Goal: Task Accomplishment & Management: Complete application form

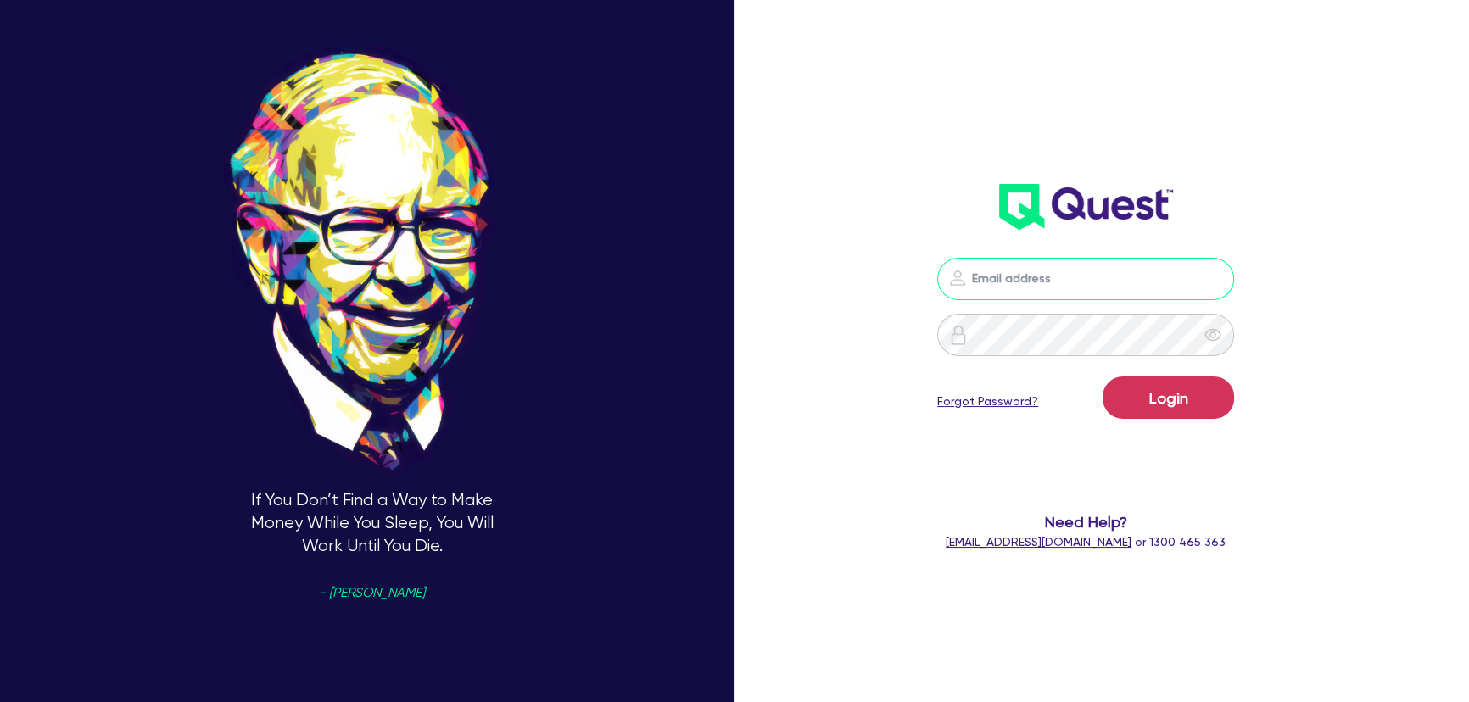
type input "[PERSON_NAME][EMAIL_ADDRESS][PERSON_NAME][DOMAIN_NAME]"
click at [1208, 406] on button "Login" at bounding box center [1167, 397] width 131 height 42
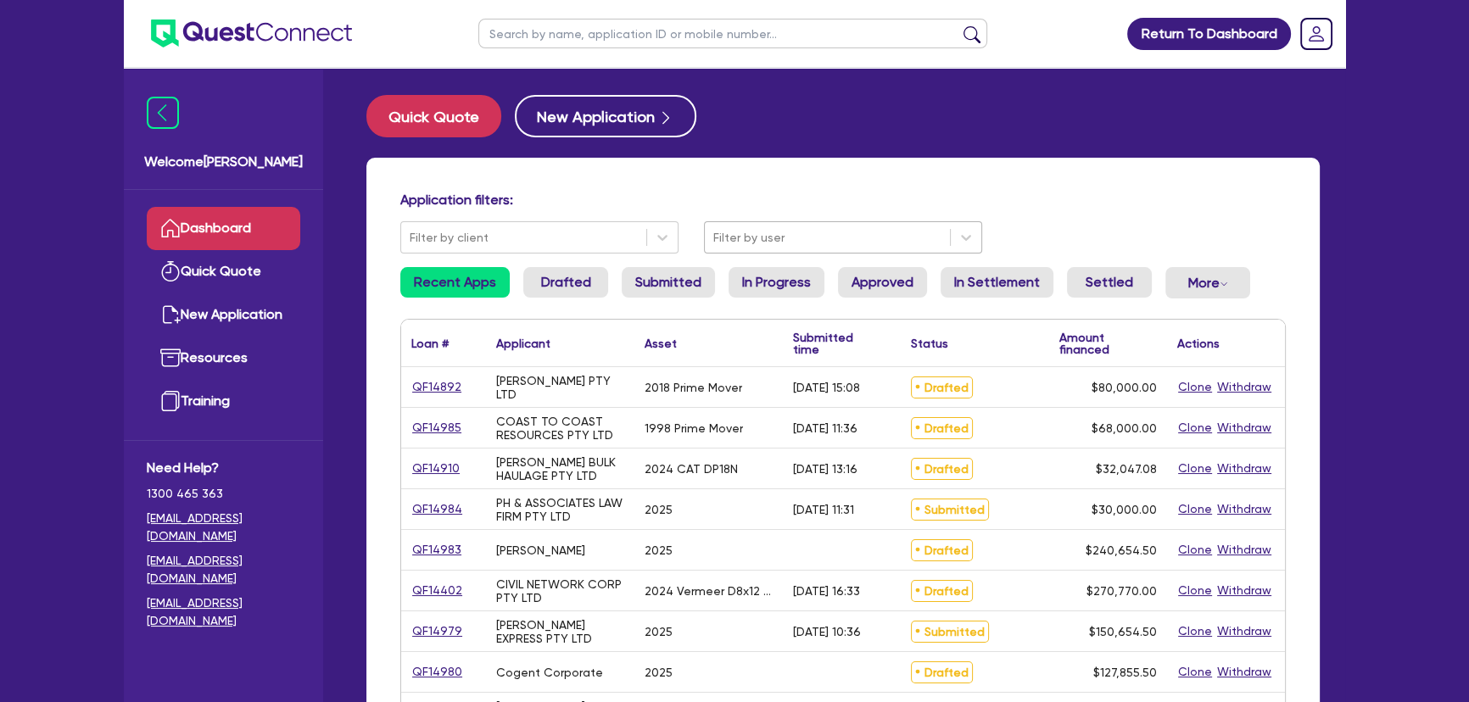
click at [845, 238] on div at bounding box center [827, 237] width 228 height 21
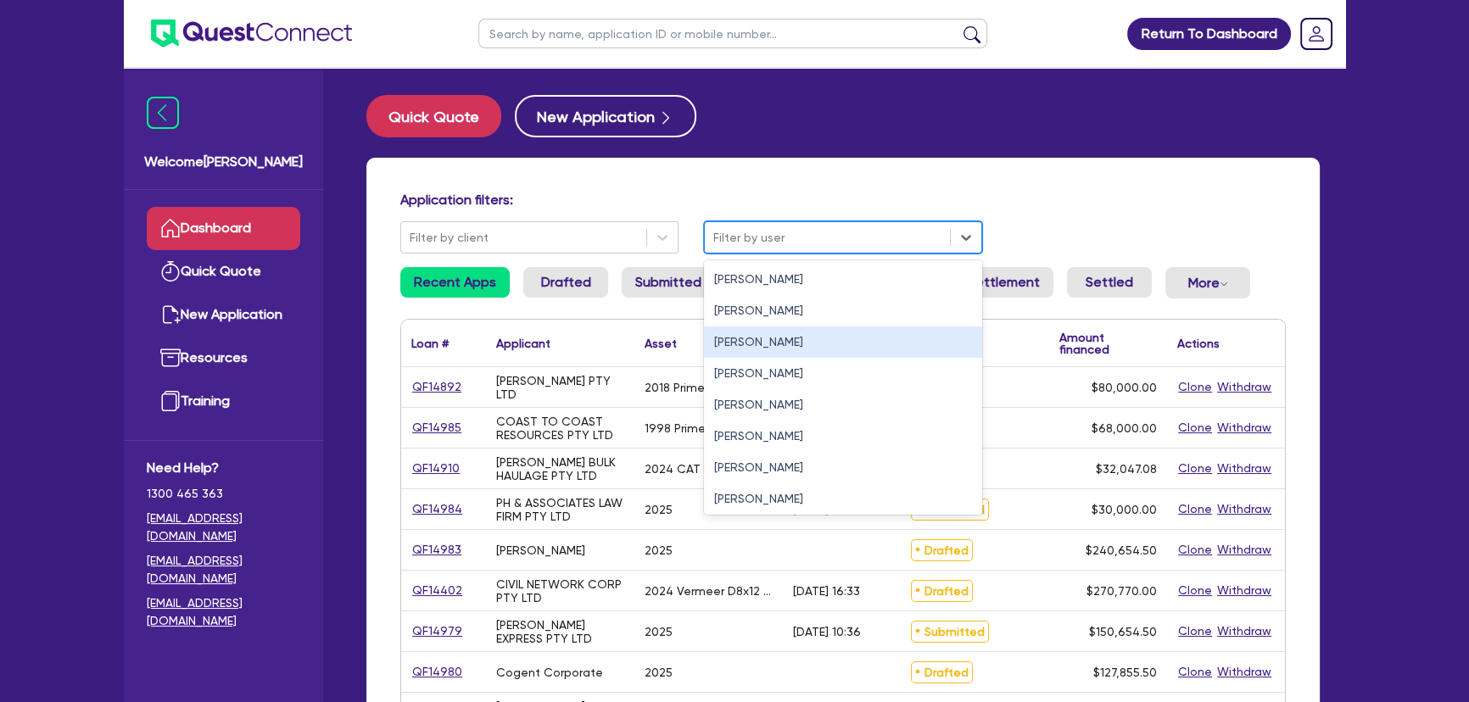
click at [822, 329] on div "[PERSON_NAME]" at bounding box center [843, 341] width 278 height 31
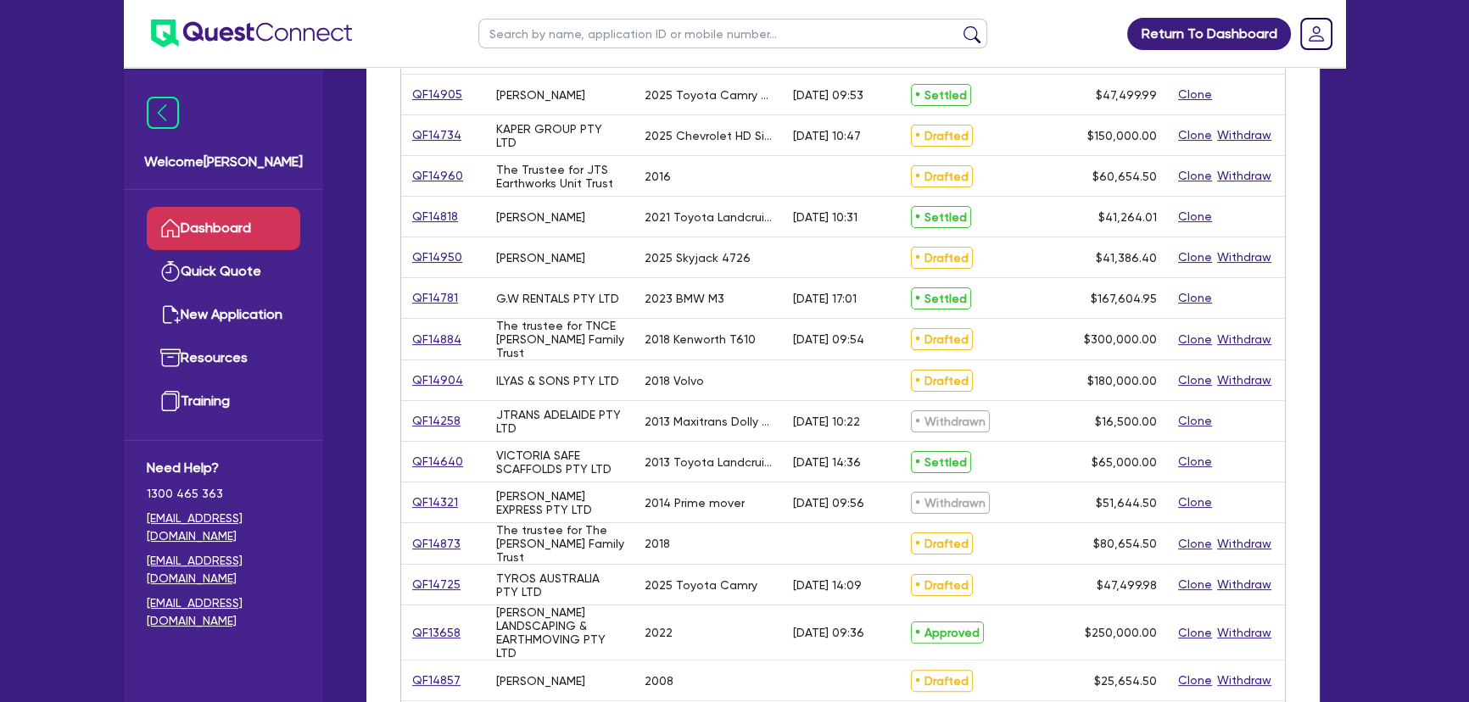
scroll to position [76, 0]
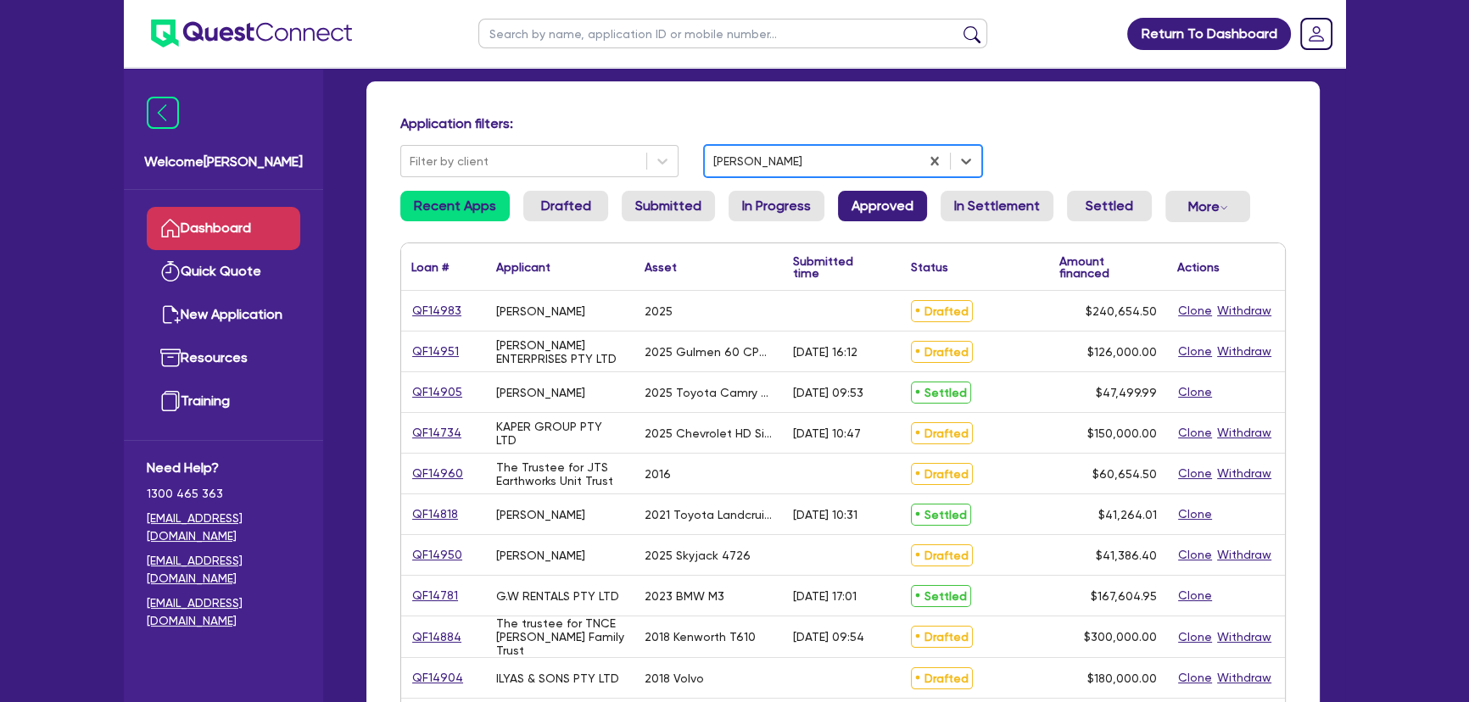
click at [872, 209] on link "Approved" at bounding box center [882, 206] width 89 height 31
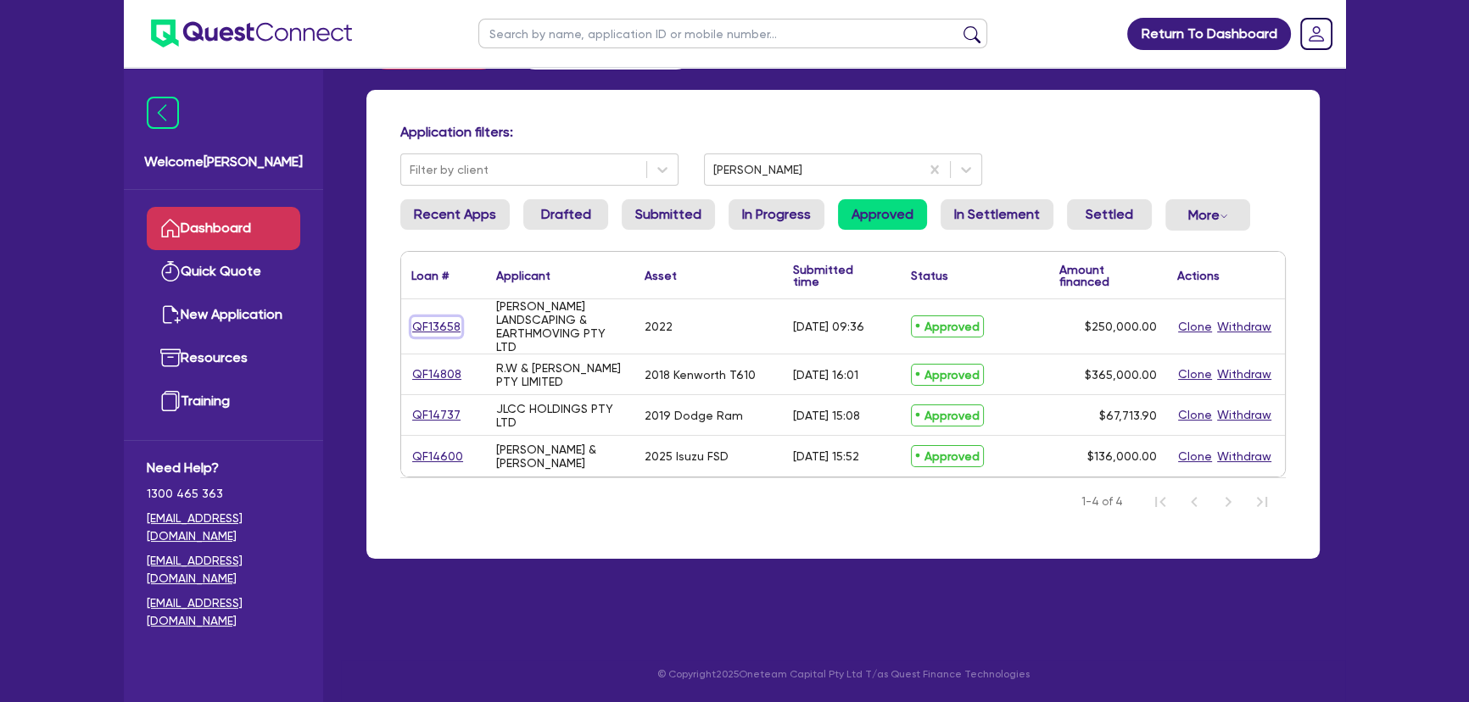
click at [454, 326] on link "QF13658" at bounding box center [436, 327] width 50 height 20
select select "PRIMARY_ASSETS"
select select "HEAVY_TRUCKS"
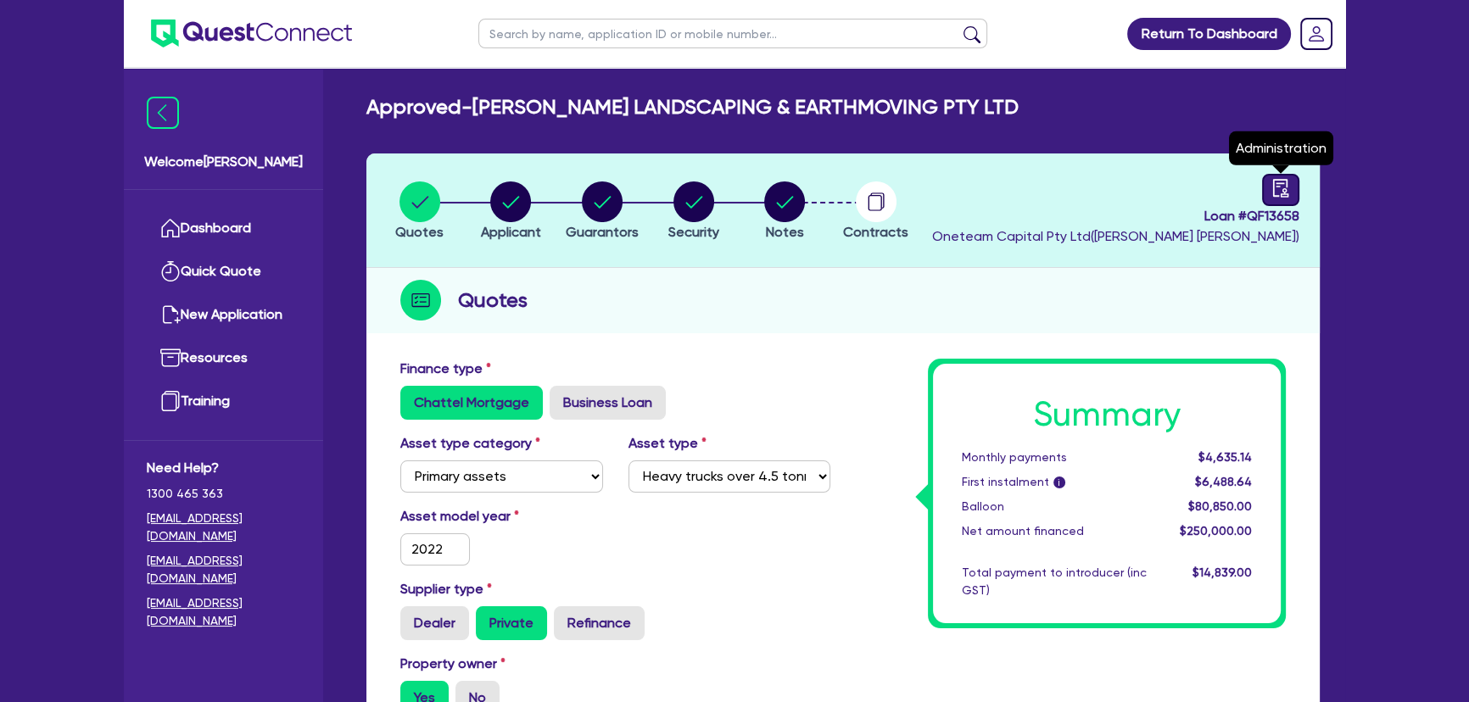
click at [1271, 184] on icon "audit" at bounding box center [1280, 188] width 19 height 19
select select "APPROVED_WAITING_FOR_MORE_INFO"
select select "Moneytech"
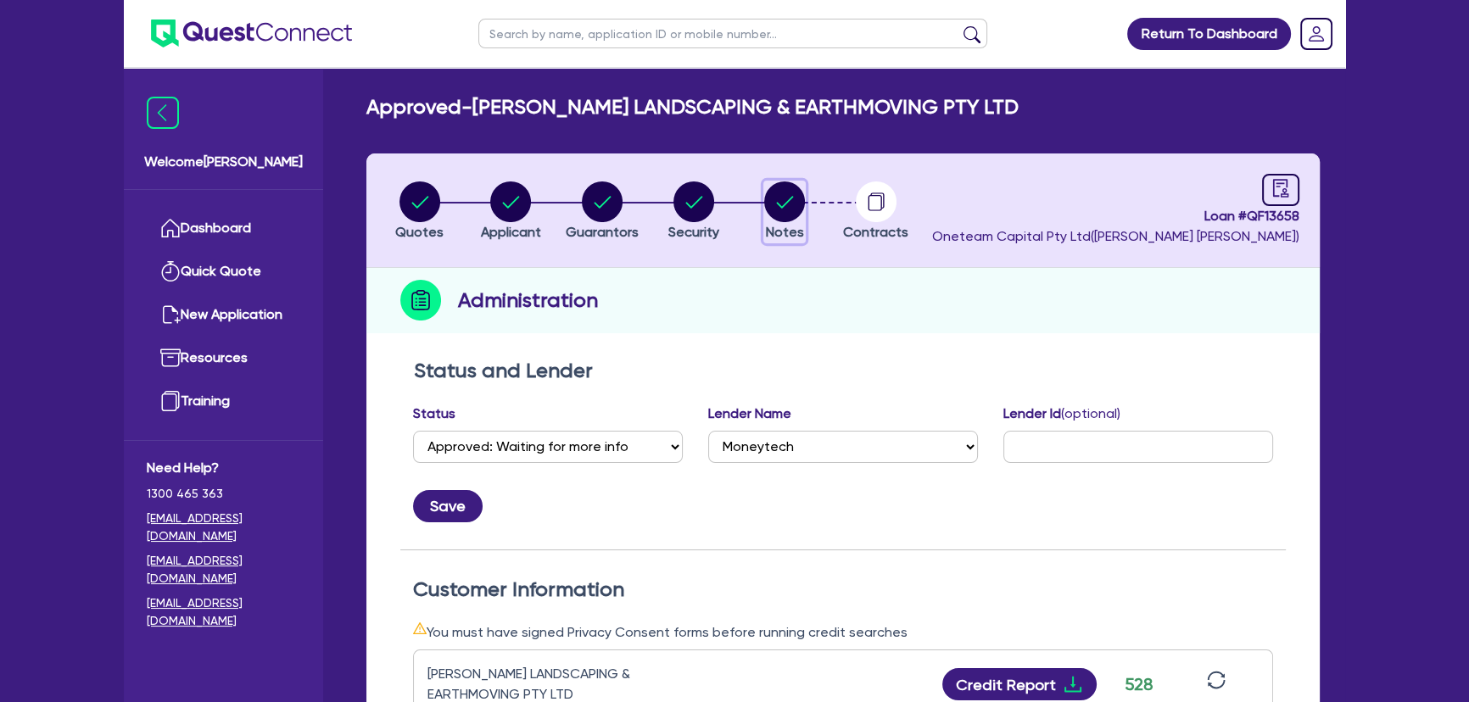
click at [780, 211] on circle "button" at bounding box center [784, 201] width 41 height 41
select select "Other"
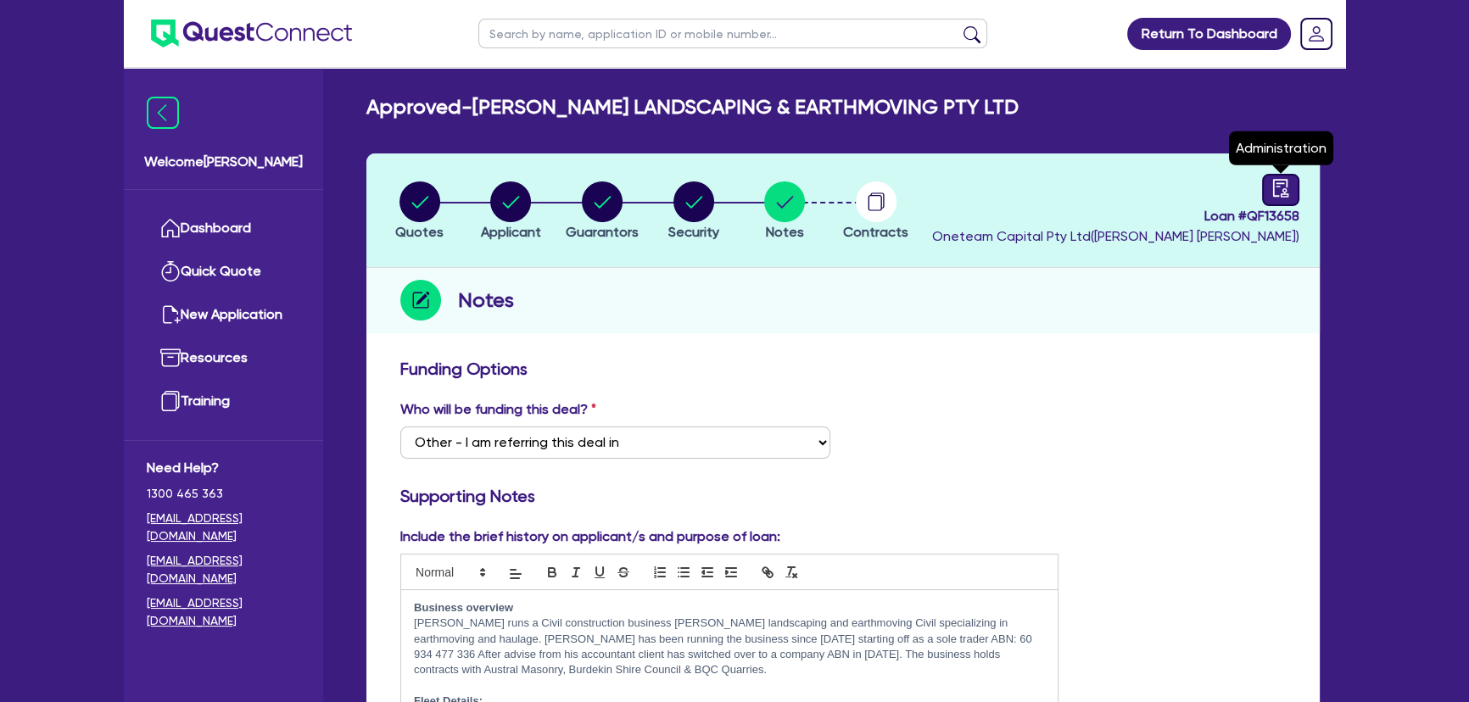
click at [1291, 188] on link at bounding box center [1280, 190] width 37 height 32
select select "APPROVED_WAITING_FOR_MORE_INFO"
select select "Moneytech"
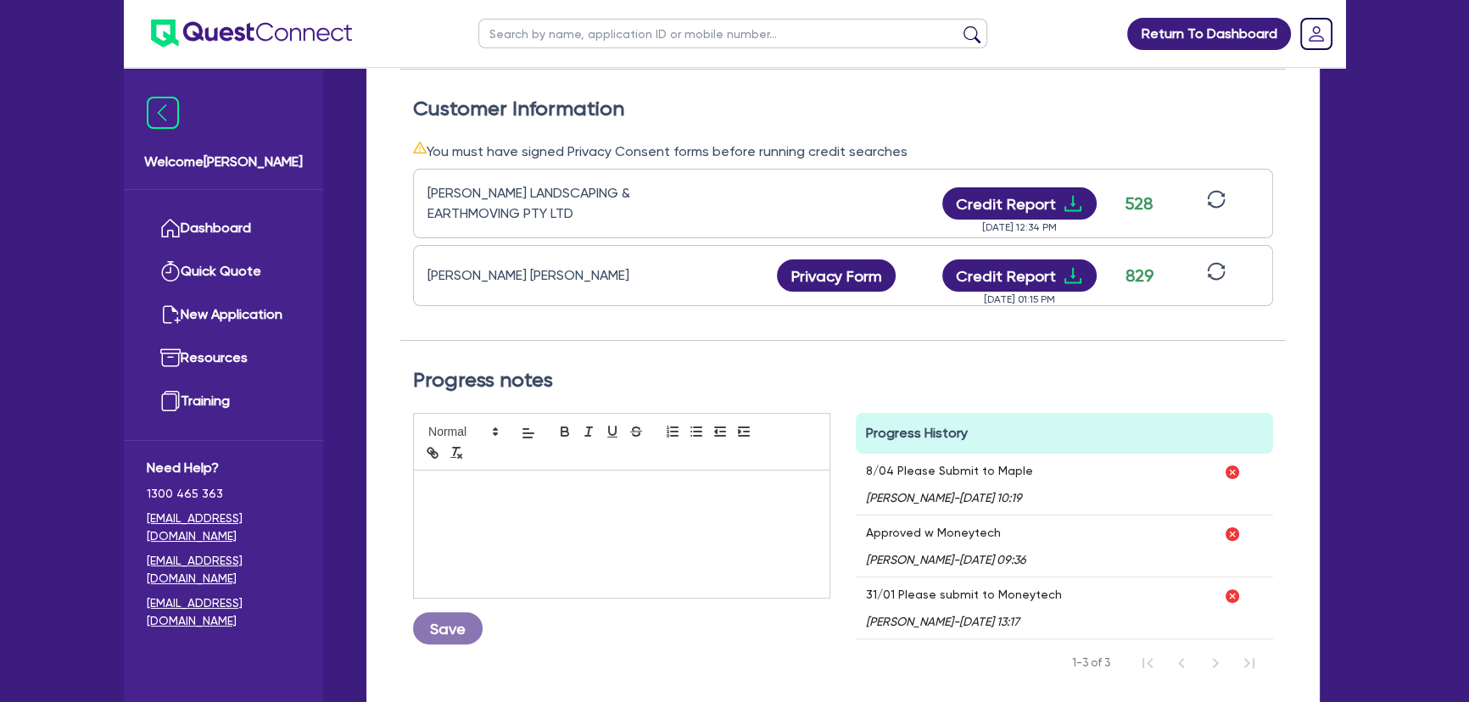
scroll to position [475, 0]
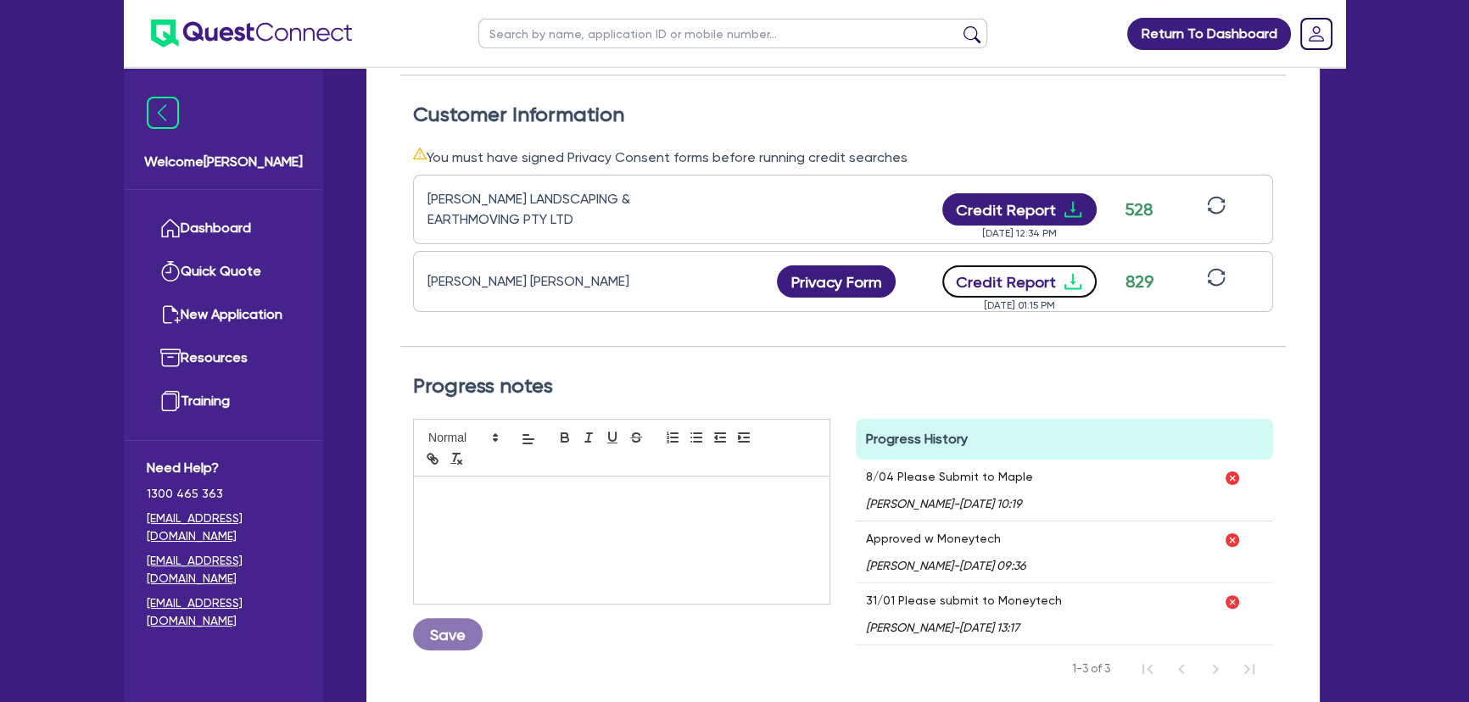
click at [1067, 281] on icon "download" at bounding box center [1072, 281] width 20 height 20
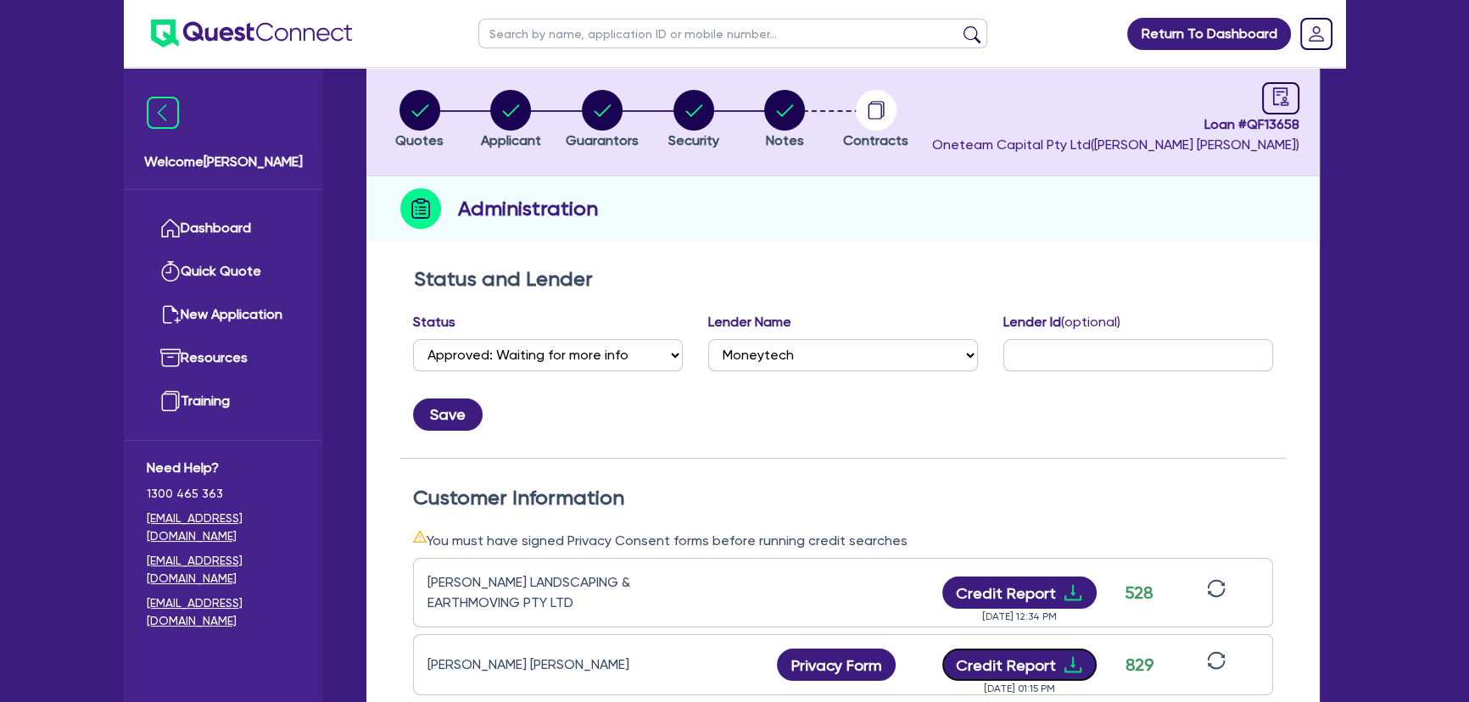
scroll to position [0, 0]
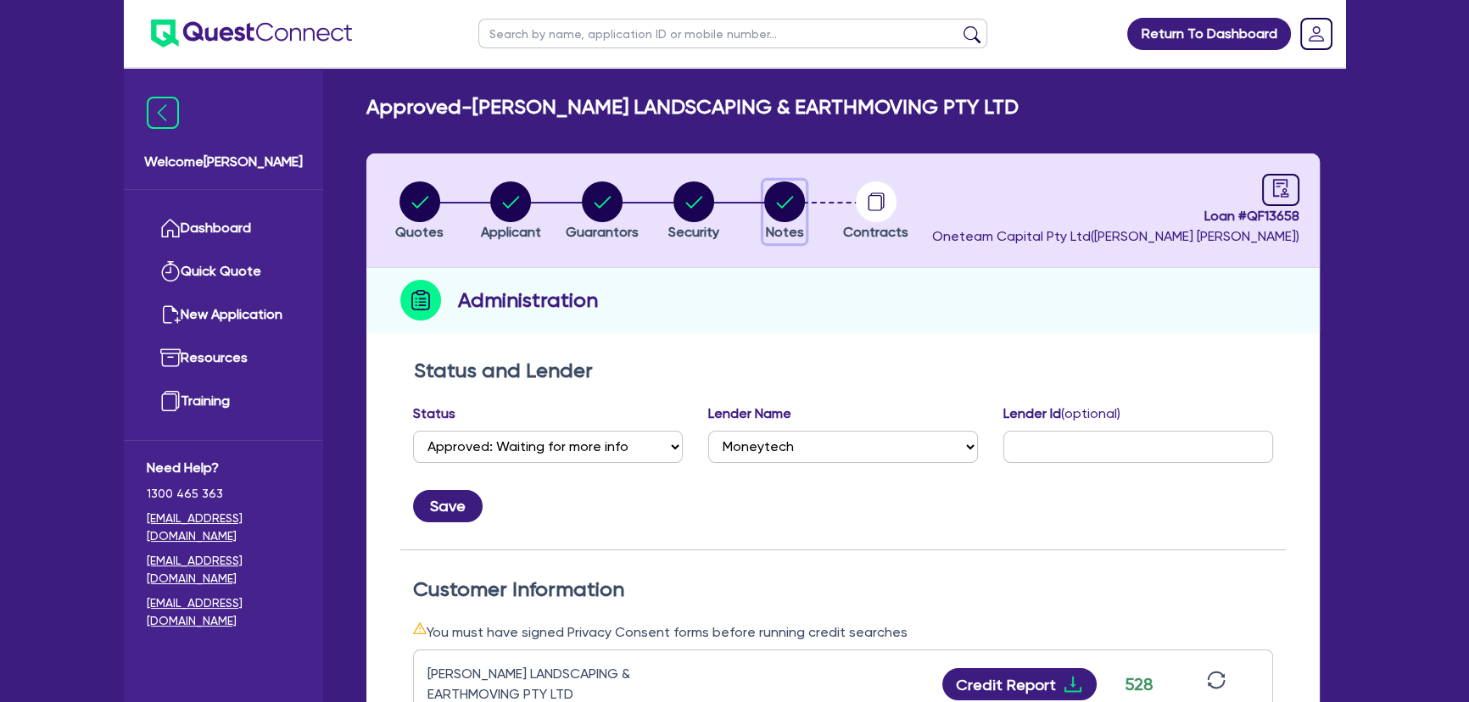
click at [784, 198] on circle "button" at bounding box center [784, 201] width 41 height 41
select select "Other"
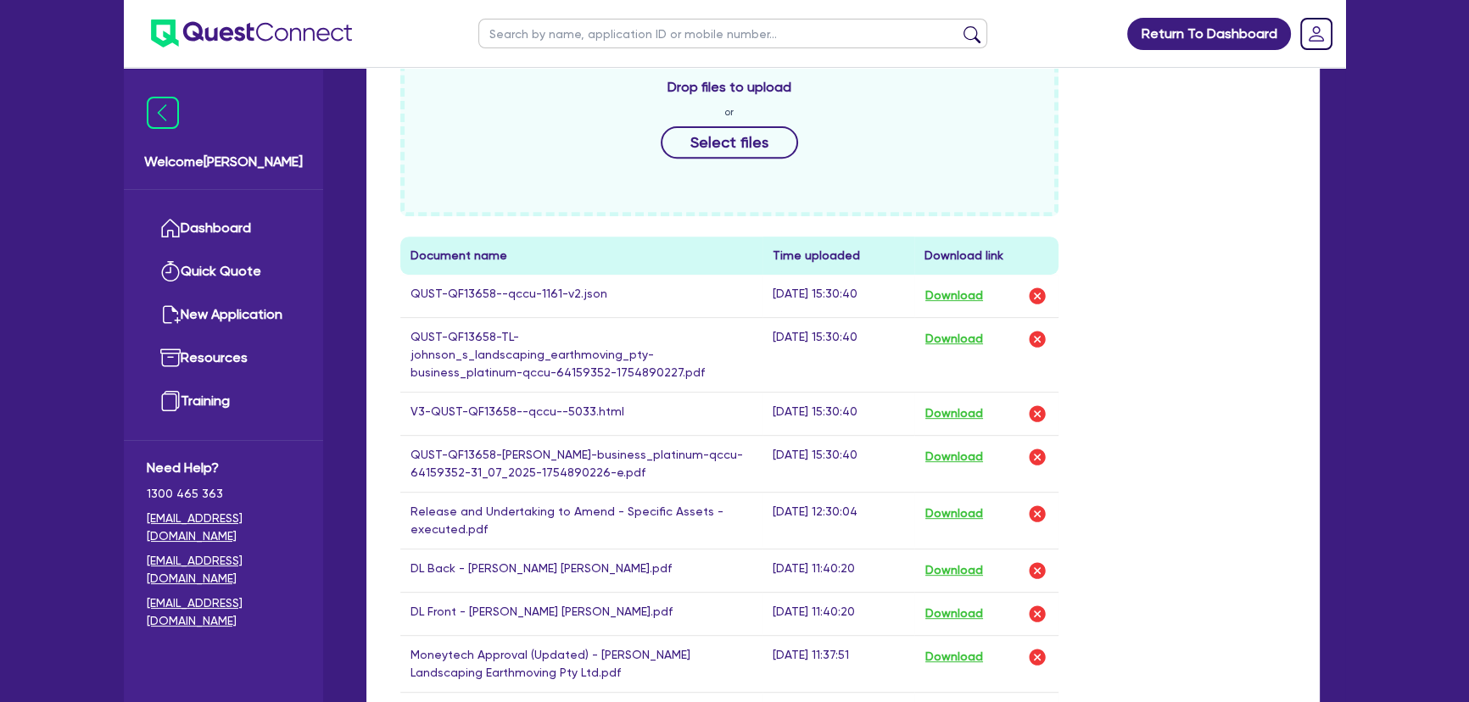
scroll to position [1001, 0]
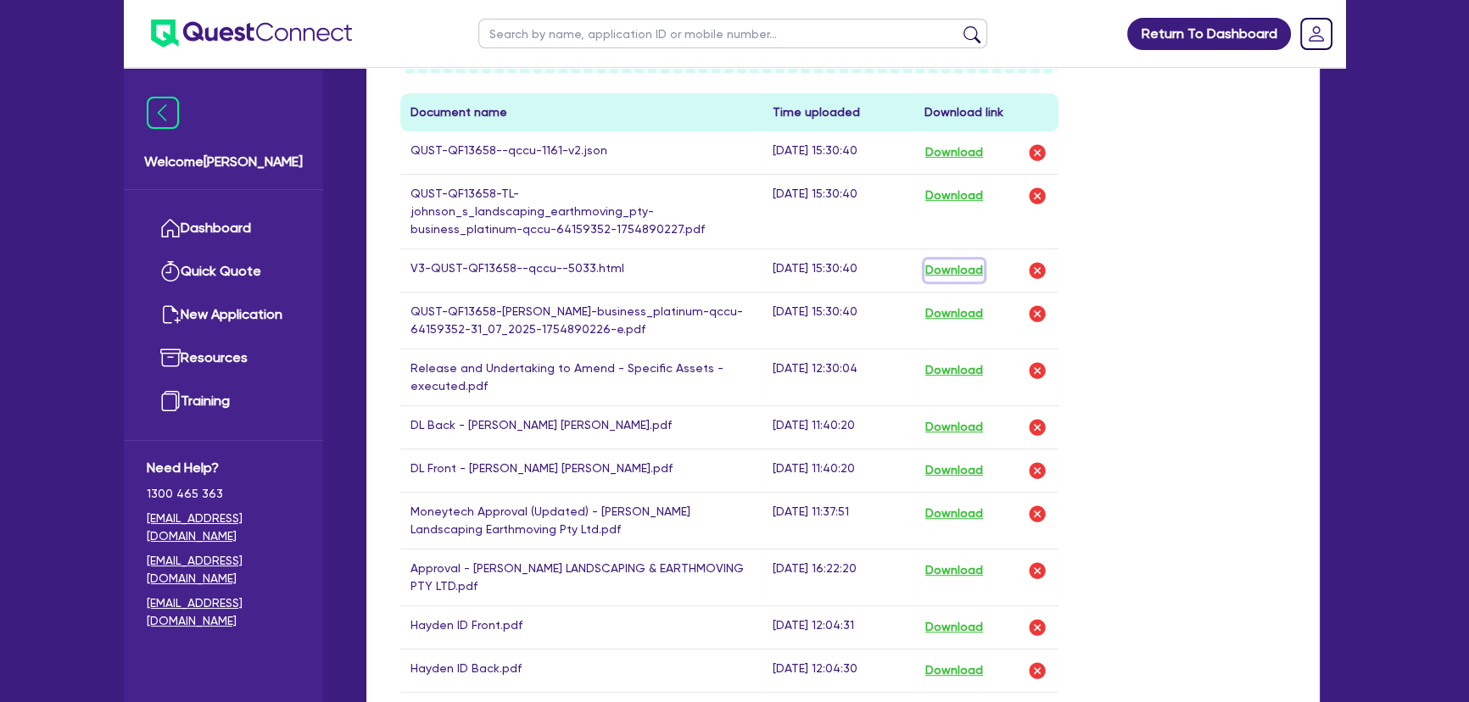
click at [956, 259] on button "Download" at bounding box center [953, 270] width 59 height 22
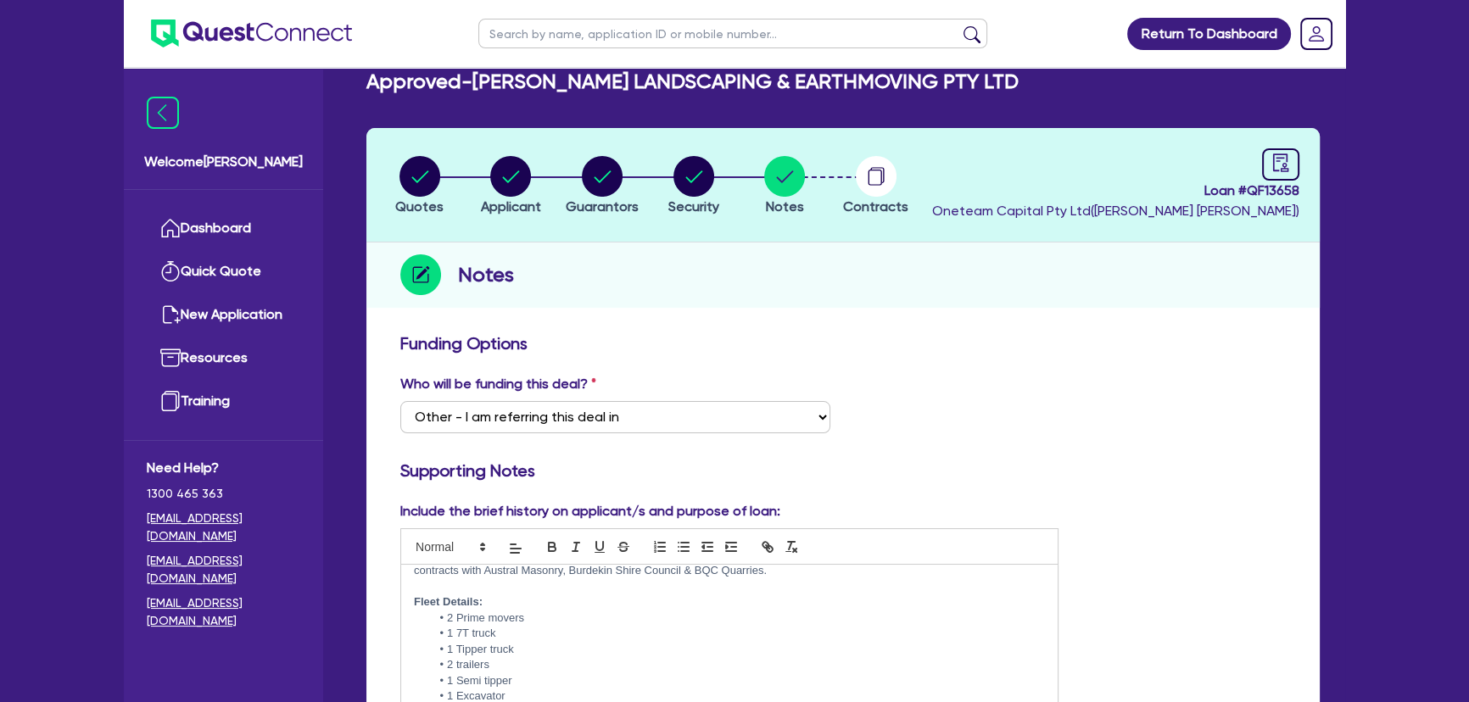
scroll to position [0, 0]
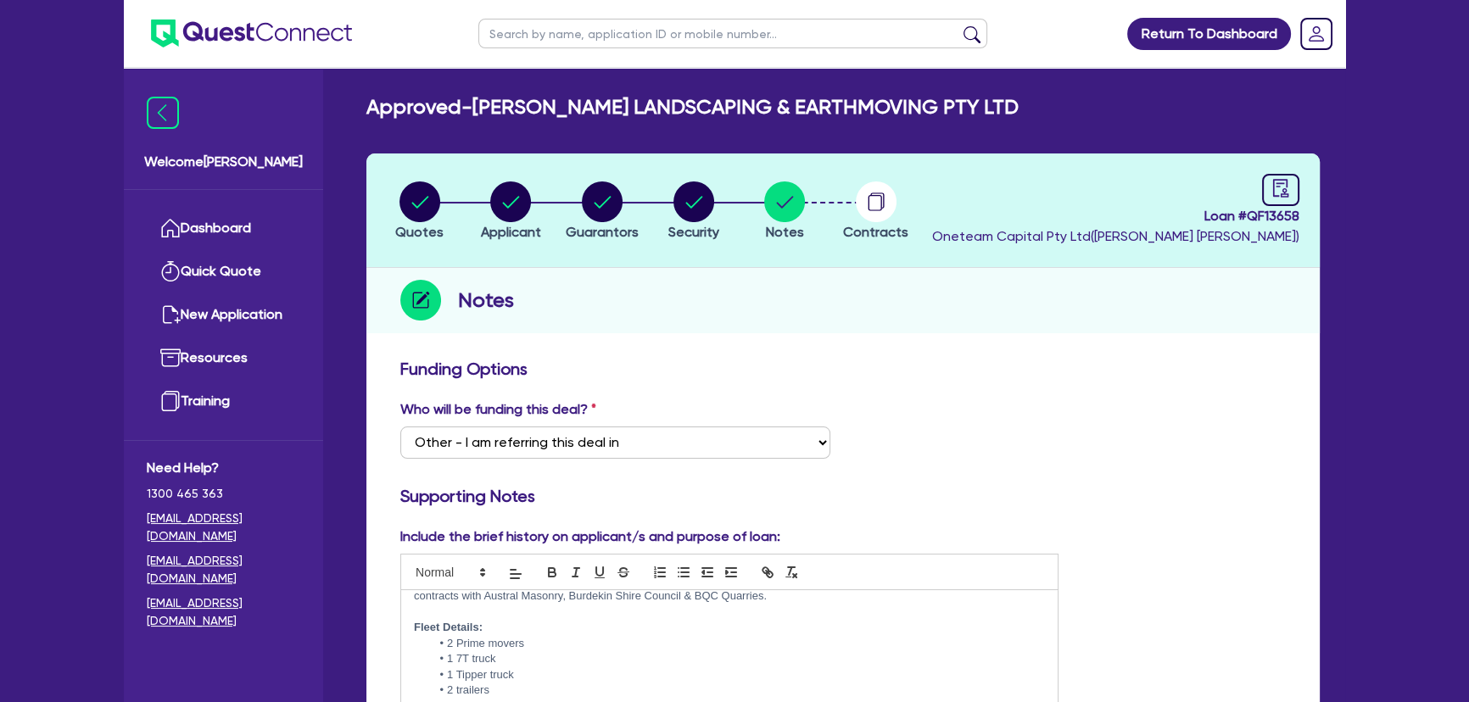
click at [290, 36] on img at bounding box center [251, 34] width 201 height 28
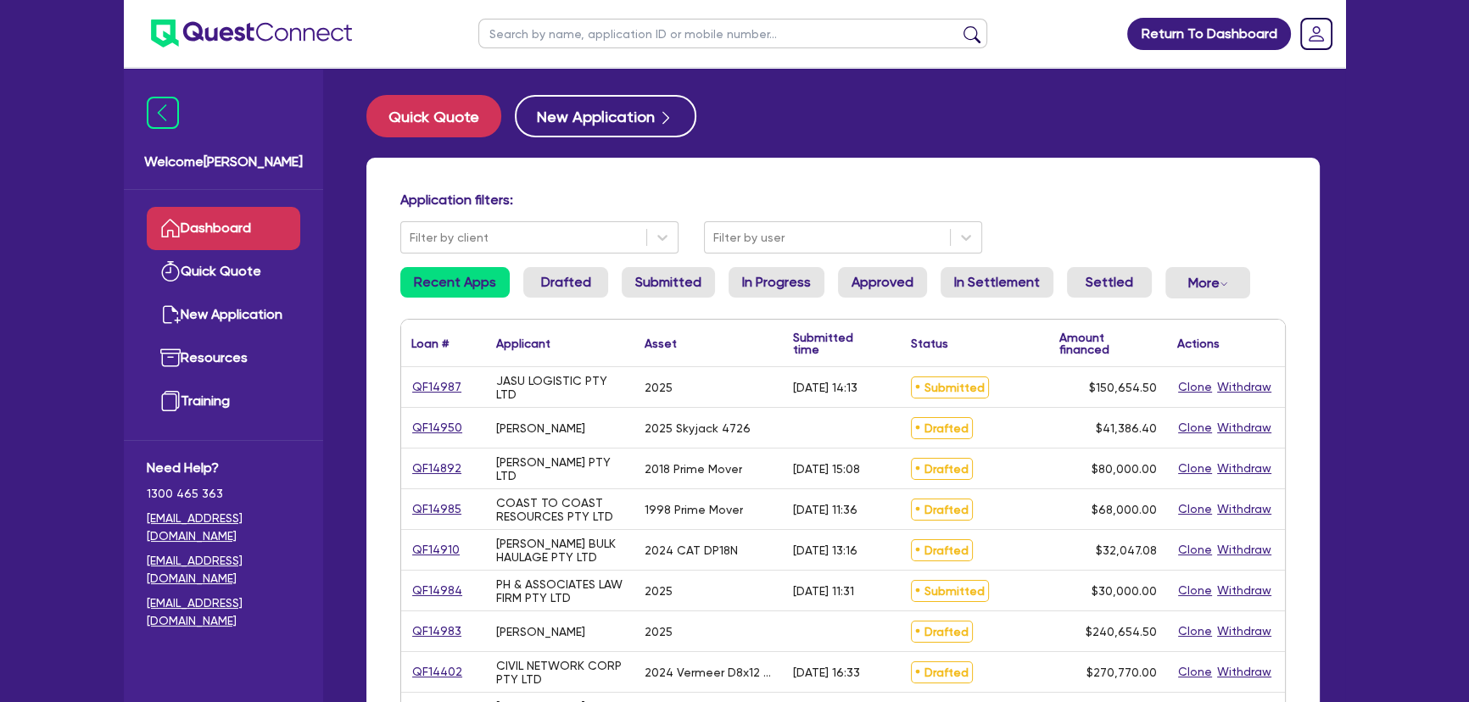
click at [670, 39] on input "text" at bounding box center [732, 34] width 509 height 30
type input "marches"
click at [958, 25] on button "submit" at bounding box center [971, 37] width 27 height 24
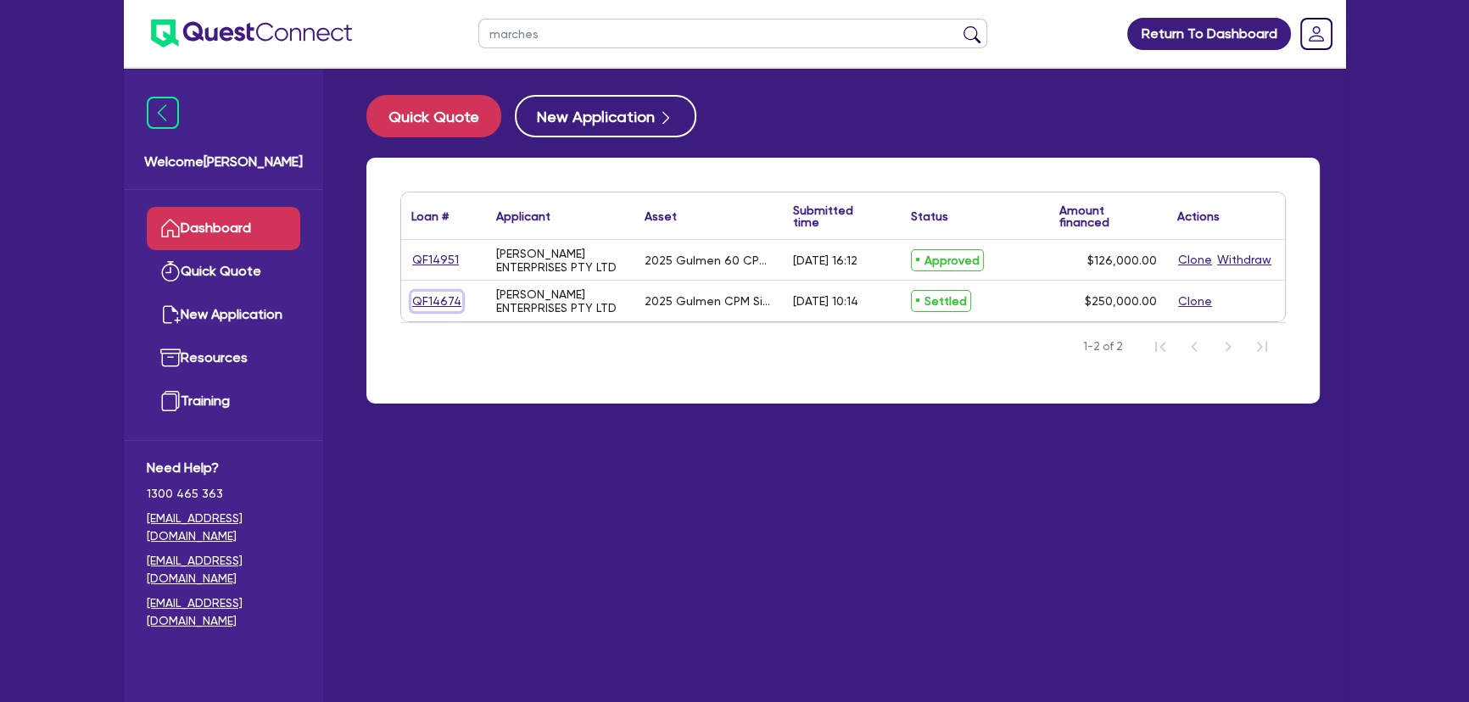
click at [413, 304] on link "QF14674" at bounding box center [436, 302] width 51 height 20
select select "SECONDARY_ASSETS"
select select "PRINTING_AND_PACKAGING_EQUIPMENT"
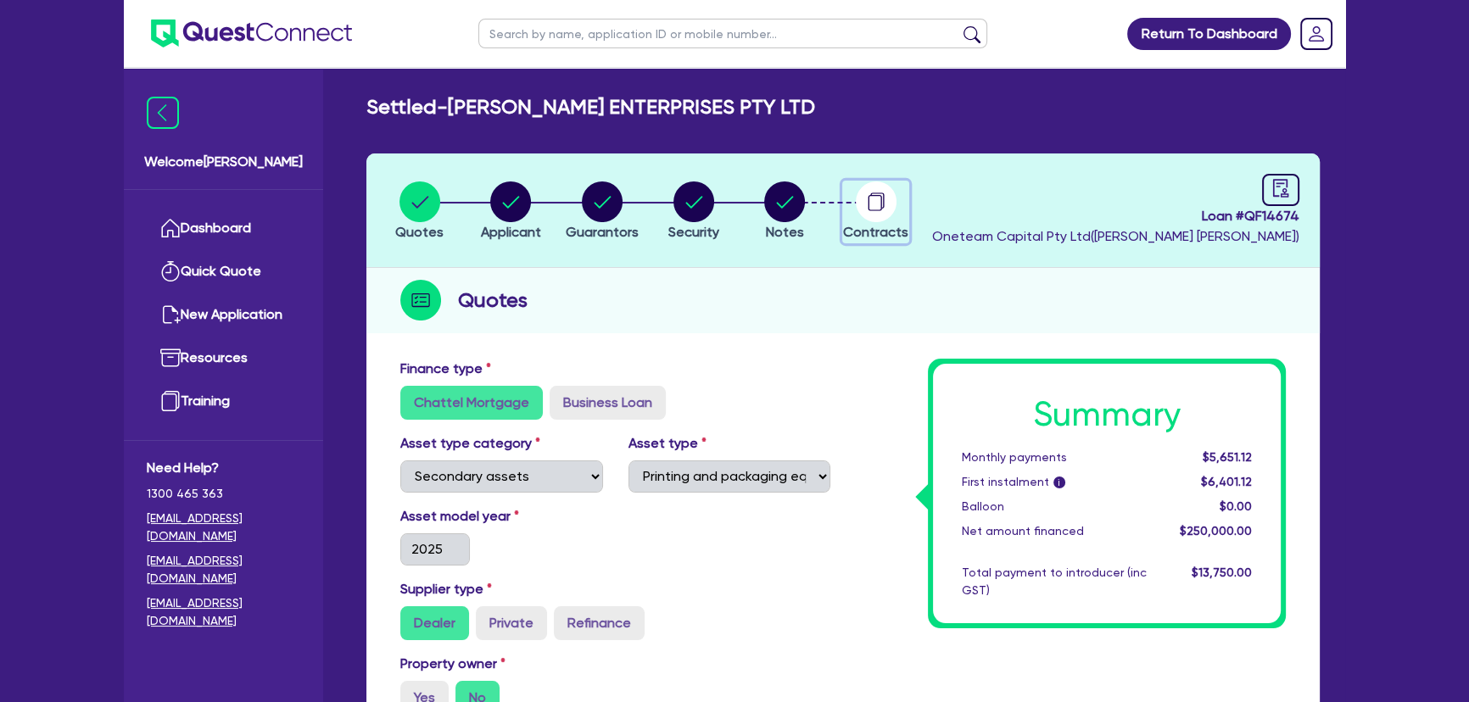
click at [856, 201] on circle "button" at bounding box center [876, 201] width 41 height 41
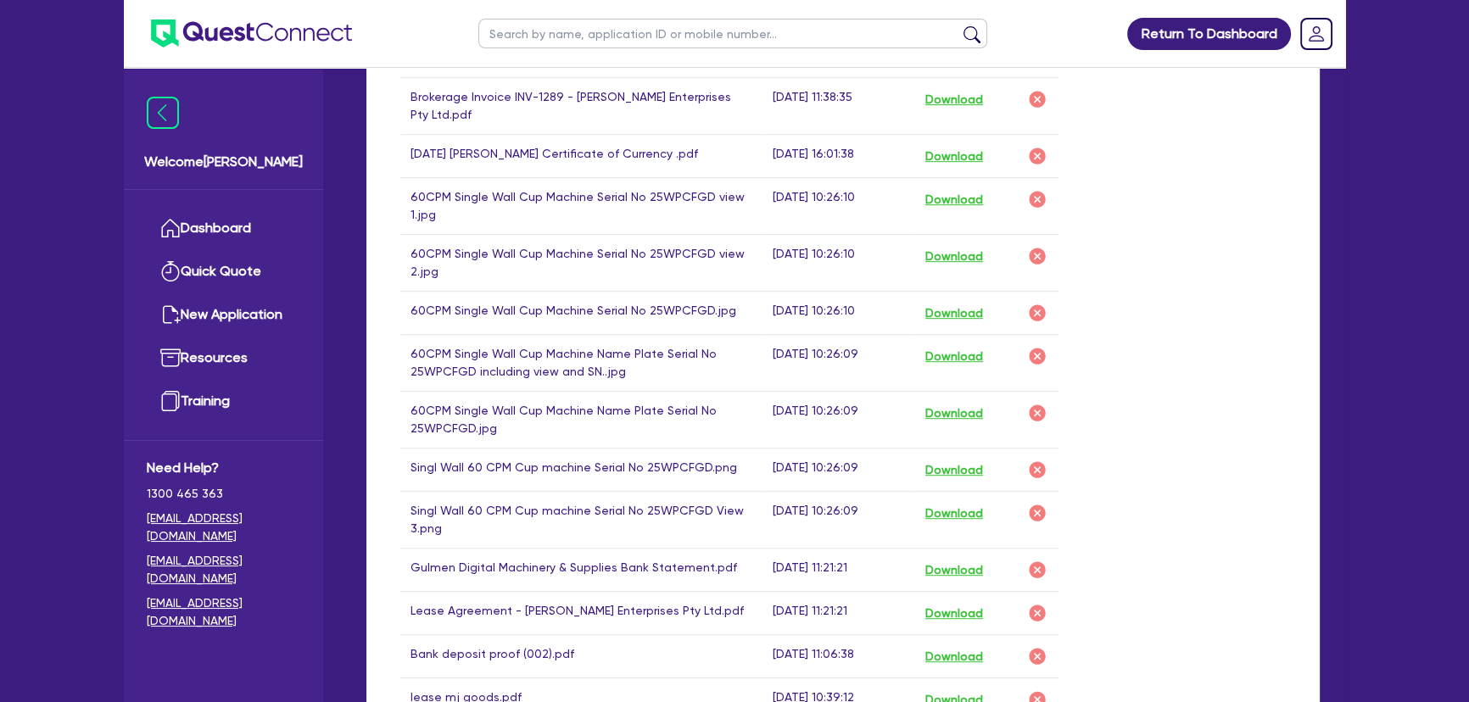
scroll to position [1156, 0]
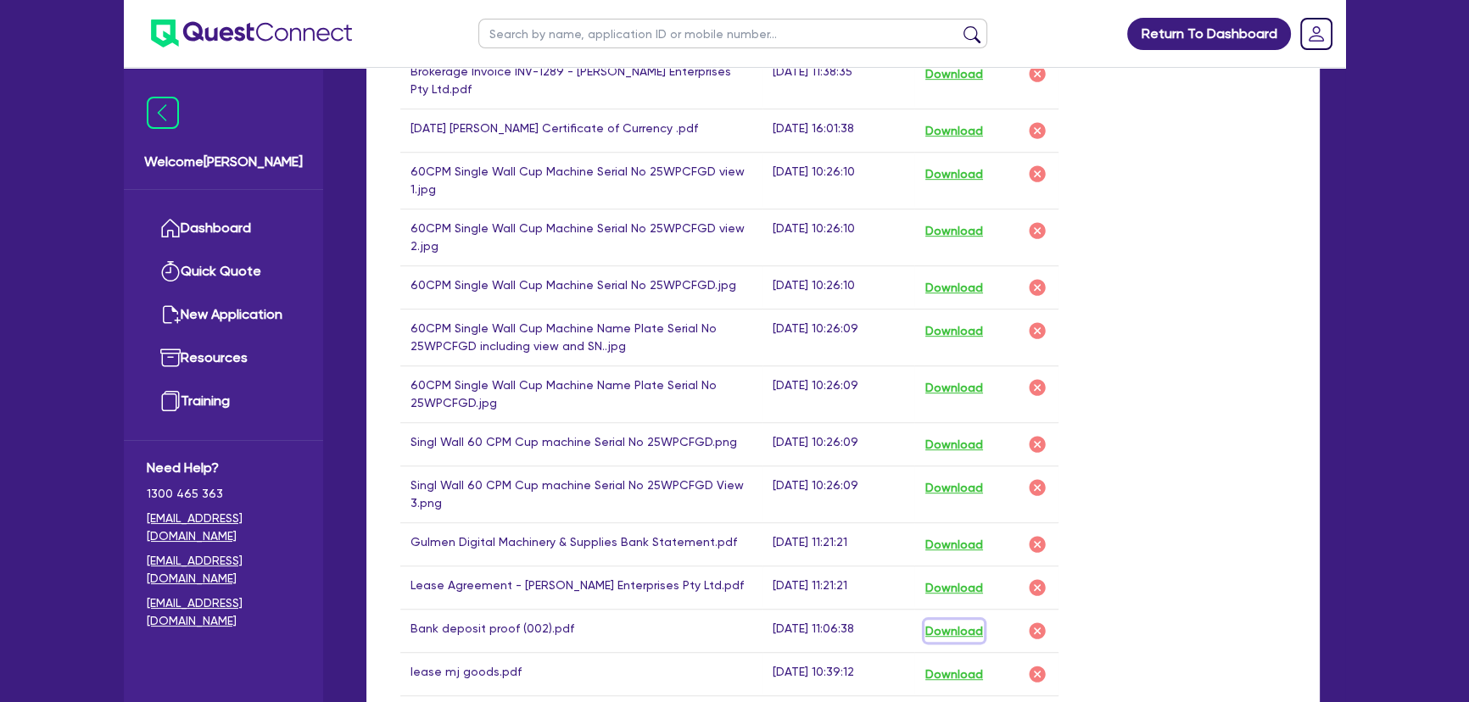
click at [967, 620] on button "Download" at bounding box center [953, 631] width 59 height 22
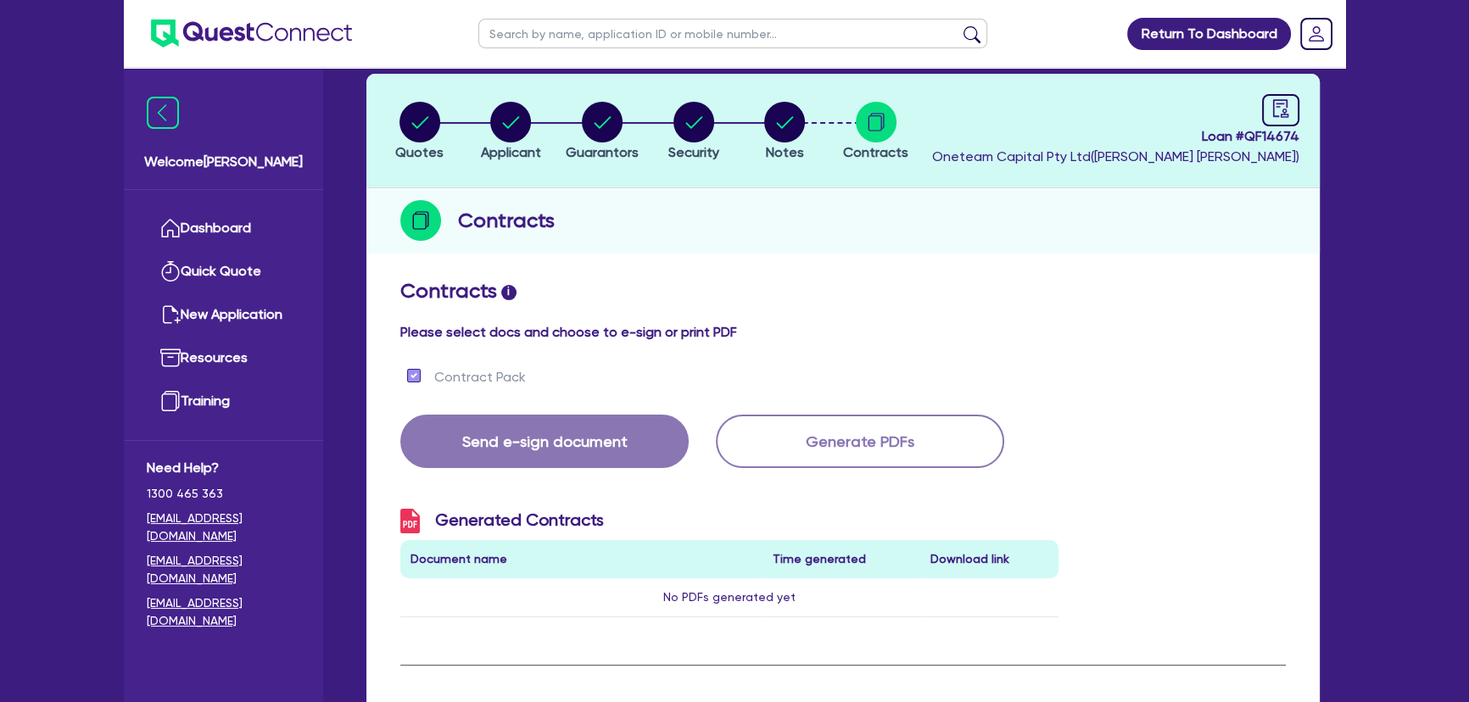
scroll to position [0, 0]
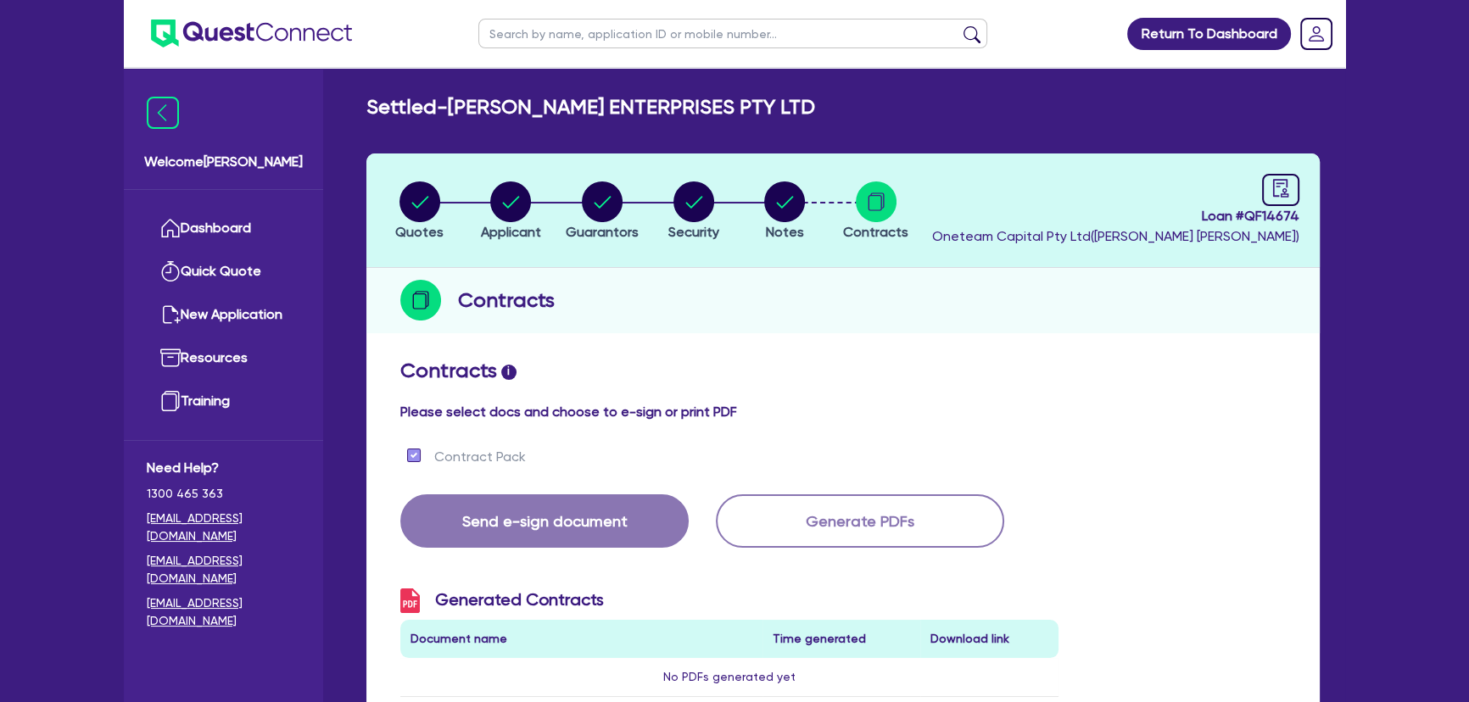
click at [266, 34] on img at bounding box center [251, 34] width 201 height 28
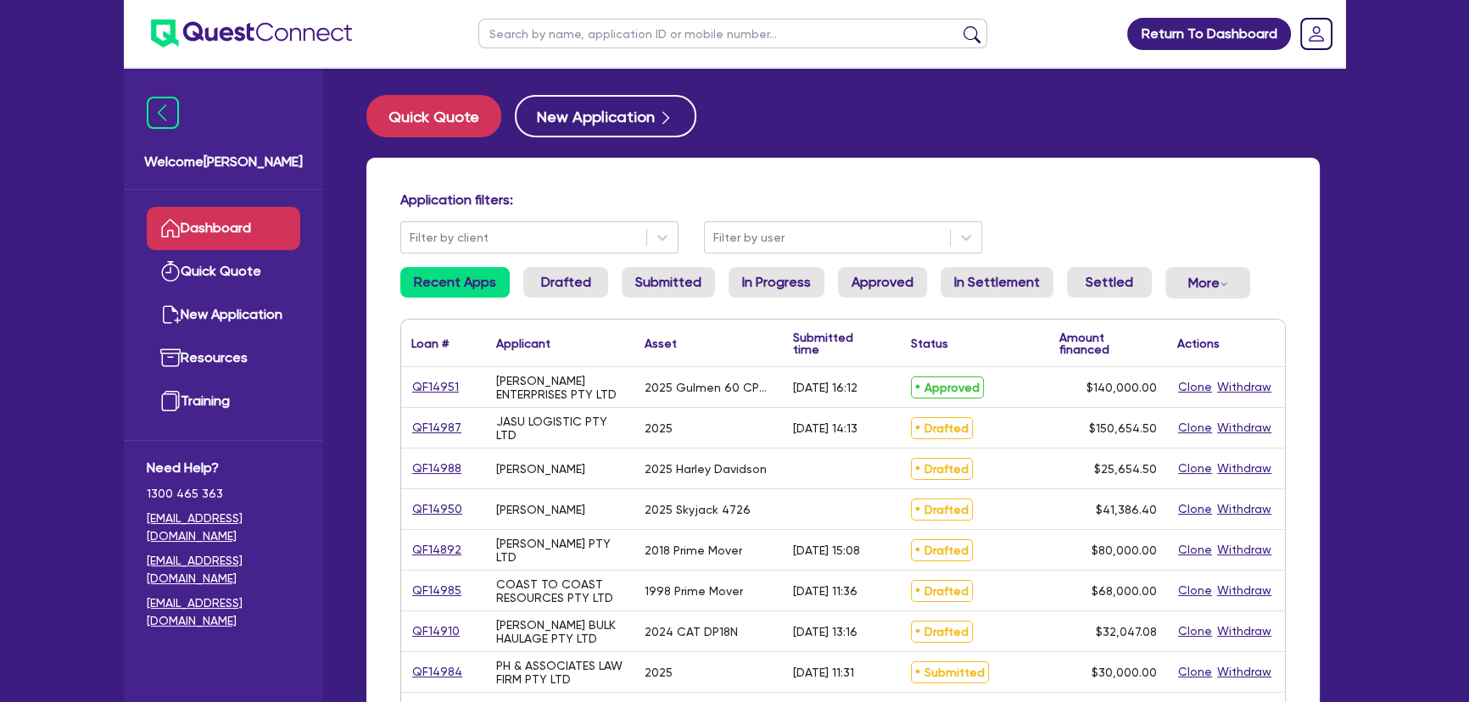
click at [668, 36] on input "text" at bounding box center [732, 34] width 509 height 30
type input "Marchese"
click at [446, 391] on link "QF14951" at bounding box center [435, 387] width 48 height 20
select select "SECONDARY_ASSETS"
select select "PRINTING_AND_PACKAGING_EQUIPMENT"
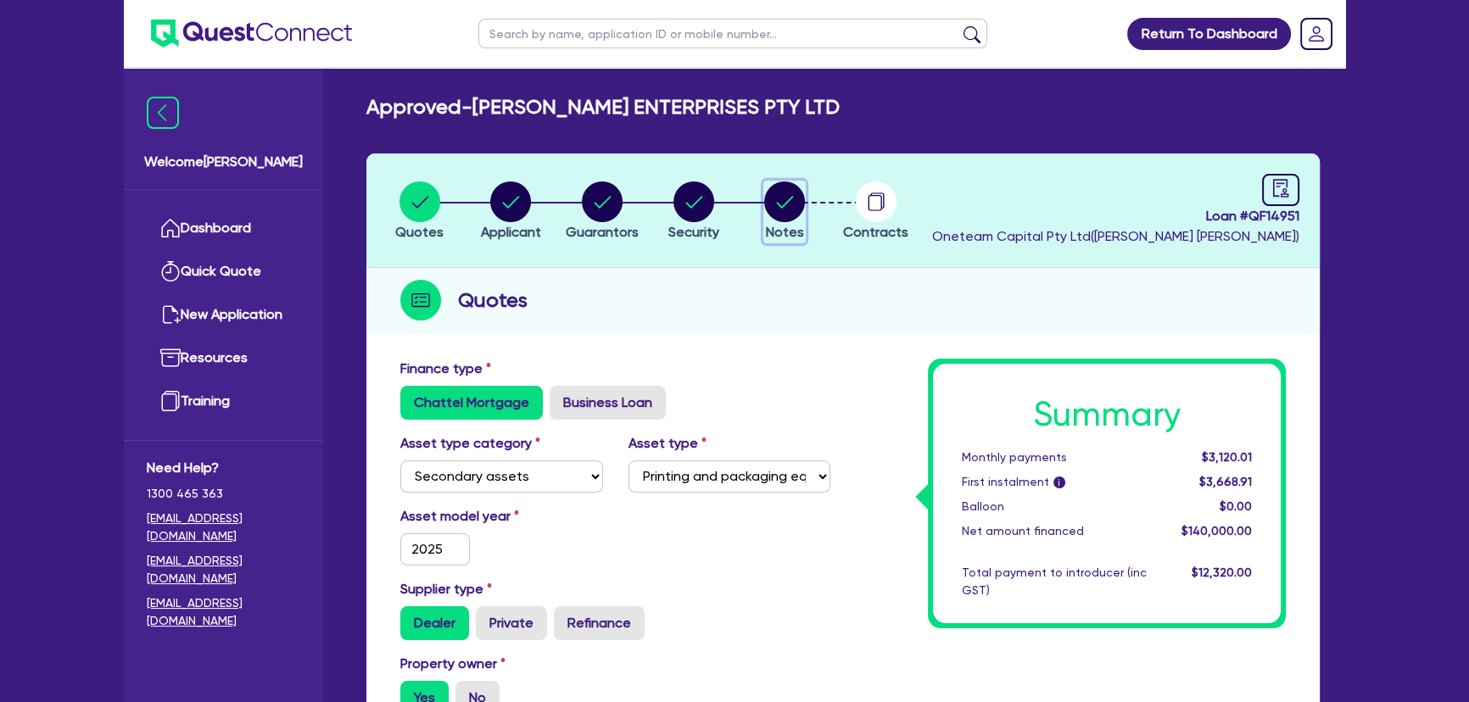
click at [775, 202] on circle "button" at bounding box center [784, 201] width 41 height 41
select select "Quest Finance - Own Book"
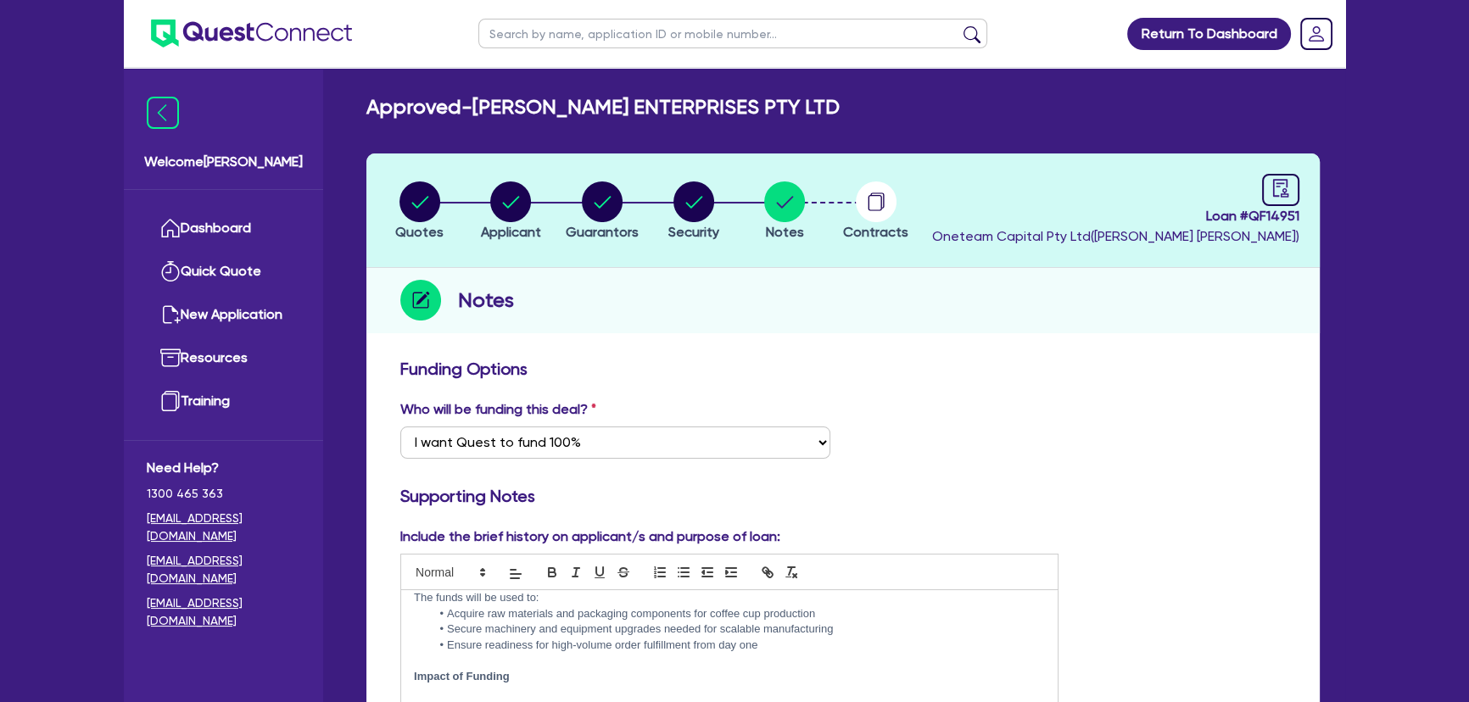
click at [862, 171] on header "Quotes Applicant Guarantors Security Notes Contracts Loan # QF14951 Oneteam Cap…" at bounding box center [842, 210] width 953 height 114
click at [864, 198] on circle "button" at bounding box center [876, 201] width 41 height 41
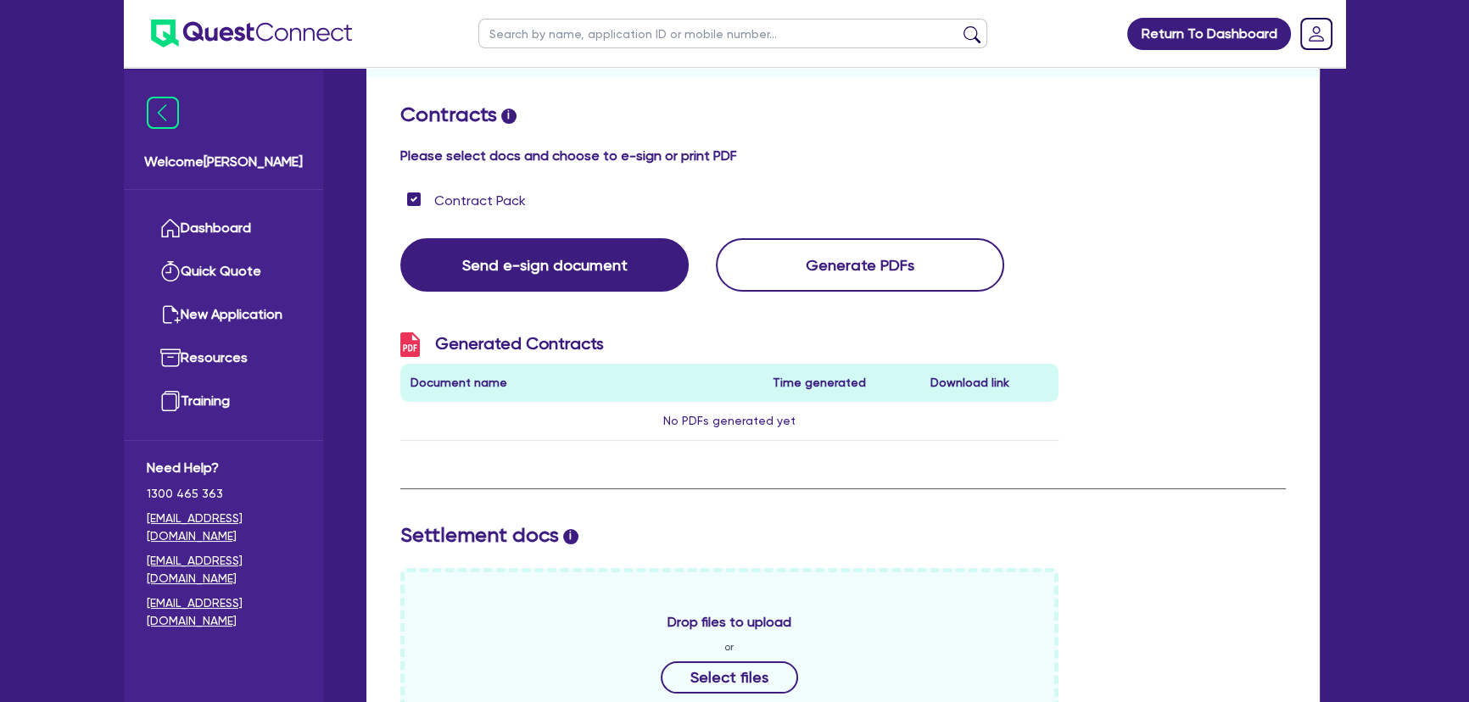
scroll to position [81, 0]
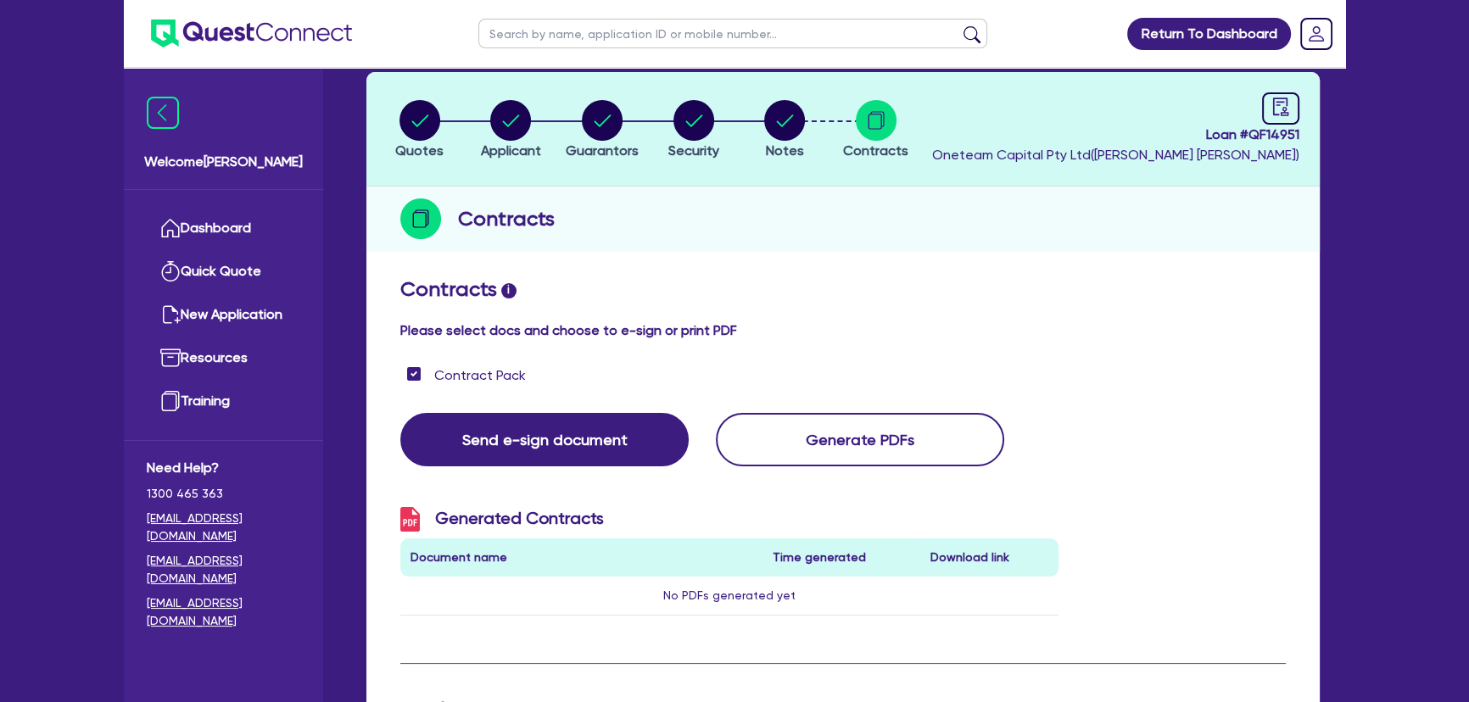
click at [304, 45] on img at bounding box center [251, 34] width 201 height 28
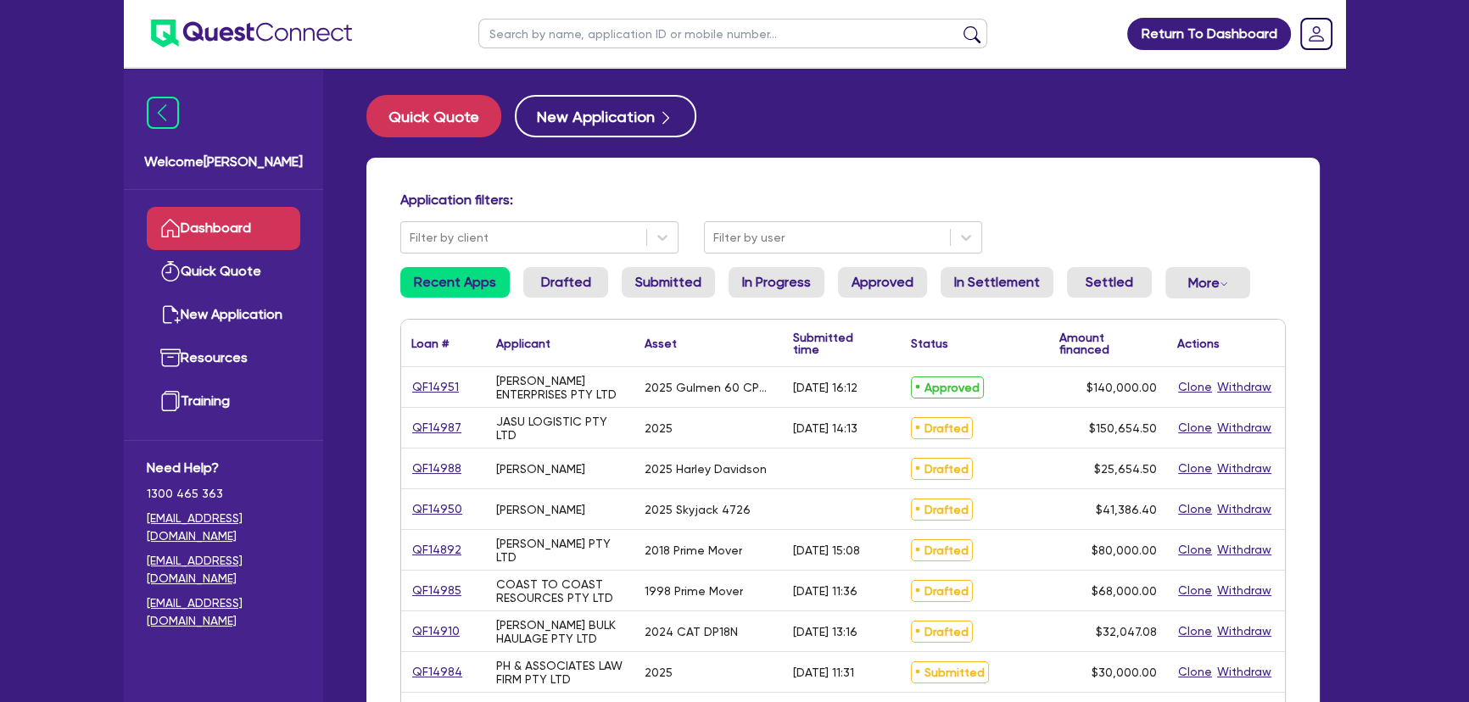
click at [662, 33] on input "text" at bounding box center [732, 34] width 509 height 30
type input "Marchese"
click at [685, 35] on input "Marchese" at bounding box center [732, 34] width 509 height 30
click at [958, 25] on button "submit" at bounding box center [971, 37] width 27 height 24
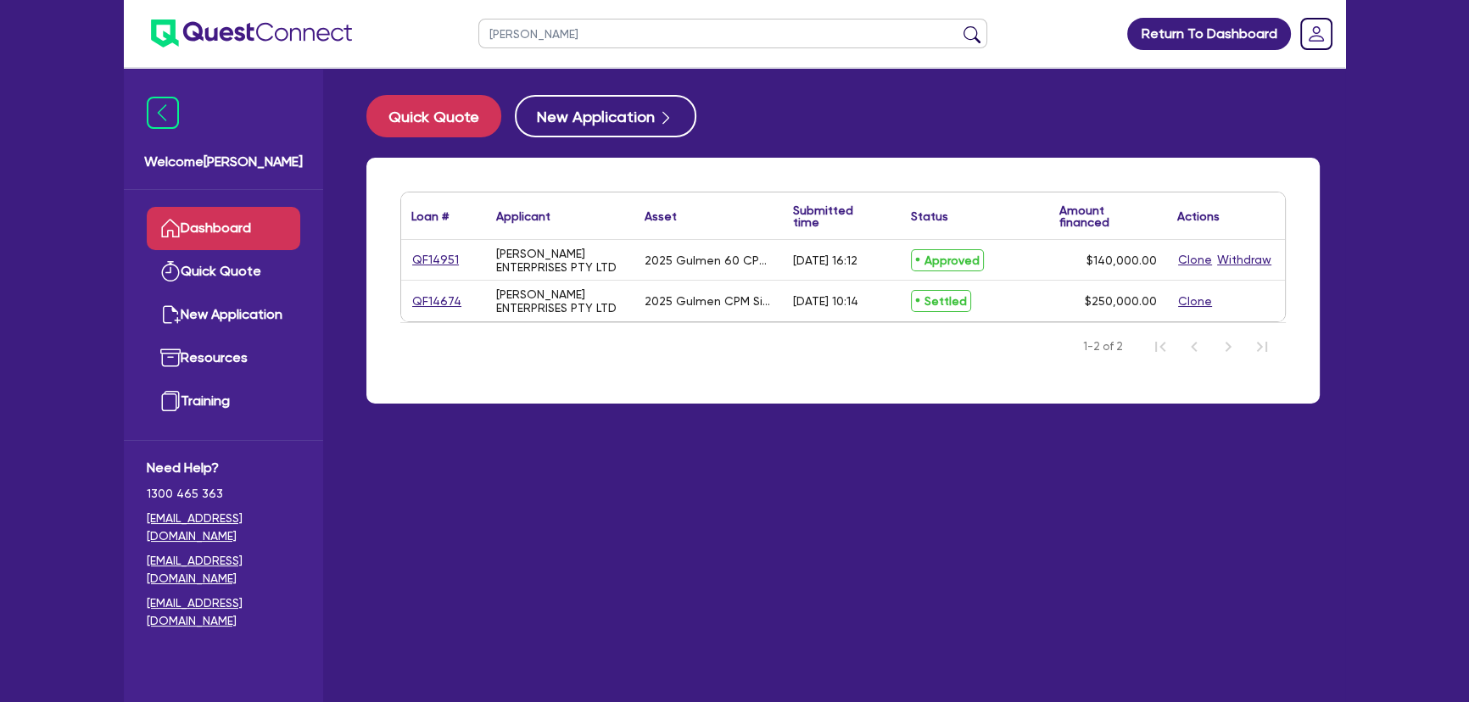
click at [432, 287] on div "QF14674" at bounding box center [443, 301] width 85 height 41
click at [432, 301] on link "QF14674" at bounding box center [436, 302] width 51 height 20
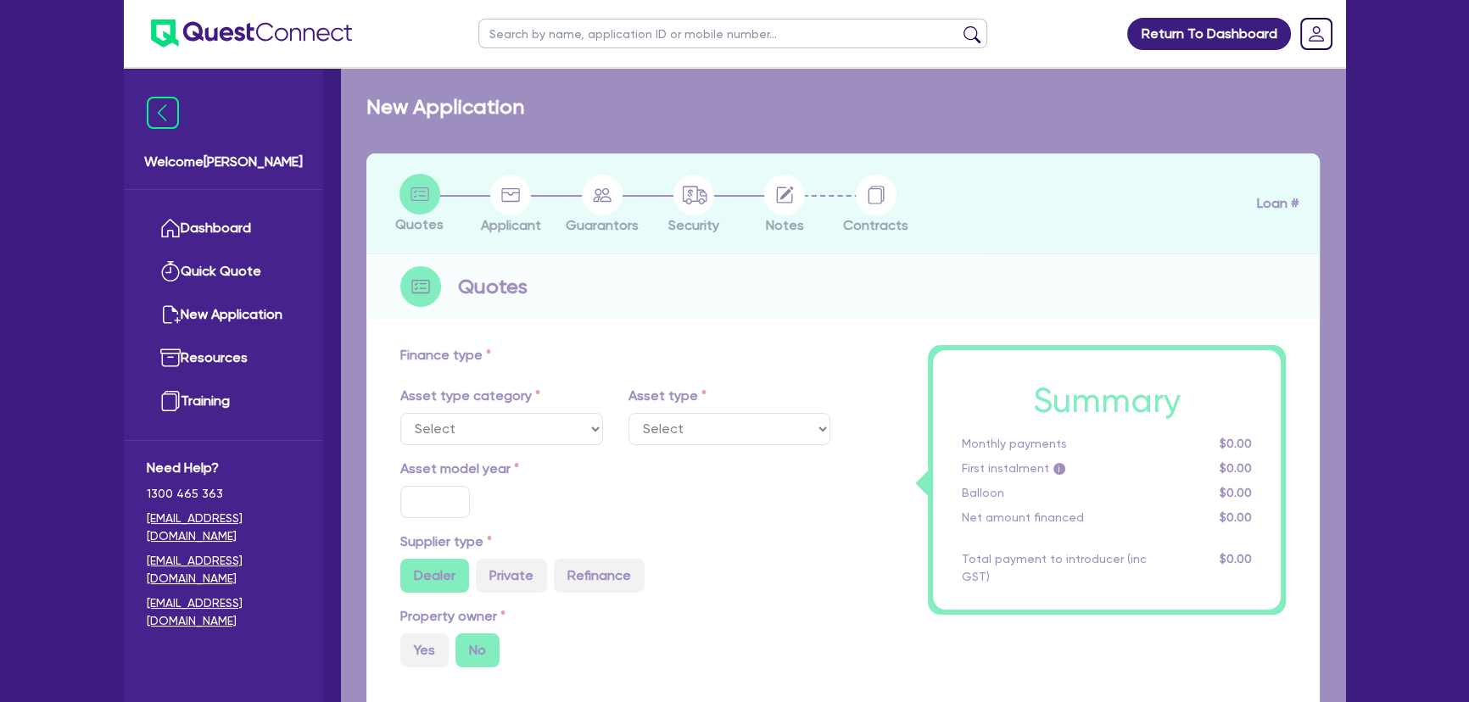
select select "SECONDARY_ASSETS"
type input "2025"
type input "250,000"
type input "5"
type input "12,500"
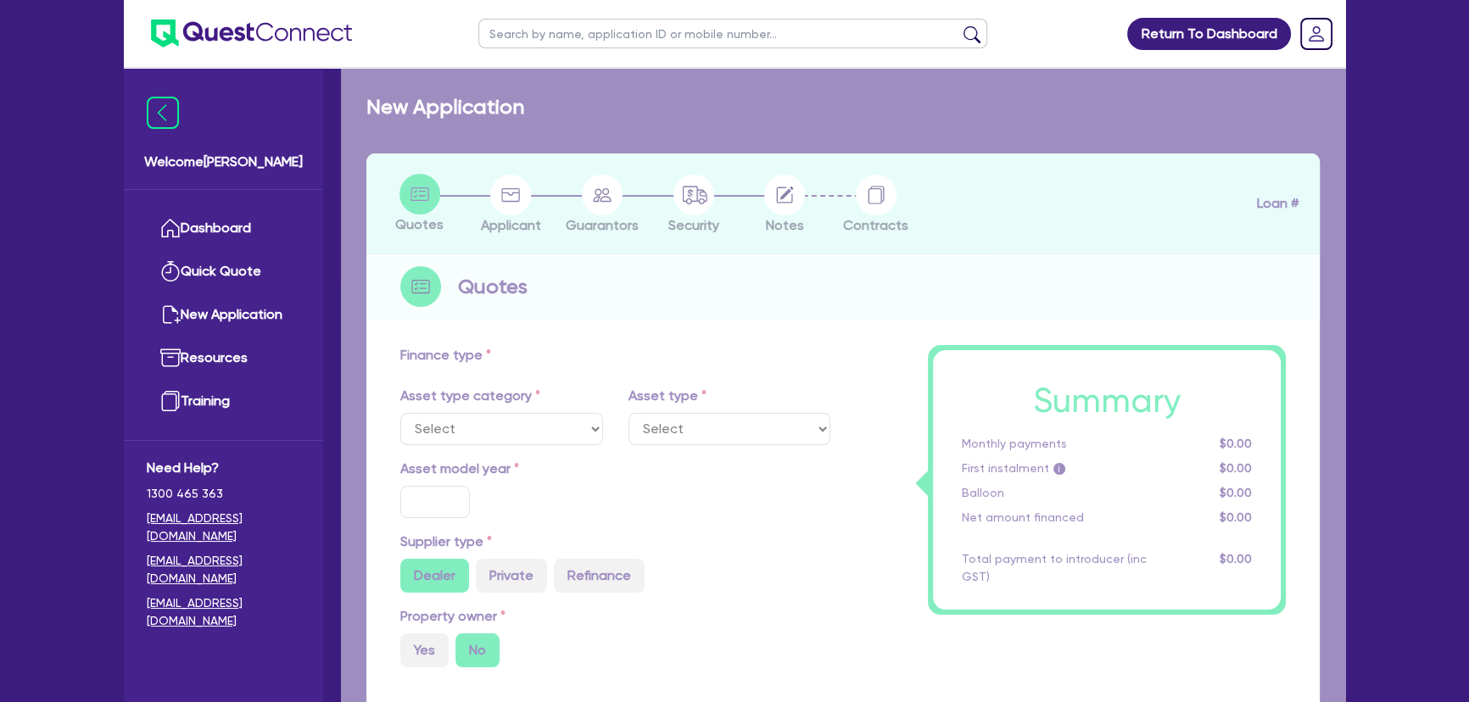
type input "10.75"
type input "681.82"
select select "PRINTING_AND_PACKAGING_EQUIPMENT"
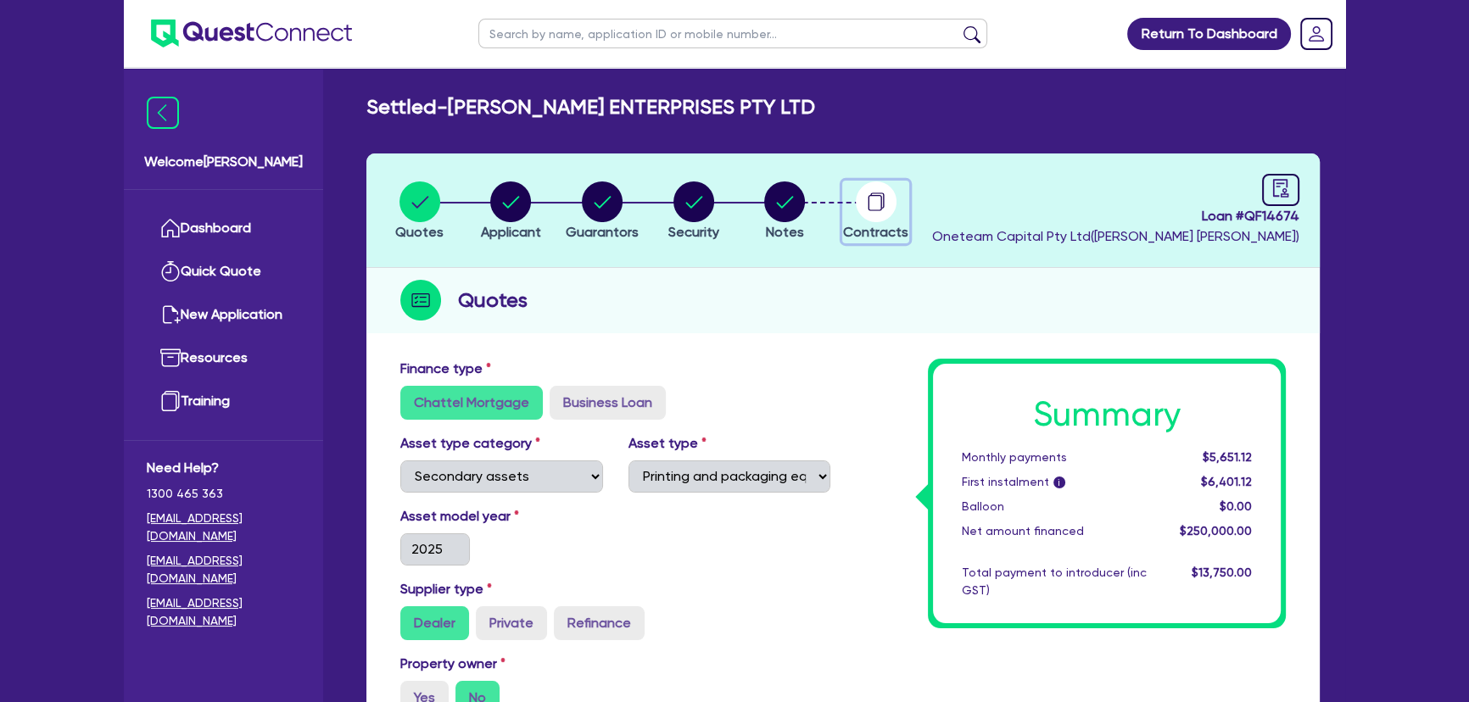
click at [846, 200] on div "button" at bounding box center [875, 201] width 65 height 41
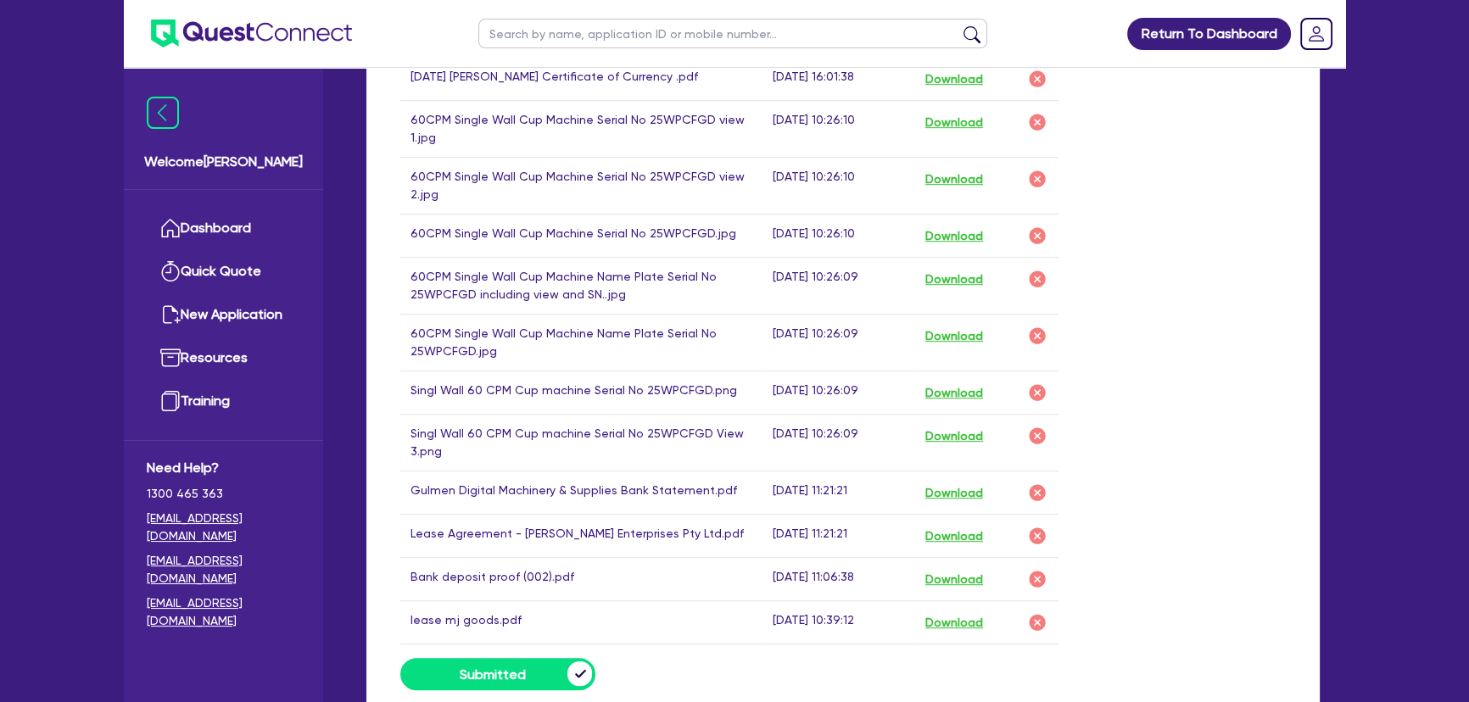
scroll to position [1233, 0]
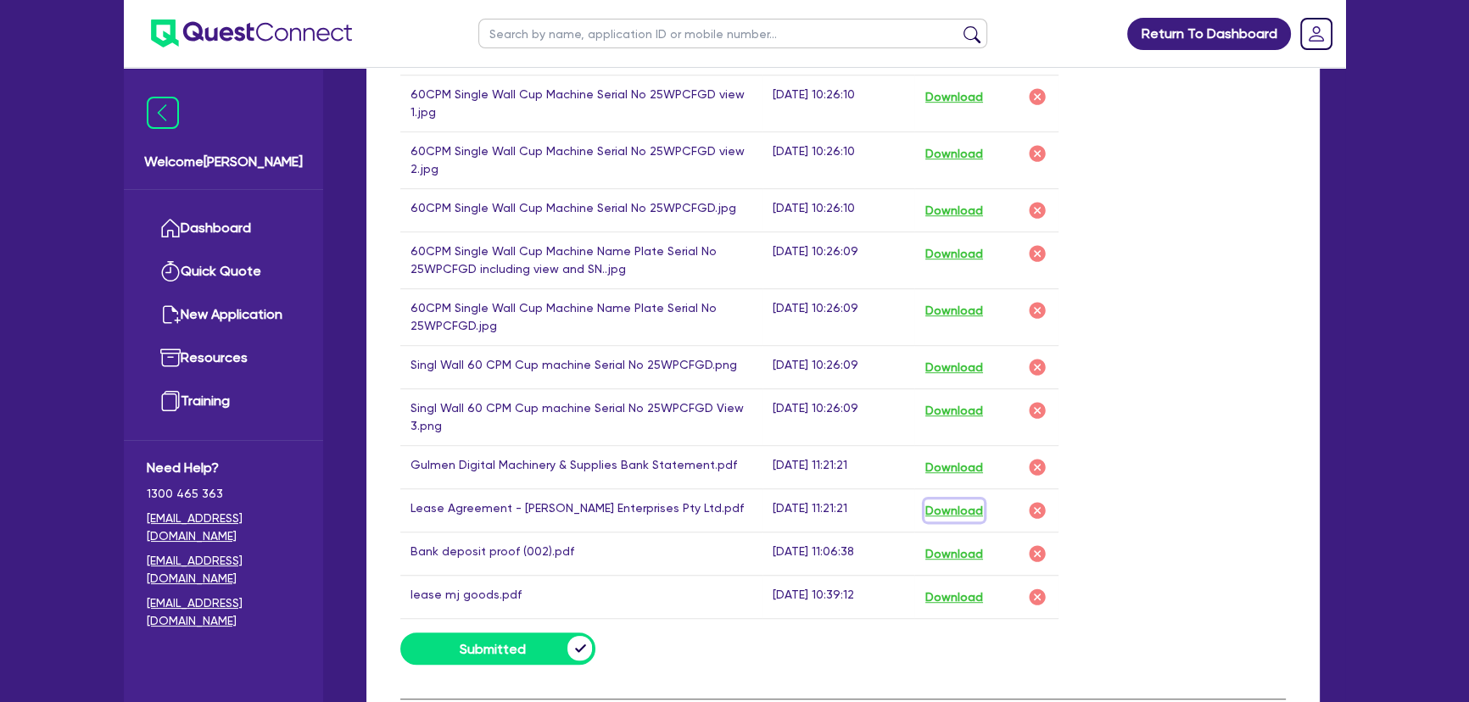
click at [970, 499] on button "Download" at bounding box center [953, 510] width 59 height 22
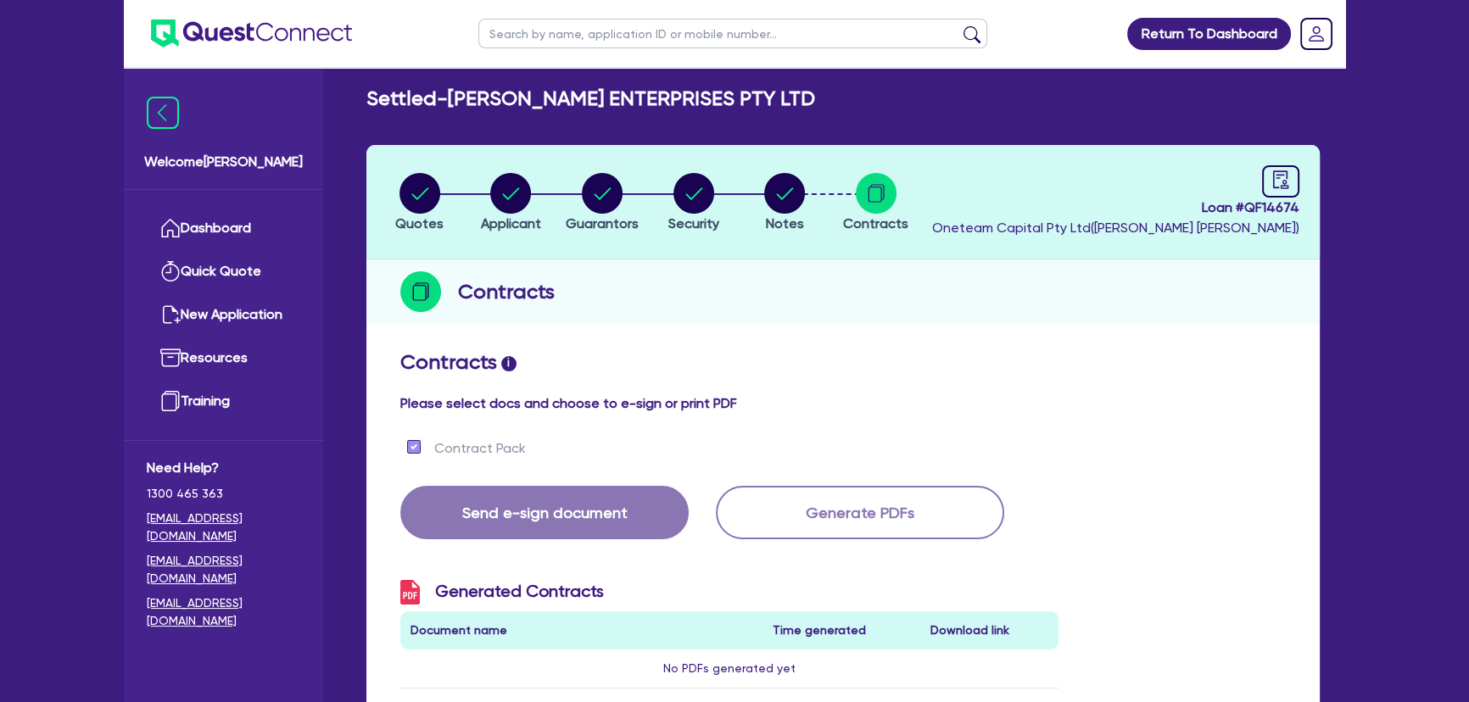
scroll to position [0, 0]
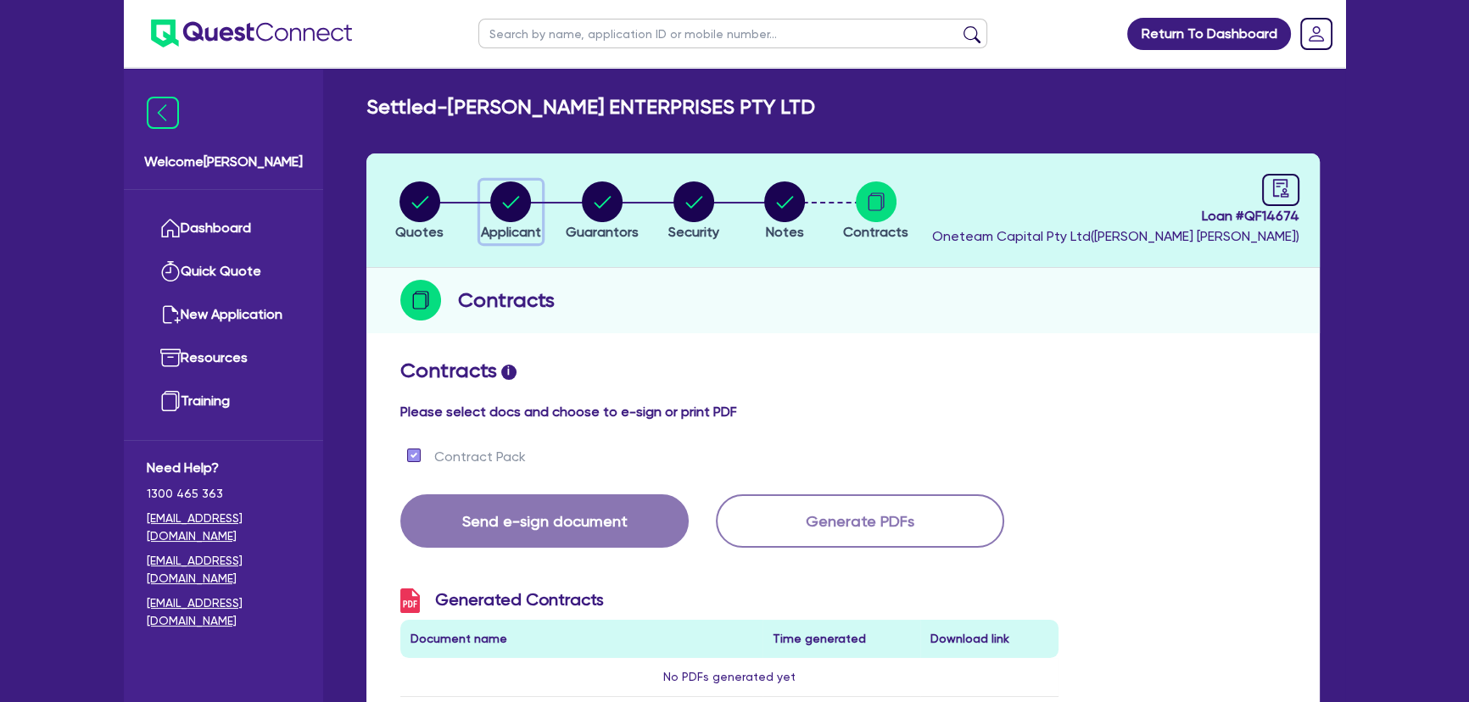
click at [488, 192] on div "button" at bounding box center [511, 201] width 60 height 41
select select "COMPANY"
select select "MANUFACTURING"
select select "FOOD_PROCESSING"
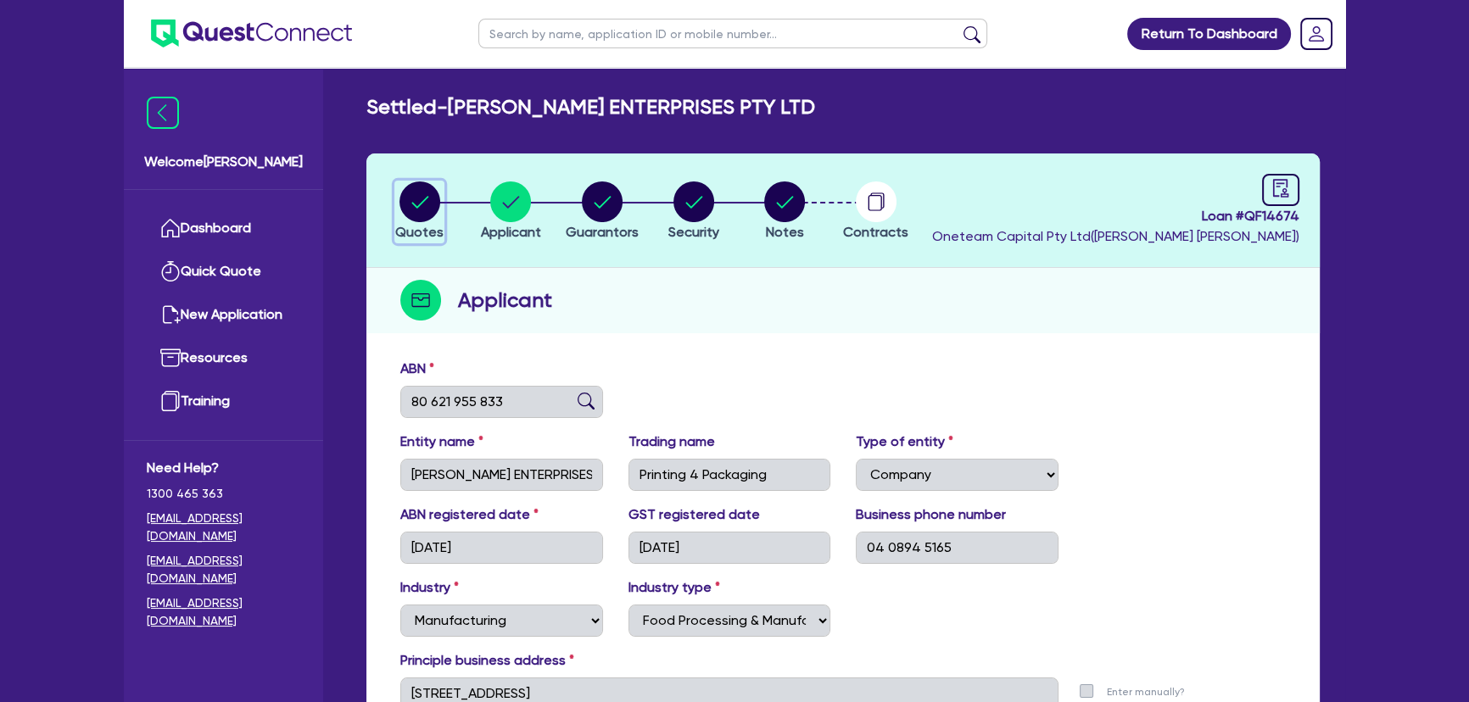
click at [416, 207] on icon "button" at bounding box center [419, 202] width 17 height 12
select select "SECONDARY_ASSETS"
select select "PRINTING_AND_PACKAGING_EQUIPMENT"
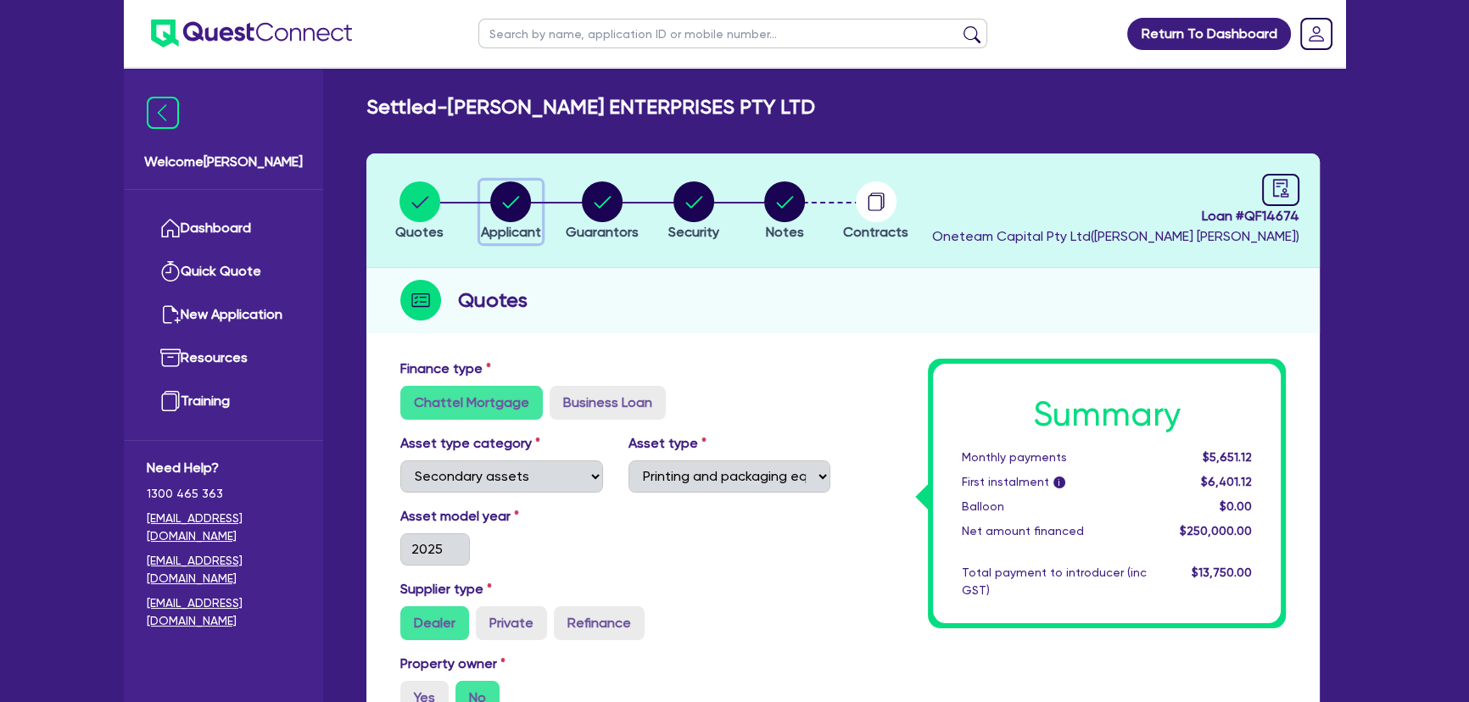
click at [514, 215] on circle "button" at bounding box center [510, 201] width 41 height 41
select select "COMPANY"
select select "MANUFACTURING"
select select "FOOD_PROCESSING"
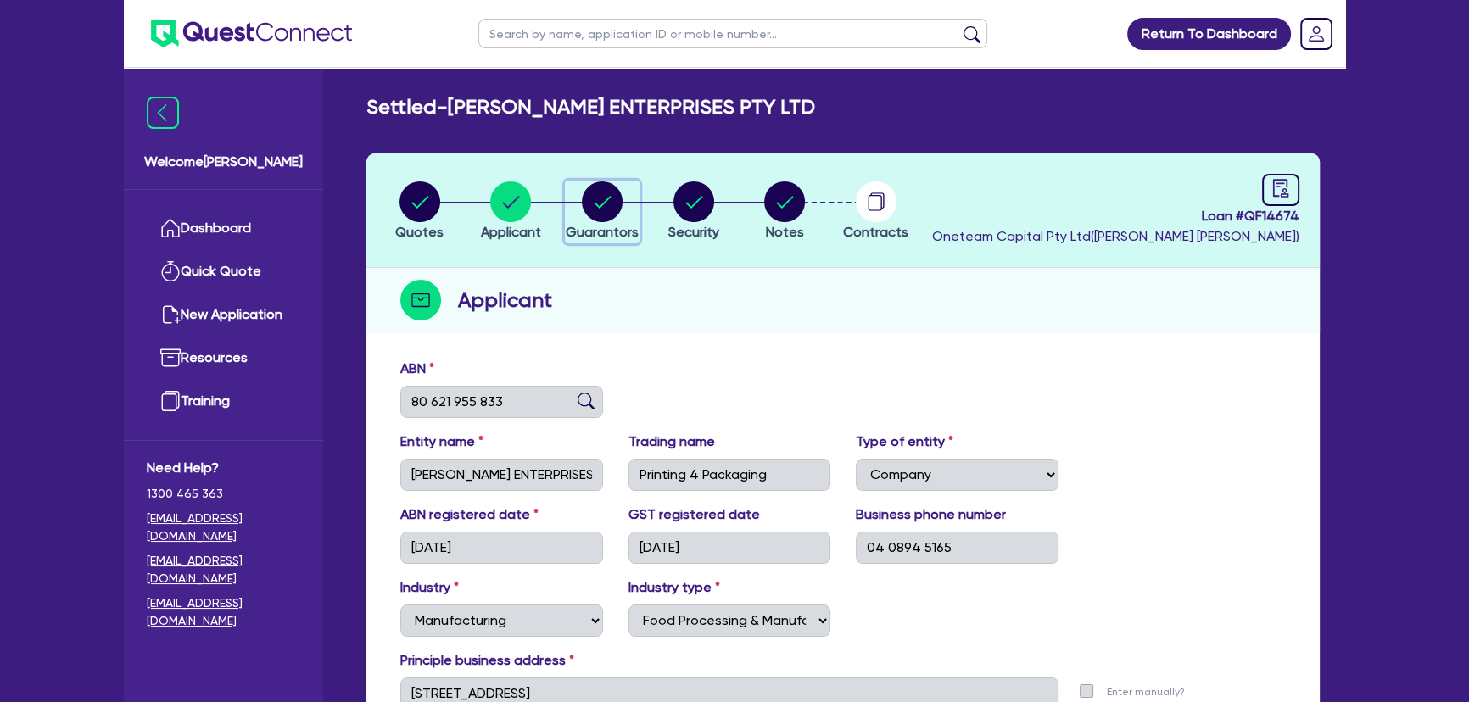
click at [594, 189] on circle "button" at bounding box center [602, 201] width 41 height 41
select select "MR"
select select "WA"
select select "MARRIED"
select select "PROPERTY"
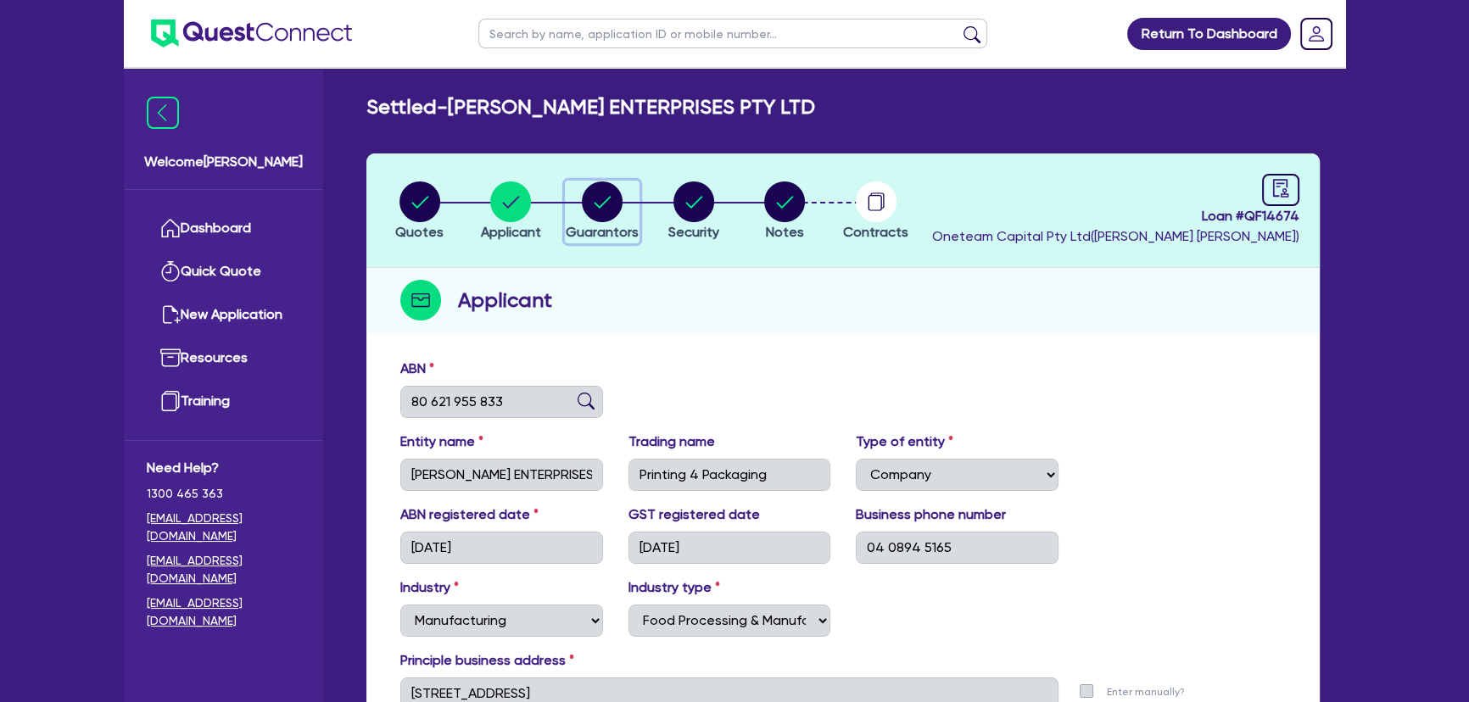
select select "TRUCK"
select select "EQUIPMENT"
select select "CASH"
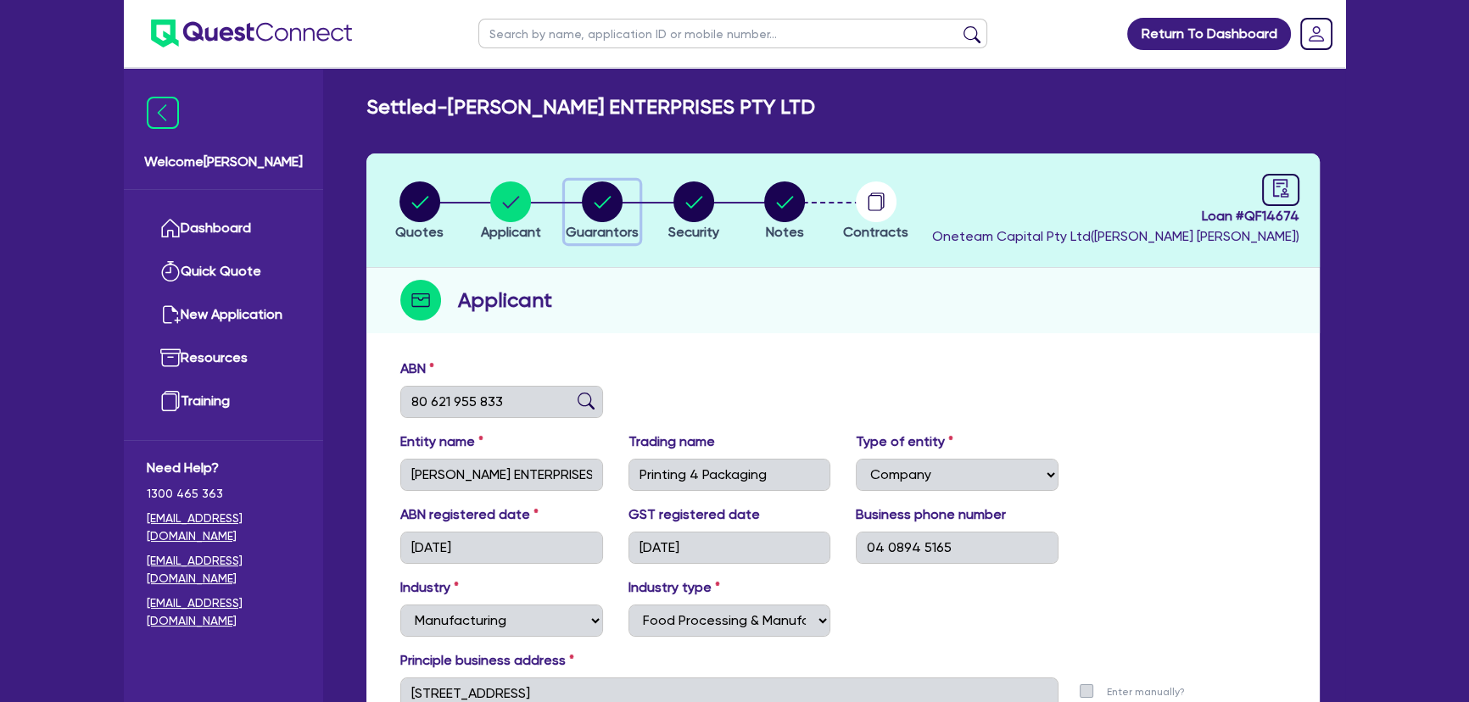
select select "TRAILER"
select select "MORTGAGE"
select select "TRUCK_LOAN"
select select "EQUIPMENT_LOAN"
select select "TRUCK_LOAN"
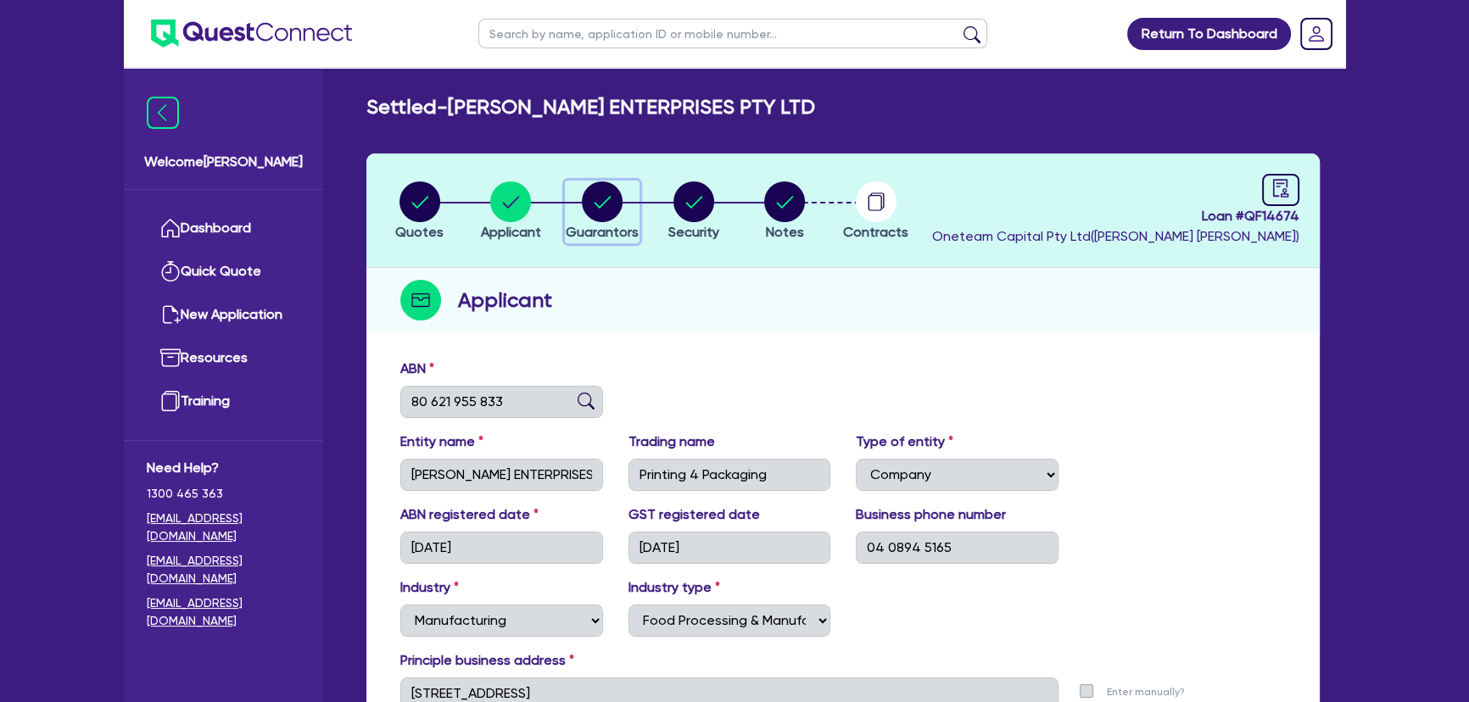
select select "OTHER"
select select "MRS"
select select "WA"
select select "MARRIED"
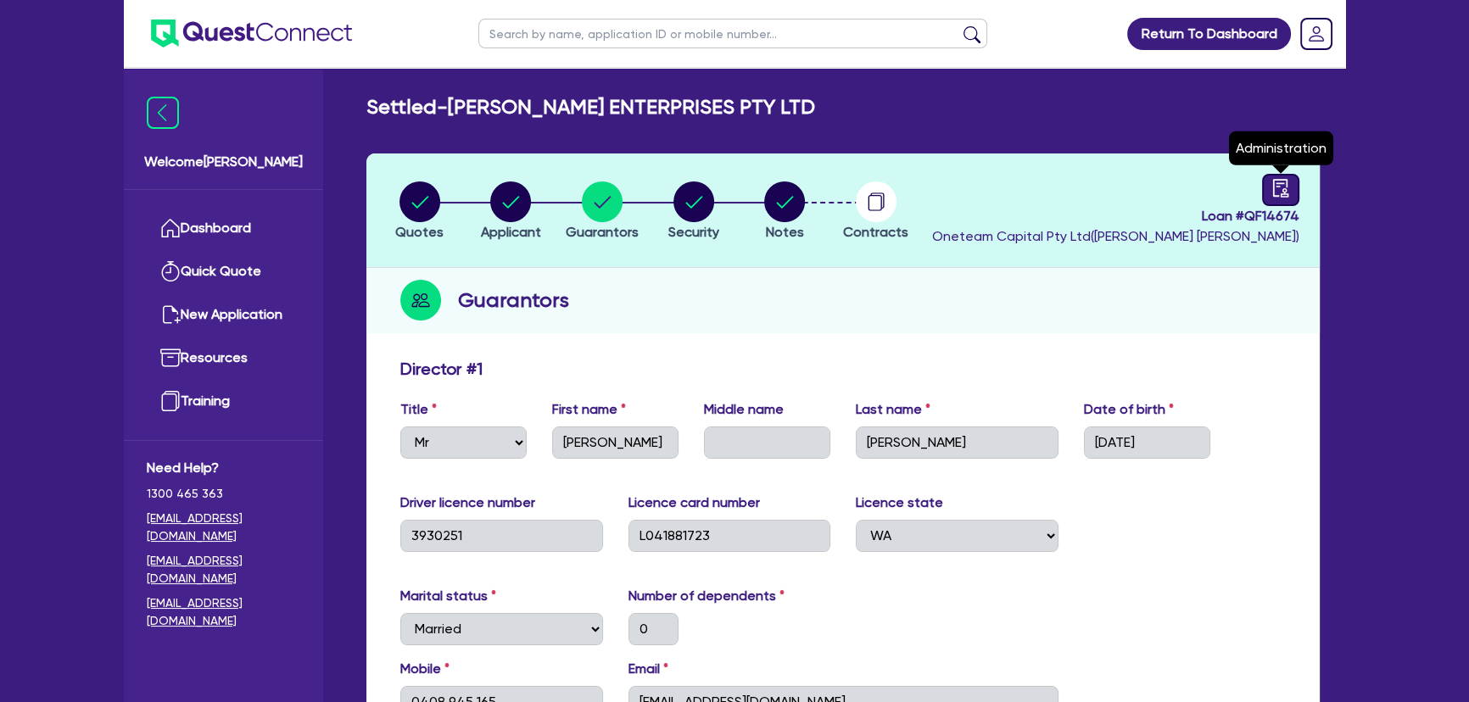
click at [1289, 195] on link at bounding box center [1280, 190] width 37 height 32
select select "SETTLED"
select select "Other"
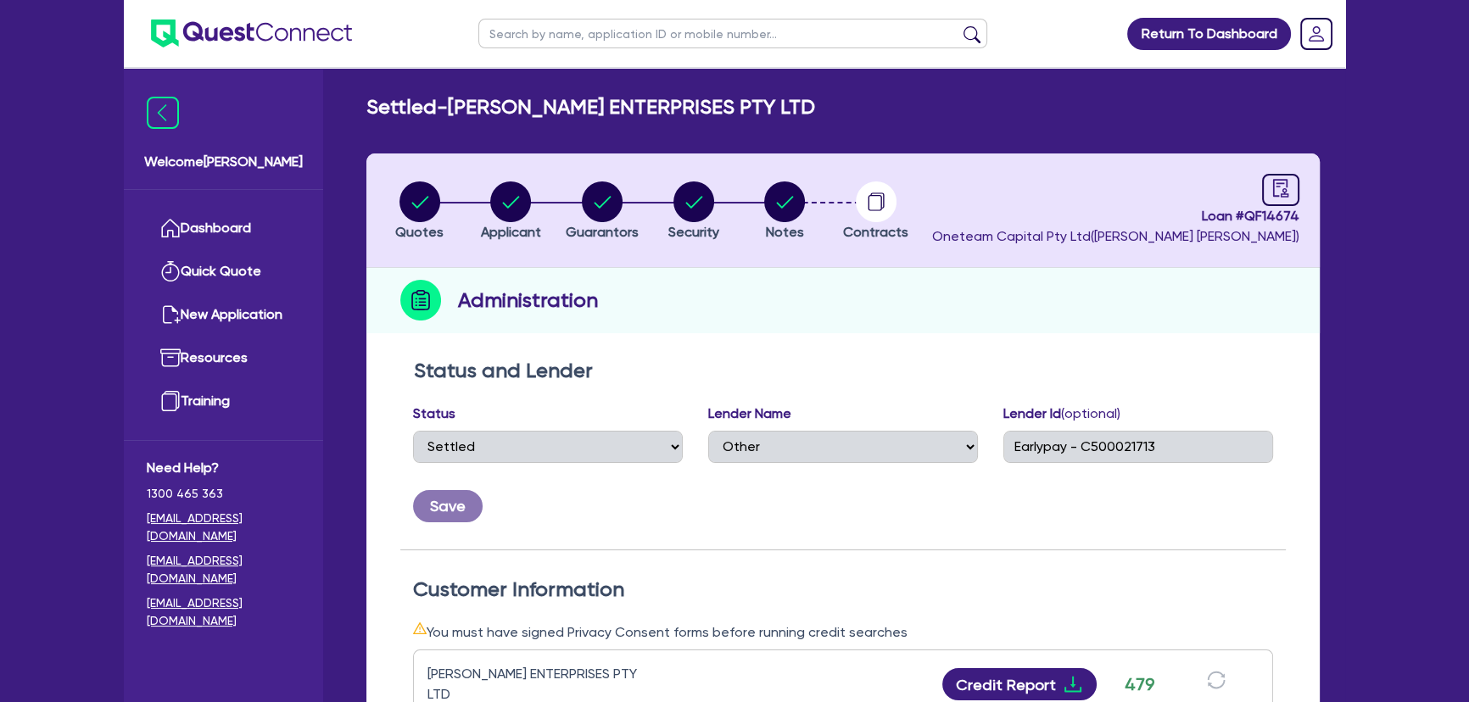
click at [759, 203] on li "Notes" at bounding box center [785, 210] width 92 height 59
click at [803, 231] on button "Notes" at bounding box center [784, 212] width 42 height 63
select select "Other"
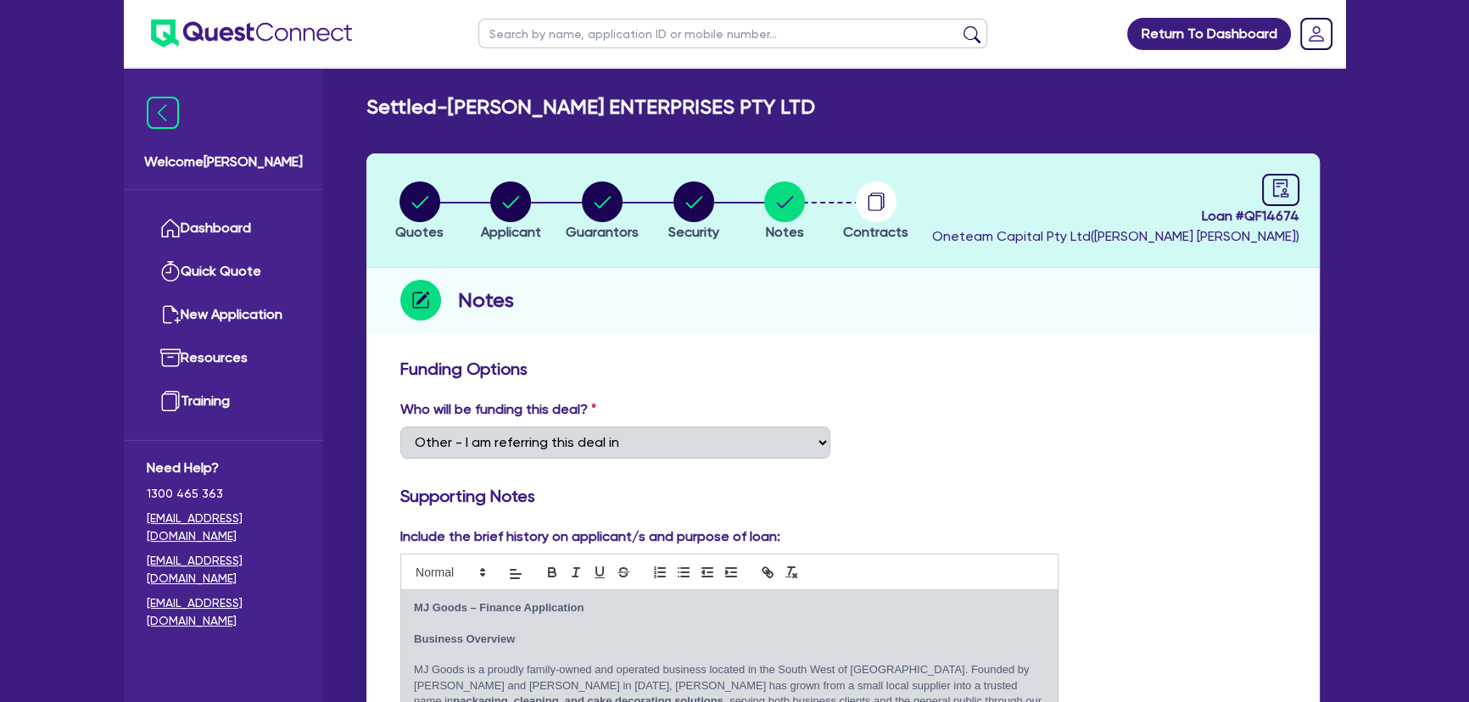
click at [220, 32] on img at bounding box center [251, 34] width 201 height 28
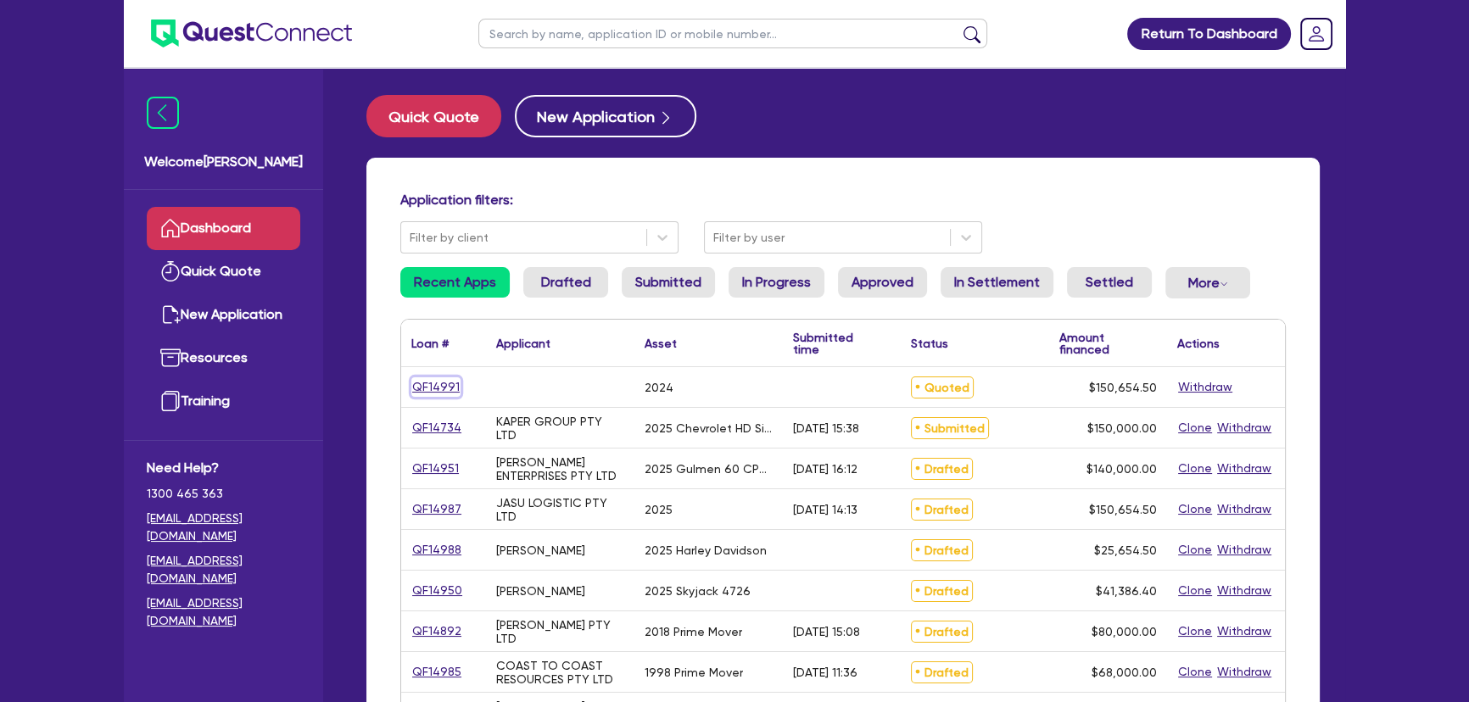
click at [426, 395] on link "QF14991" at bounding box center [435, 387] width 49 height 20
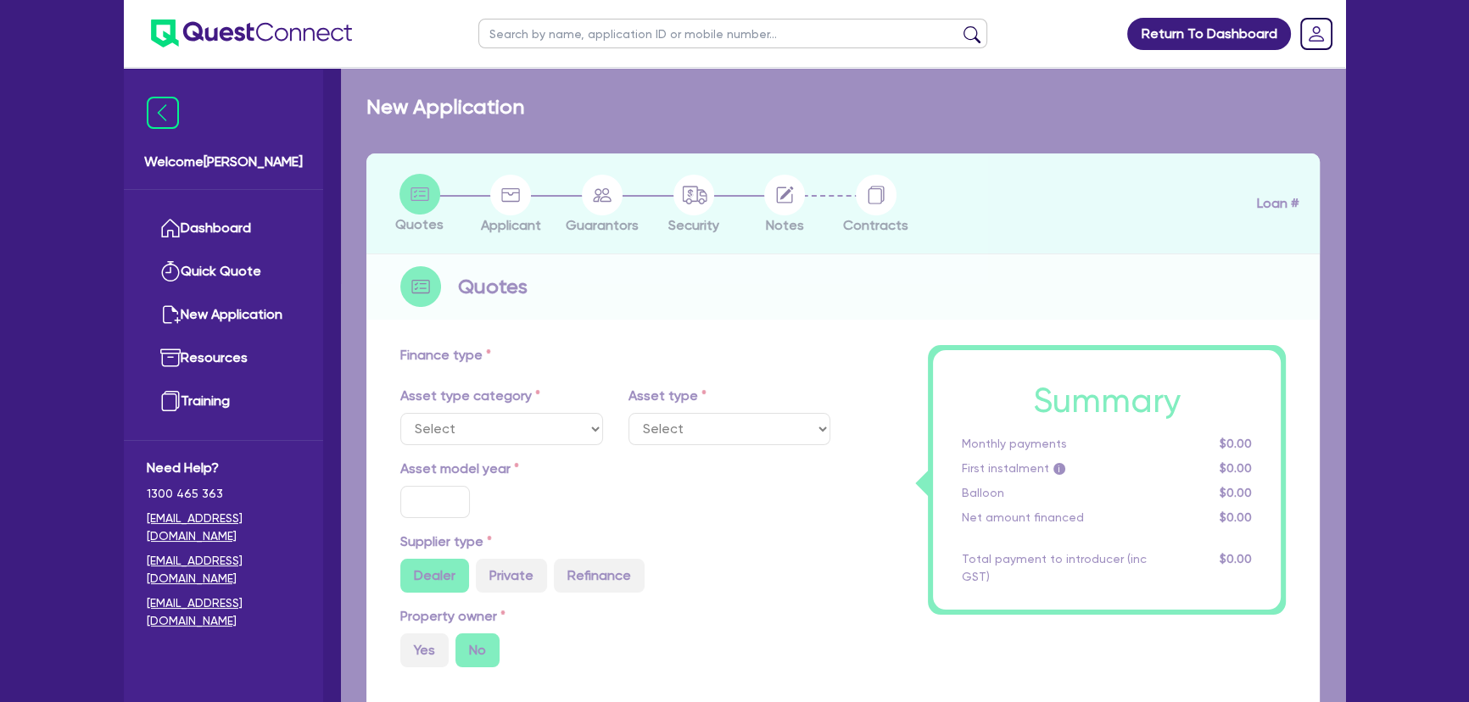
select select "SECONDARY_ASSETS"
type input "2024"
type input "150,000"
type input "8"
type input "12,052.36"
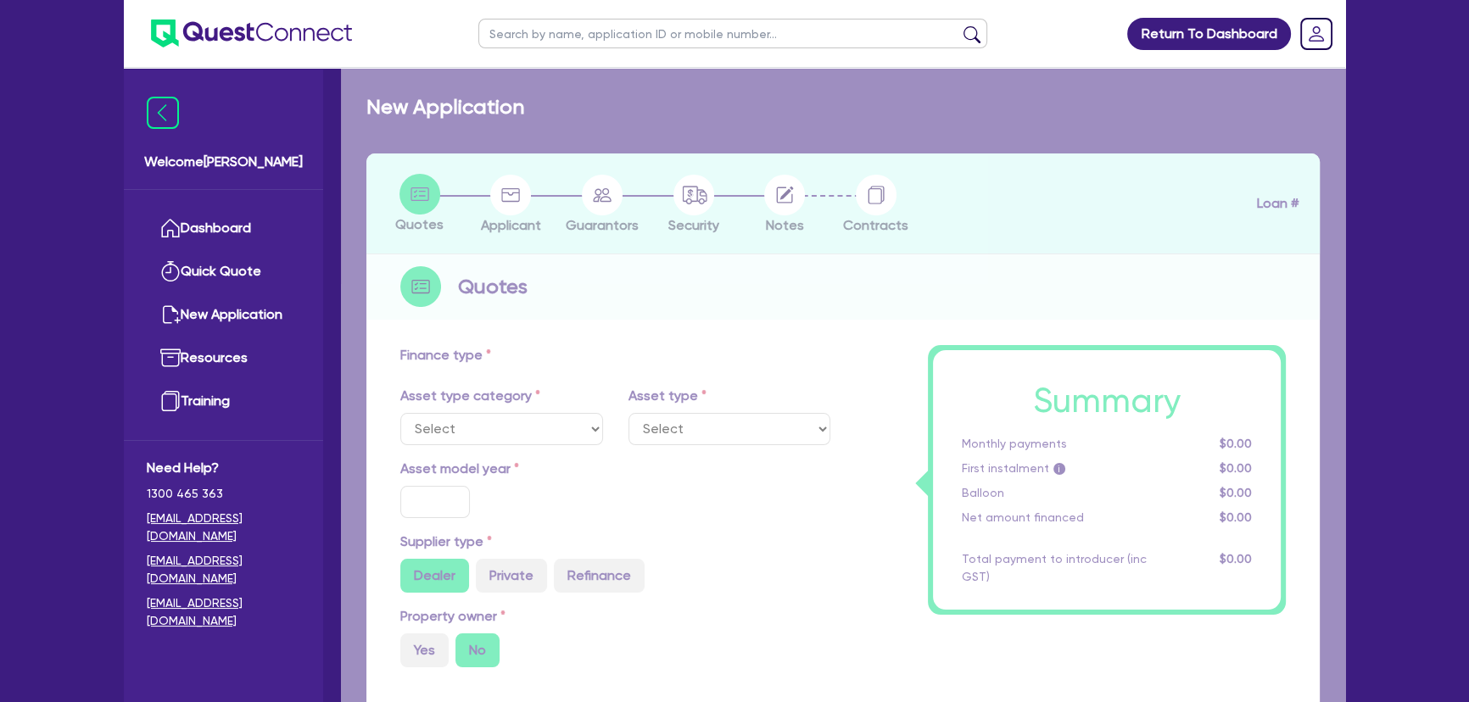
type input "17.95"
select select "OTHER"
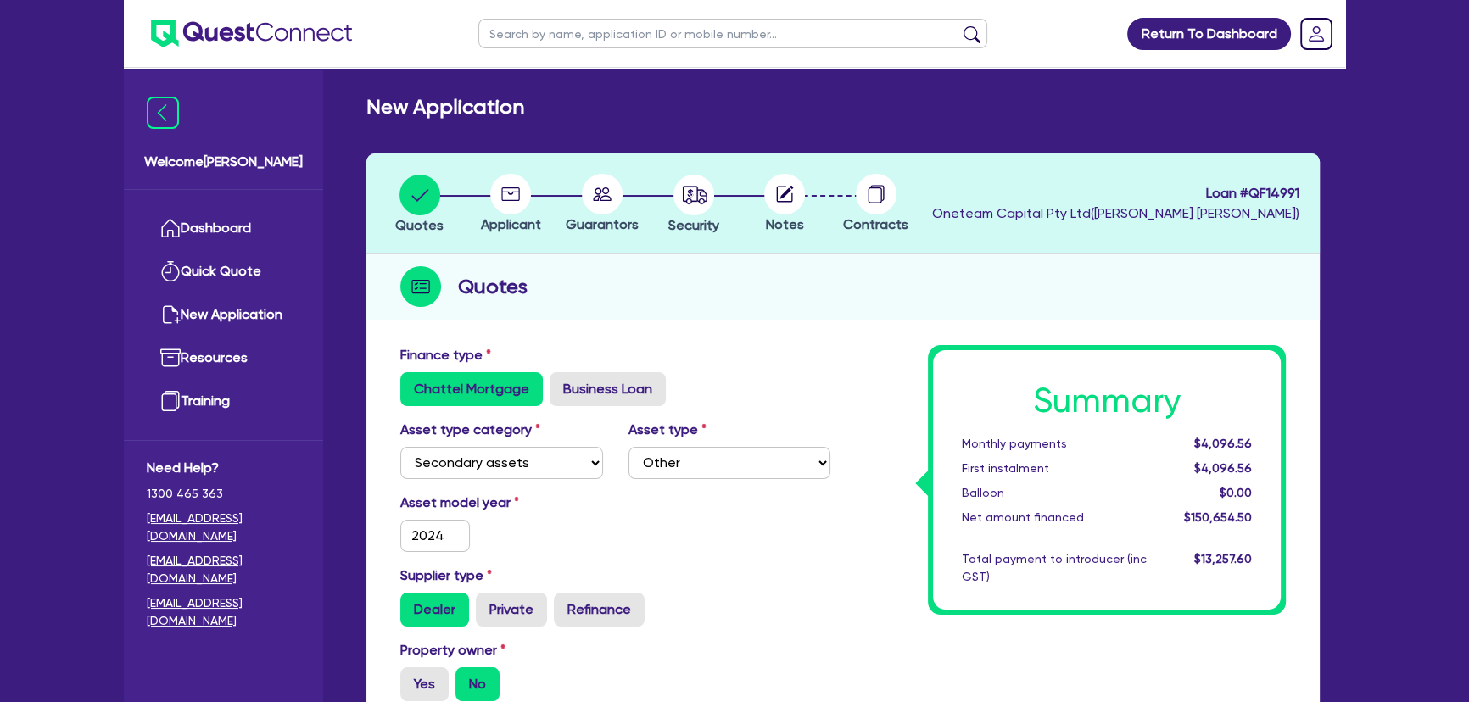
click at [528, 196] on circle at bounding box center [510, 194] width 41 height 41
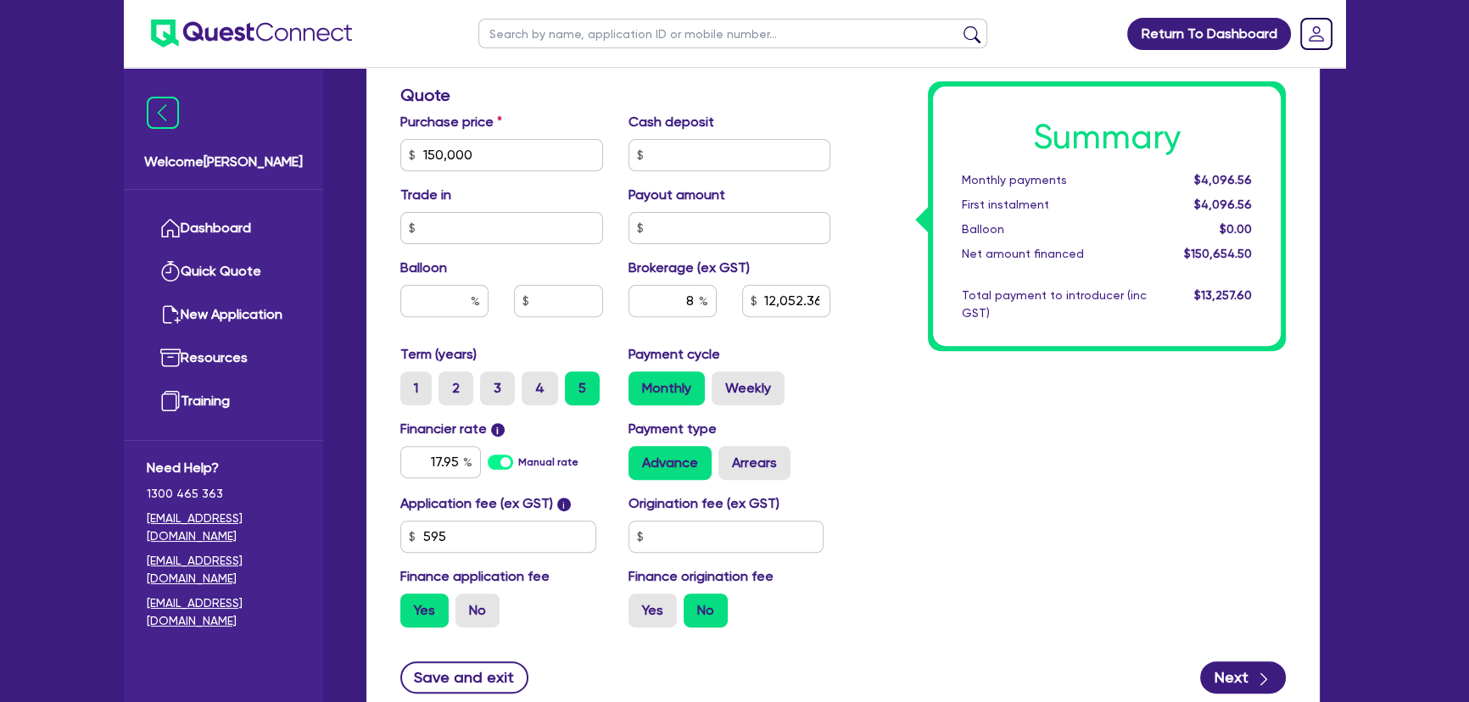
scroll to position [822, 0]
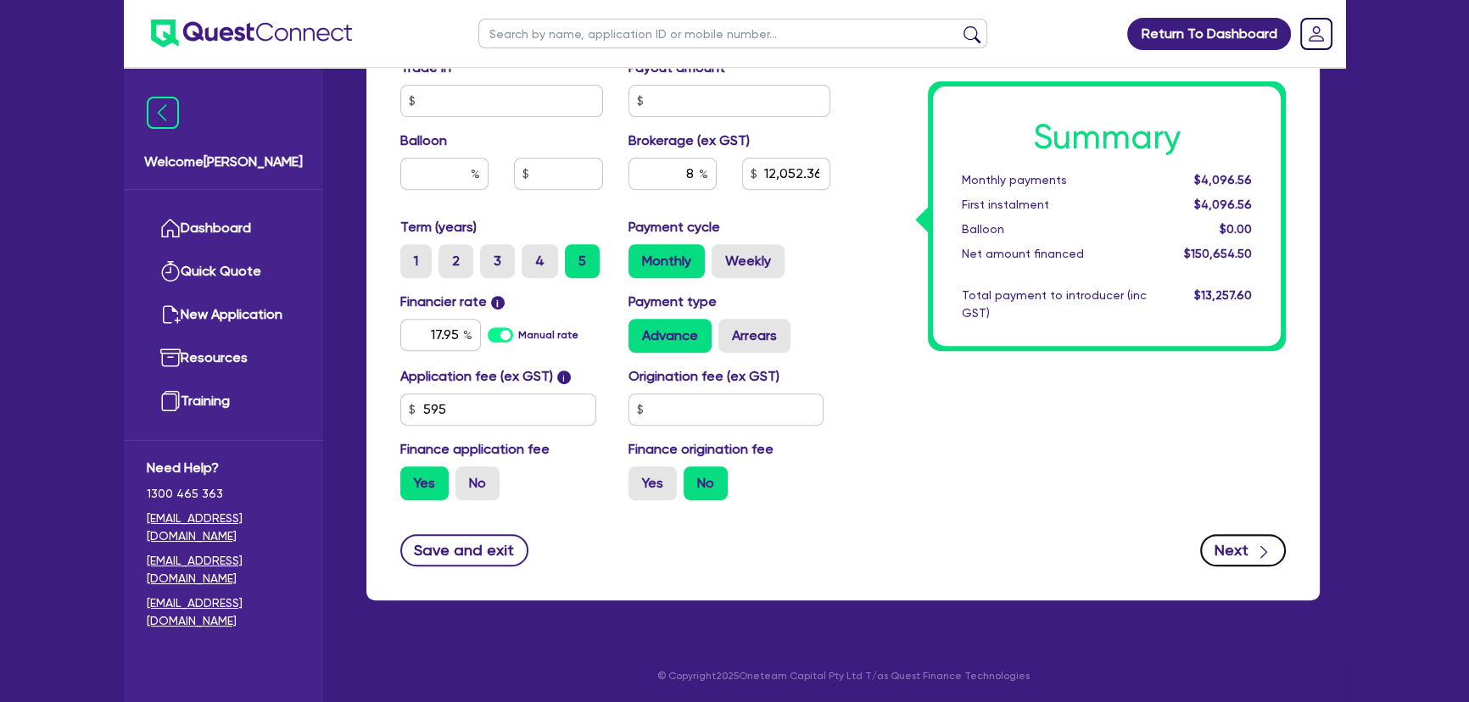
click at [1242, 553] on button "Next" at bounding box center [1243, 550] width 86 height 32
type input "150,000"
type input "12,052.36"
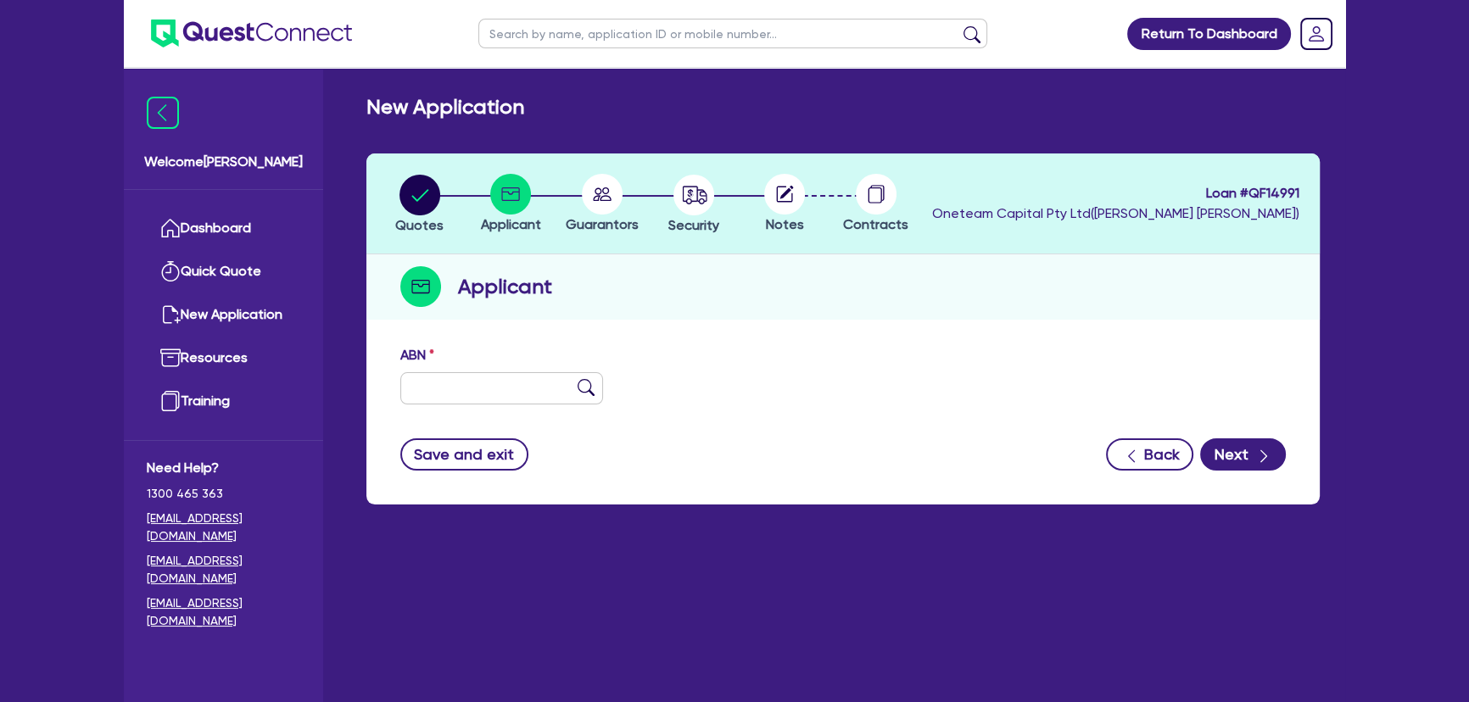
click at [467, 371] on div "ABN" at bounding box center [501, 374] width 228 height 59
click at [467, 377] on input "text" at bounding box center [501, 388] width 203 height 32
paste input "91 689 455 203"
type input "91 689 455 203"
click at [585, 382] on img at bounding box center [585, 387] width 17 height 17
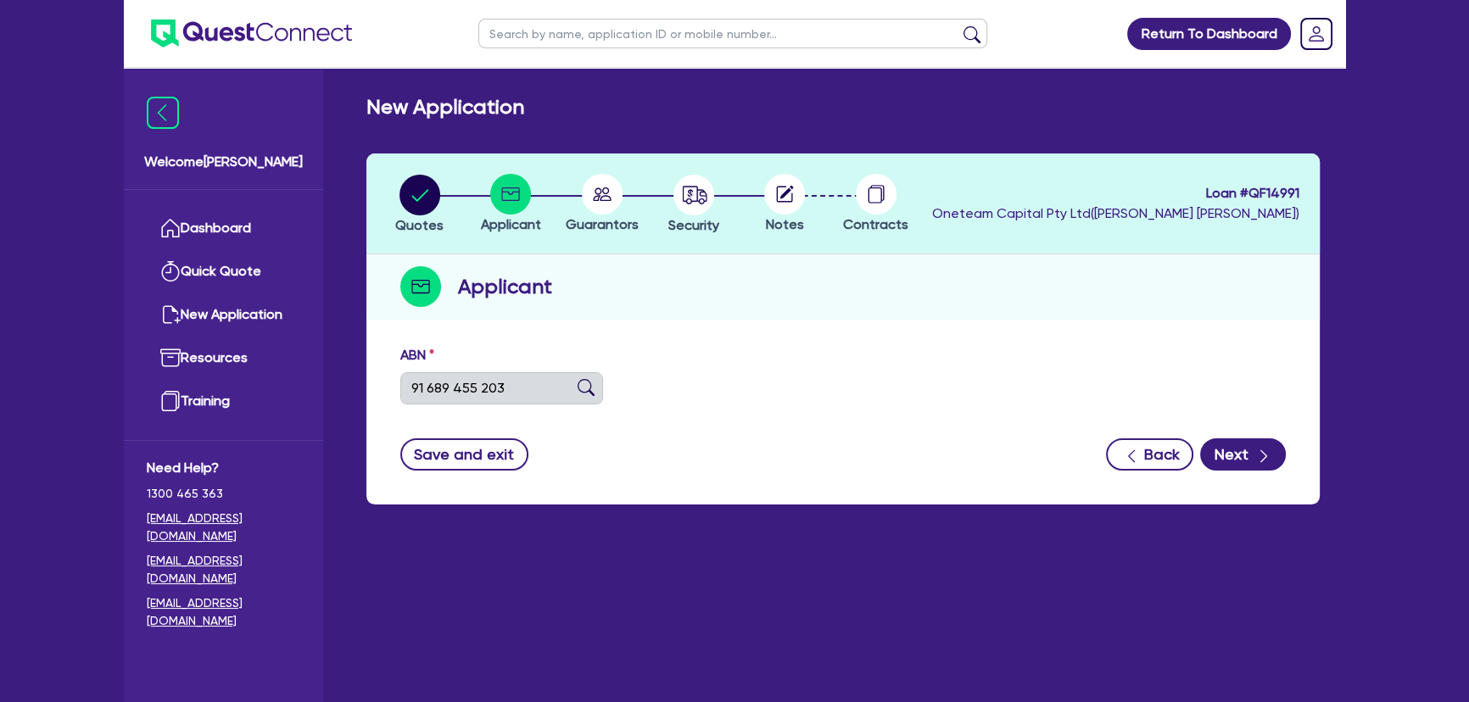
type input "LEA-JAZ PERFORMANCE PTY LTD"
select select "COMPANY"
type input "28/07/2025"
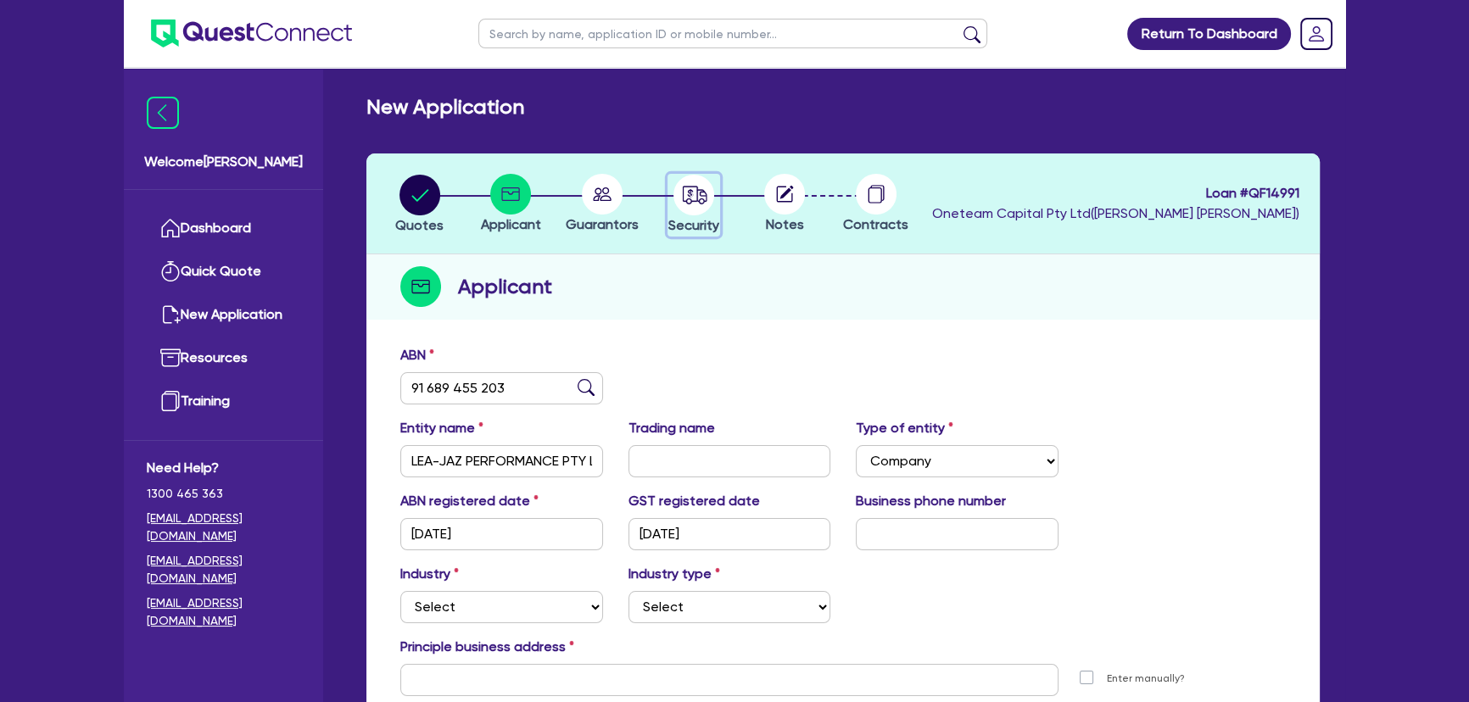
click at [698, 209] on circle "button" at bounding box center [693, 195] width 41 height 41
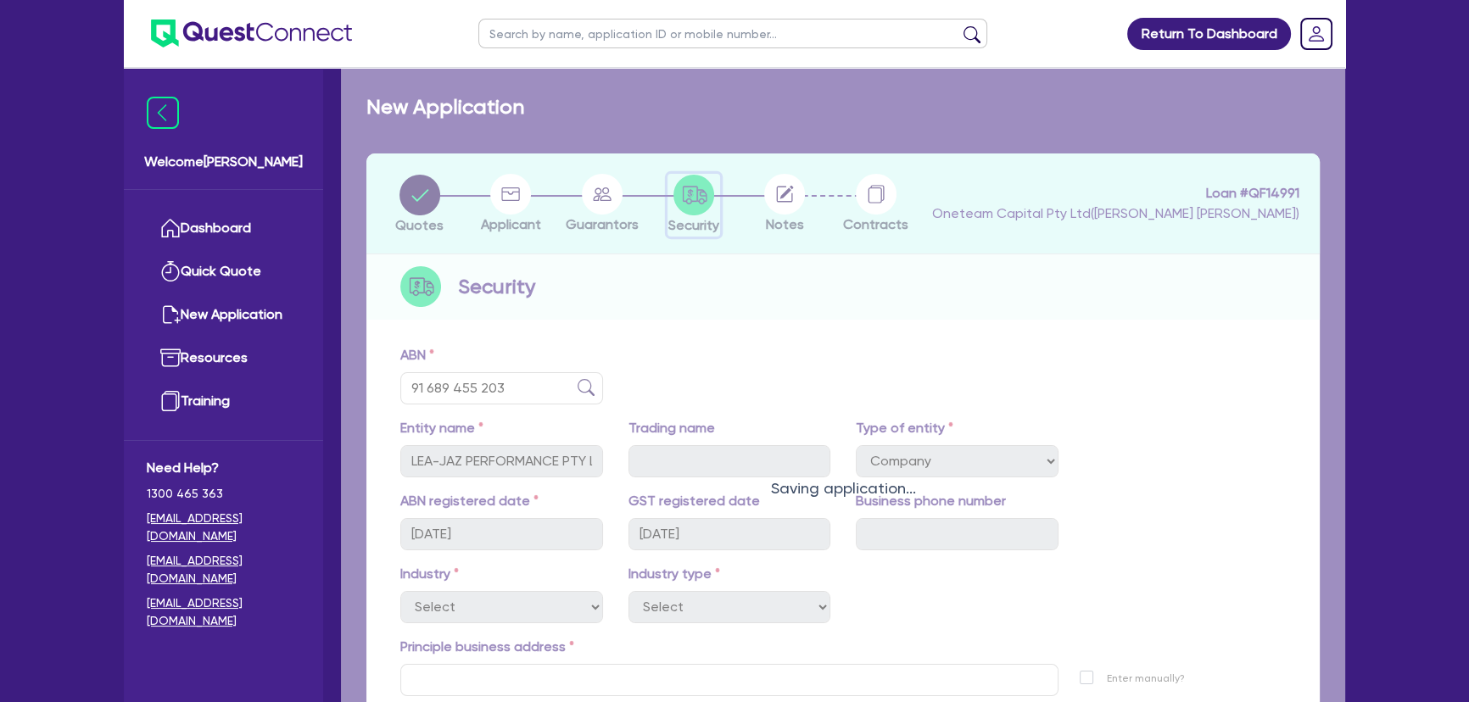
select select "SECONDARY_ASSETS"
select select "OTHER"
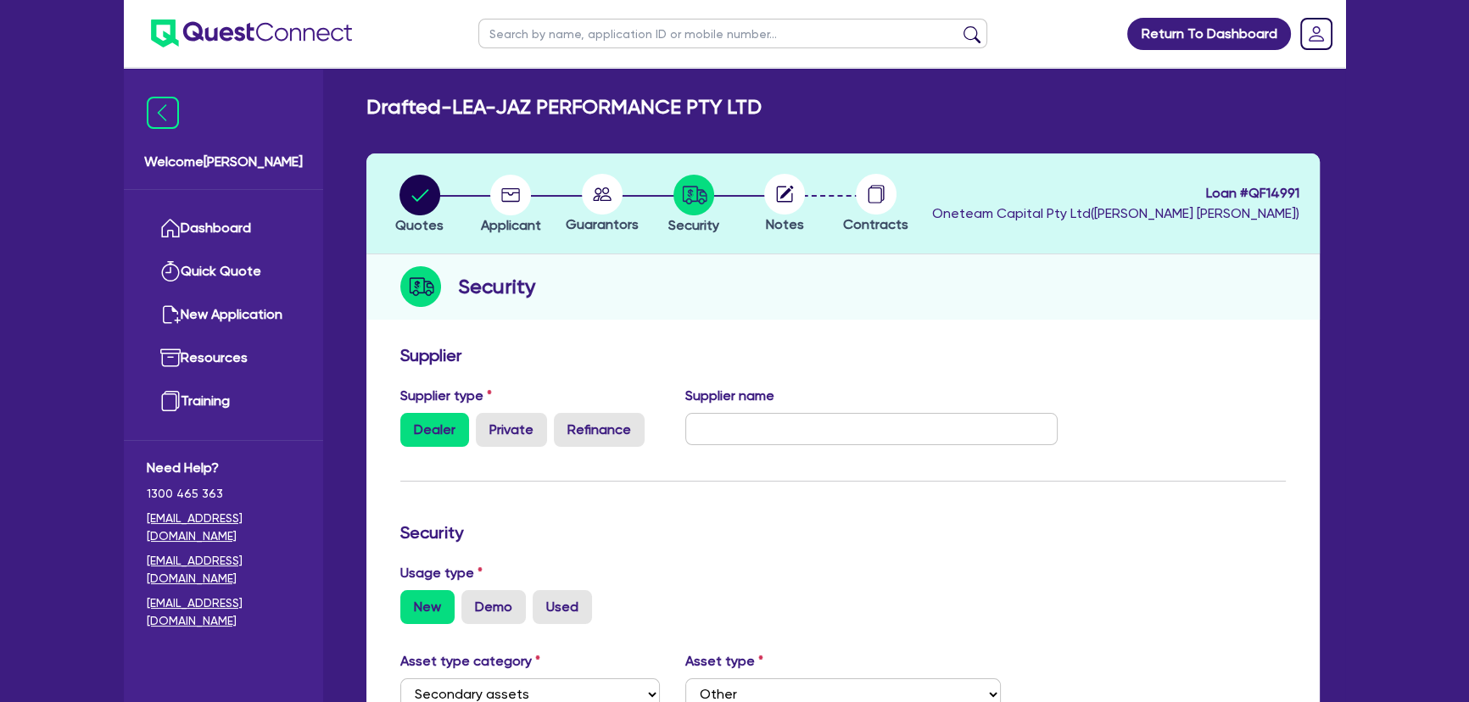
click at [607, 207] on circle at bounding box center [602, 194] width 41 height 41
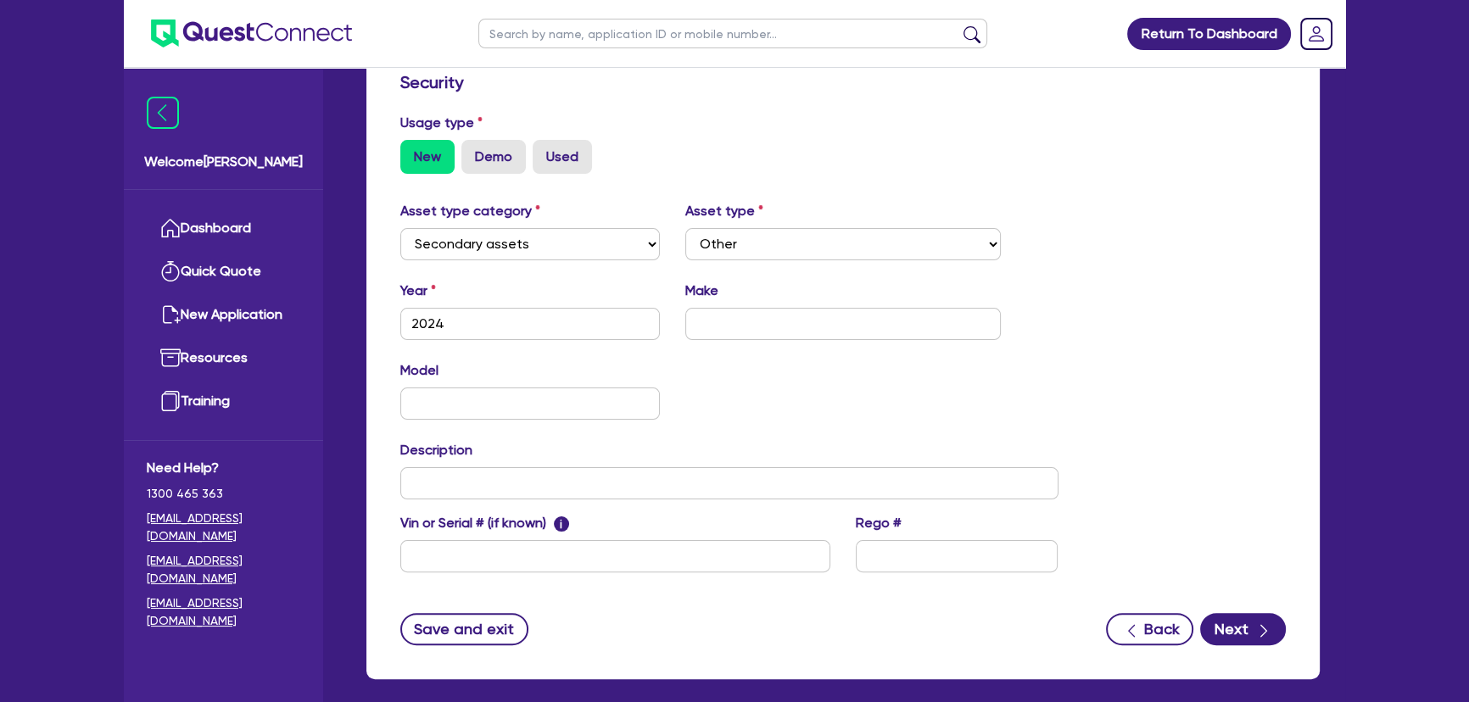
scroll to position [529, 0]
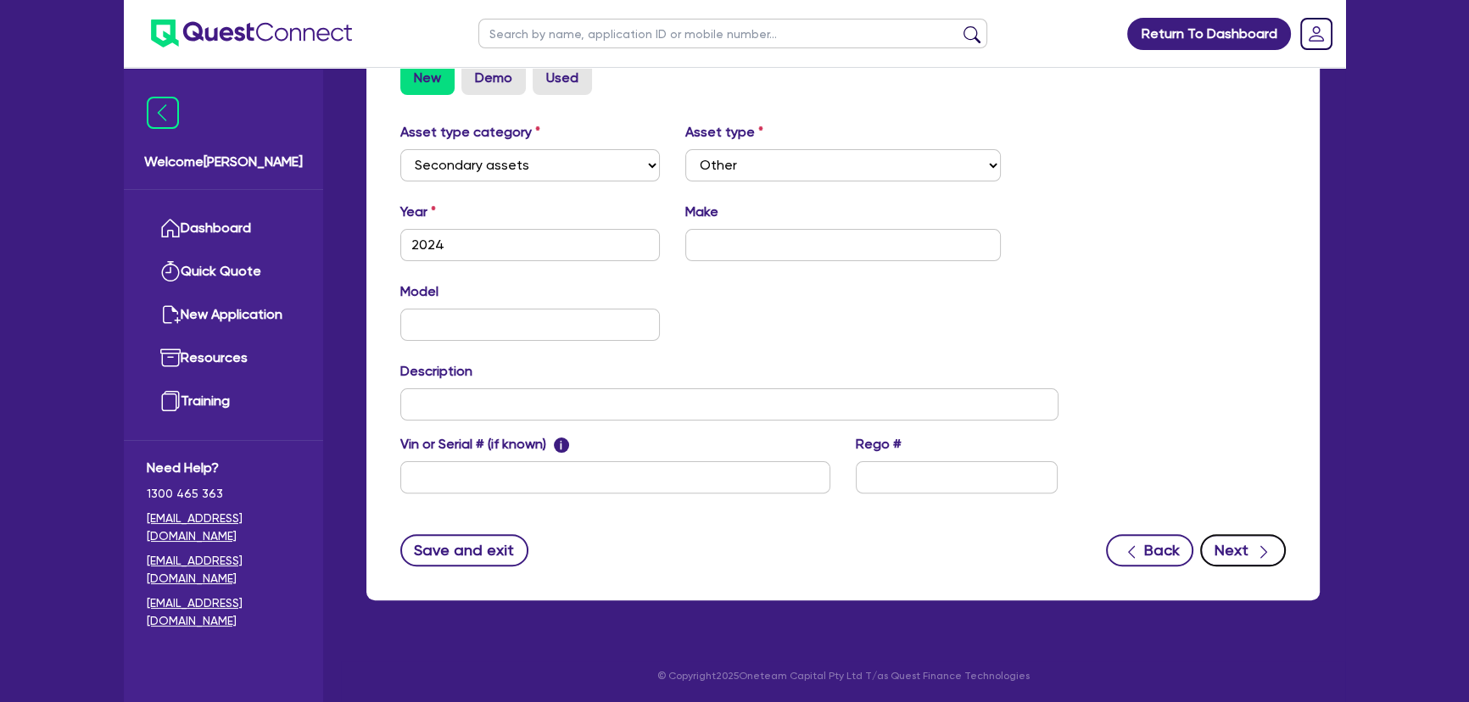
click at [1215, 551] on button "Next" at bounding box center [1243, 550] width 86 height 32
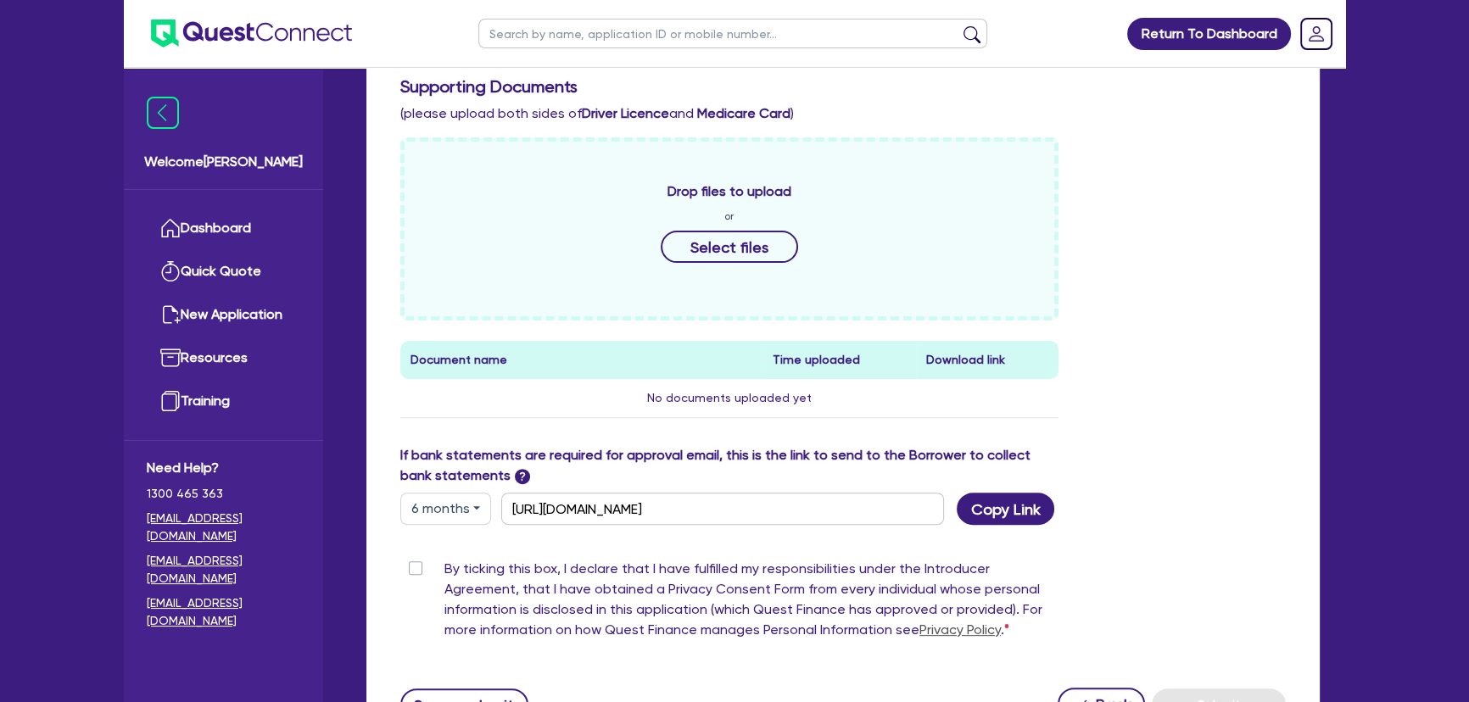
scroll to position [810, 0]
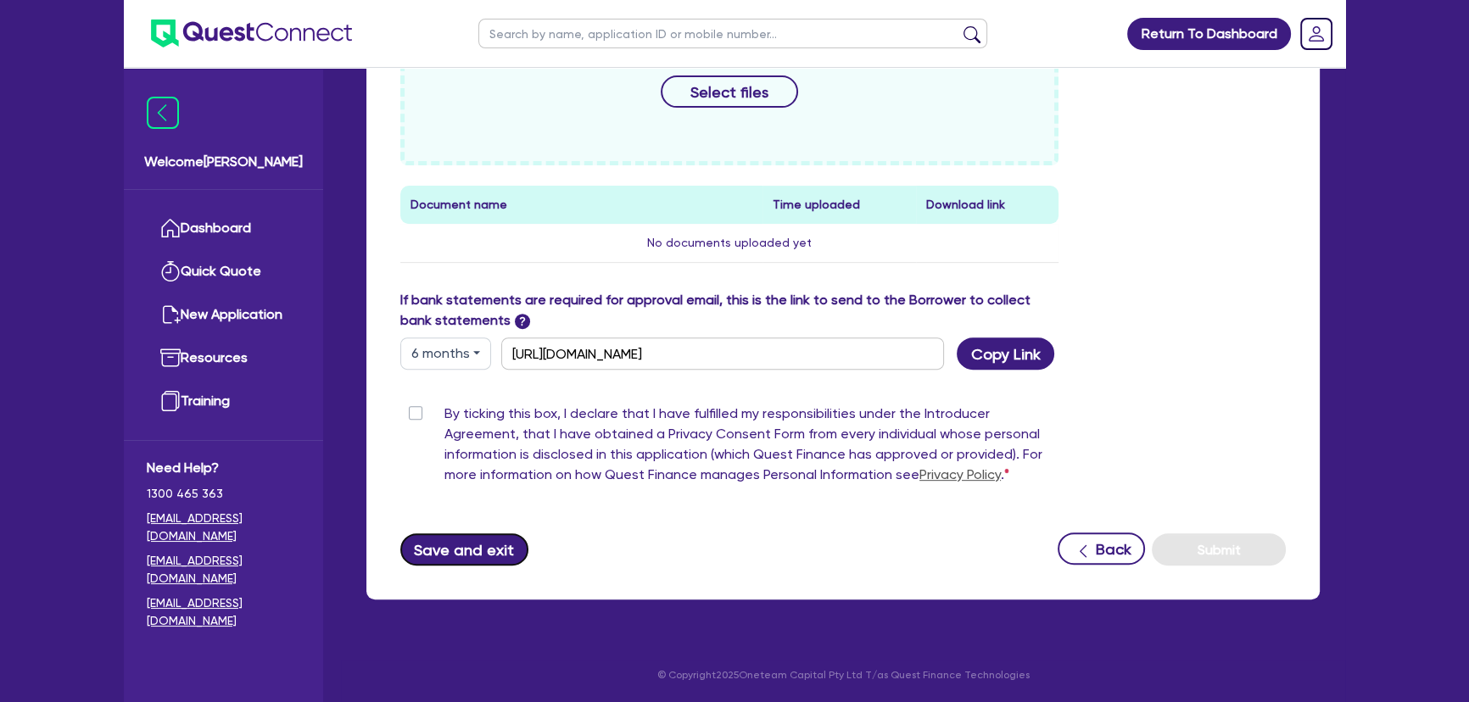
click at [464, 549] on button "Save and exit" at bounding box center [464, 549] width 128 height 32
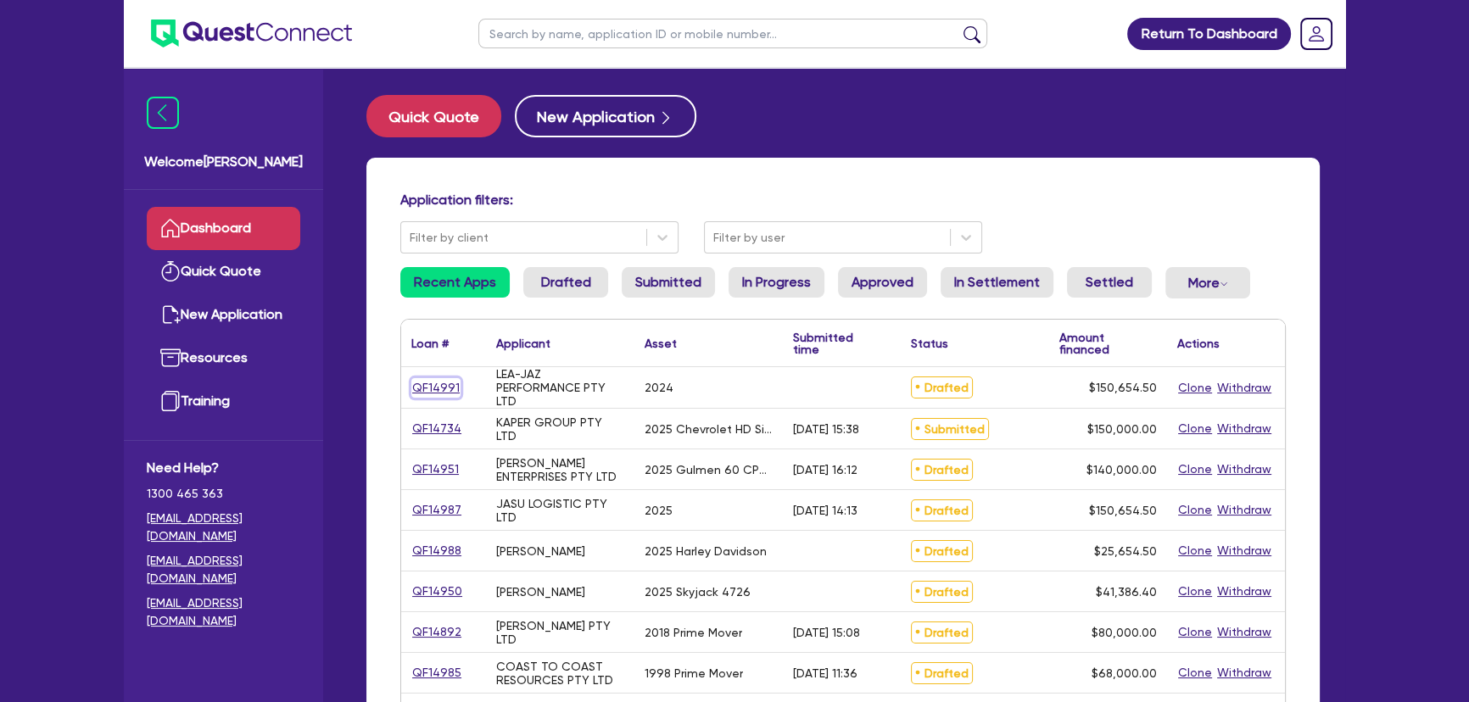
click at [411, 391] on link "QF14991" at bounding box center [435, 388] width 49 height 20
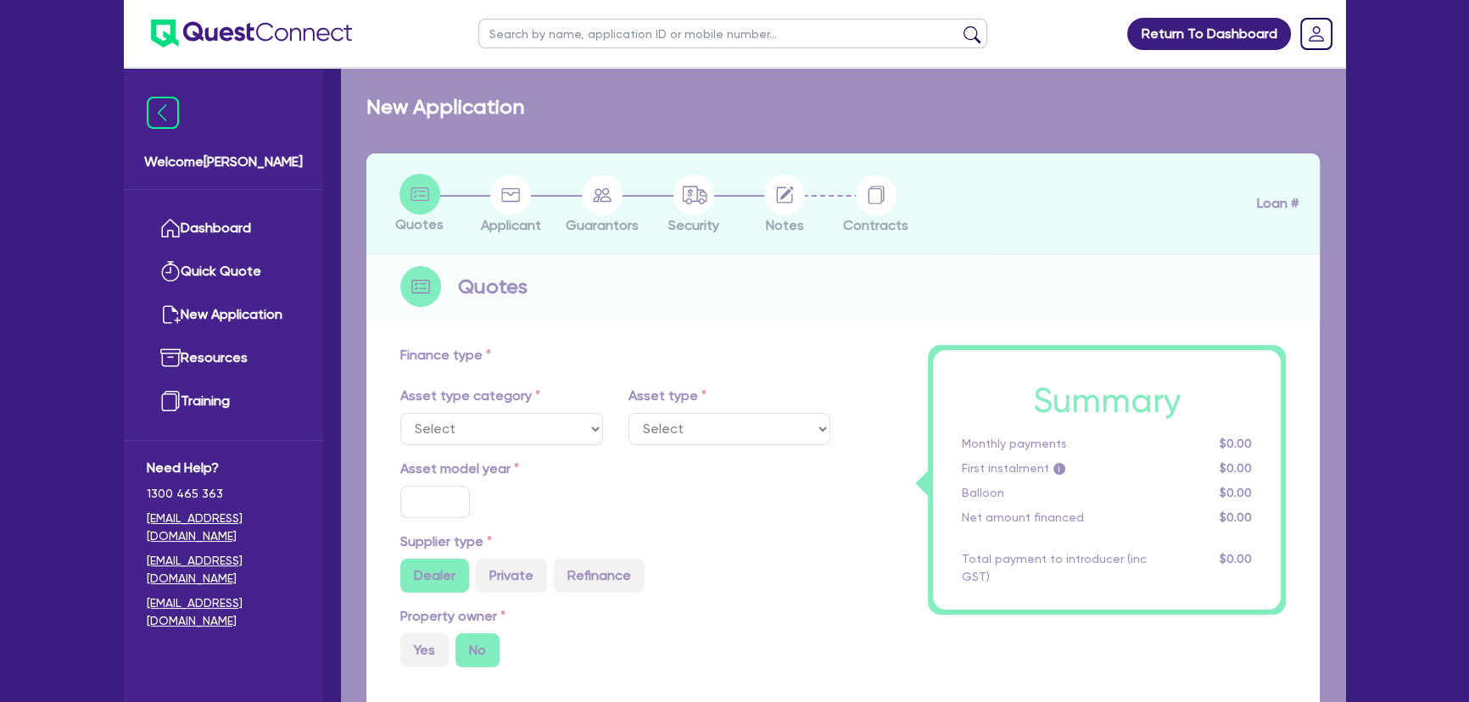
select select "SECONDARY_ASSETS"
type input "2024"
type input "150,000"
type input "8"
type input "12,052.36"
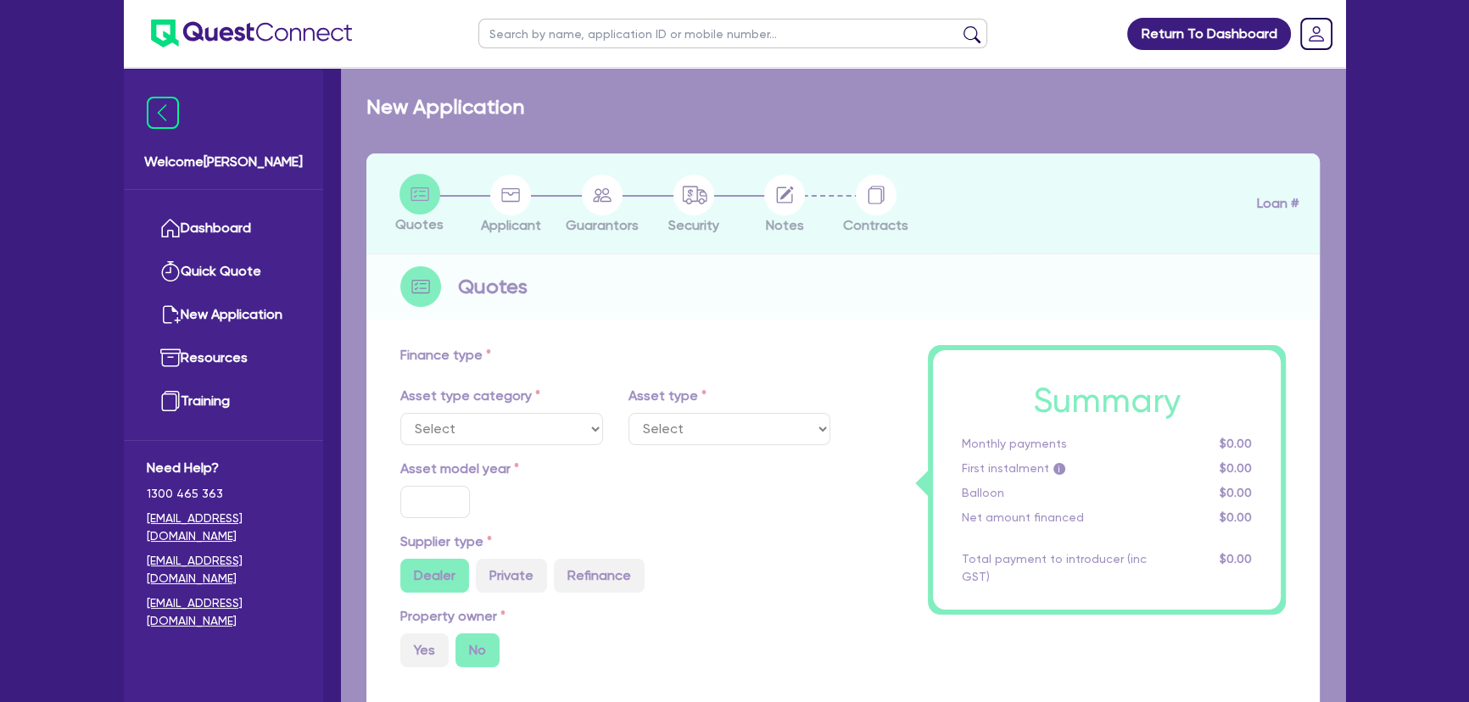
type input "17.95"
select select "OTHER"
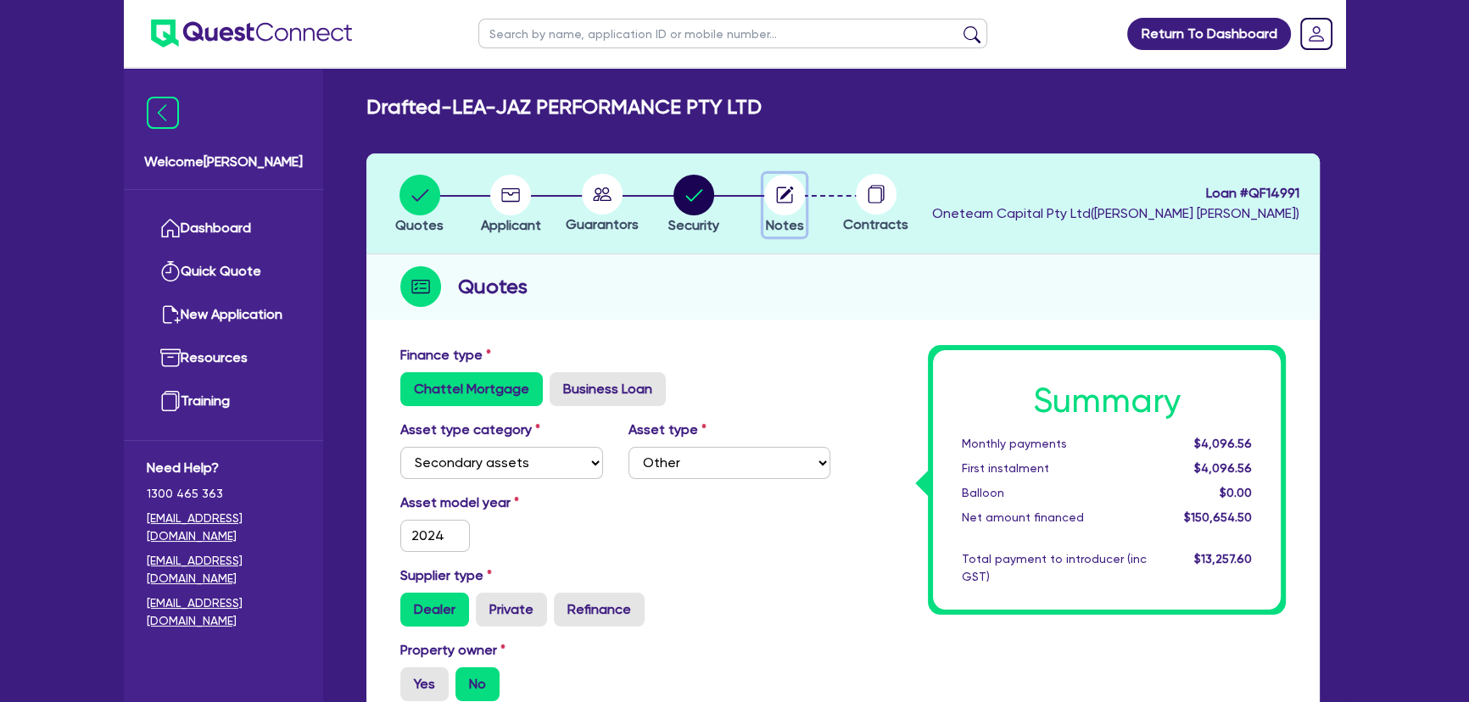
click at [775, 201] on circle "button" at bounding box center [784, 195] width 41 height 41
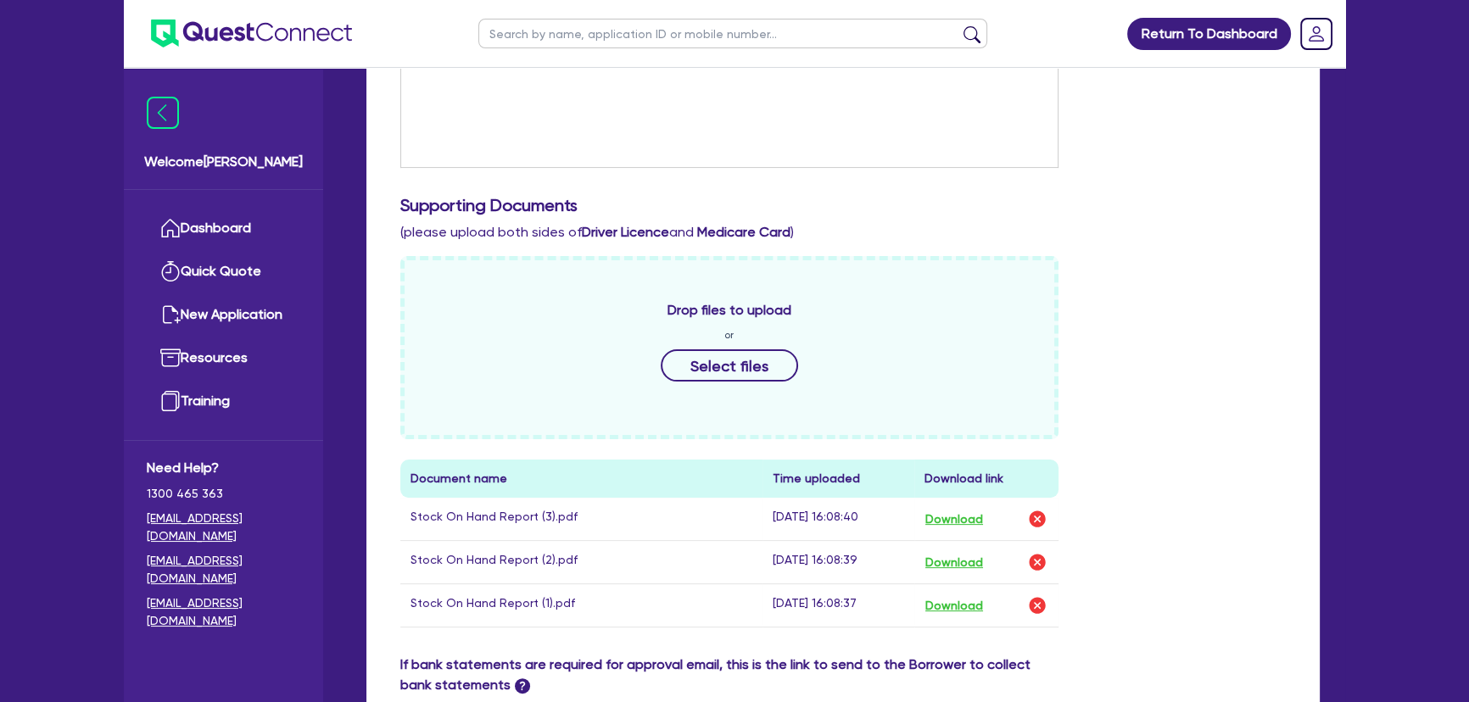
scroll to position [539, 0]
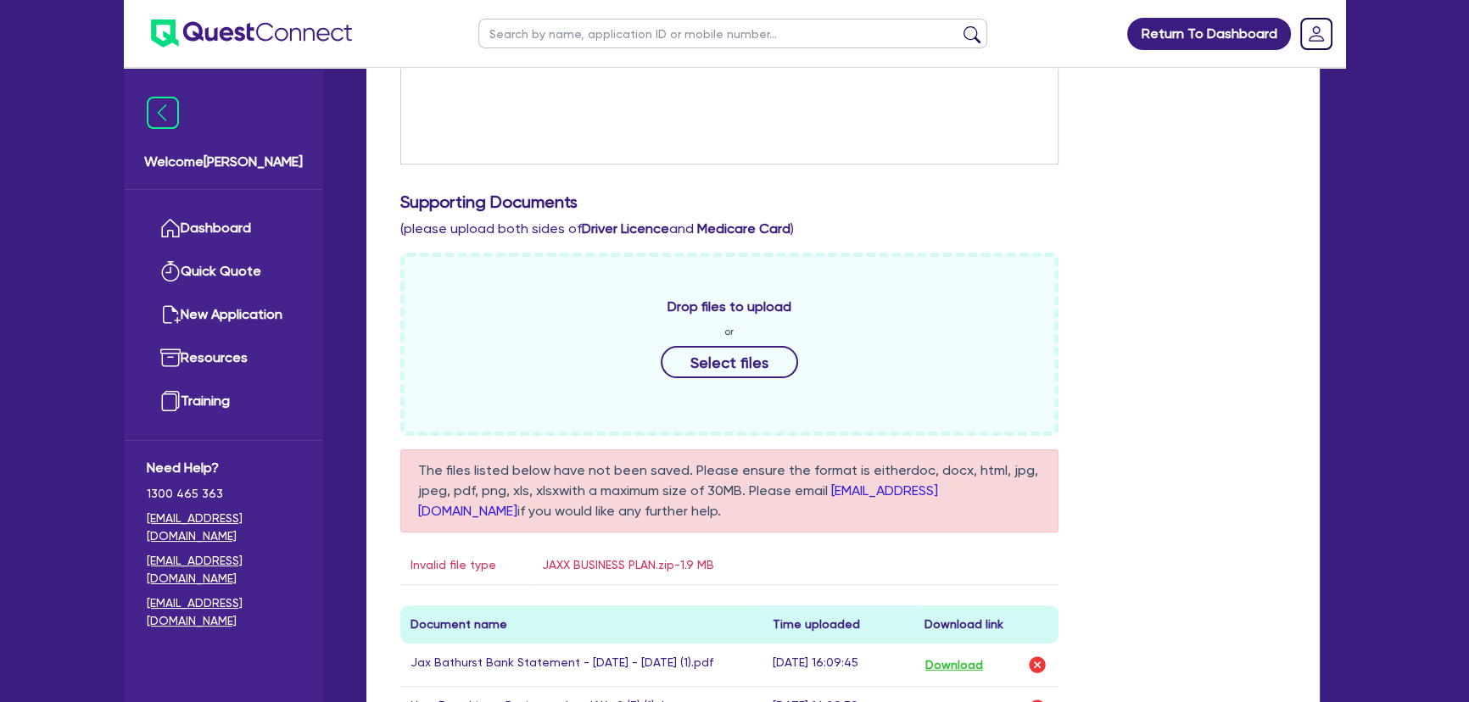
drag, startPoint x: 1075, startPoint y: 406, endPoint x: 960, endPoint y: 432, distance: 118.3
click at [1075, 405] on div "Drop files to upload or Select files The files listed below have not been saved…" at bounding box center [842, 635] width 911 height 764
drag, startPoint x: 1174, startPoint y: 378, endPoint x: 158, endPoint y: 338, distance: 1017.4
click at [1171, 376] on div "Drop files to upload or Select files The files listed below have not been saved…" at bounding box center [842, 635] width 911 height 764
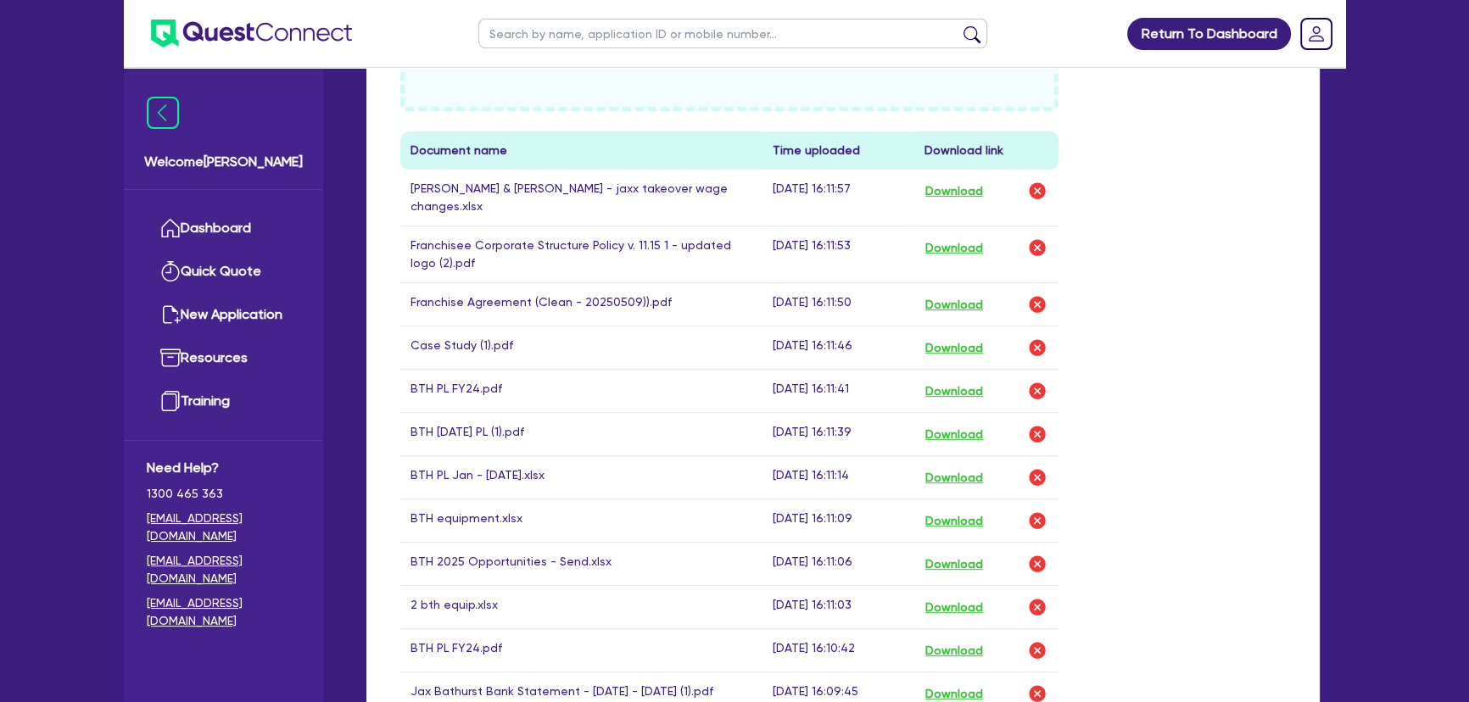
scroll to position [848, 0]
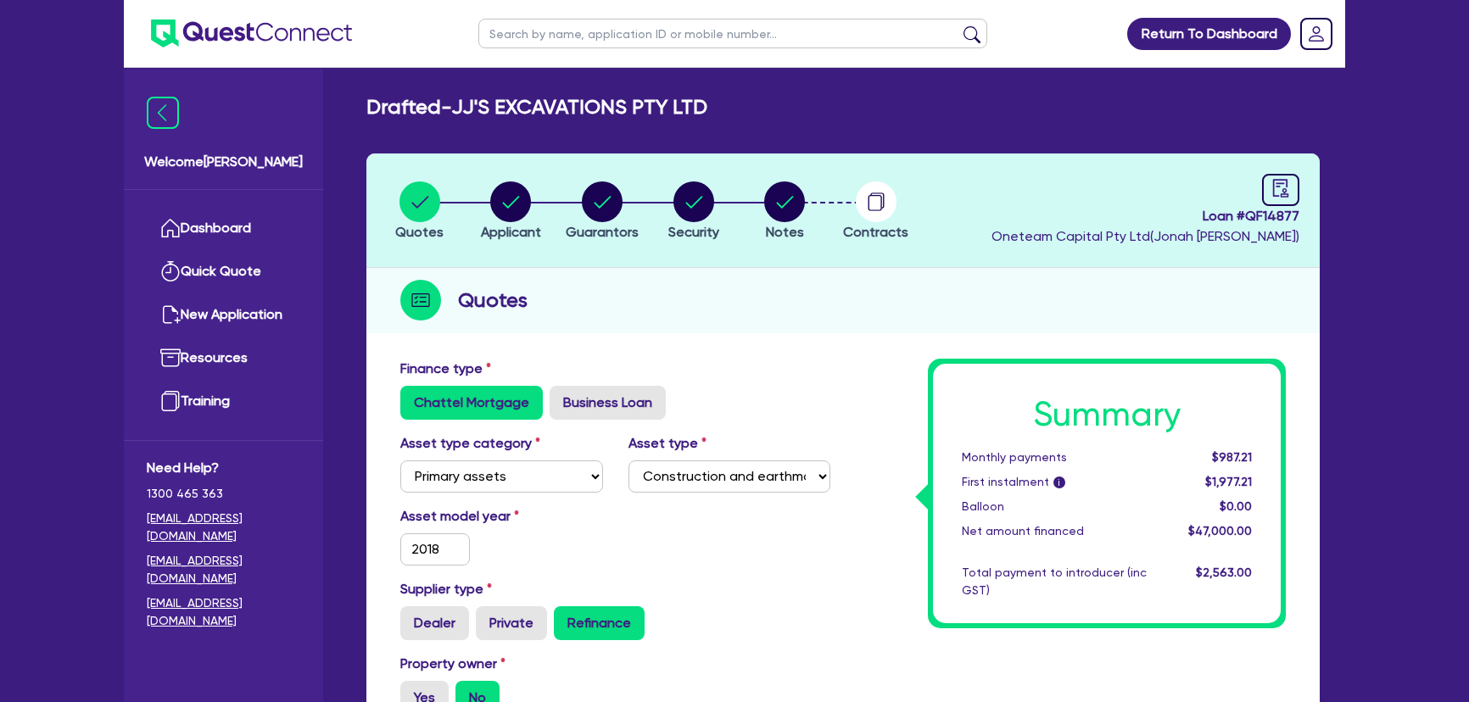
select select "PRIMARY_ASSETS"
select select "CONSTRUCTION_AND_EARTHMOVING_EQUIPMENT"
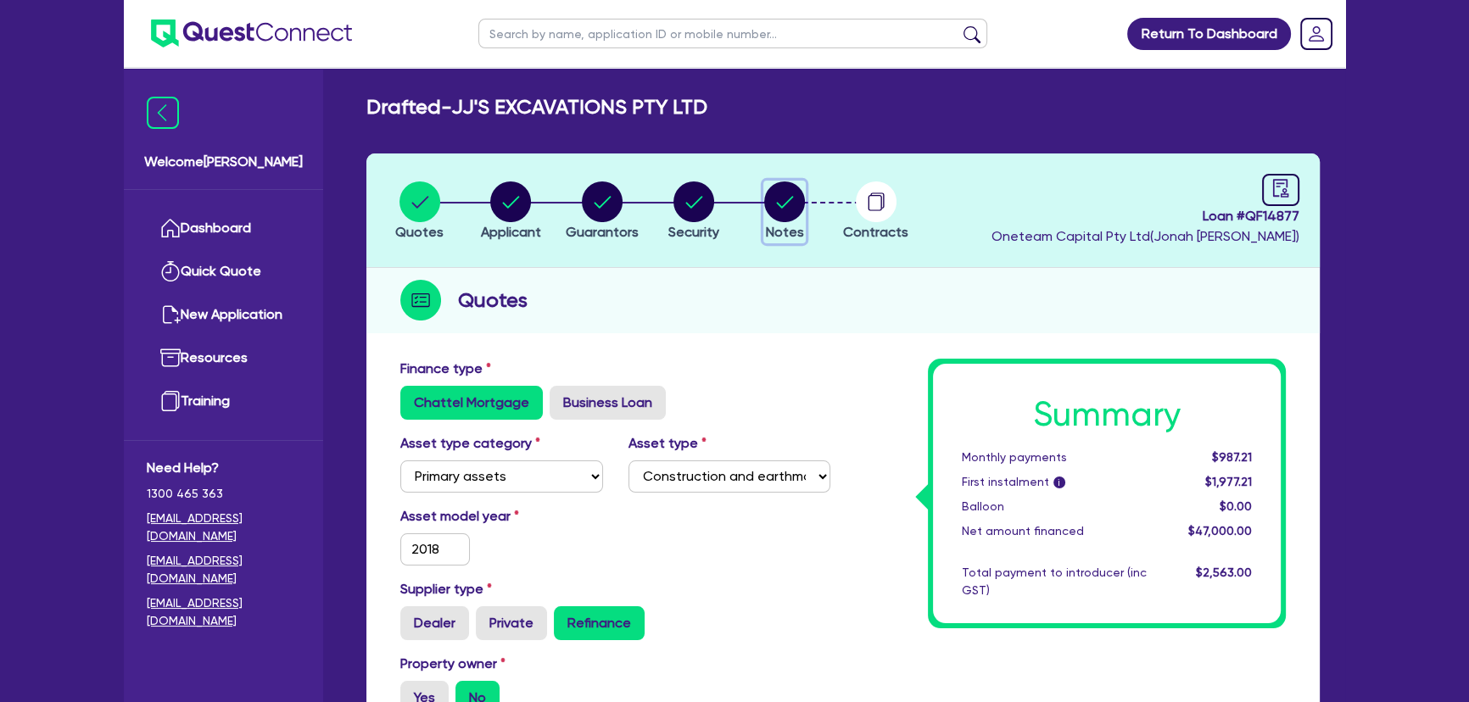
click at [776, 192] on circle "button" at bounding box center [784, 201] width 41 height 41
select select "Other"
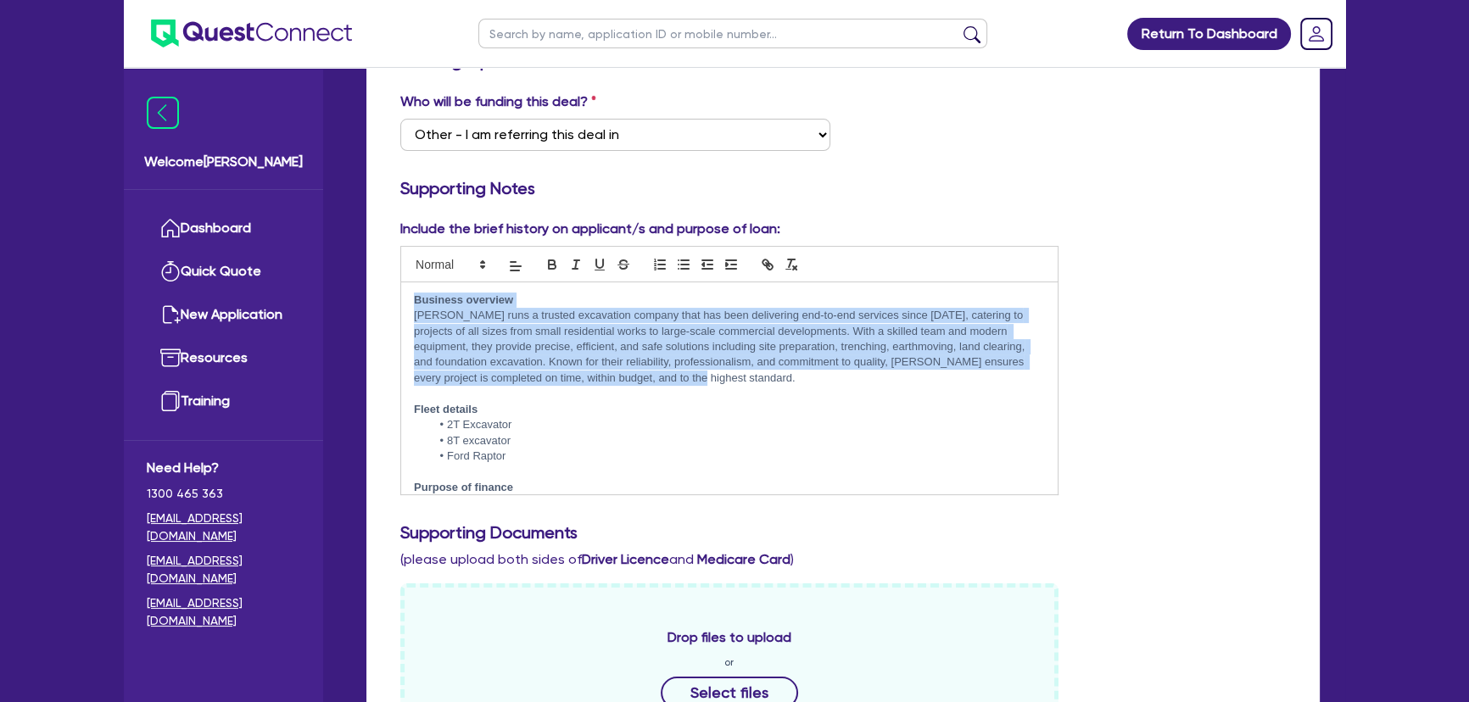
drag, startPoint x: 700, startPoint y: 376, endPoint x: 393, endPoint y: 302, distance: 315.7
click at [393, 302] on div "Include the brief history on applicant/s and purpose of loan: Business overview…" at bounding box center [728, 357] width 683 height 276
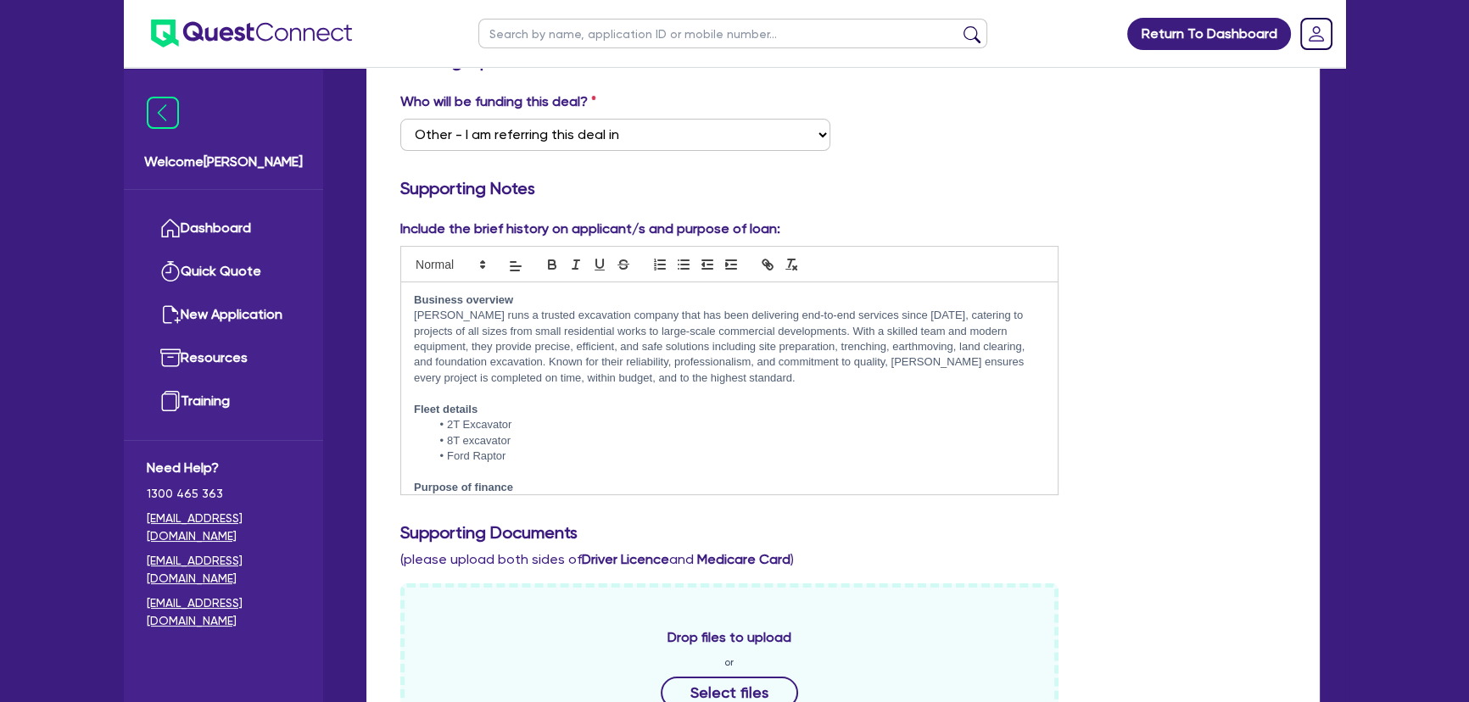
click at [626, 391] on p at bounding box center [729, 393] width 631 height 15
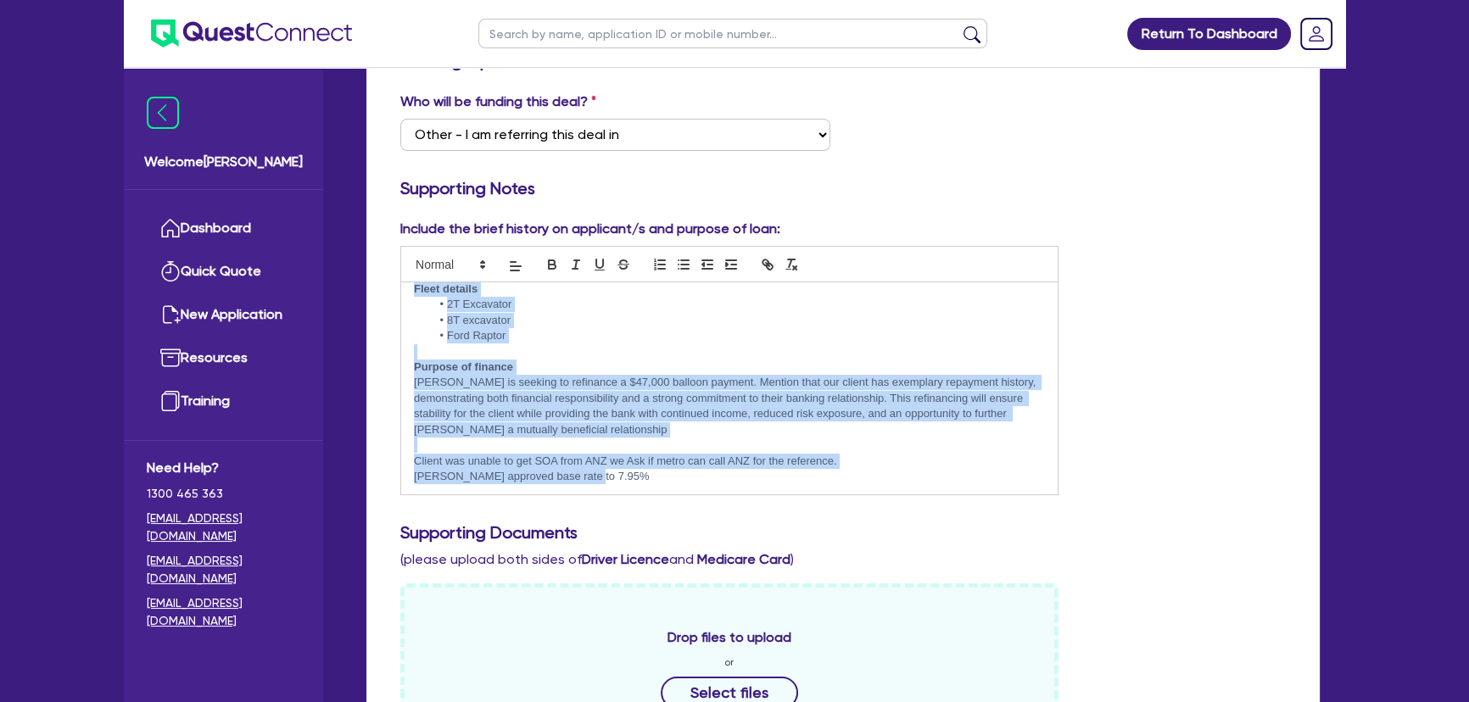
drag, startPoint x: 414, startPoint y: 406, endPoint x: 581, endPoint y: 487, distance: 185.4
click at [581, 487] on div "Business overview Jesse ﻿runs a trusted excavation company that has been delive…" at bounding box center [729, 388] width 656 height 212
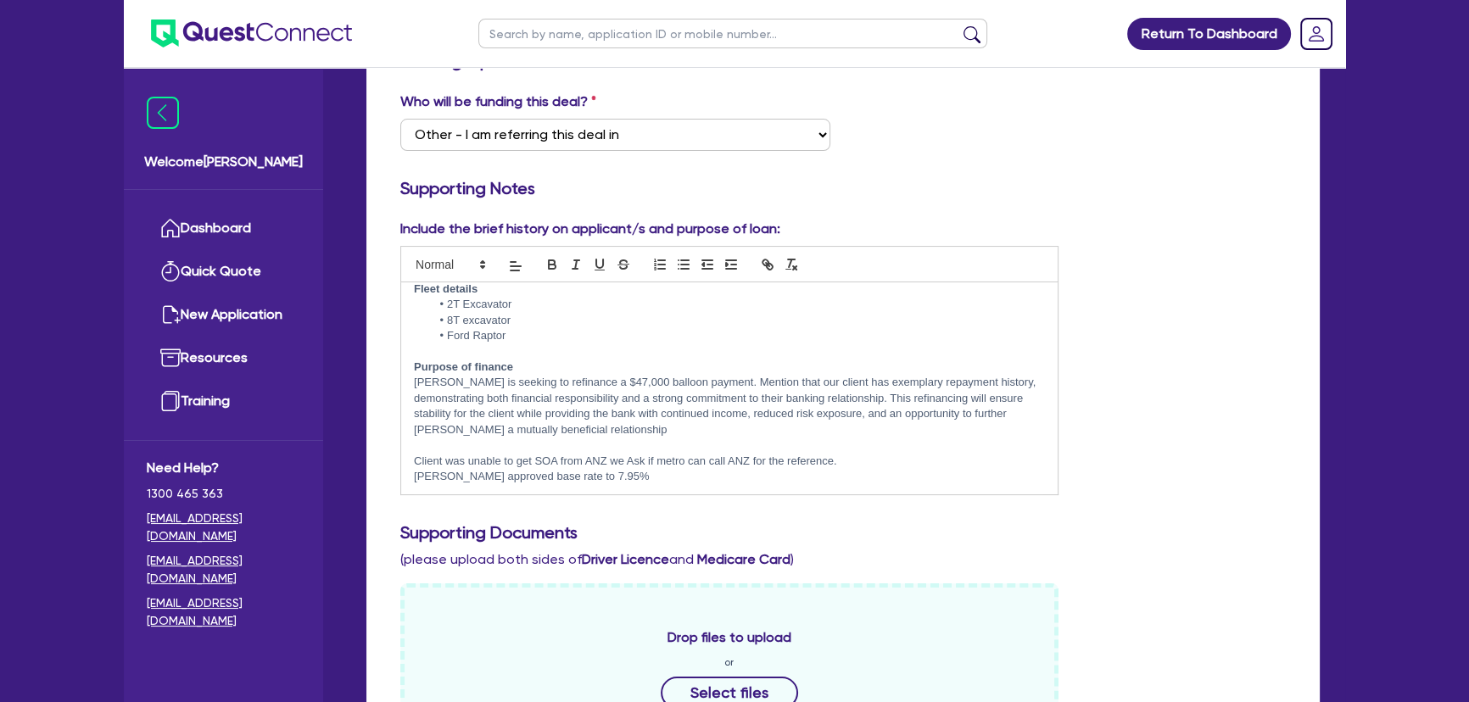
click at [667, 487] on div "Business overview Jesse ﻿runs a trusted excavation company that has been delive…" at bounding box center [729, 388] width 656 height 212
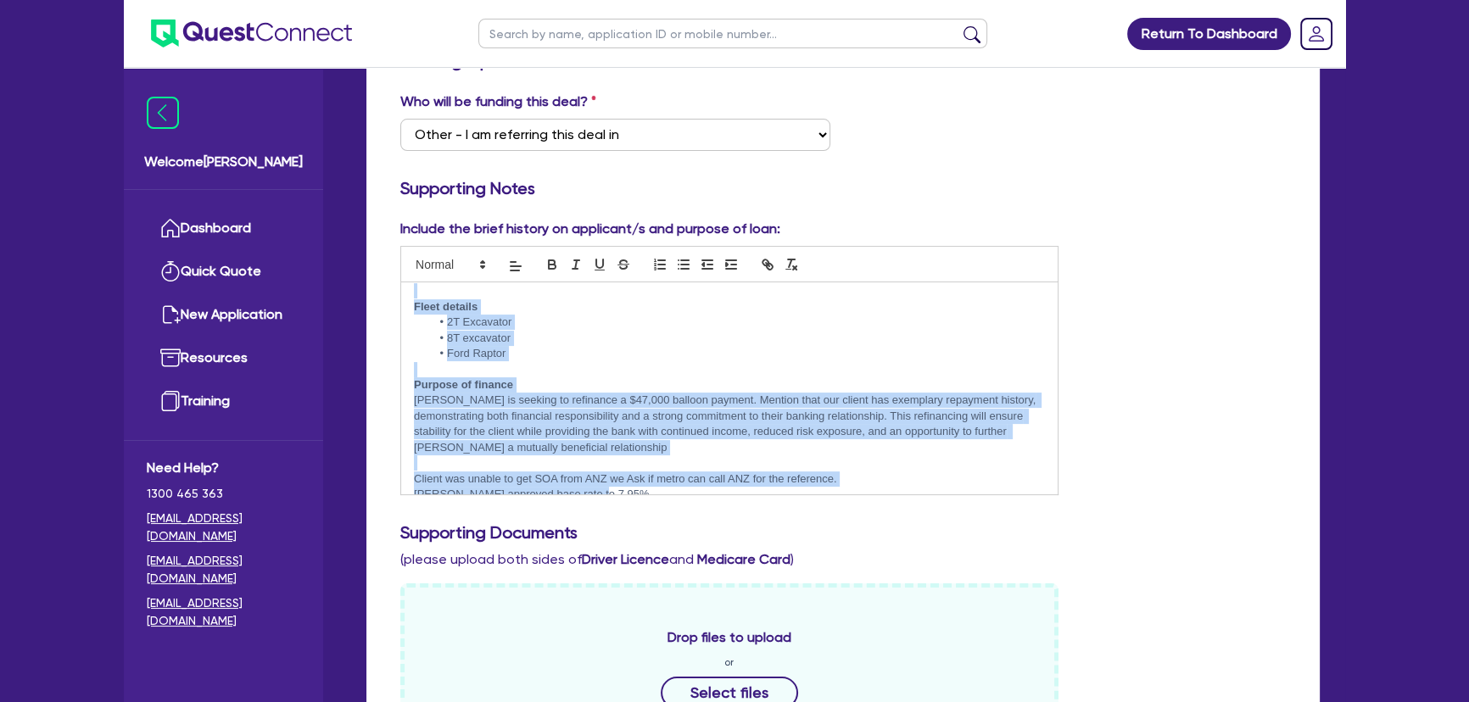
scroll to position [0, 0]
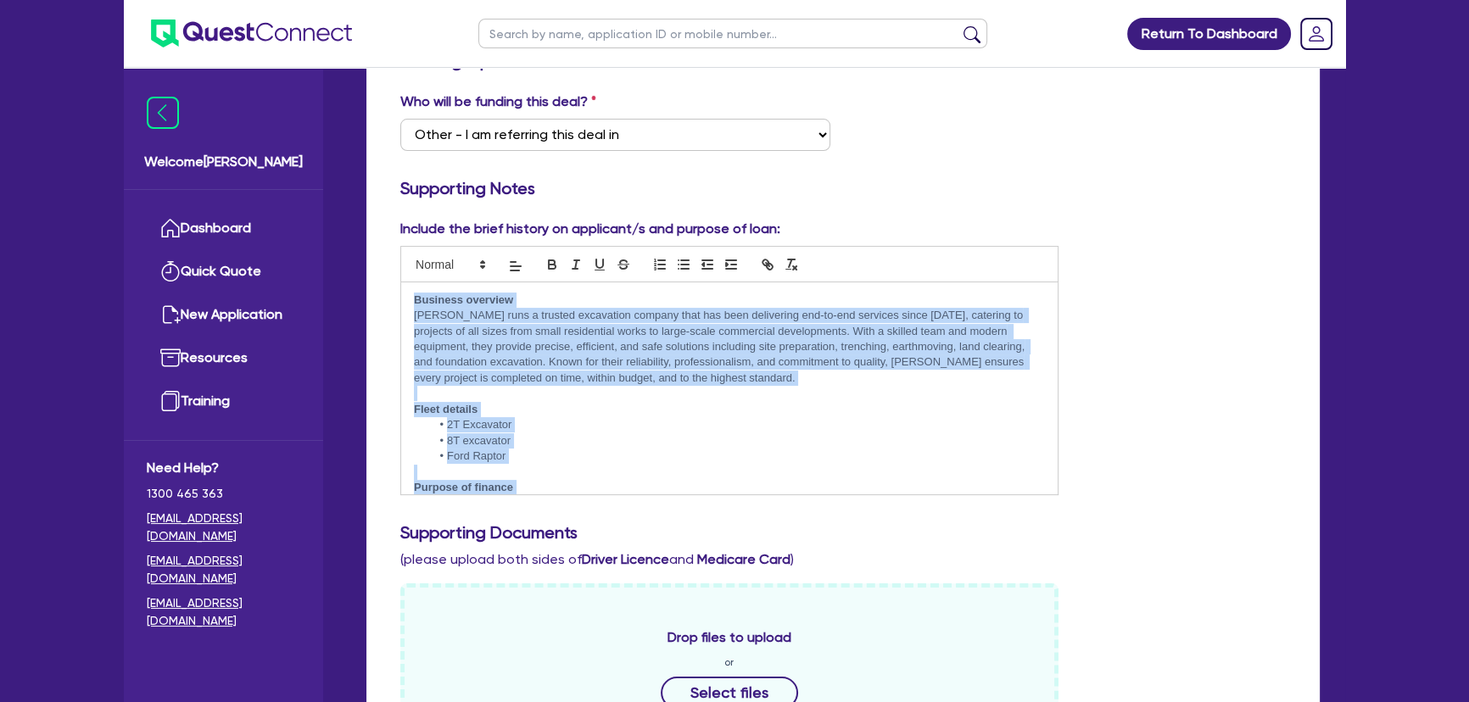
drag, startPoint x: 661, startPoint y: 483, endPoint x: 419, endPoint y: 297, distance: 305.3
click at [415, 287] on div "Business overview Jesse ﻿runs a trusted excavation company that has been delive…" at bounding box center [729, 388] width 656 height 212
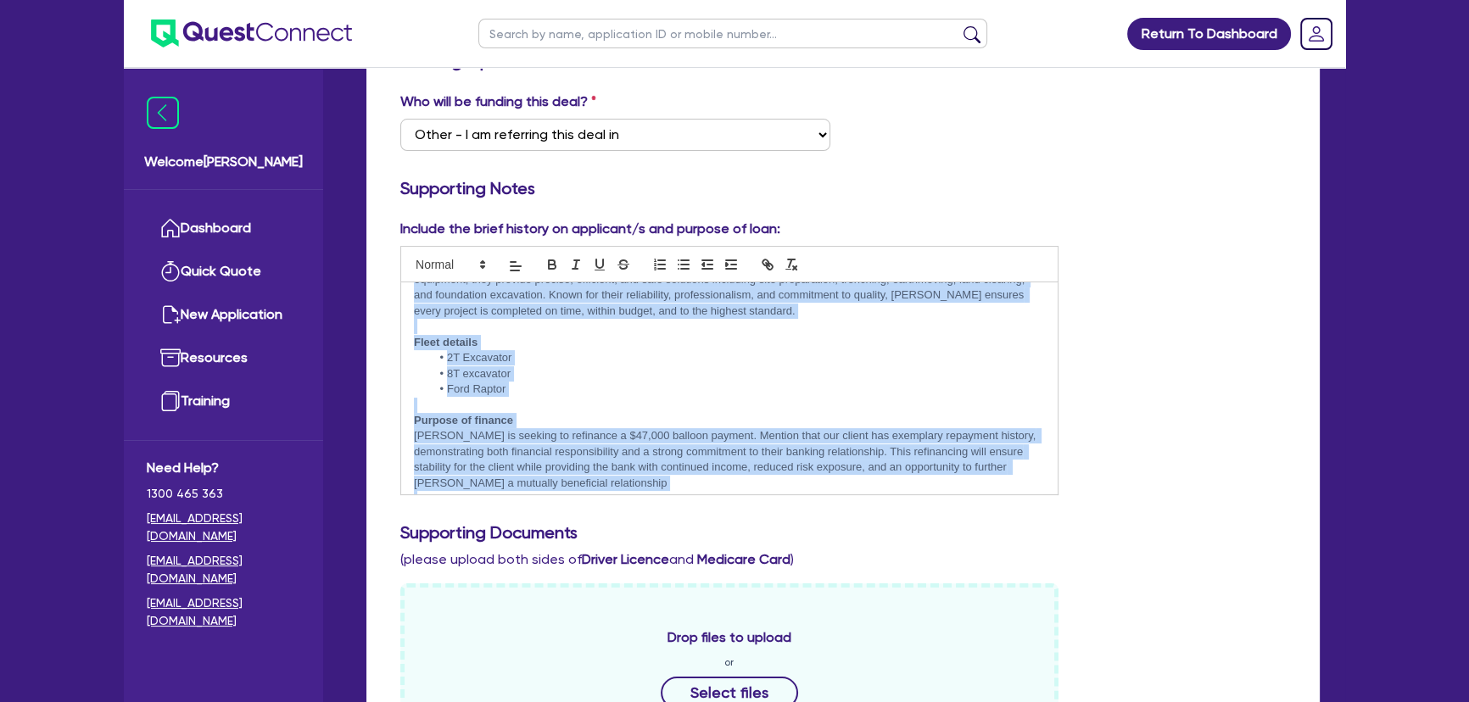
scroll to position [120, 0]
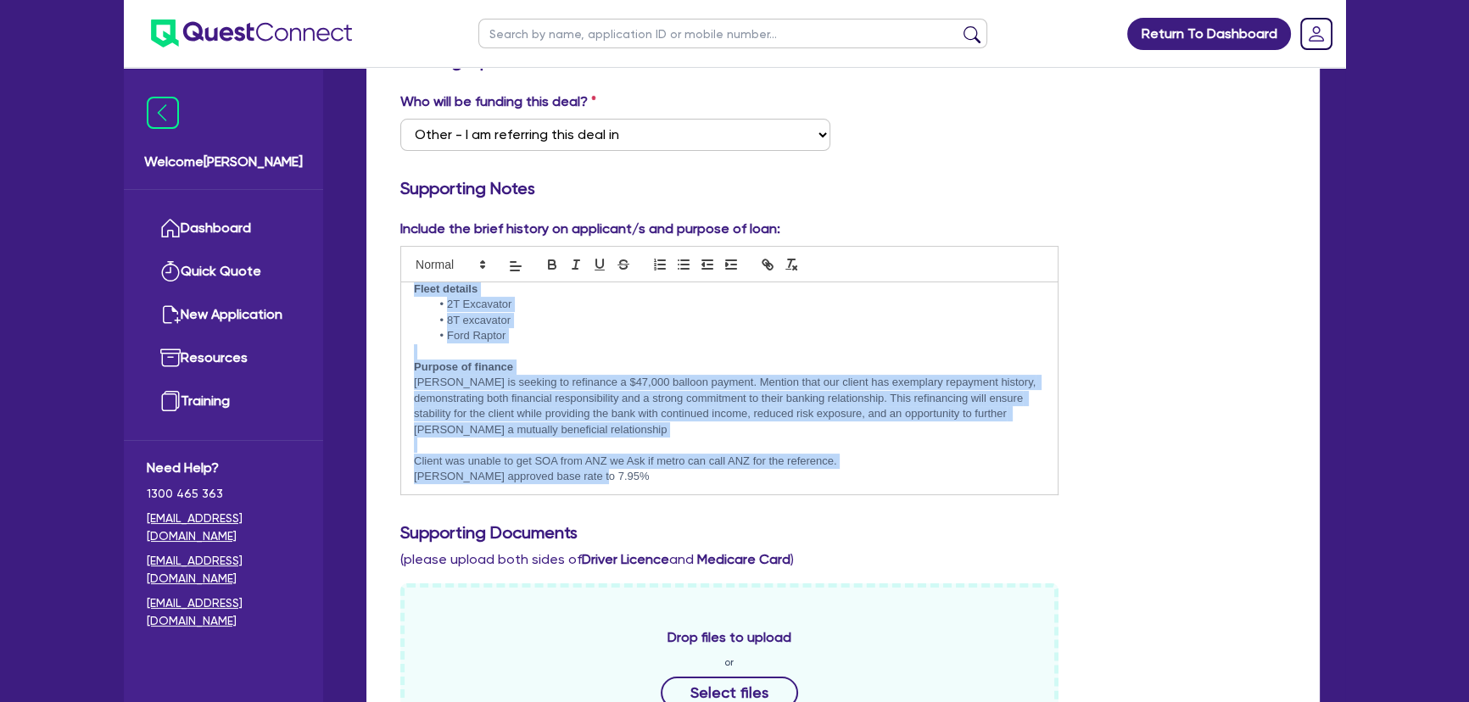
click at [608, 475] on p "Justin approved base rate to 7.95%" at bounding box center [729, 476] width 631 height 15
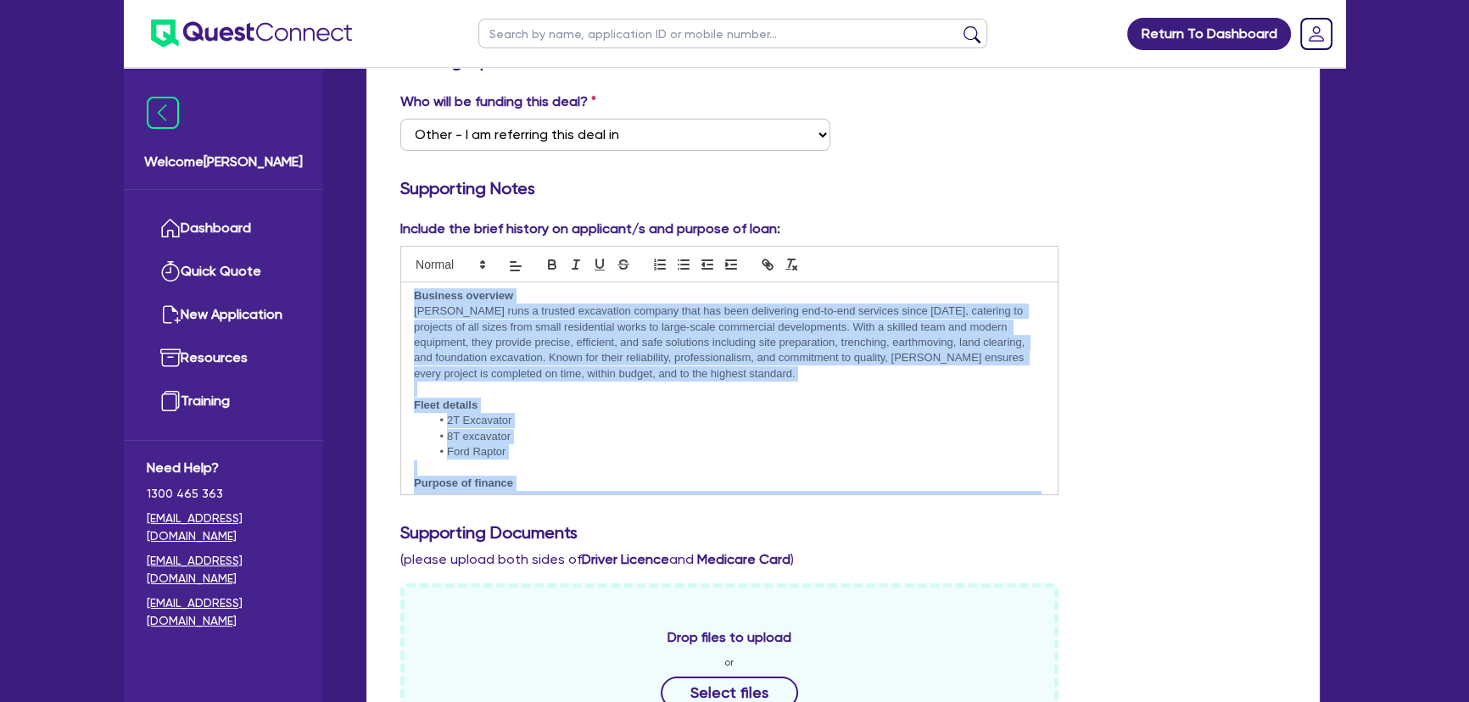
scroll to position [0, 0]
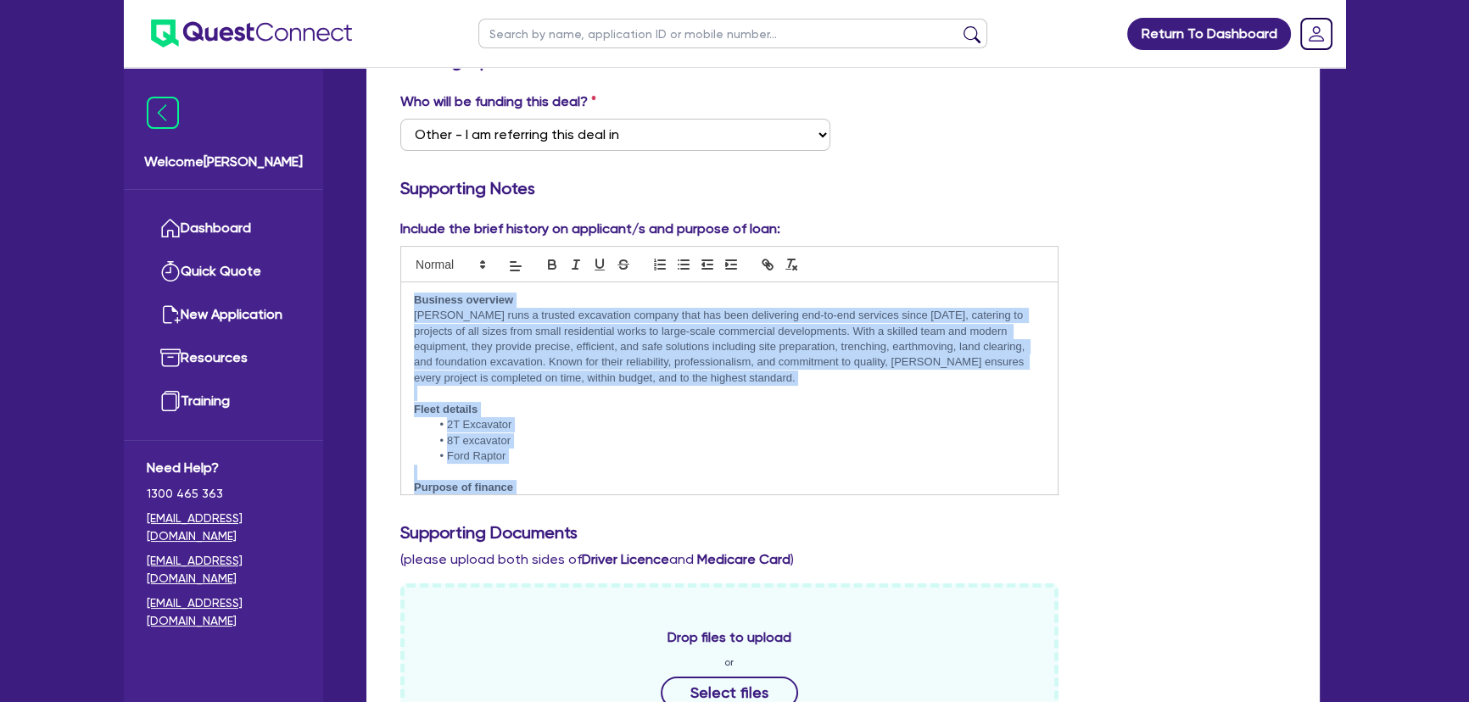
drag, startPoint x: 601, startPoint y: 476, endPoint x: 408, endPoint y: 283, distance: 272.8
click at [408, 283] on div "Business overview Jesse ﻿runs a trusted excavation company that has been delive…" at bounding box center [729, 388] width 656 height 212
click at [639, 467] on p at bounding box center [729, 472] width 631 height 15
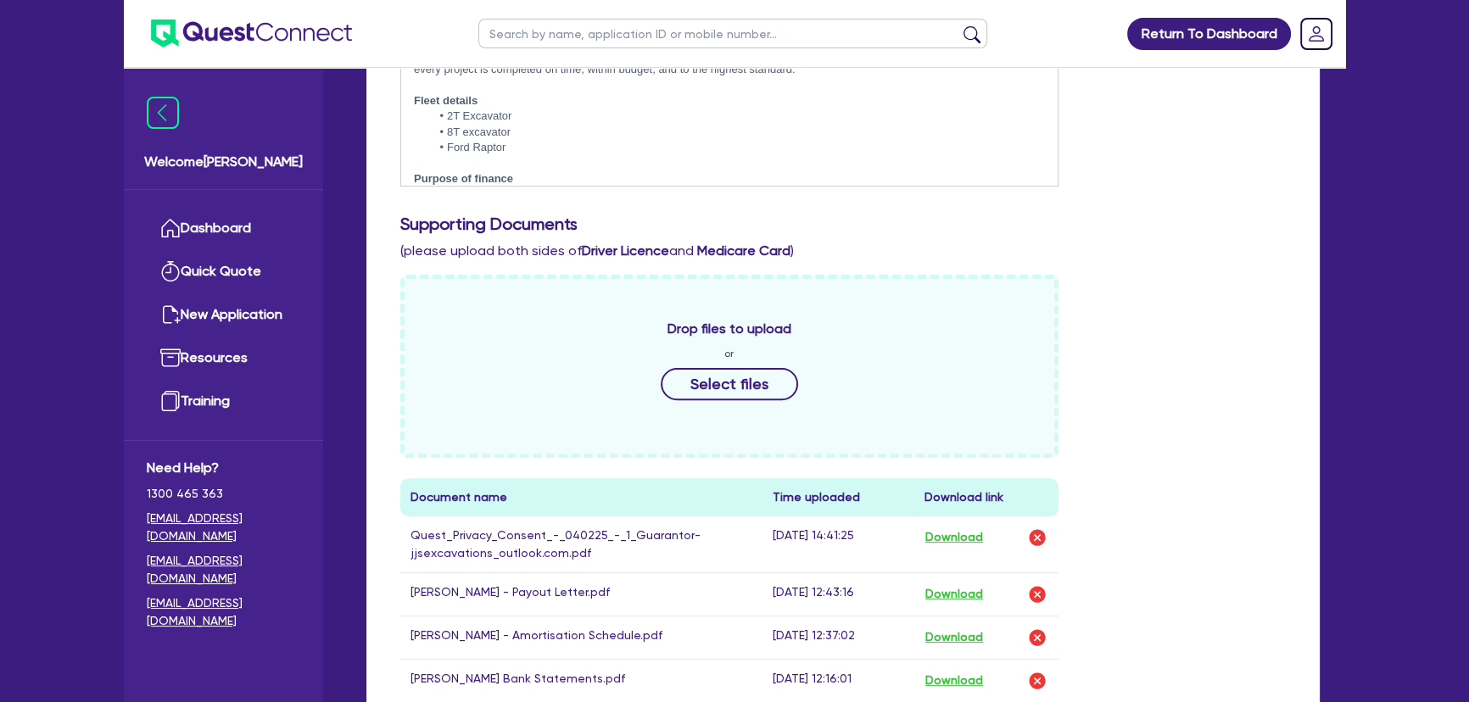
scroll to position [120, 0]
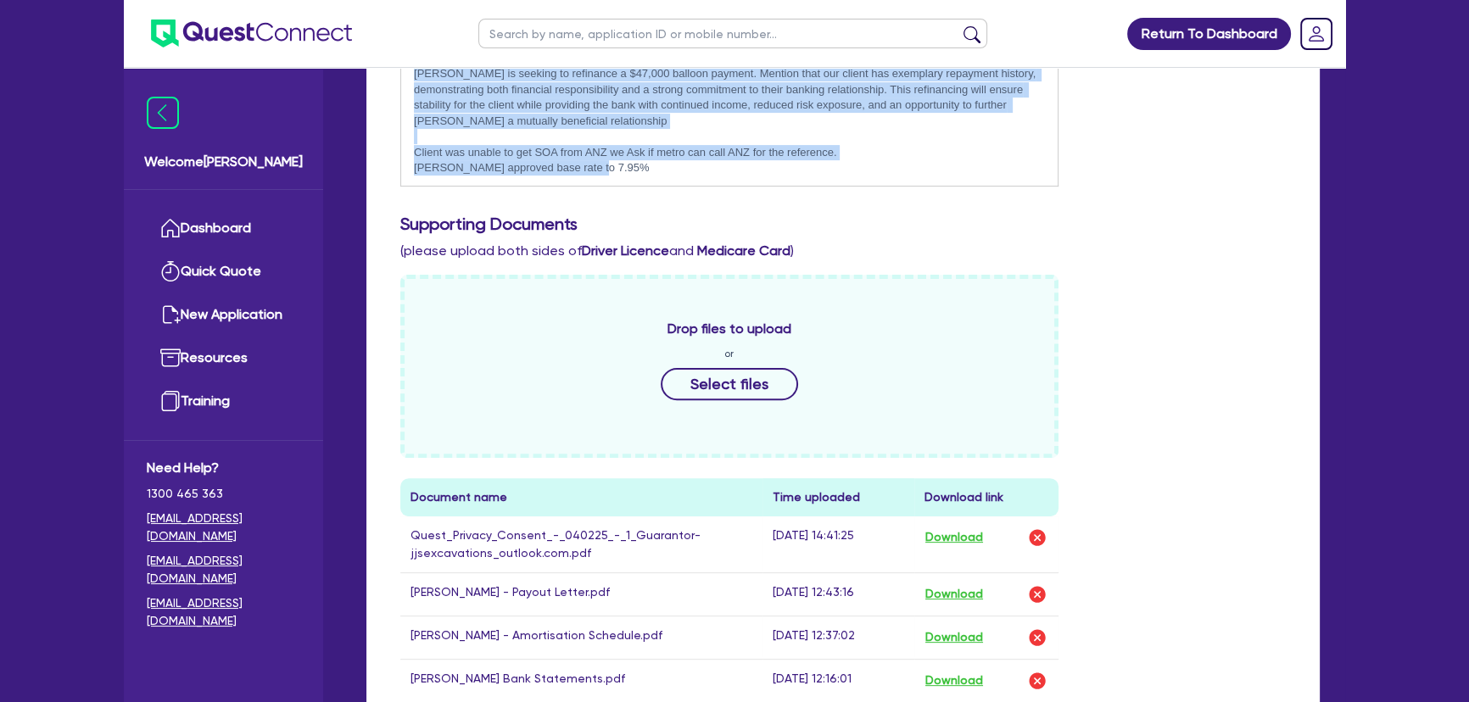
drag, startPoint x: 607, startPoint y: 166, endPoint x: 418, endPoint y: 52, distance: 221.0
click at [418, 52] on div "Return To Dashboard Edit Profile Logout Welcome Joel Dashboard Quick Quote New …" at bounding box center [734, 307] width 1246 height 1846
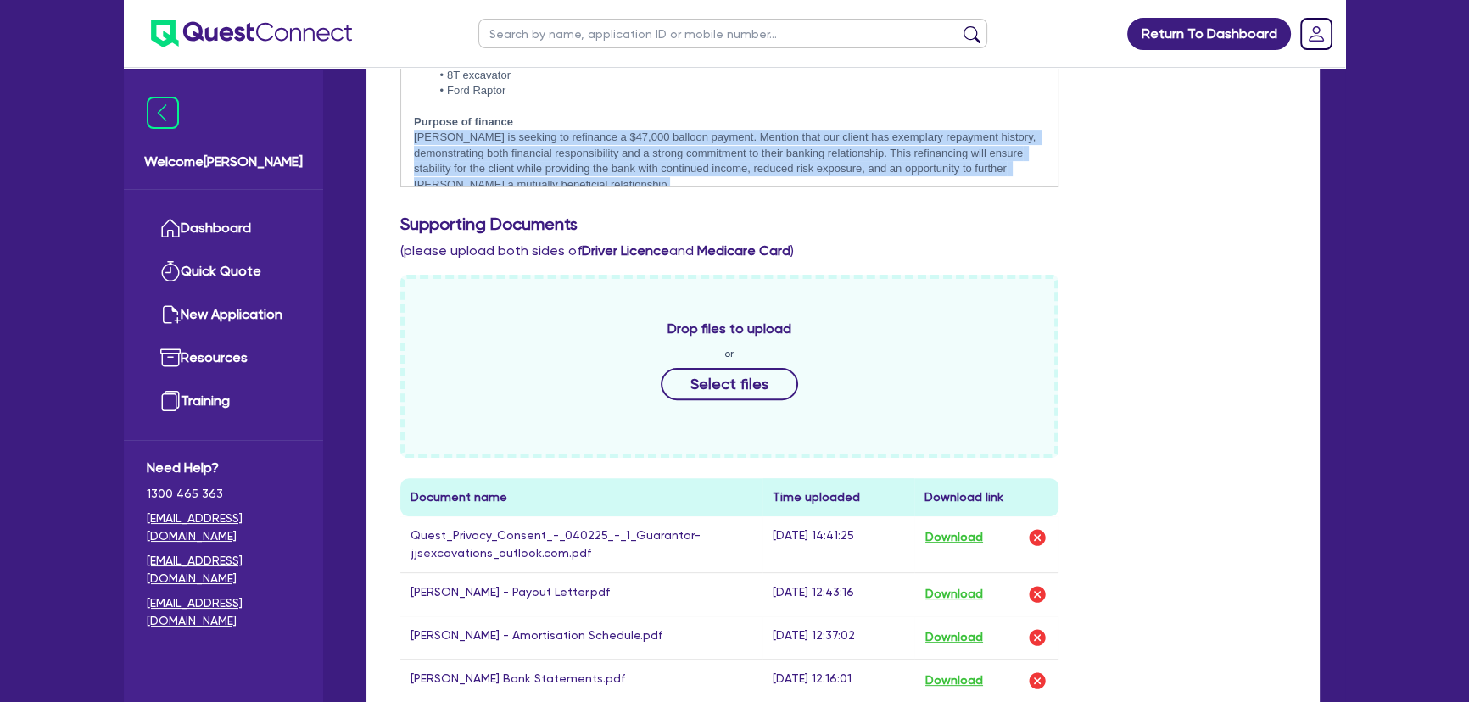
scroll to position [0, 0]
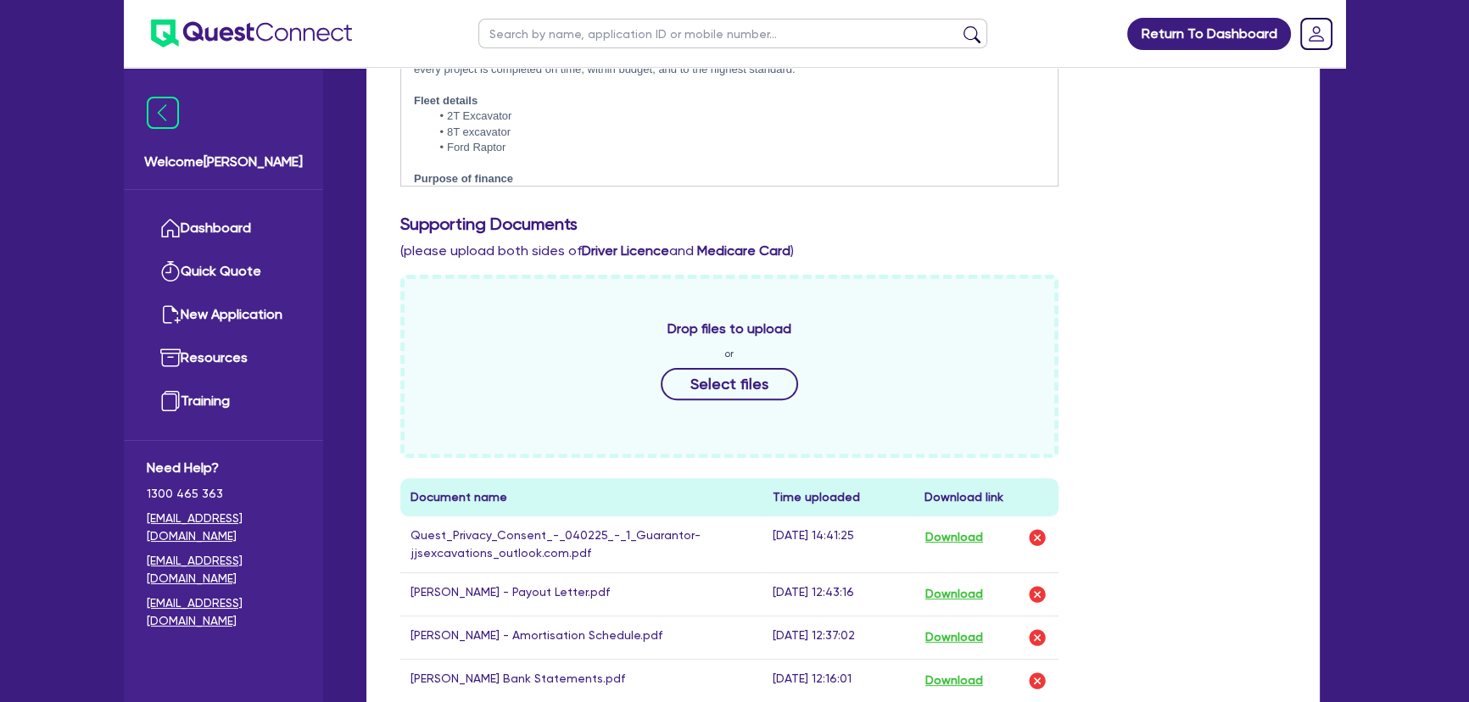
click at [560, 129] on li "8T excavator" at bounding box center [738, 132] width 614 height 15
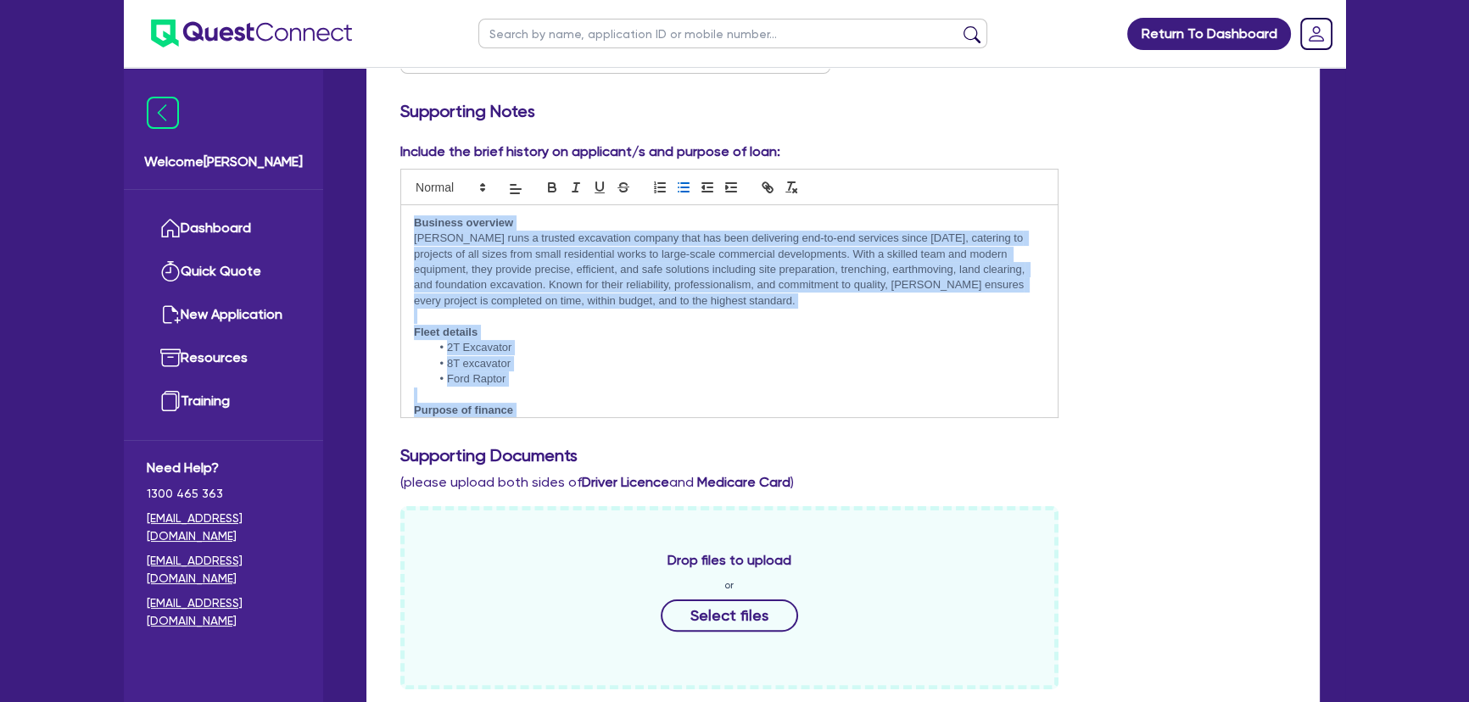
scroll to position [120, 0]
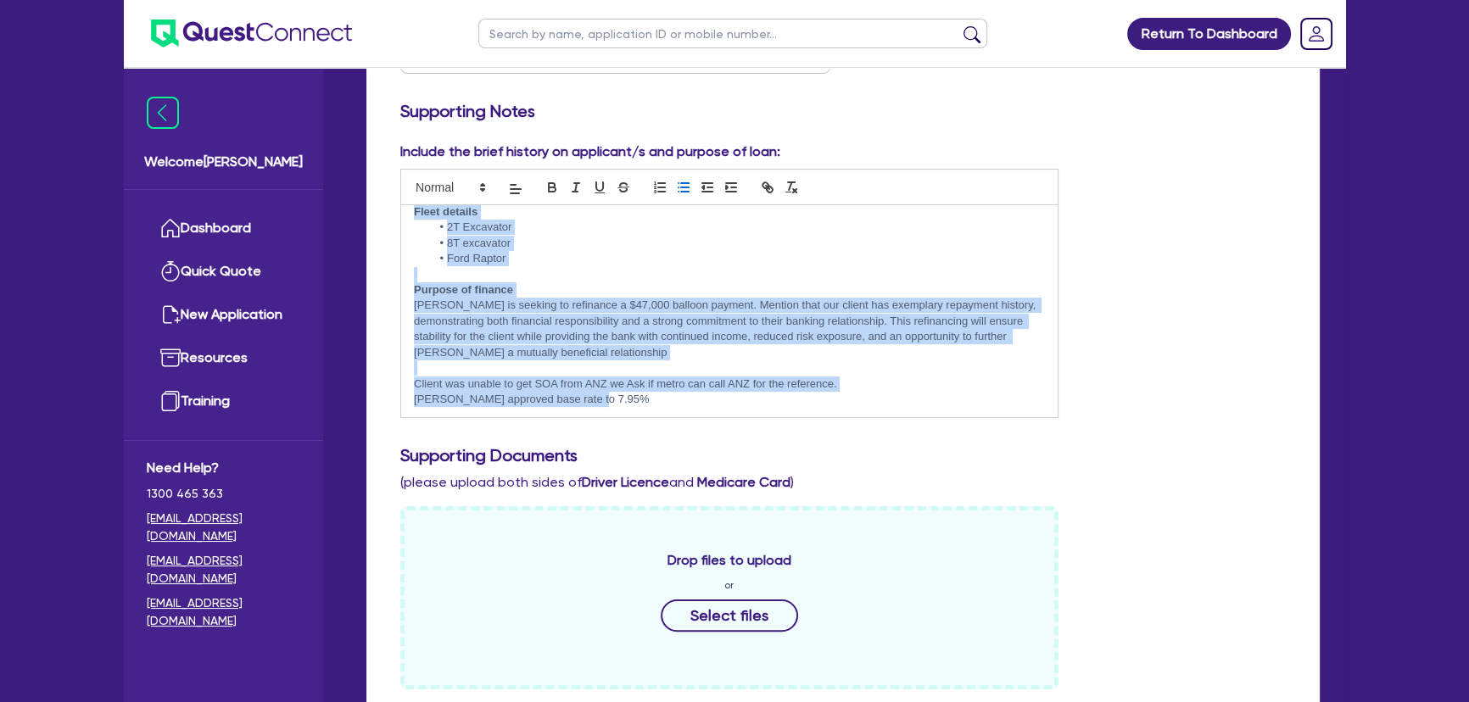
drag, startPoint x: 413, startPoint y: 223, endPoint x: 756, endPoint y: 395, distance: 384.1
click at [756, 395] on div "Business overview Jesse ﻿runs a trusted excavation company that has been delive…" at bounding box center [729, 311] width 656 height 212
click at [733, 408] on div "Business overview Jesse ﻿runs a trusted excavation company that has been delive…" at bounding box center [729, 311] width 656 height 212
drag, startPoint x: 723, startPoint y: 404, endPoint x: 661, endPoint y: 406, distance: 62.8
click at [722, 404] on p "Justin approved base rate to 7.95%" at bounding box center [729, 399] width 631 height 15
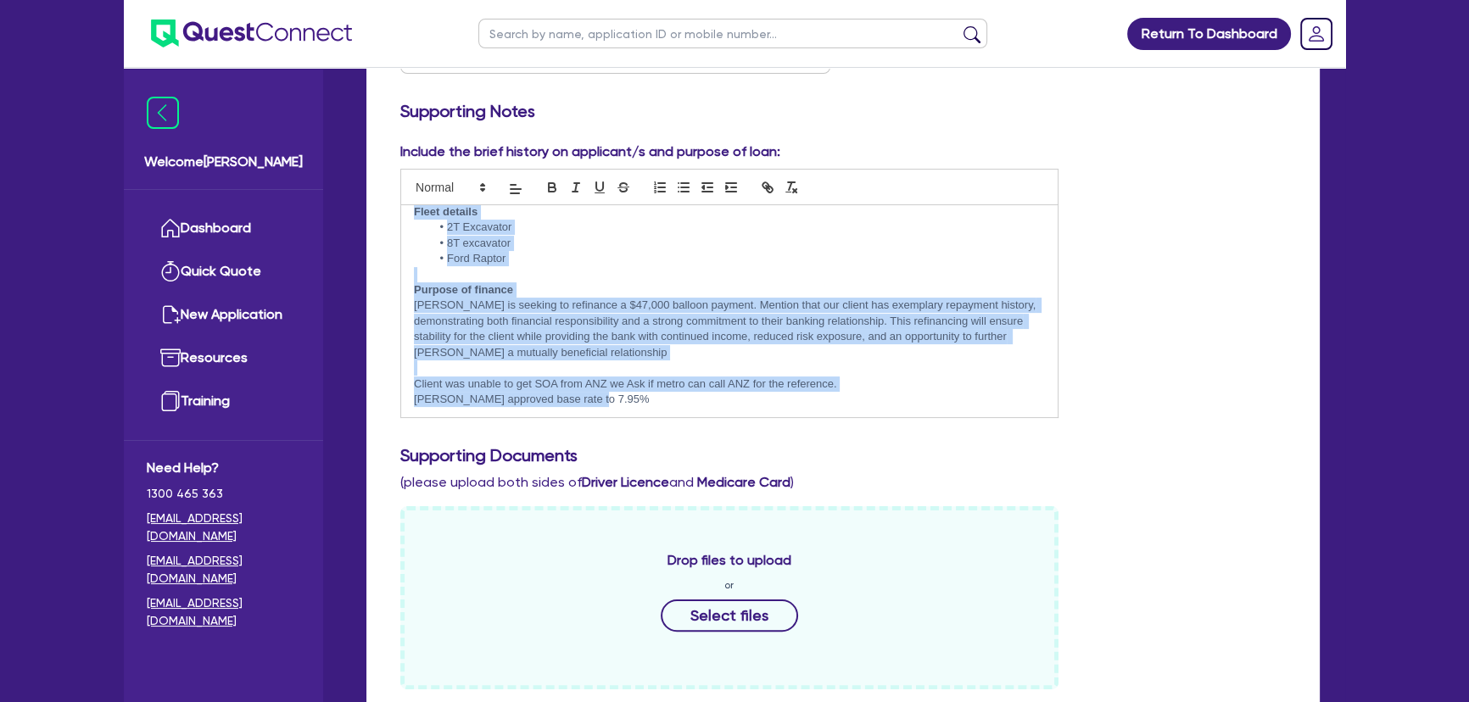
click at [623, 406] on div "Business overview Jesse ﻿runs a trusted excavation company that has been delive…" at bounding box center [729, 311] width 656 height 212
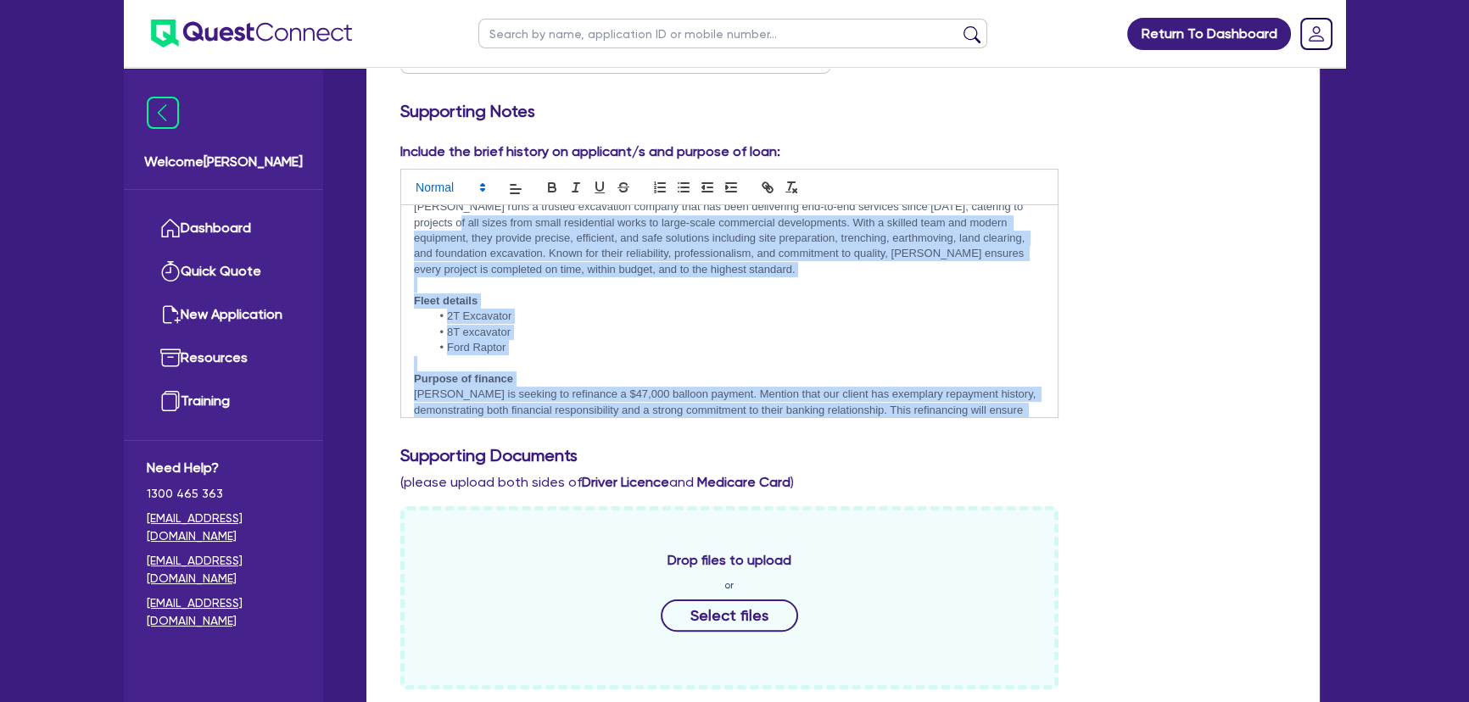
scroll to position [0, 0]
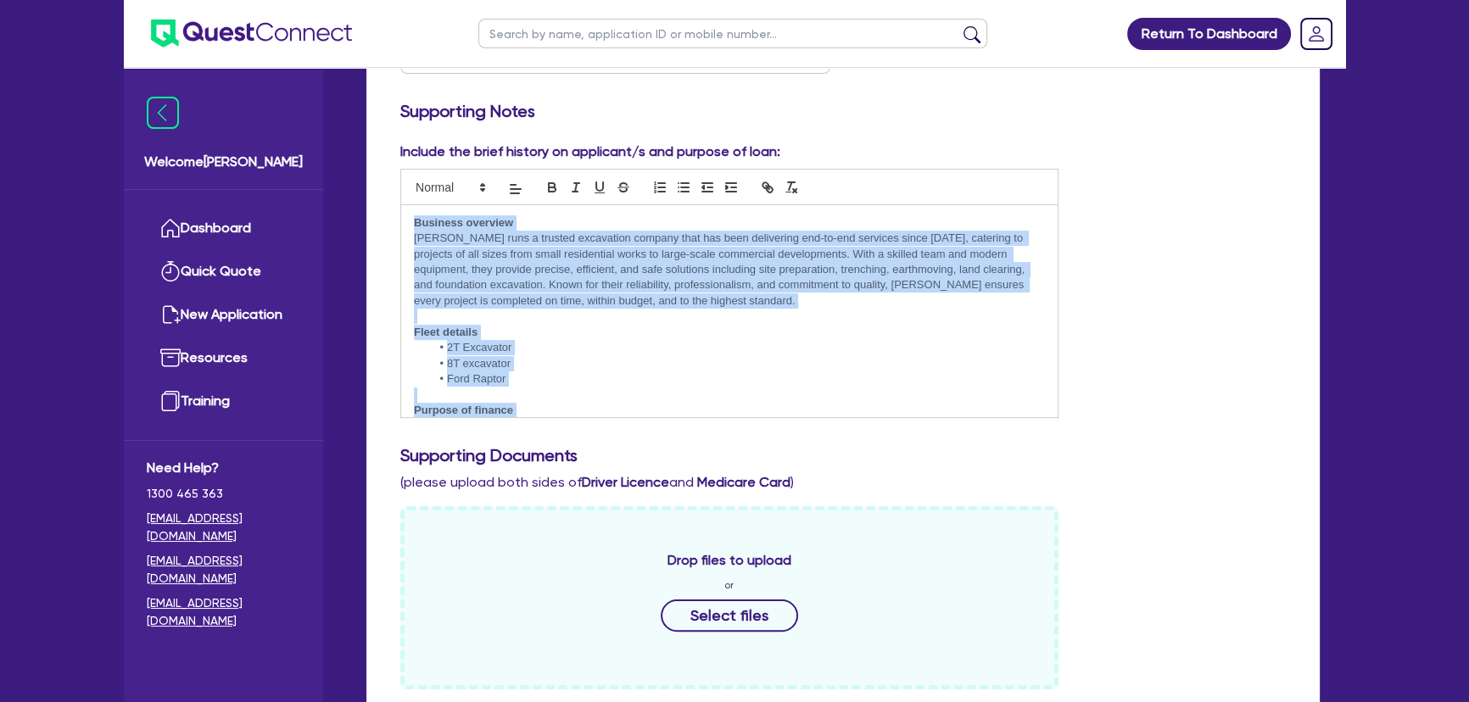
drag, startPoint x: 594, startPoint y: 401, endPoint x: 407, endPoint y: 203, distance: 271.7
click at [407, 205] on div "Business overview Jesse ﻿runs a trusted excavation company that has been delive…" at bounding box center [729, 311] width 656 height 212
click at [542, 327] on p "Fleet details" at bounding box center [729, 332] width 631 height 15
drag, startPoint x: 613, startPoint y: 399, endPoint x: 410, endPoint y: 196, distance: 287.2
click at [410, 196] on div "Business overview Jesse ﻿runs a trusted excavation company that has been delive…" at bounding box center [729, 293] width 658 height 249
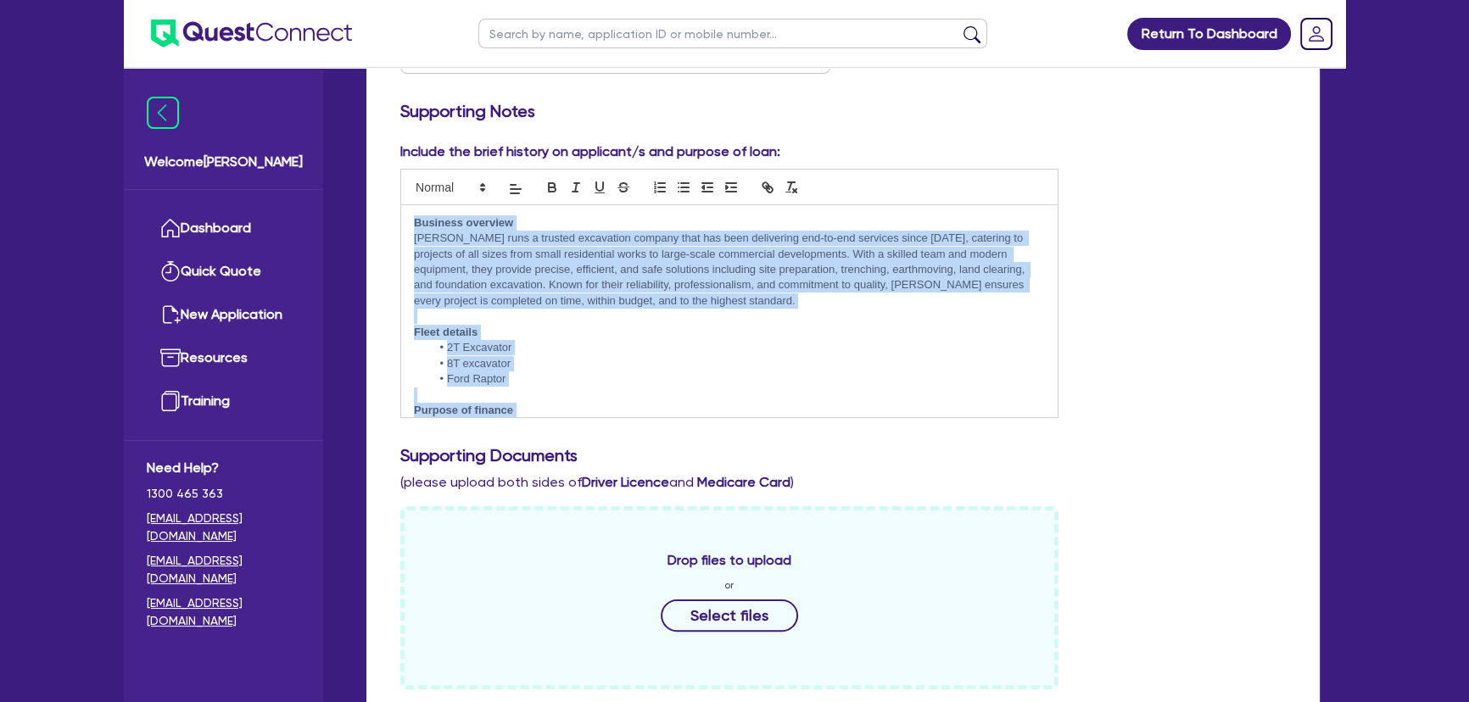
click at [543, 299] on p "Jesse ﻿runs a trusted excavation company that has been delivering end-to-end se…" at bounding box center [729, 270] width 631 height 78
drag, startPoint x: 574, startPoint y: 390, endPoint x: 410, endPoint y: 210, distance: 243.7
click at [410, 210] on div "Business overview Jesse ﻿runs a trusted excavation company that has been delive…" at bounding box center [729, 311] width 656 height 212
click at [591, 356] on li "8T excavator" at bounding box center [738, 363] width 614 height 15
drag, startPoint x: 598, startPoint y: 399, endPoint x: 414, endPoint y: 225, distance: 253.1
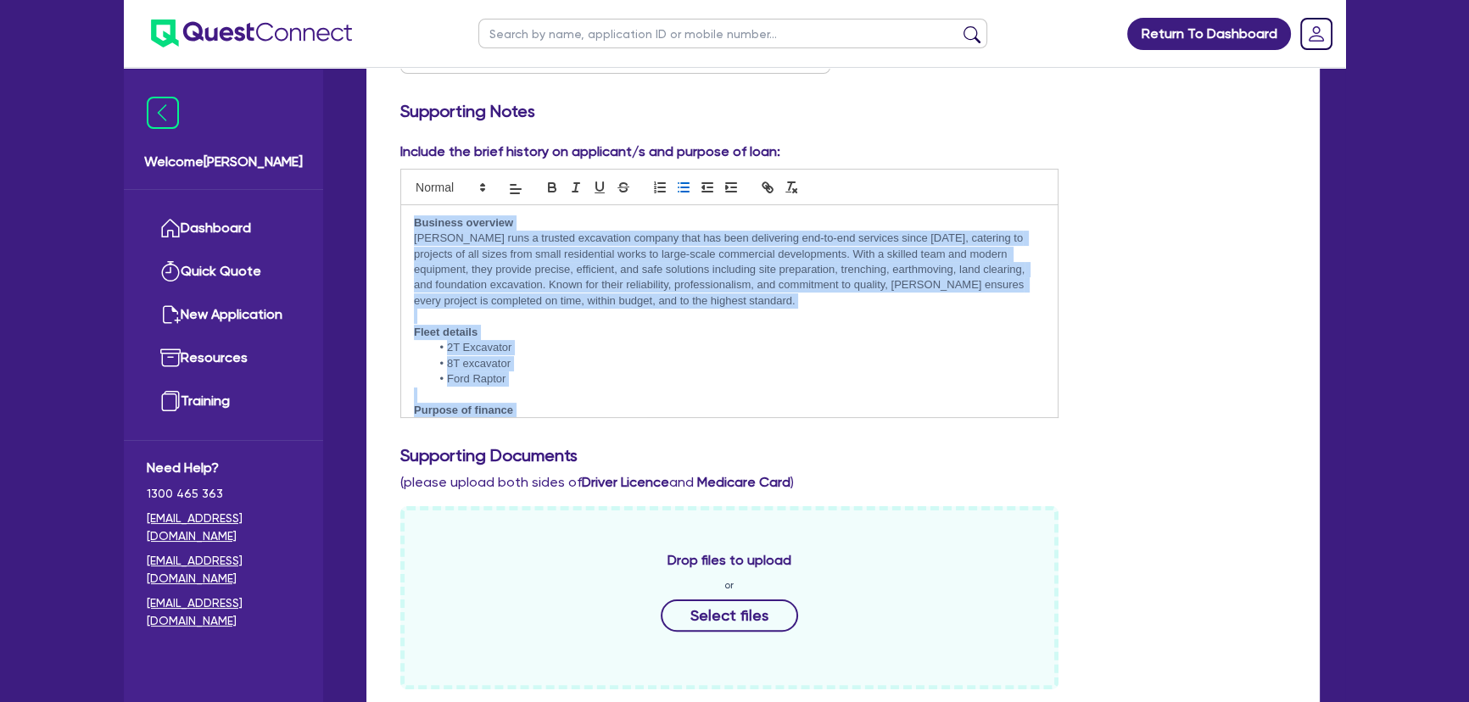
click at [414, 225] on div "Business overview Jesse ﻿runs a trusted excavation company that has been delive…" at bounding box center [729, 311] width 656 height 212
click at [541, 310] on p at bounding box center [729, 316] width 631 height 15
drag, startPoint x: 594, startPoint y: 395, endPoint x: 554, endPoint y: 279, distance: 122.8
click at [393, 210] on div "Include the brief history on applicant/s and purpose of loan: Business overview…" at bounding box center [728, 280] width 683 height 276
click at [578, 343] on li "2T Excavator" at bounding box center [738, 347] width 614 height 15
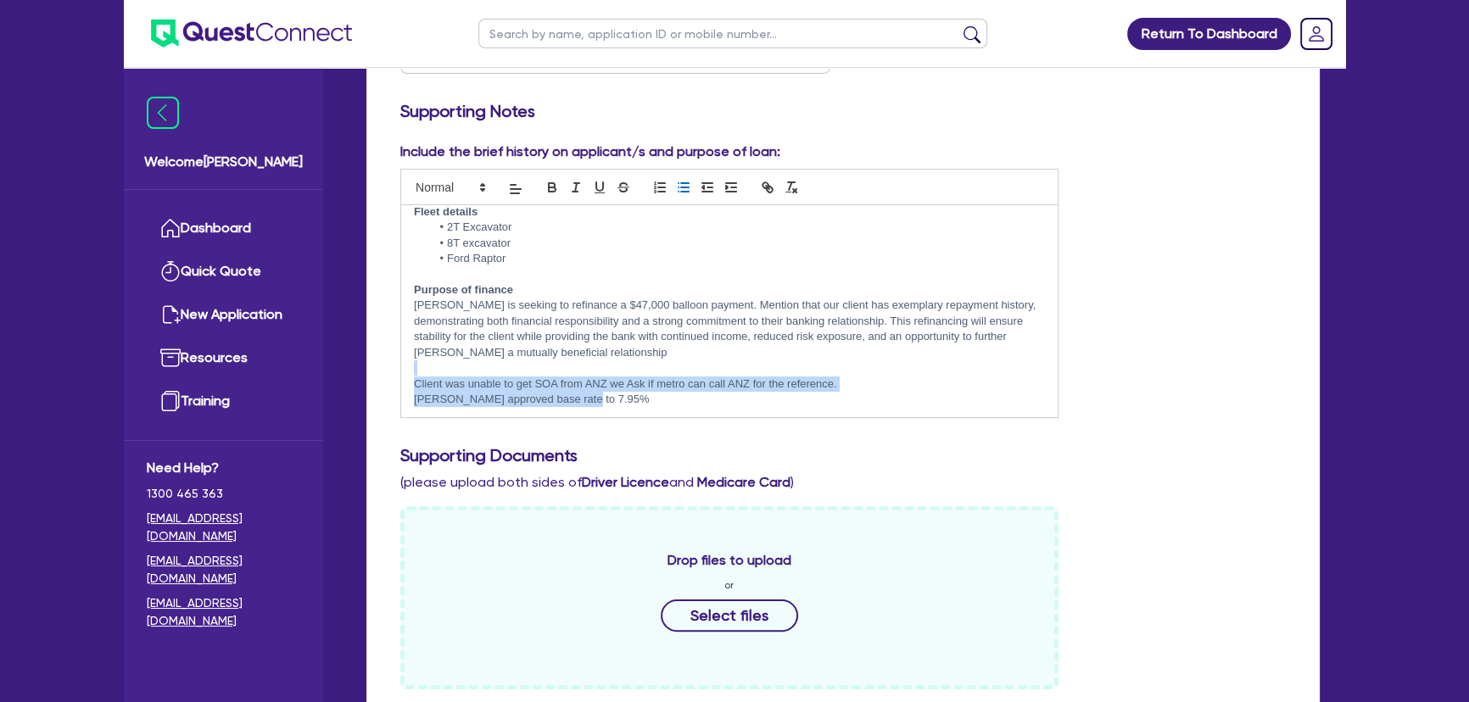
drag, startPoint x: 568, startPoint y: 391, endPoint x: 515, endPoint y: 360, distance: 61.9
click at [515, 360] on div "Business overview Jesse ﻿runs a trusted excavation company that has been delive…" at bounding box center [729, 311] width 656 height 212
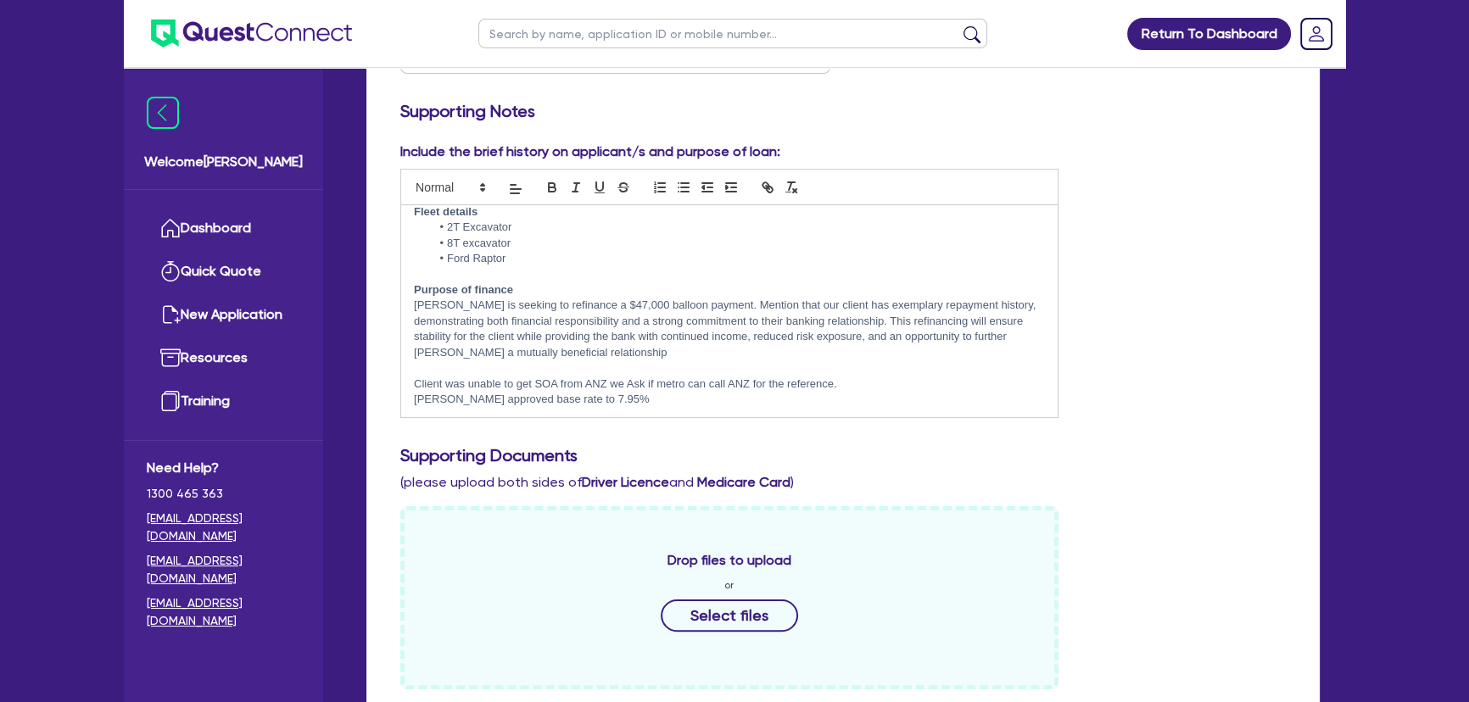
click at [598, 392] on p "Justin approved base rate to 7.95%" at bounding box center [729, 399] width 631 height 15
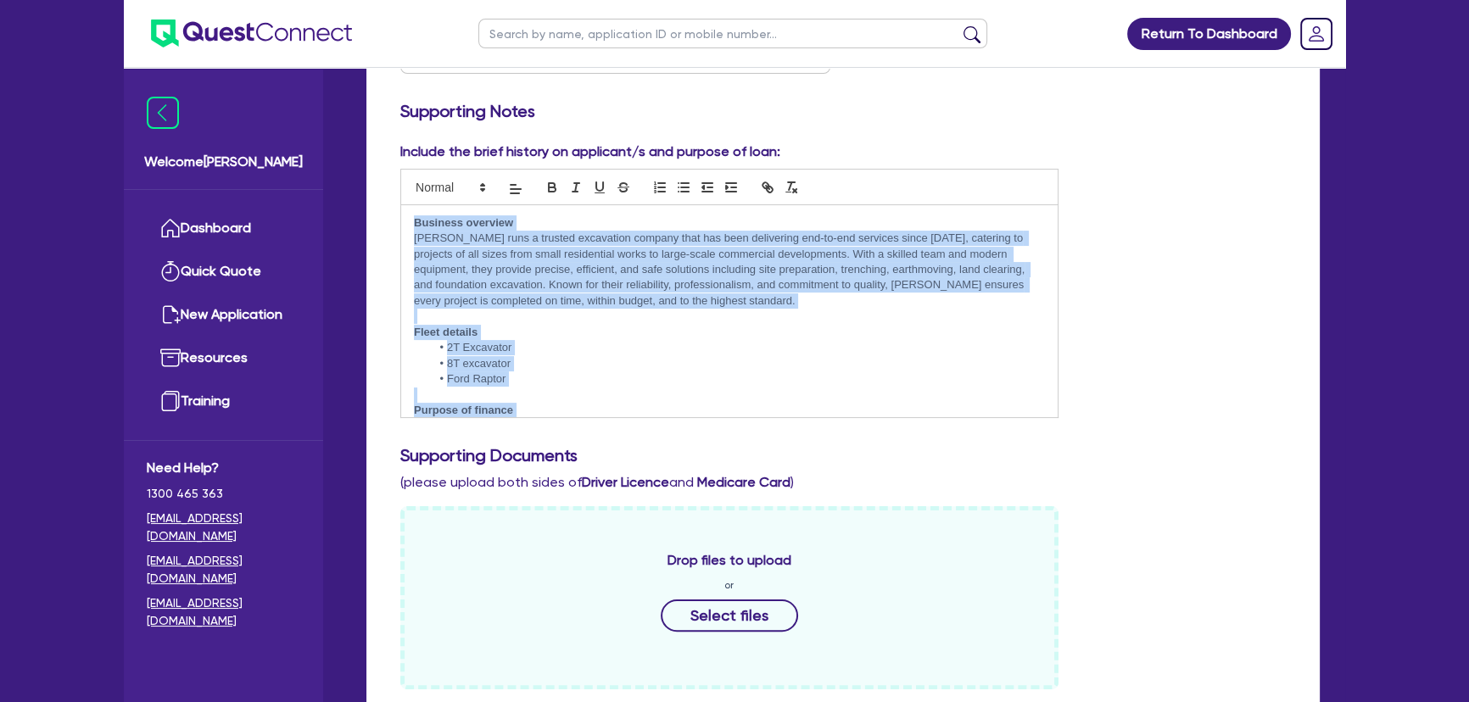
drag, startPoint x: 592, startPoint y: 398, endPoint x: 405, endPoint y: 192, distance: 277.3
click at [405, 192] on div "Business overview Jesse ﻿runs a trusted excavation company that has been delive…" at bounding box center [729, 293] width 658 height 249
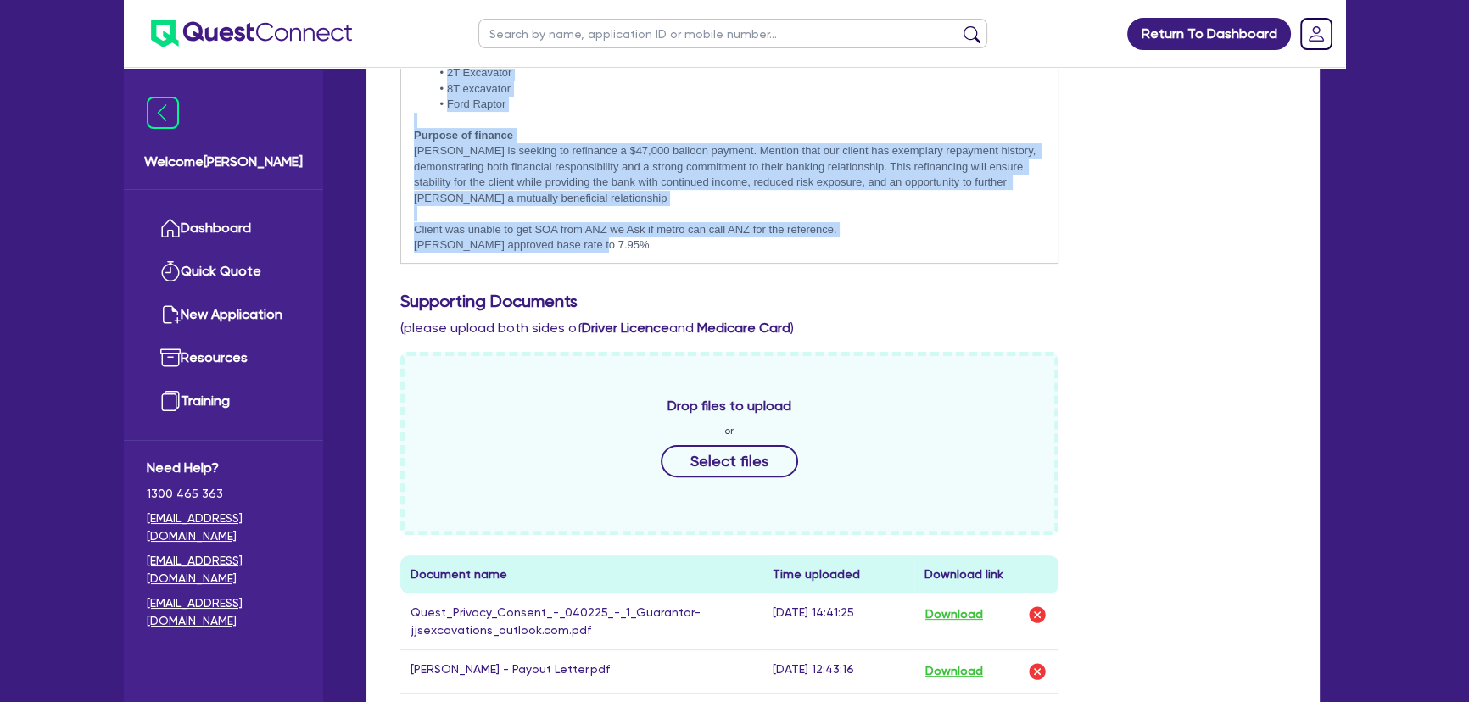
click at [610, 245] on p "Justin approved base rate to 7.95%" at bounding box center [729, 244] width 631 height 15
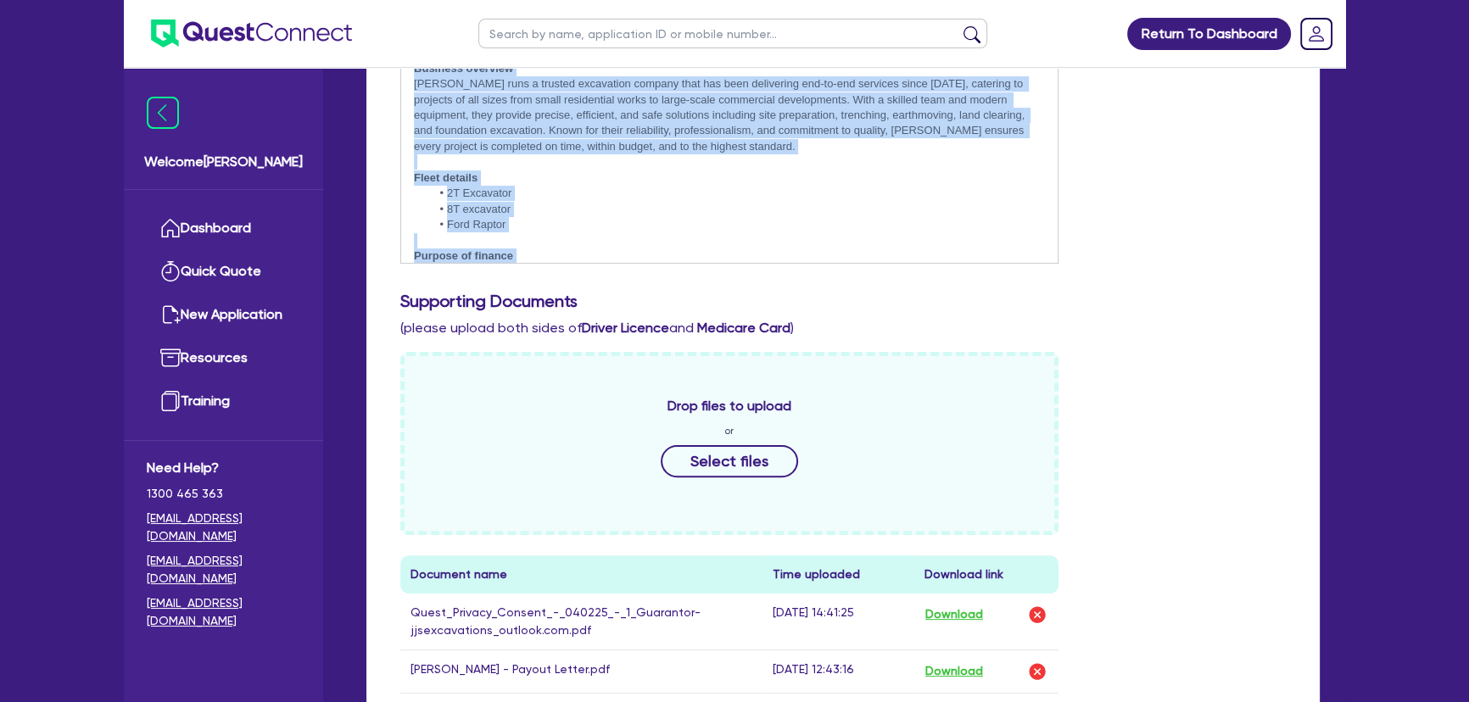
drag, startPoint x: 601, startPoint y: 242, endPoint x: 404, endPoint y: 69, distance: 262.5
click at [404, 69] on div "Business overview Jesse ﻿runs a trusted excavation company that has been delive…" at bounding box center [729, 157] width 656 height 212
click at [504, 170] on p "Fleet details" at bounding box center [729, 177] width 631 height 15
drag, startPoint x: 597, startPoint y: 239, endPoint x: 411, endPoint y: 59, distance: 258.4
click at [411, 59] on div "Return To Dashboard Edit Profile Logout Welcome Joel Dashboard Quick Quote New …" at bounding box center [734, 384] width 1246 height 1846
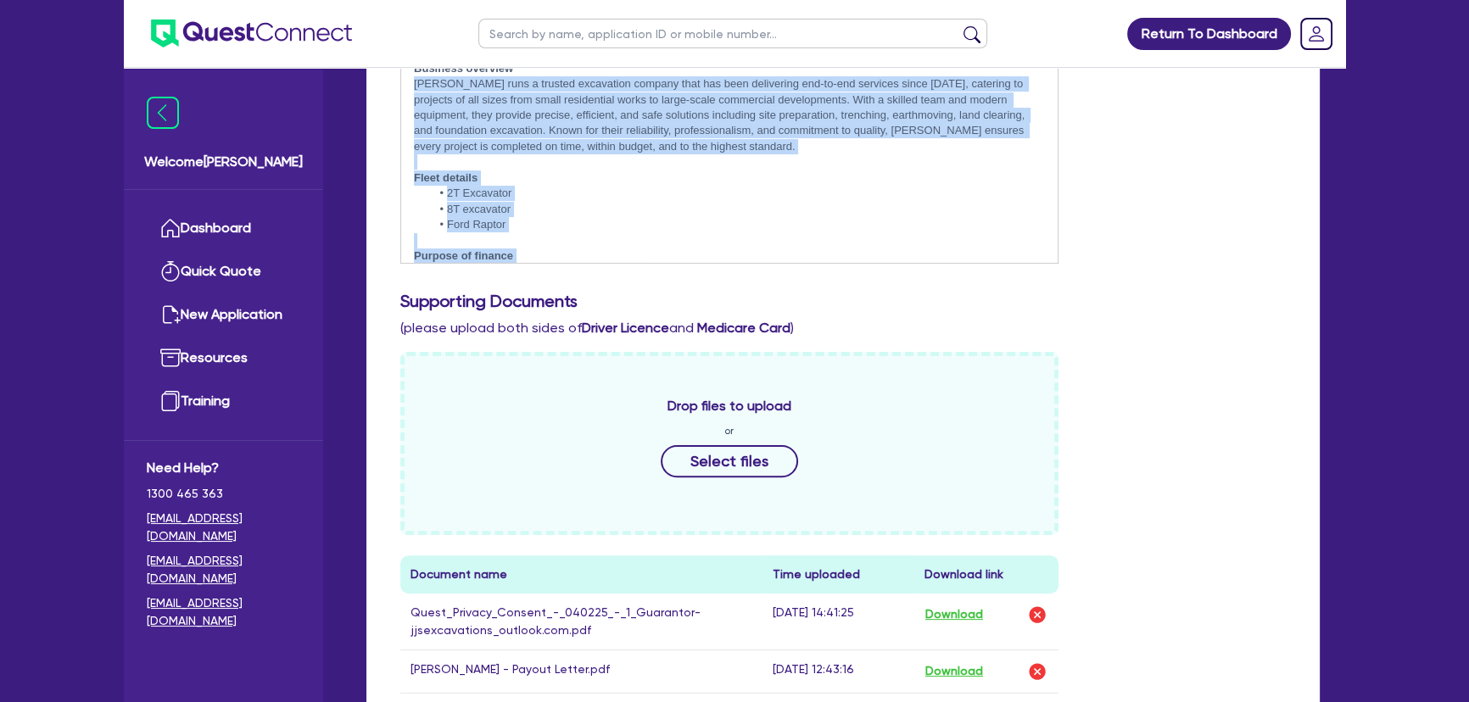
click at [575, 208] on li "8T excavator" at bounding box center [738, 209] width 614 height 15
drag, startPoint x: 596, startPoint y: 247, endPoint x: 414, endPoint y: 64, distance: 257.8
click at [414, 64] on div "Return To Dashboard Edit Profile Logout Welcome Joel Dashboard Quick Quote New …" at bounding box center [734, 384] width 1246 height 1846
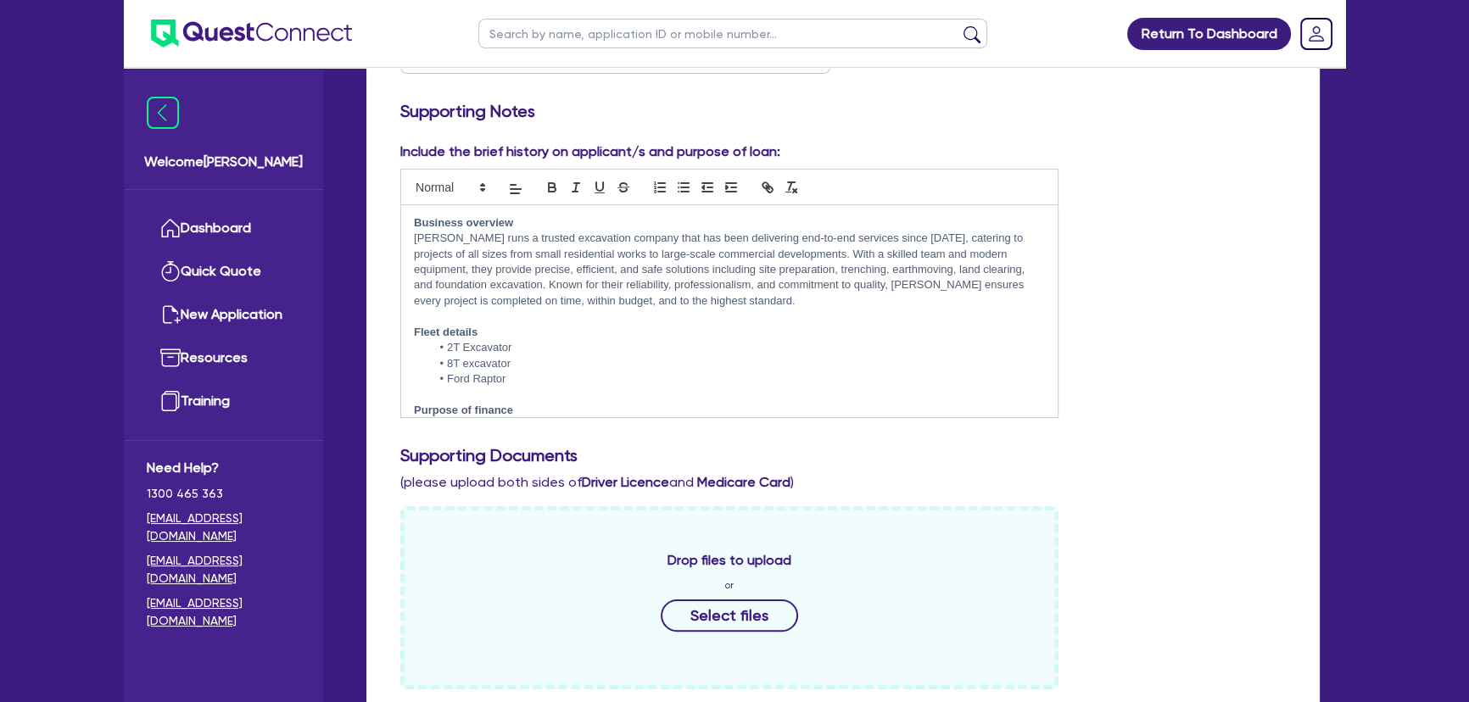
click at [410, 219] on div "Business overview Jesse ﻿runs a trusted excavation company that has been delive…" at bounding box center [729, 311] width 656 height 212
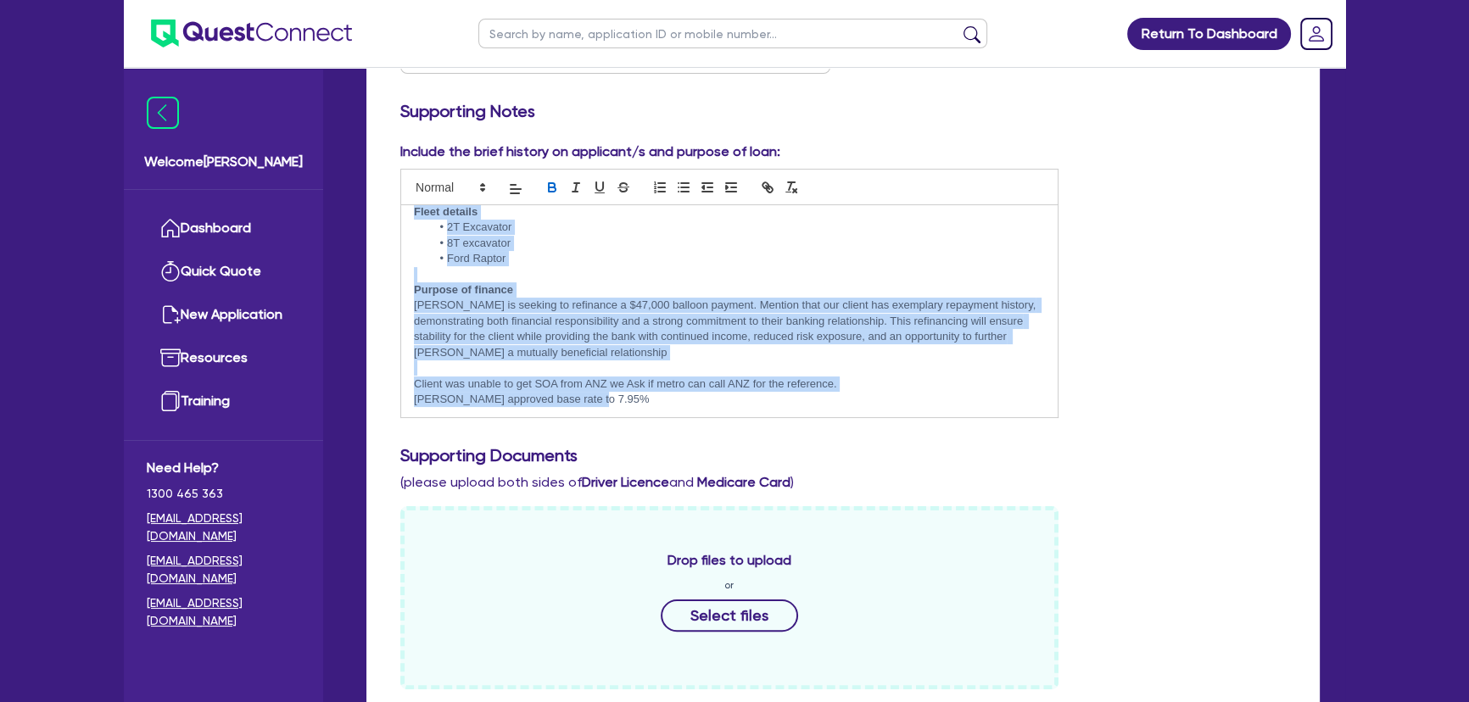
drag, startPoint x: 410, startPoint y: 219, endPoint x: 660, endPoint y: 399, distance: 308.0
click at [660, 399] on div "Business overview Jesse ﻿runs a trusted excavation company that has been delive…" at bounding box center [729, 311] width 656 height 212
click at [660, 399] on p "Justin approved base rate to 7.95%" at bounding box center [729, 399] width 631 height 15
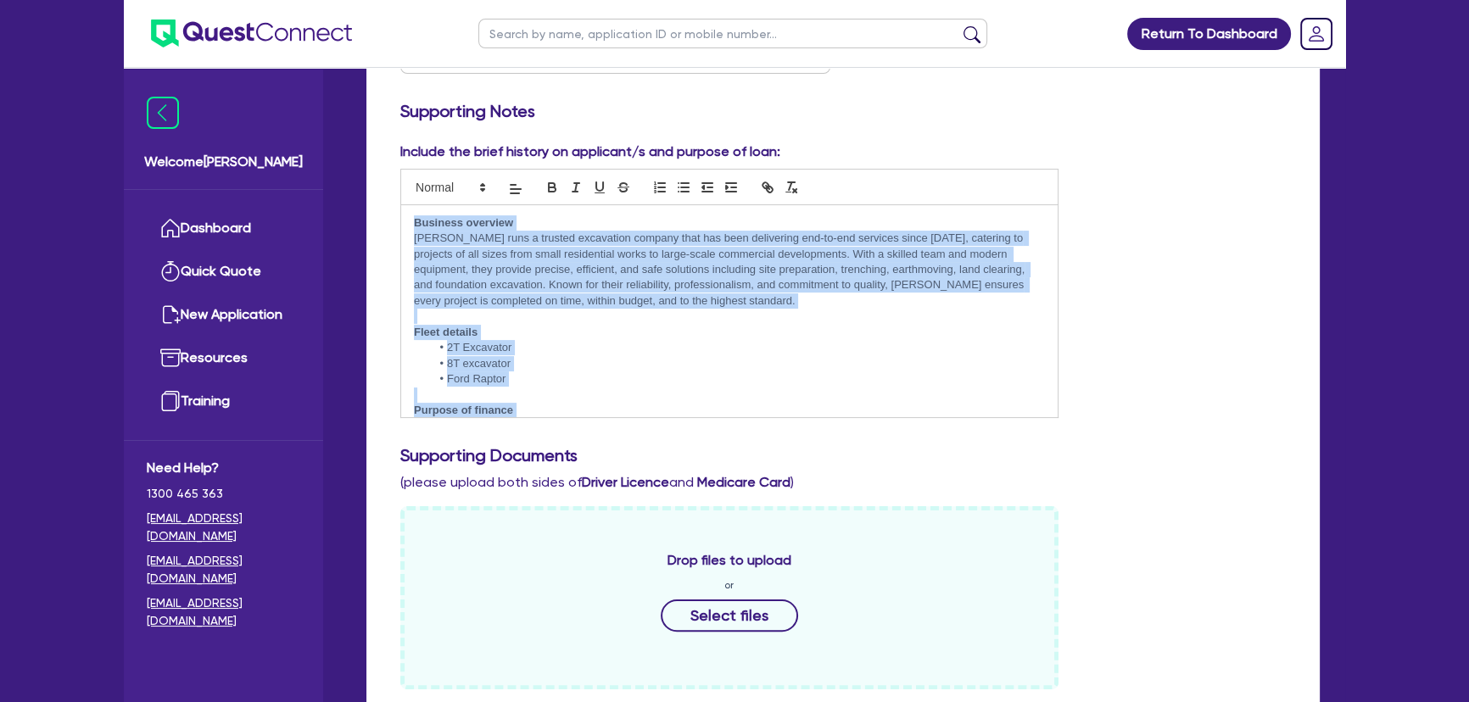
drag, startPoint x: 614, startPoint y: 399, endPoint x: 387, endPoint y: 204, distance: 298.3
click at [387, 204] on div "Include the brief history on applicant/s and purpose of loan: Business overview…" at bounding box center [728, 280] width 683 height 276
click at [755, 368] on li "8T excavator" at bounding box center [738, 363] width 614 height 15
drag, startPoint x: 610, startPoint y: 398, endPoint x: 410, endPoint y: 198, distance: 282.4
click at [410, 198] on div "Business overview Jesse ﻿runs a trusted excavation company that has been delive…" at bounding box center [729, 293] width 658 height 249
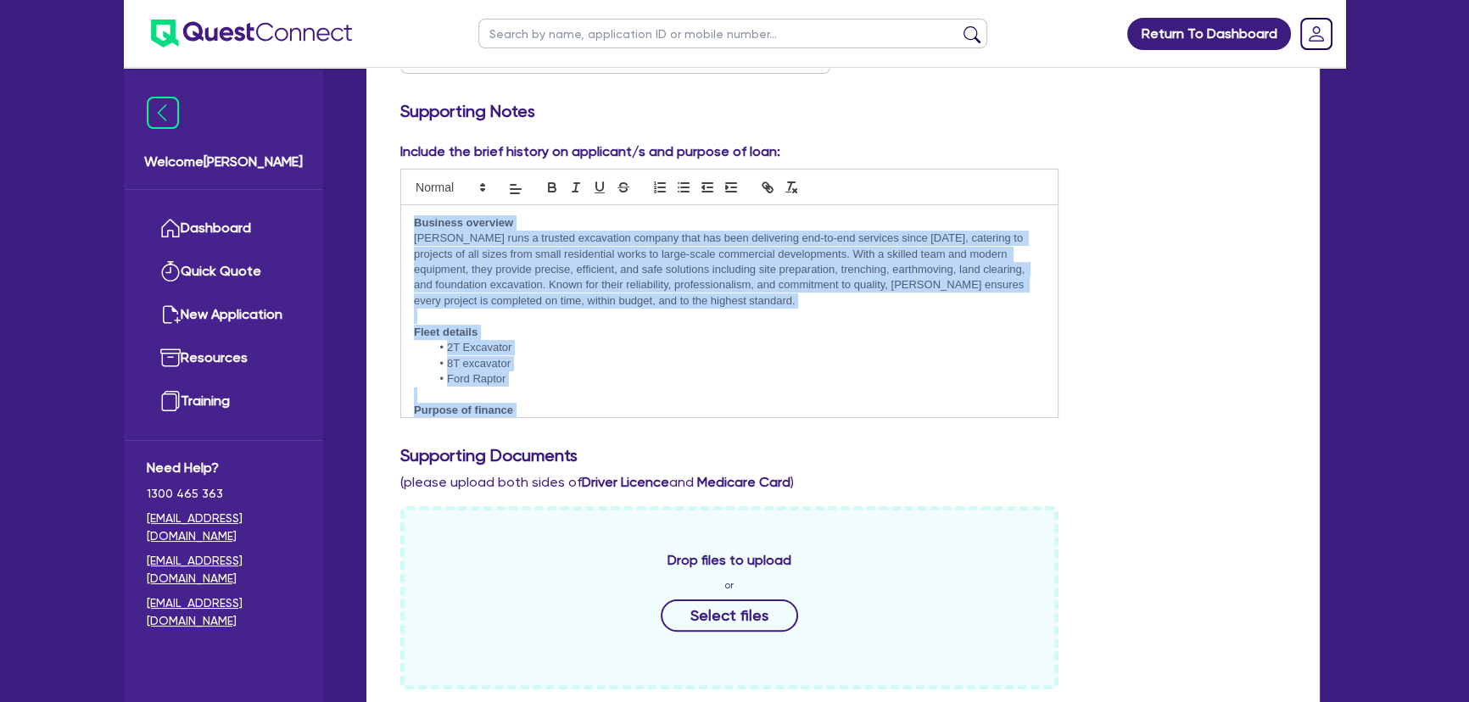
click at [745, 404] on p "Purpose of finance" at bounding box center [729, 410] width 631 height 15
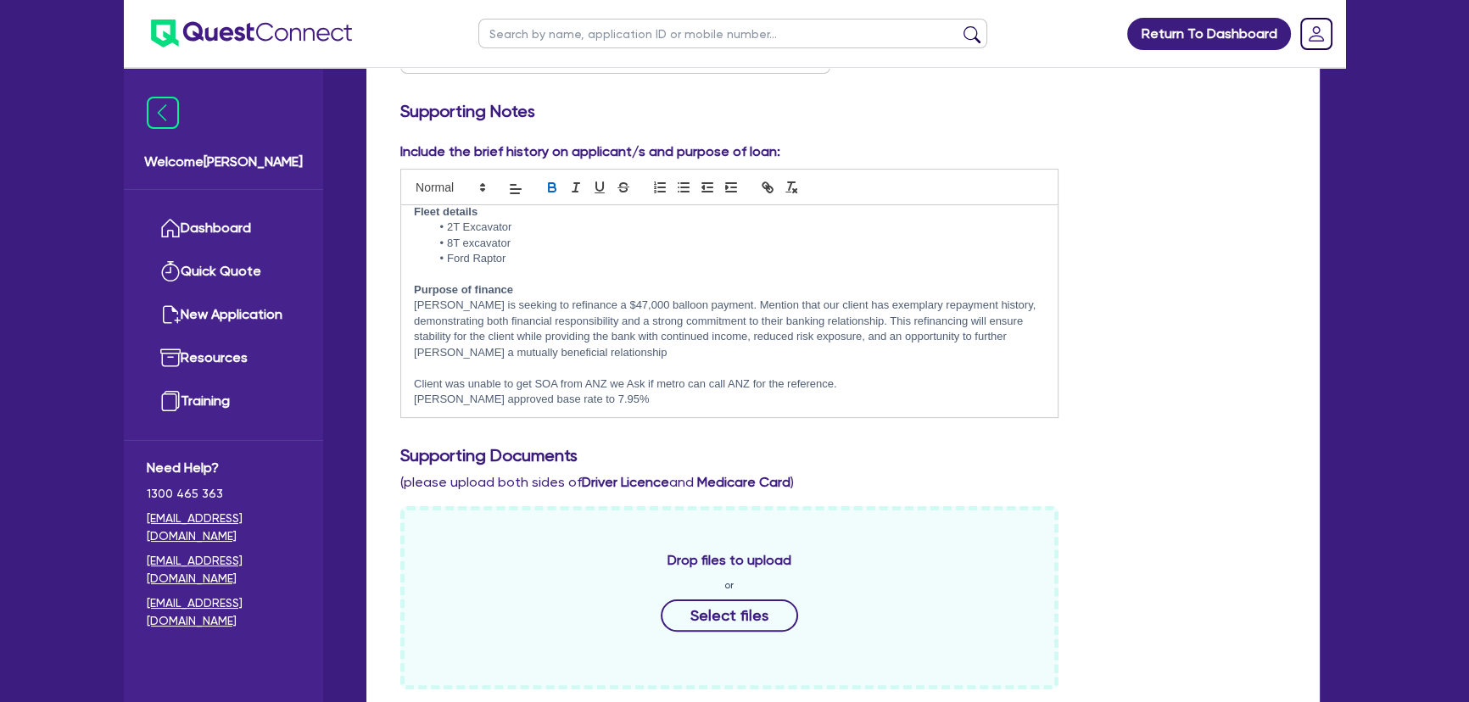
click at [607, 396] on p "Justin approved base rate to 7.95%" at bounding box center [729, 399] width 631 height 15
click at [605, 360] on p at bounding box center [729, 367] width 631 height 15
click at [607, 350] on p "Jesse is seeking to refinance a $47,000 balloon payment. Mention that our clien…" at bounding box center [729, 329] width 631 height 63
click at [640, 345] on p "Jesse is seeking to refinance a $47,000 balloon payment. Mention that our clien…" at bounding box center [729, 329] width 631 height 63
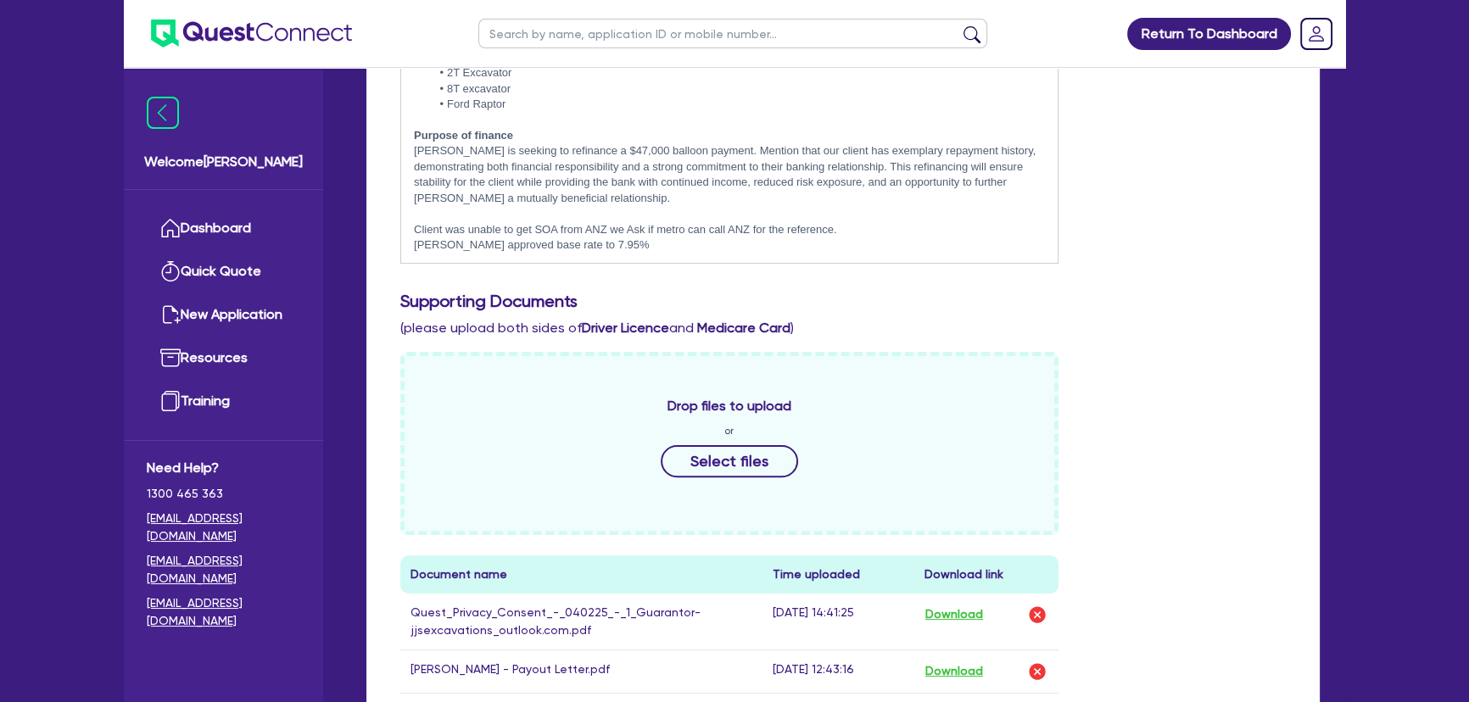
click at [1017, 339] on div "Include the brief history on applicant/s and purpose of loan: Business overview…" at bounding box center [842, 440] width 911 height 906
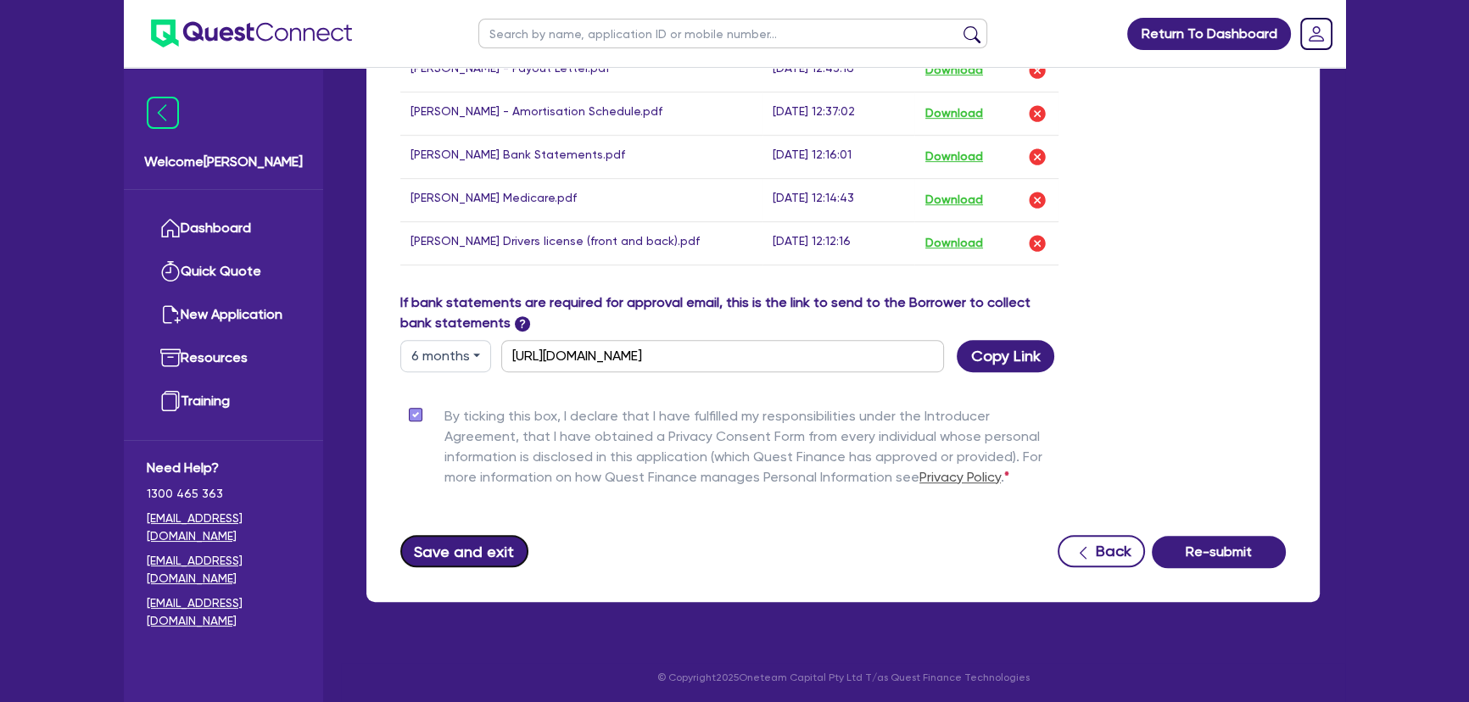
click at [486, 551] on button "Save and exit" at bounding box center [464, 551] width 128 height 32
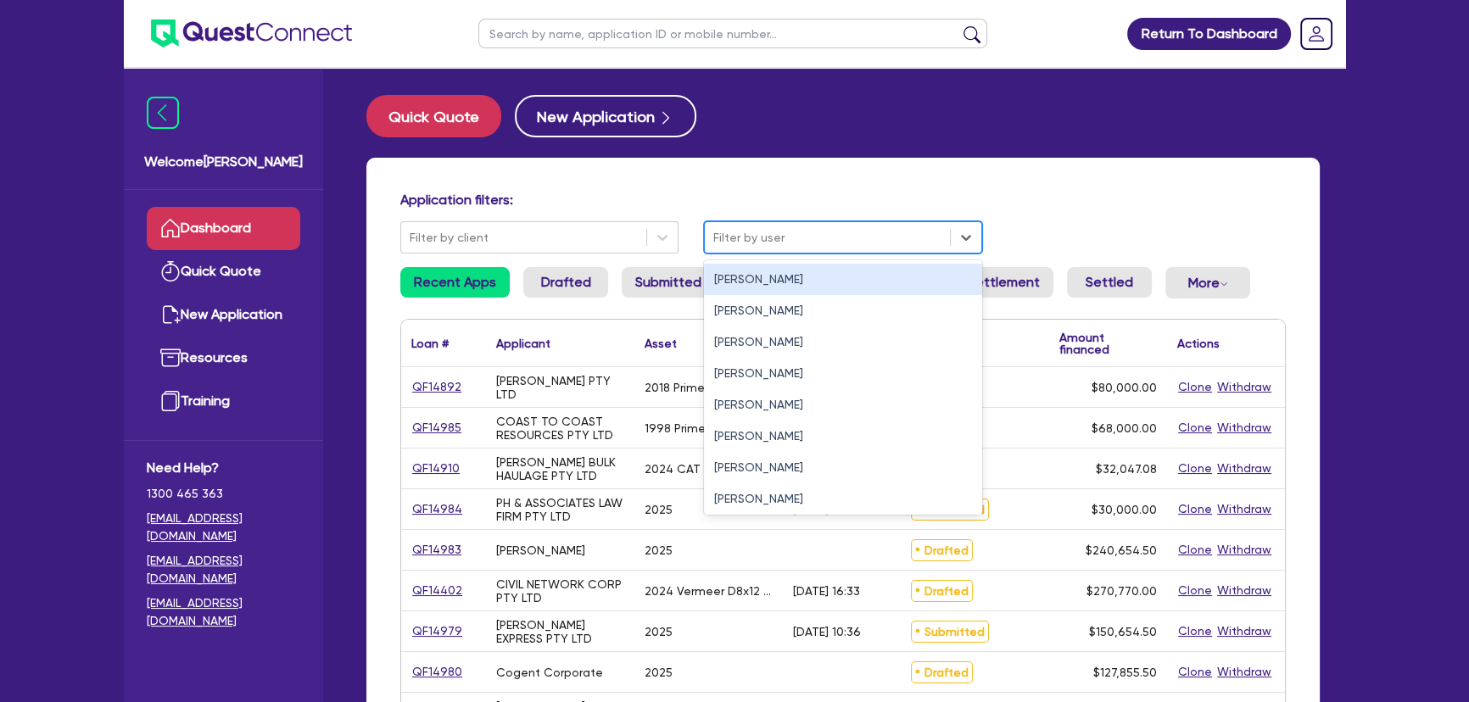
click at [727, 236] on div at bounding box center [827, 237] width 228 height 21
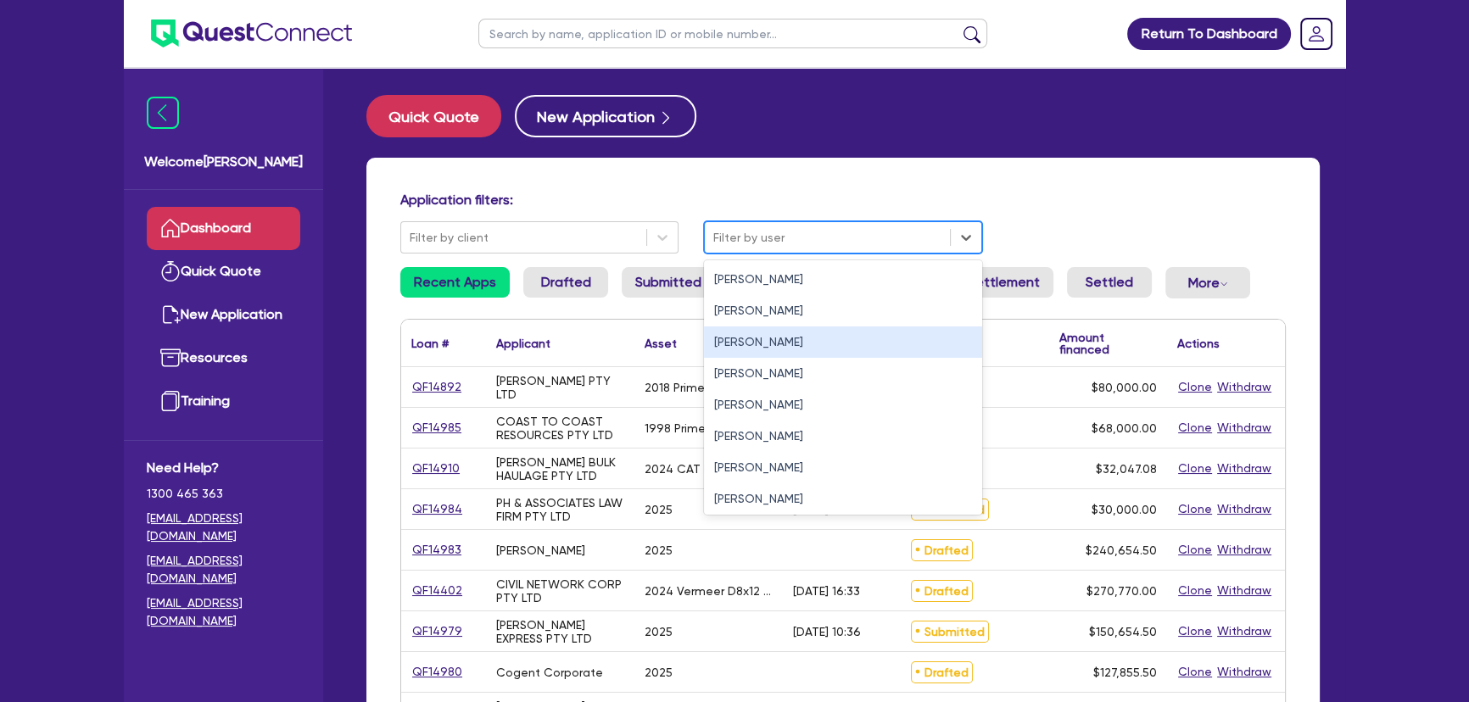
click at [727, 336] on div "[PERSON_NAME]" at bounding box center [843, 341] width 278 height 31
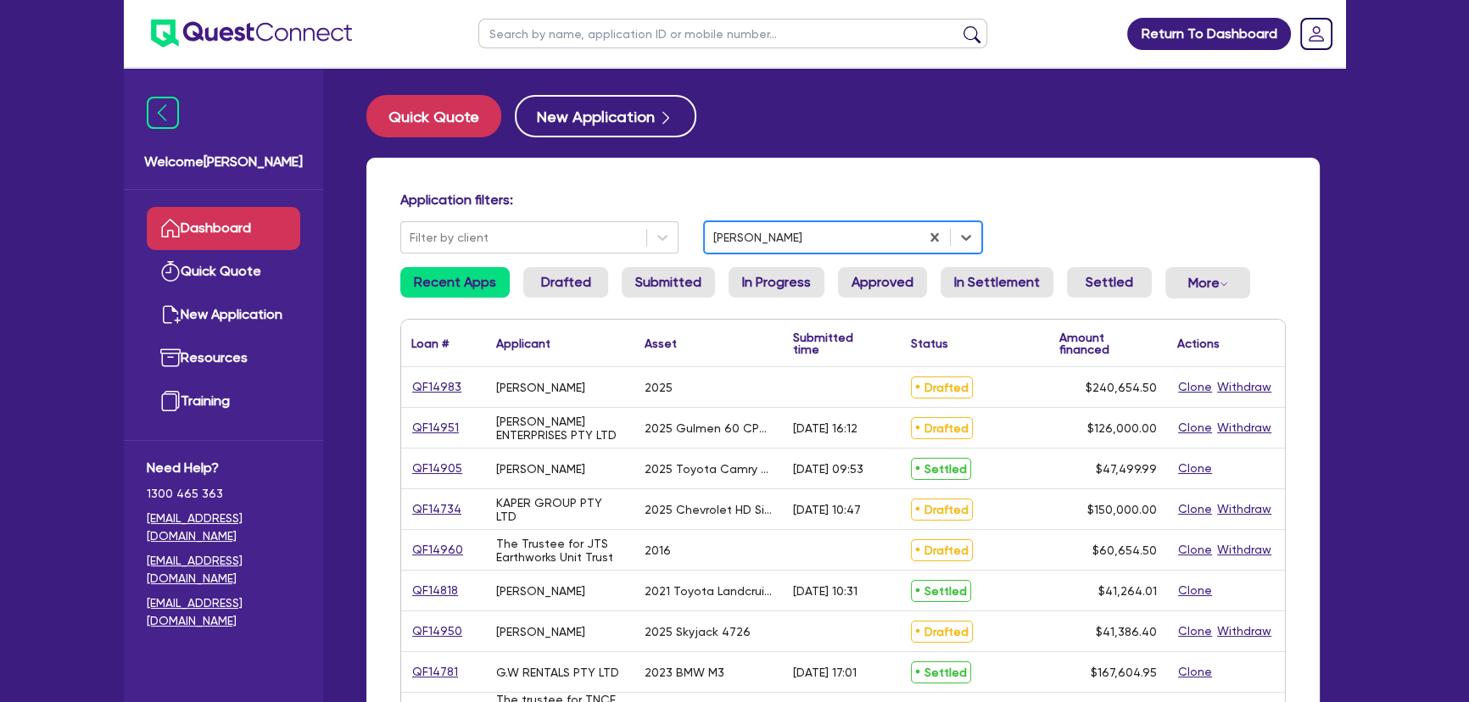
click at [859, 196] on h4 "Application filters:" at bounding box center [842, 200] width 885 height 16
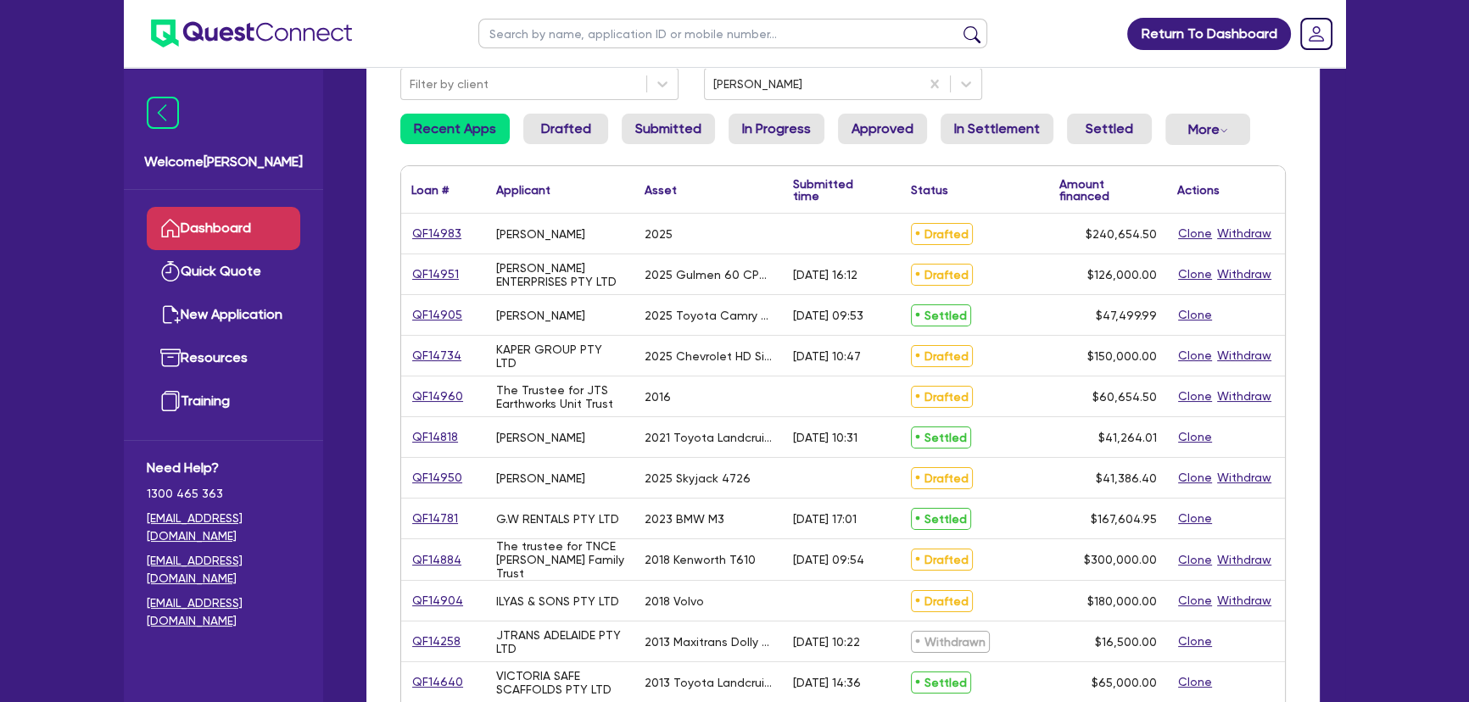
scroll to position [76, 0]
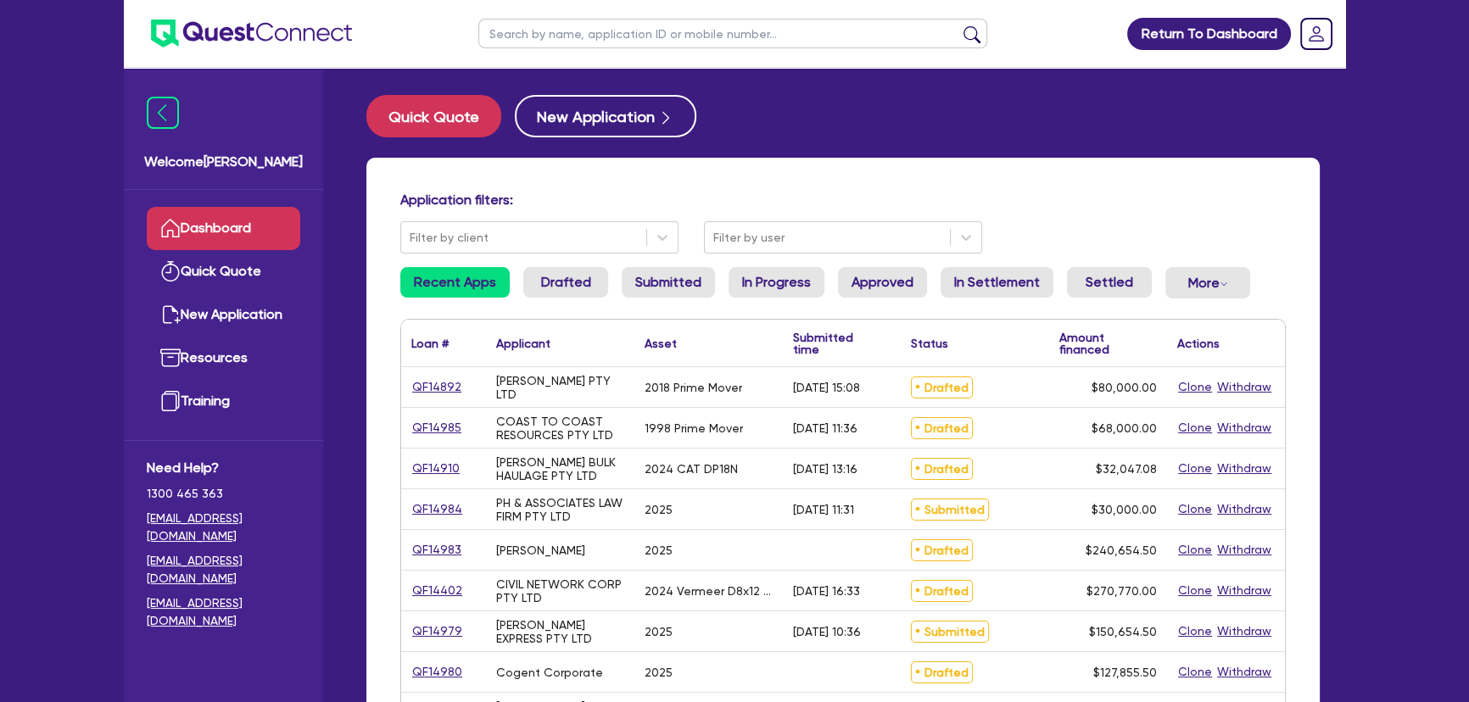
click at [599, 27] on input "text" at bounding box center [732, 34] width 509 height 30
type input "[PERSON_NAME]"
click at [958, 25] on button "submit" at bounding box center [971, 37] width 27 height 24
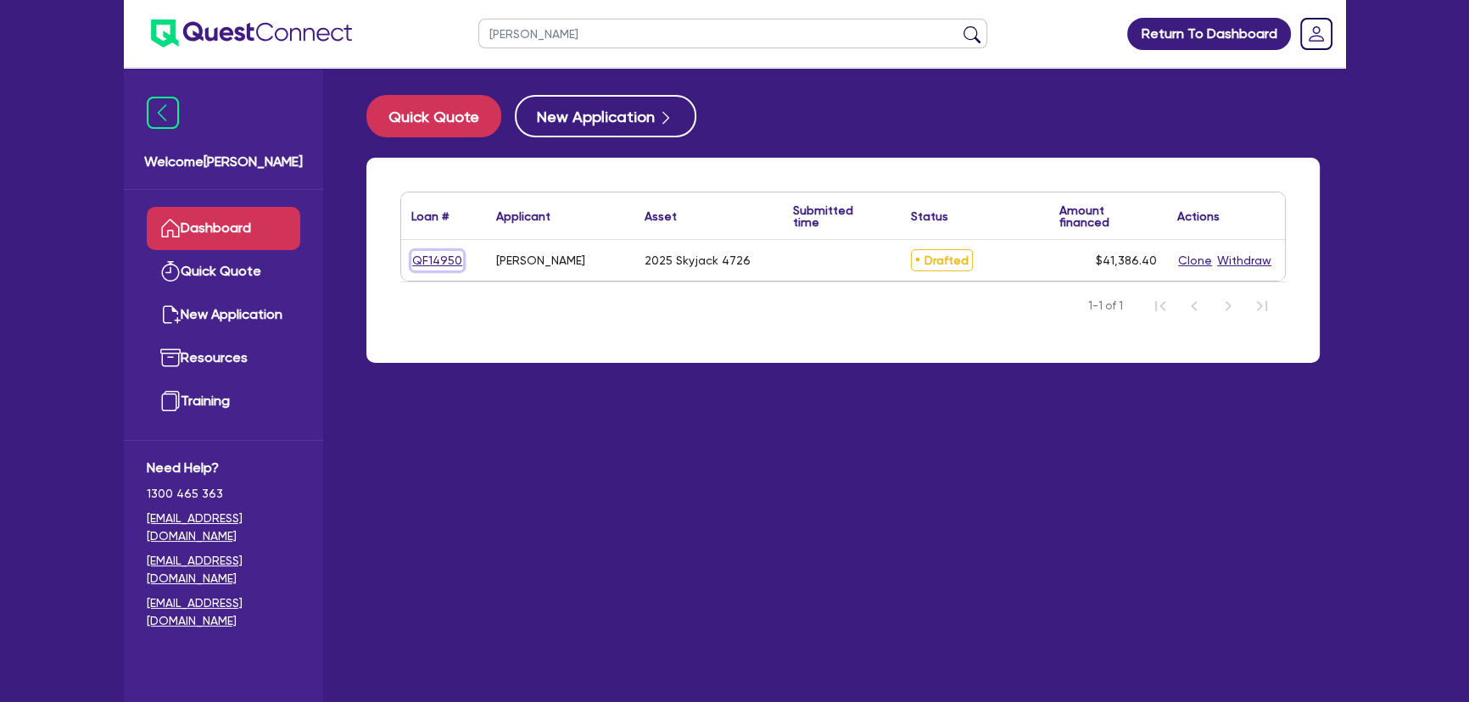
click at [432, 260] on link "QF14950" at bounding box center [437, 261] width 52 height 20
select select "PRIMARY_ASSETS"
select select "TRAILERS"
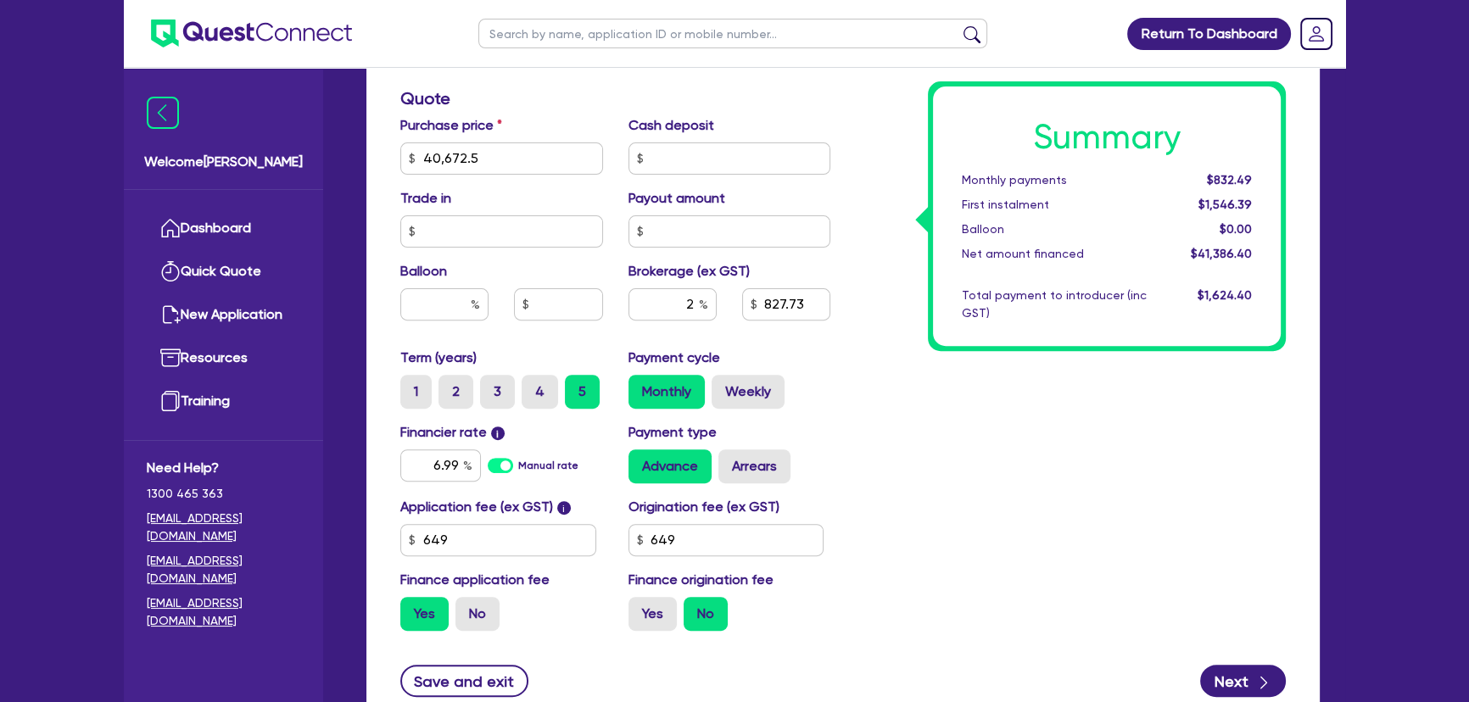
scroll to position [836, 0]
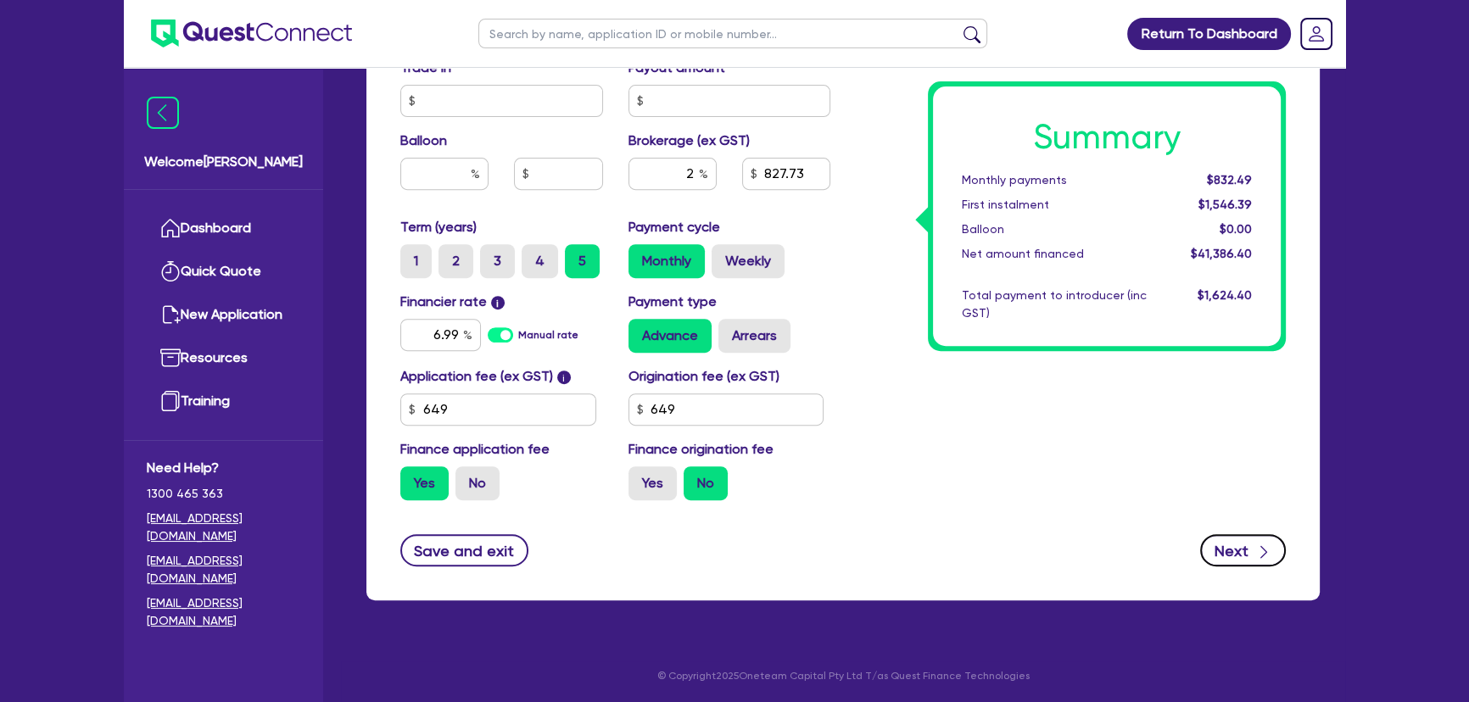
click at [1229, 557] on button "Next" at bounding box center [1243, 550] width 86 height 32
type input "40,672.5"
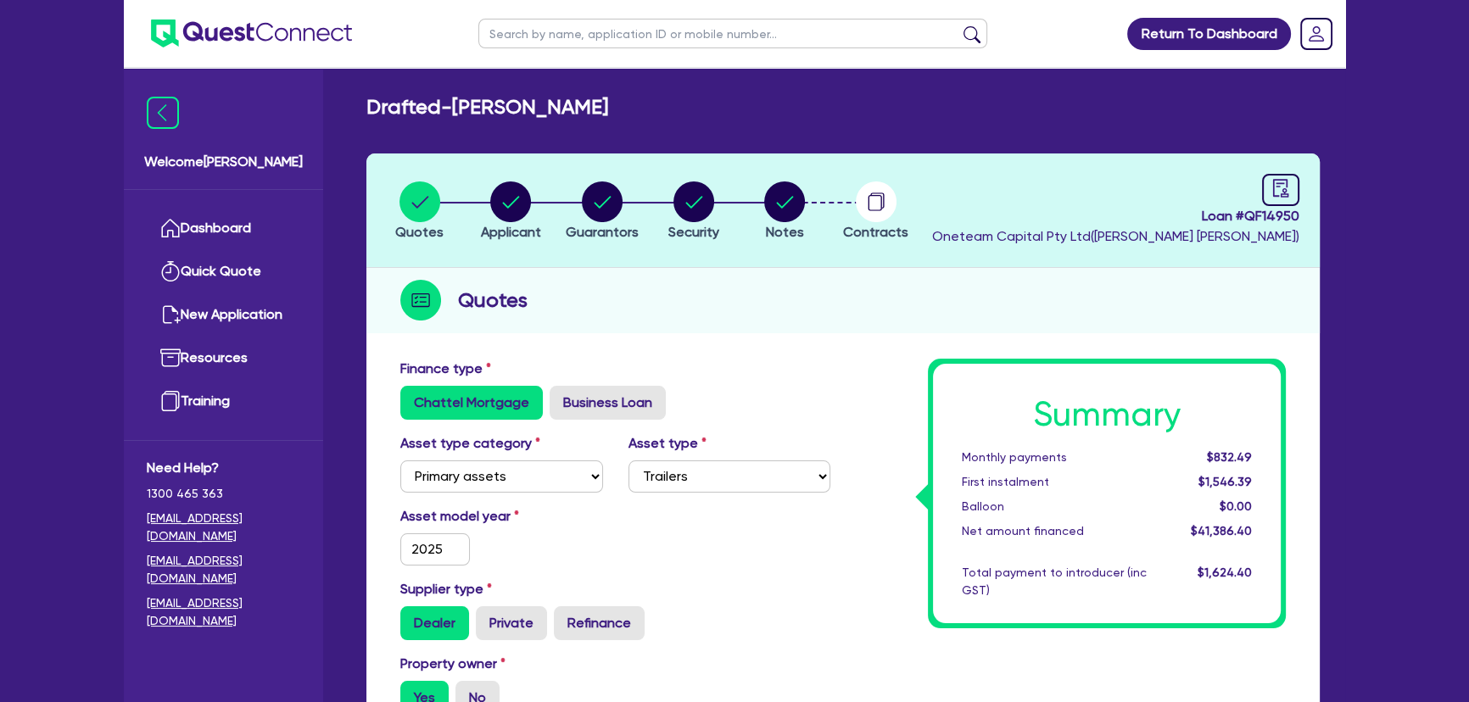
select select "SOLE_TRADER"
select select "BUILDING_CONSTRUCTION"
select select "TRADES_SERVICES_CONSUMERS"
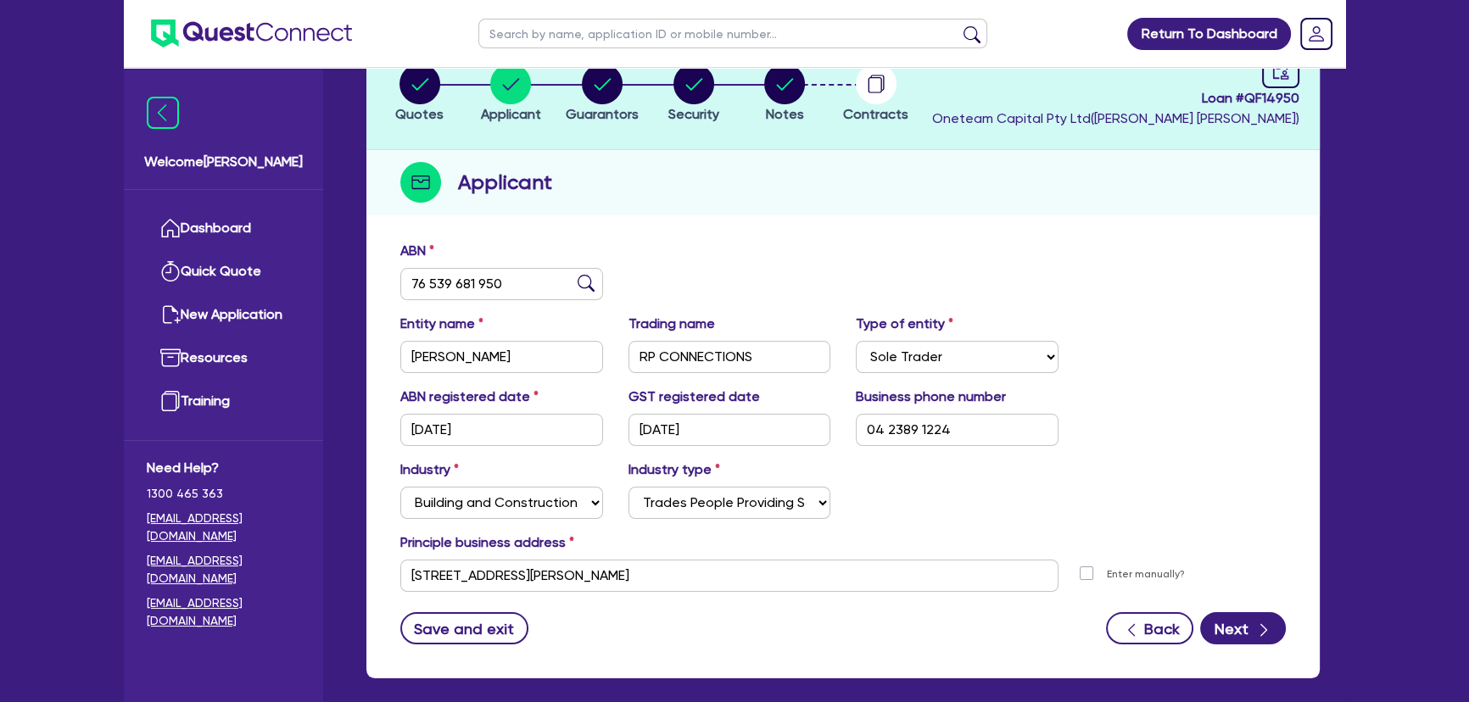
scroll to position [196, 0]
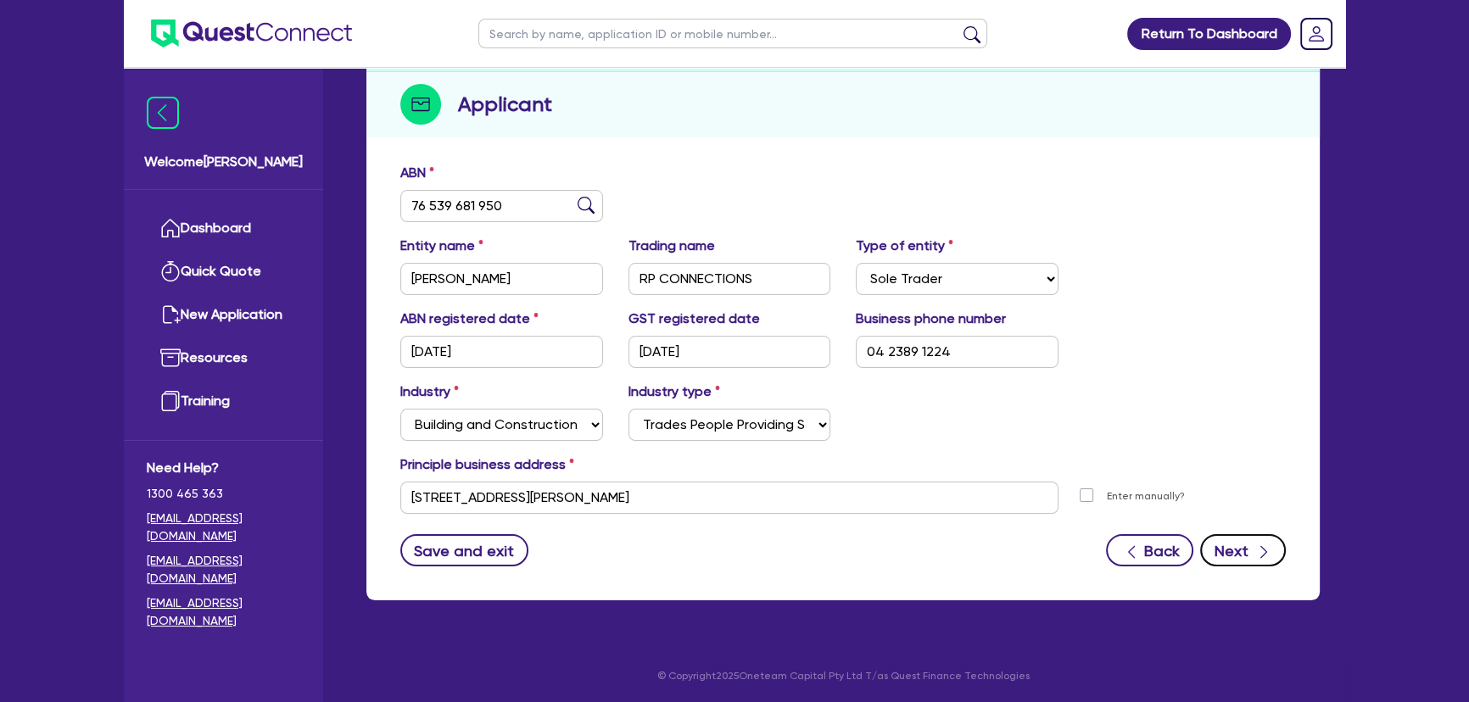
click at [1256, 544] on icon "button" at bounding box center [1263, 552] width 17 height 17
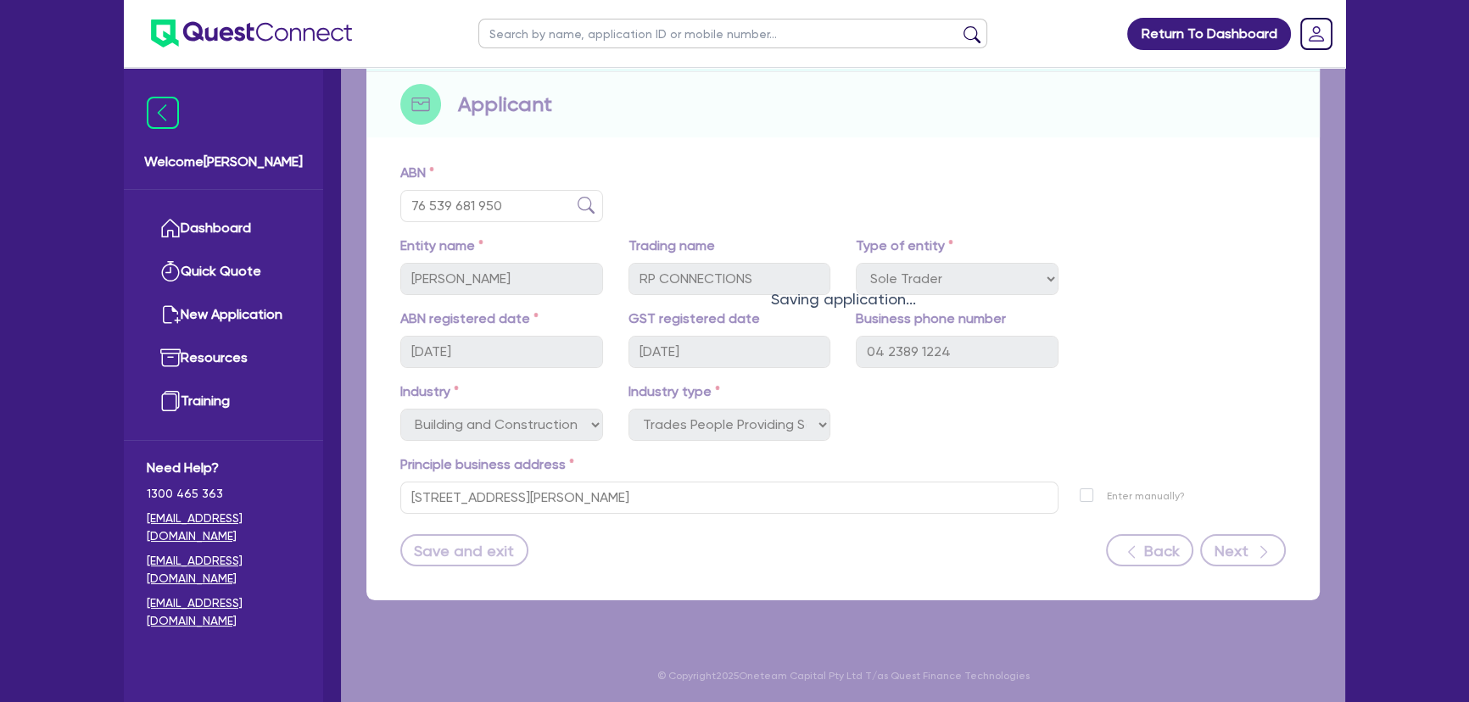
select select "MR"
select select "SA"
select select "SINGLE"
select select "PROPERTY"
select select "INVESTMENT_PROPERTY"
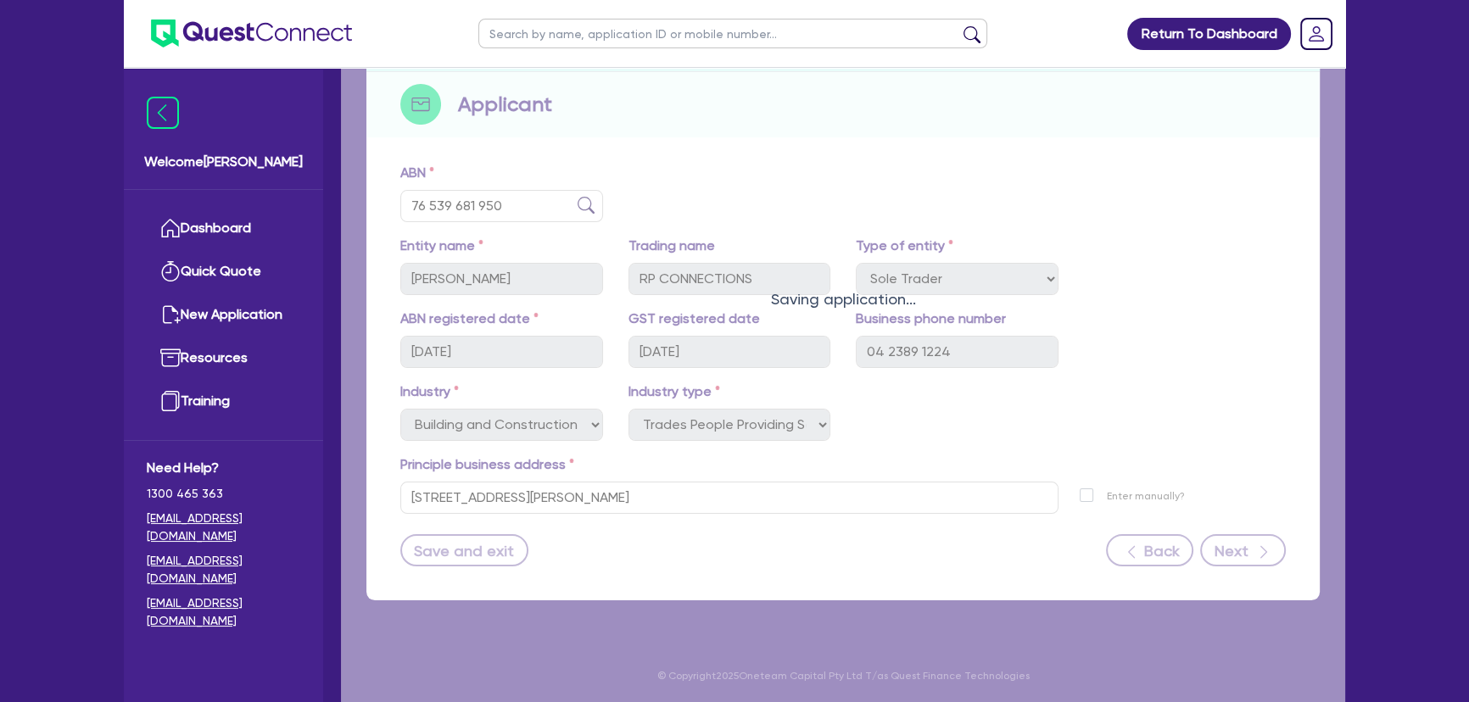
select select "PROPERTY"
select select "TRUCK"
select select "MORTGAGE"
select select "INVESTMENT_PROPERTY_LOAN"
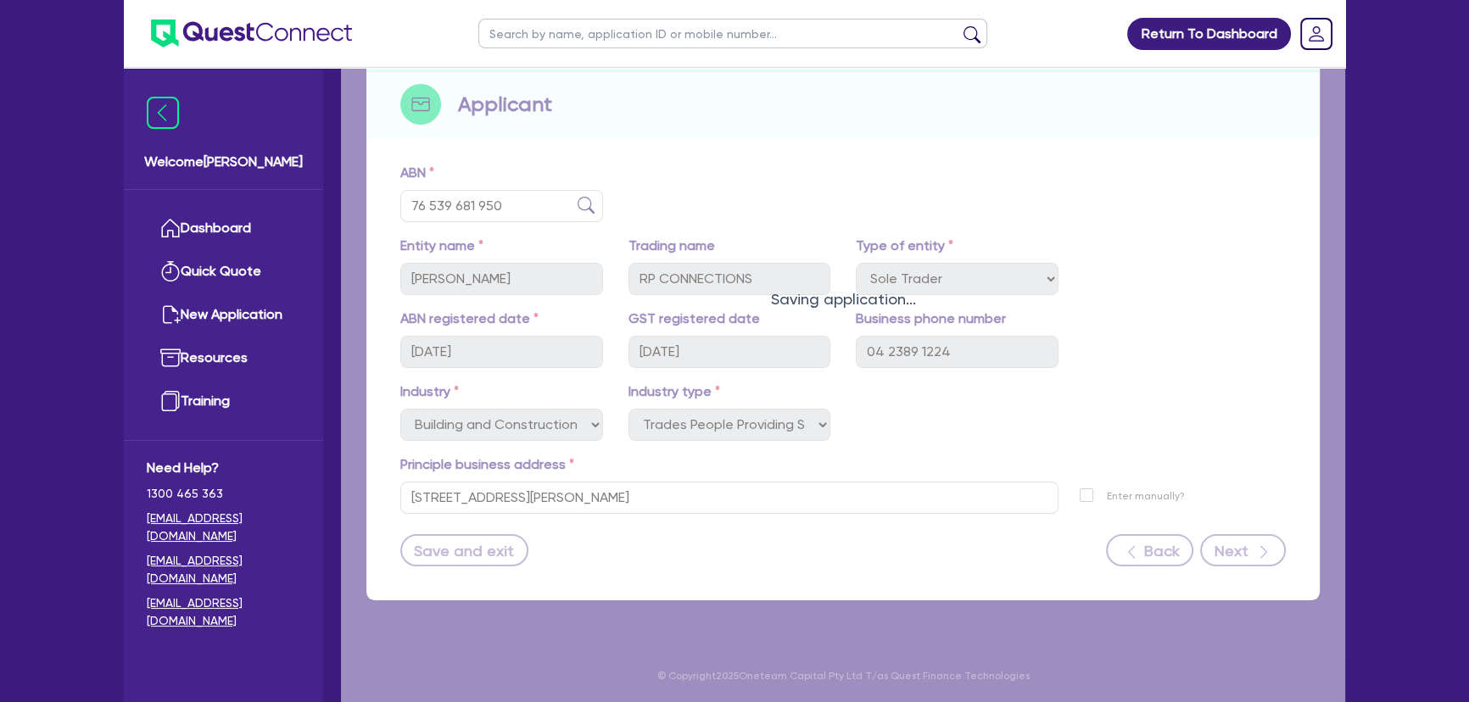
select select "TRUCK_LOAN"
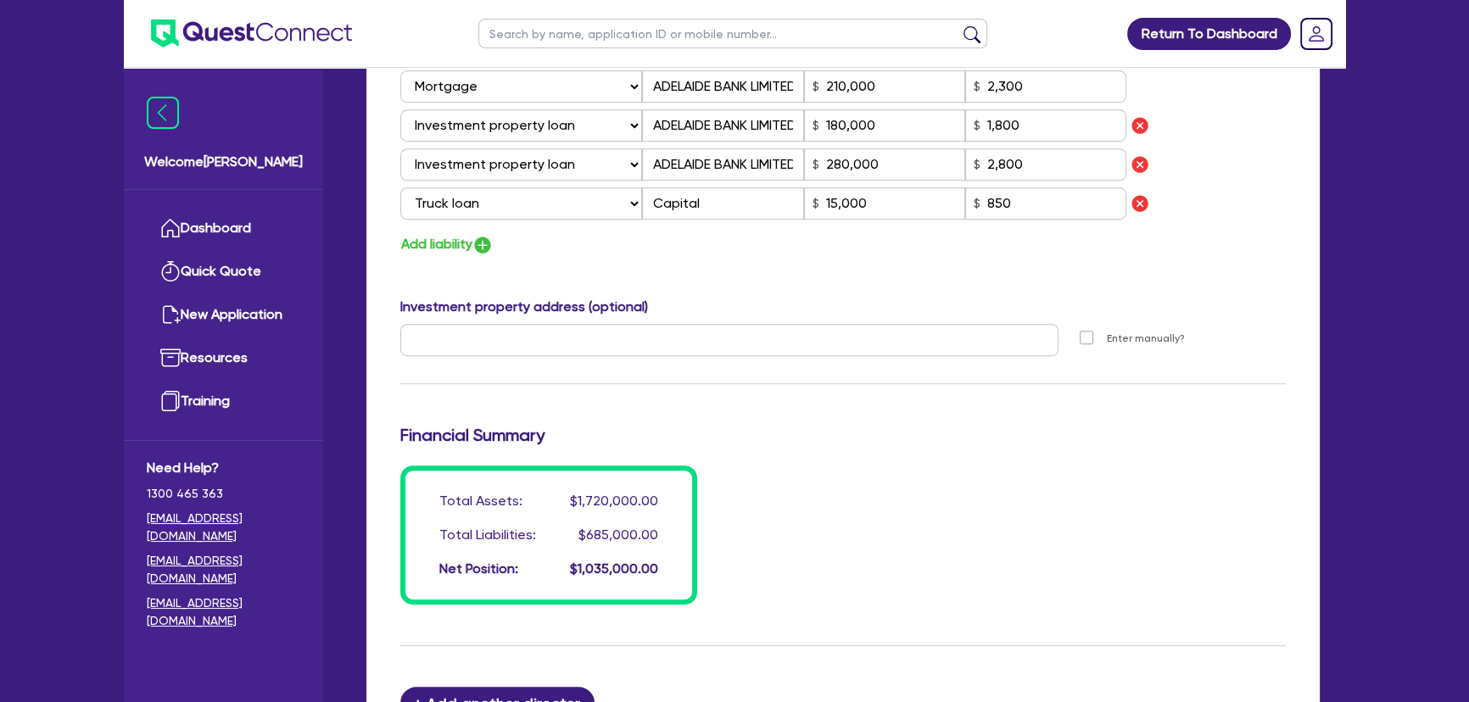
scroll to position [1541, 0]
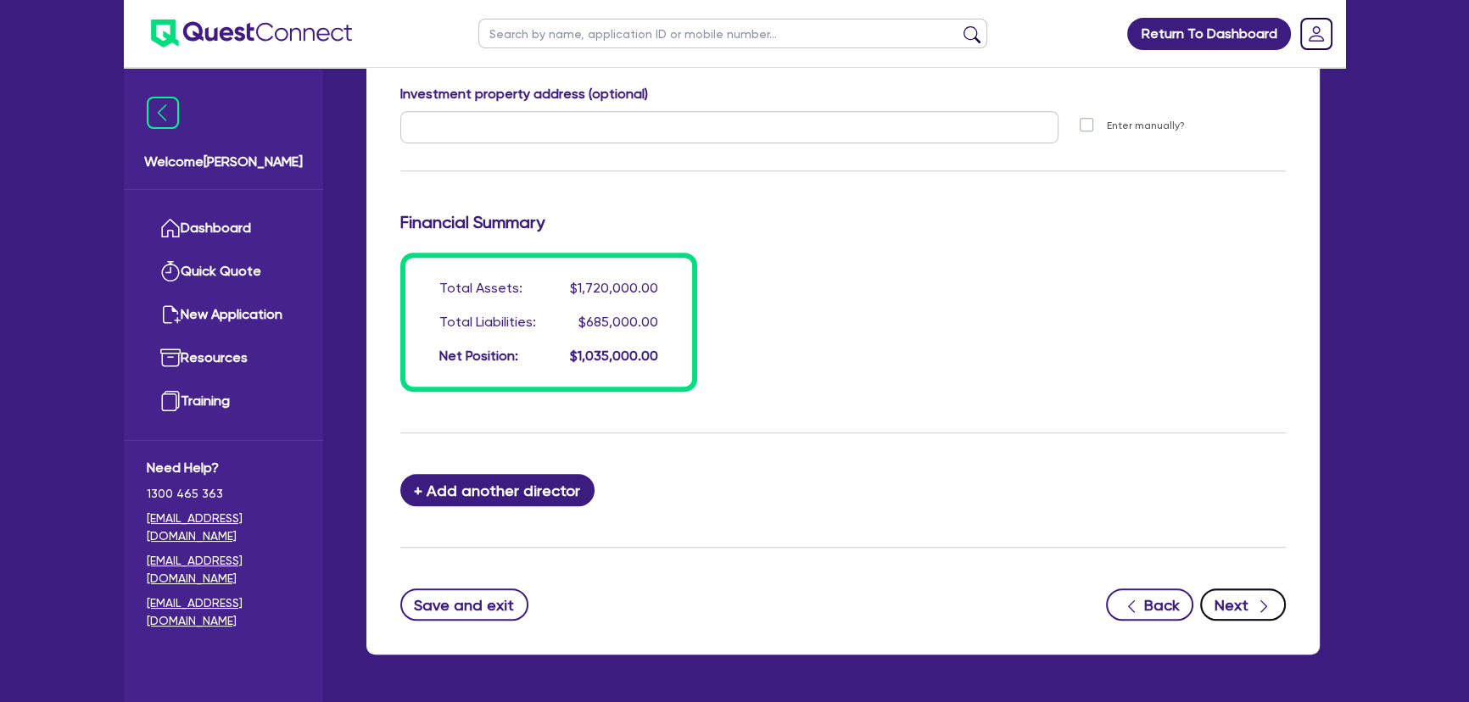
click at [1221, 601] on button "Next" at bounding box center [1243, 604] width 86 height 32
select select "PRIMARY_ASSETS"
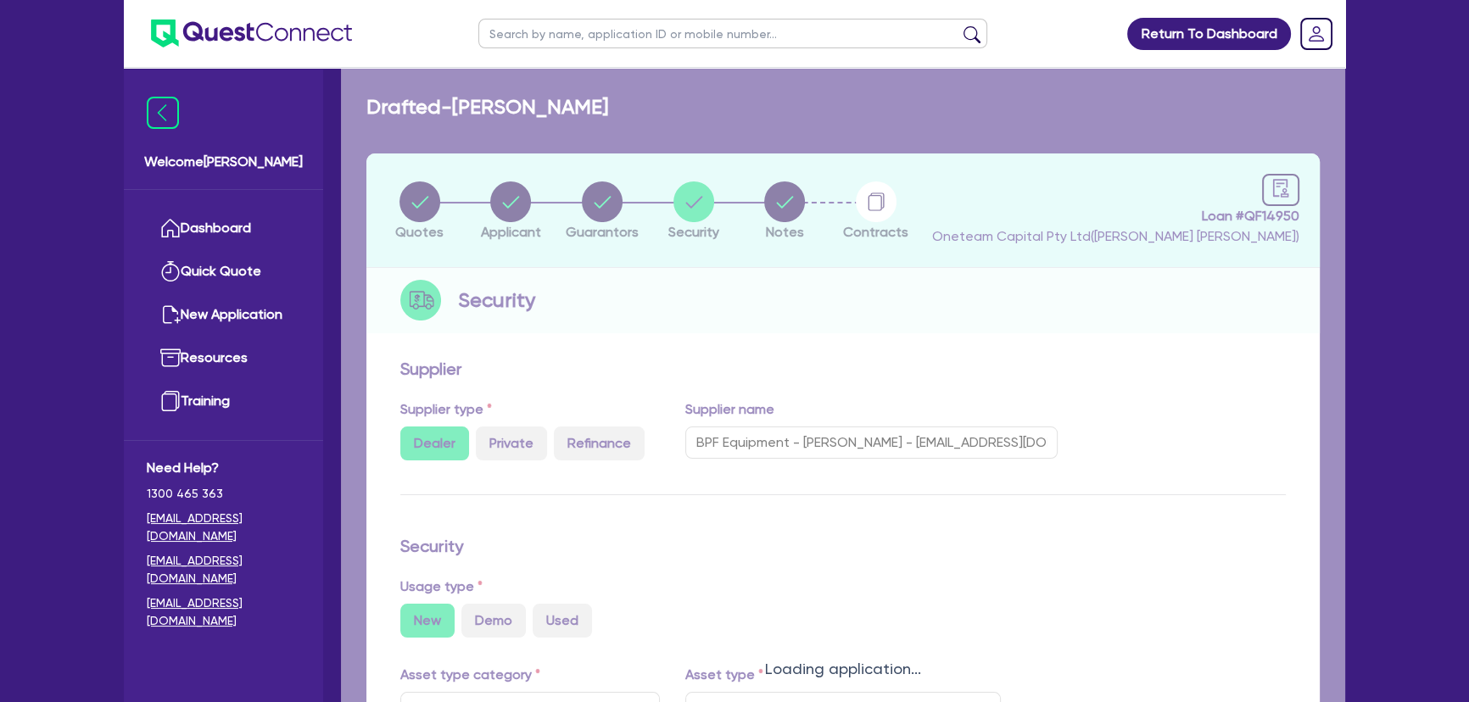
select select "TRAILERS"
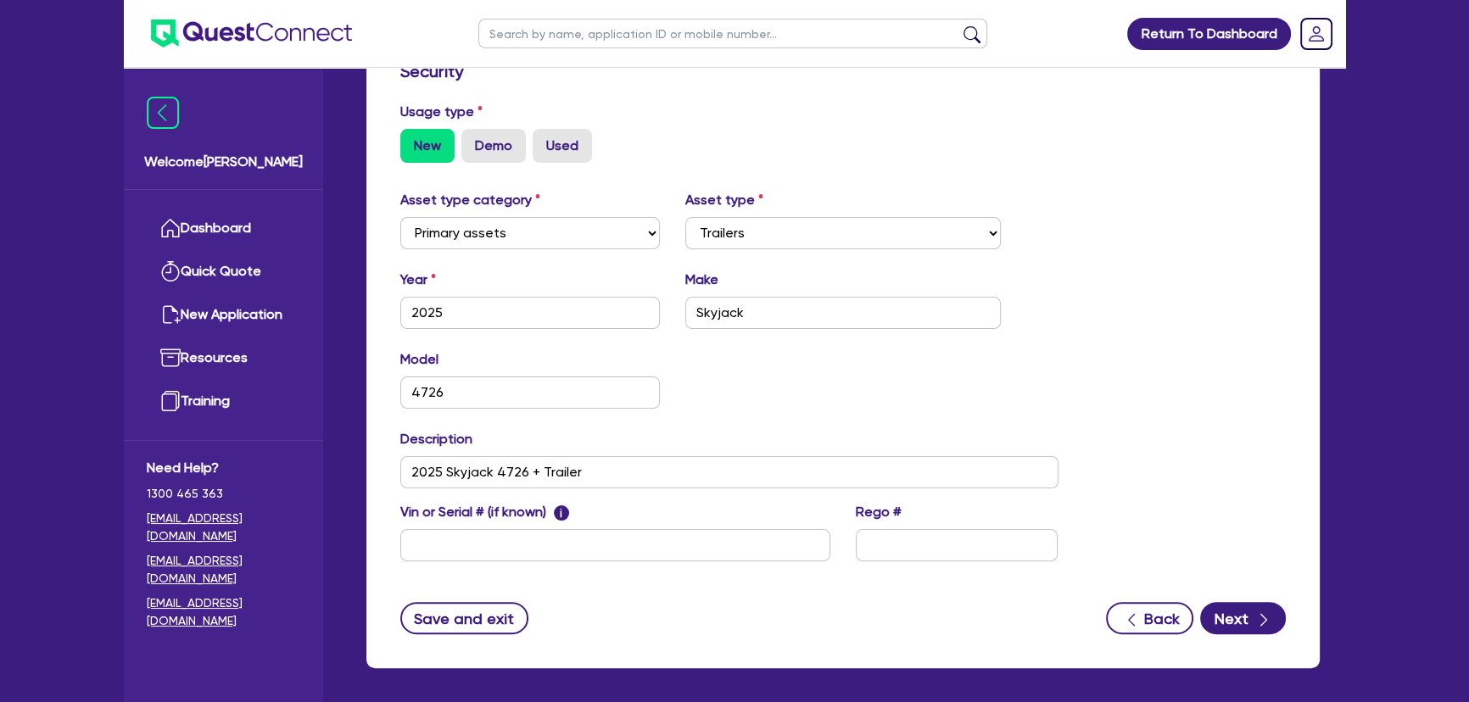
scroll to position [466, 0]
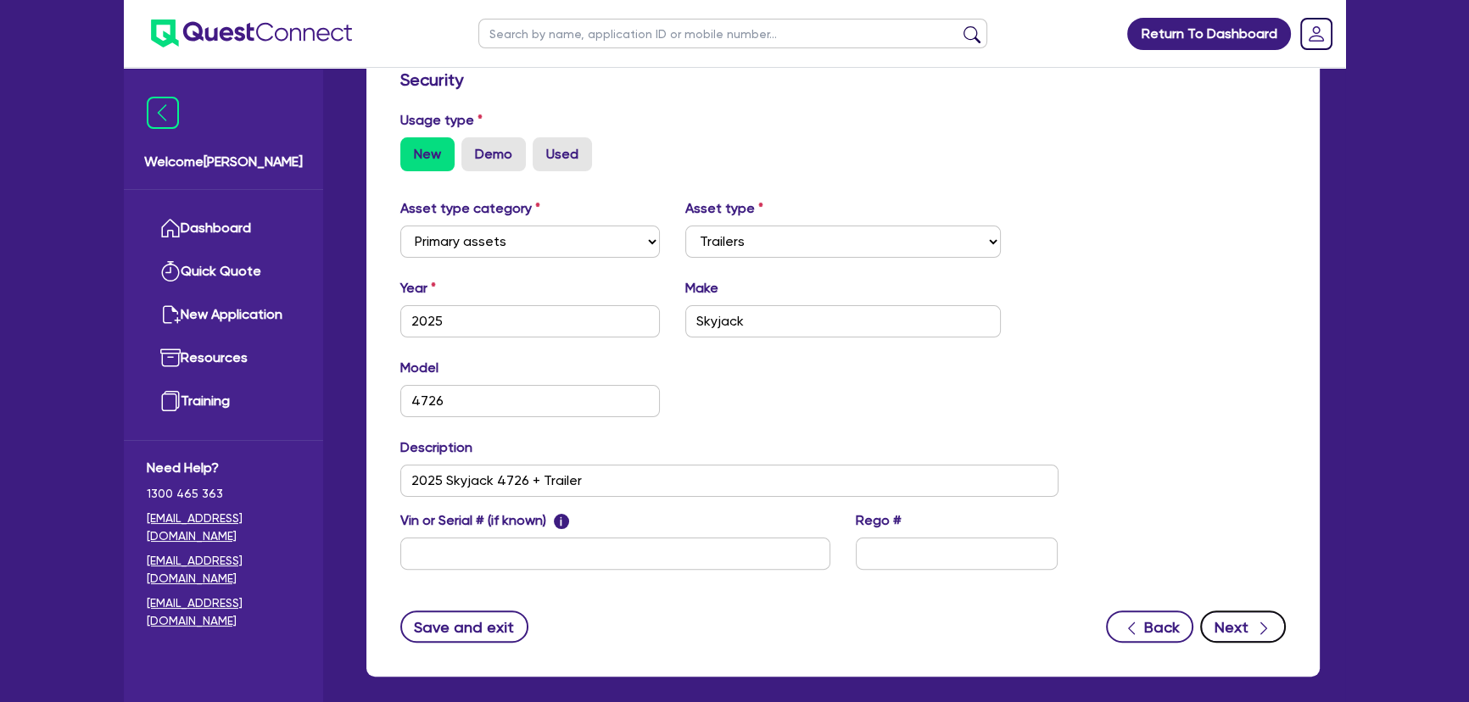
click at [1224, 619] on button "Next" at bounding box center [1243, 626] width 86 height 32
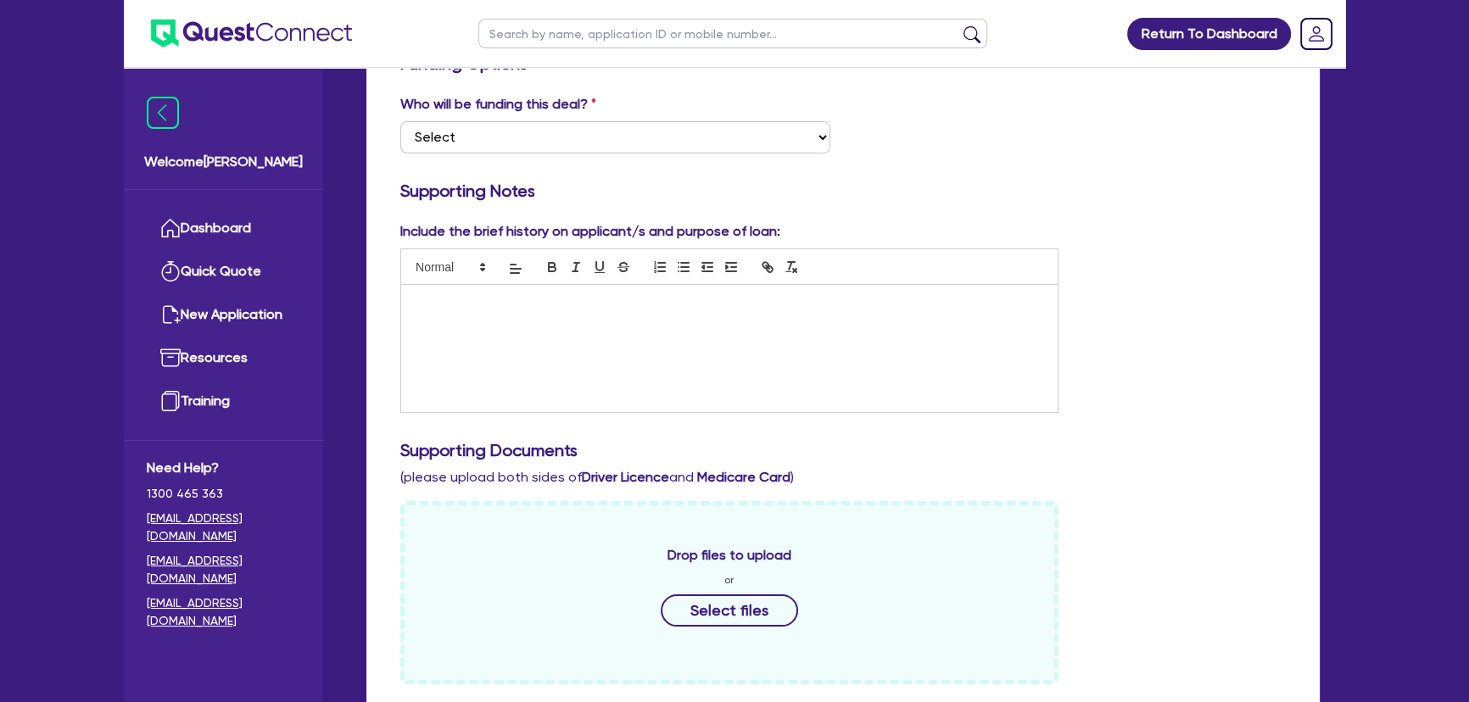
scroll to position [462, 0]
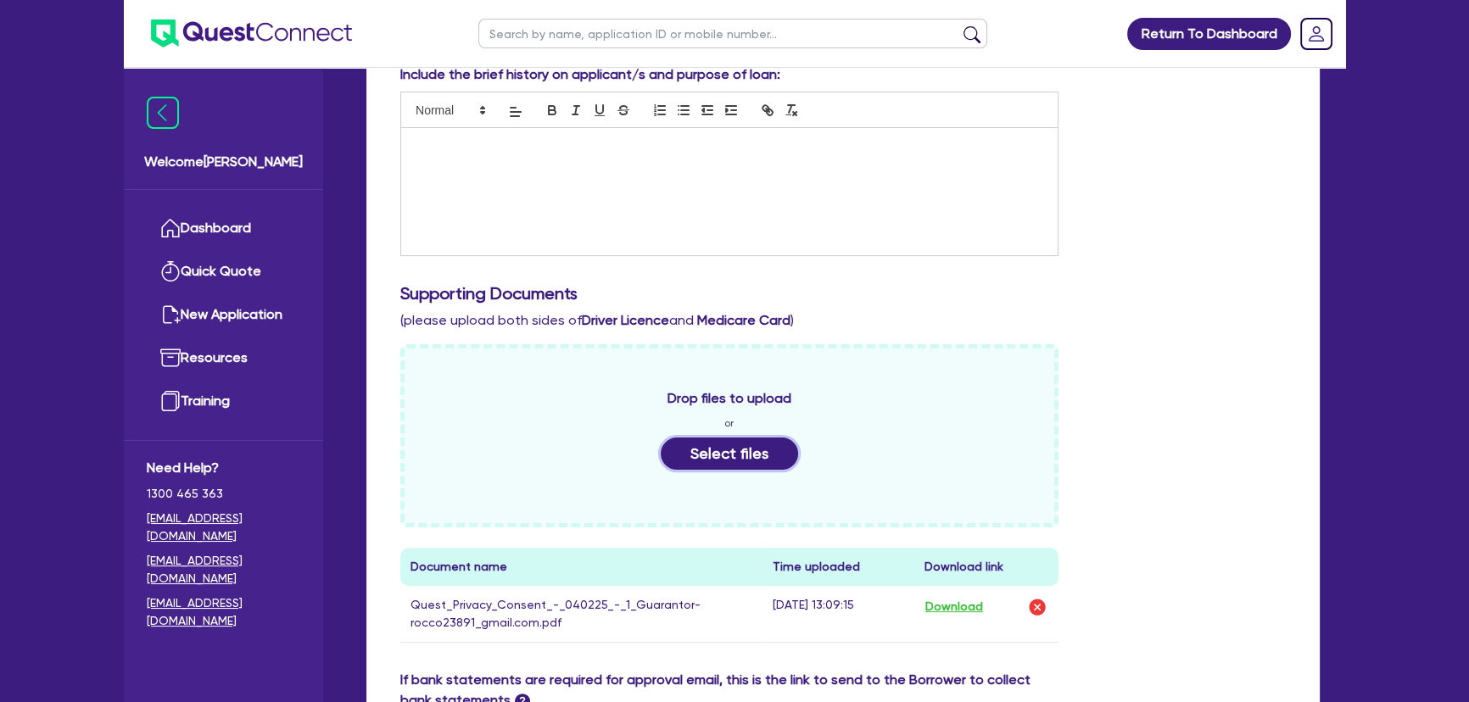
click at [778, 443] on button "Select files" at bounding box center [729, 454] width 137 height 32
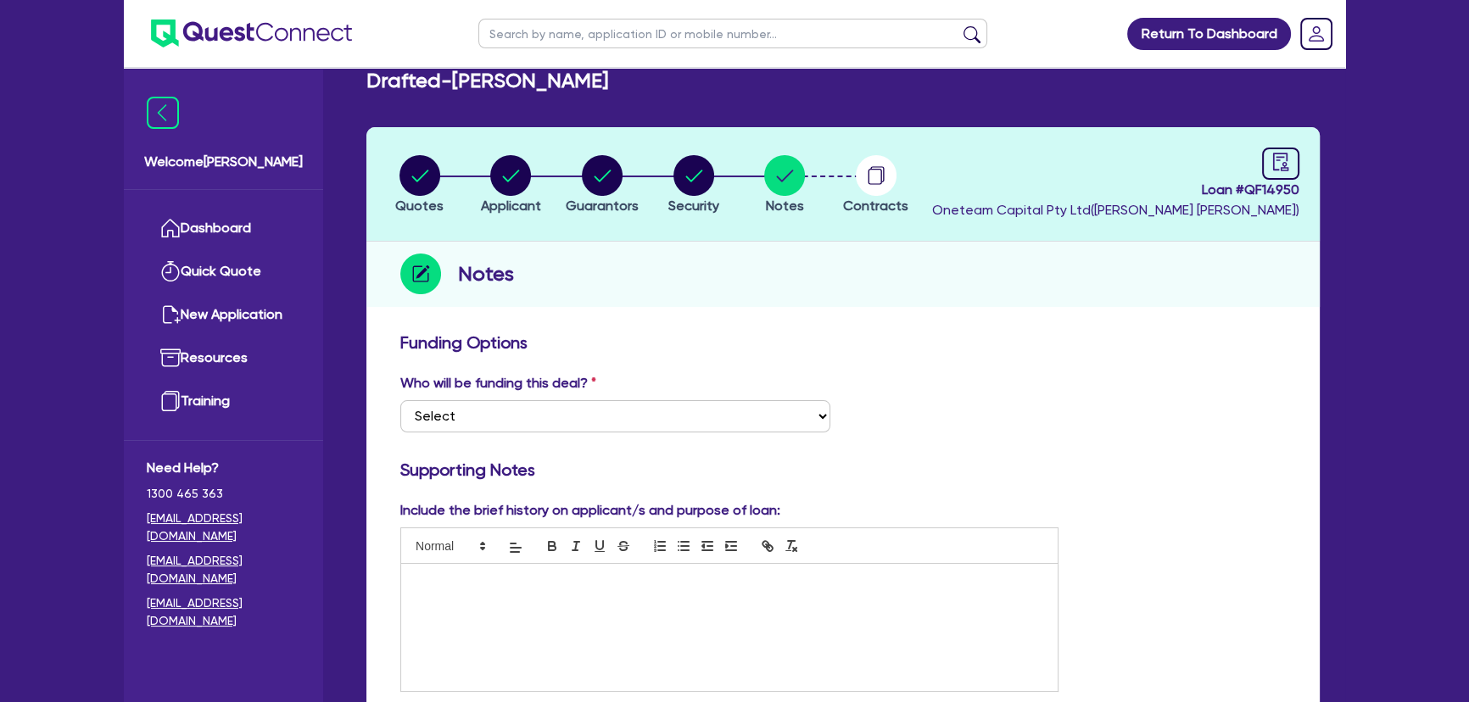
scroll to position [0, 0]
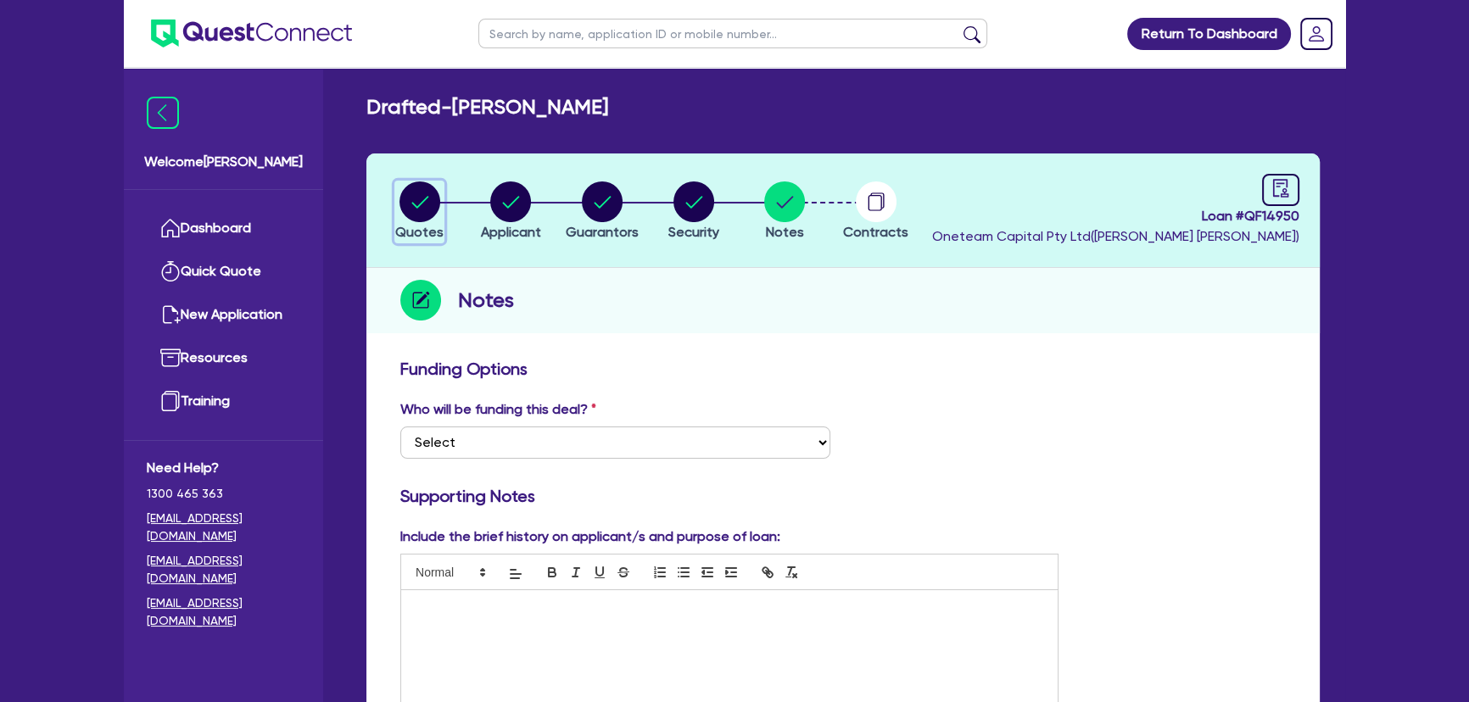
click at [431, 203] on circle "button" at bounding box center [419, 201] width 41 height 41
select select "PRIMARY_ASSETS"
select select "TRAILERS"
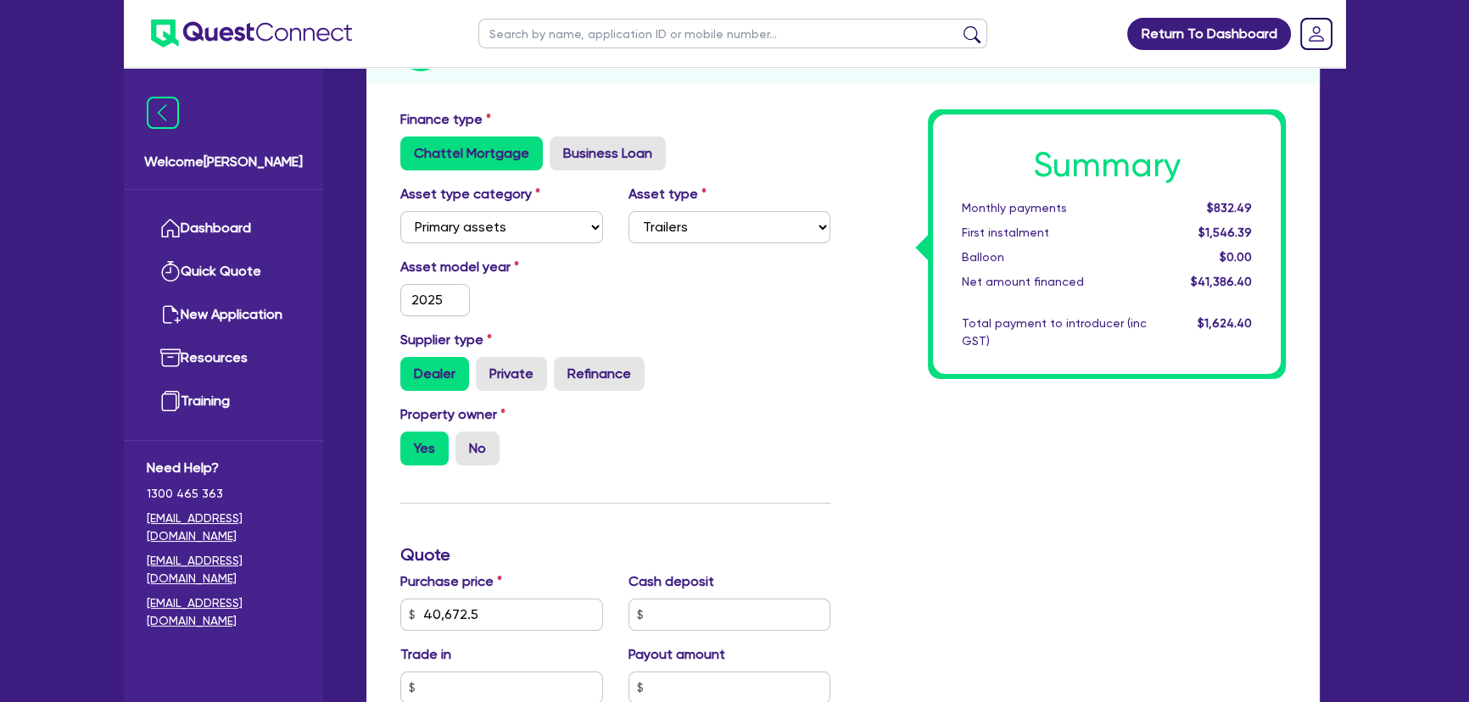
scroll to position [76, 0]
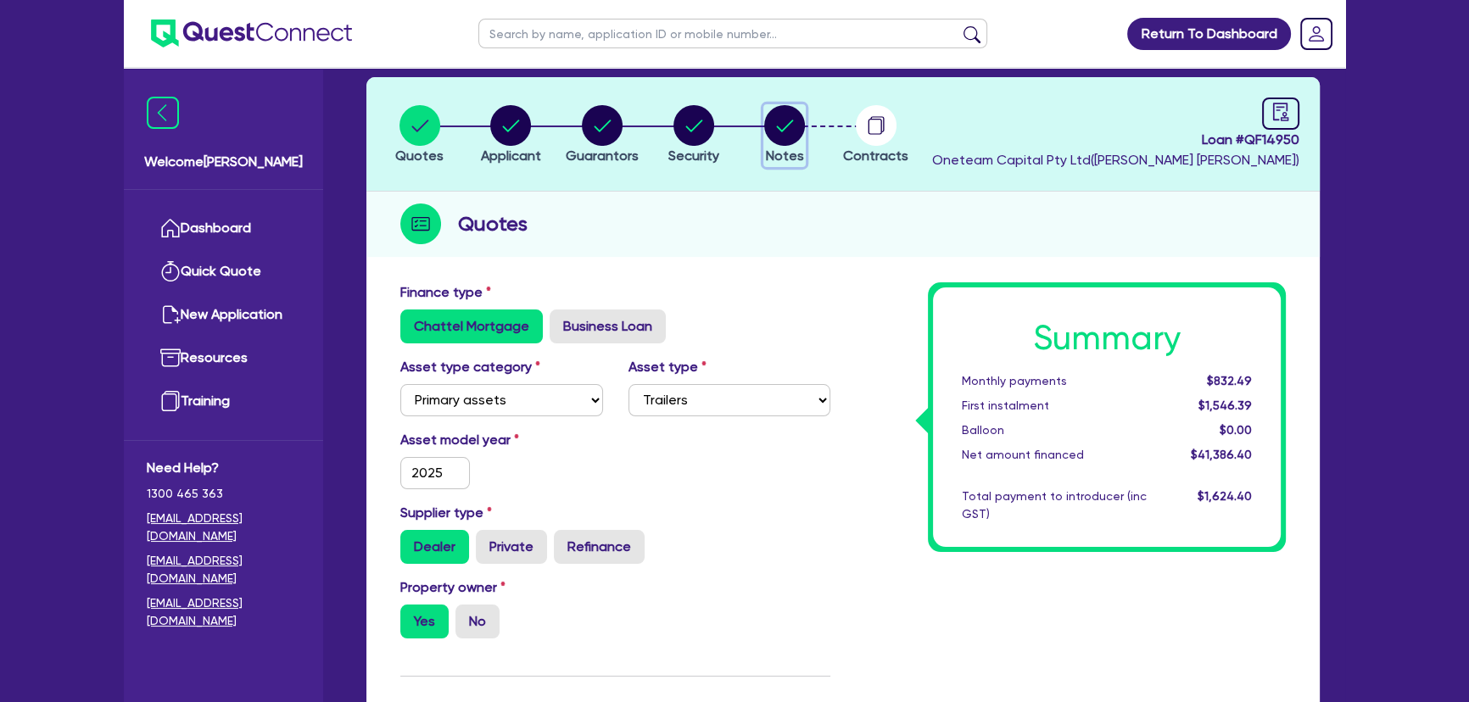
click at [783, 134] on circle "button" at bounding box center [784, 125] width 41 height 41
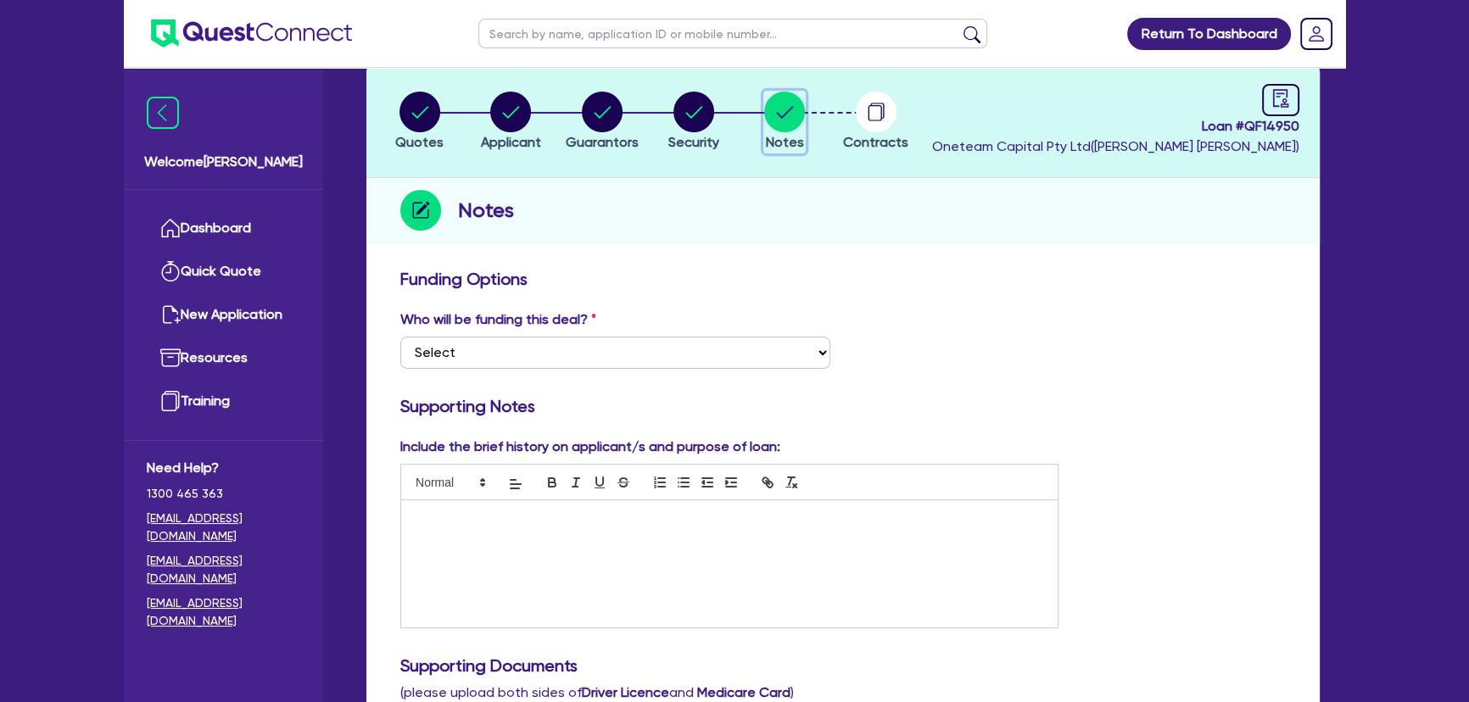
scroll to position [231, 0]
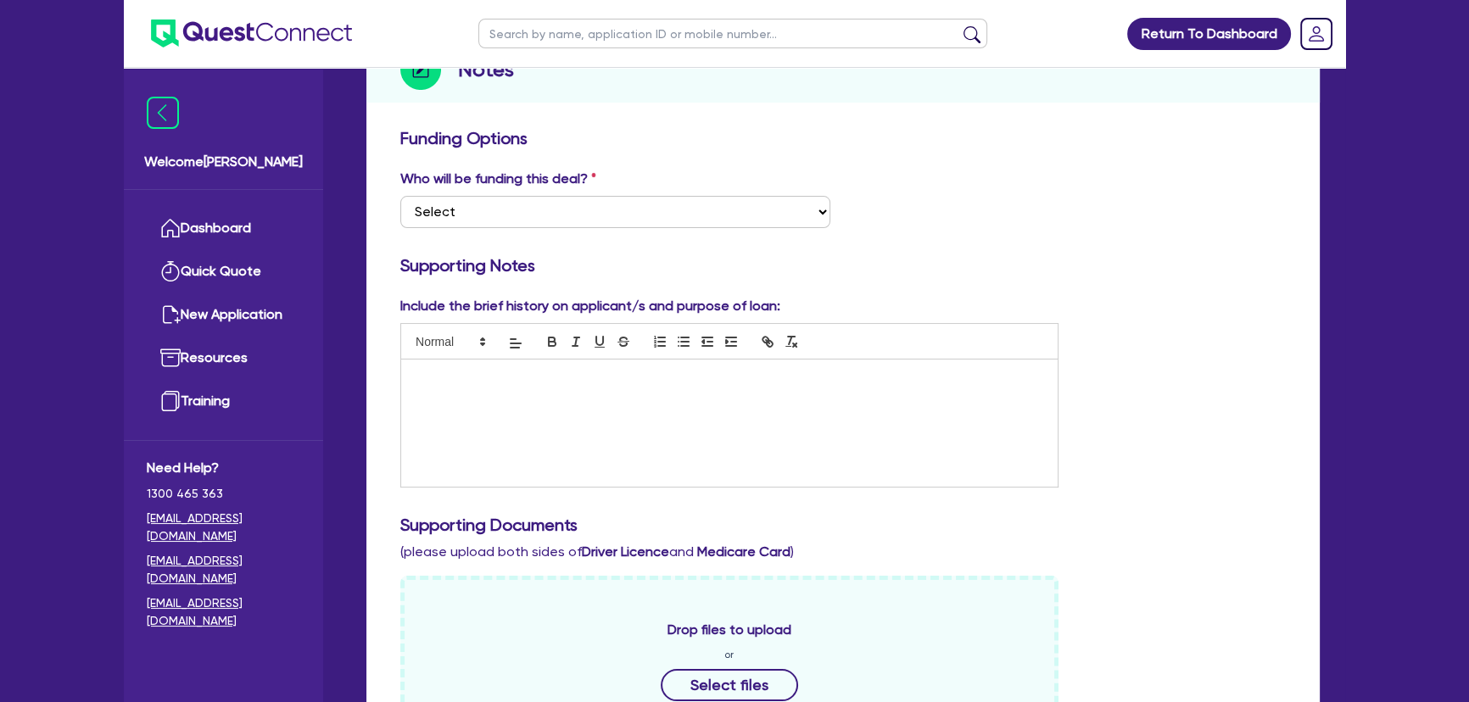
click at [699, 418] on div at bounding box center [729, 423] width 656 height 127
click at [449, 221] on select "Select I want Quest to fund 100% I will fund 100% I will co-fund with Quest Oth…" at bounding box center [615, 212] width 430 height 32
select select "Other"
click at [400, 196] on select "Select I want Quest to fund 100% I will fund 100% I will co-fund with Quest Oth…" at bounding box center [615, 212] width 430 height 32
click at [475, 382] on p at bounding box center [729, 377] width 631 height 15
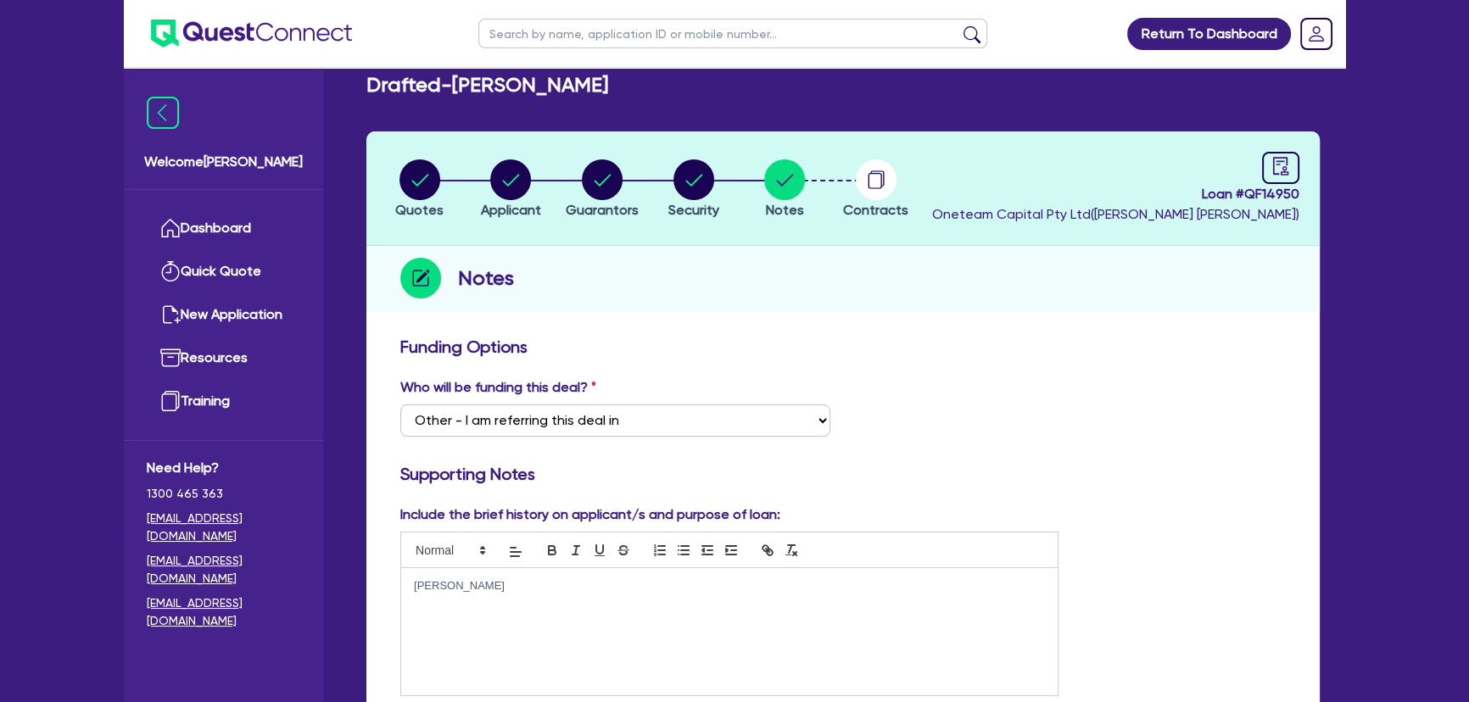
scroll to position [0, 0]
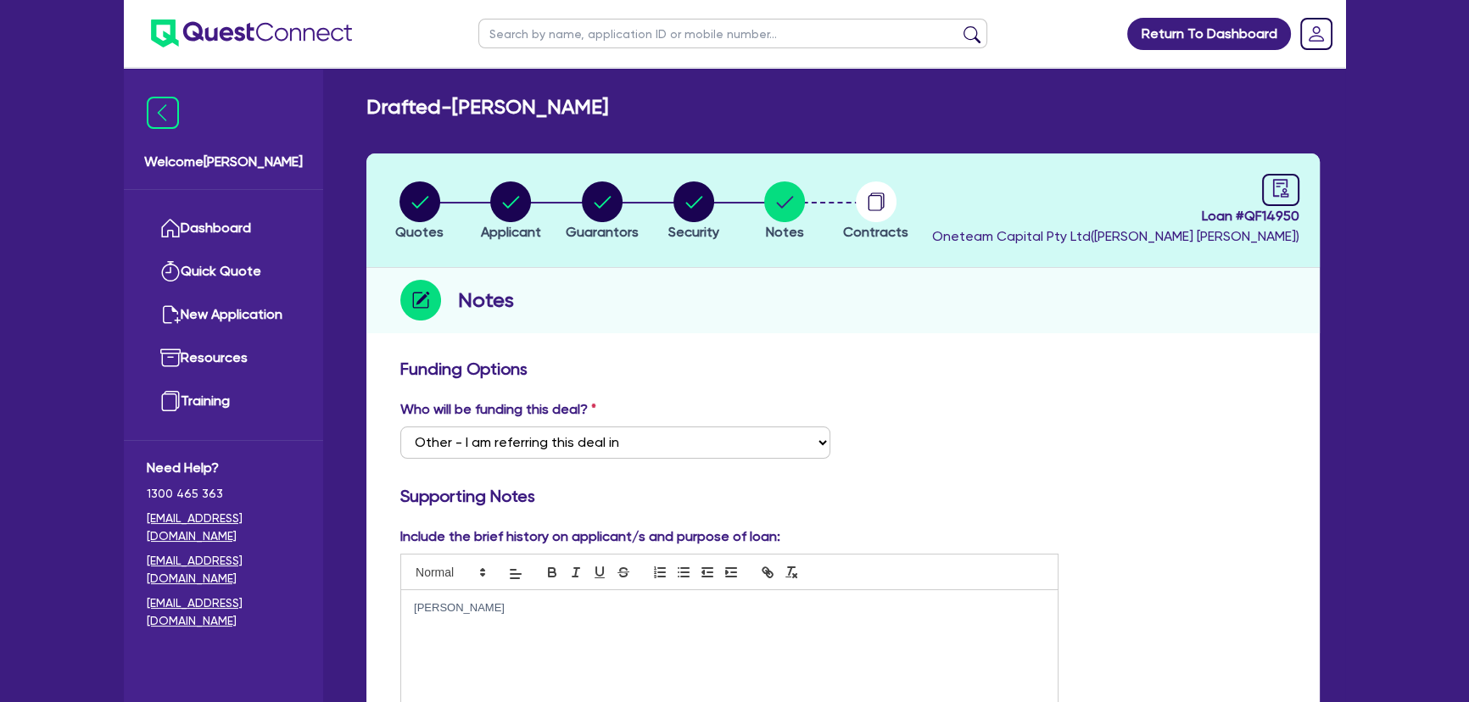
click at [1261, 176] on div "Loan # QF14950 Oneteam Capital Pty Ltd ( Joel Harding )" at bounding box center [1115, 210] width 367 height 73
click at [1263, 178] on link at bounding box center [1280, 190] width 37 height 32
select select "DRAFTED_NEW"
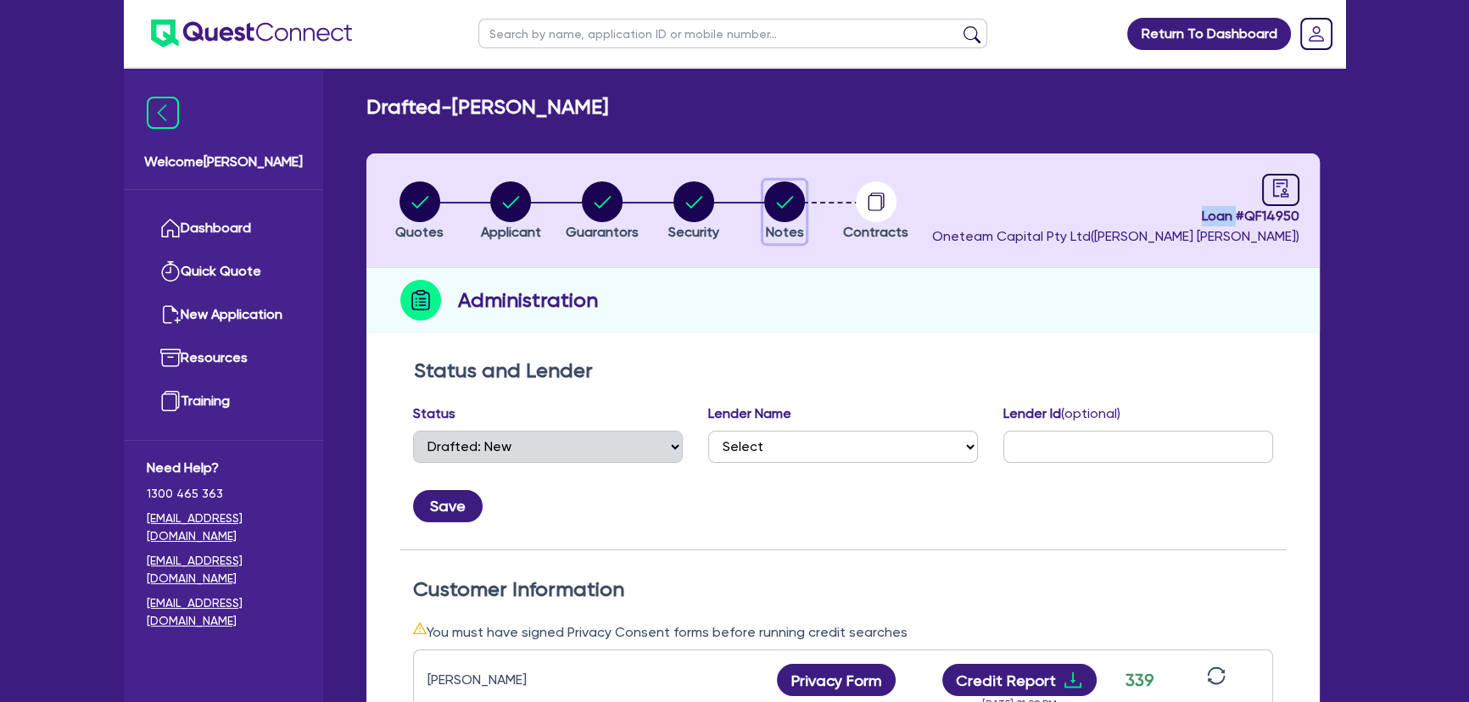
click at [793, 202] on circle "button" at bounding box center [784, 201] width 41 height 41
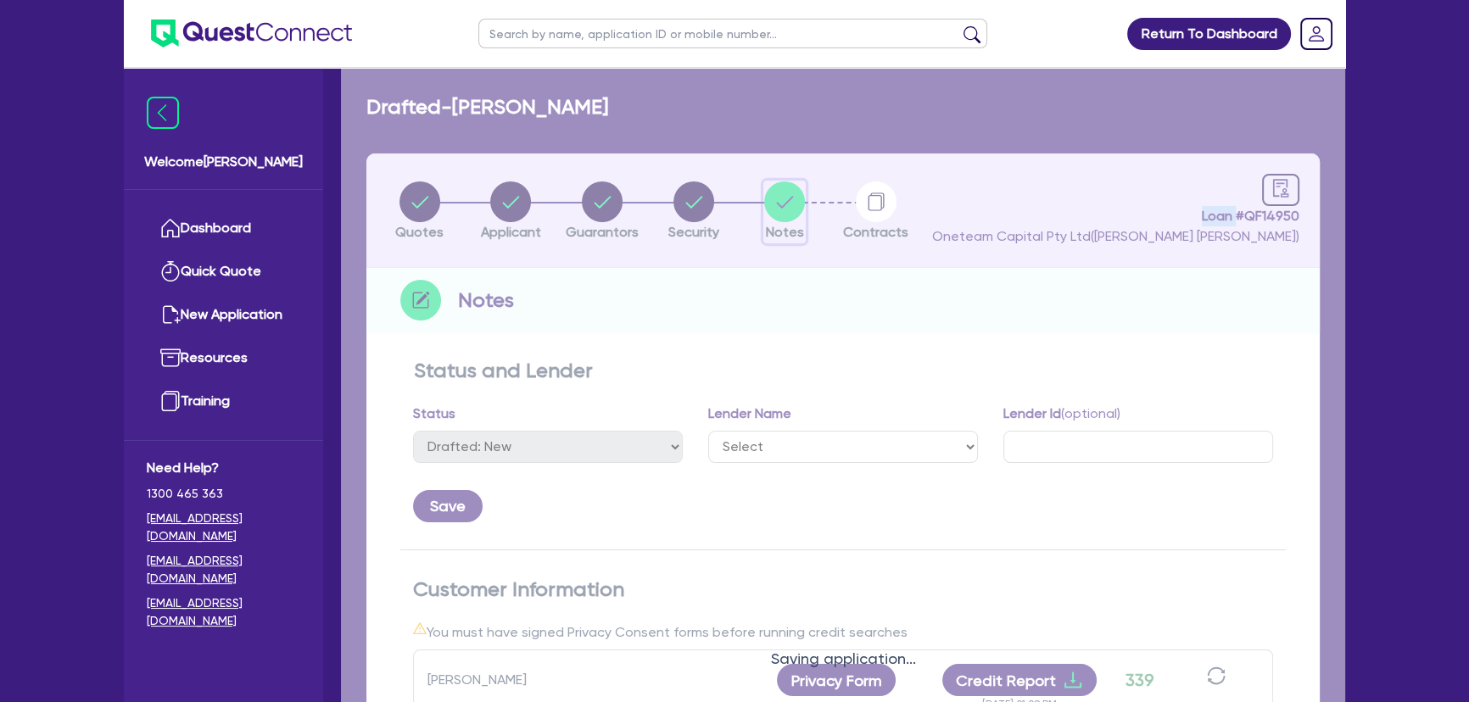
select select "Other"
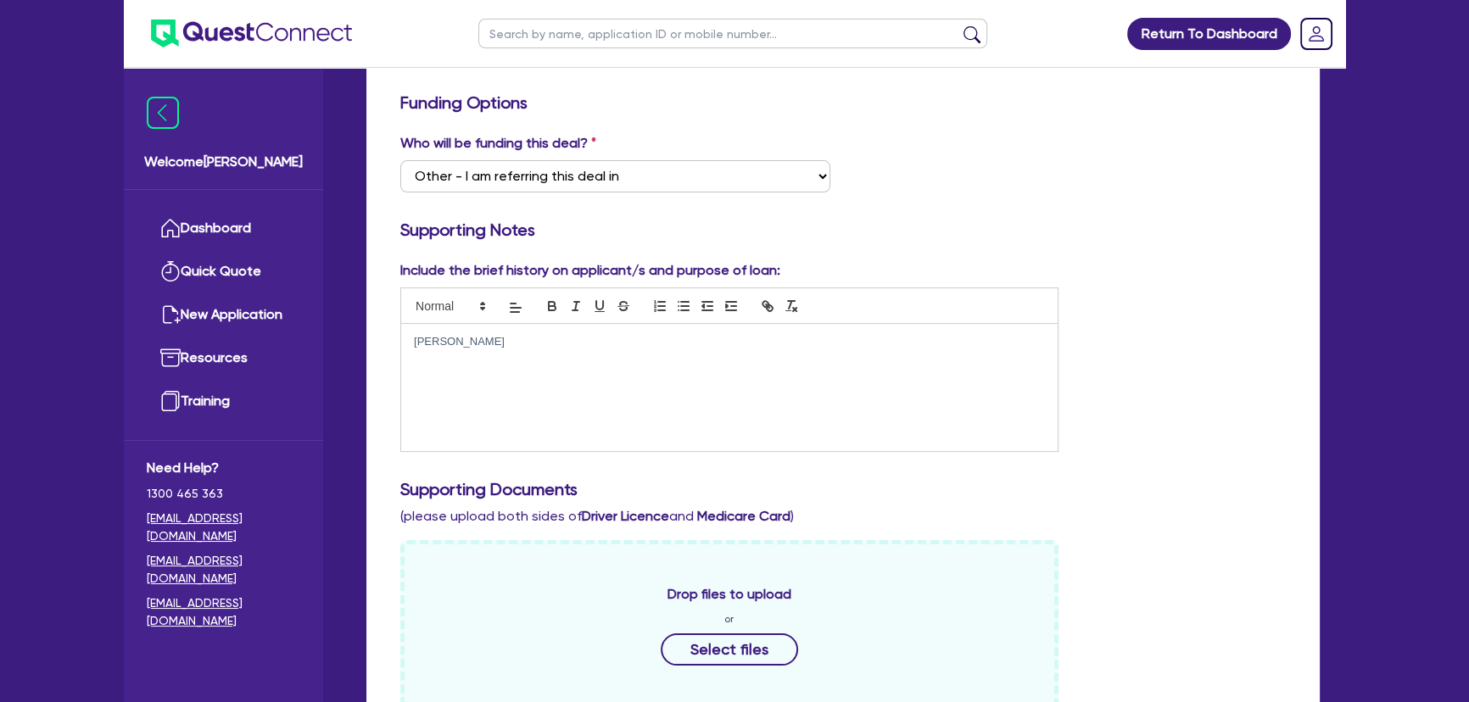
scroll to position [385, 0]
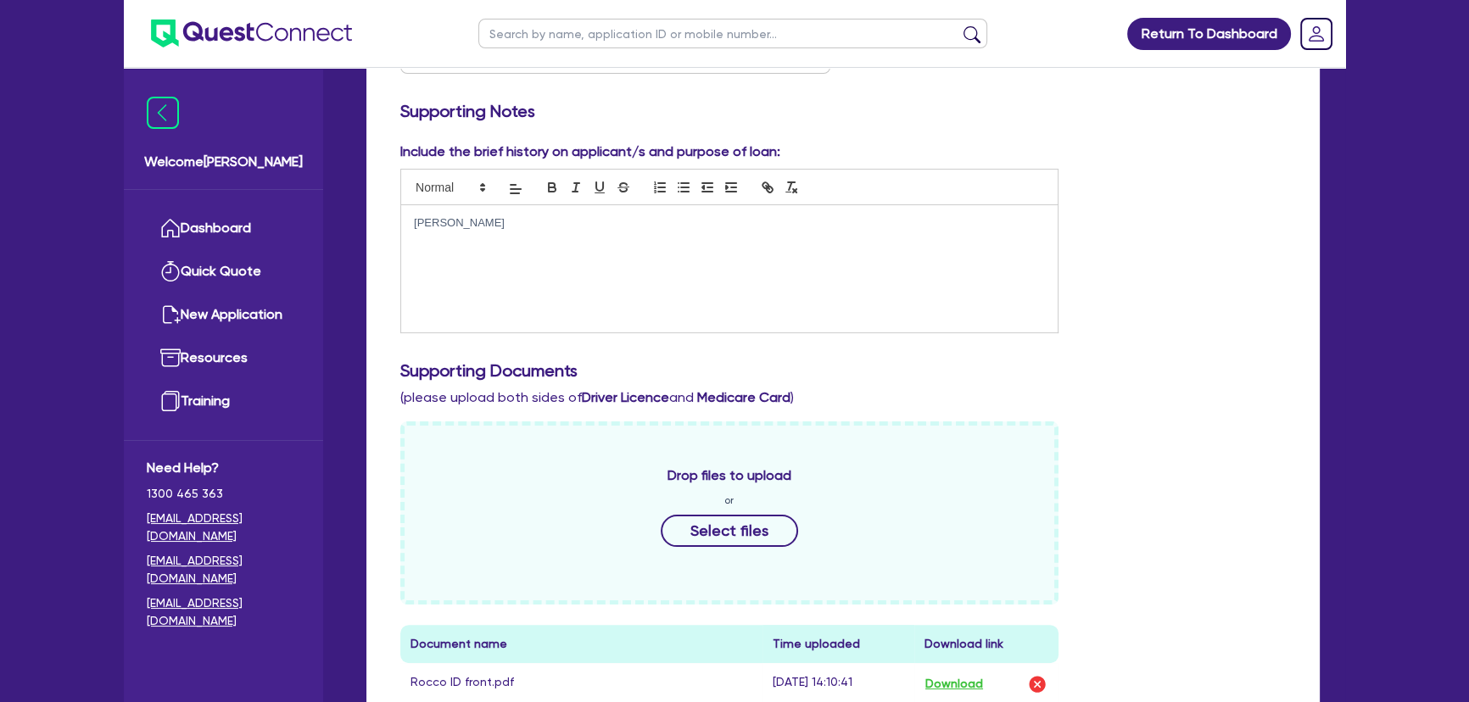
click at [737, 282] on div "Rocco" at bounding box center [729, 268] width 656 height 127
click at [521, 237] on div "Rocco" at bounding box center [729, 268] width 656 height 127
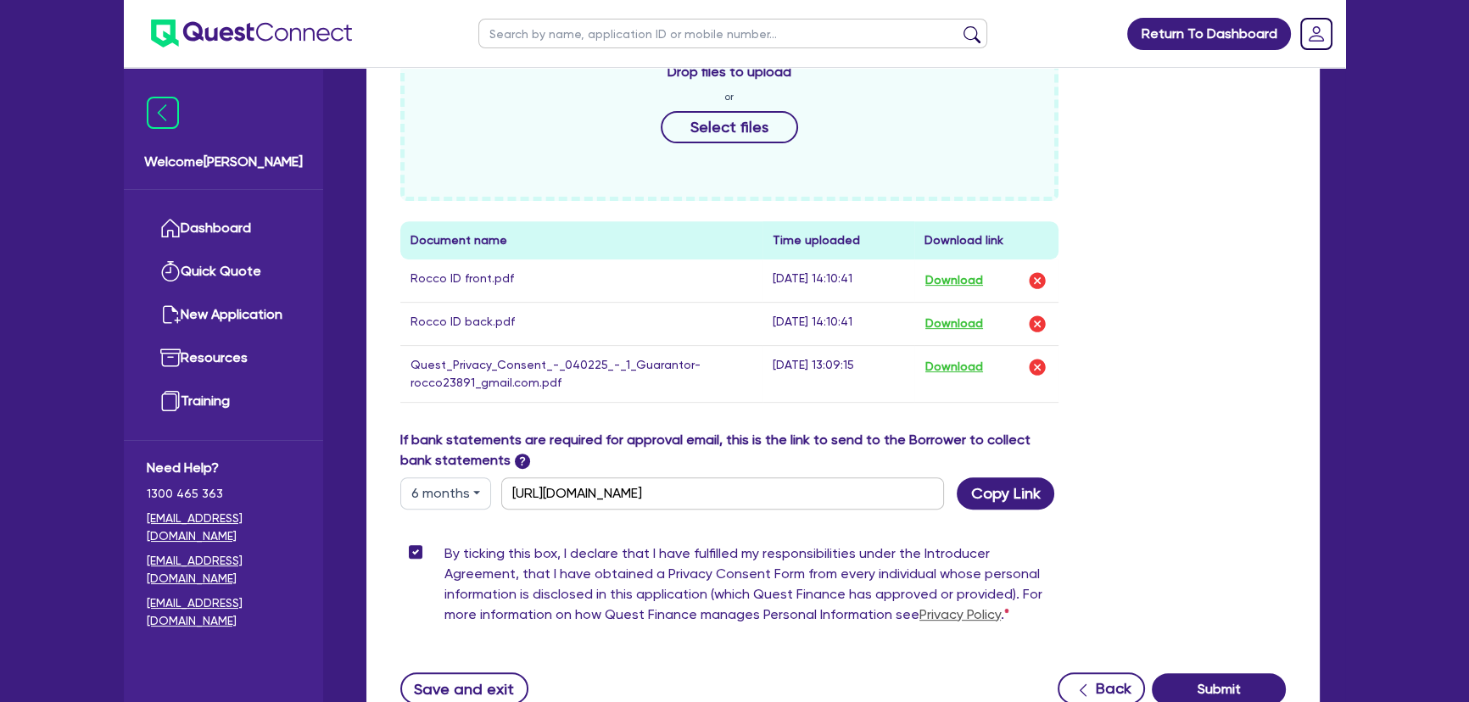
scroll to position [924, 0]
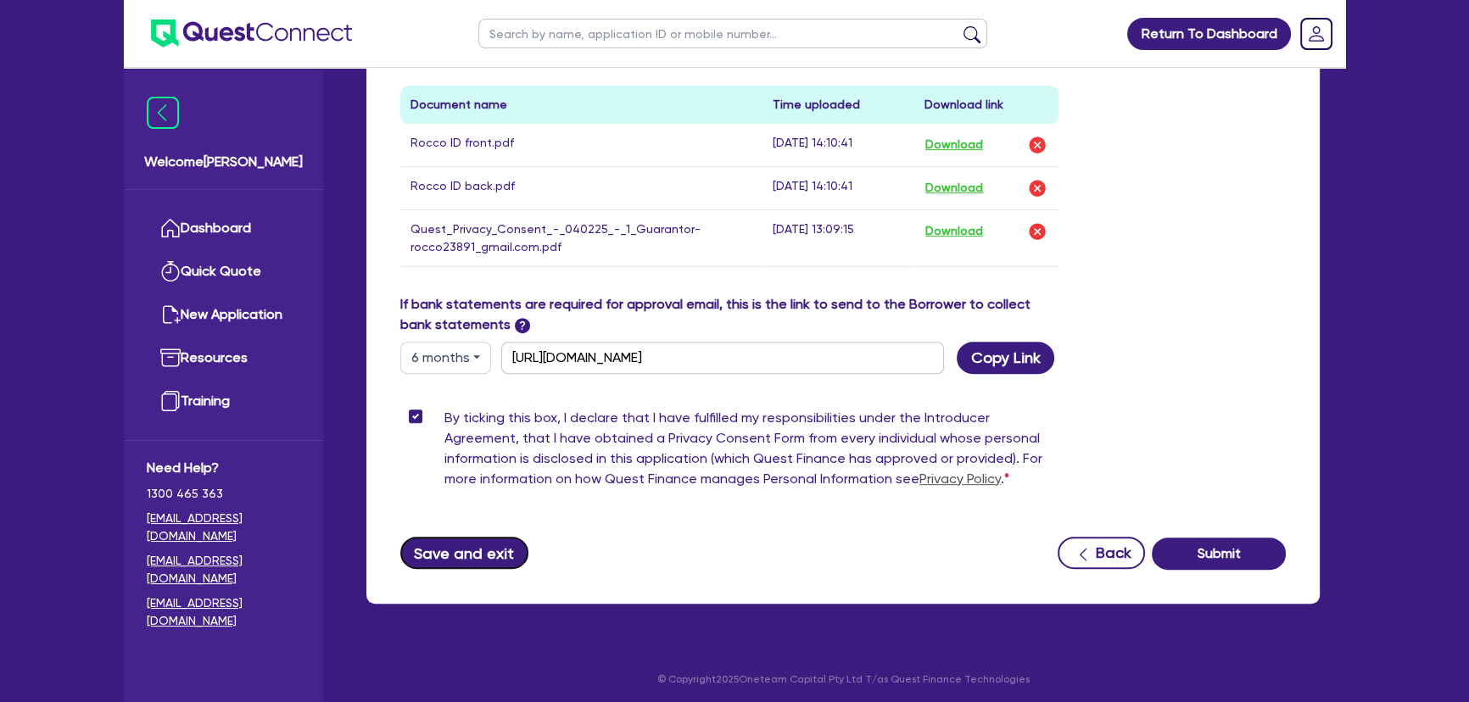
click at [483, 566] on button "Save and exit" at bounding box center [464, 553] width 128 height 32
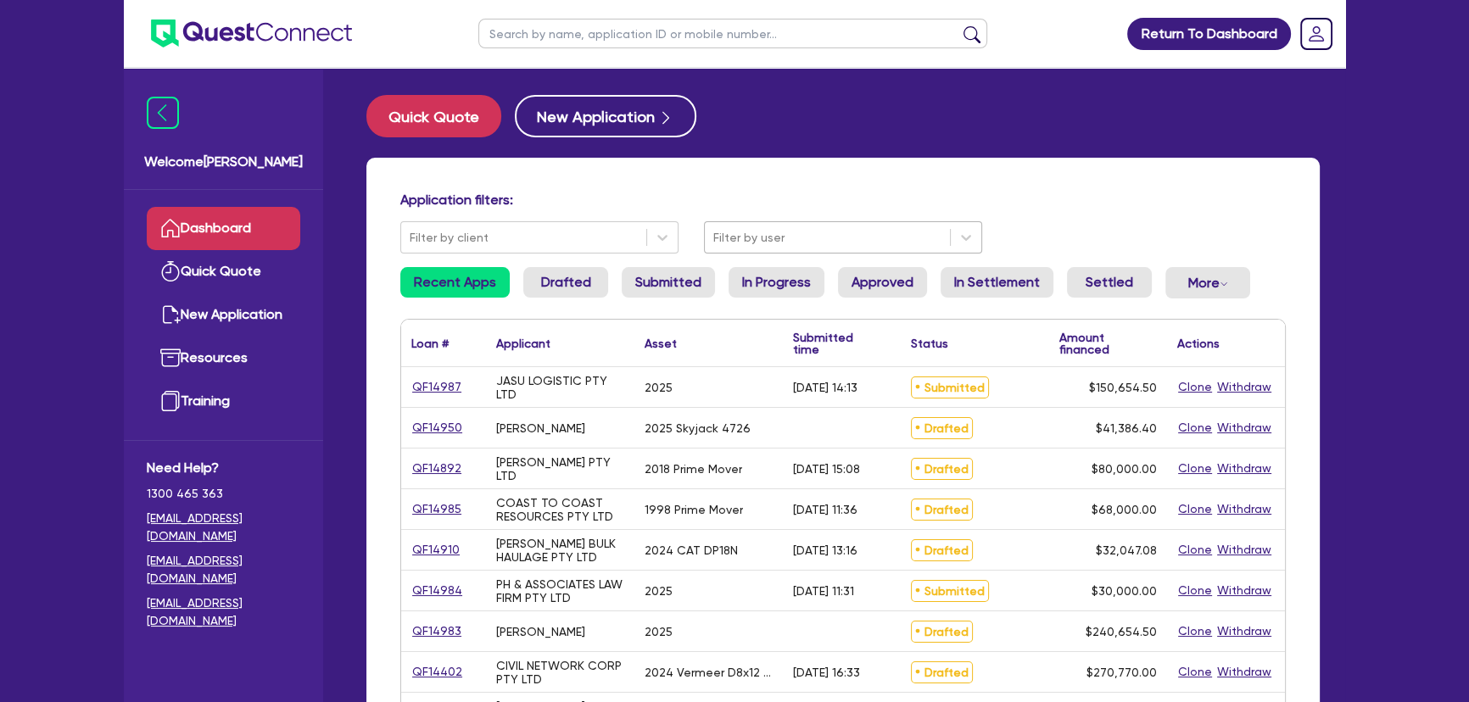
click at [775, 236] on div at bounding box center [827, 237] width 228 height 21
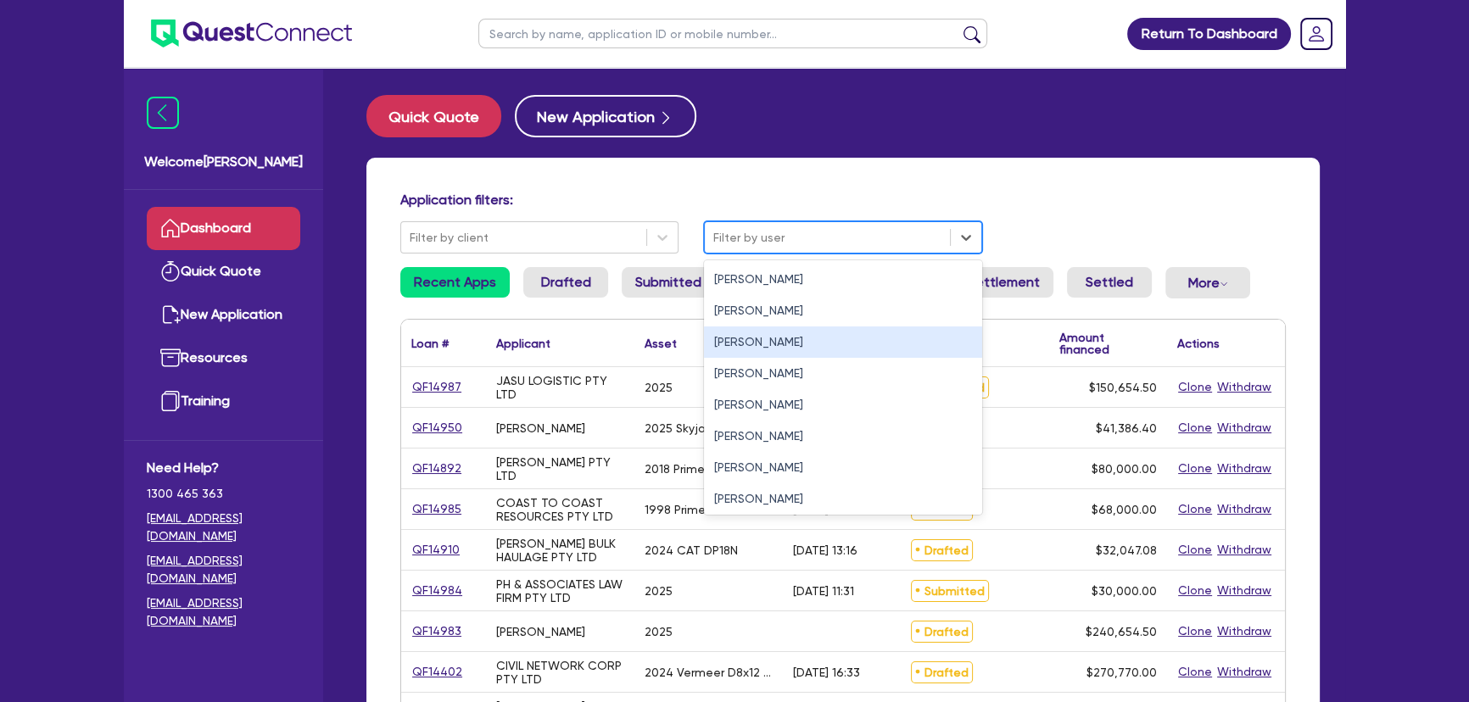
click at [736, 346] on div "[PERSON_NAME]" at bounding box center [843, 341] width 278 height 31
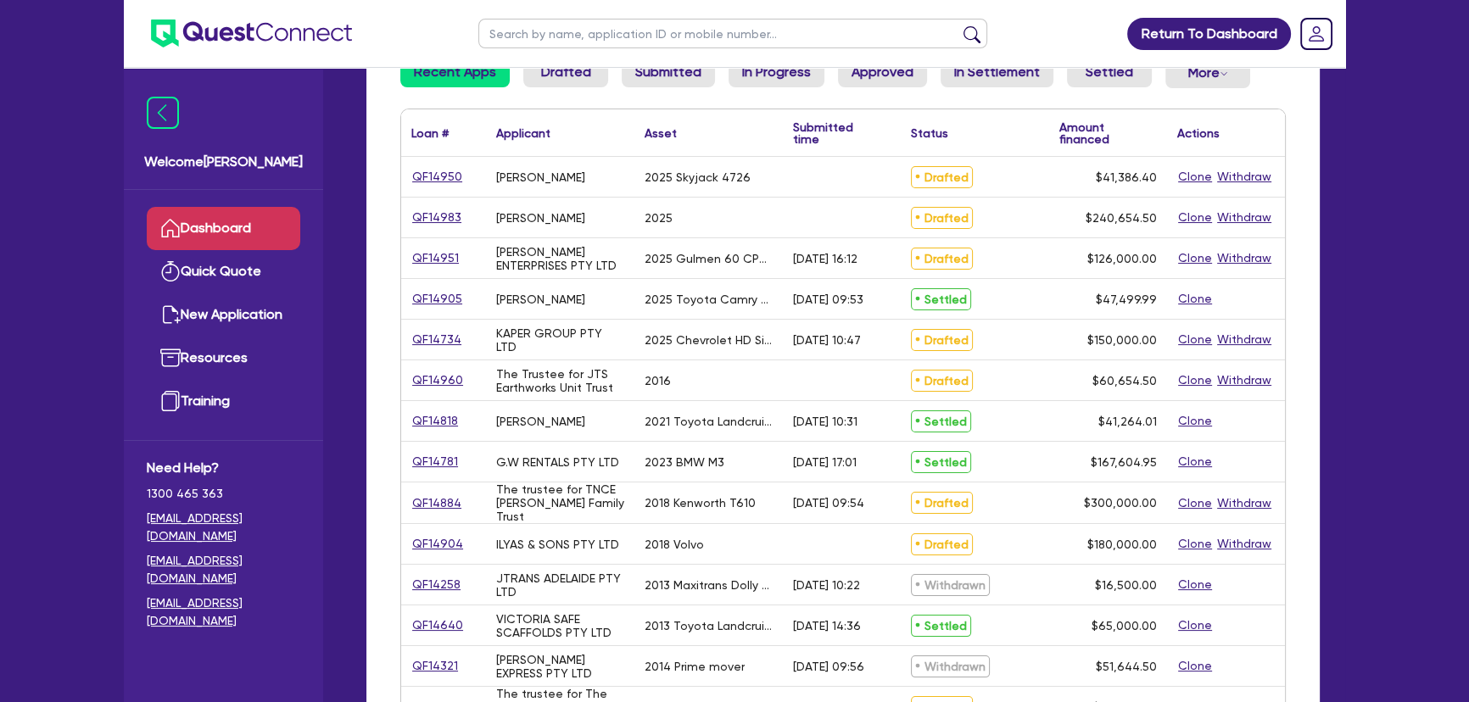
scroll to position [231, 0]
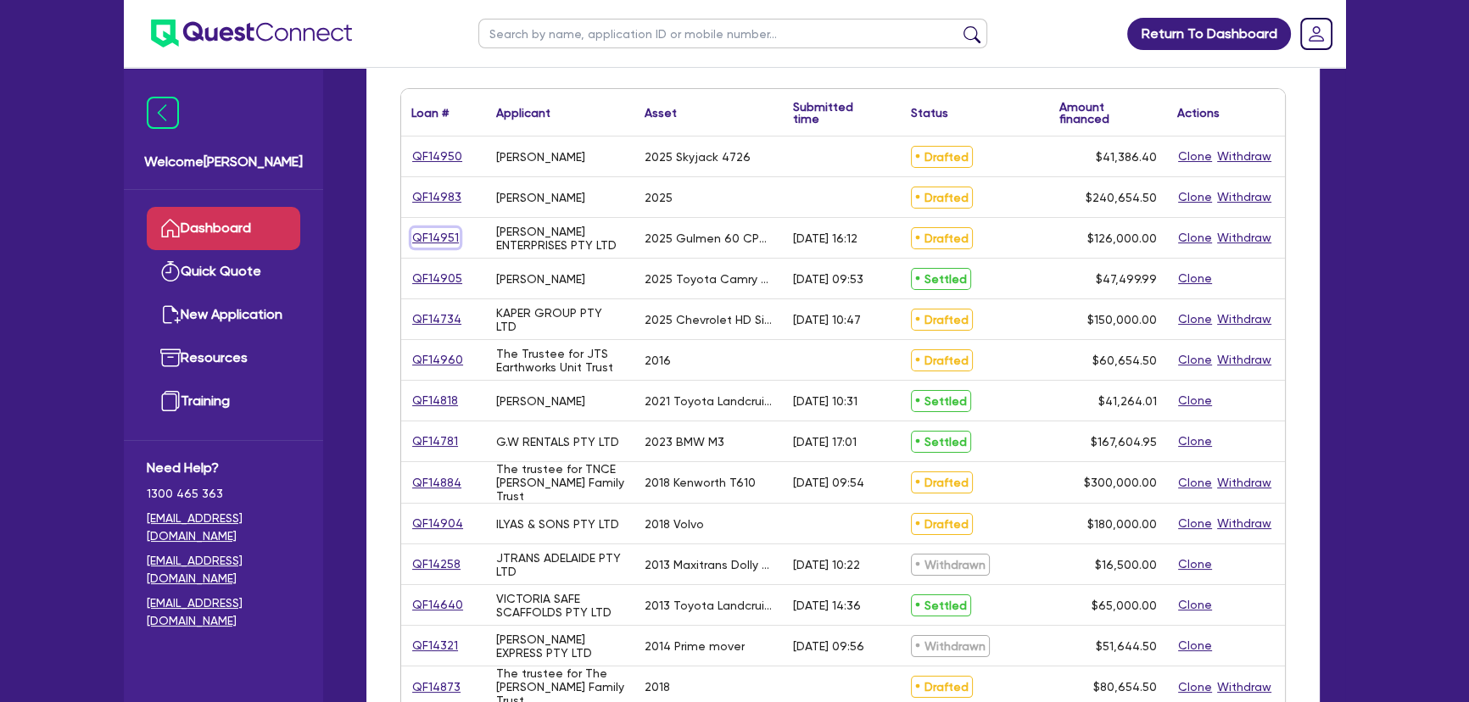
click at [442, 235] on link "QF14951" at bounding box center [435, 238] width 48 height 20
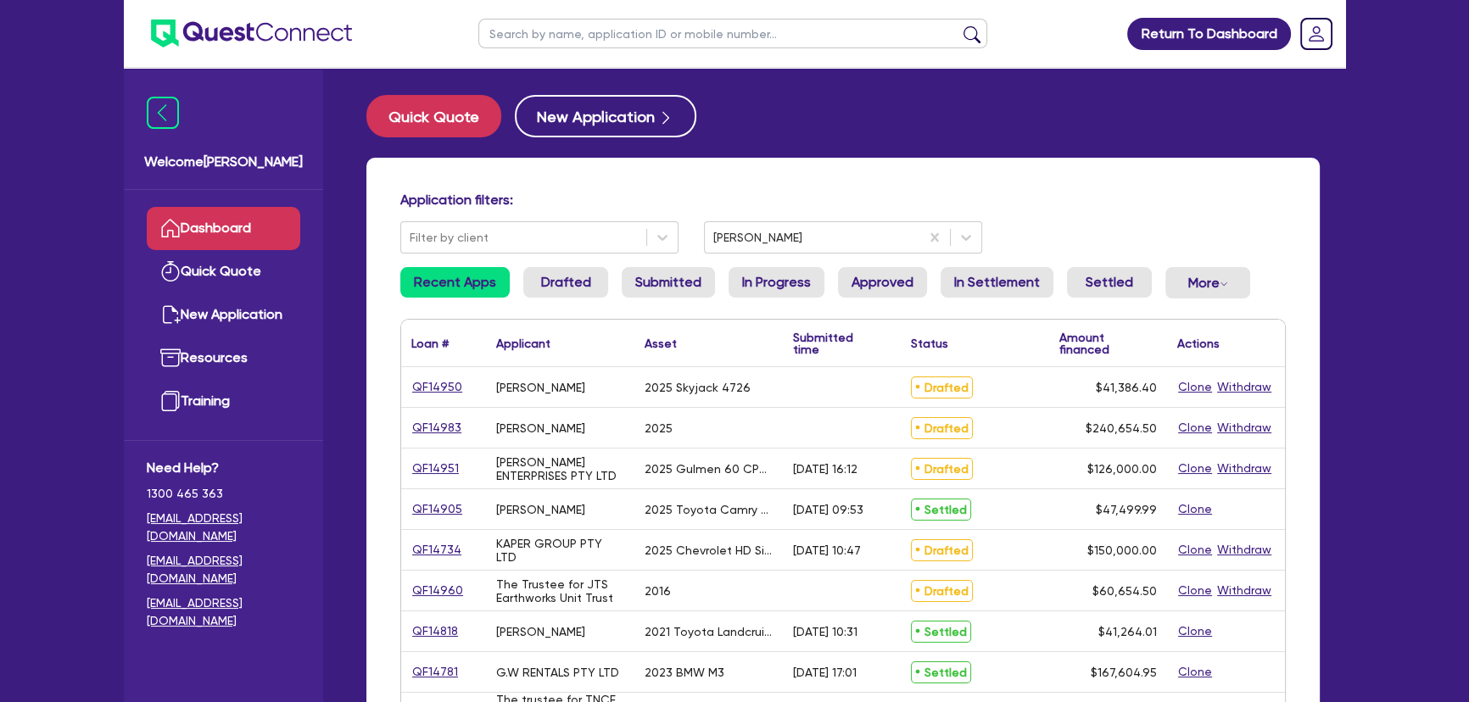
select select "SECONDARY_ASSETS"
select select "PRINTING_AND_PACKAGING_EQUIPMENT"
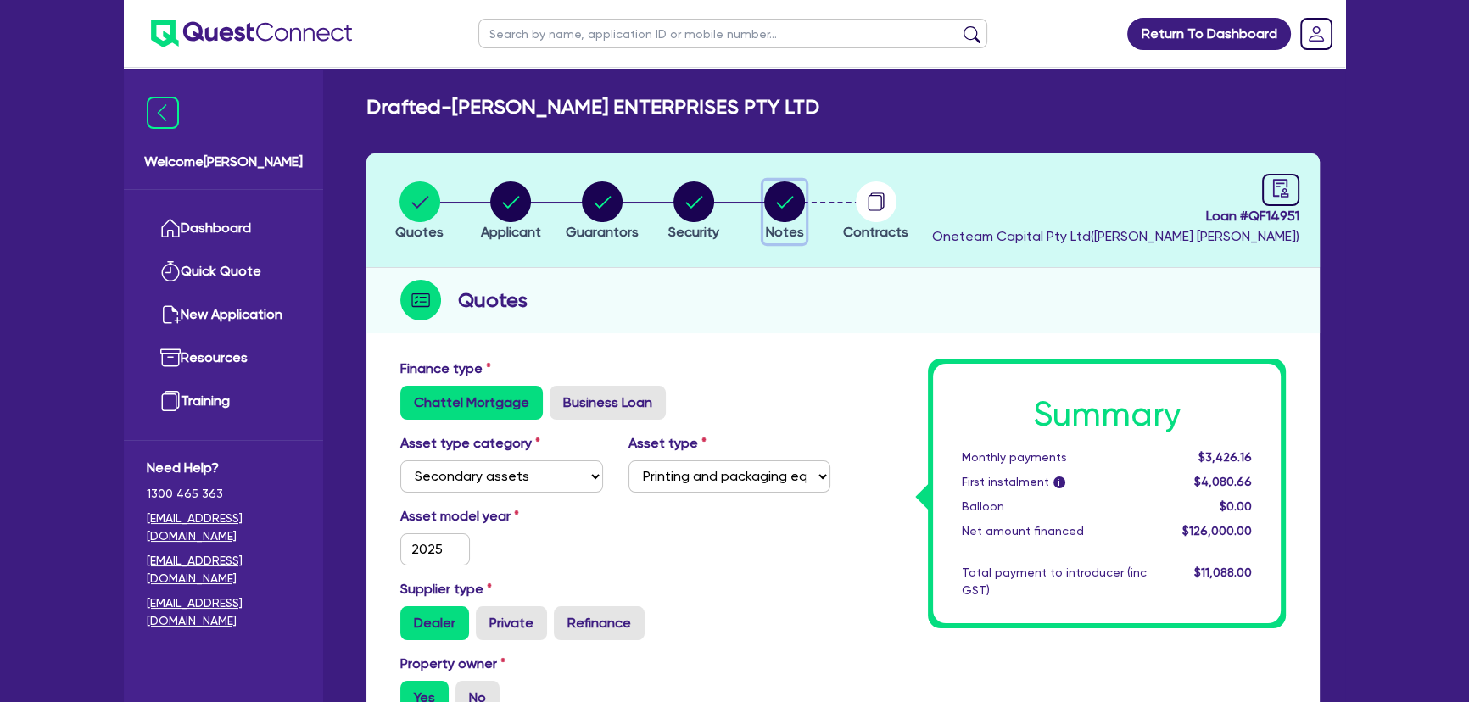
click at [783, 229] on span "Notes" at bounding box center [785, 232] width 38 height 16
select select "Quest Finance - Own Book"
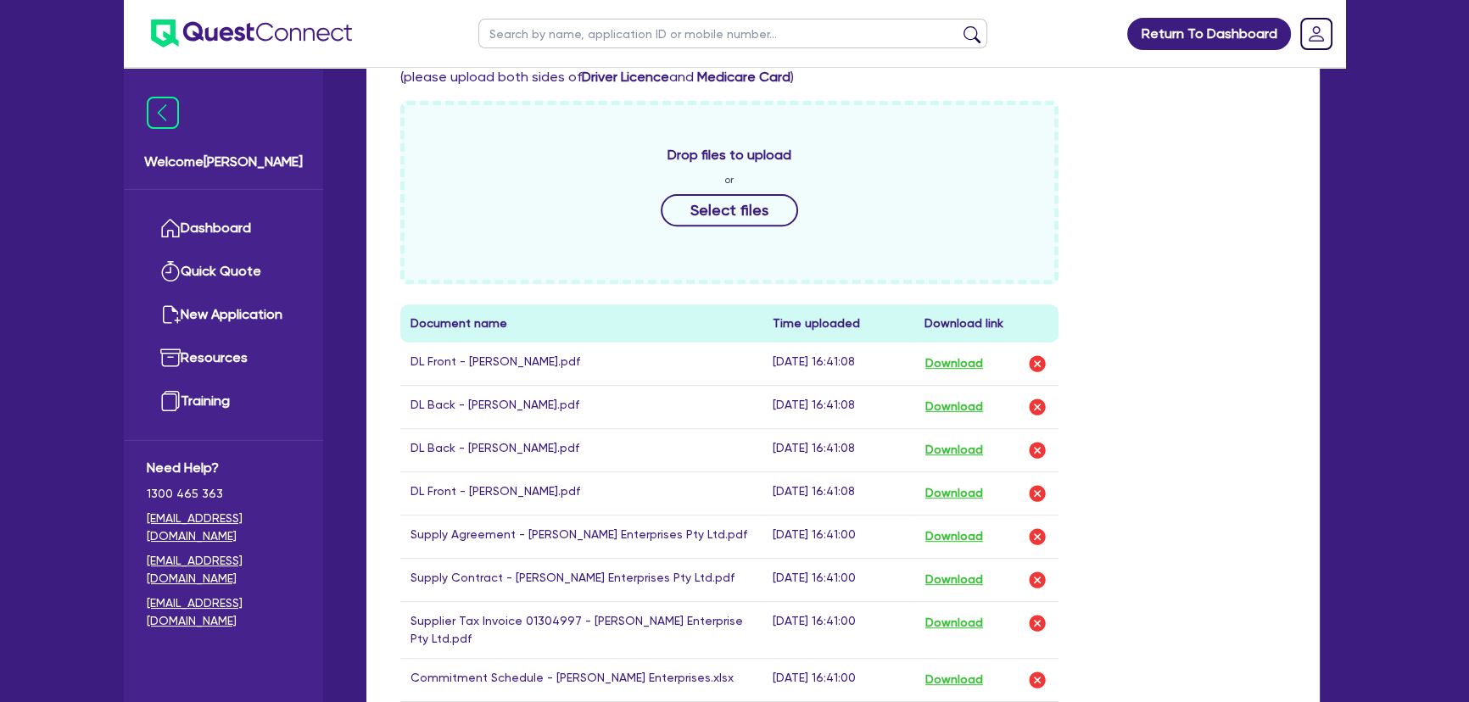
scroll to position [848, 0]
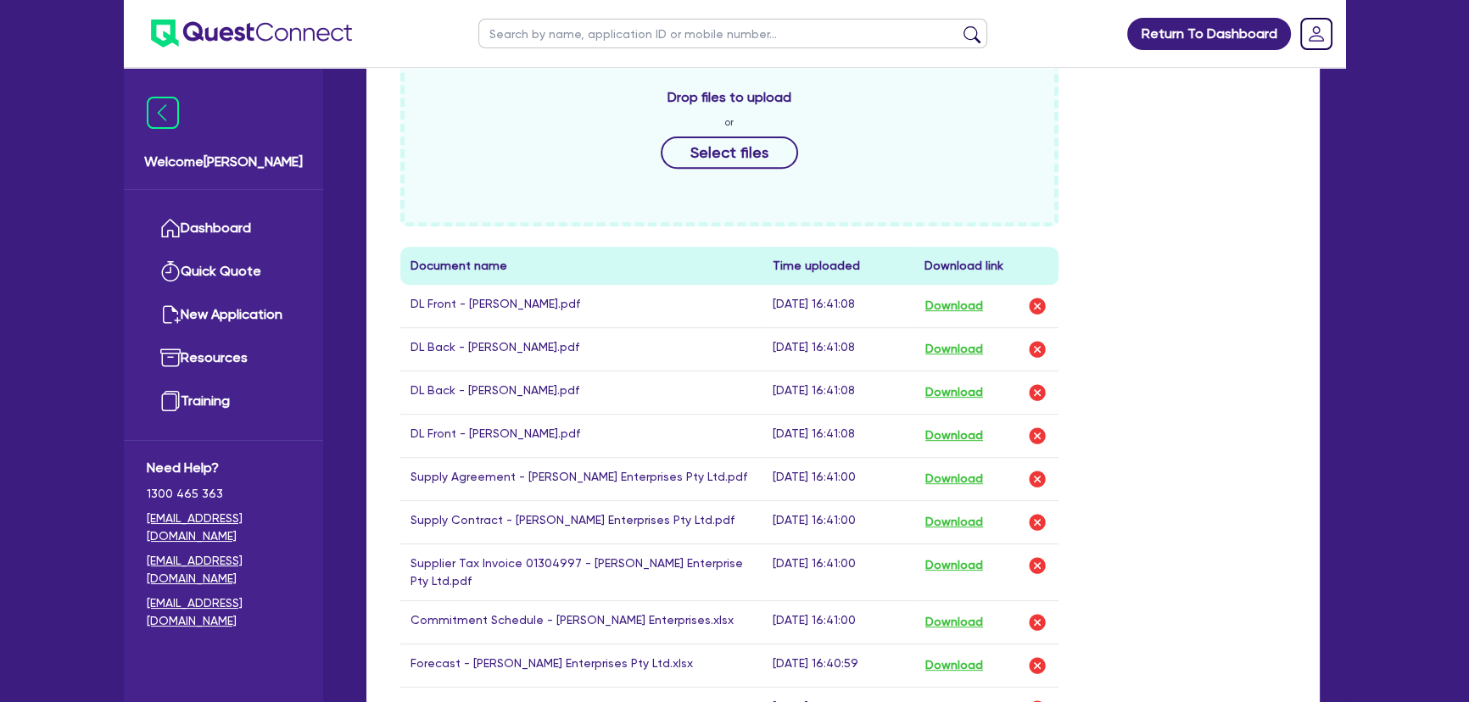
click at [727, 170] on div "Drop files to upload or Select files" at bounding box center [729, 134] width 658 height 183
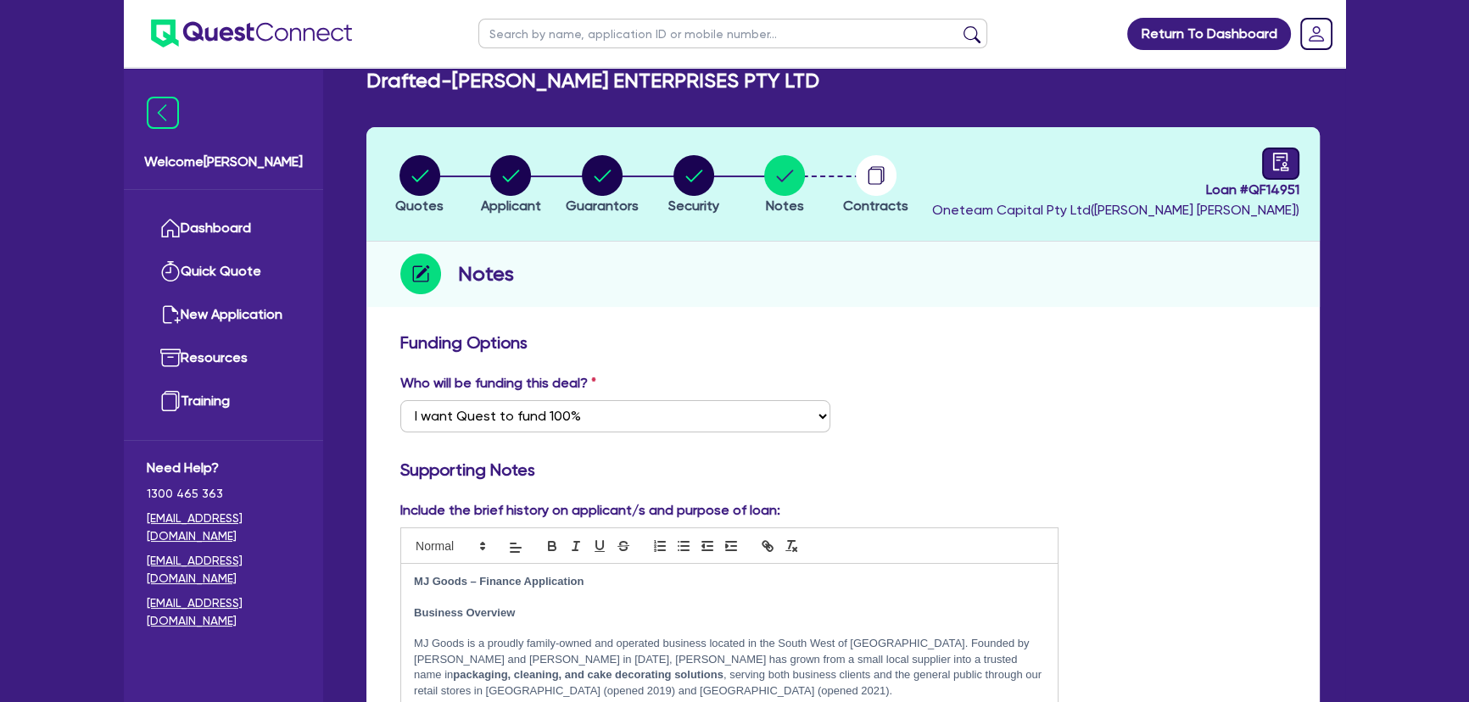
scroll to position [0, 0]
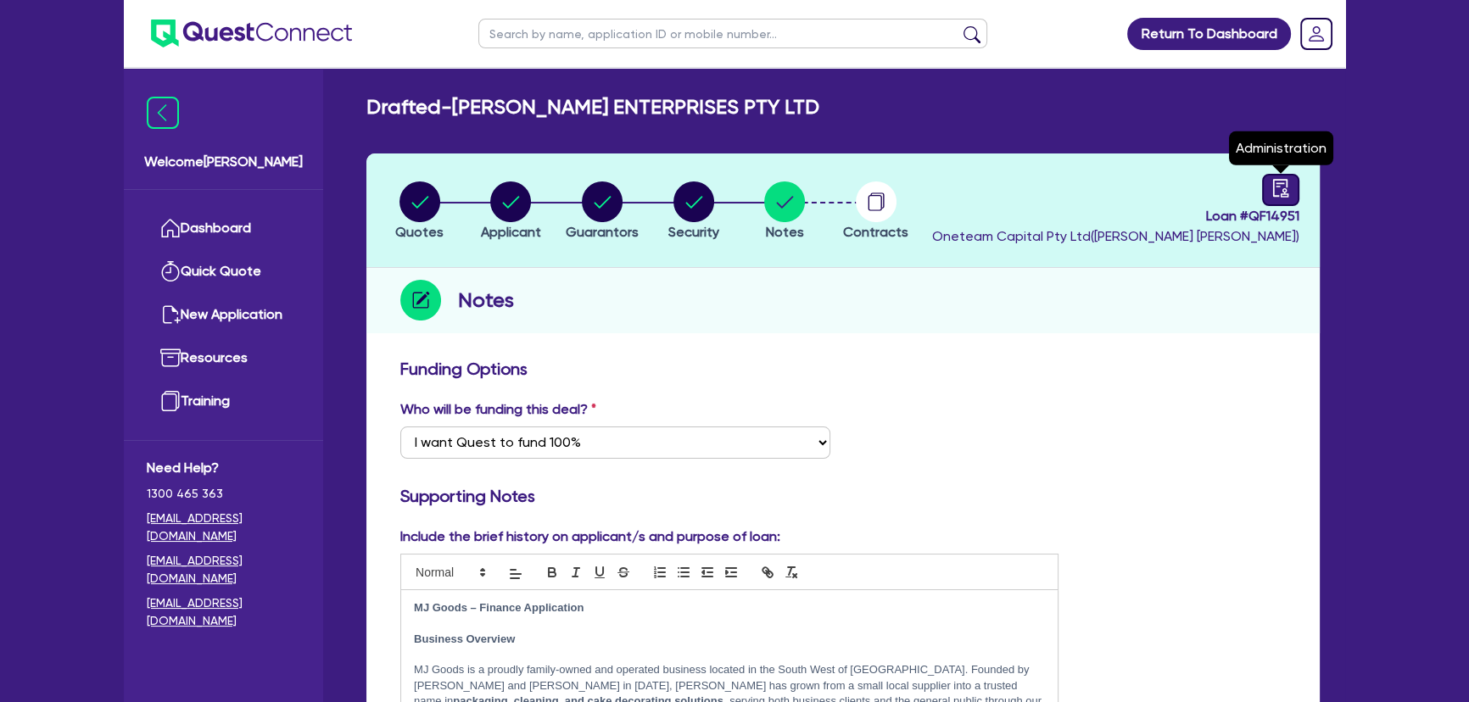
click at [1283, 188] on icon "audit" at bounding box center [1280, 188] width 15 height 18
select select "DRAFTED_AMENDED"
select select "Quest Finance - Own Book"
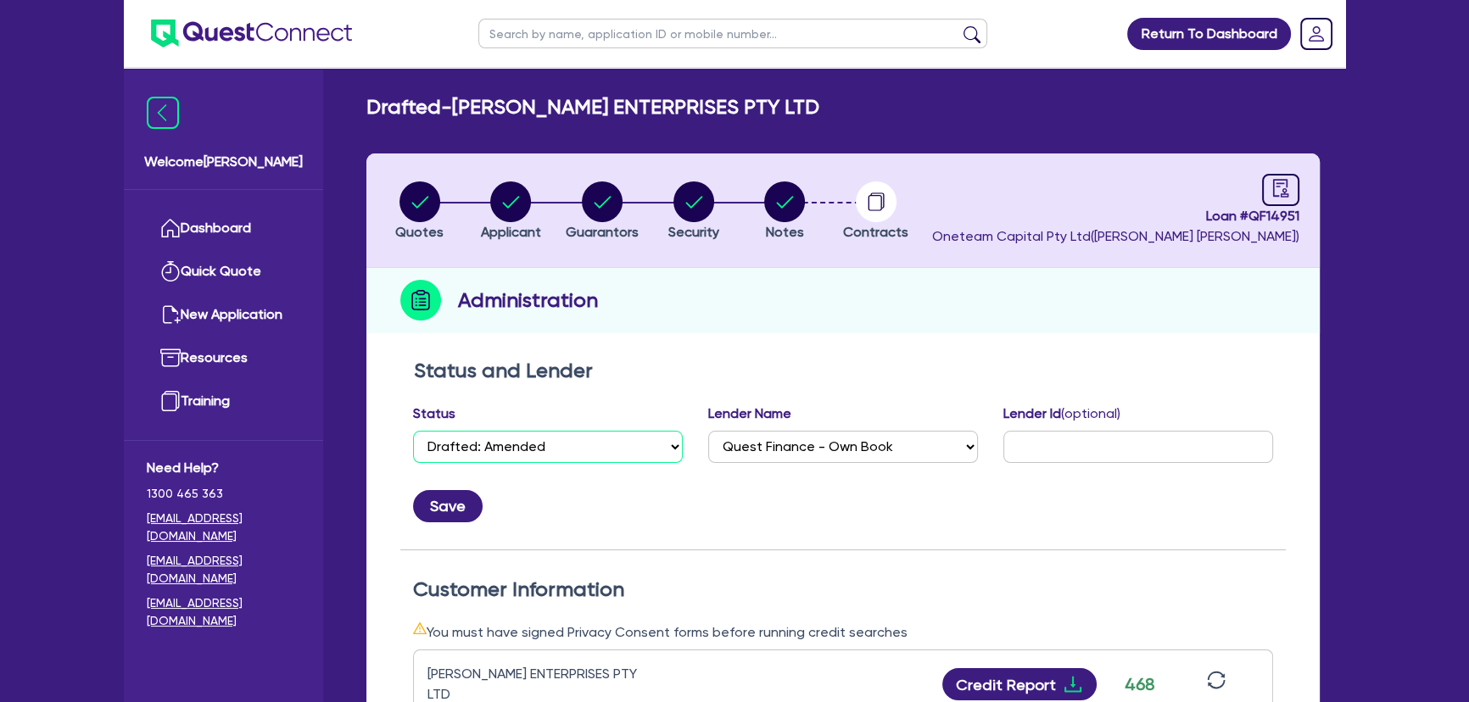
click at [511, 453] on select "Select Quoted Drafted: New Drafted: Amended Submitted: New Submitted: Amended I…" at bounding box center [548, 447] width 270 height 32
select select "APPROVED_WAITING_FOR_MORE_INFO"
click at [413, 431] on select "Select Quoted Drafted: New Drafted: Amended Submitted: New Submitted: Amended I…" at bounding box center [548, 447] width 270 height 32
click at [441, 509] on button "Save" at bounding box center [448, 506] width 70 height 32
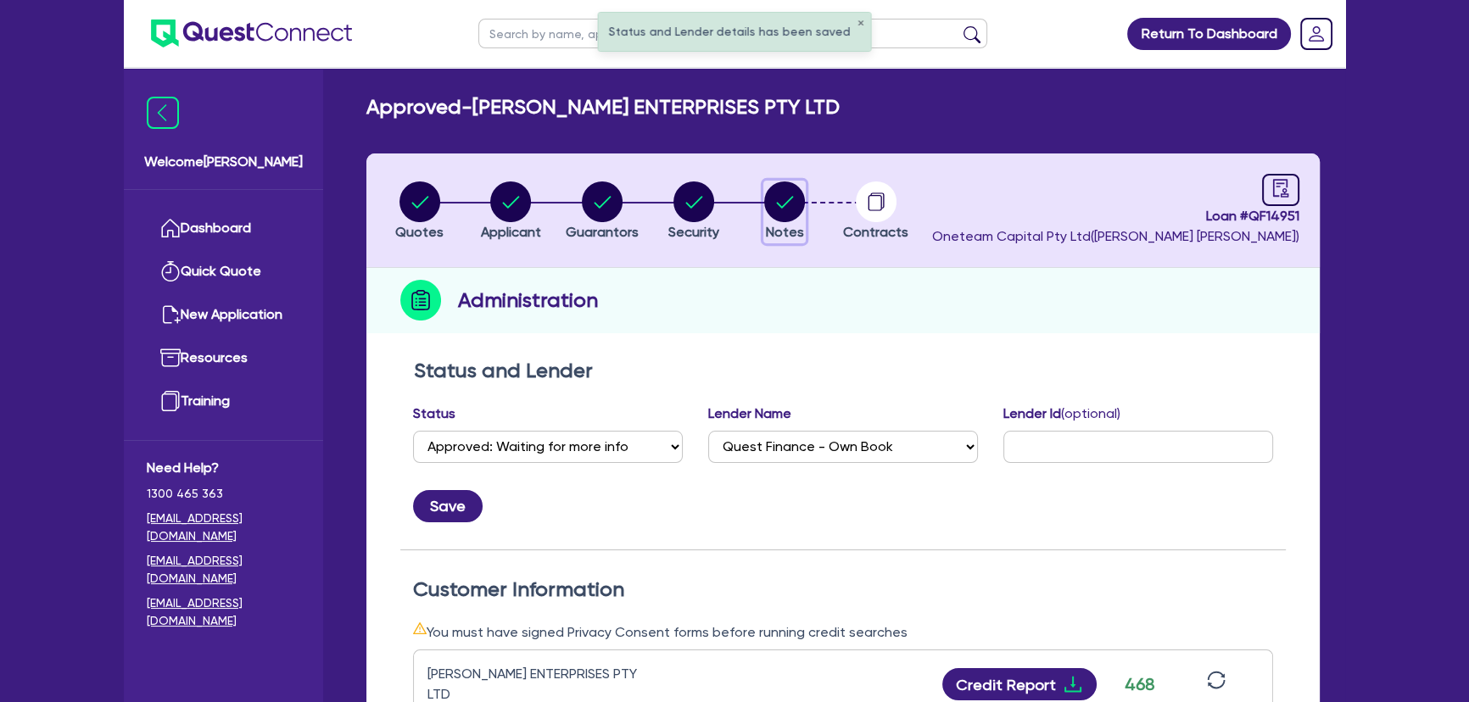
click at [789, 192] on circle "button" at bounding box center [784, 201] width 41 height 41
select select "Quest Finance - Own Book"
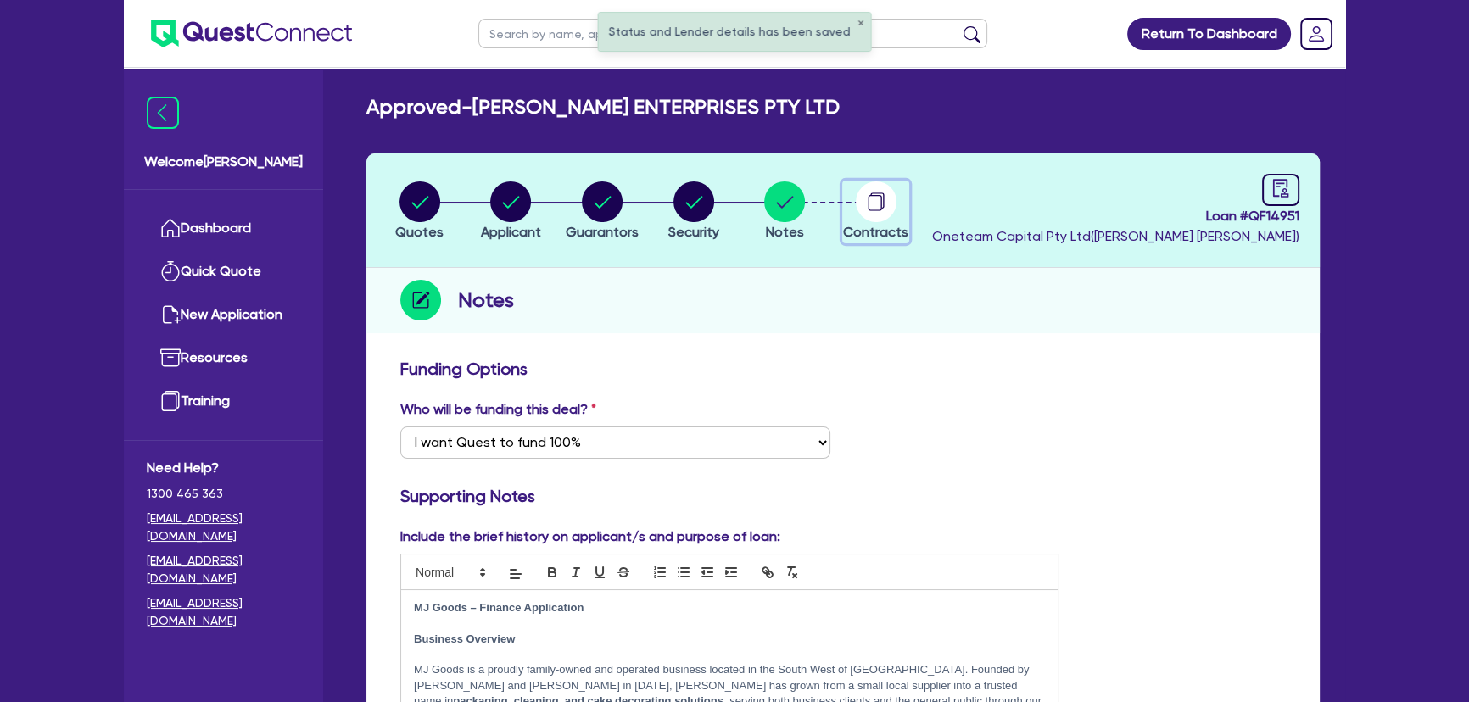
click at [864, 209] on circle "button" at bounding box center [876, 201] width 41 height 41
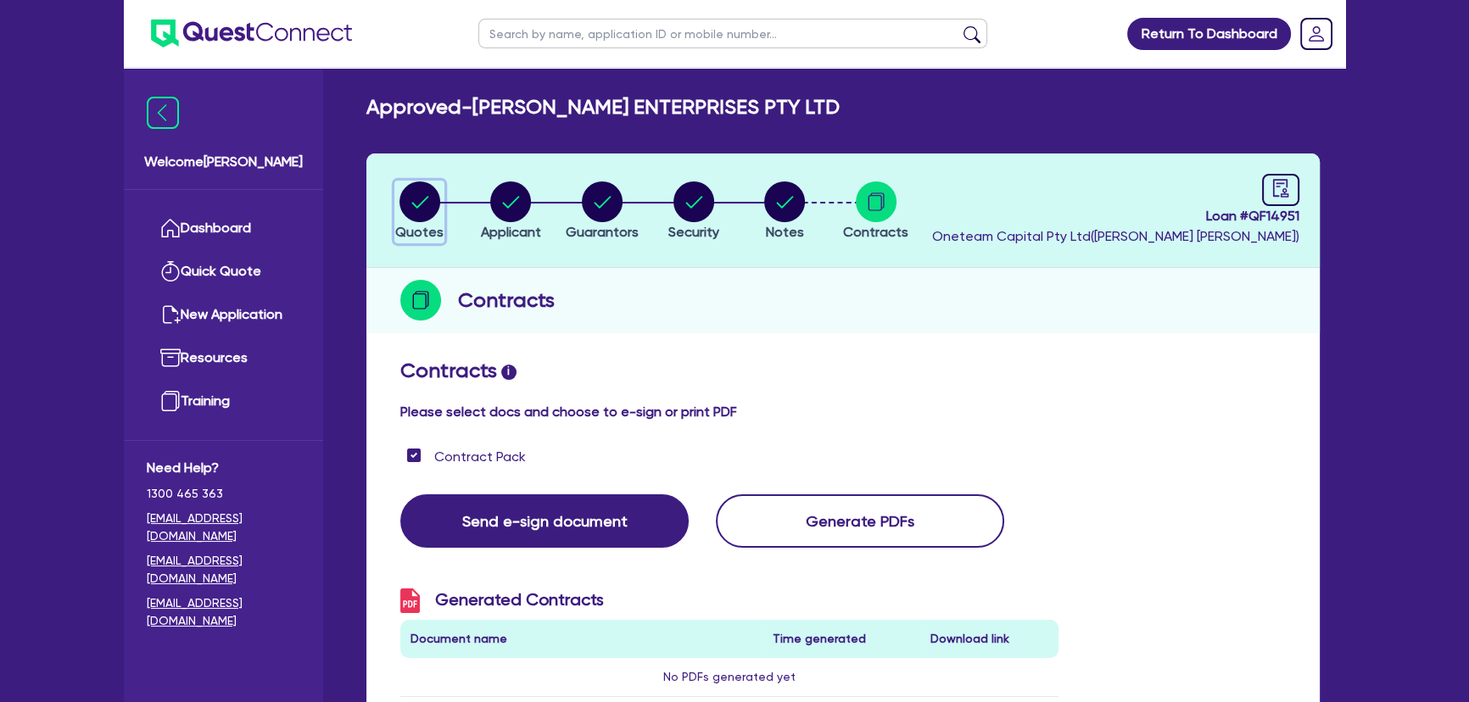
click at [426, 203] on circle "button" at bounding box center [419, 201] width 41 height 41
select select "SECONDARY_ASSETS"
select select "PRINTING_AND_PACKAGING_EQUIPMENT"
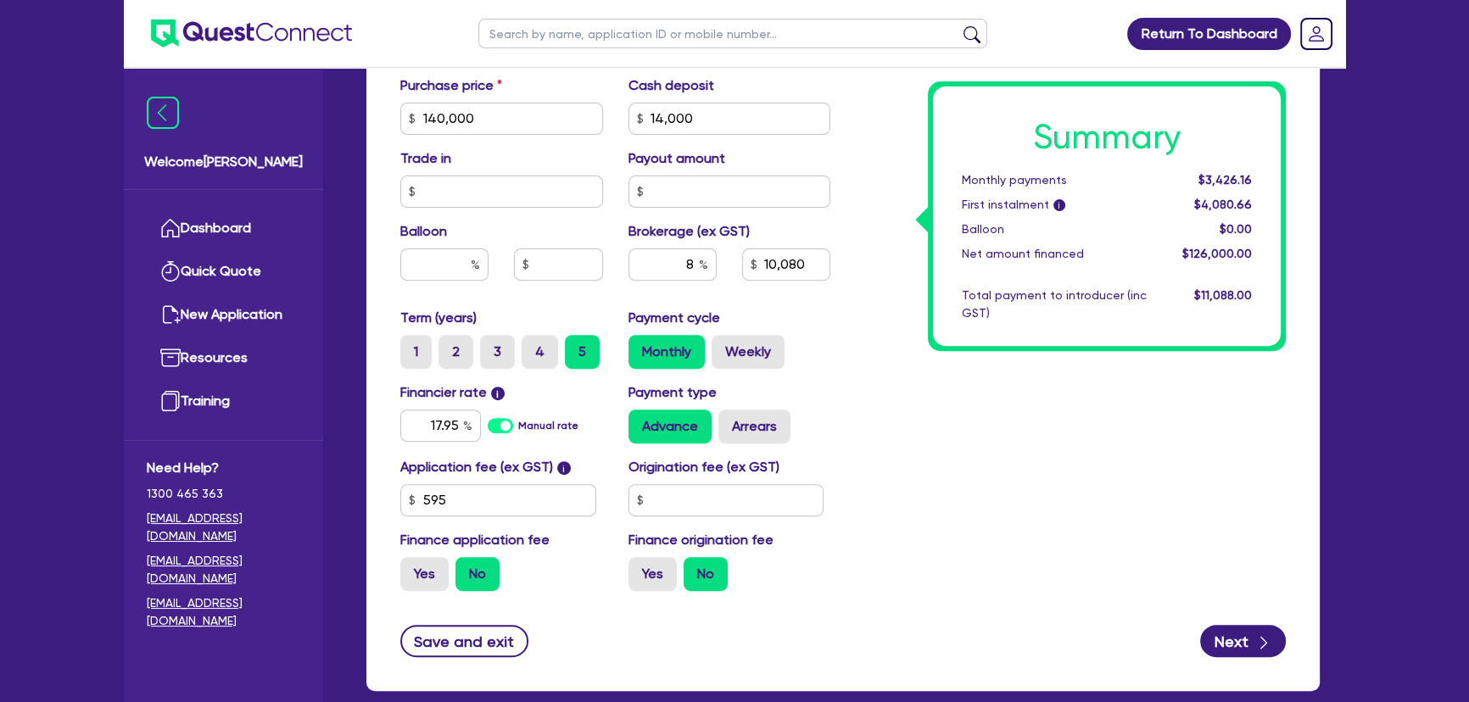
scroll to position [605, 0]
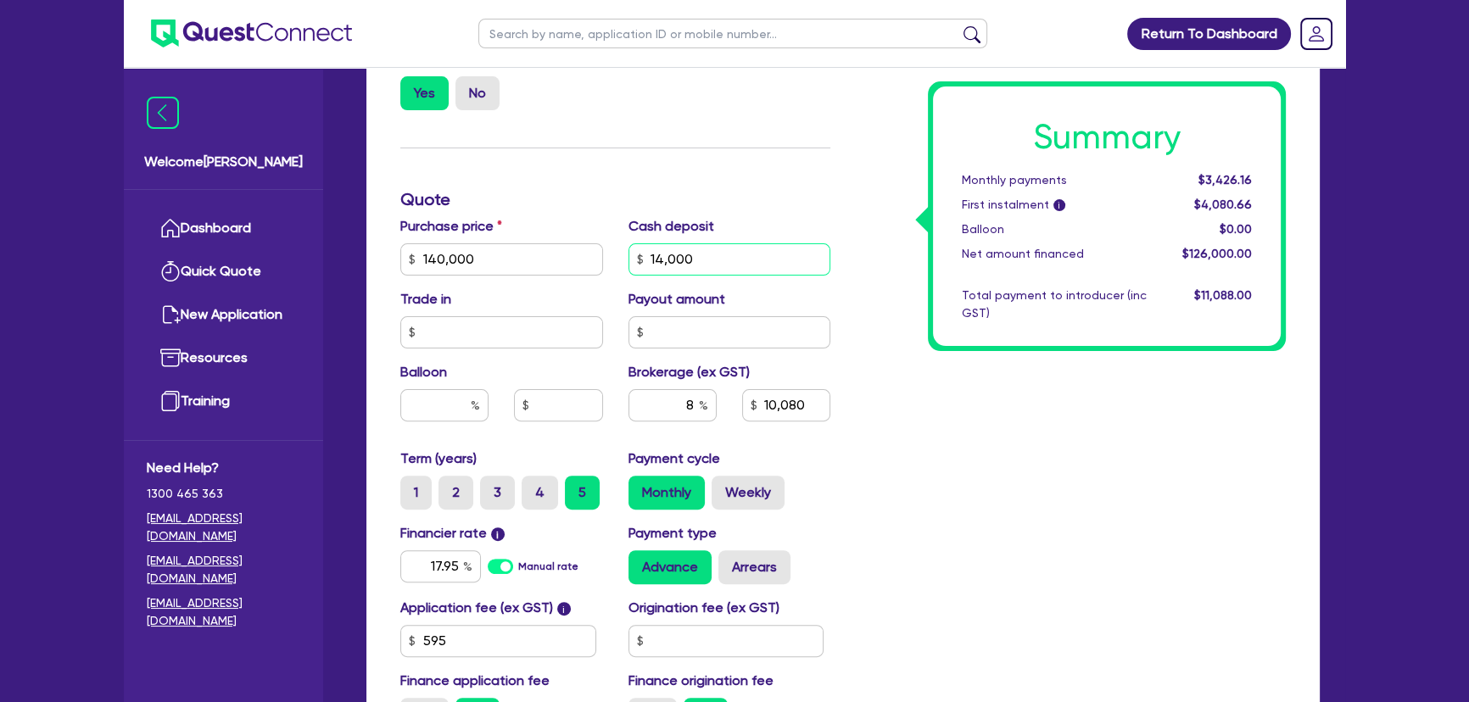
click at [752, 261] on input "14,000" at bounding box center [729, 259] width 203 height 32
type input "0"
type input "140,000"
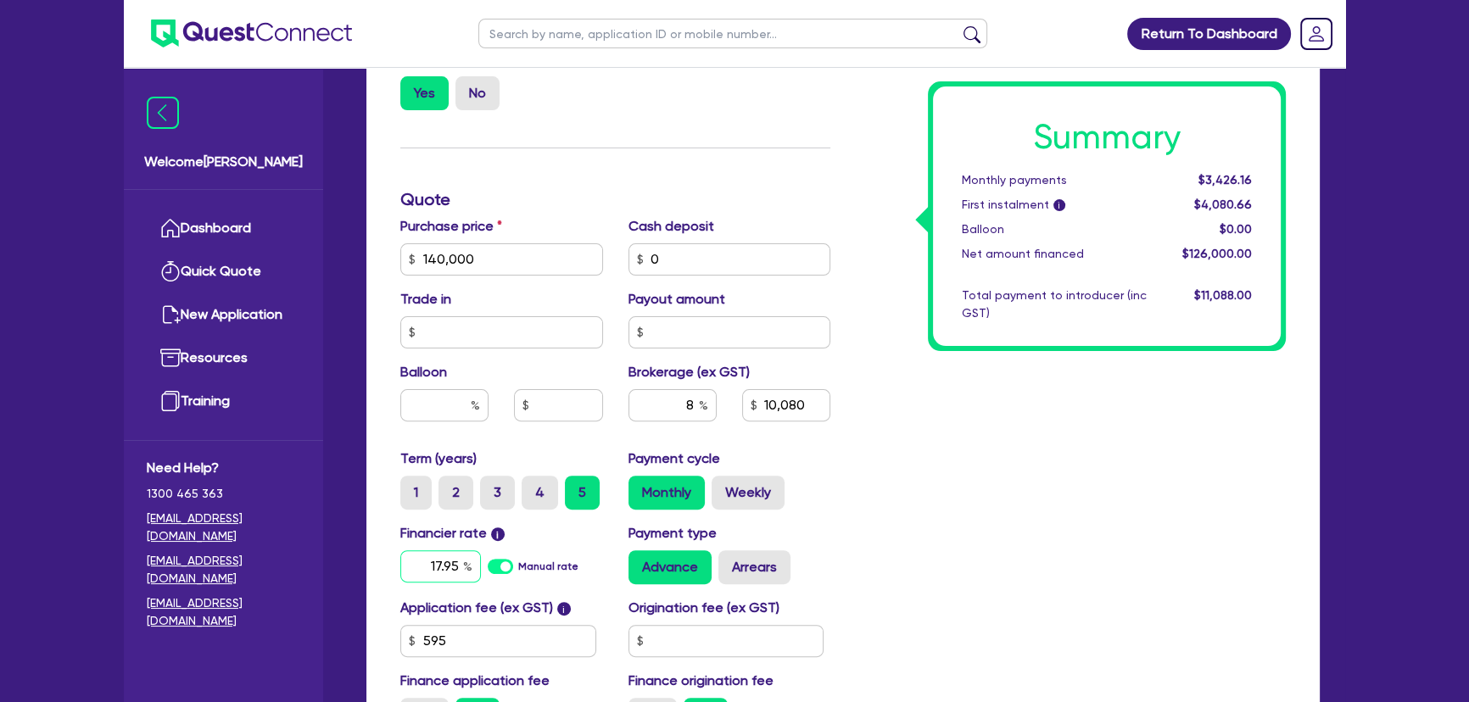
type input "10,080"
click at [405, 561] on input "17.95" at bounding box center [440, 566] width 81 height 32
type input "140,000"
type input "11,200"
click at [405, 561] on input "17.95" at bounding box center [440, 566] width 81 height 32
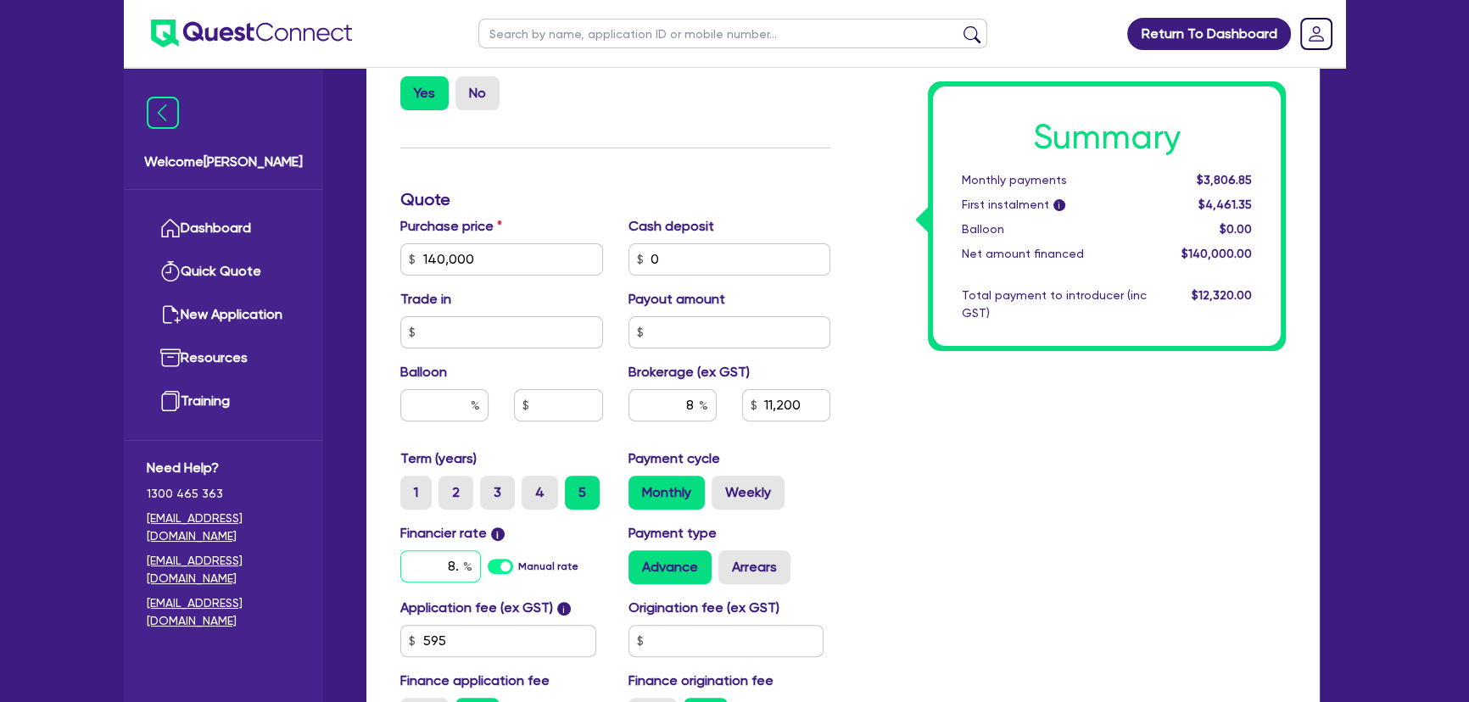
type input "8."
type input "140,000"
type input "11,200"
type input "8."
type input "140,000"
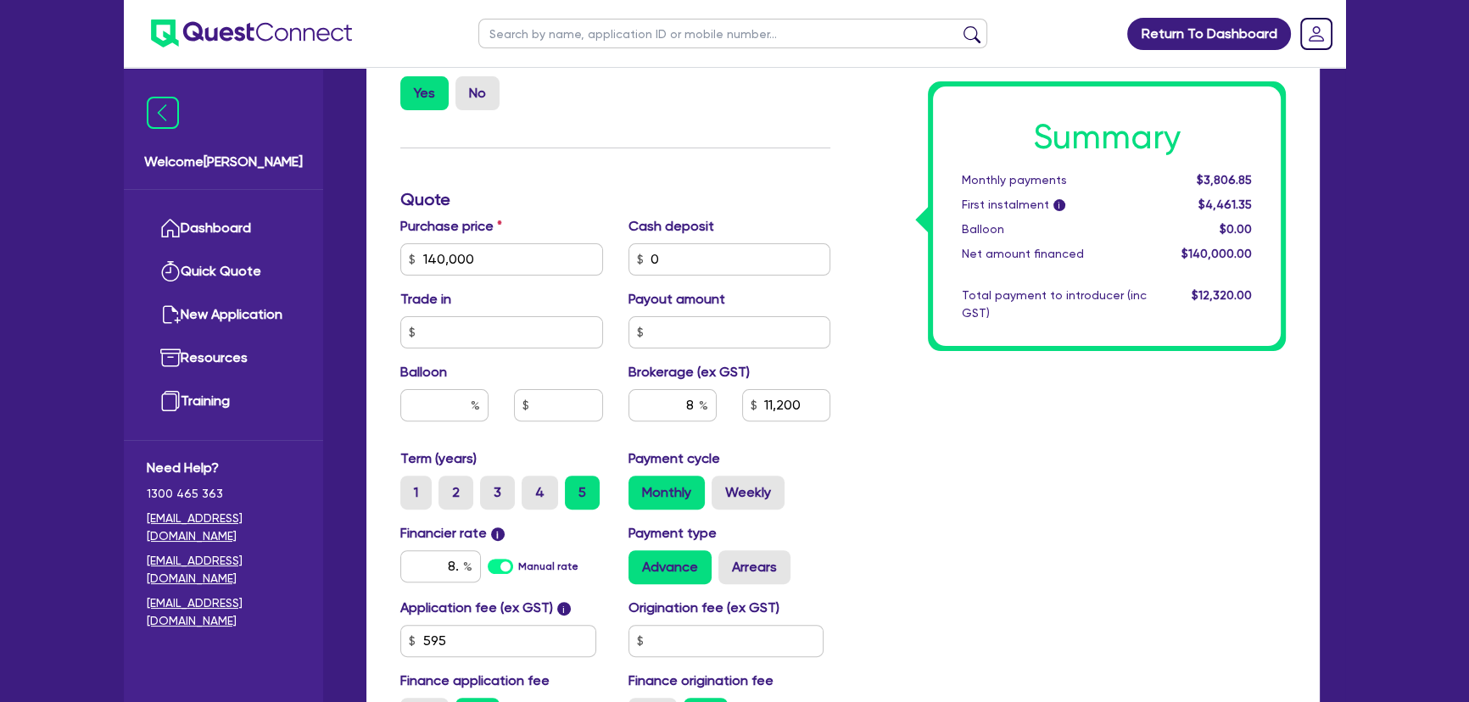
type input "11,200"
click at [460, 566] on input "8" at bounding box center [440, 566] width 81 height 32
type input "8.74"
type input "140,000"
type input "11,200"
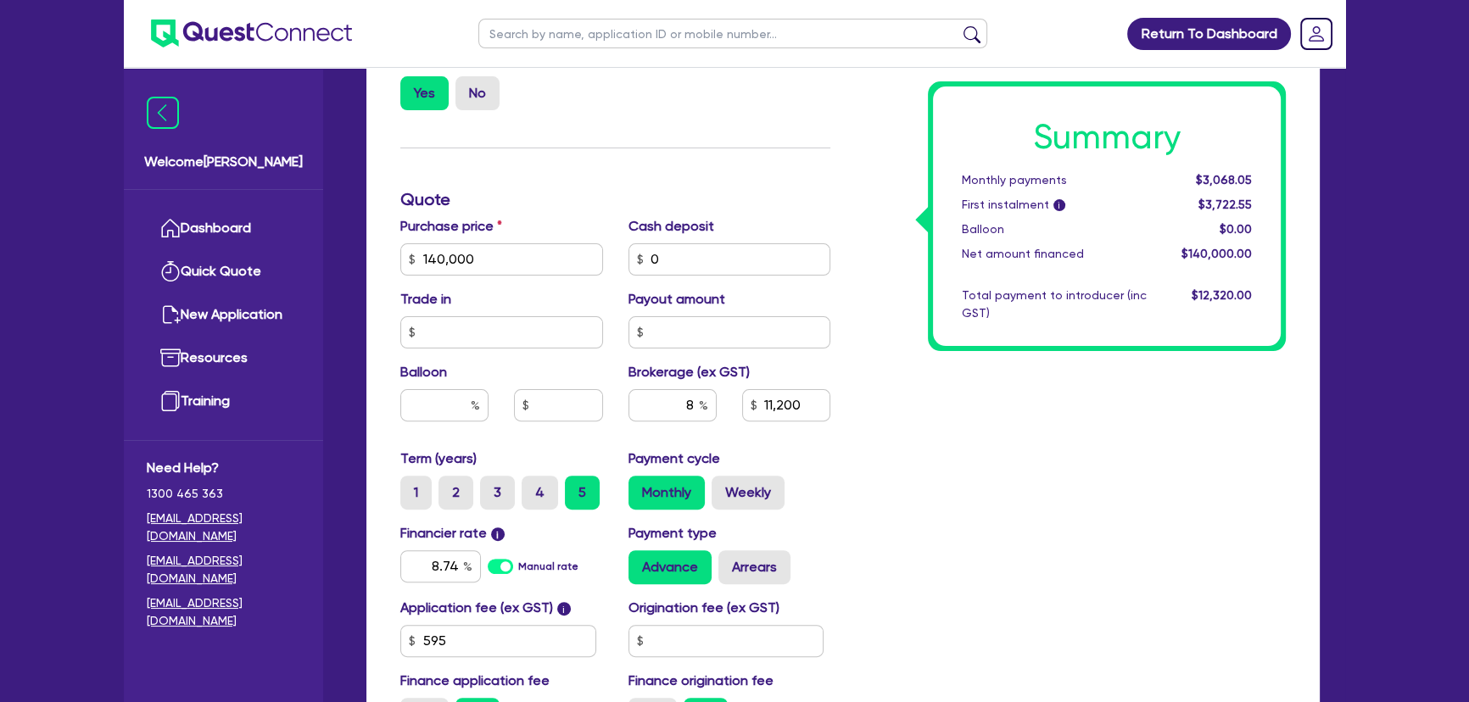
type input "140,000"
type input "11,200"
click at [995, 417] on div "Summary Monthly payments $3,068.05 First instalment i $3,722.55 Balloon $0.00 N…" at bounding box center [1070, 249] width 455 height 991
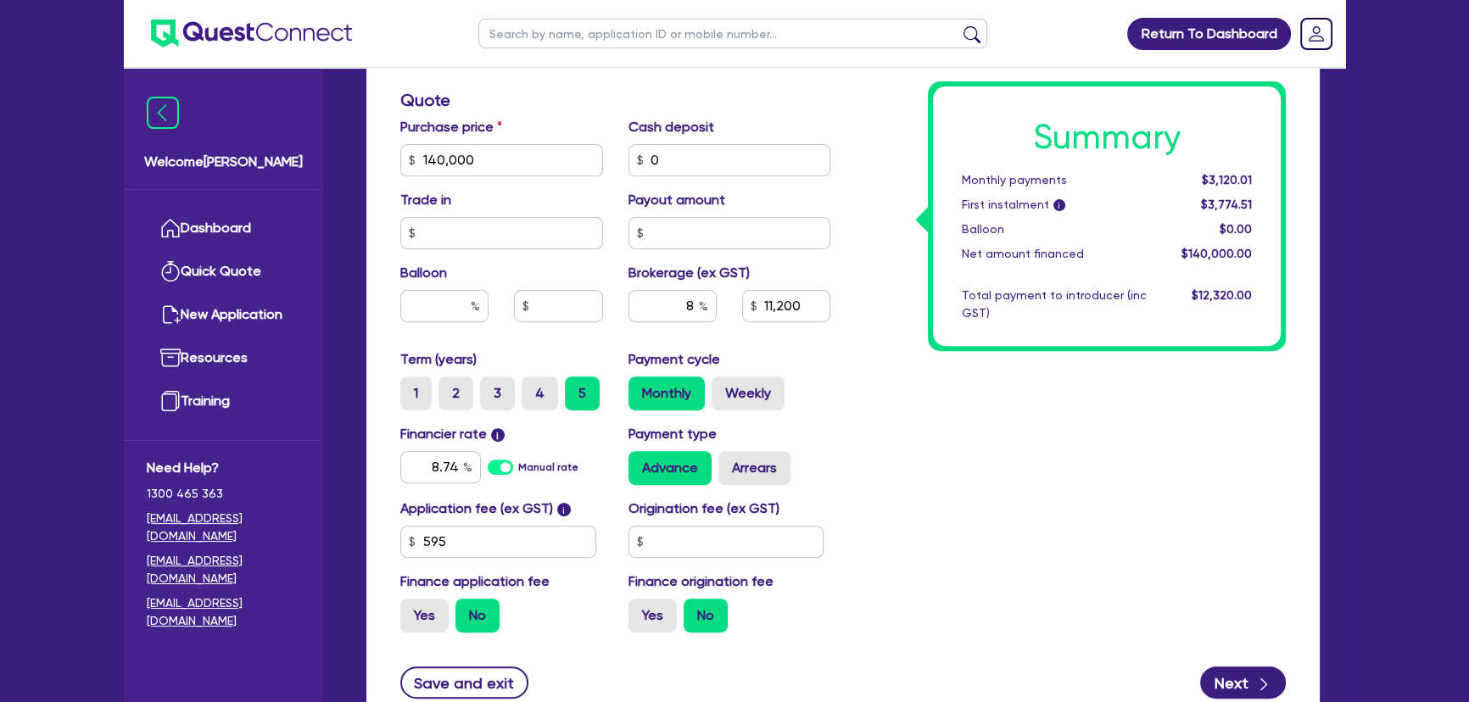
scroll to position [836, 0]
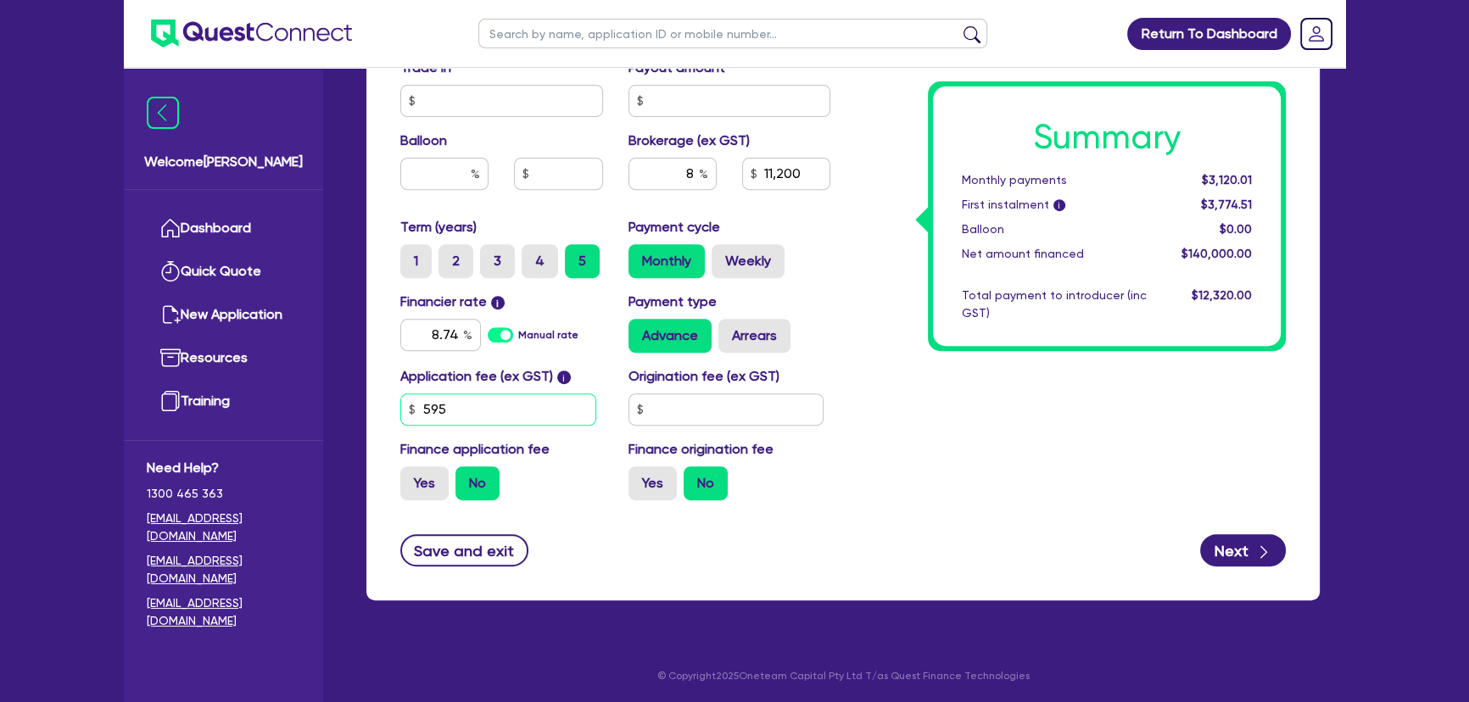
click at [454, 409] on input "595" at bounding box center [498, 409] width 196 height 32
type input "499"
type input "140,000"
type input "11,200"
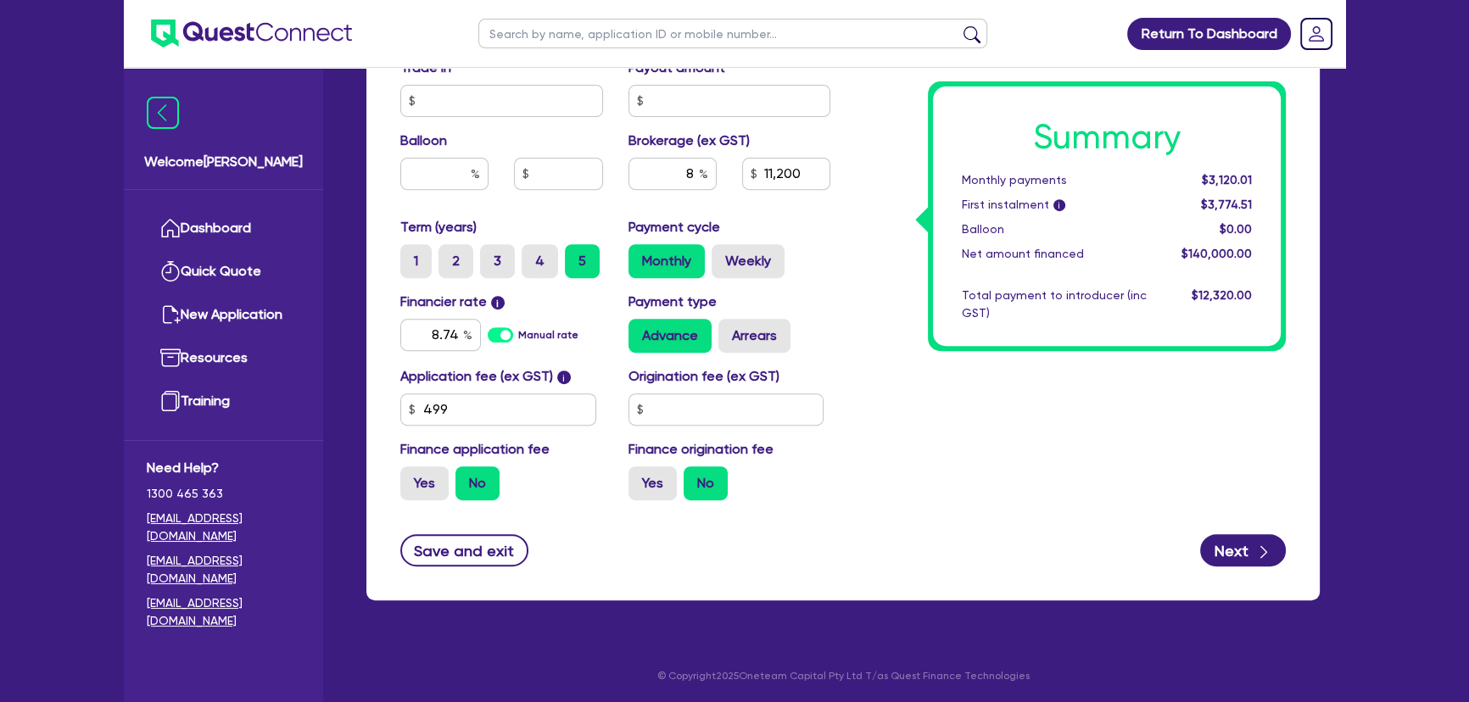
type input "140,000"
type input "11,200"
click at [869, 398] on div "Summary Monthly payments $3,120.01 First instalment i $3,774.51 Balloon $0.00 N…" at bounding box center [1070, 18] width 455 height 991
click at [1201, 555] on div "Save and exit Next" at bounding box center [842, 550] width 911 height 32
click at [1234, 545] on button "Next" at bounding box center [1243, 550] width 86 height 32
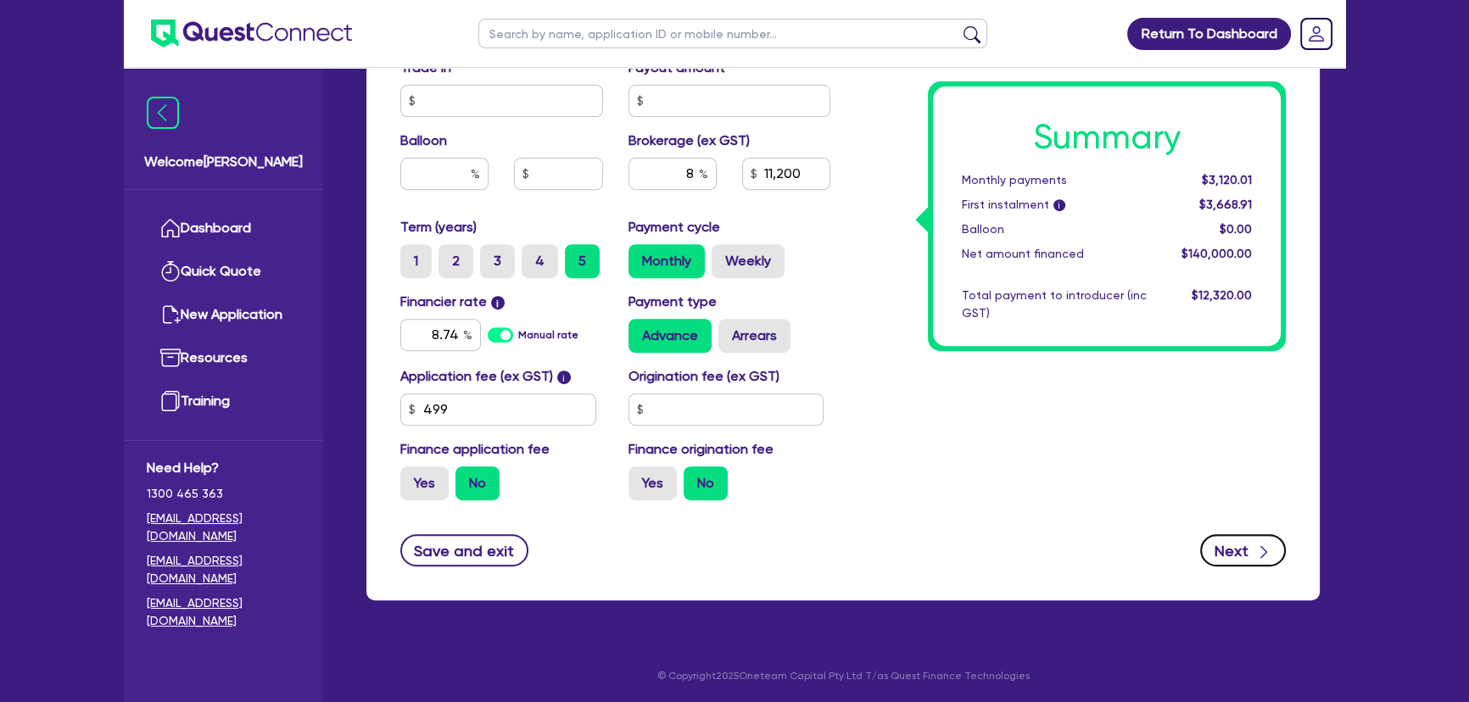
type input "140,000"
type input "11,200"
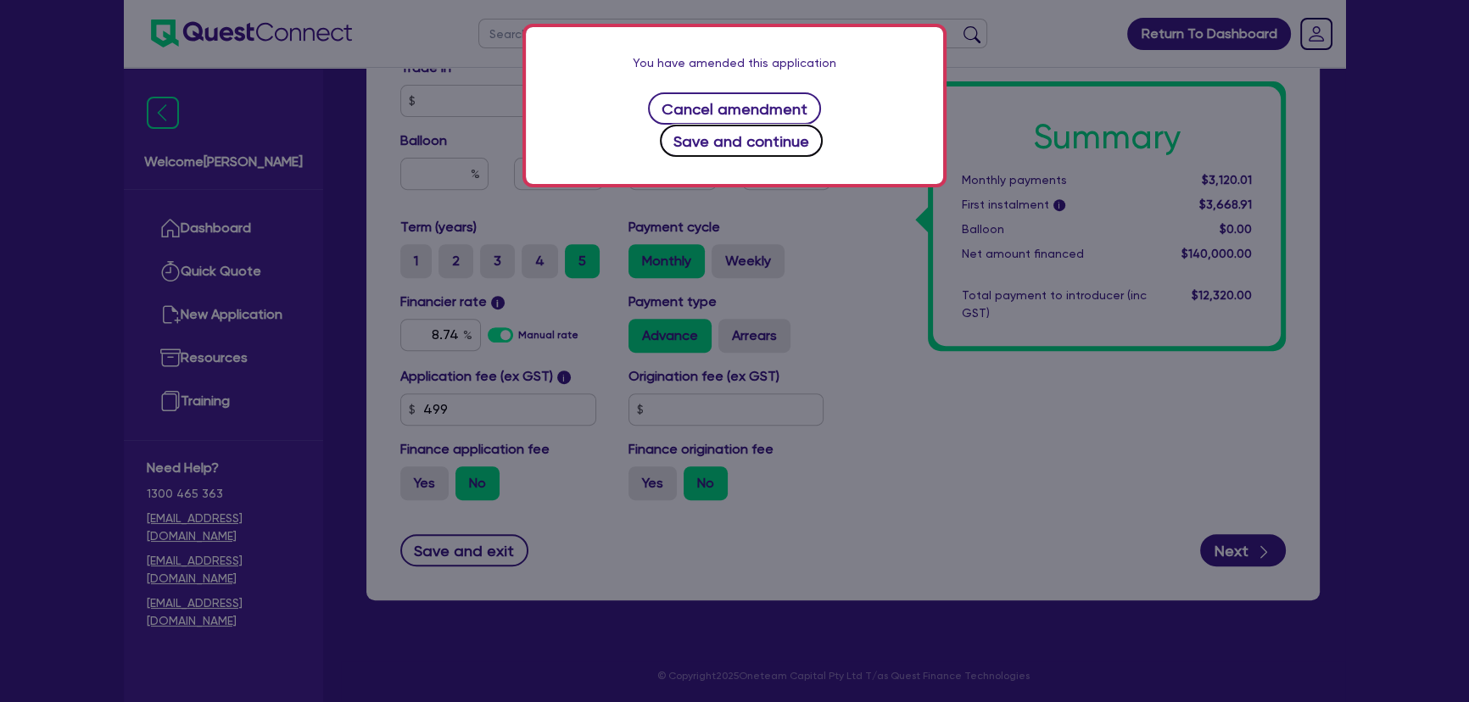
click at [808, 125] on button "Save and continue" at bounding box center [742, 141] width 164 height 32
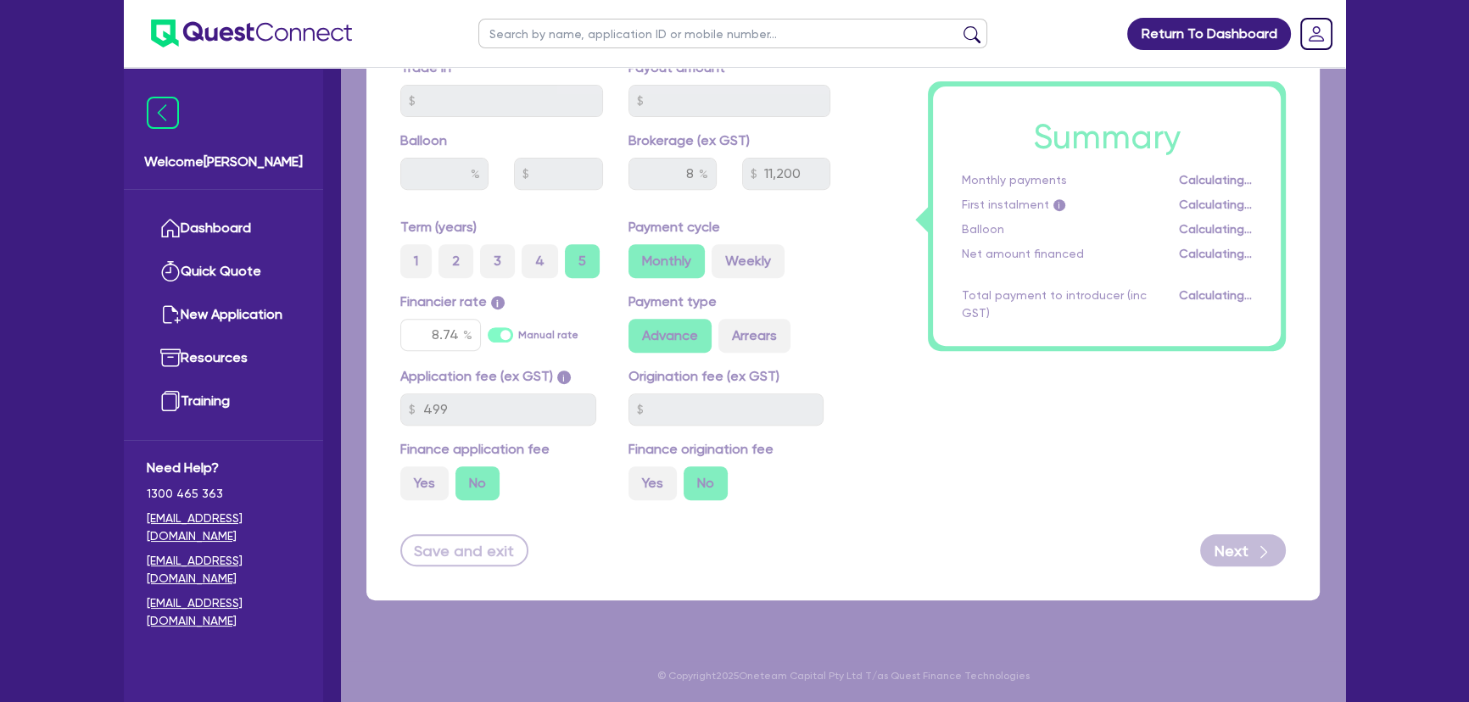
select select "COMPANY"
select select "MANUFACTURING"
select select "PULP_AND_PAPER"
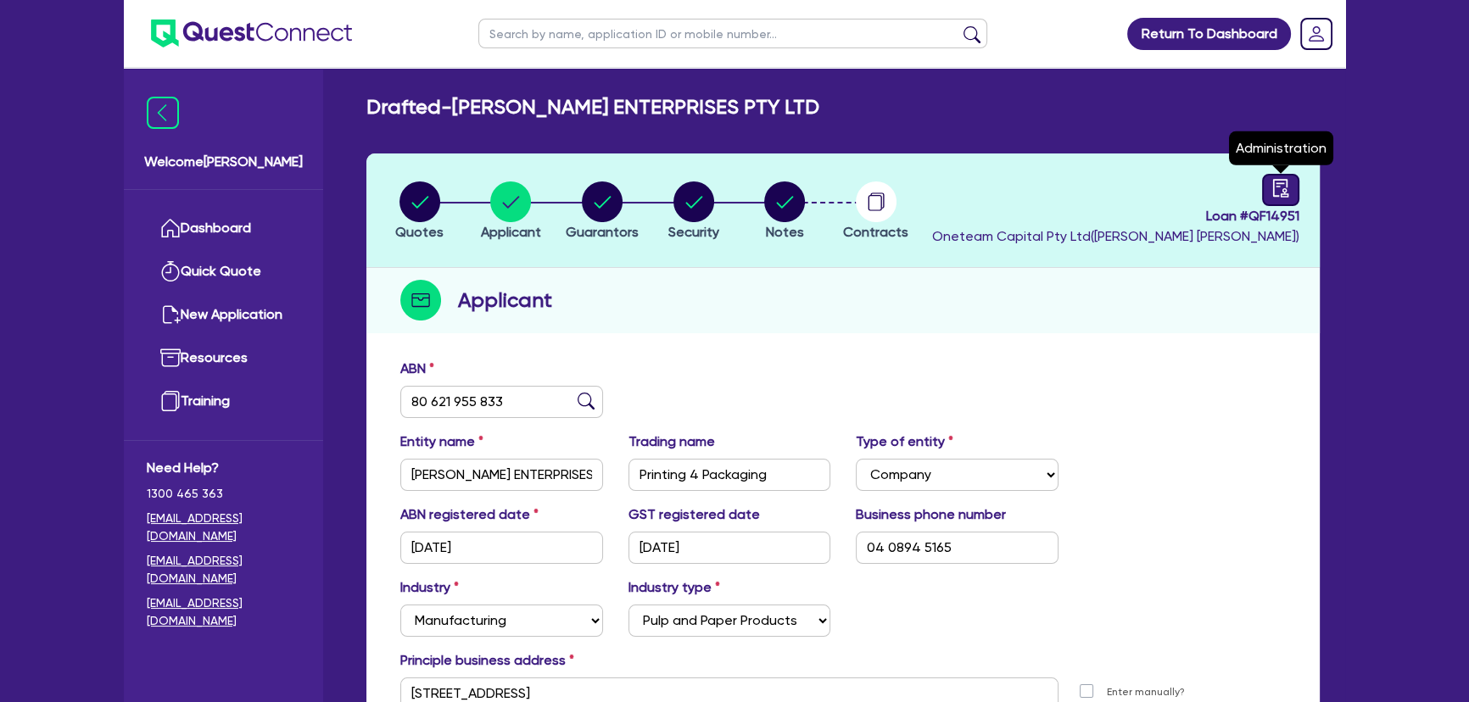
click at [1280, 184] on icon "audit" at bounding box center [1280, 188] width 19 height 19
select select "DRAFTED_AMENDED"
select select "Quest Finance - Own Book"
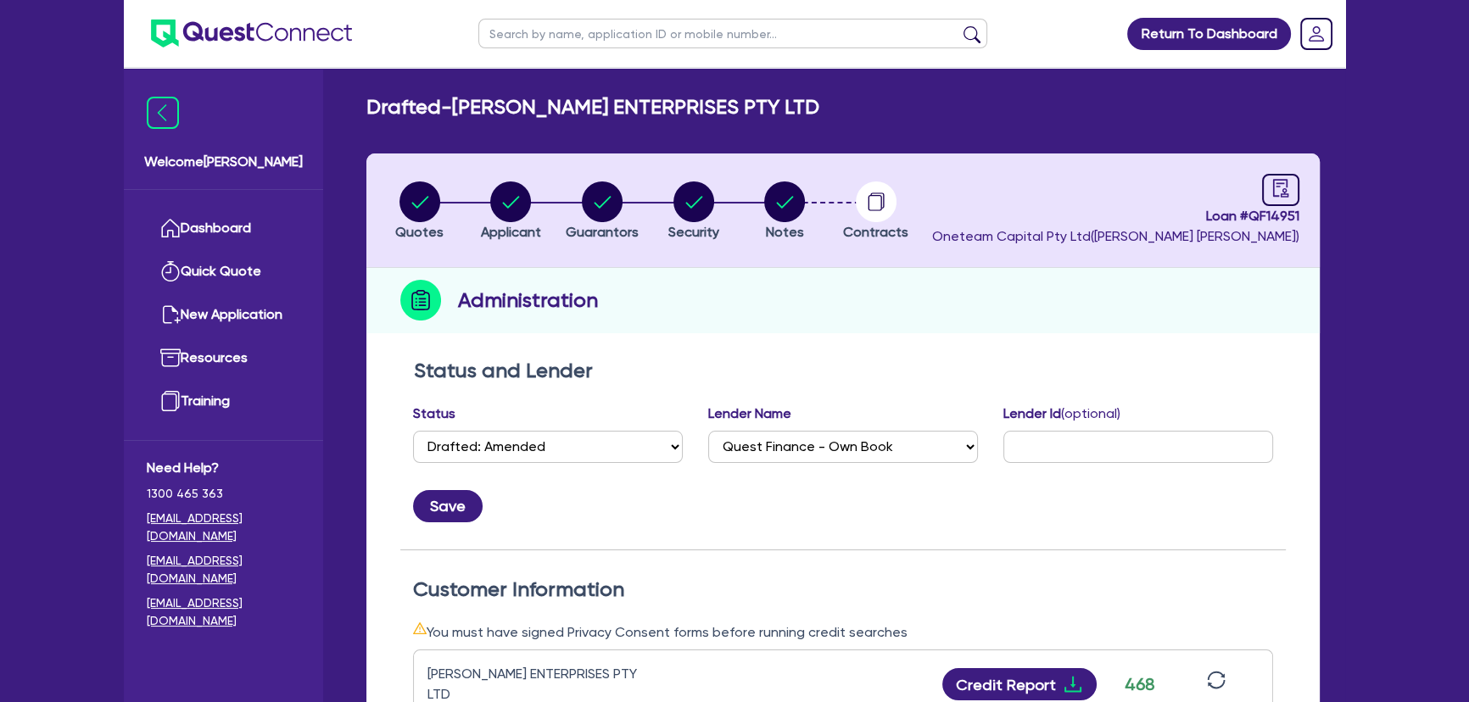
click at [568, 427] on div "Status Select Quoted Drafted: New Drafted: Amended Submitted: New Submitted: Am…" at bounding box center [548, 433] width 270 height 59
click at [555, 443] on select "Select Quoted Drafted: New Drafted: Amended Submitted: New Submitted: Amended I…" at bounding box center [548, 447] width 270 height 32
select select "APPROVED_WAITING_FOR_MORE_INFO"
click at [413, 431] on select "Select Quoted Drafted: New Drafted: Amended Submitted: New Submitted: Amended I…" at bounding box center [548, 447] width 270 height 32
click at [456, 500] on button "Save" at bounding box center [448, 506] width 70 height 32
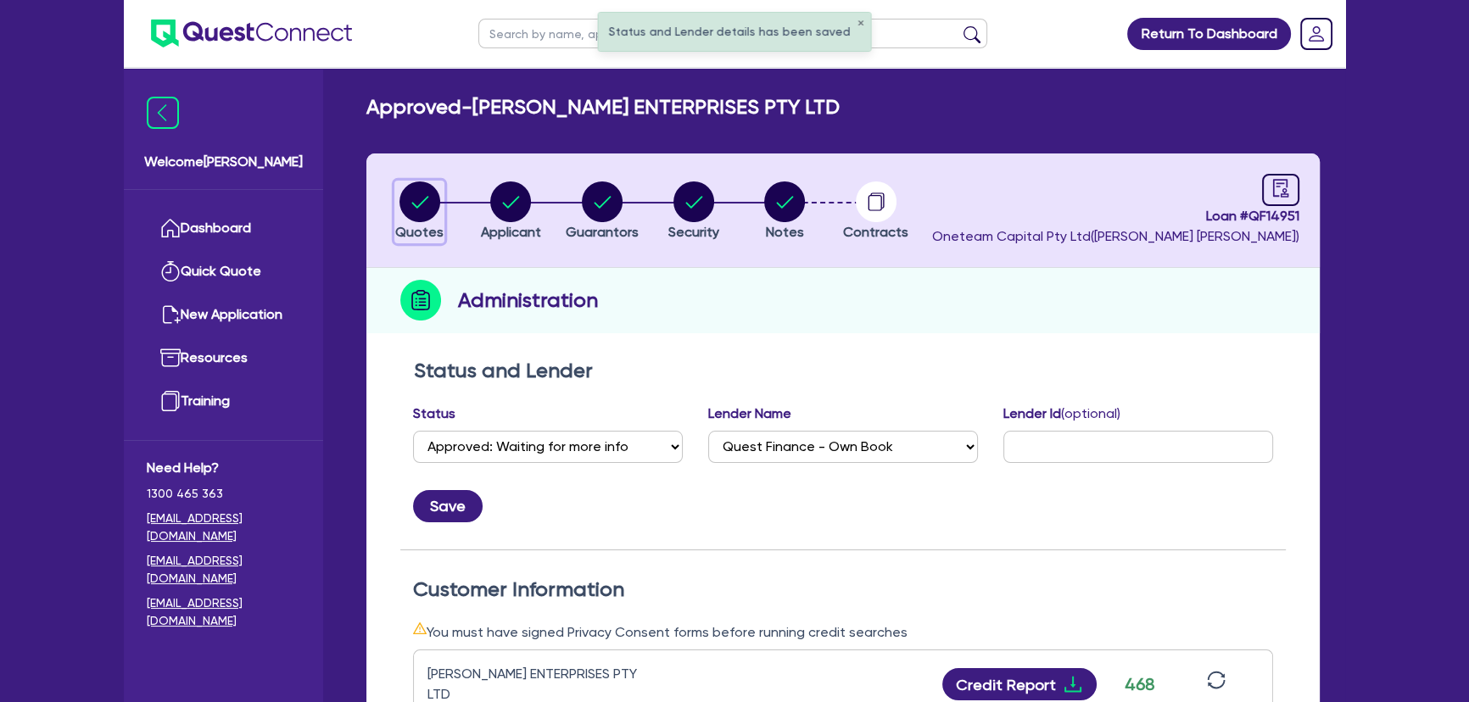
click at [426, 203] on circle "button" at bounding box center [419, 201] width 41 height 41
select select "SECONDARY_ASSETS"
select select "PRINTING_AND_PACKAGING_EQUIPMENT"
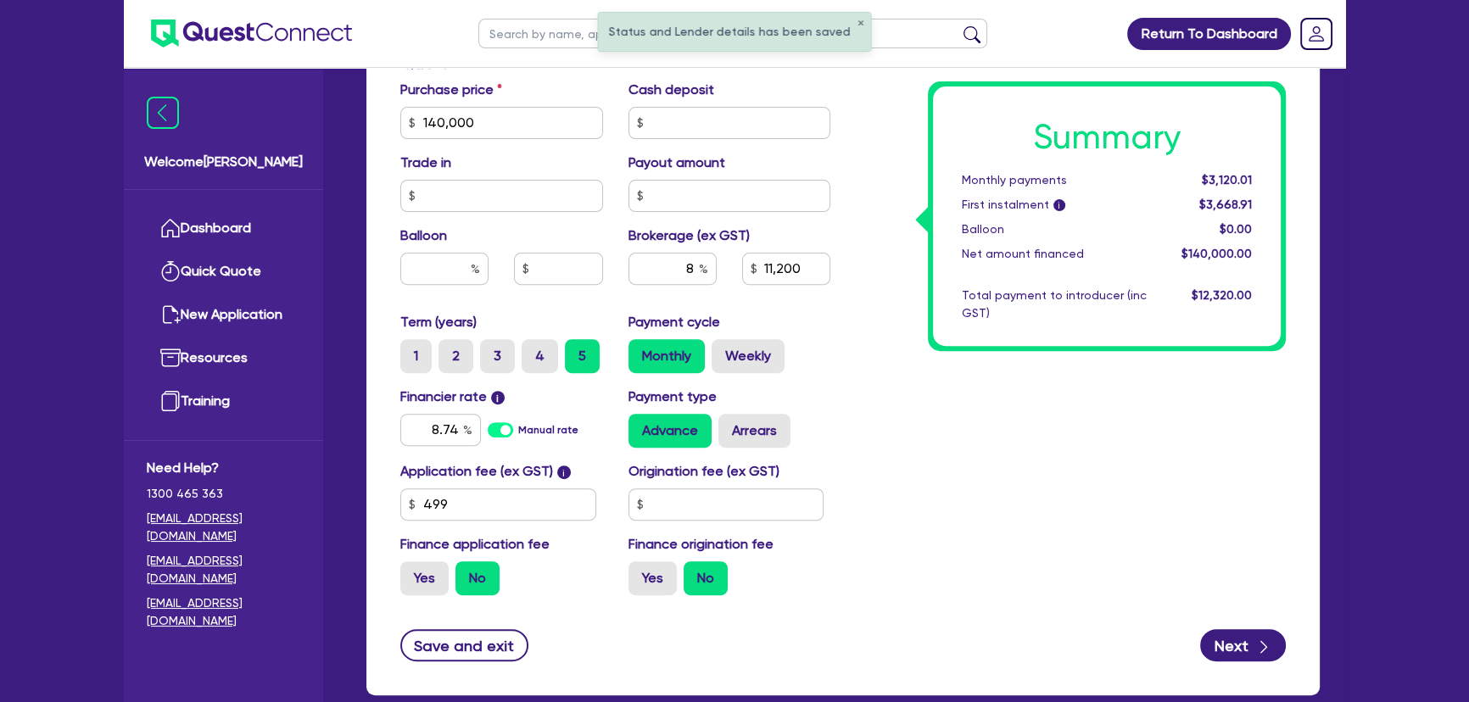
scroll to position [836, 0]
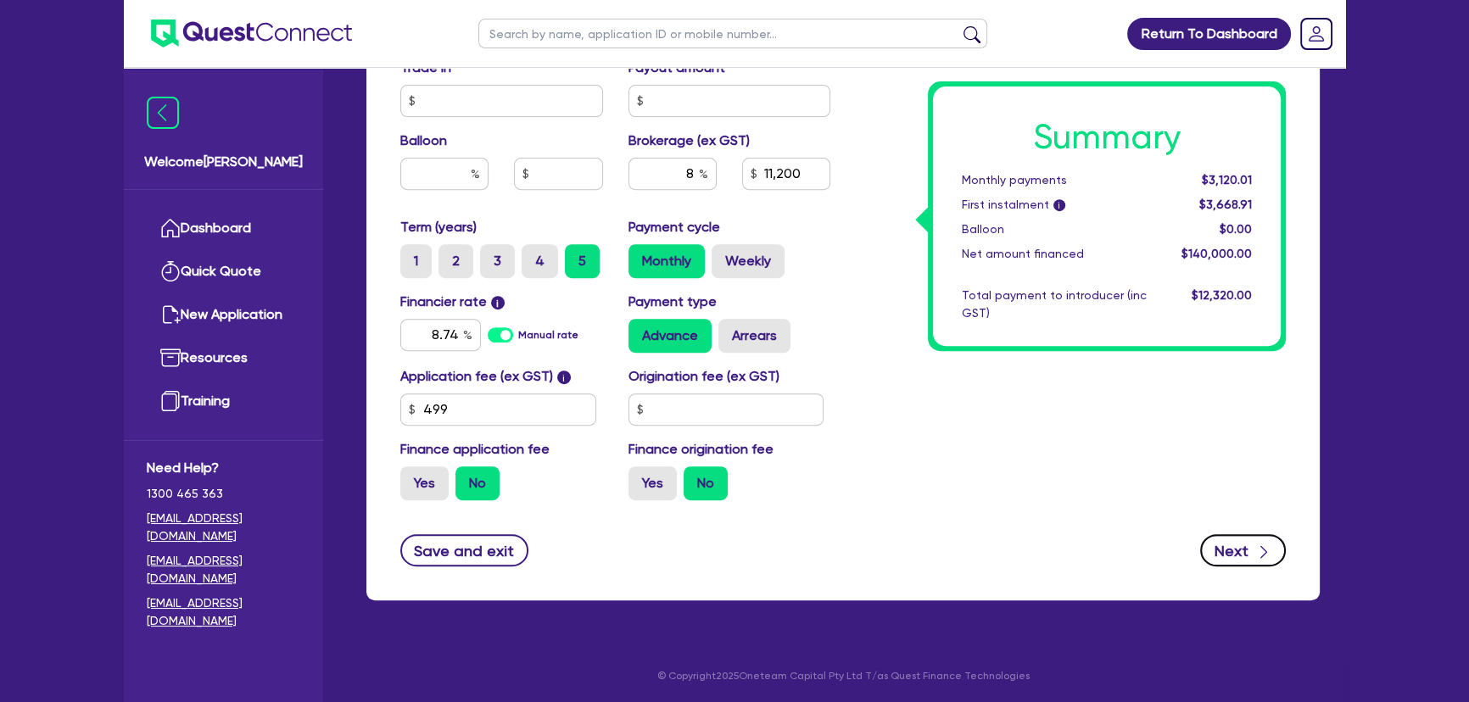
click at [1233, 543] on button "Next" at bounding box center [1243, 550] width 86 height 32
select select "COMPANY"
select select "MANUFACTURING"
select select "PULP_AND_PAPER"
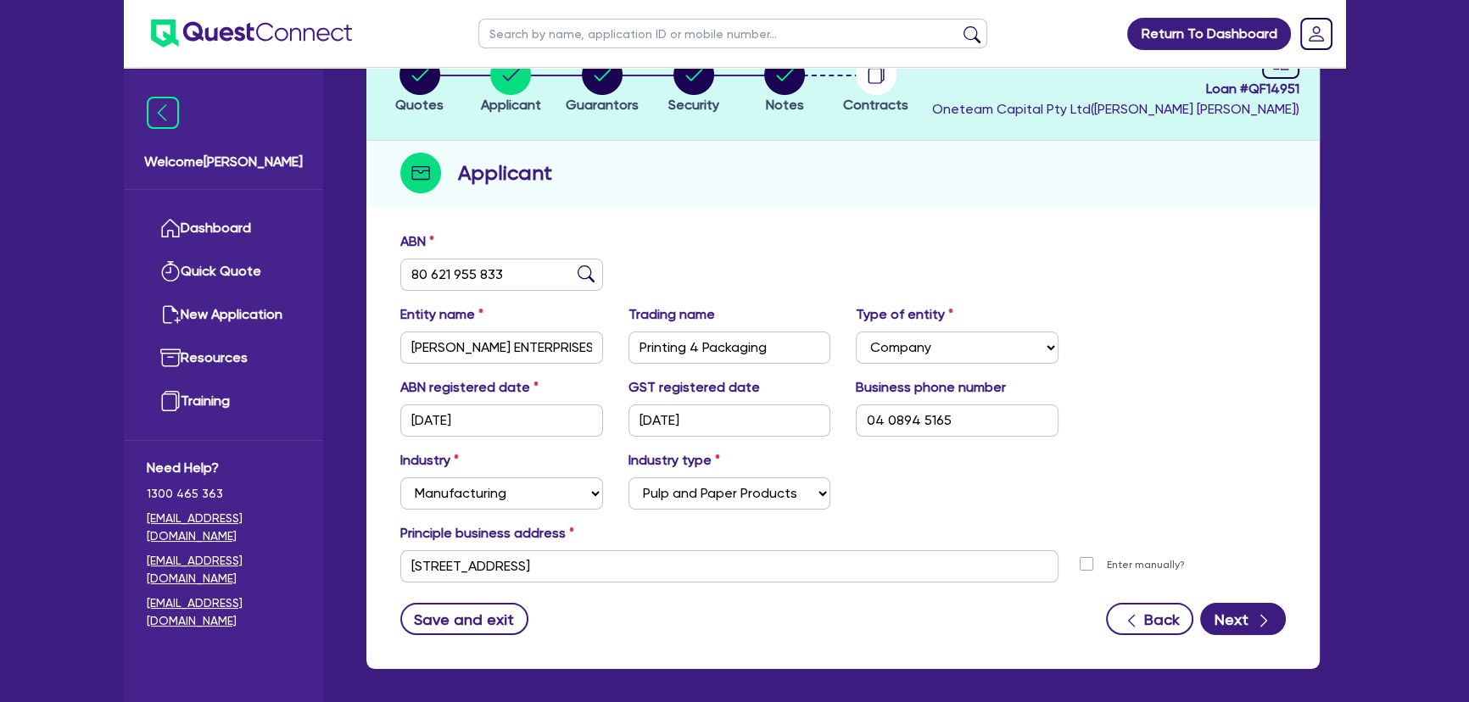
scroll to position [196, 0]
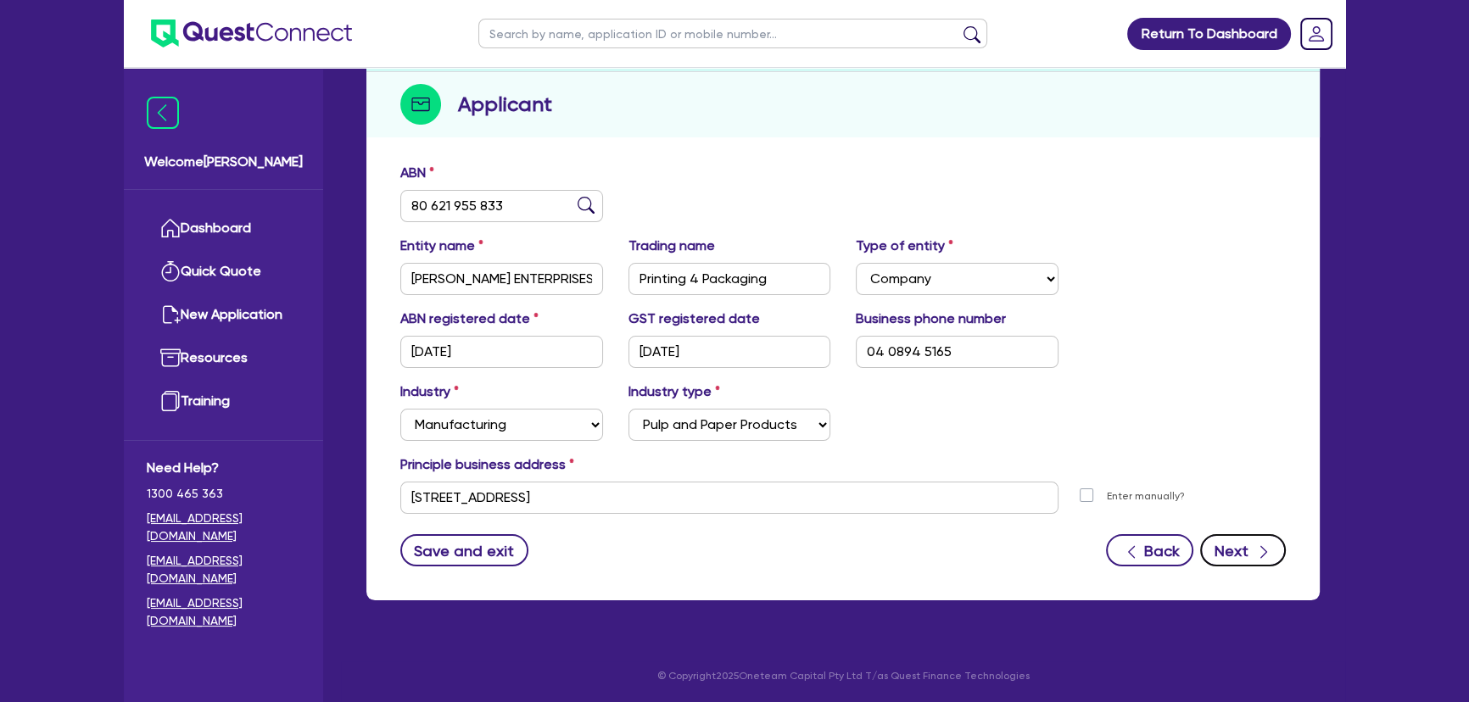
click at [1253, 554] on div "button" at bounding box center [1262, 550] width 19 height 21
select select "MR"
select select "WA"
select select "MARRIED"
select select "PROPERTY"
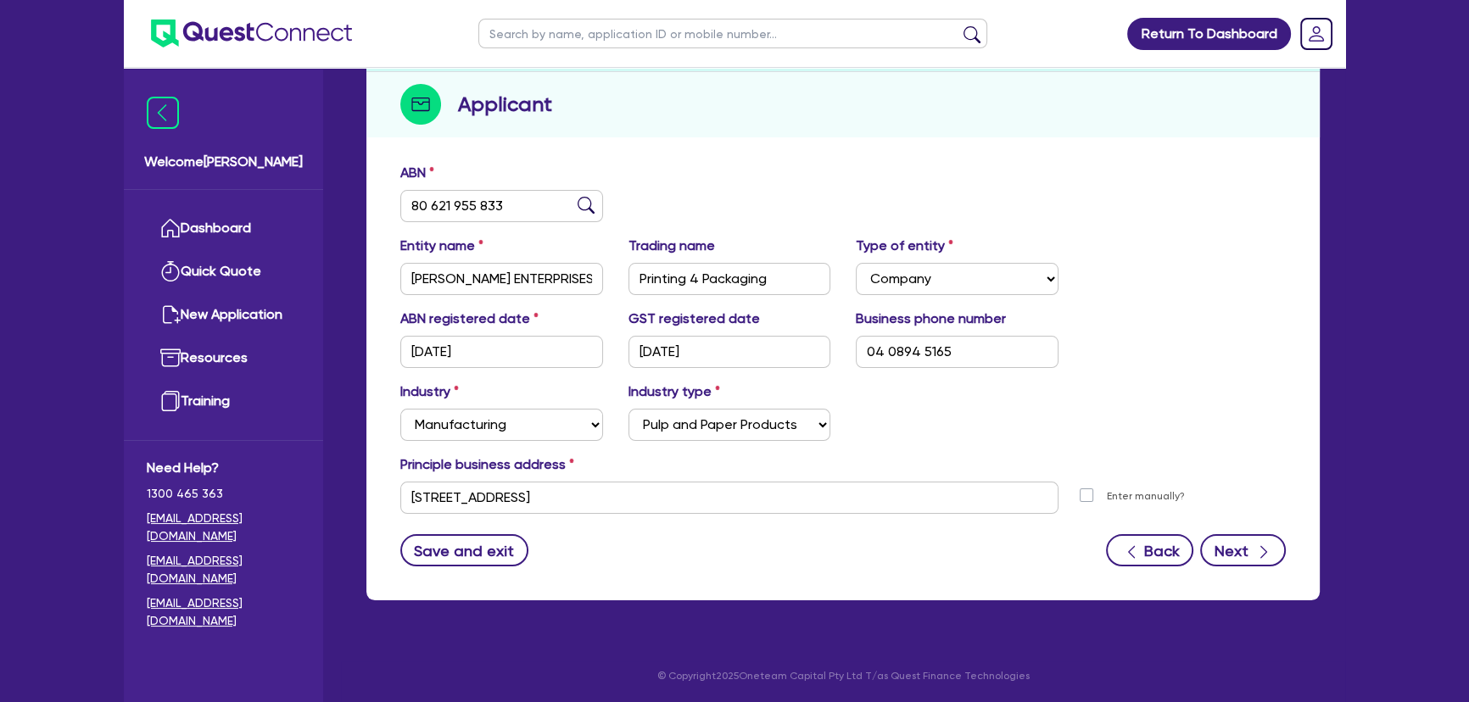
select select "TRUCK"
select select "EQUIPMENT"
select select "CASH"
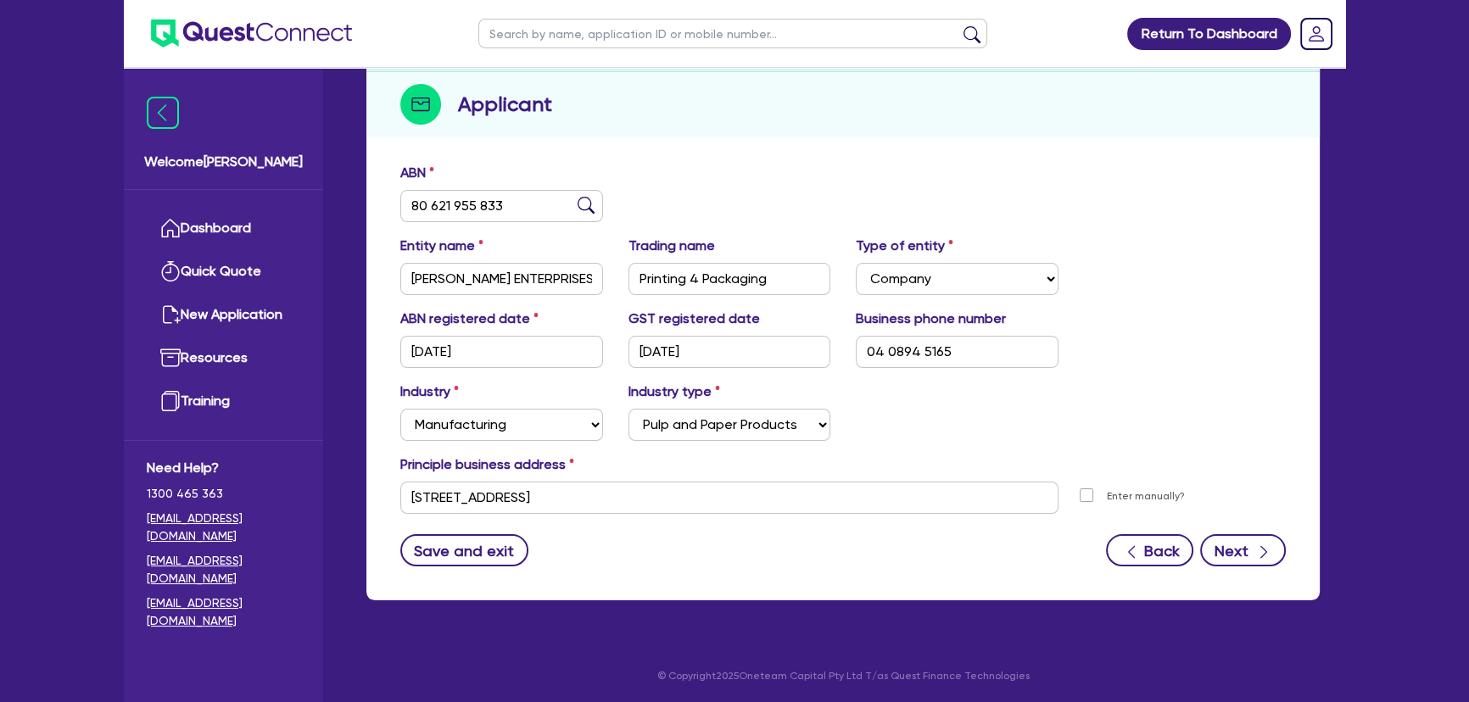
select select "TRAILER"
select select "MORTGAGE"
select select "TRUCK_LOAN"
select select "EQUIPMENT_LOAN"
select select "TRUCK_LOAN"
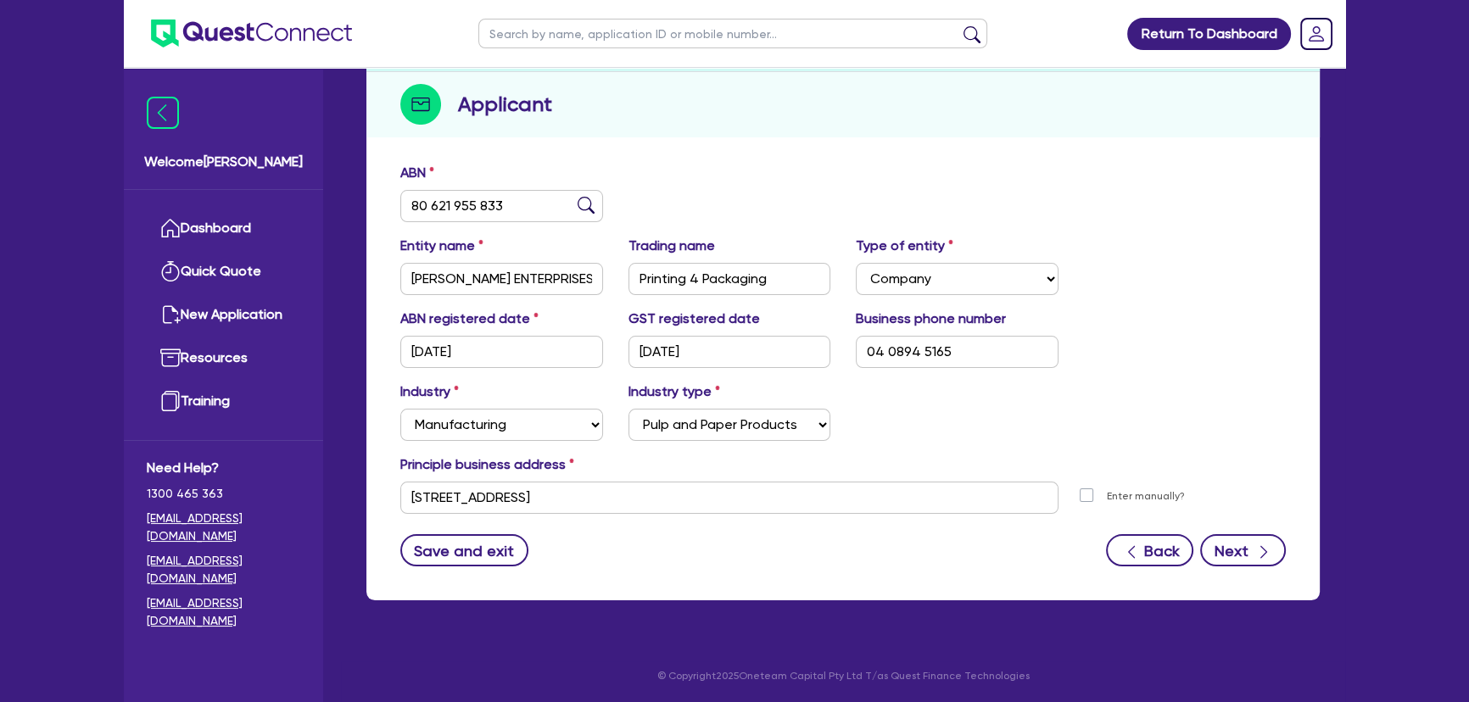
select select "OTHER"
select select "MRS"
select select "WA"
select select "MARRIED"
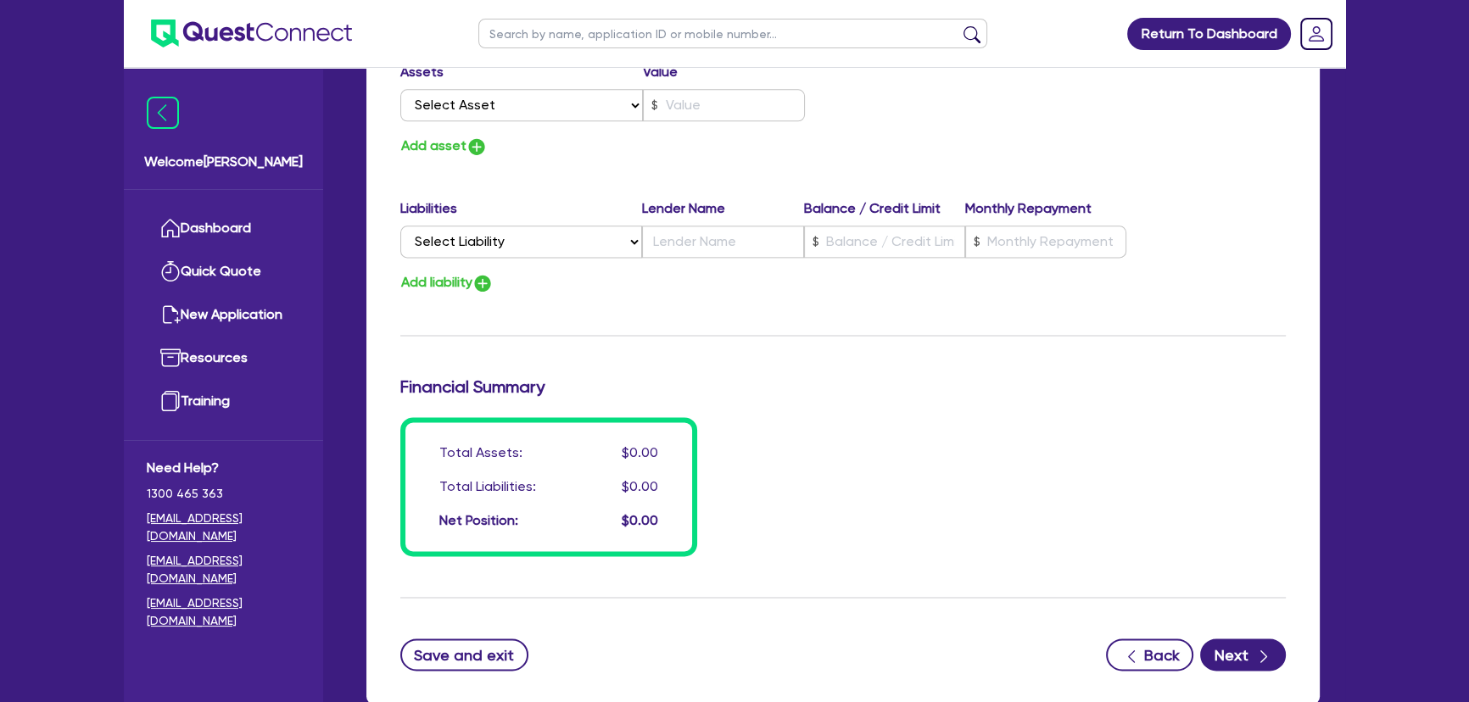
scroll to position [2851, 0]
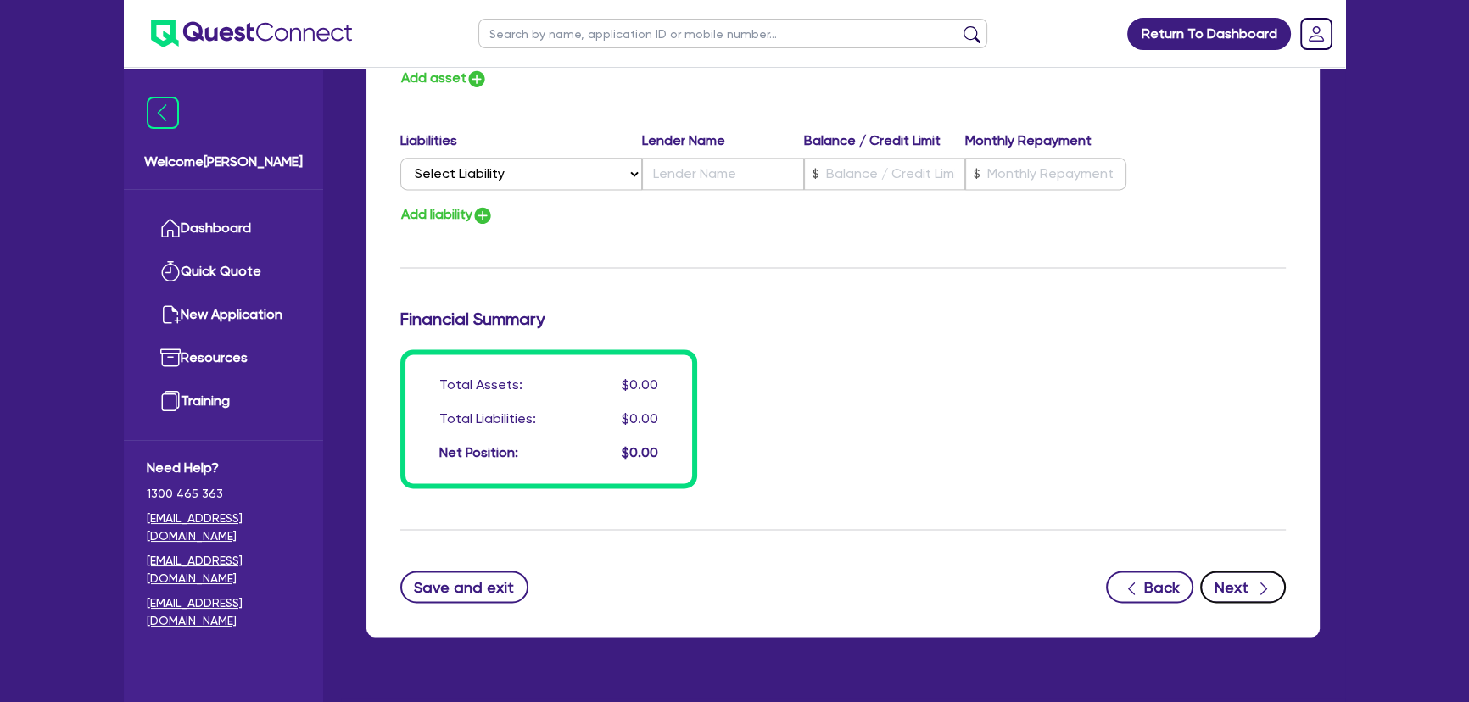
click at [1242, 586] on button "Next" at bounding box center [1243, 587] width 86 height 32
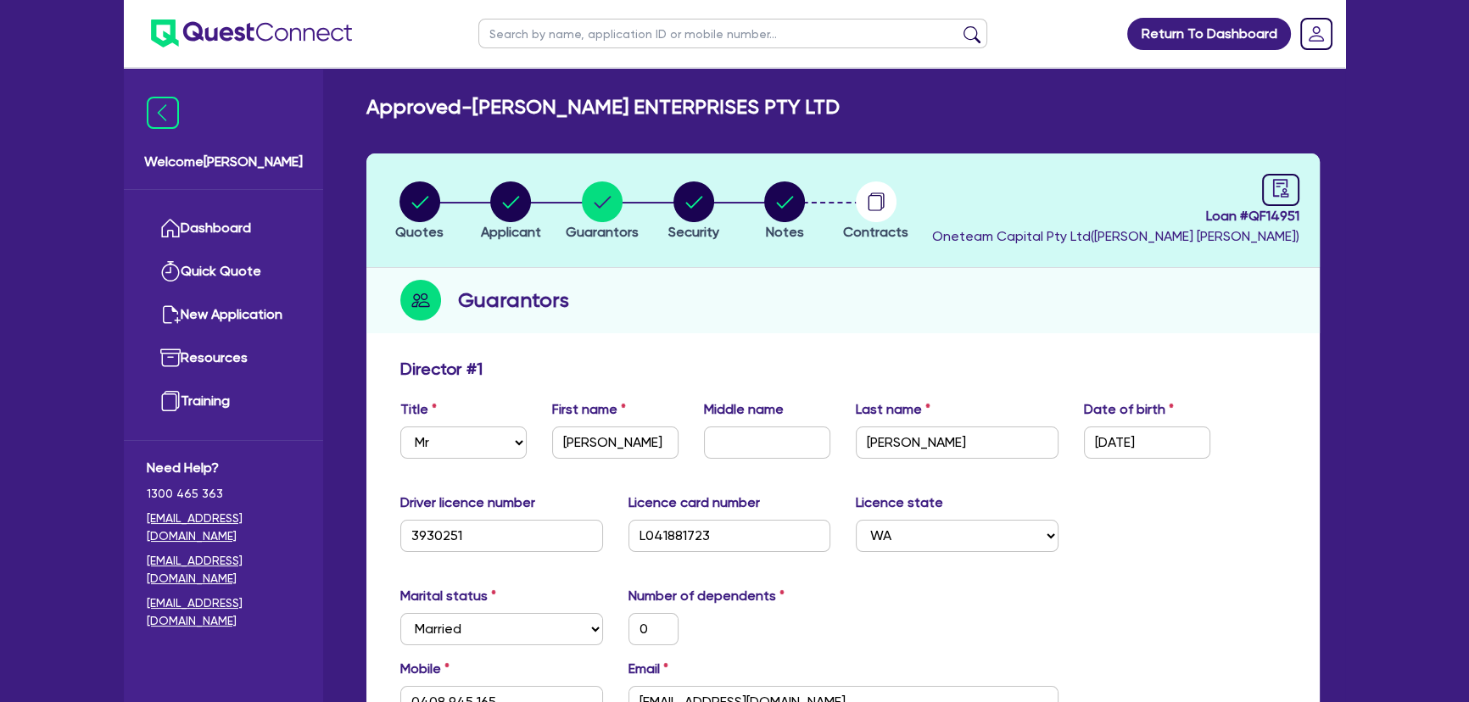
select select "SECONDARY_ASSETS"
select select "PRINTING_AND_PACKAGING_EQUIPMENT"
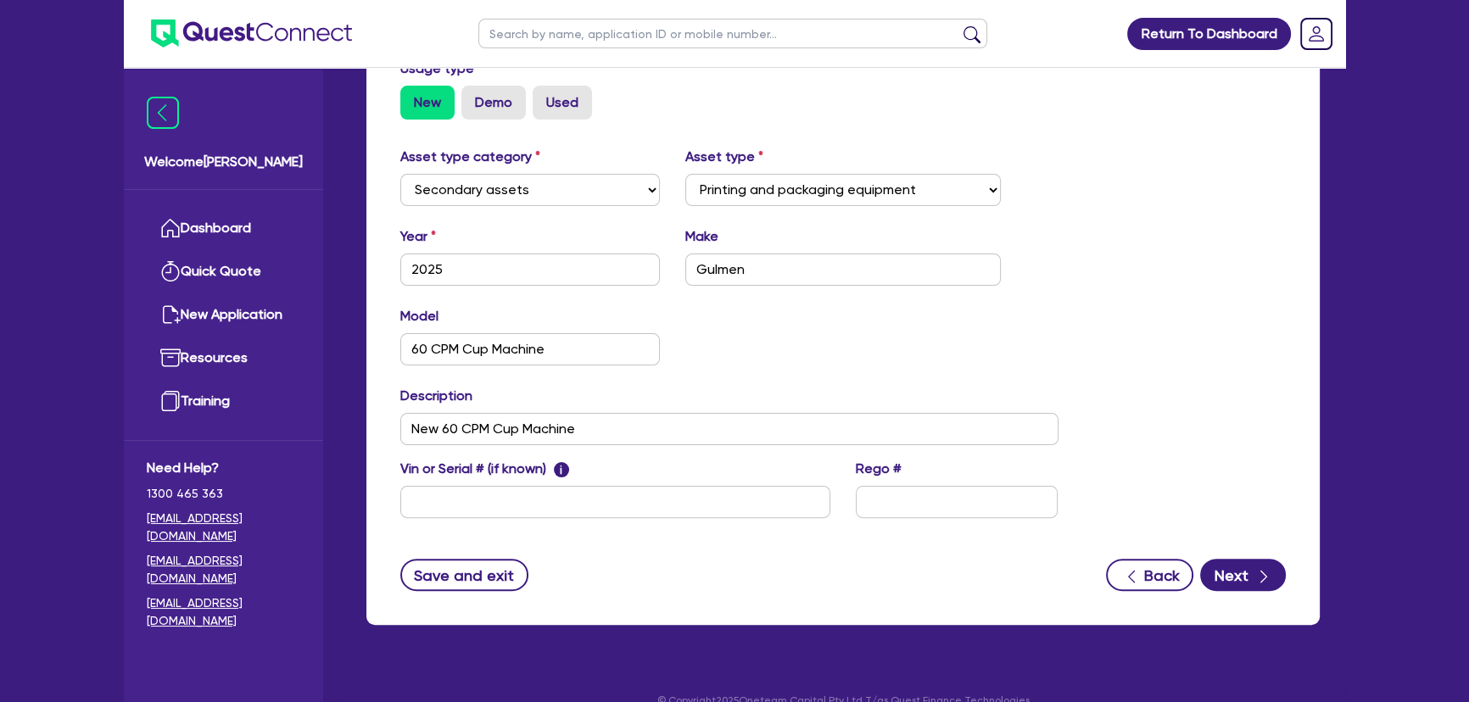
scroll to position [543, 0]
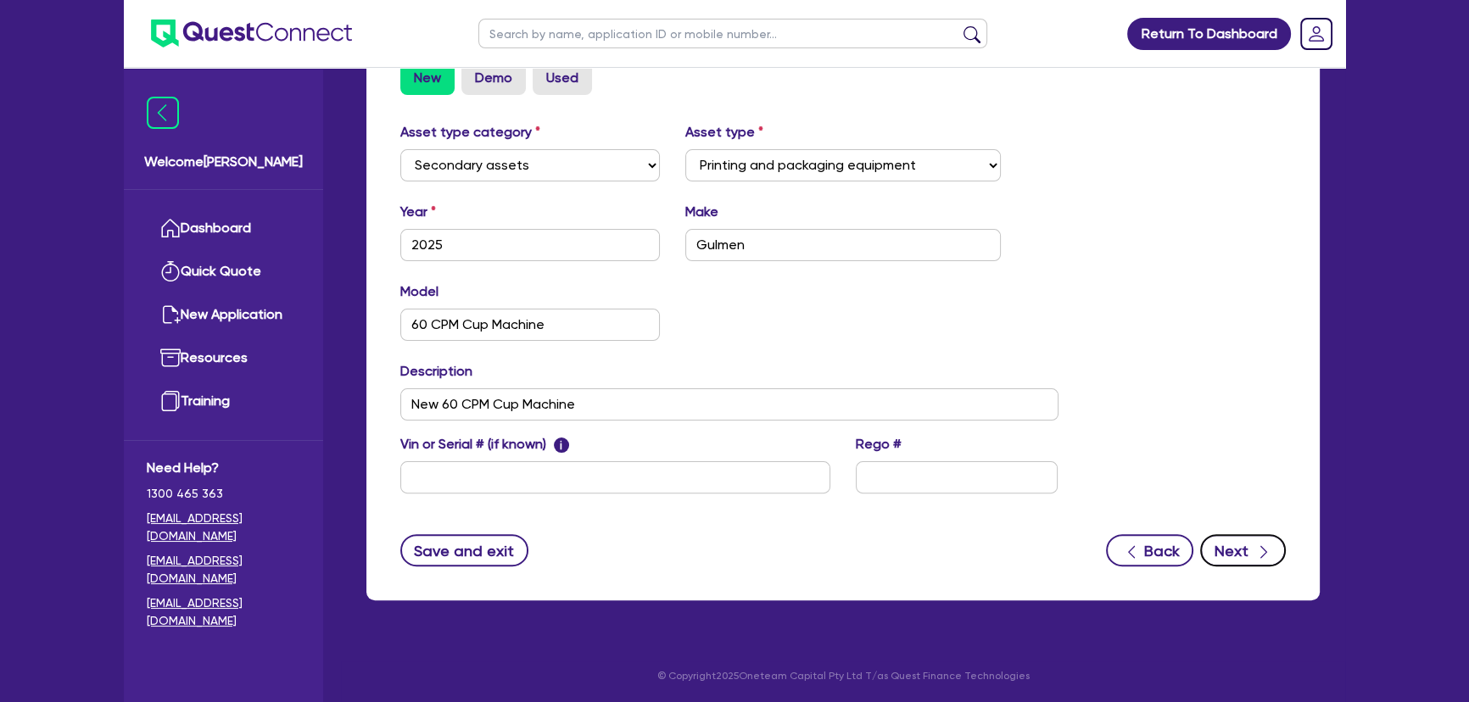
click at [1229, 552] on button "Next" at bounding box center [1243, 550] width 86 height 32
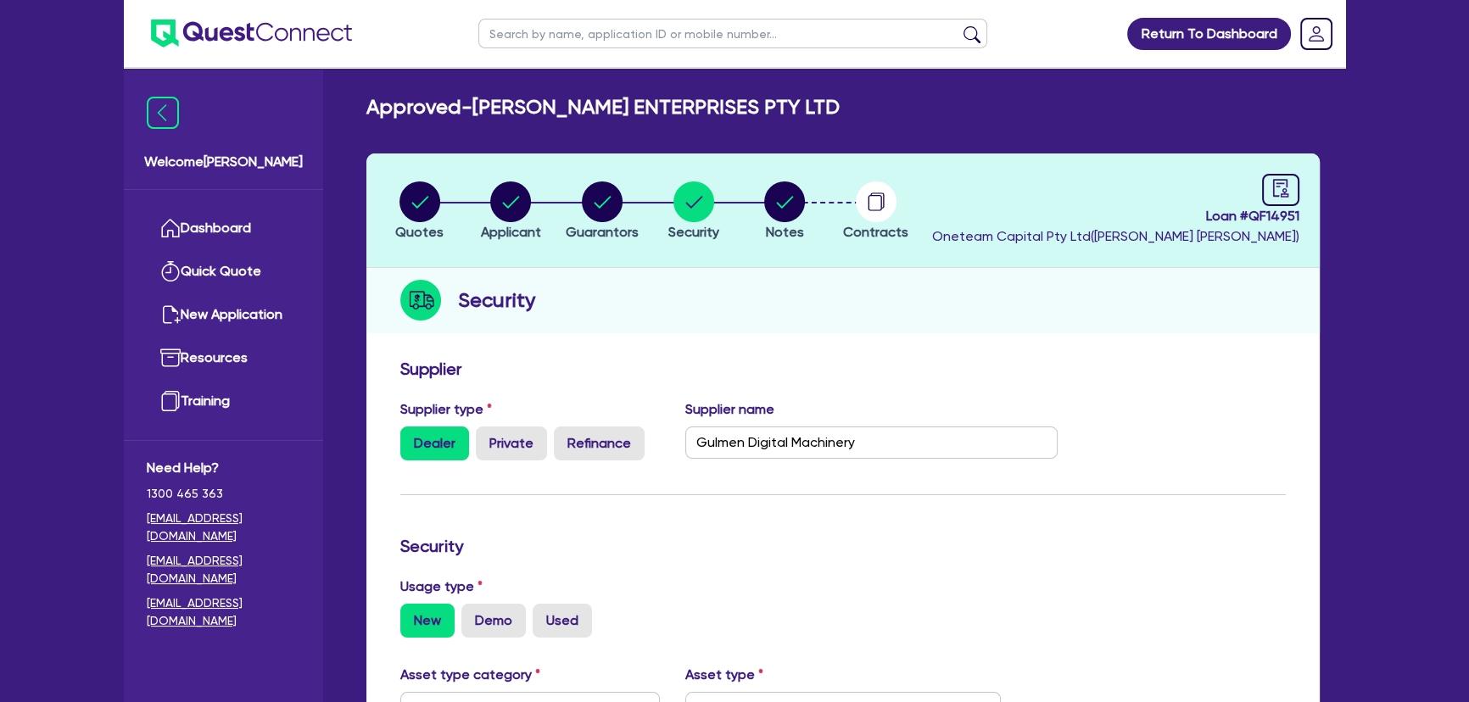
select select "Quest Finance - Own Book"
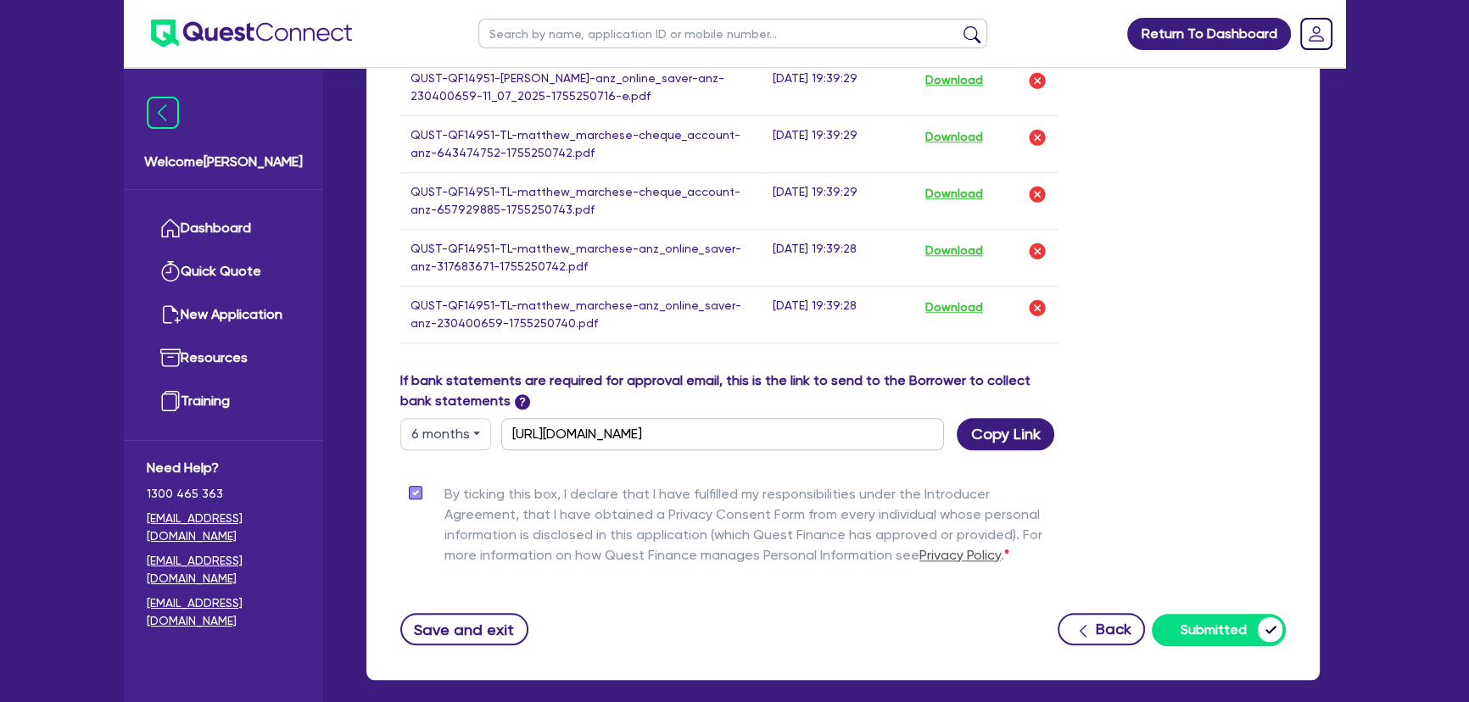
scroll to position [2065, 0]
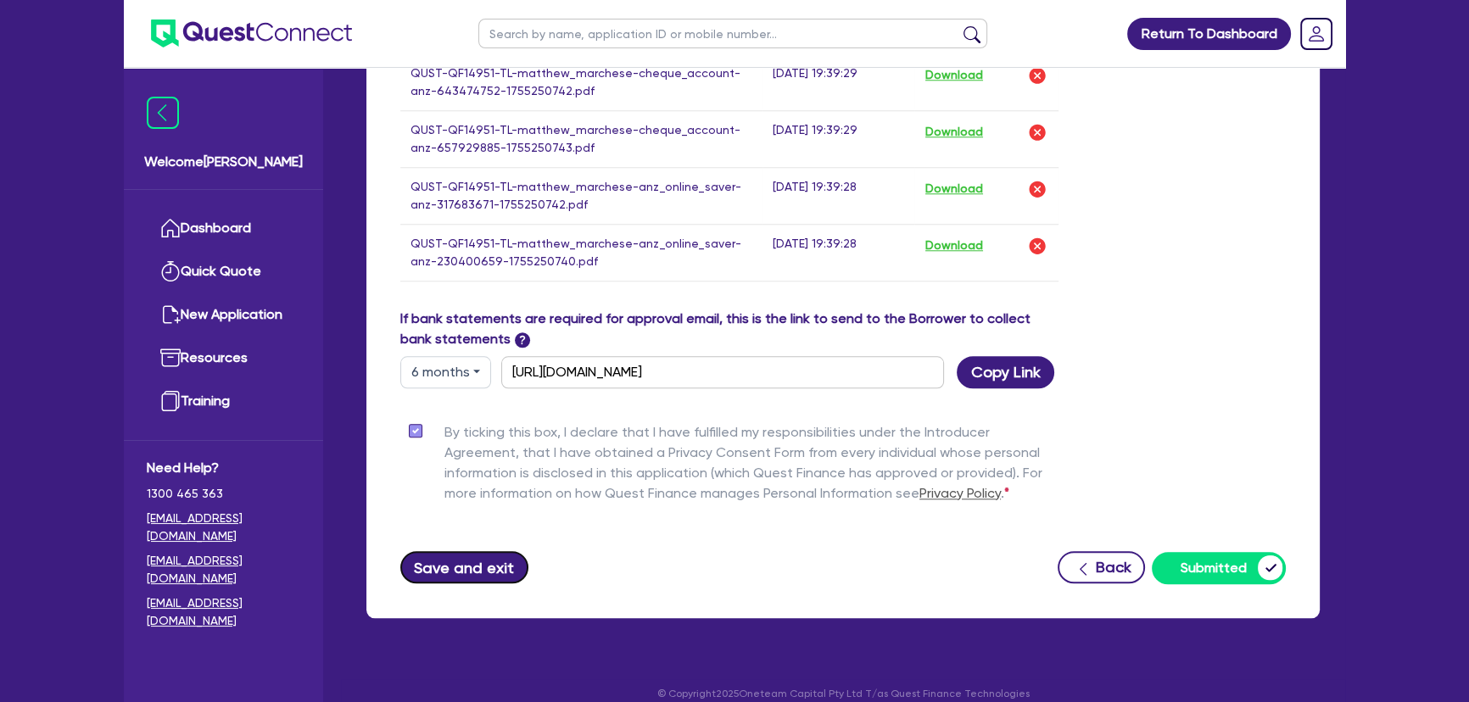
click at [490, 551] on button "Save and exit" at bounding box center [464, 567] width 128 height 32
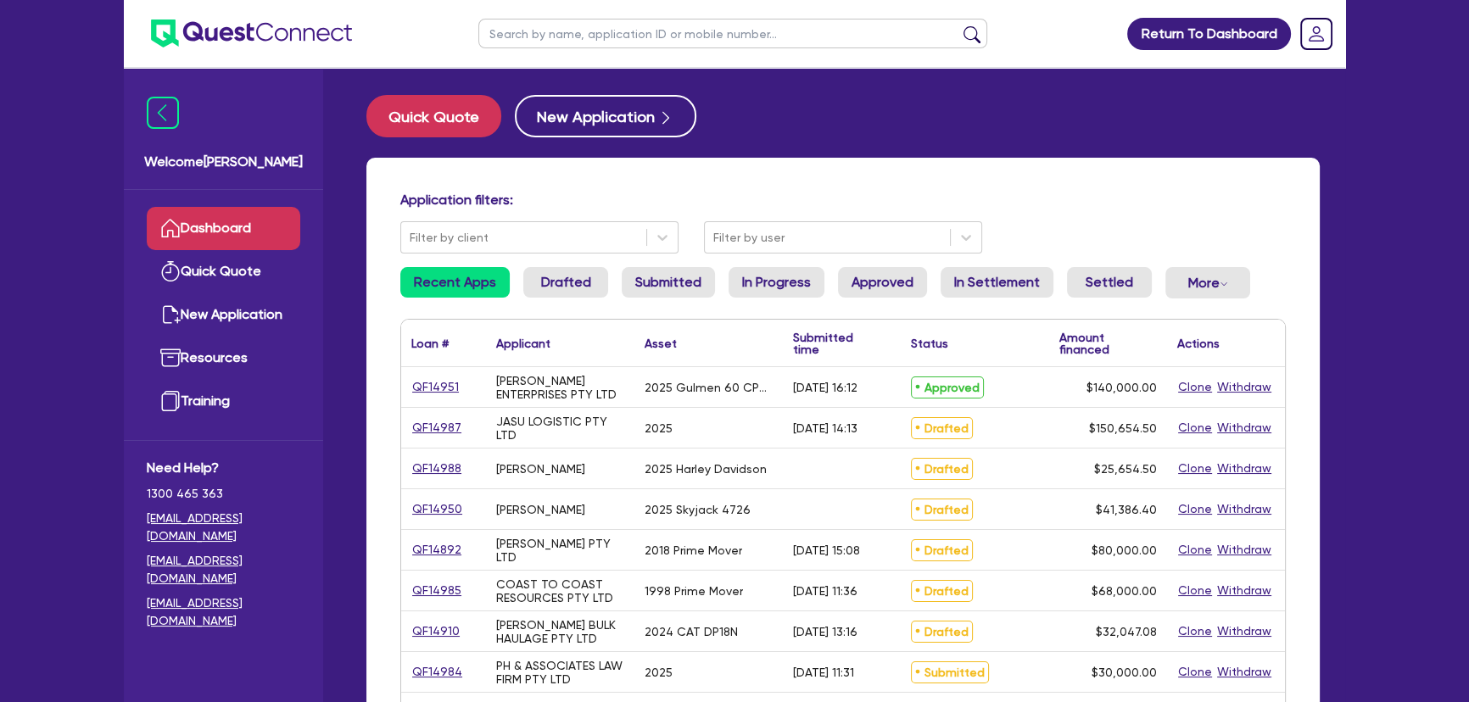
click at [438, 379] on link "QF14951" at bounding box center [435, 387] width 48 height 20
select select "SECONDARY_ASSETS"
select select "PRINTING_AND_PACKAGING_EQUIPMENT"
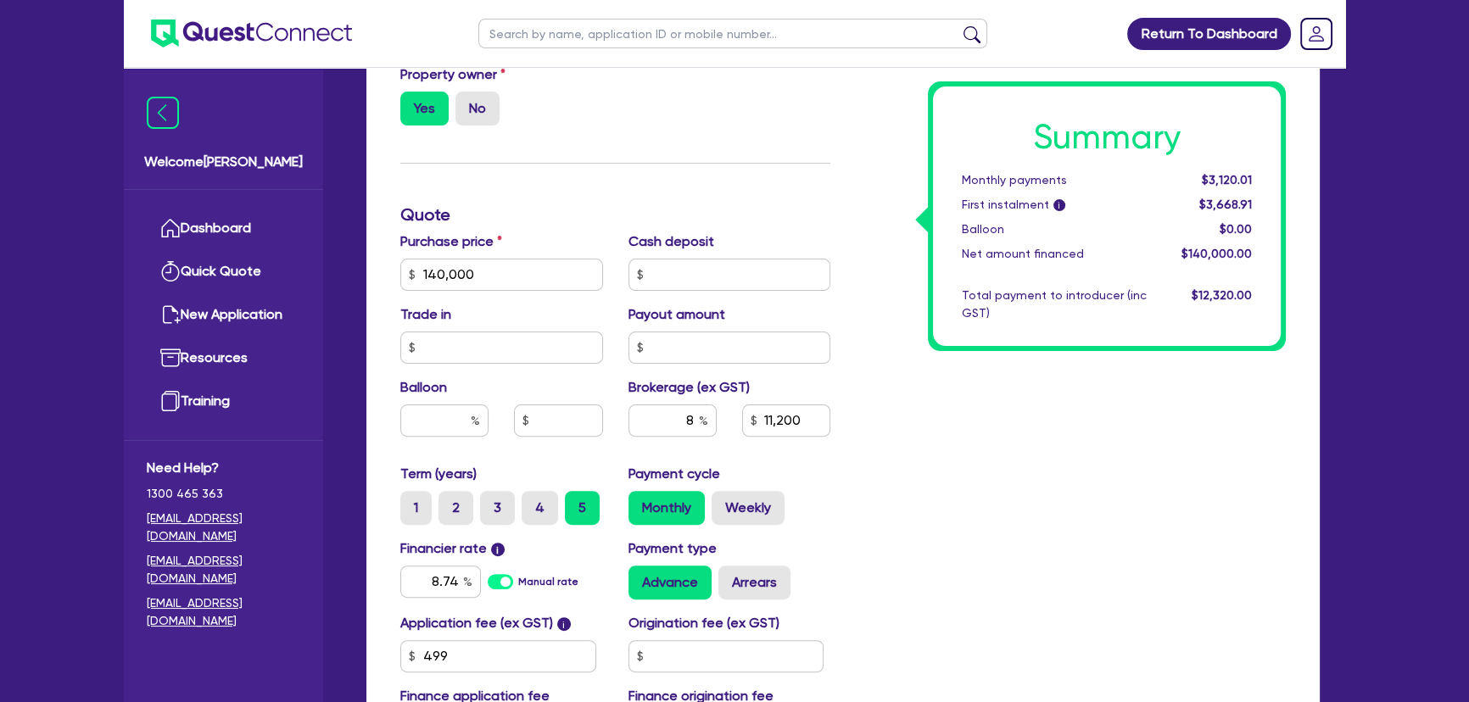
scroll to position [616, 0]
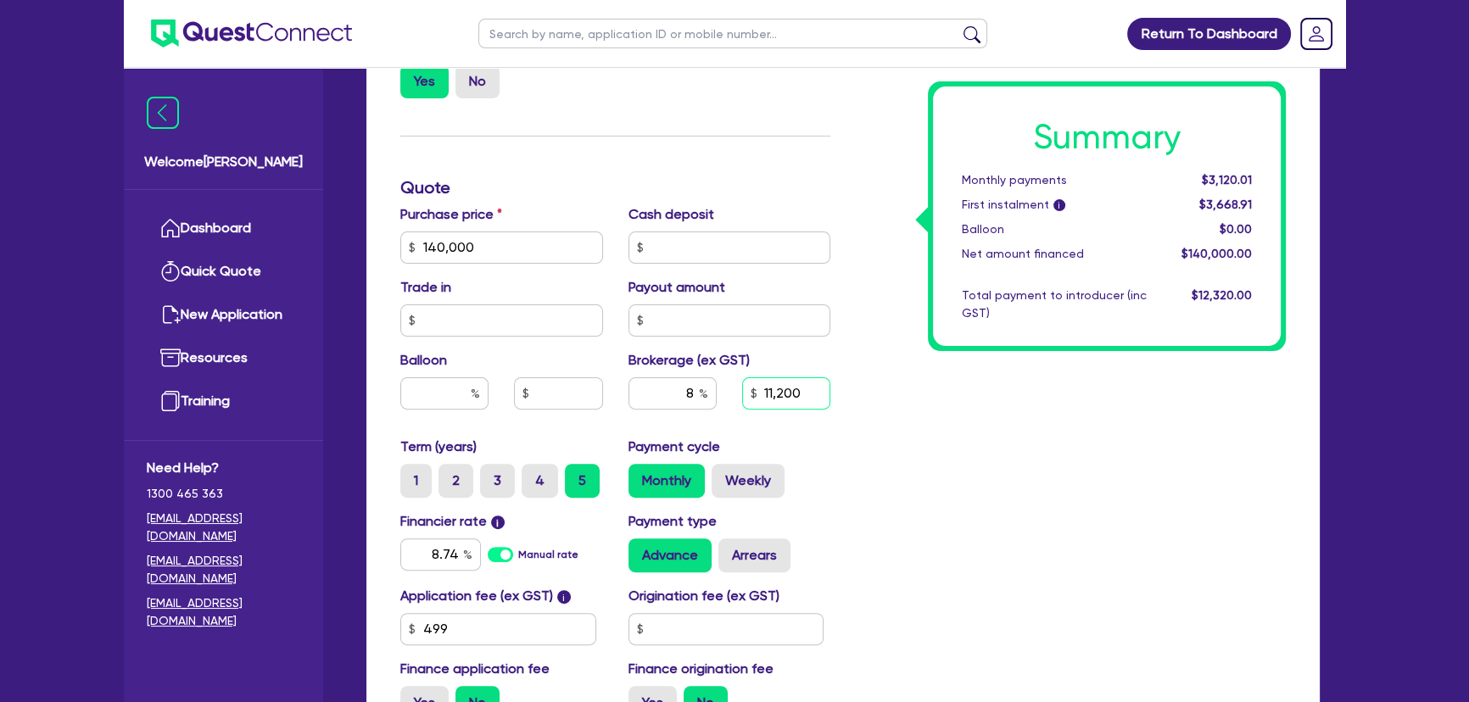
click at [801, 398] on input "11,200" at bounding box center [786, 393] width 88 height 32
type input "140,000"
type input "11,200"
type input "140,000"
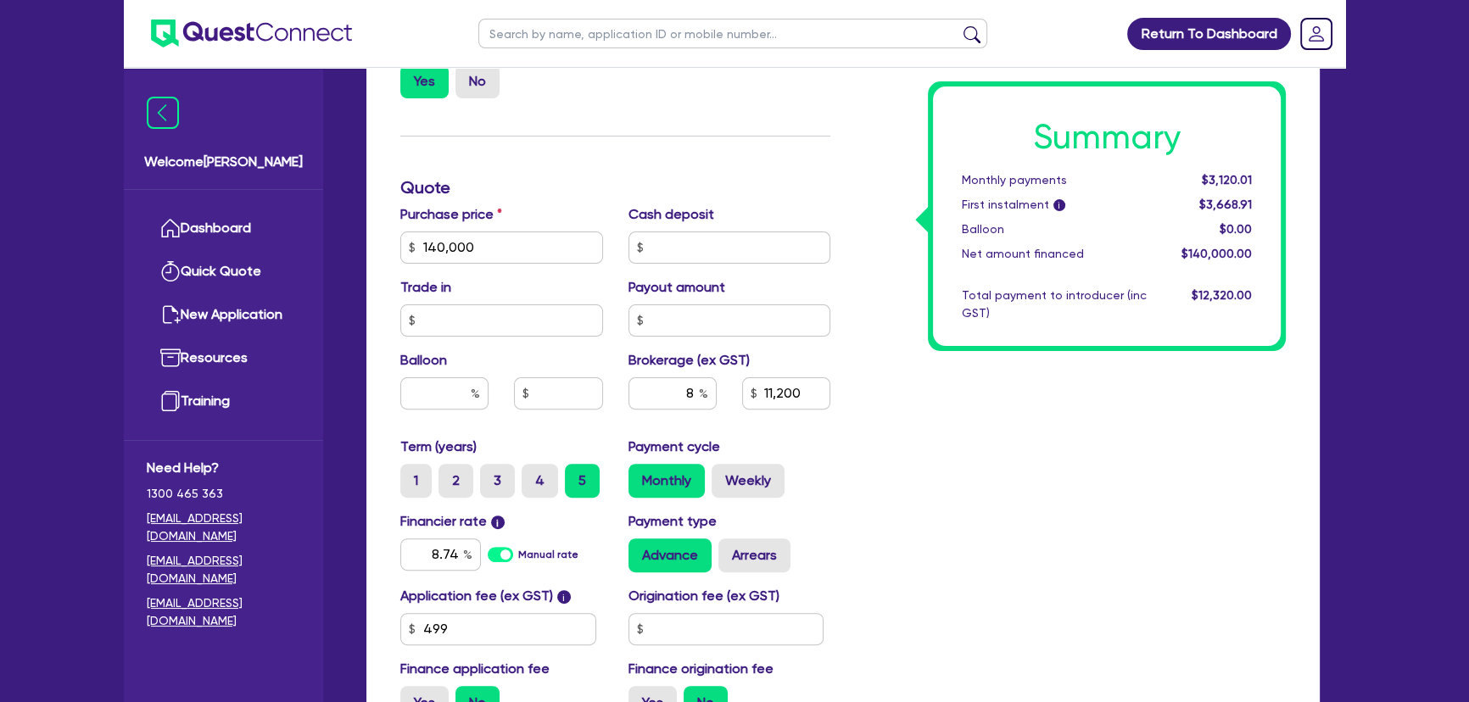
type input "11,200"
click at [863, 481] on div "Summary Monthly payments $3,120.01 First instalment i $3,668.91 Balloon $0.00 N…" at bounding box center [1070, 237] width 455 height 991
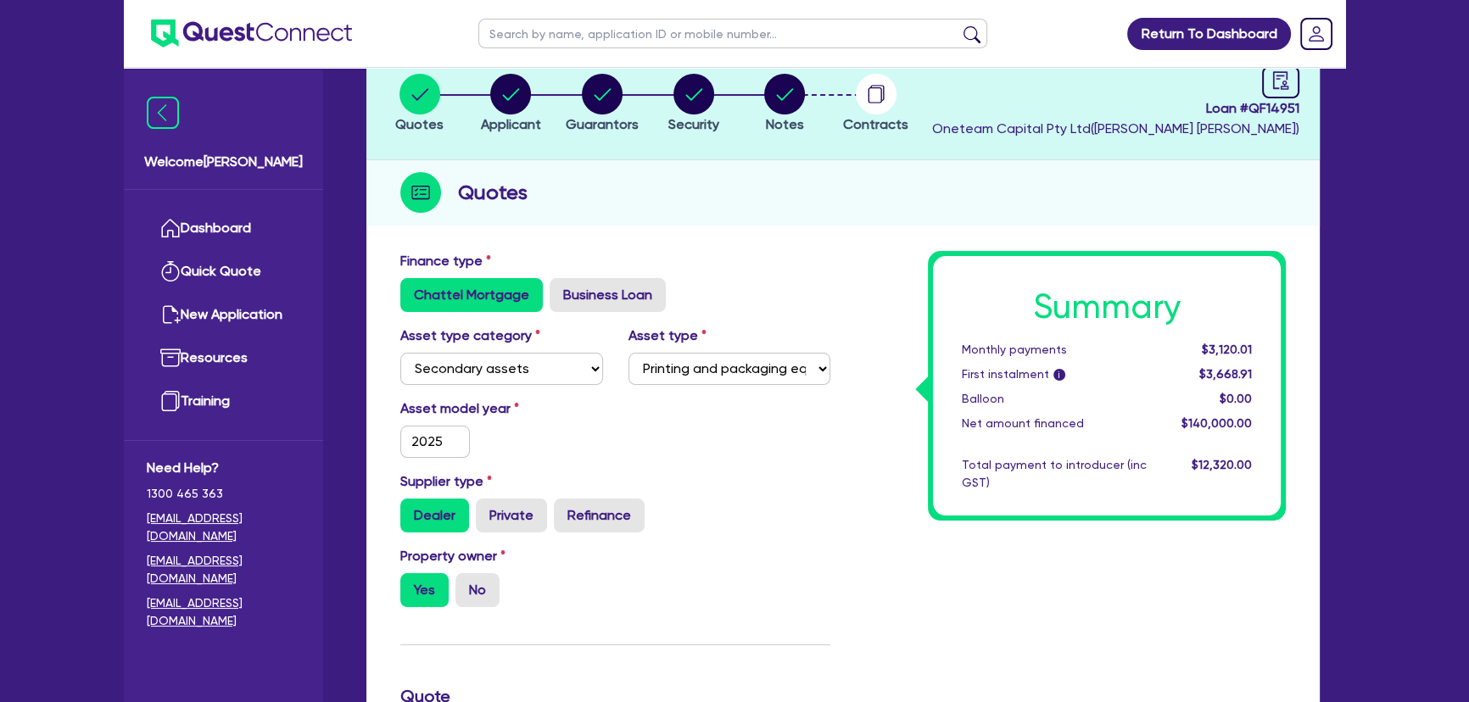
scroll to position [0, 0]
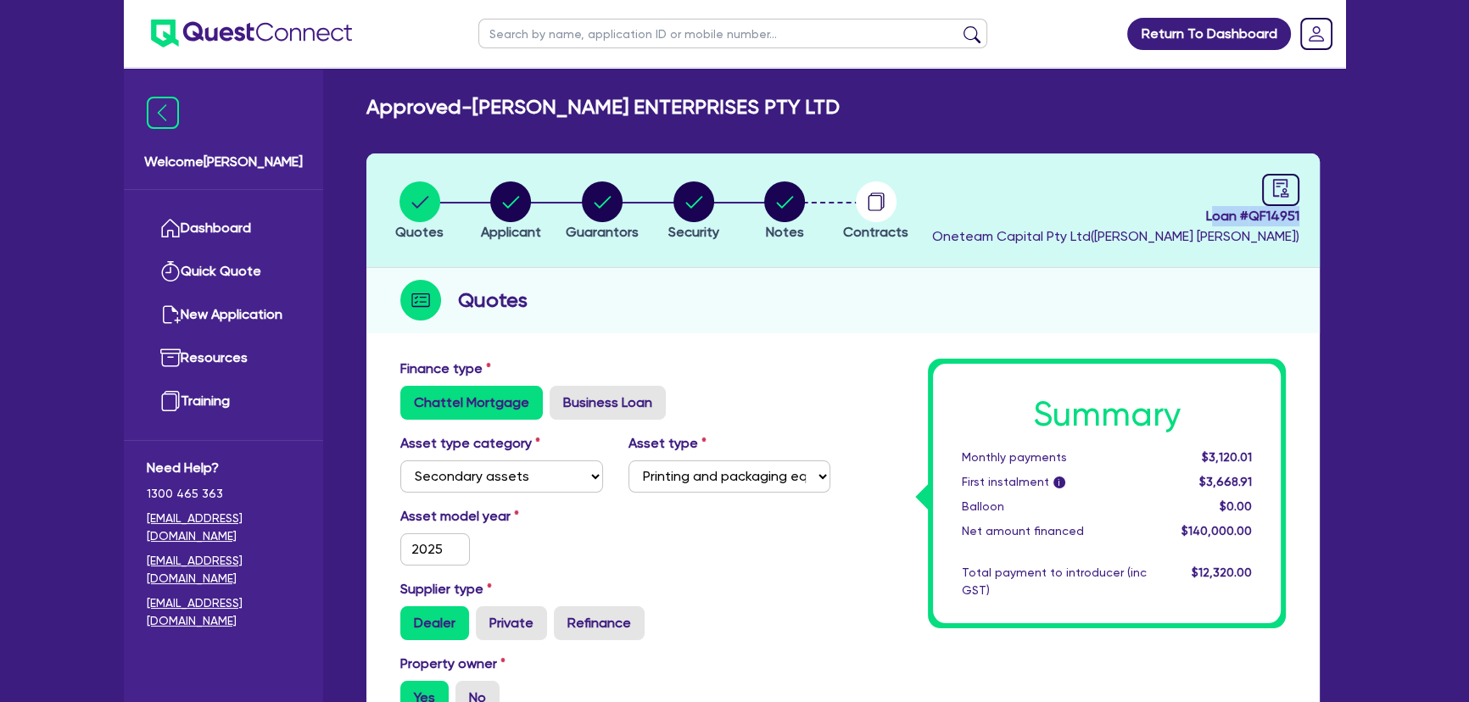
drag, startPoint x: 1296, startPoint y: 210, endPoint x: 1339, endPoint y: 210, distance: 43.2
click at [1177, 225] on span "Loan # QF14951" at bounding box center [1115, 216] width 367 height 20
drag, startPoint x: 1190, startPoint y: 214, endPoint x: 1394, endPoint y: 210, distance: 204.4
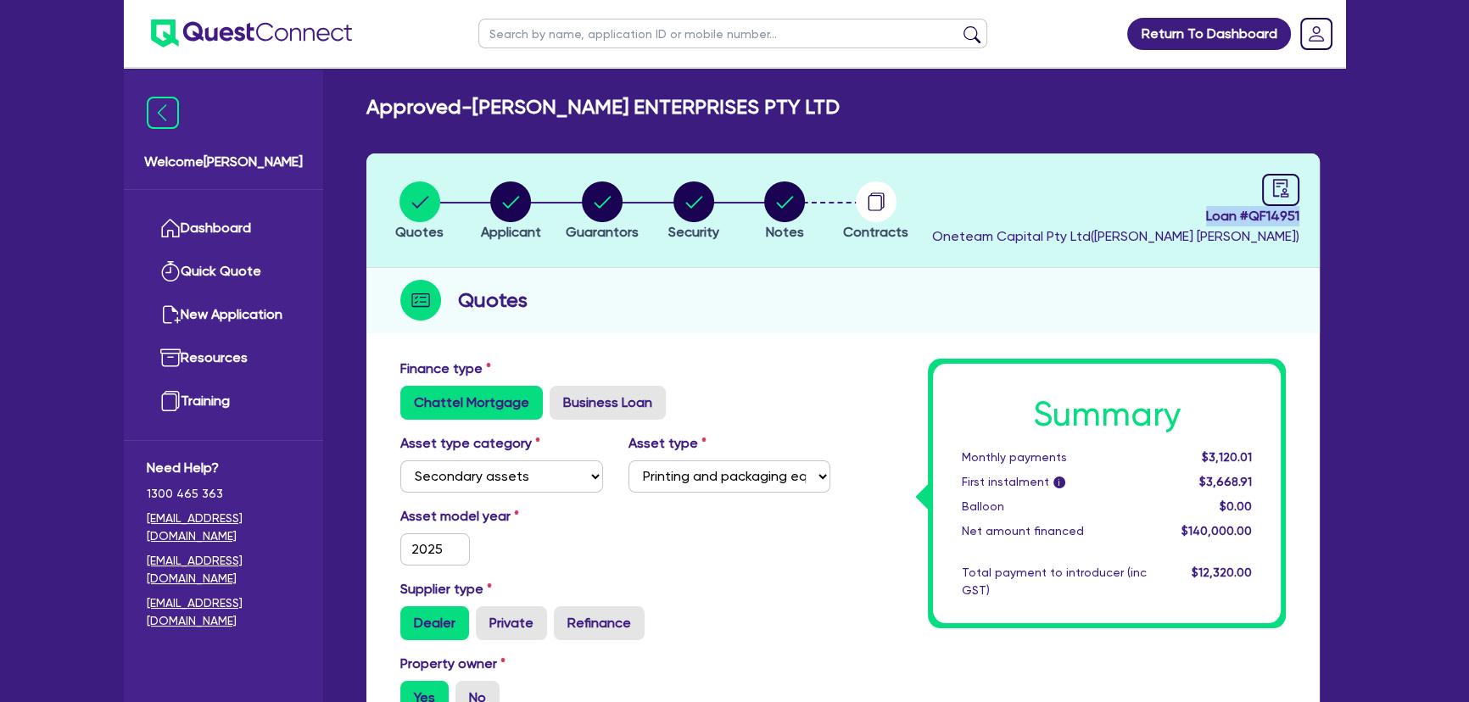
copy span "Loan # QF14951"
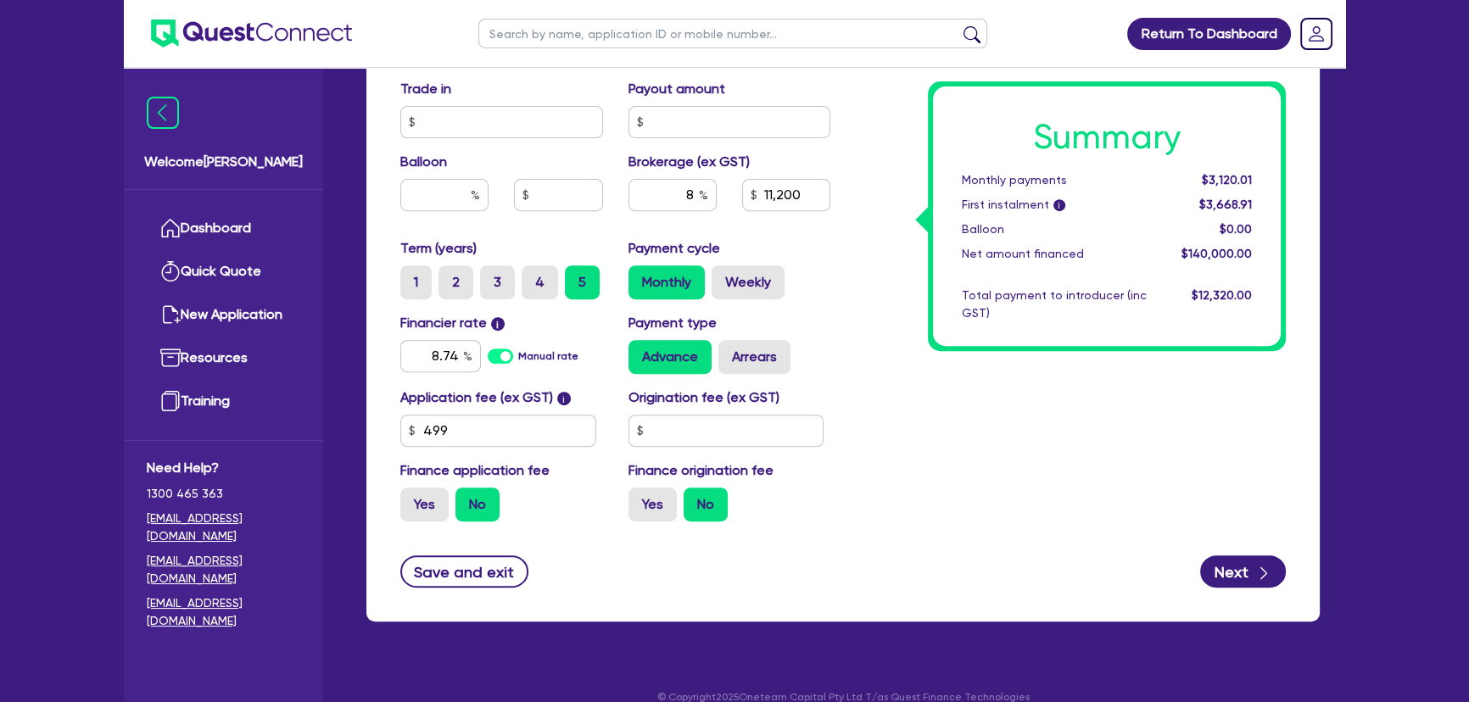
scroll to position [836, 0]
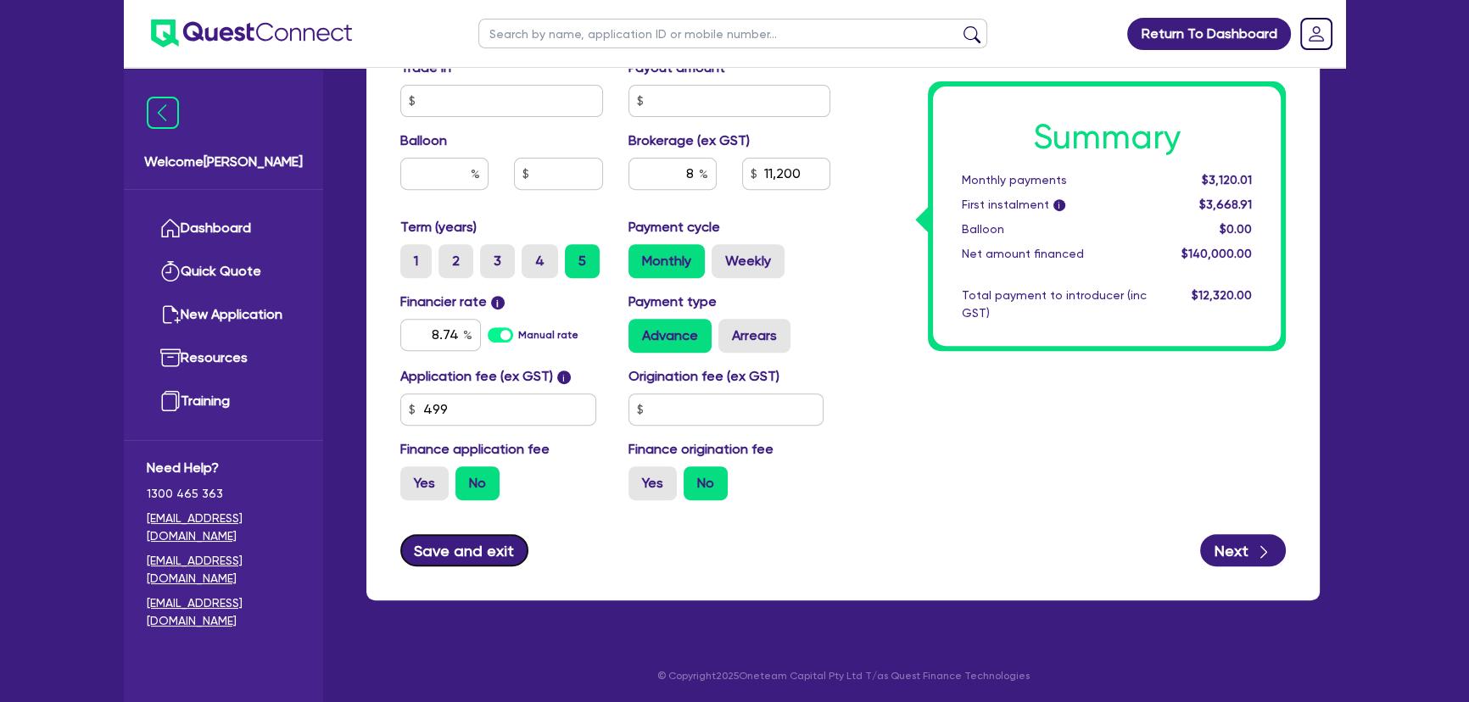
click at [448, 549] on button "Save and exit" at bounding box center [464, 550] width 128 height 32
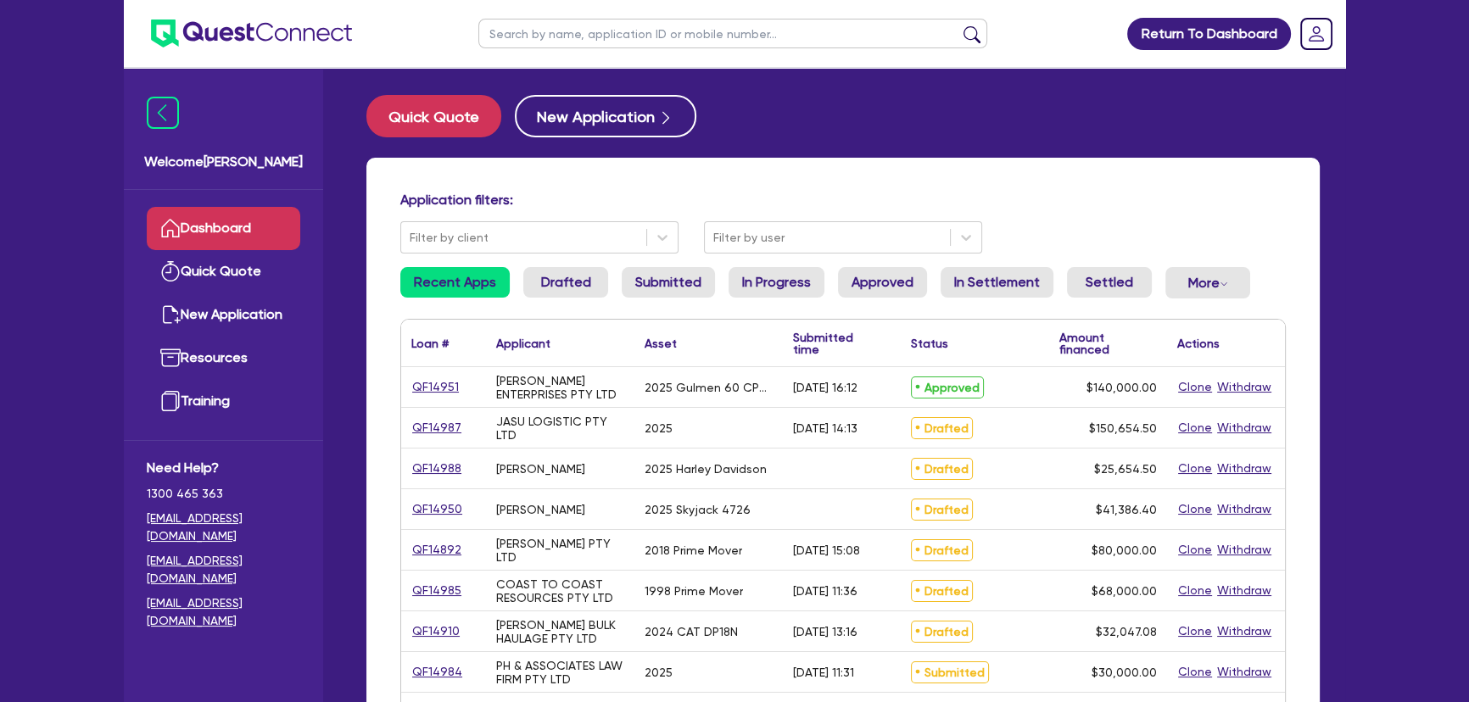
click at [286, 34] on img at bounding box center [251, 34] width 201 height 28
click at [438, 381] on link "QF14951" at bounding box center [435, 387] width 48 height 20
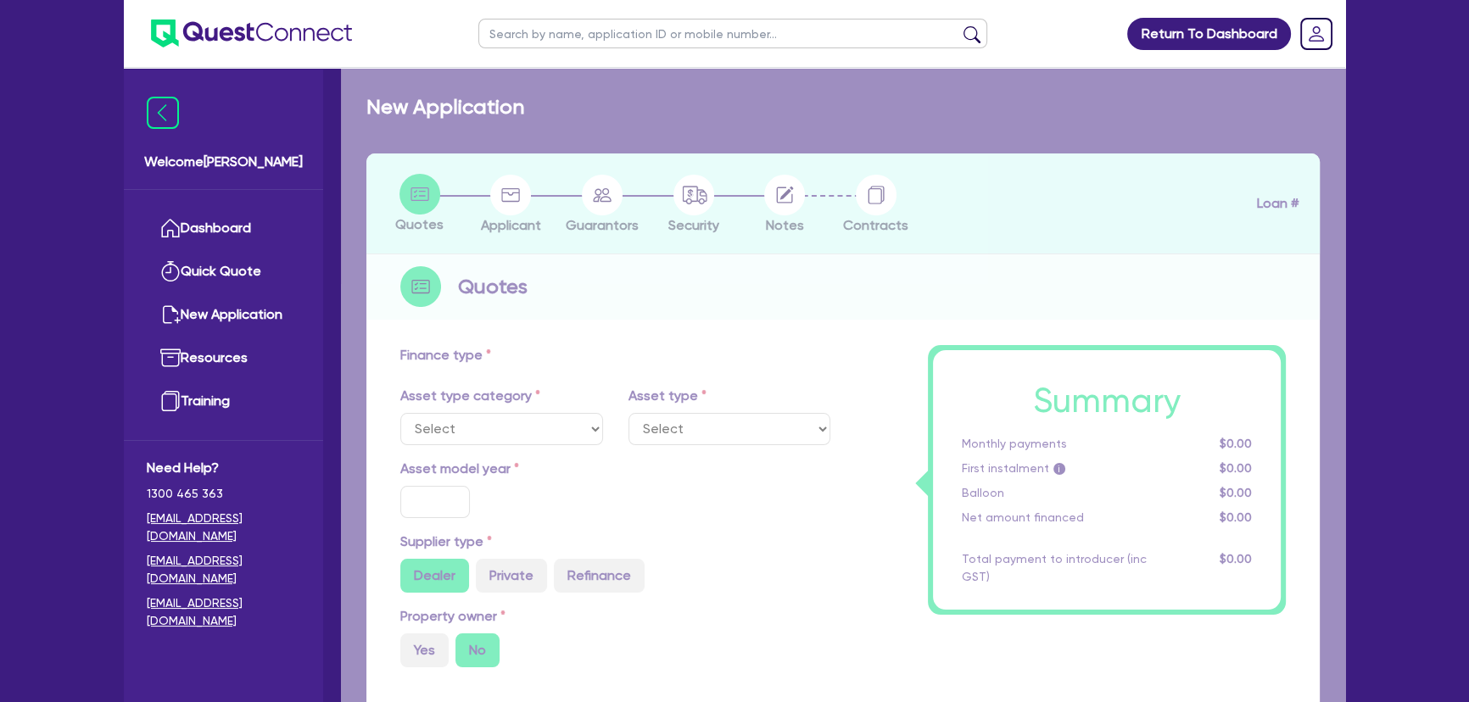
select select "SECONDARY_ASSETS"
type input "2025"
radio input "true"
type input "140,000"
type input "8"
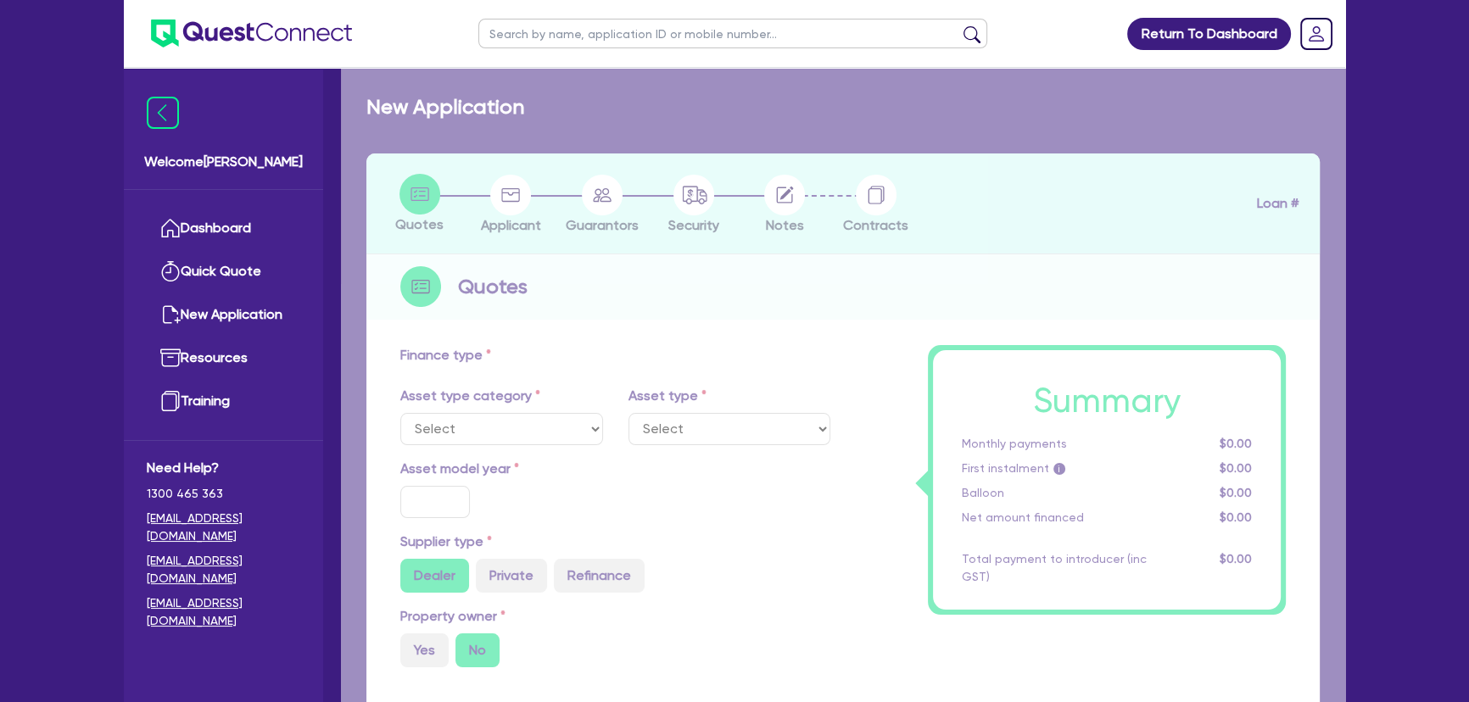
type input "11,200"
type input "8.74"
type input "499"
select select "PRINTING_AND_PACKAGING_EQUIPMENT"
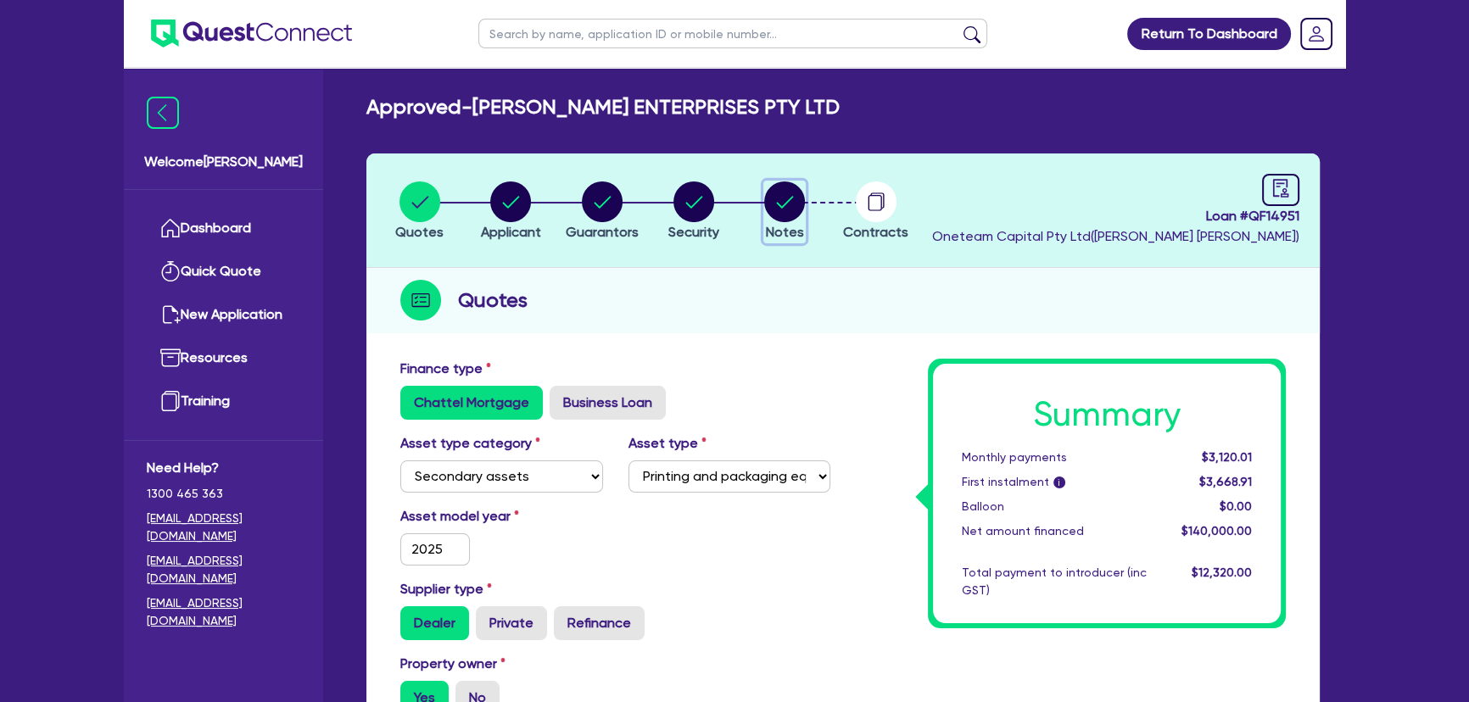
click at [778, 203] on icon "button" at bounding box center [785, 202] width 17 height 12
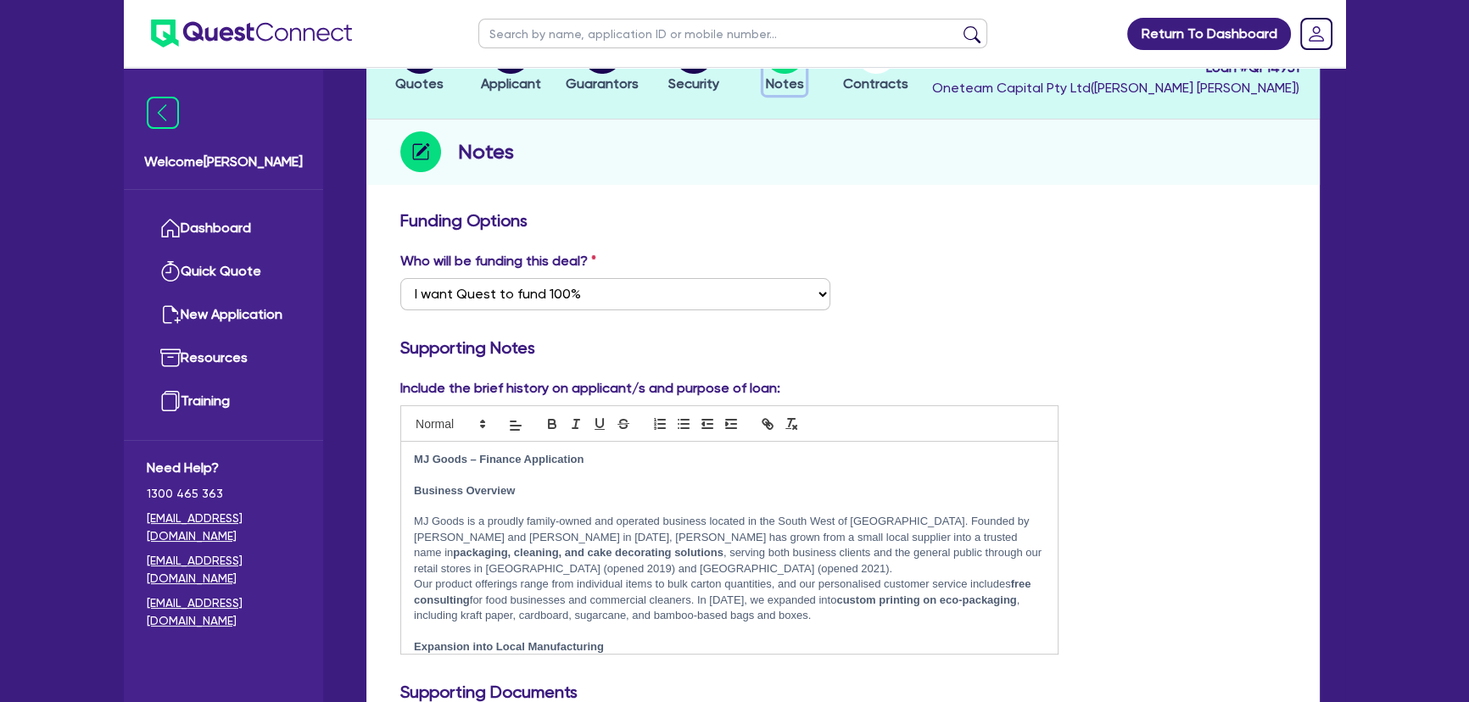
scroll to position [153, 0]
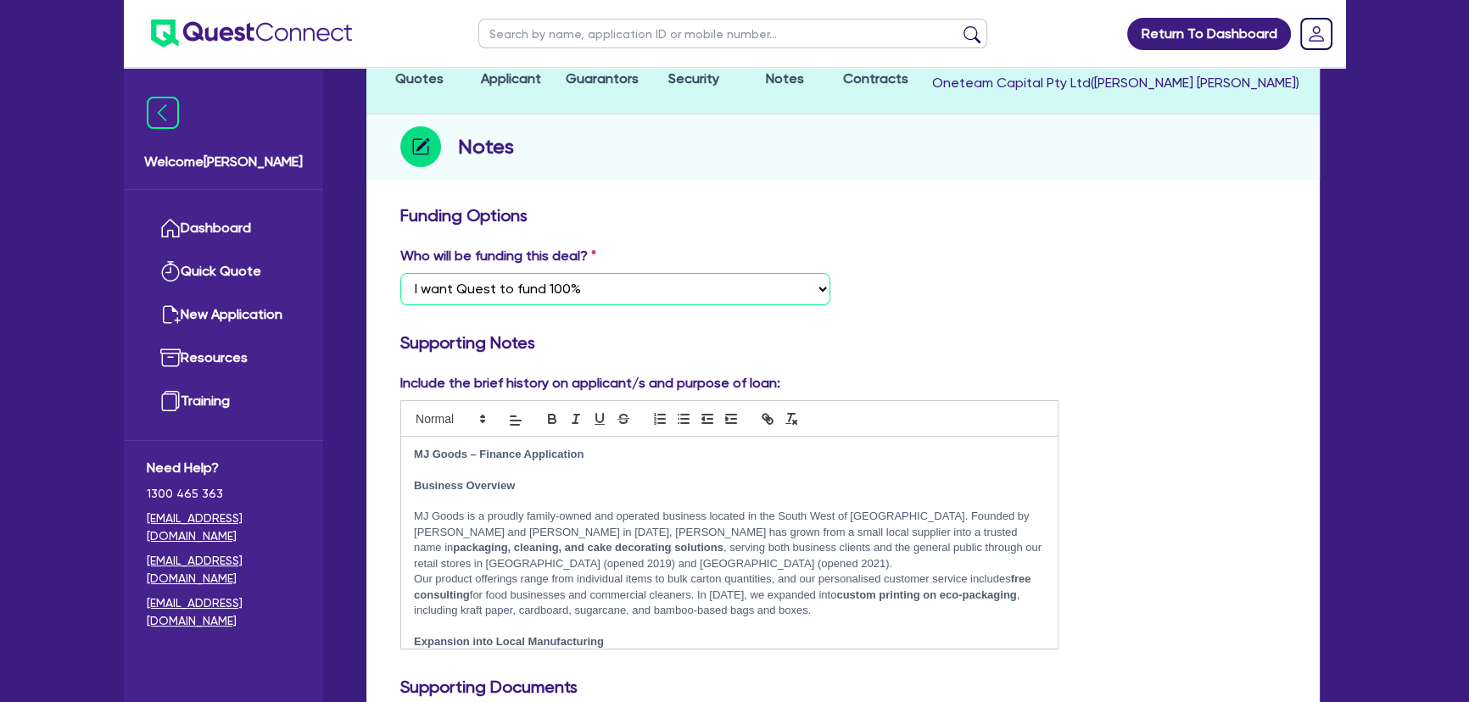
click at [620, 290] on select "Select I want Quest to fund 100% I will fund 100% I will co-fund with Quest Oth…" at bounding box center [615, 289] width 430 height 32
select select "Other"
click at [400, 273] on select "Select I want Quest to fund 100% I will fund 100% I will co-fund with Quest Oth…" at bounding box center [615, 289] width 430 height 32
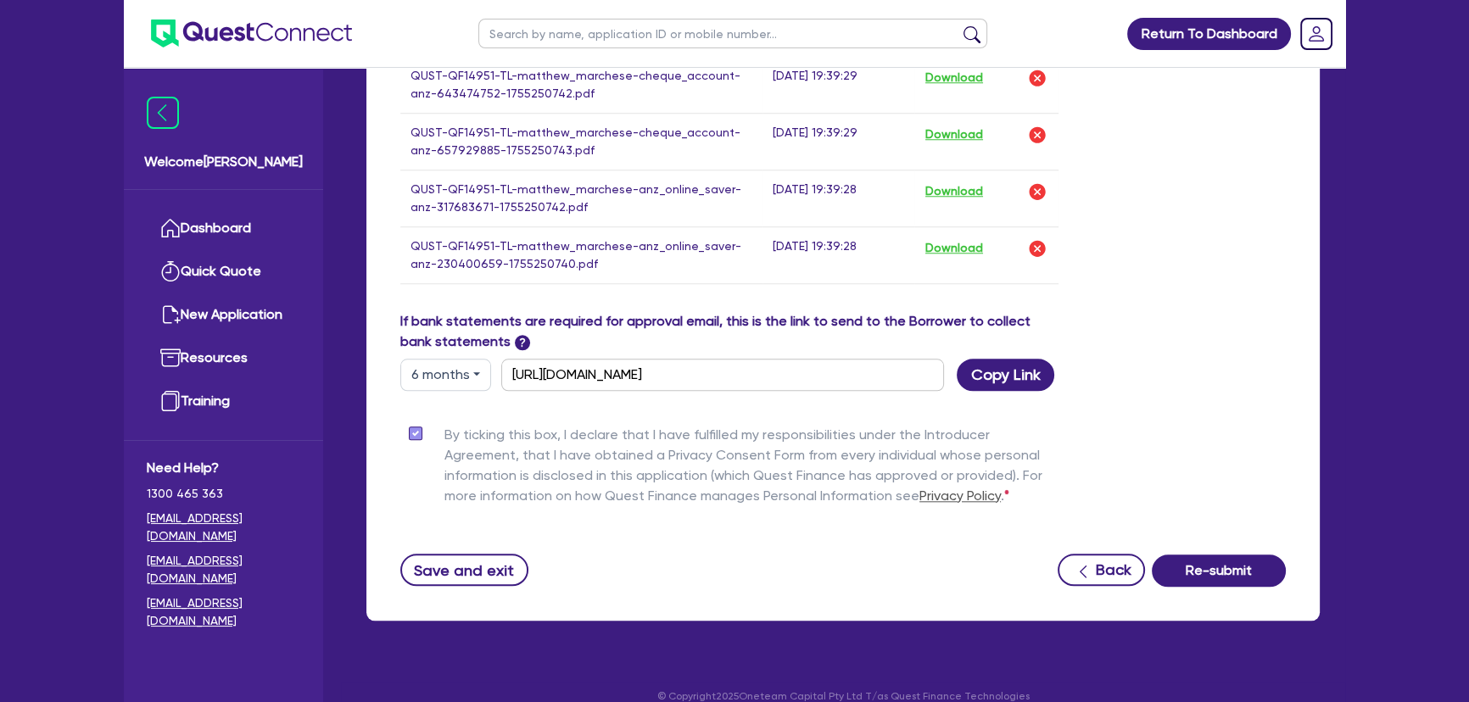
scroll to position [2065, 0]
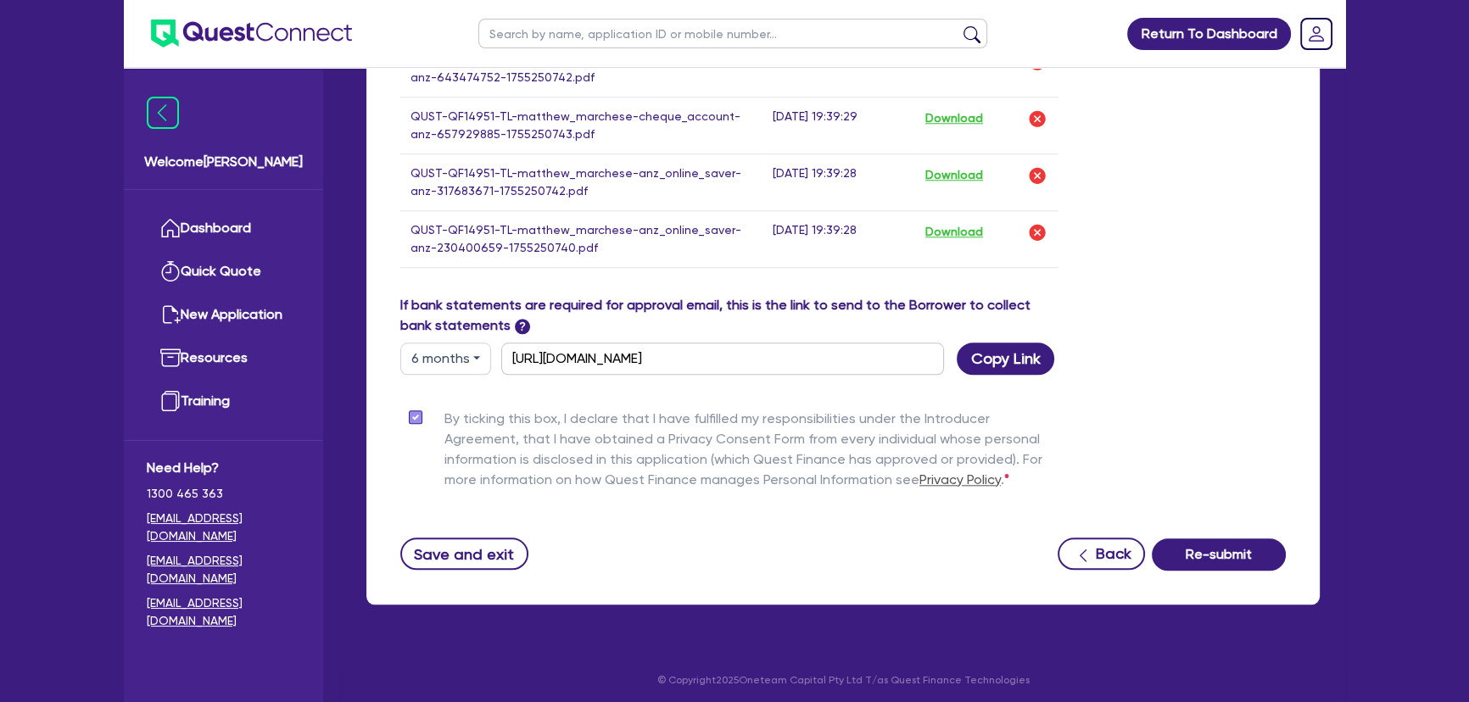
click at [449, 558] on button "Save and exit" at bounding box center [464, 554] width 128 height 32
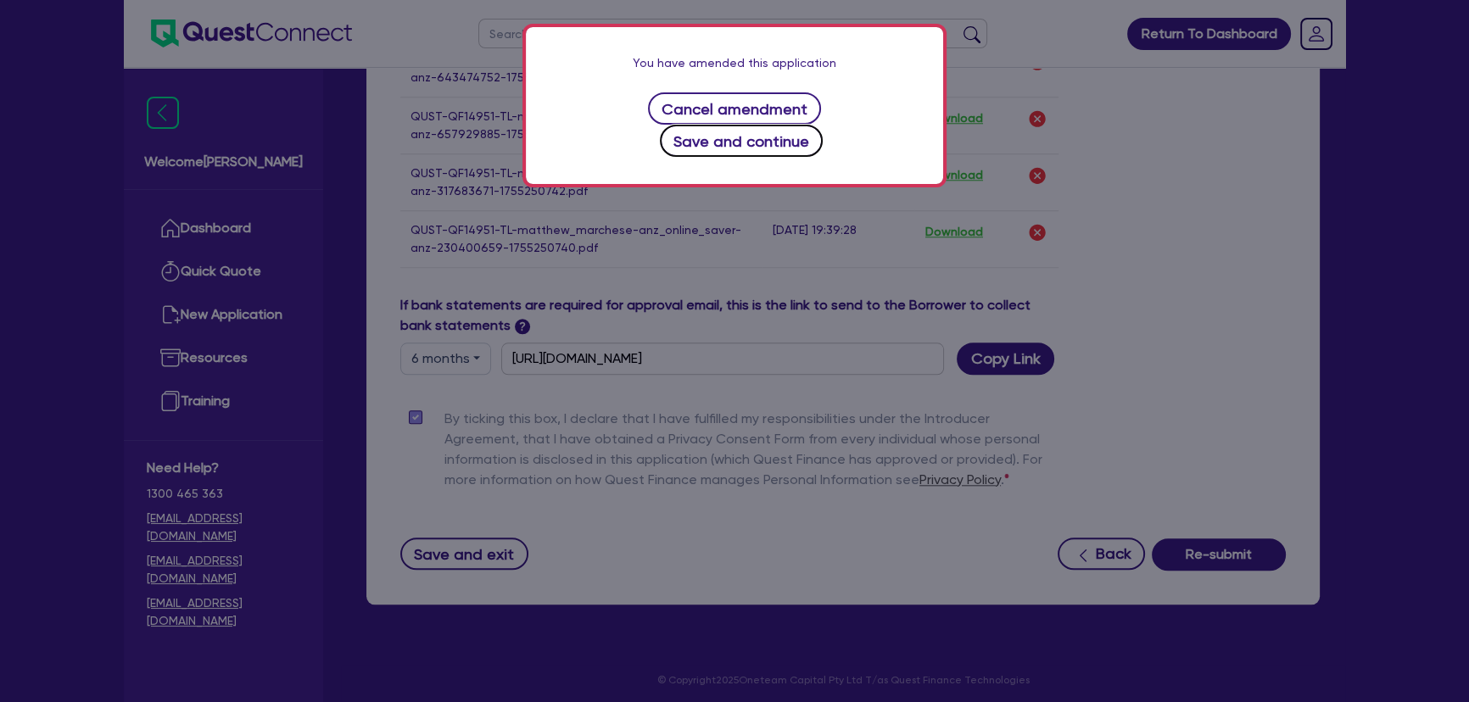
click at [794, 125] on button "Save and continue" at bounding box center [742, 141] width 164 height 32
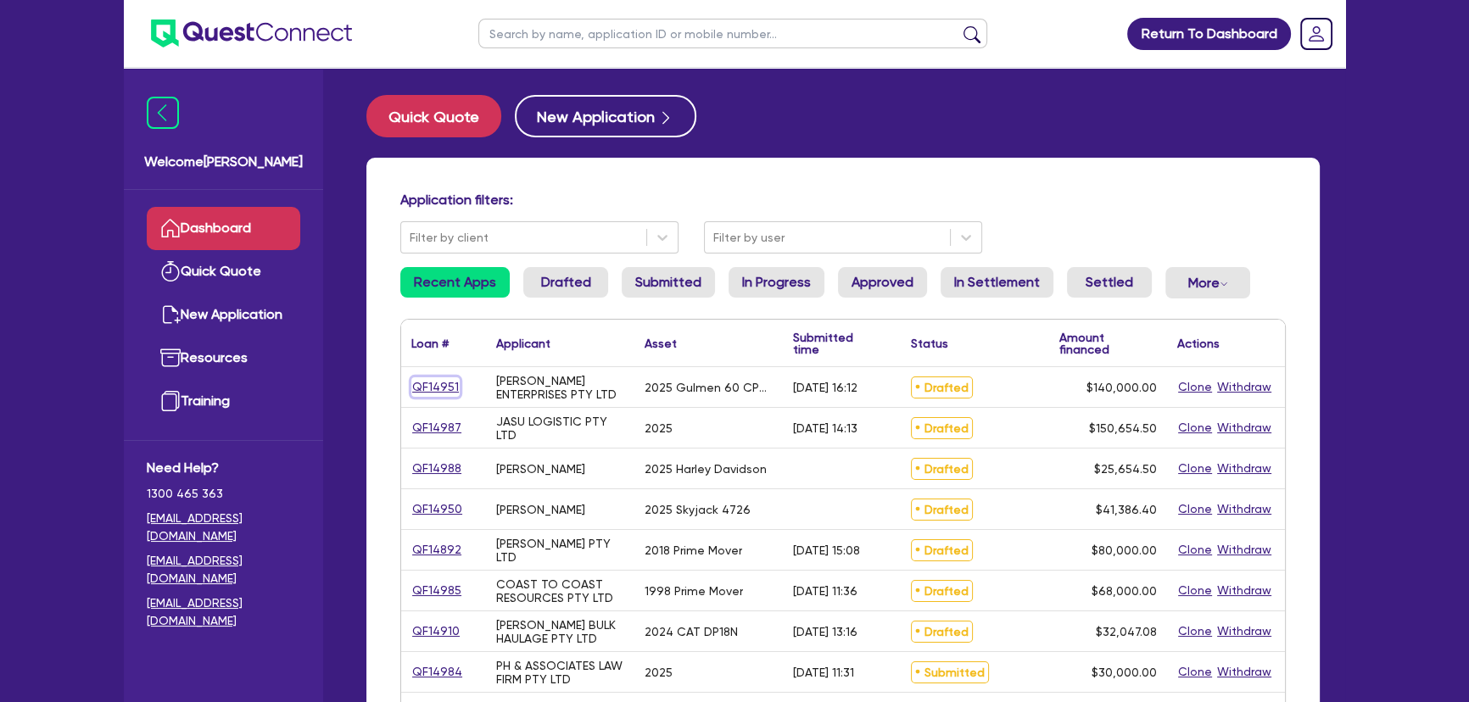
click at [443, 385] on link "QF14951" at bounding box center [435, 387] width 48 height 20
select select "SECONDARY_ASSETS"
select select "PRINTING_AND_PACKAGING_EQUIPMENT"
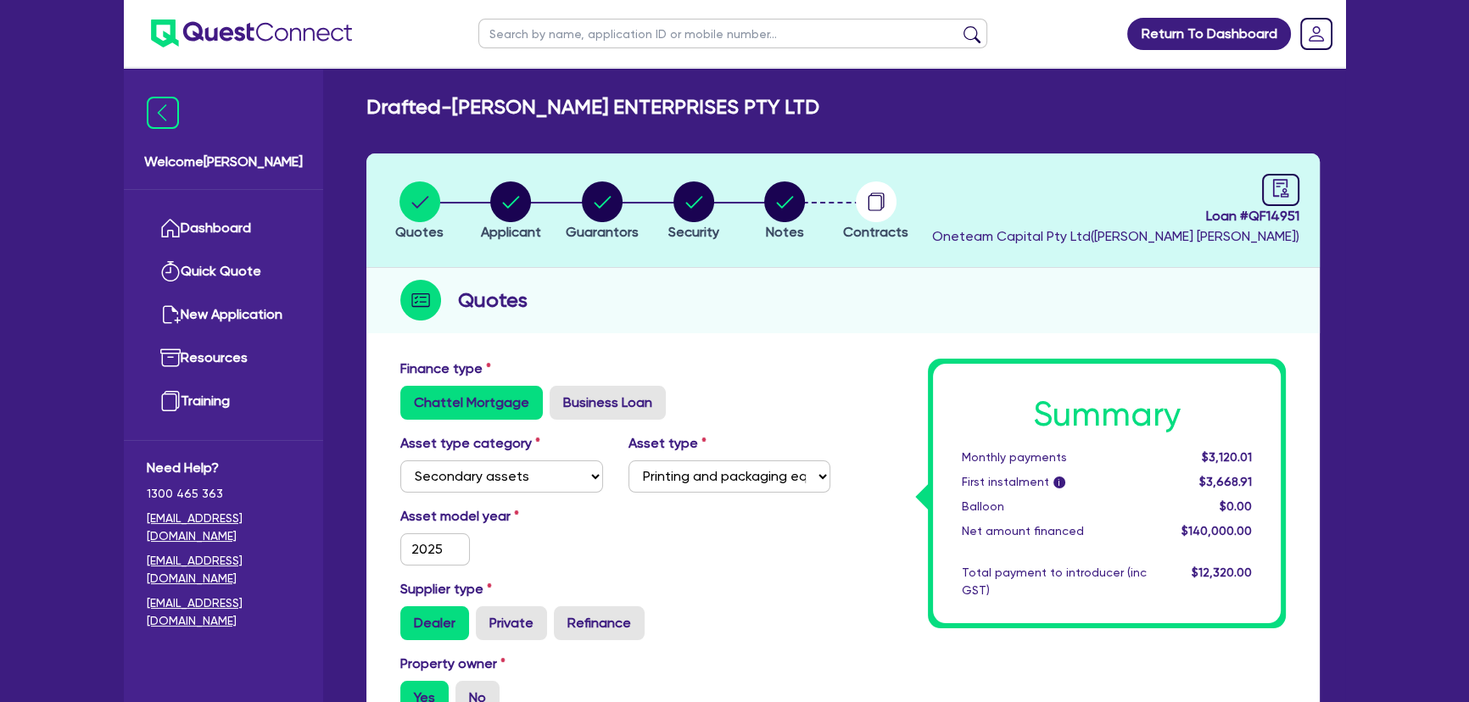
click at [639, 305] on div "Quotes" at bounding box center [842, 300] width 953 height 65
click at [798, 192] on circle "button" at bounding box center [784, 201] width 41 height 41
select select "Other"
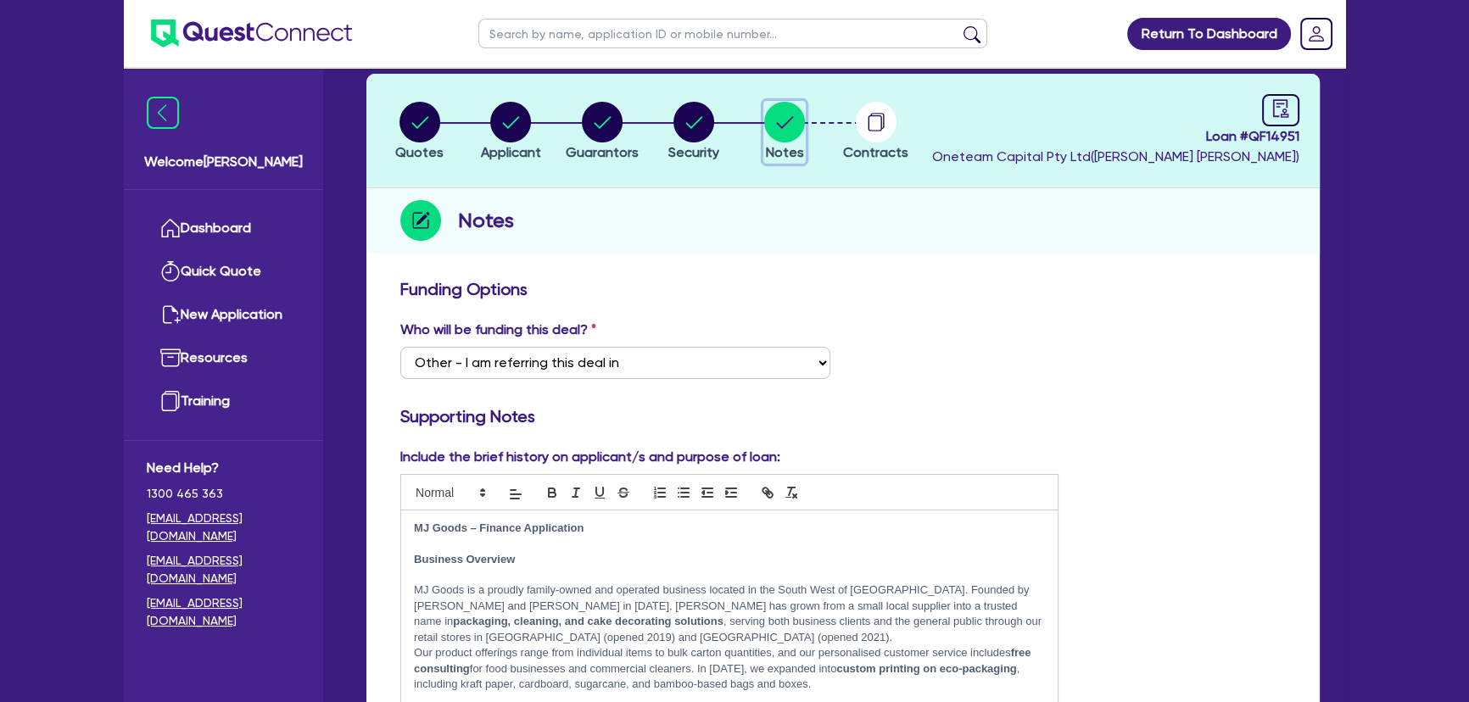
scroll to position [76, 0]
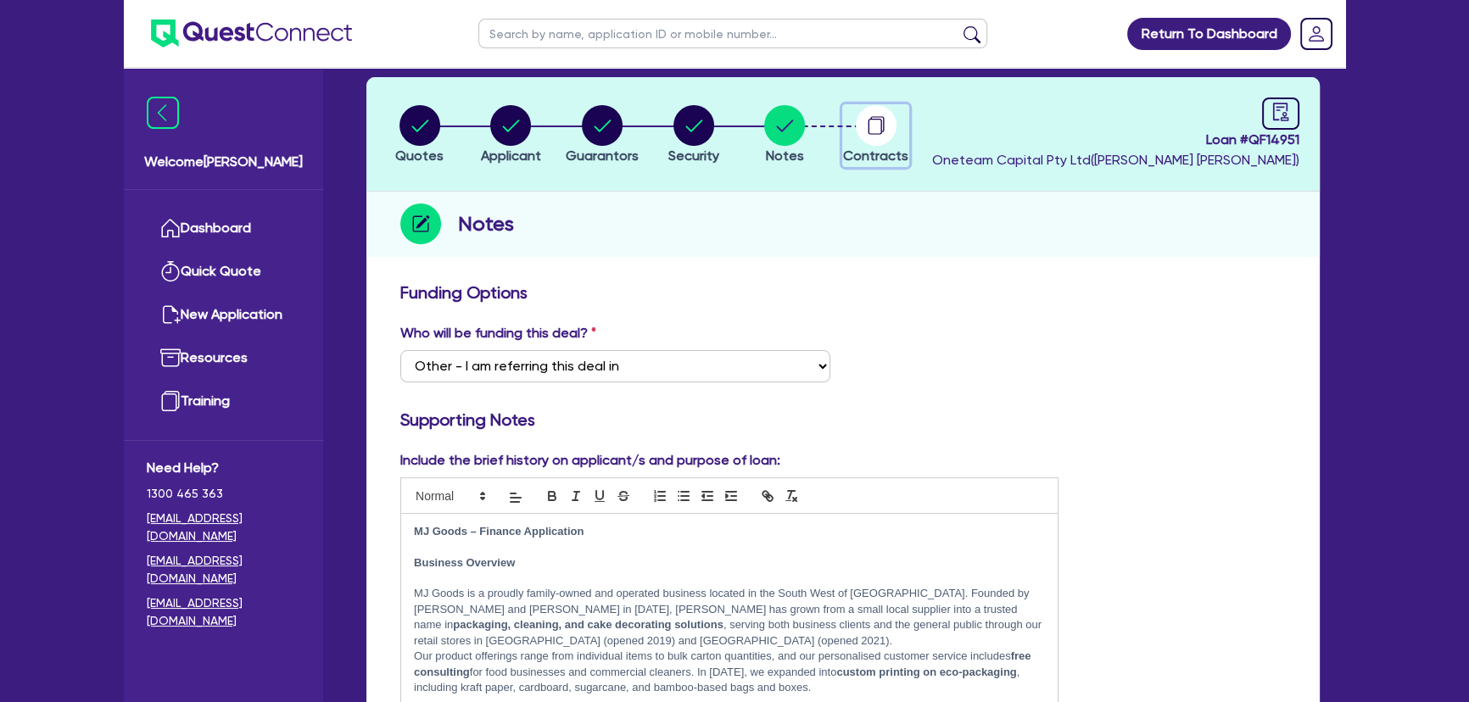
click at [867, 137] on circle "button" at bounding box center [876, 125] width 41 height 41
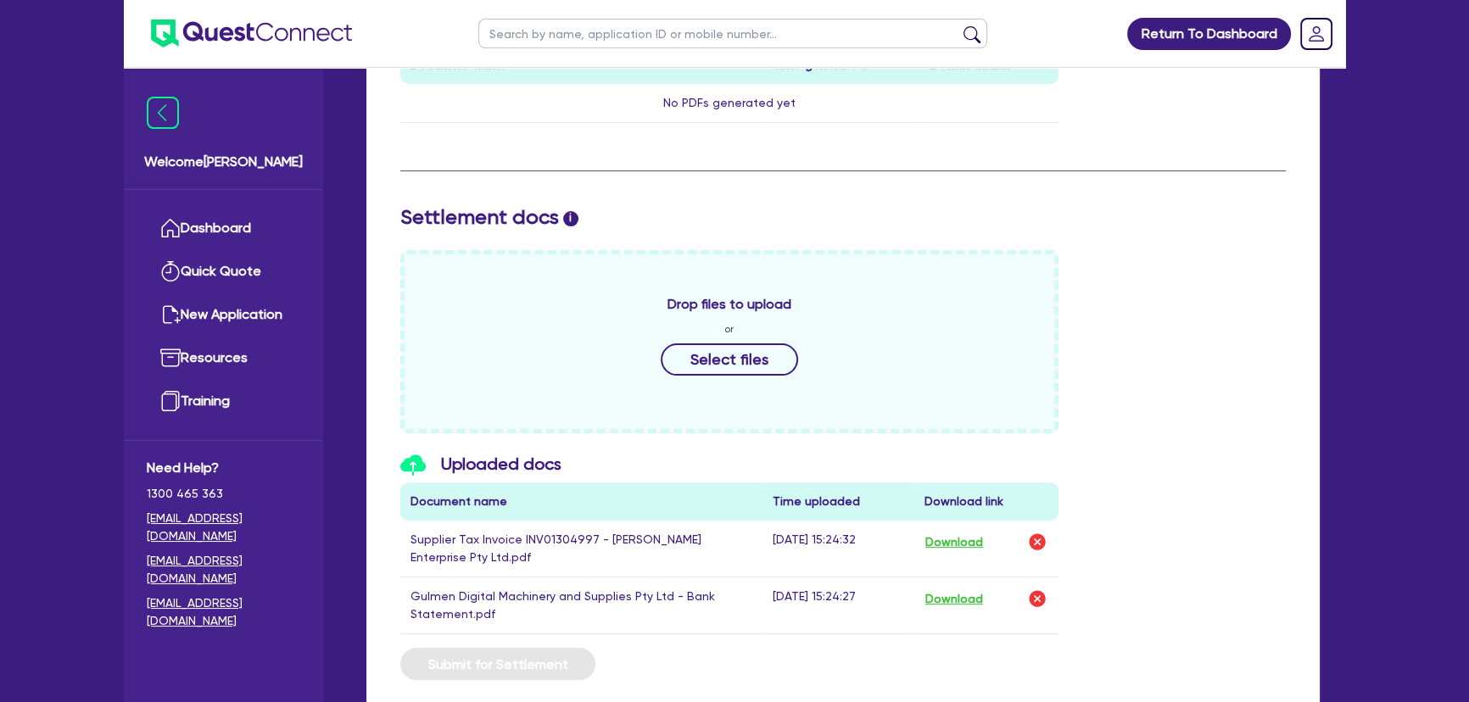
scroll to position [687, 0]
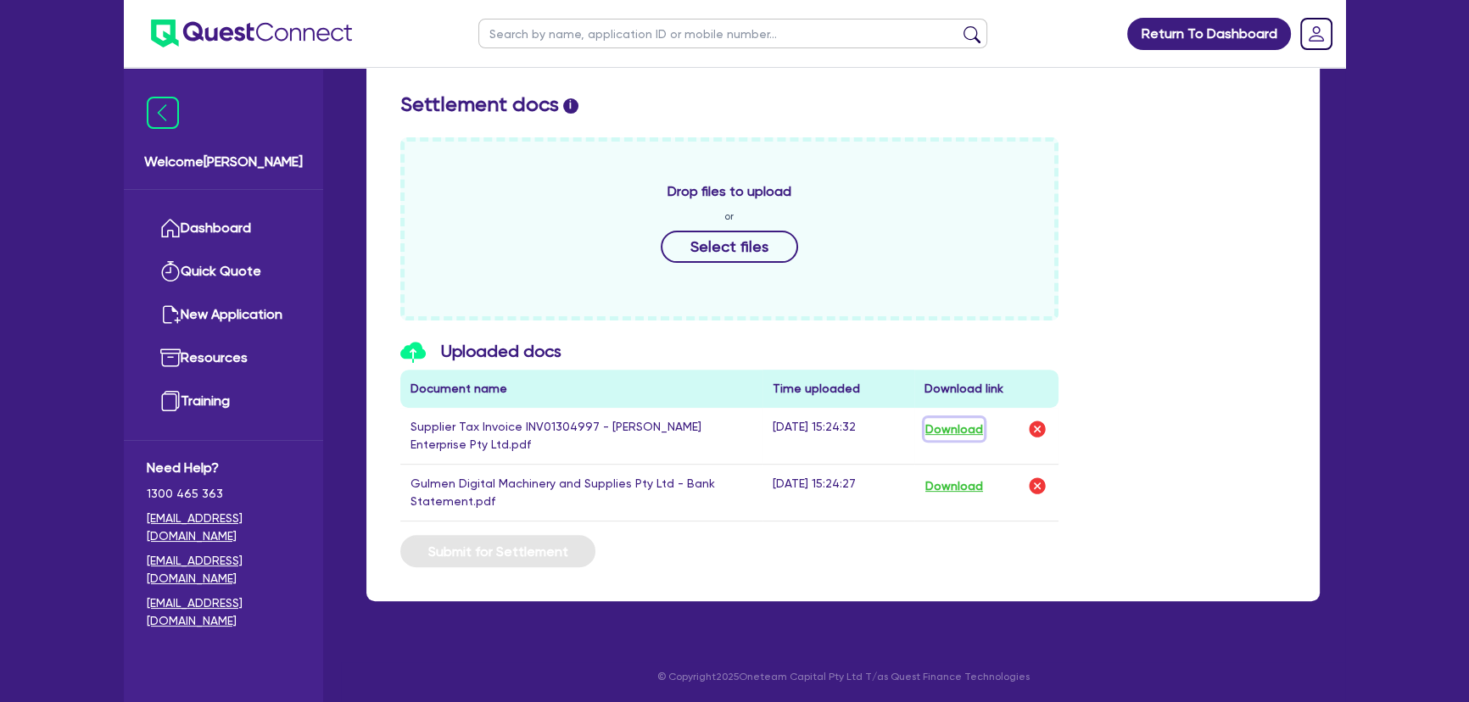
click at [955, 424] on button "Download" at bounding box center [953, 429] width 59 height 22
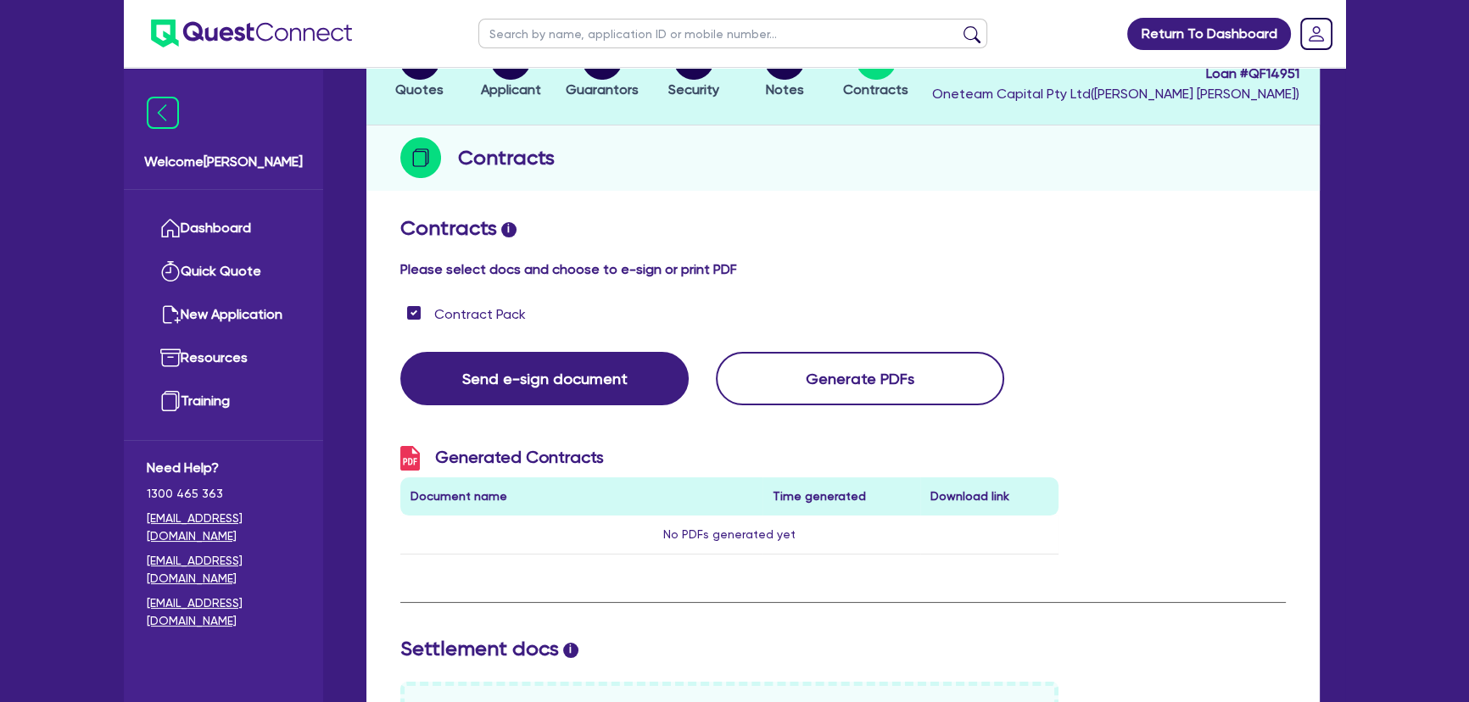
scroll to position [0, 0]
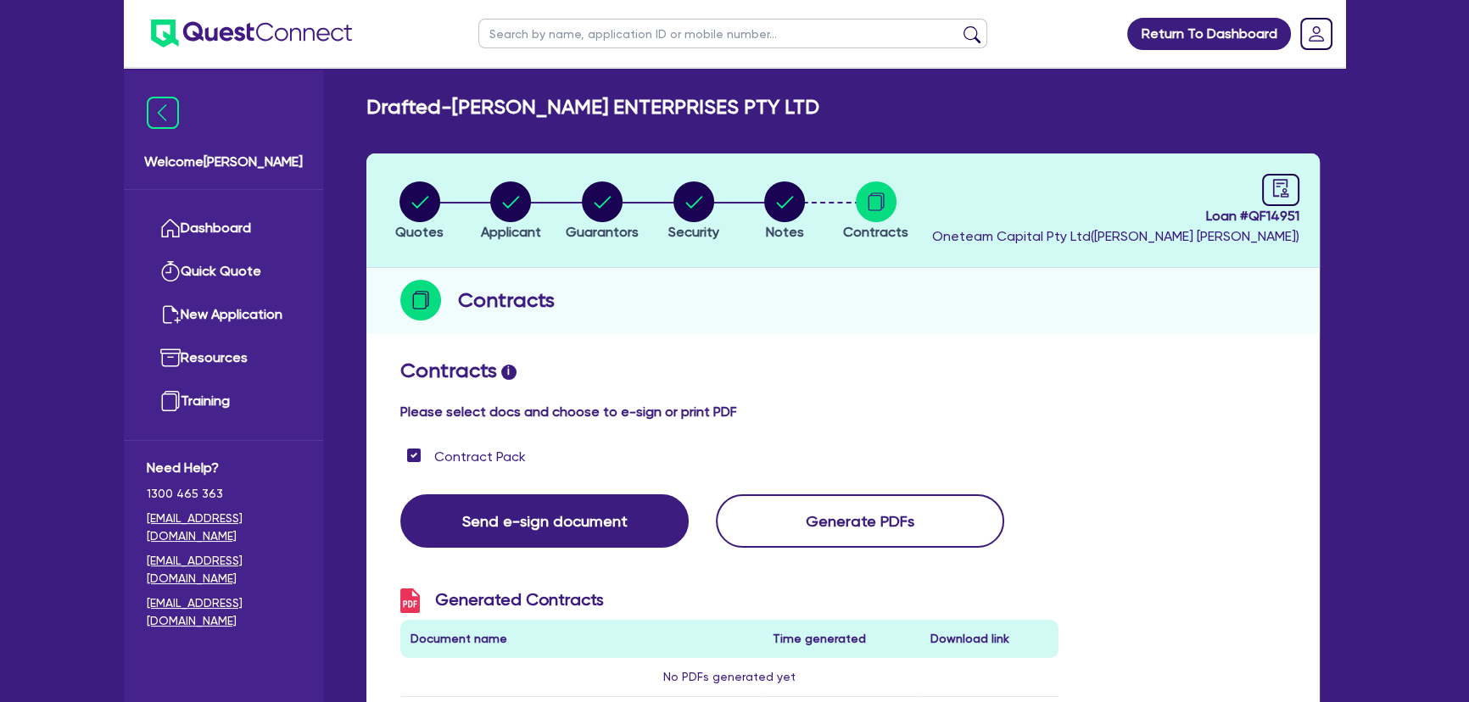
click at [858, 322] on div "Contracts" at bounding box center [842, 300] width 953 height 65
click at [778, 190] on circle "button" at bounding box center [784, 201] width 41 height 41
select select "Other"
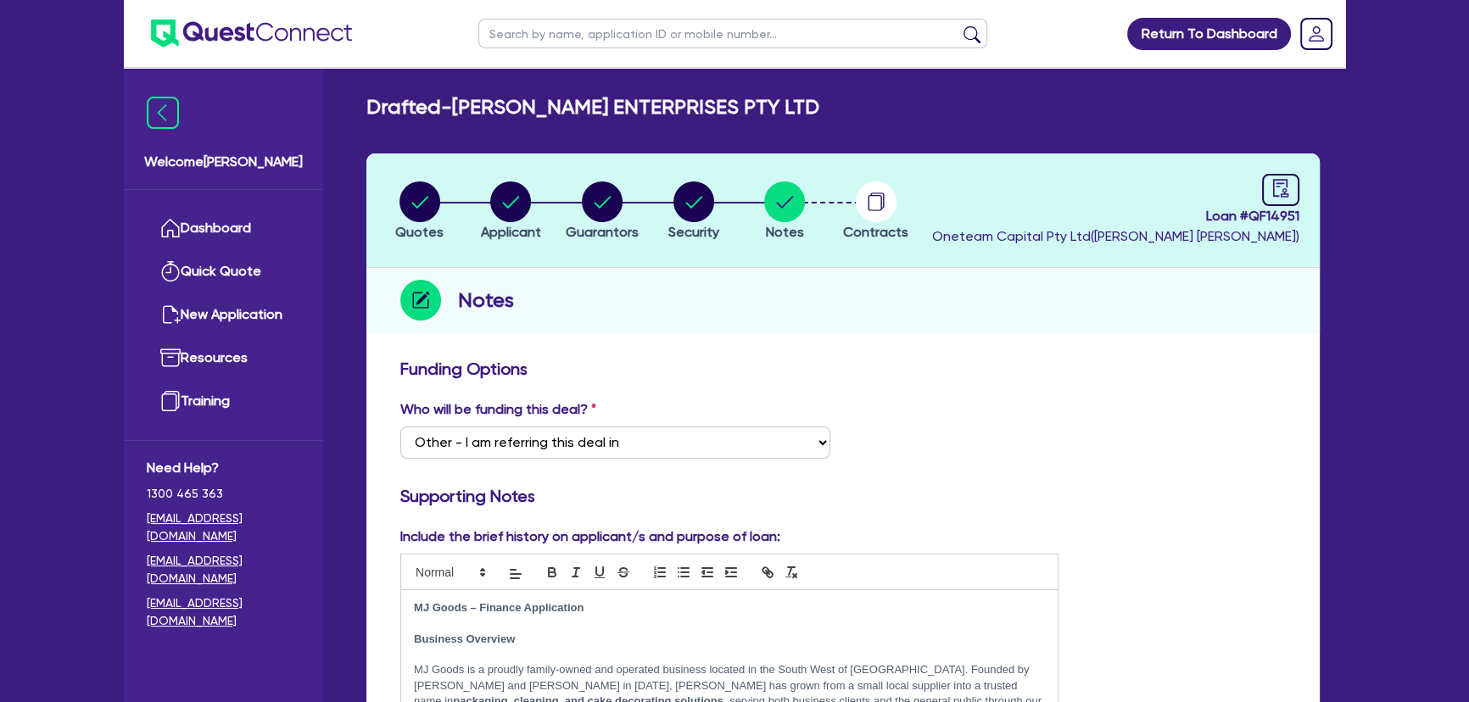
drag, startPoint x: 867, startPoint y: 140, endPoint x: 880, endPoint y: 215, distance: 75.7
click at [880, 215] on circle "button" at bounding box center [876, 201] width 41 height 41
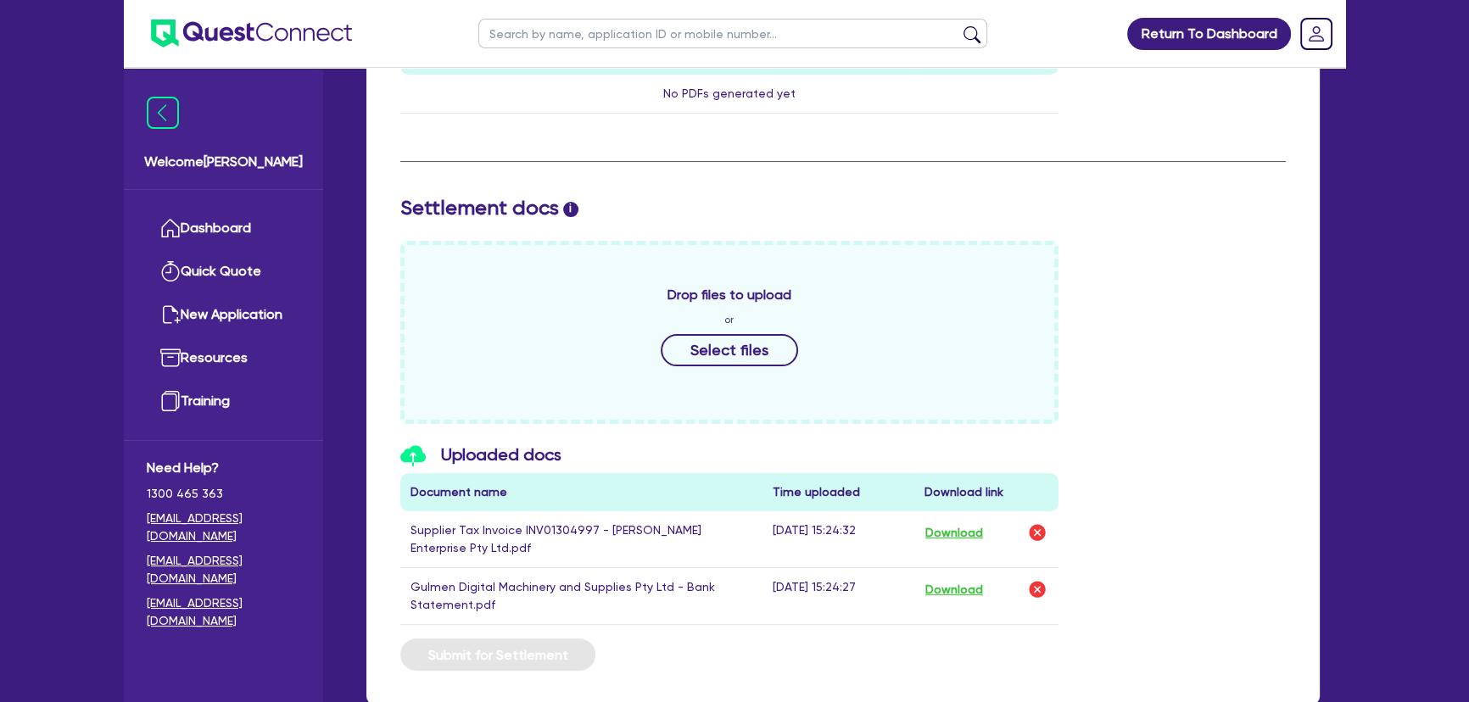
scroll to position [687, 0]
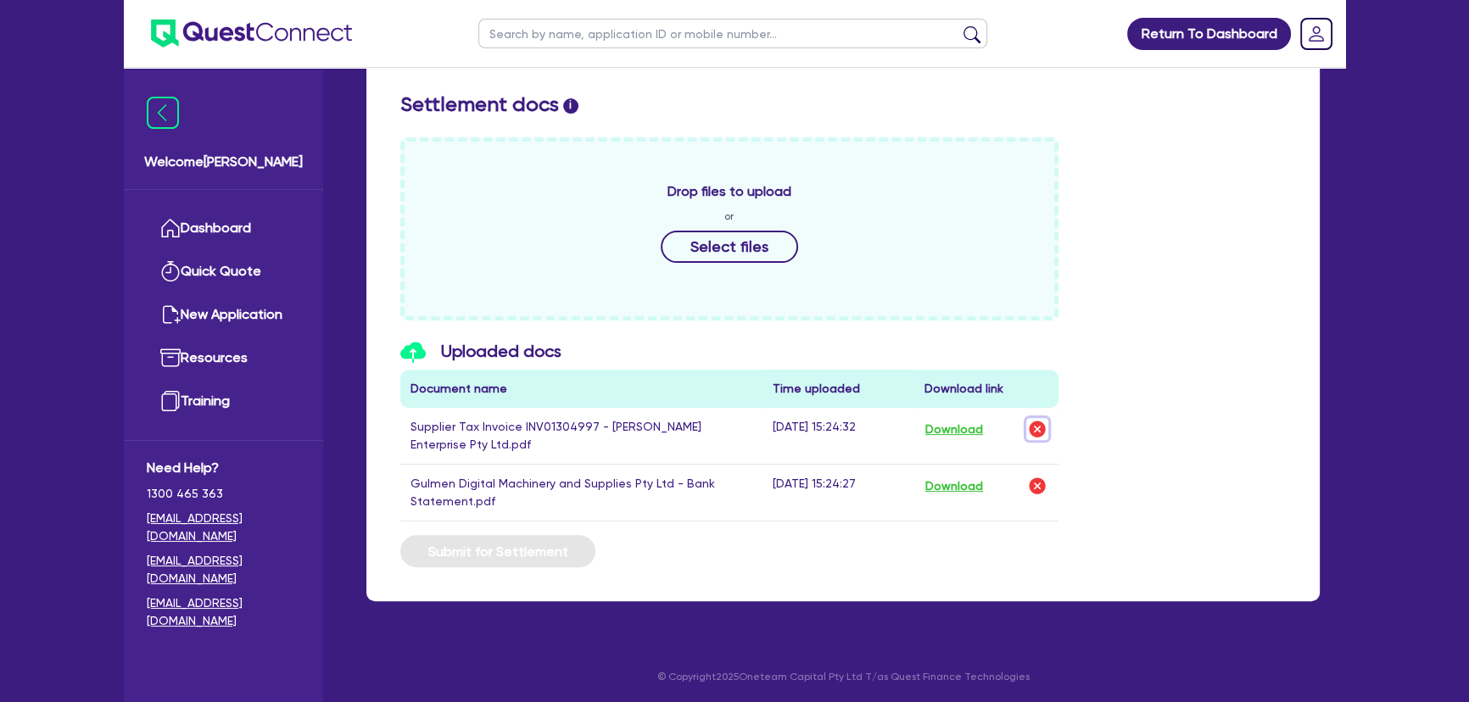
click at [1034, 423] on img "button" at bounding box center [1037, 429] width 20 height 20
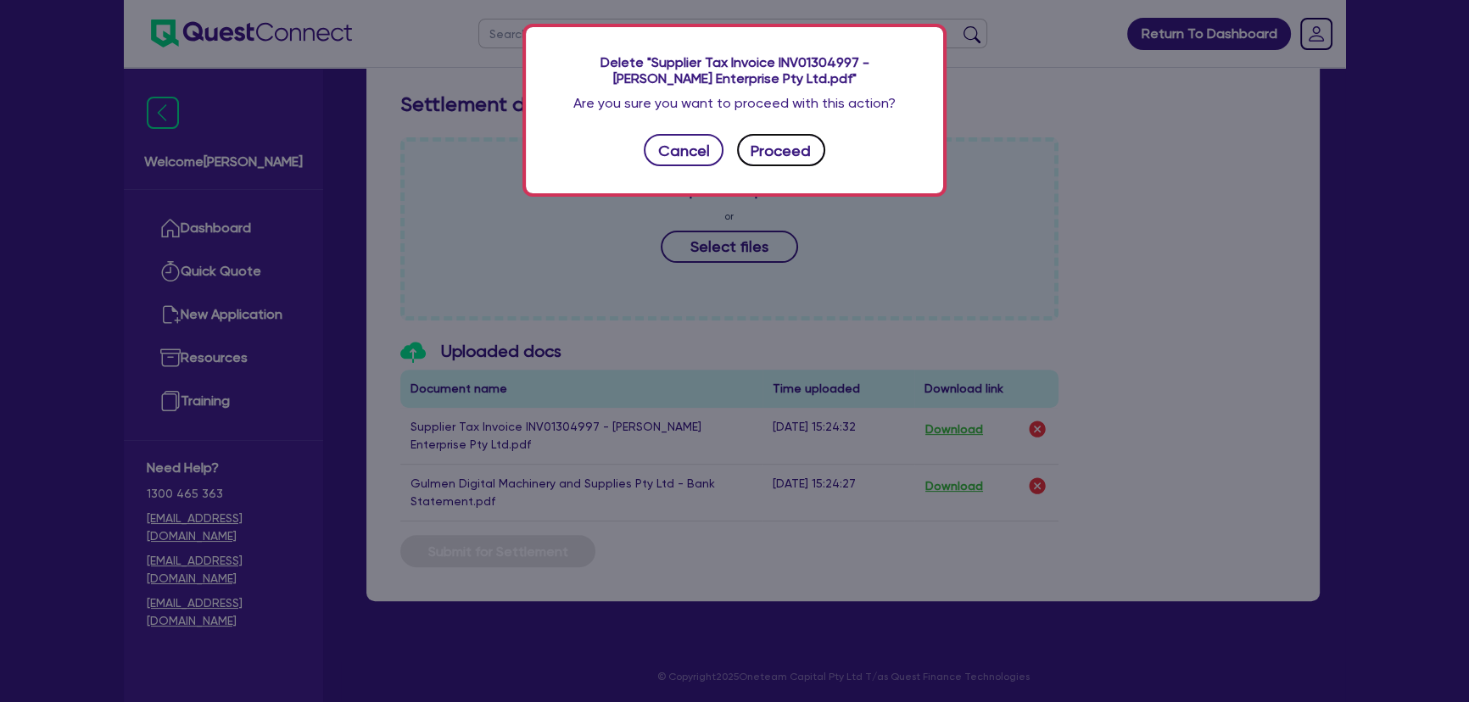
click at [783, 163] on button "Proceed" at bounding box center [781, 150] width 88 height 32
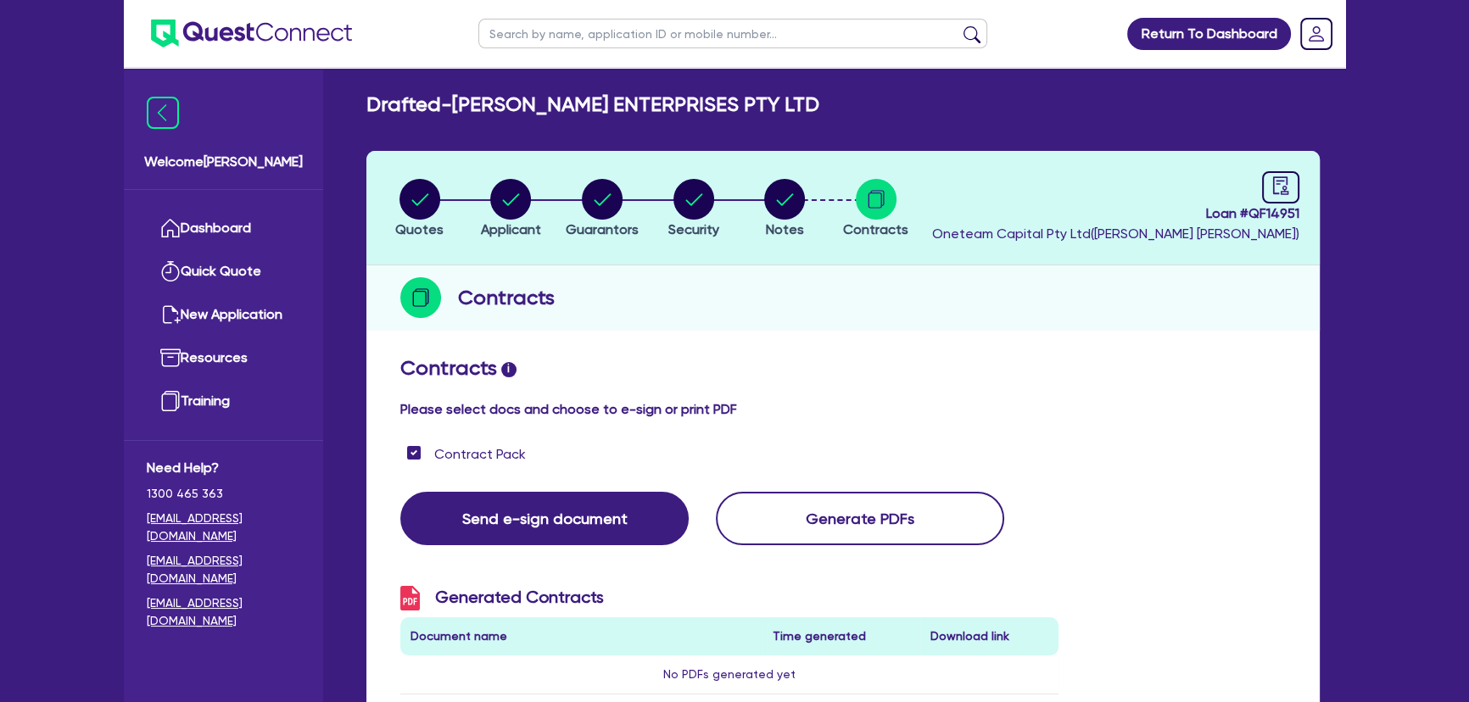
scroll to position [0, 0]
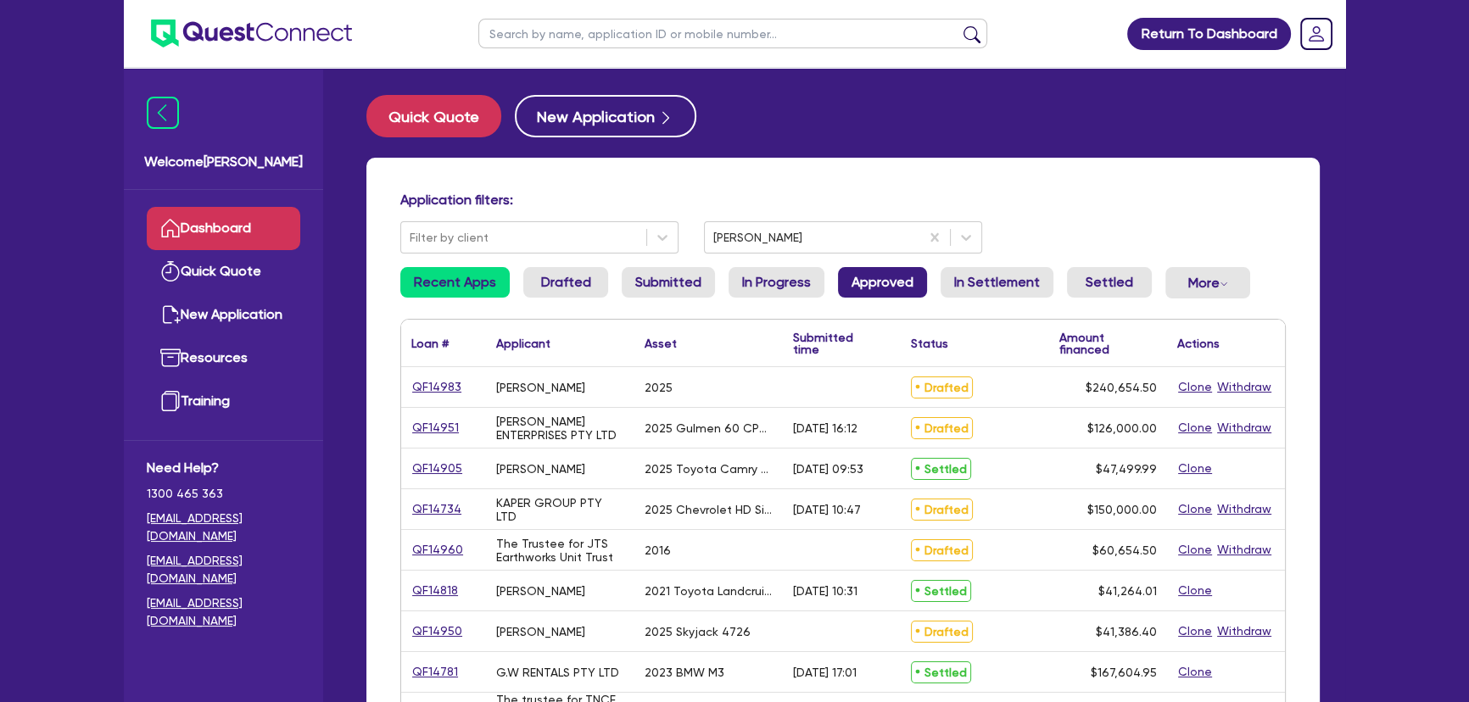
click at [843, 279] on link "Approved" at bounding box center [882, 282] width 89 height 31
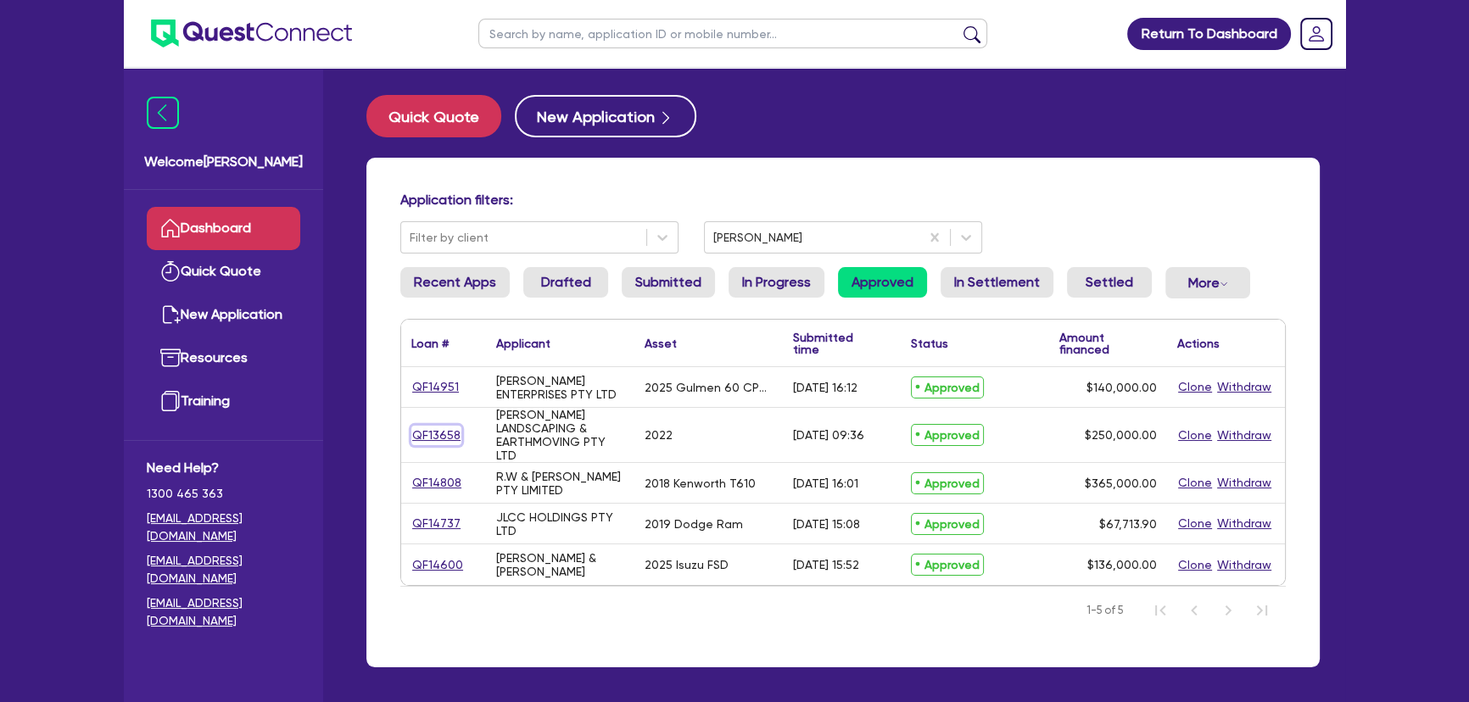
click at [441, 443] on link "QF13658" at bounding box center [436, 436] width 50 height 20
select select "PRIMARY_ASSETS"
select select "HEAVY_TRUCKS"
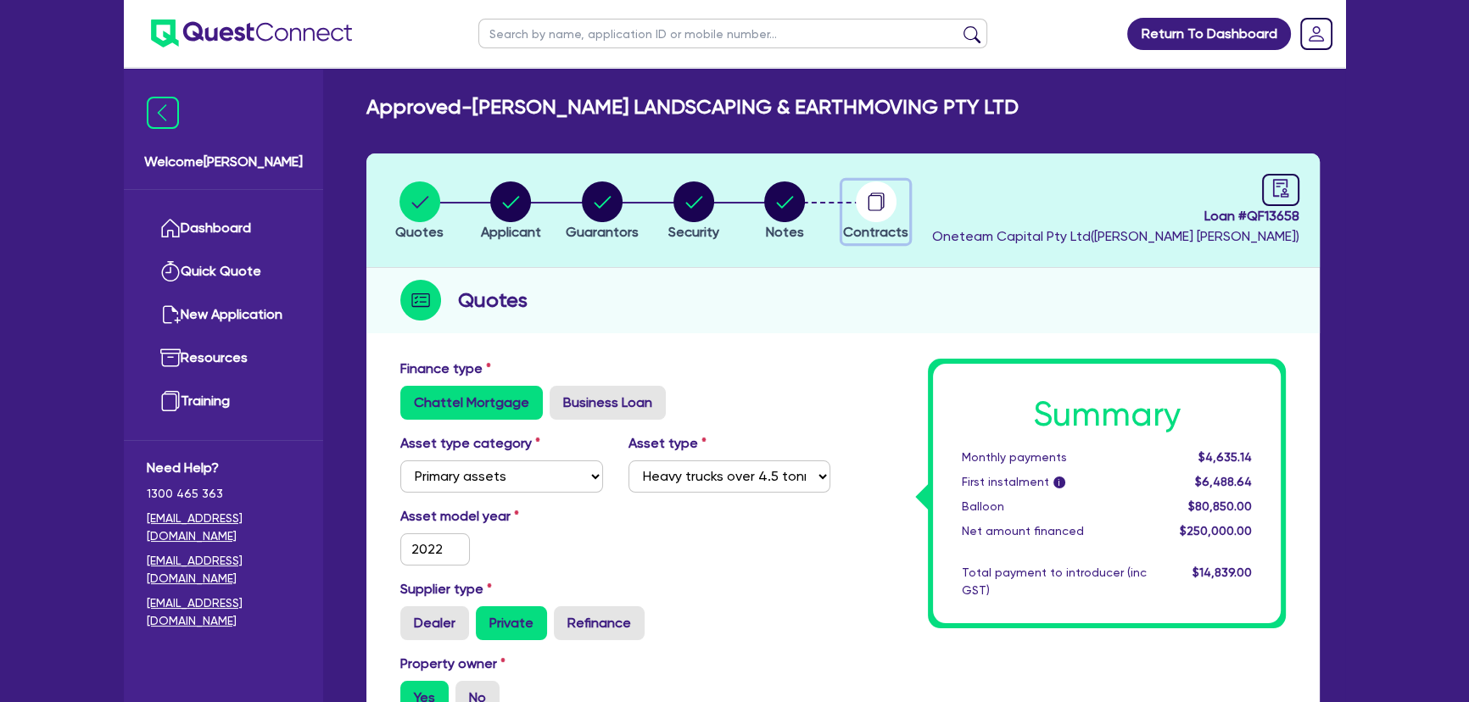
click at [875, 212] on circle "button" at bounding box center [876, 201] width 41 height 41
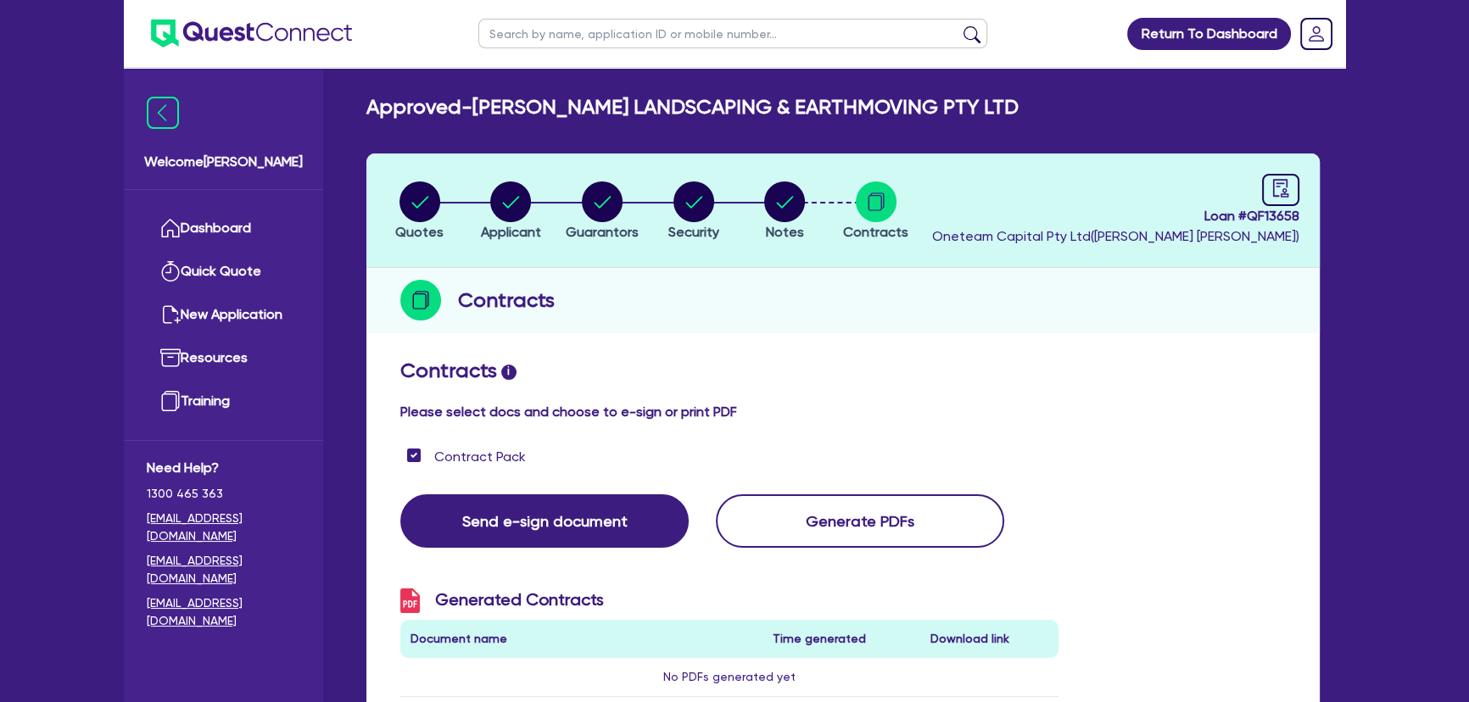
click at [808, 222] on li "Notes" at bounding box center [785, 210] width 92 height 59
click at [795, 211] on circle "button" at bounding box center [784, 201] width 41 height 41
select select "Other"
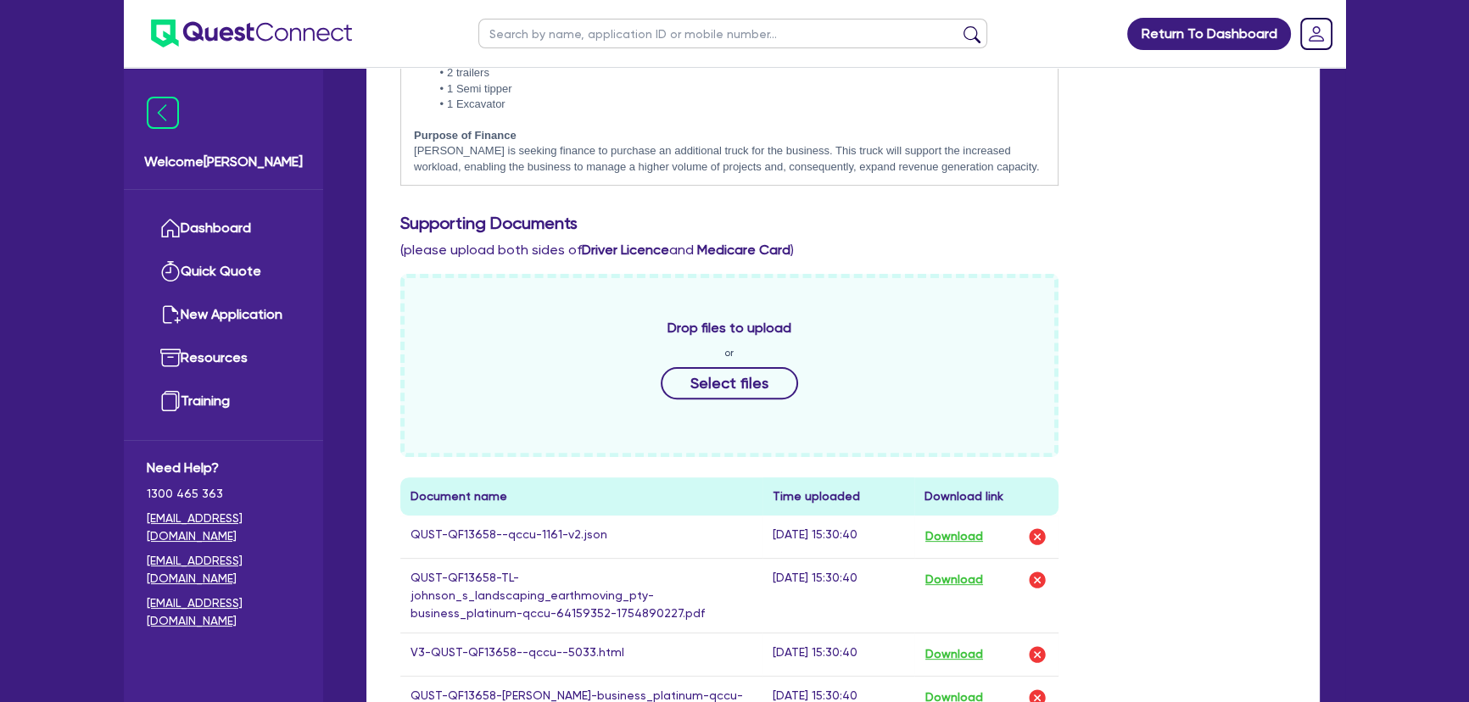
scroll to position [771, 0]
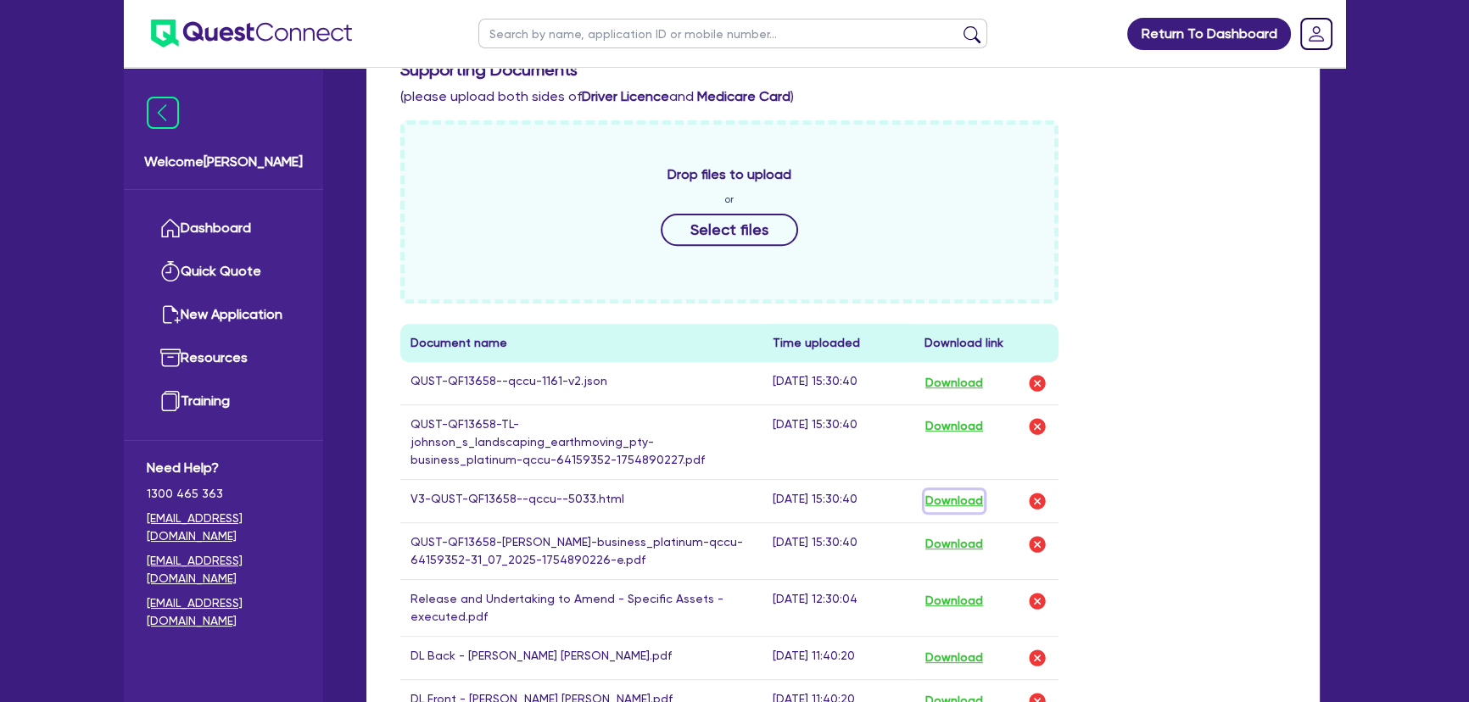
click at [950, 490] on button "Download" at bounding box center [953, 501] width 59 height 22
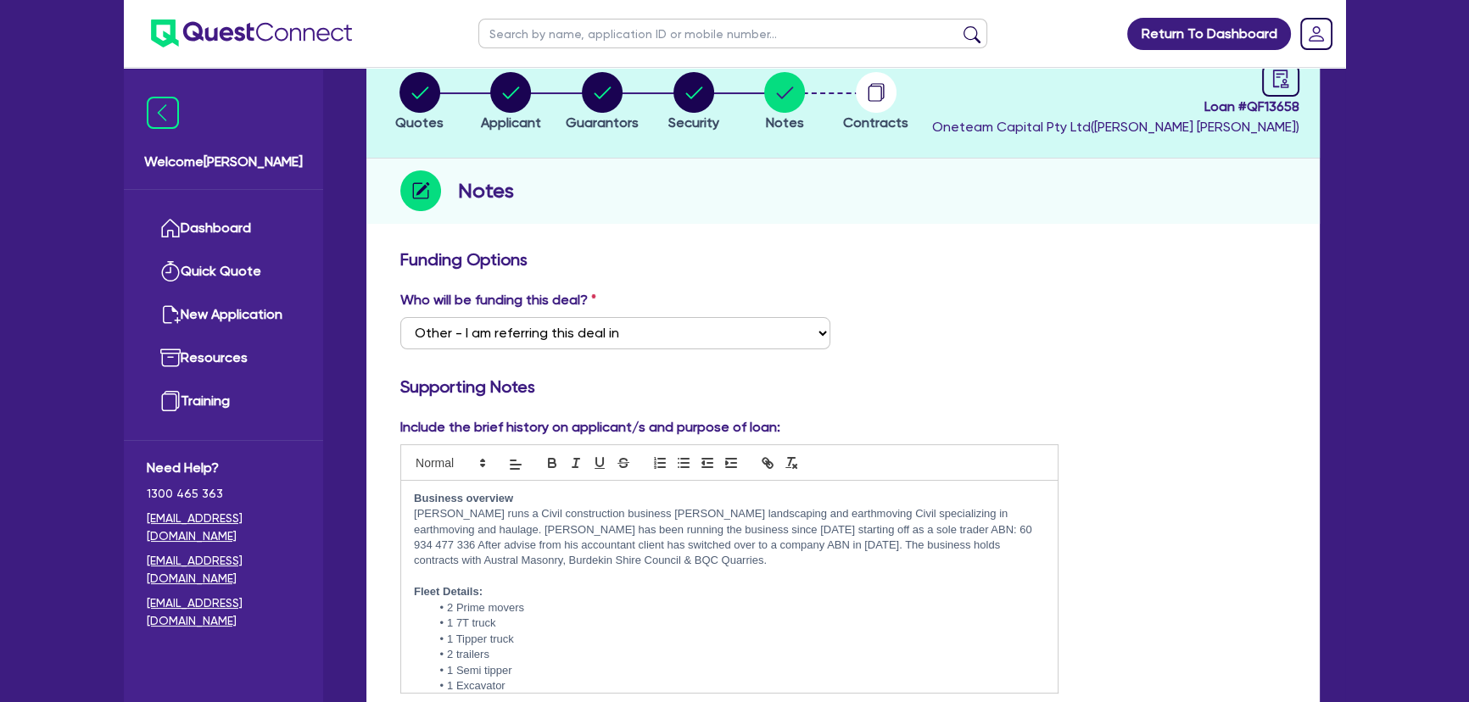
scroll to position [0, 0]
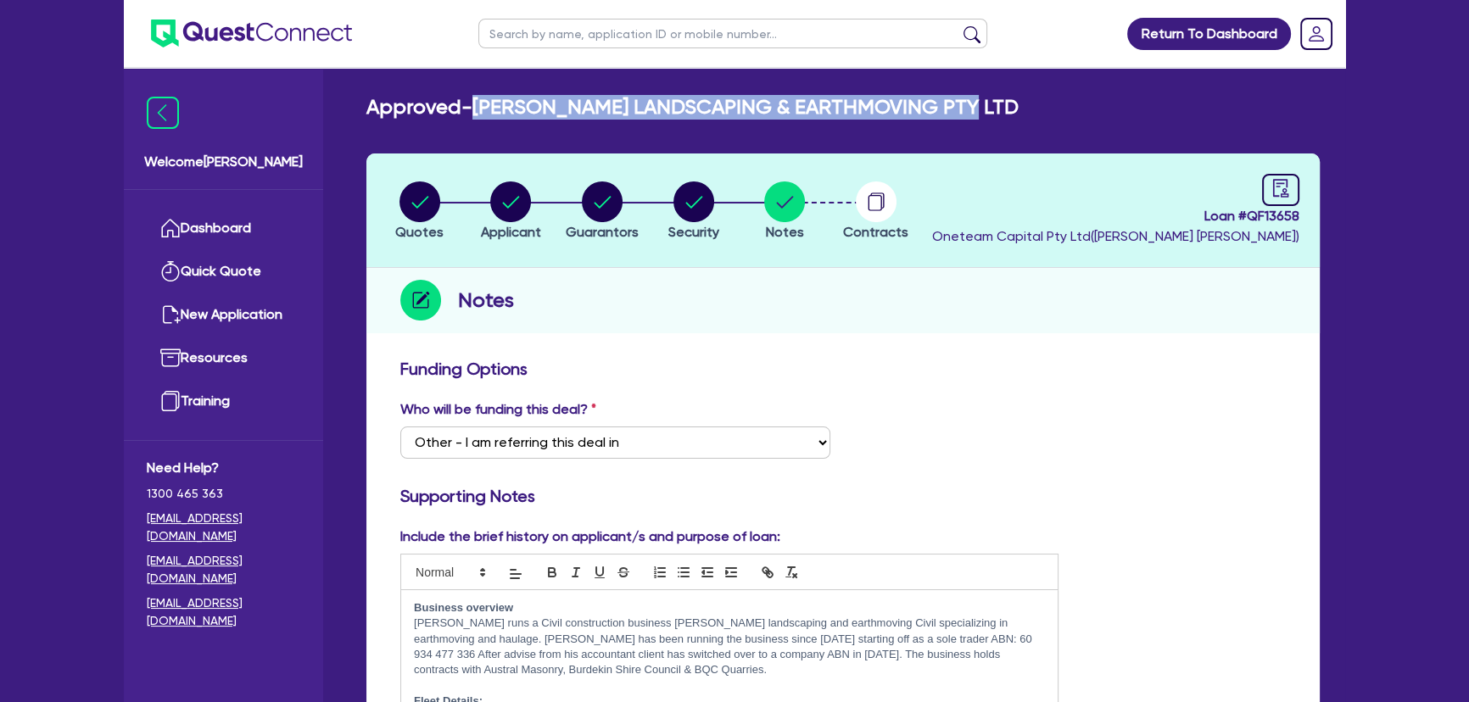
drag, startPoint x: 480, startPoint y: 101, endPoint x: 1077, endPoint y: 108, distance: 597.0
click at [1077, 108] on div "Approved - [PERSON_NAME] LANDSCAPING & EARTHMOVING PTY LTD" at bounding box center [843, 107] width 978 height 25
copy h2 "[PERSON_NAME] LANDSCAPING & EARTHMOVING PTY LTD"
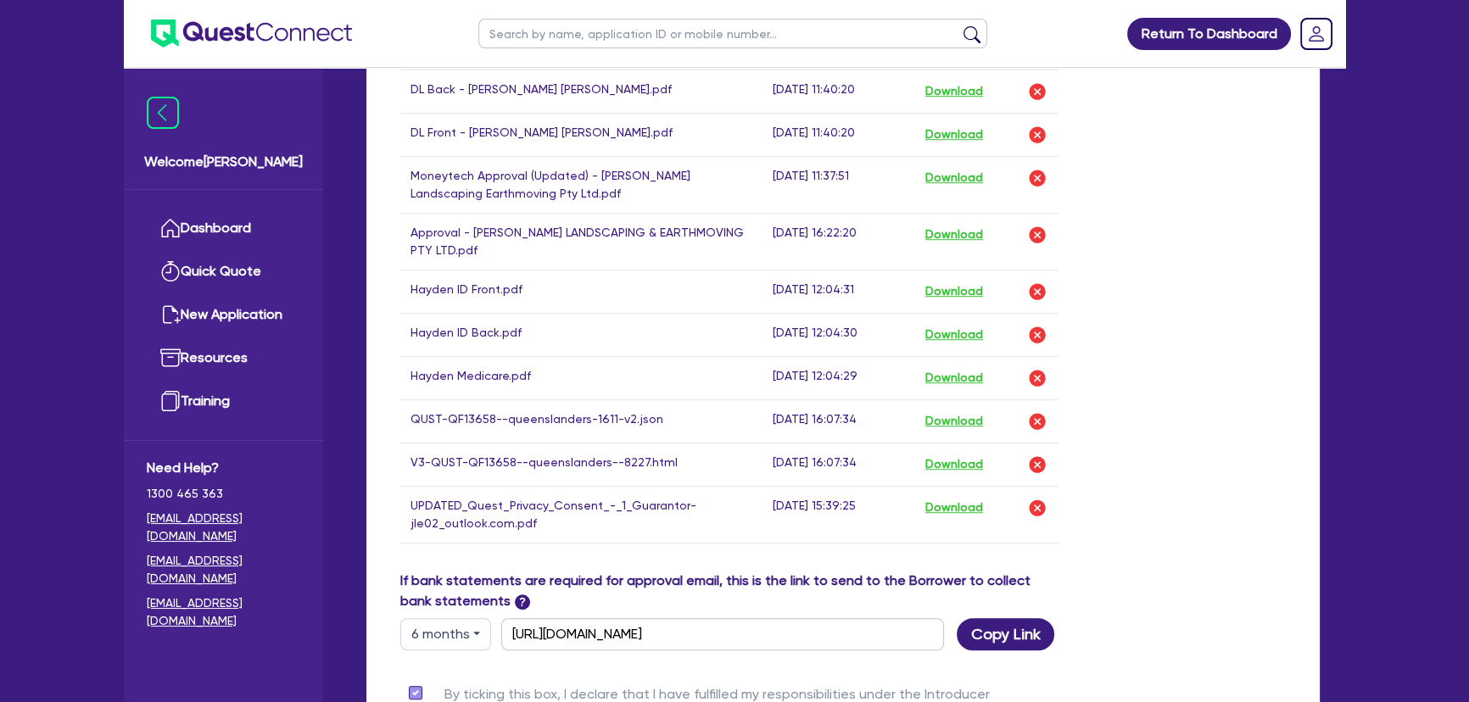
scroll to position [1310, 0]
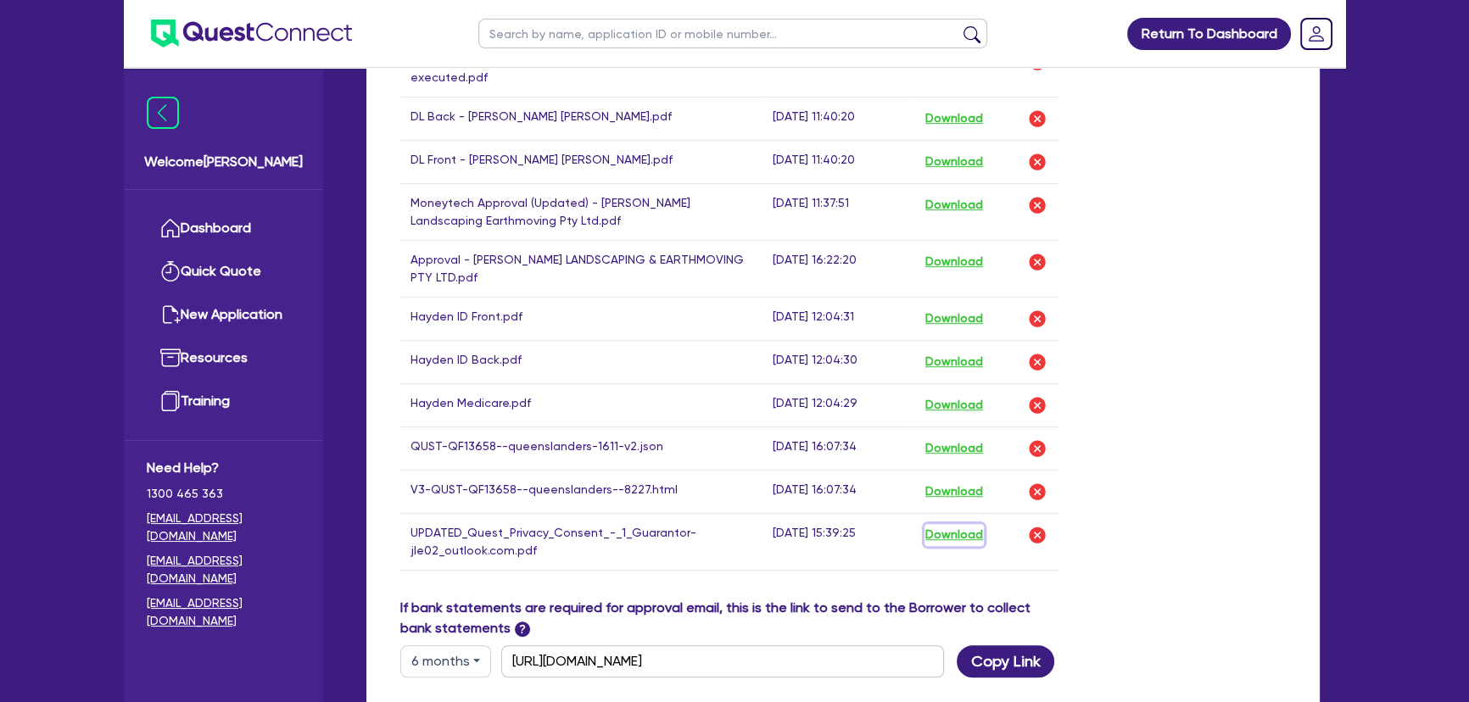
click at [970, 531] on button "Download" at bounding box center [953, 535] width 59 height 22
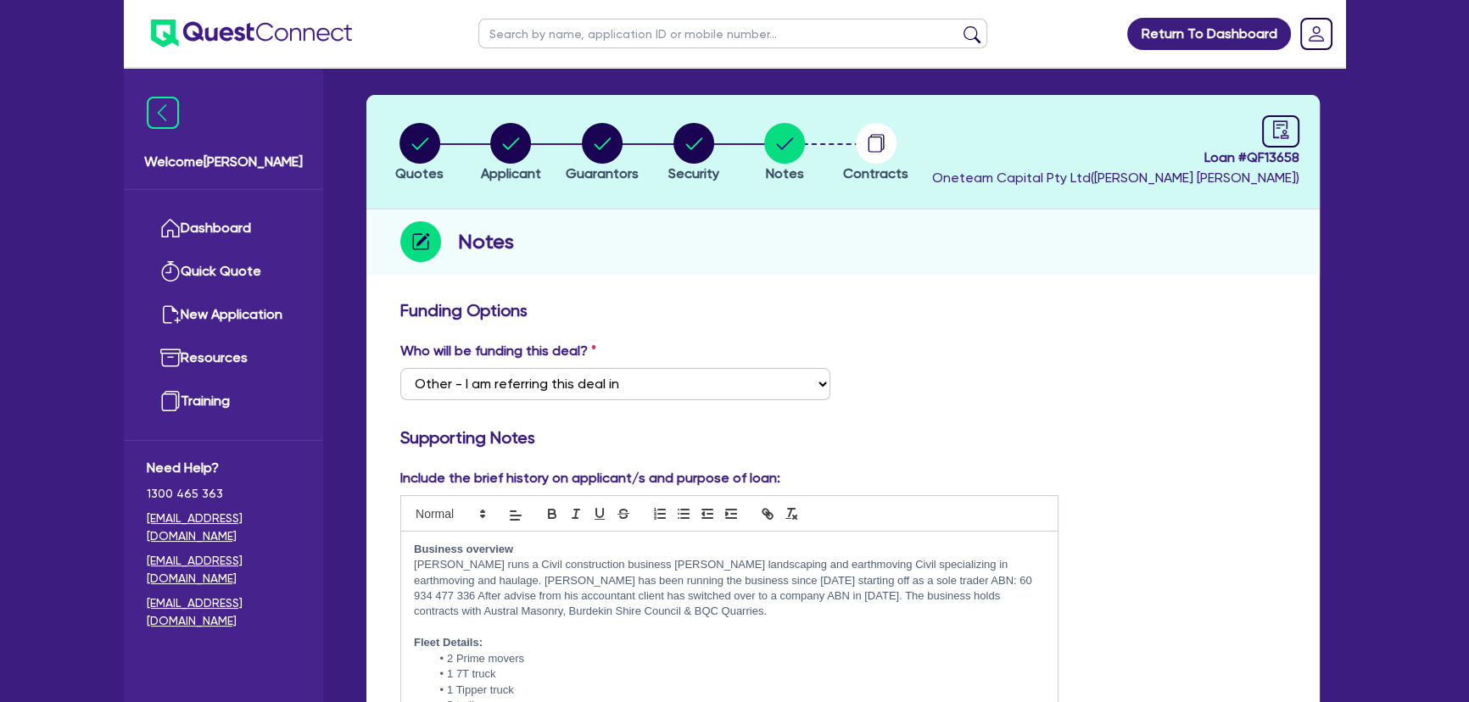
scroll to position [0, 0]
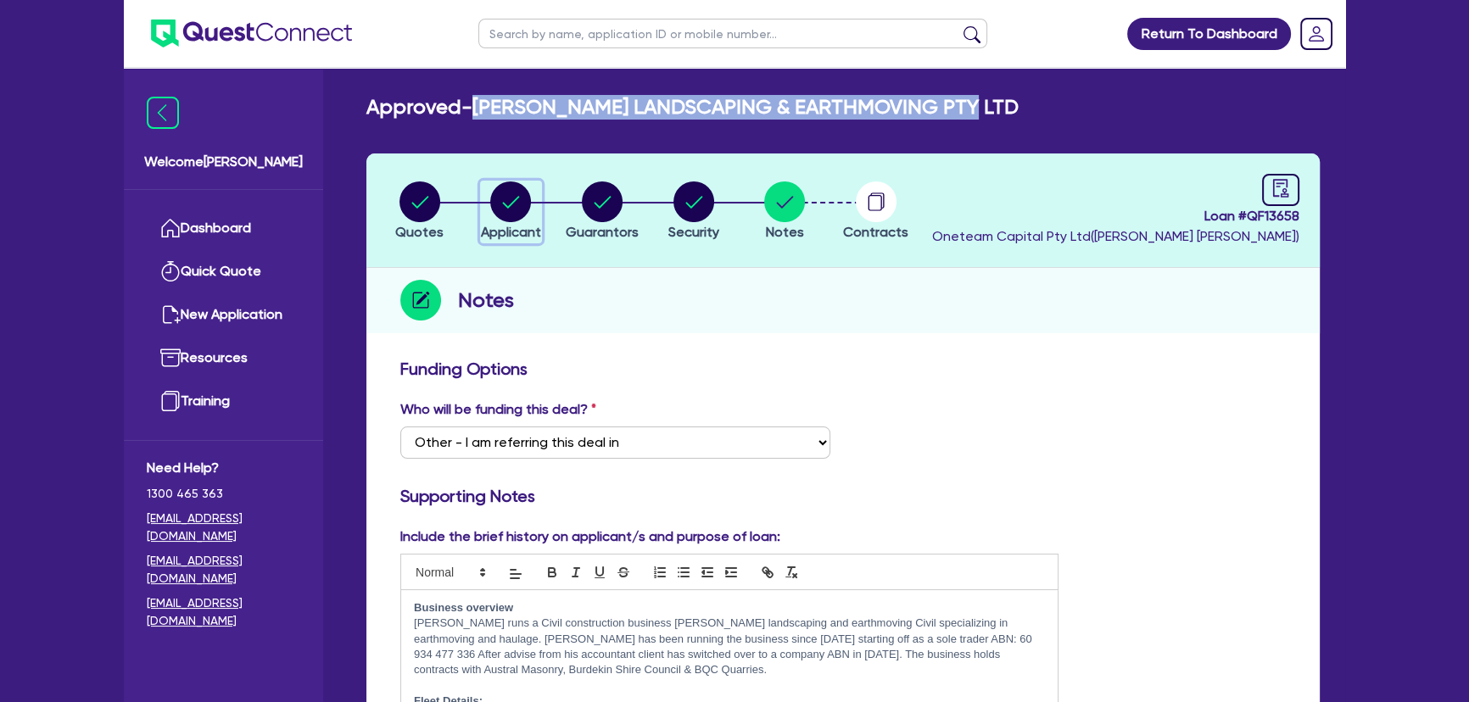
click at [508, 196] on circle "button" at bounding box center [510, 201] width 41 height 41
select select "COMPANY"
select select "BUILDING_CONSTRUCTION"
select select "BUSINESSES_LARGE_CONSTRUCTION_PROJECTS"
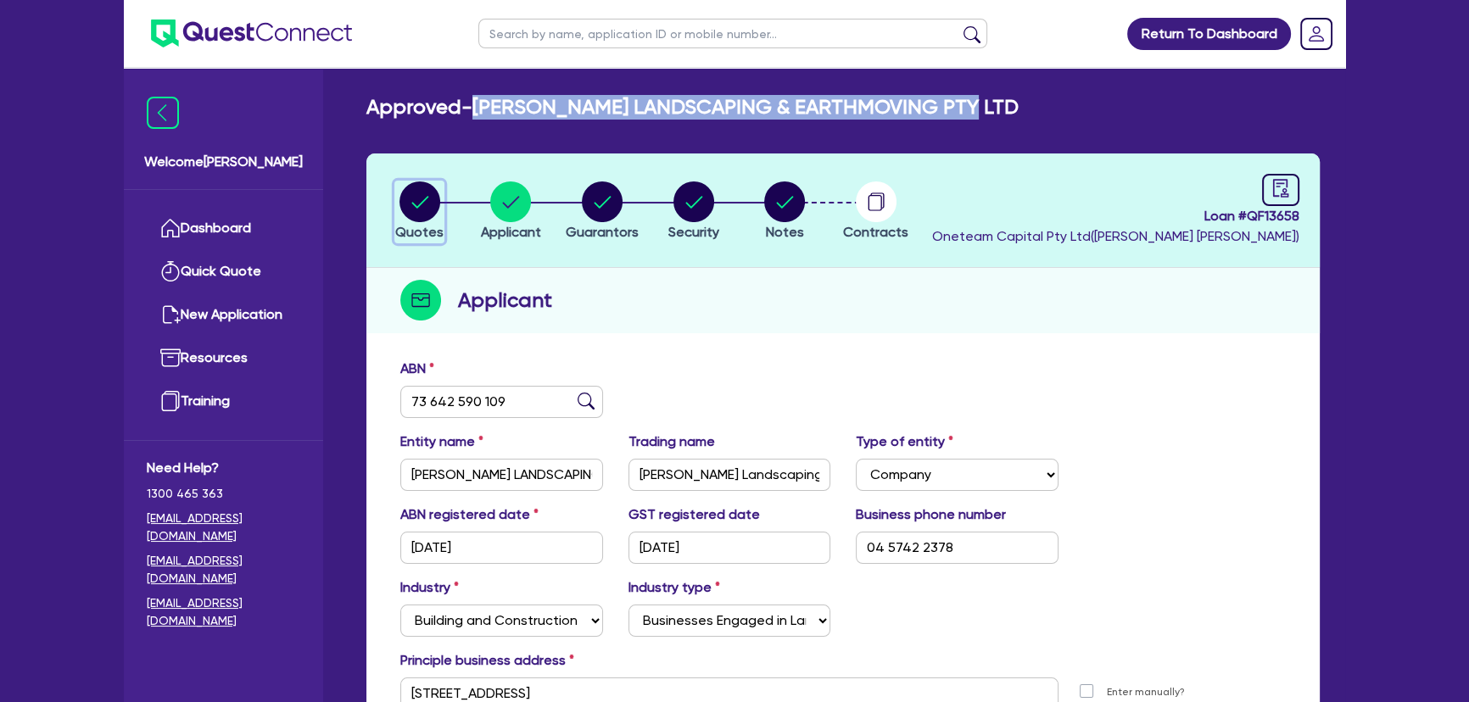
click at [438, 197] on circle "button" at bounding box center [419, 201] width 41 height 41
select select "PRIMARY_ASSETS"
select select "HEAVY_TRUCKS"
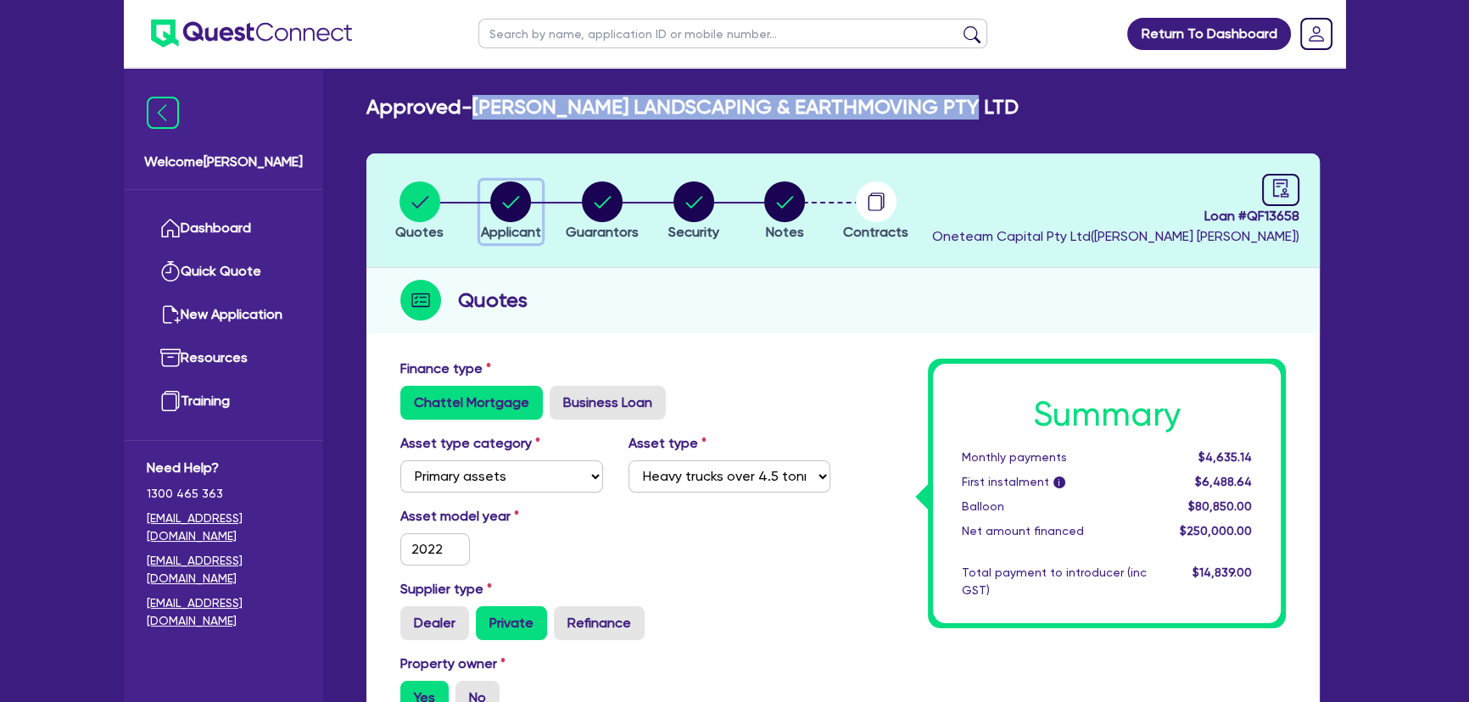
click at [506, 202] on circle "button" at bounding box center [510, 201] width 41 height 41
select select "COMPANY"
select select "BUILDING_CONSTRUCTION"
select select "BUSINESSES_LARGE_CONSTRUCTION_PROJECTS"
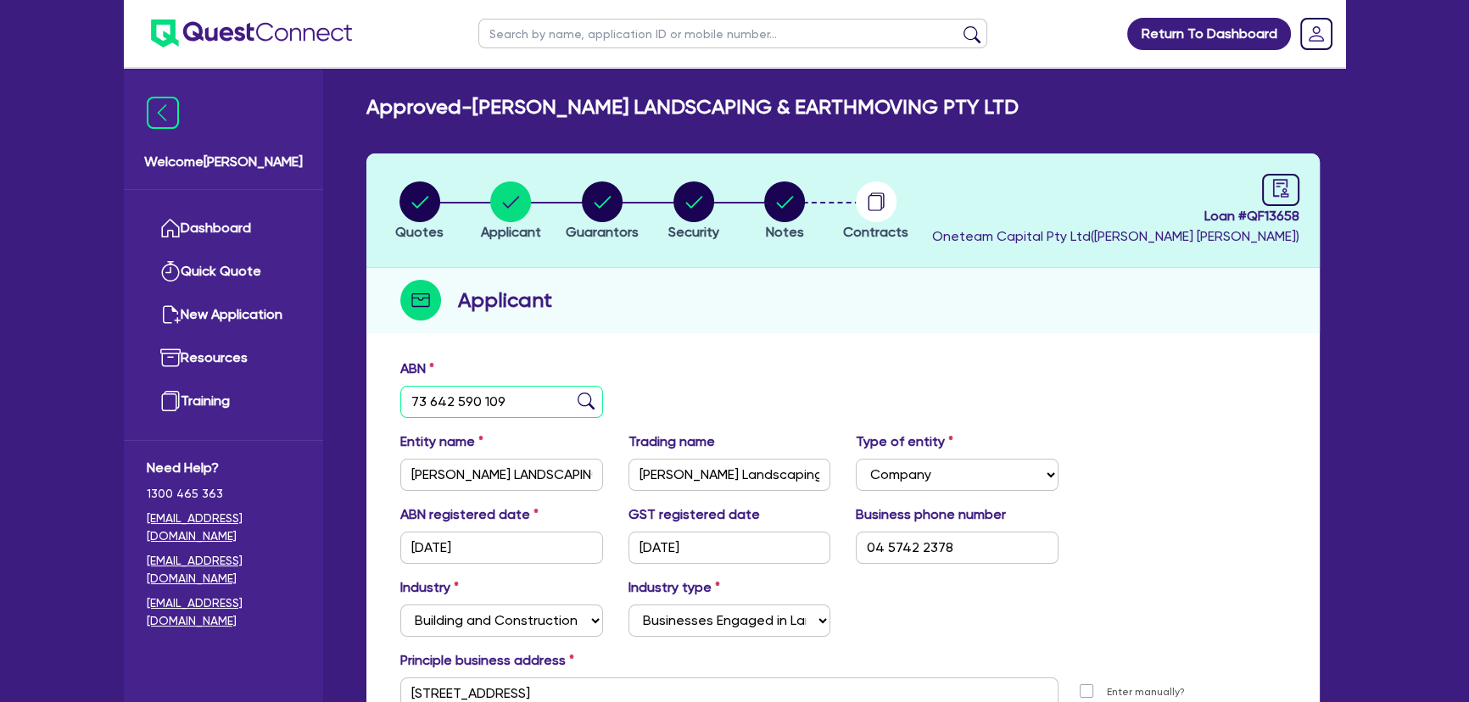
drag, startPoint x: 517, startPoint y: 403, endPoint x: 399, endPoint y: 398, distance: 118.8
click at [399, 398] on div "ABN 73 642 590 109" at bounding box center [501, 388] width 228 height 59
click at [231, 32] on img at bounding box center [251, 34] width 201 height 28
click at [802, 216] on icon "button" at bounding box center [784, 201] width 41 height 41
select select "Other"
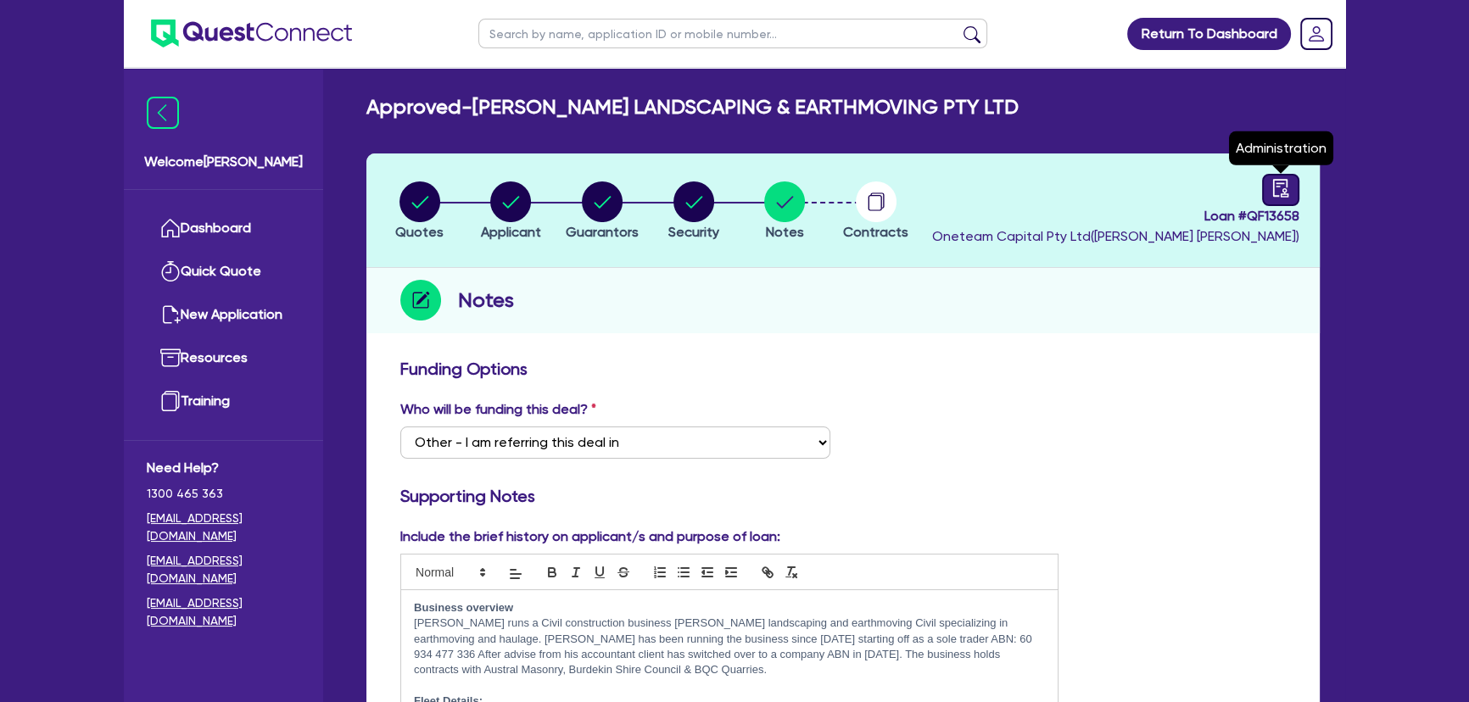
click at [1292, 188] on link at bounding box center [1280, 190] width 37 height 32
select select "APPROVED_WAITING_FOR_MORE_INFO"
select select "Moneytech"
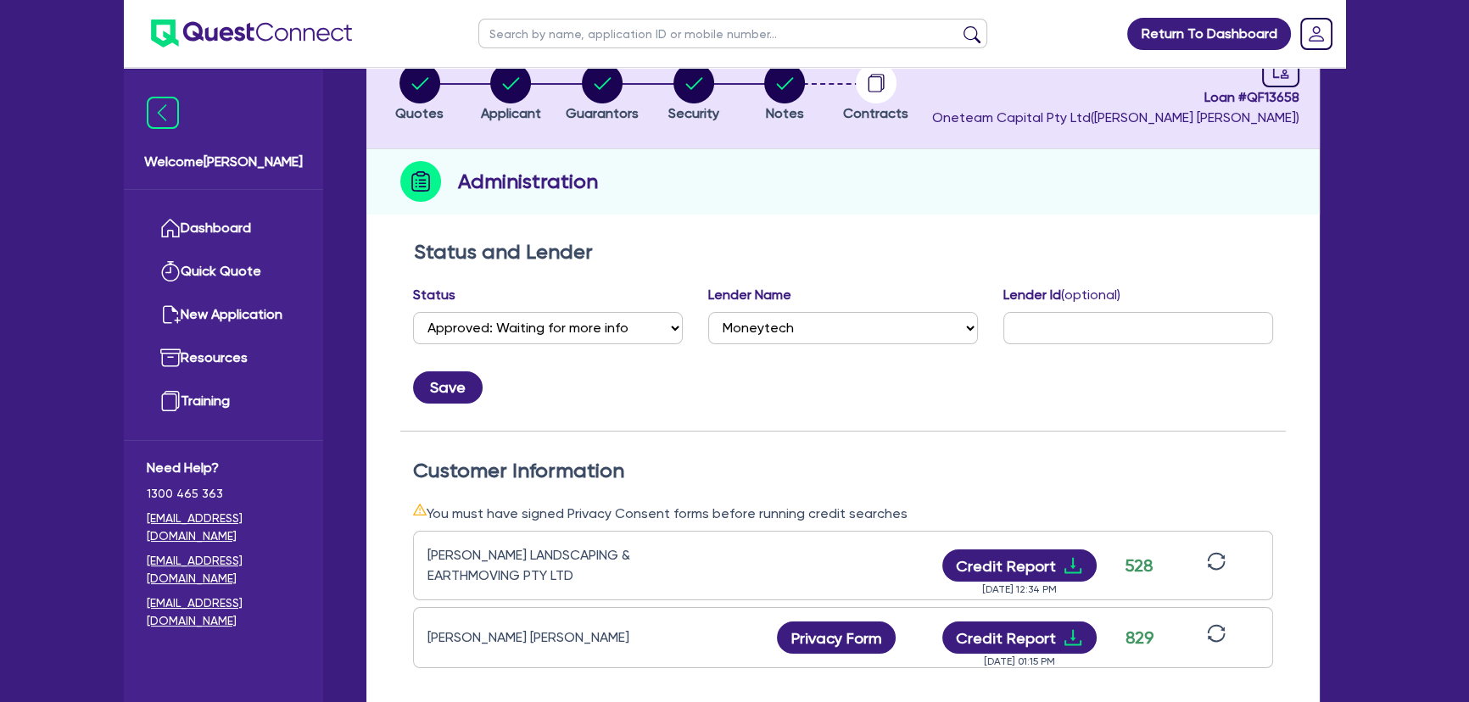
scroll to position [385, 0]
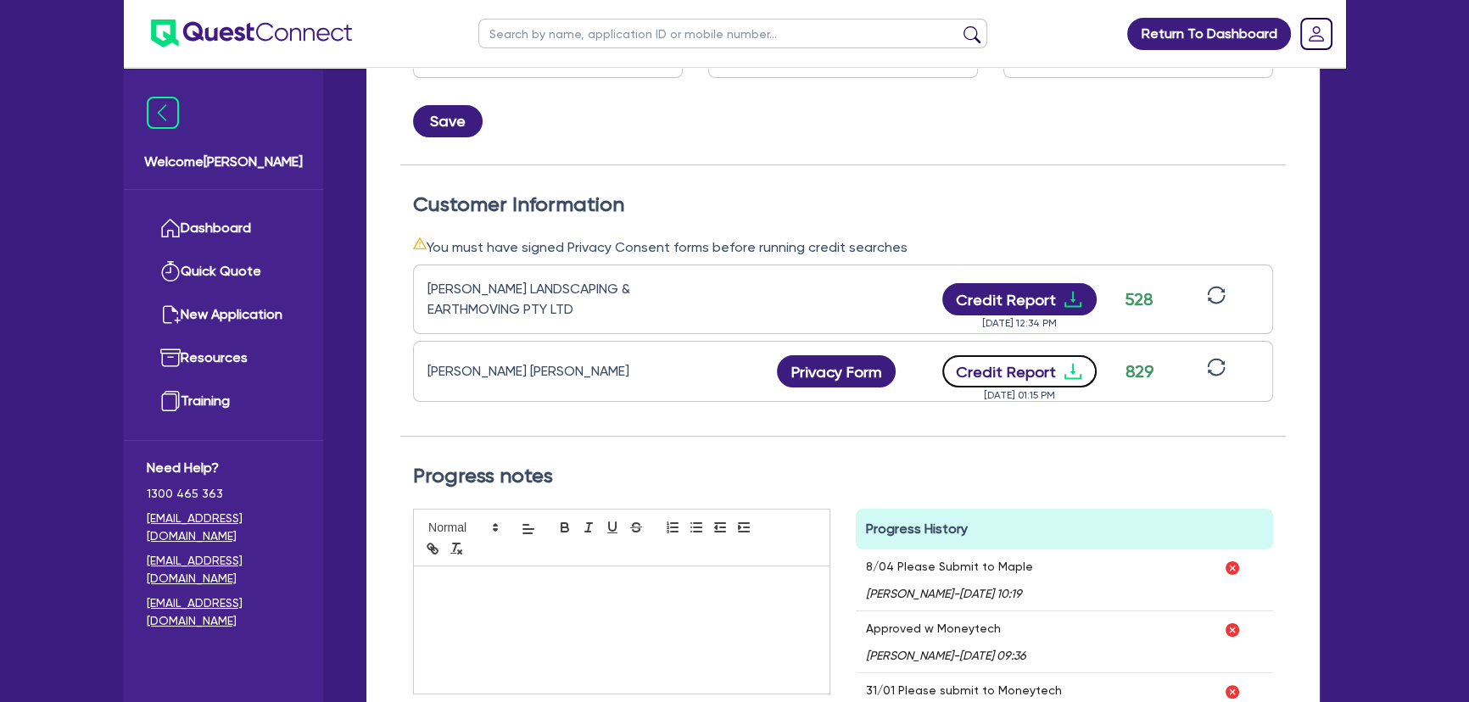
click at [1074, 366] on icon "download" at bounding box center [1072, 371] width 20 height 20
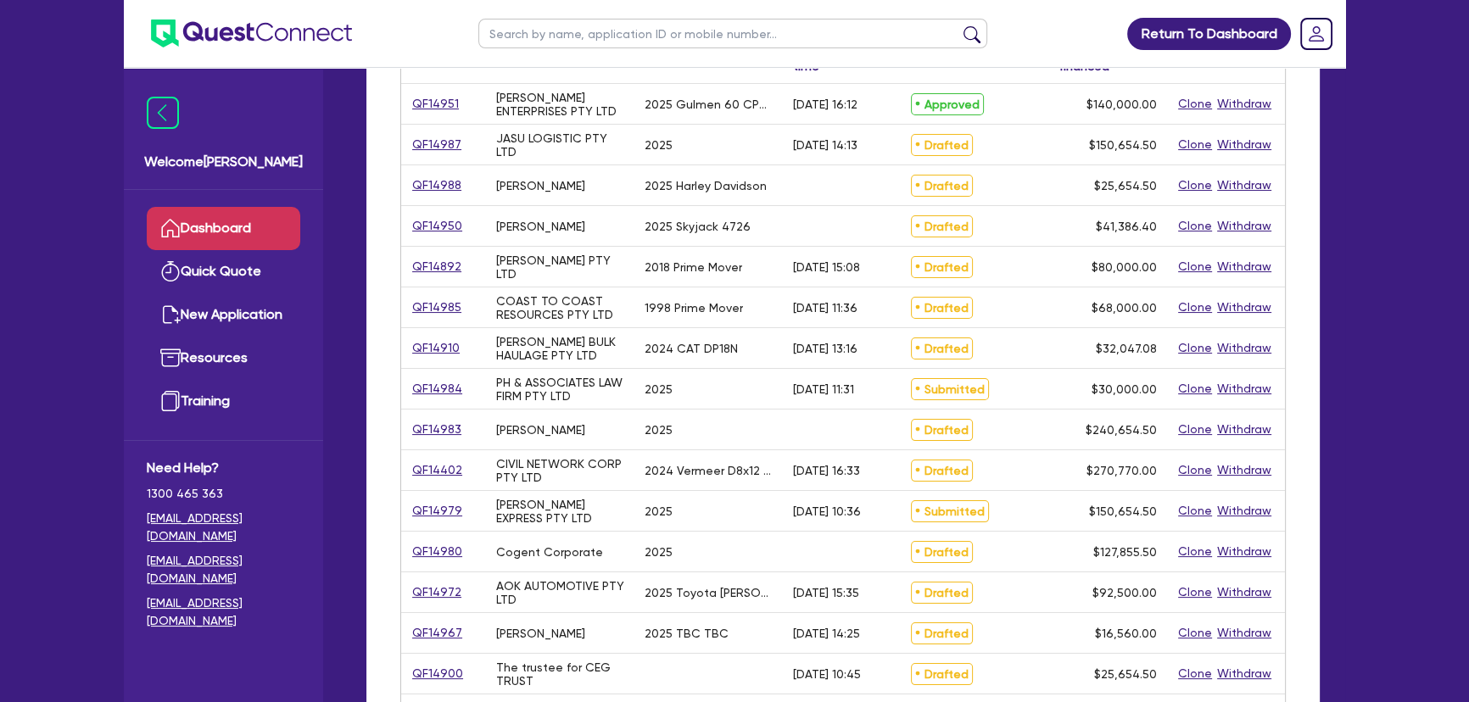
scroll to position [76, 0]
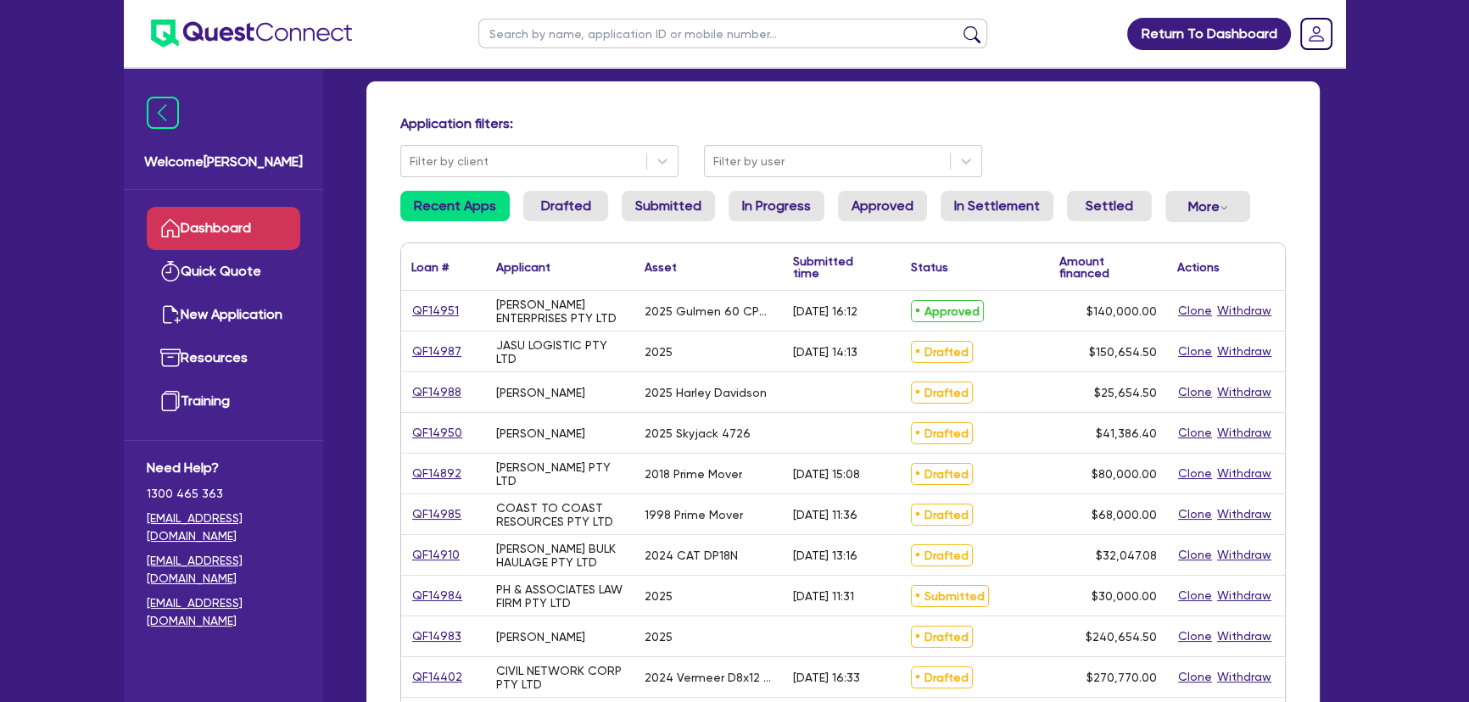
click at [795, 131] on div "Application filters:" at bounding box center [842, 126] width 911 height 23
click at [783, 151] on div at bounding box center [827, 161] width 228 height 21
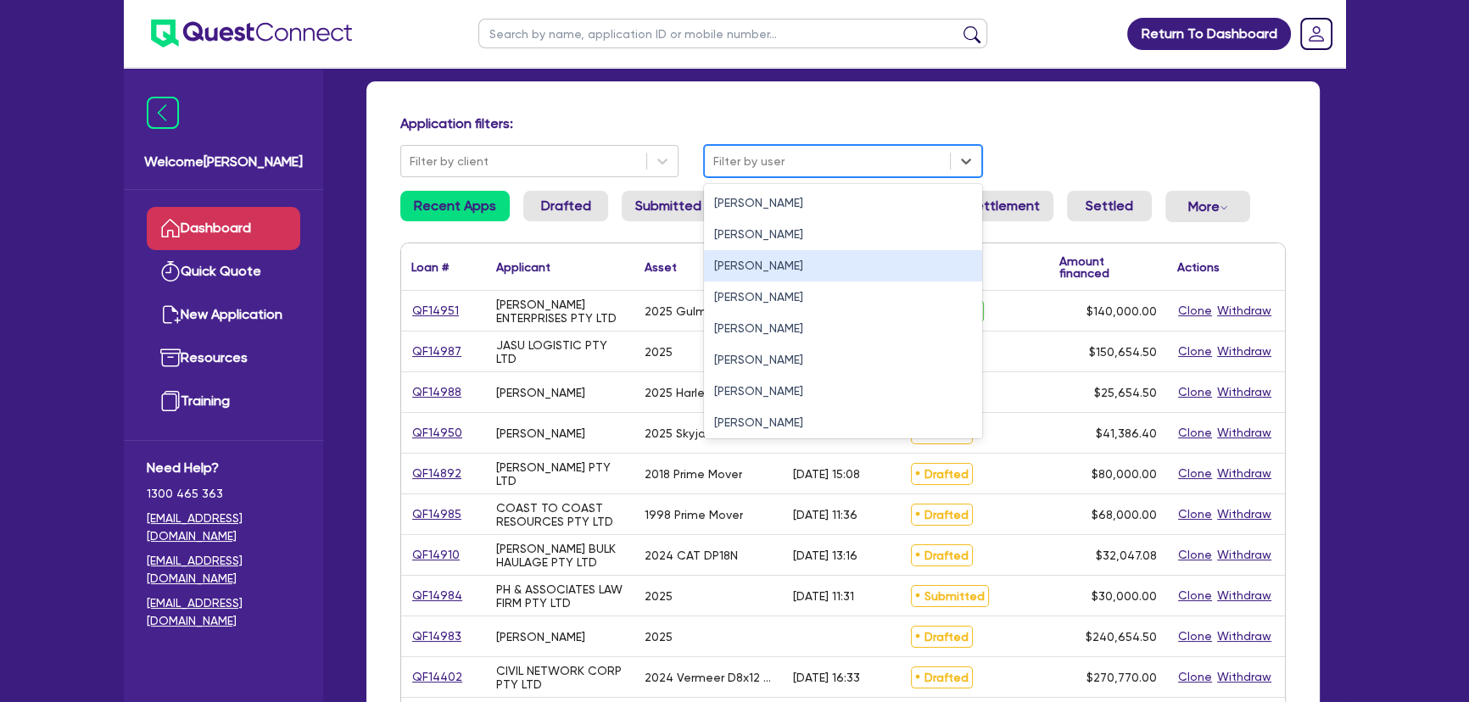
click at [751, 270] on div "[PERSON_NAME]" at bounding box center [843, 265] width 278 height 31
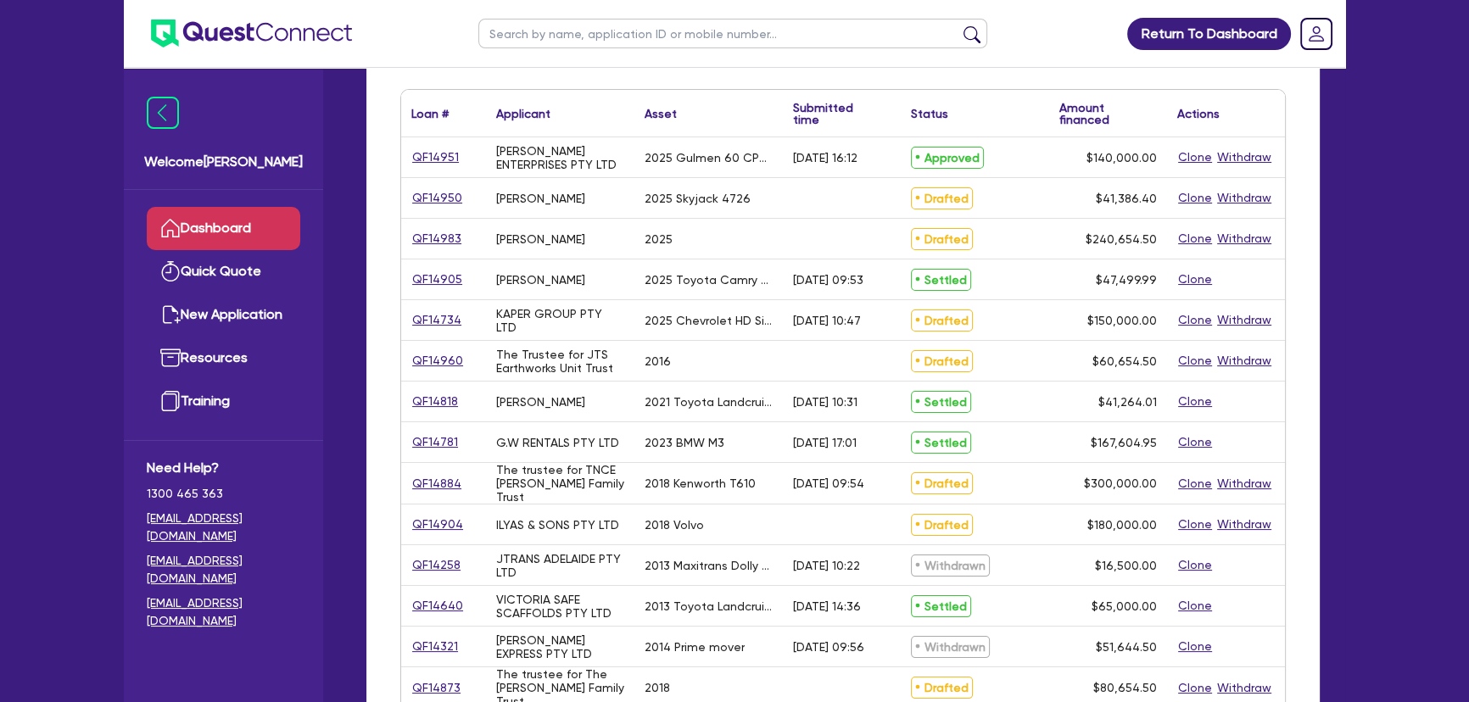
scroll to position [231, 0]
click at [434, 311] on link "QF14734" at bounding box center [436, 319] width 51 height 20
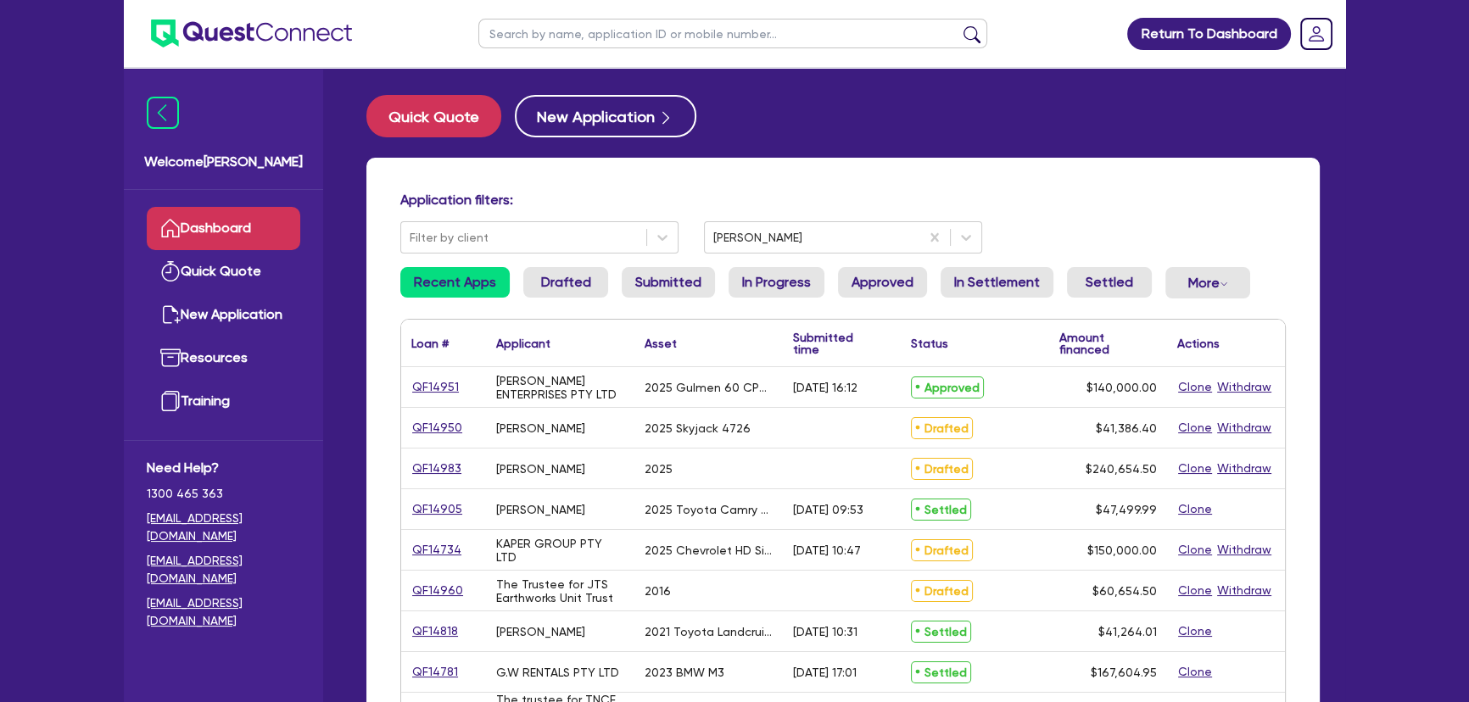
select select "CARS_AND_LIGHT_TRUCKS"
select select "PASSENGER_VEHICLES"
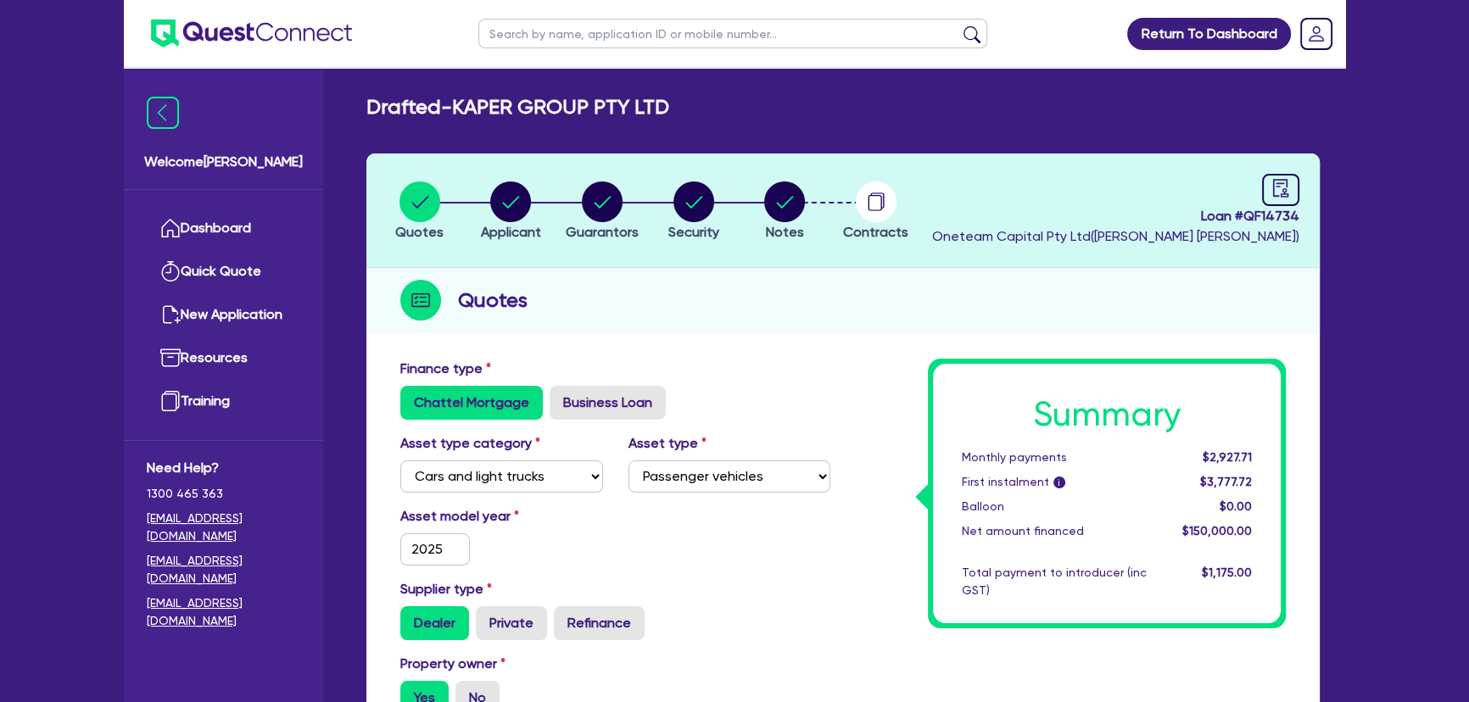
click at [805, 194] on li "Notes" at bounding box center [785, 210] width 92 height 59
click at [771, 205] on circle "button" at bounding box center [784, 201] width 41 height 41
select select "Other"
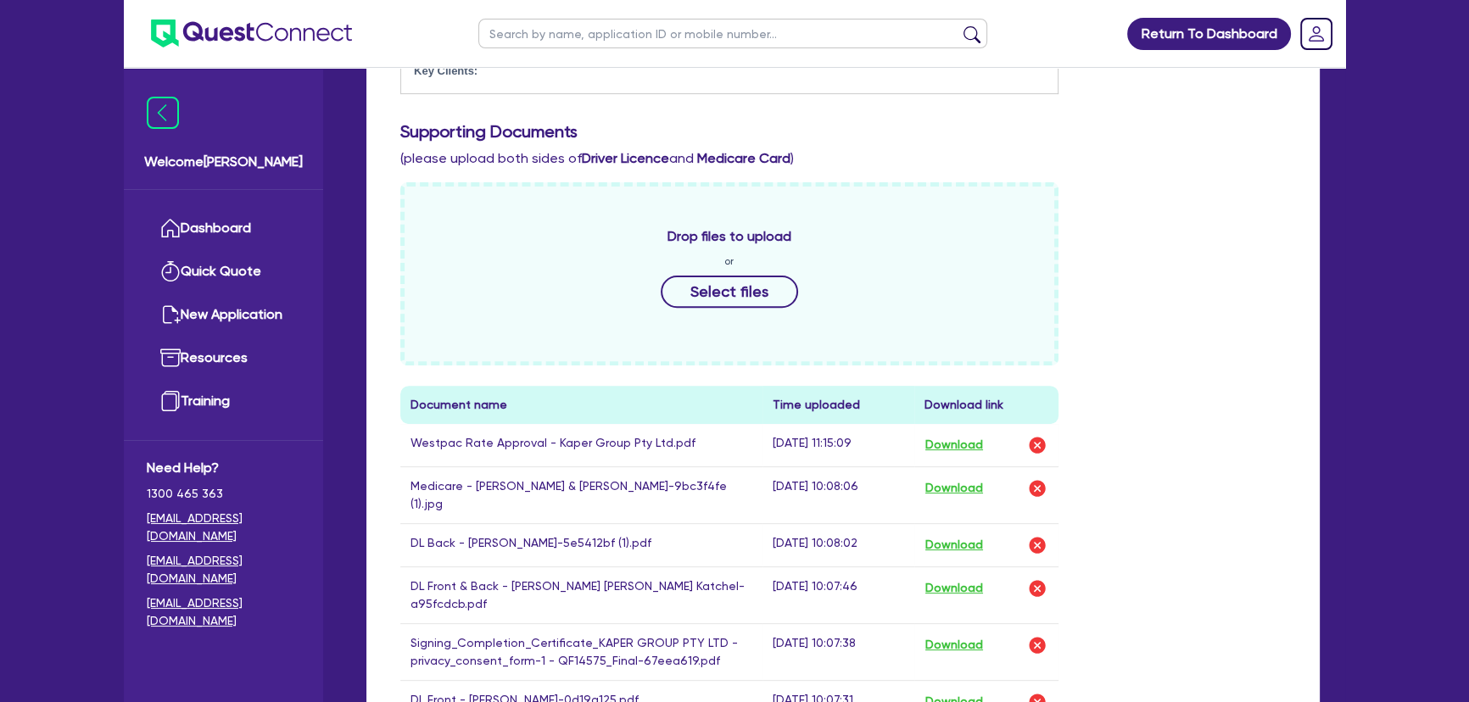
scroll to position [771, 0]
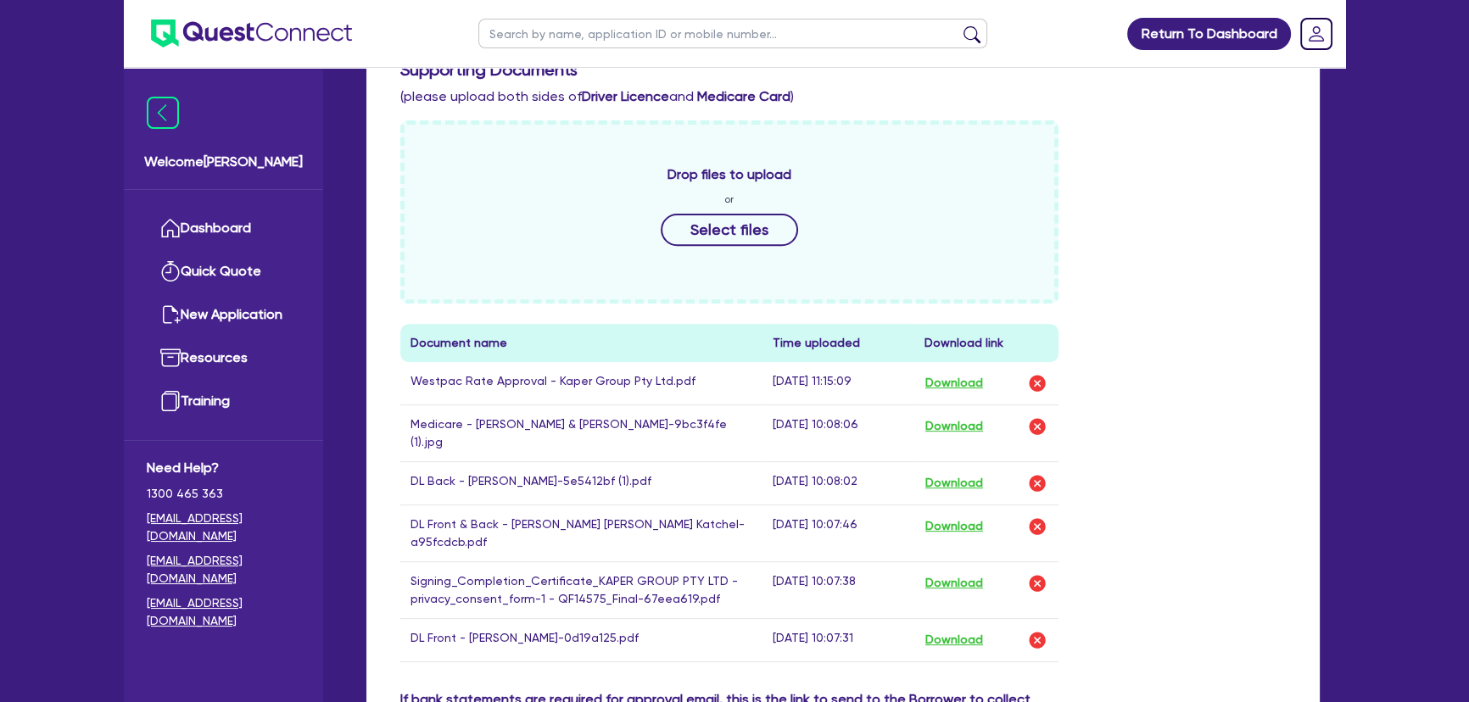
click at [721, 194] on div "Drop files to upload or Select files" at bounding box center [729, 211] width 658 height 183
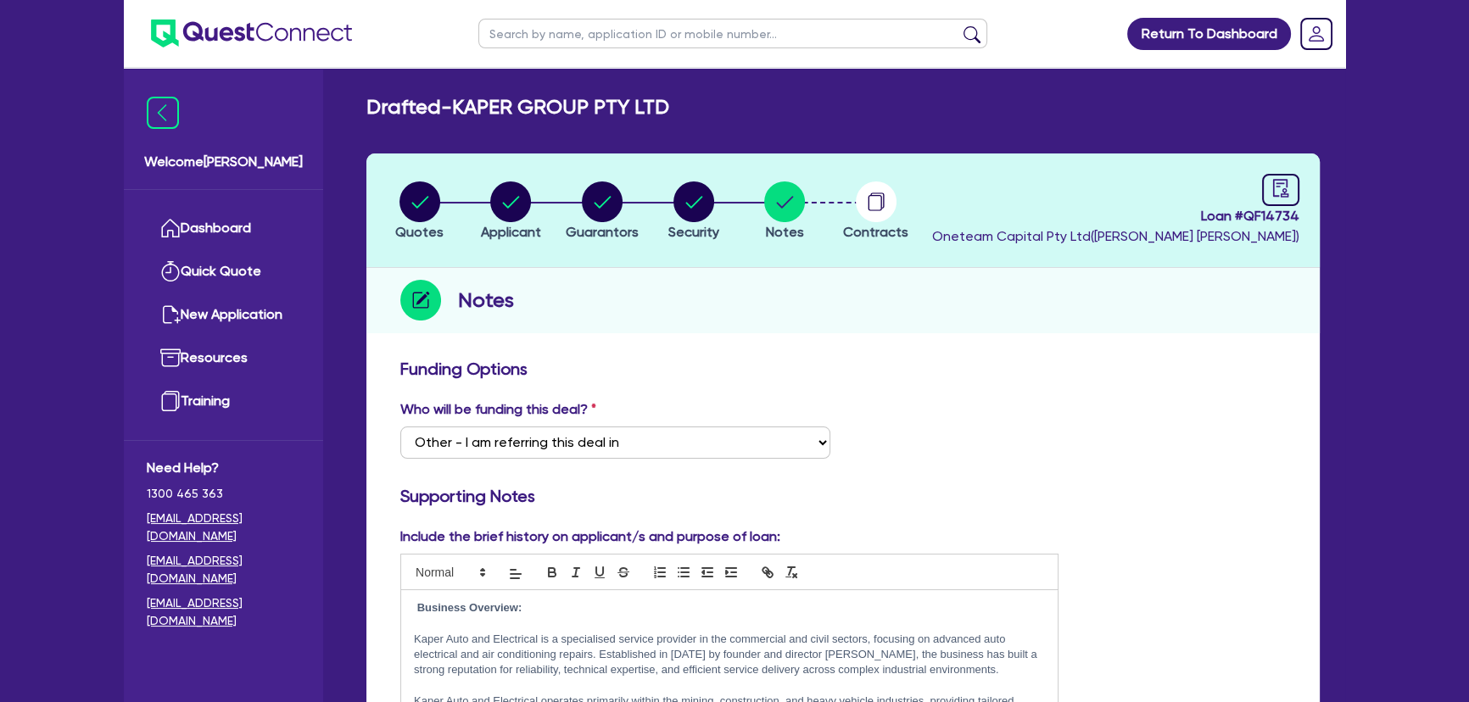
scroll to position [0, 0]
click at [1308, 180] on header "Quotes Applicant Guarantors Security Notes Contracts Loan # QF14734 Oneteam Cap…" at bounding box center [842, 210] width 953 height 114
click at [1285, 184] on icon "audit" at bounding box center [1280, 188] width 19 height 19
select select "DRAFTED_AMENDED"
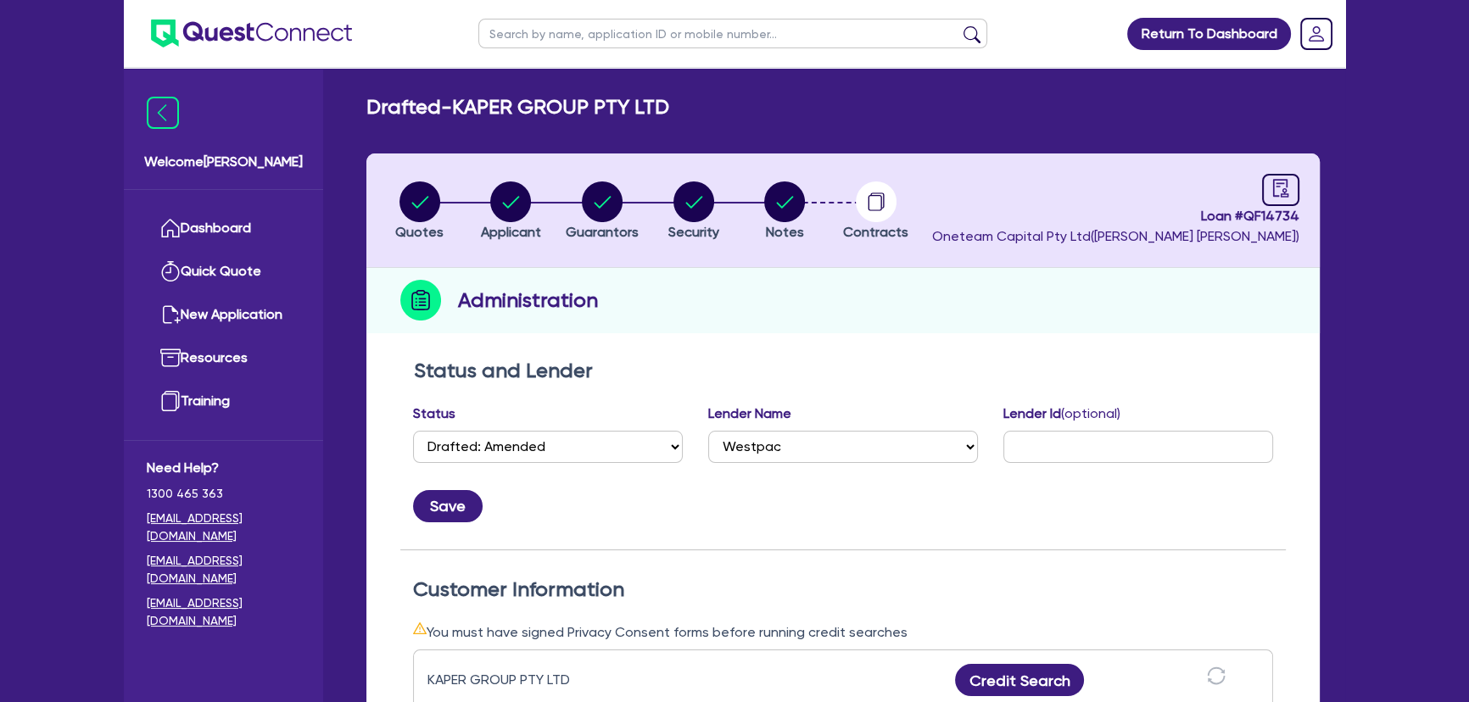
click at [788, 462] on div "Status Select Quoted Drafted: New Drafted: Amended Submitted: New Submitted: Am…" at bounding box center [842, 463] width 885 height 119
click at [786, 452] on select "Select AAMF AFS Alex Bank Angle Finance Azora Banjo BigStone BOQ Finance Brande…" at bounding box center [843, 447] width 270 height 32
select select "BOQ Finance"
click at [708, 431] on select "Select AAMF AFS Alex Bank Angle Finance Azora Banjo BigStone BOQ Finance Brande…" at bounding box center [843, 447] width 270 height 32
click at [464, 484] on div "Save" at bounding box center [842, 500] width 885 height 46
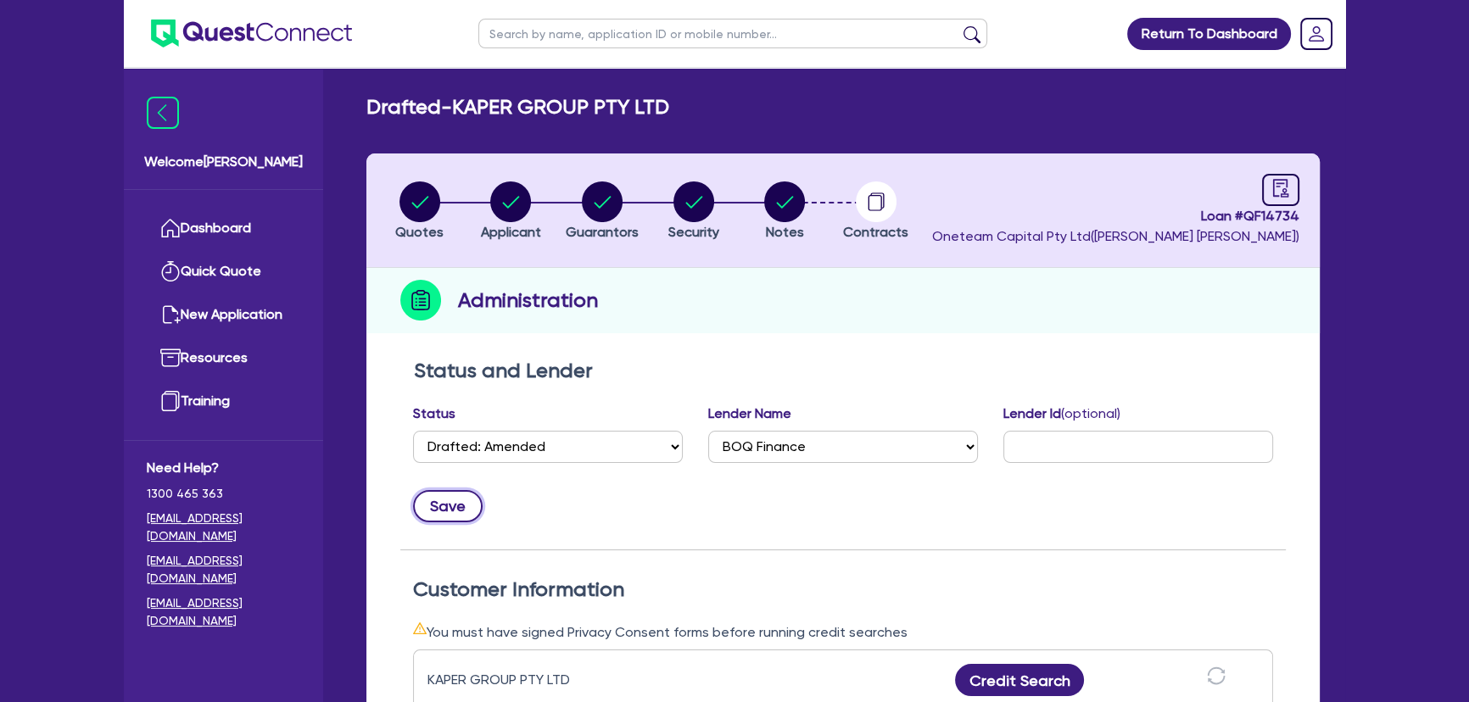
click at [456, 507] on button "Save" at bounding box center [448, 506] width 70 height 32
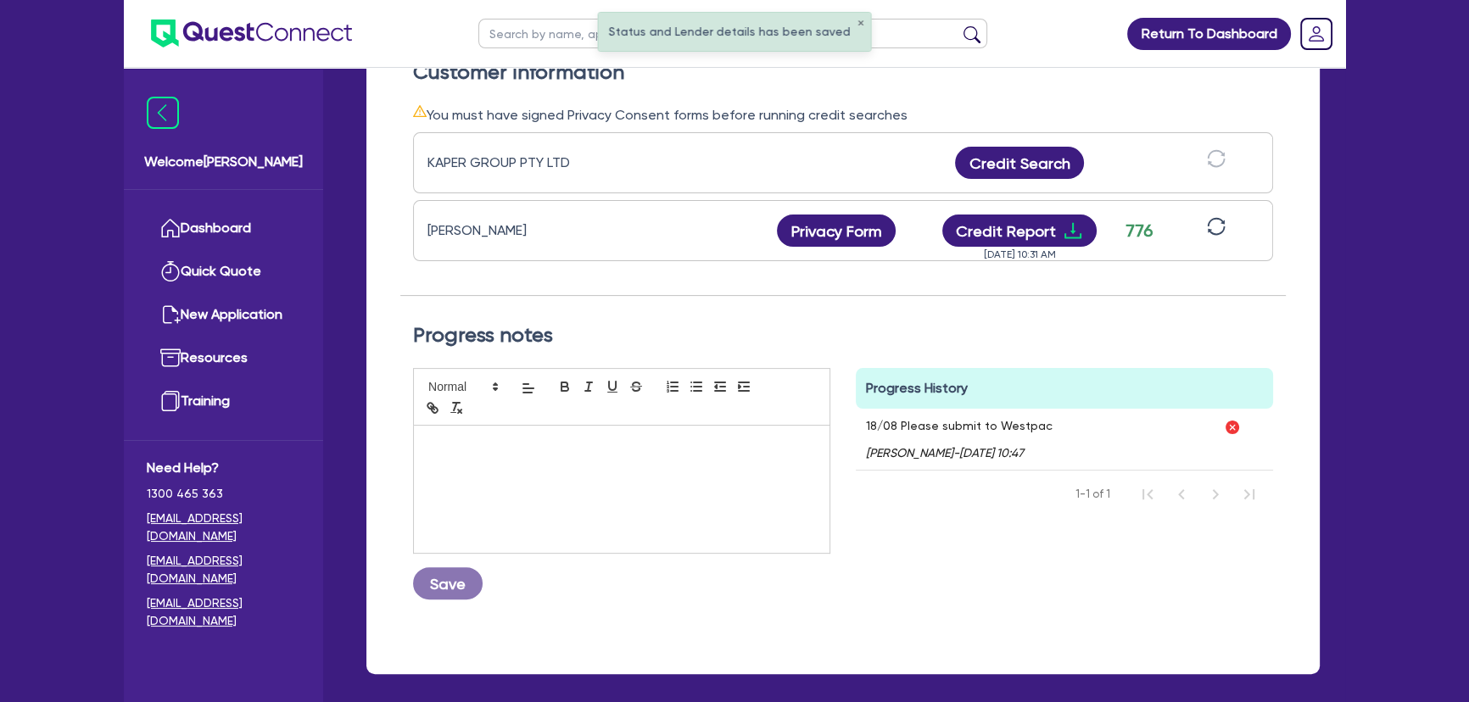
scroll to position [591, 0]
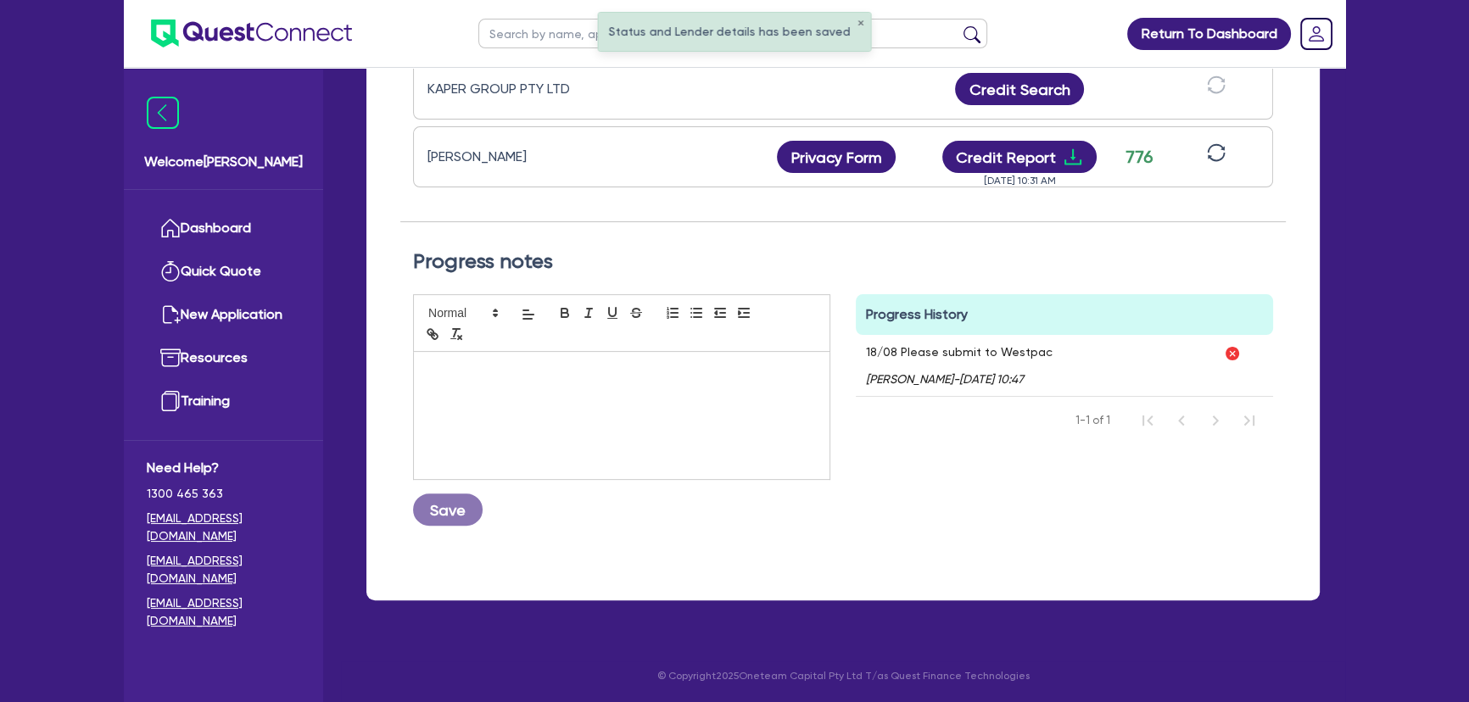
click at [624, 438] on div at bounding box center [621, 415] width 415 height 127
click at [447, 496] on button "Save" at bounding box center [448, 509] width 70 height 32
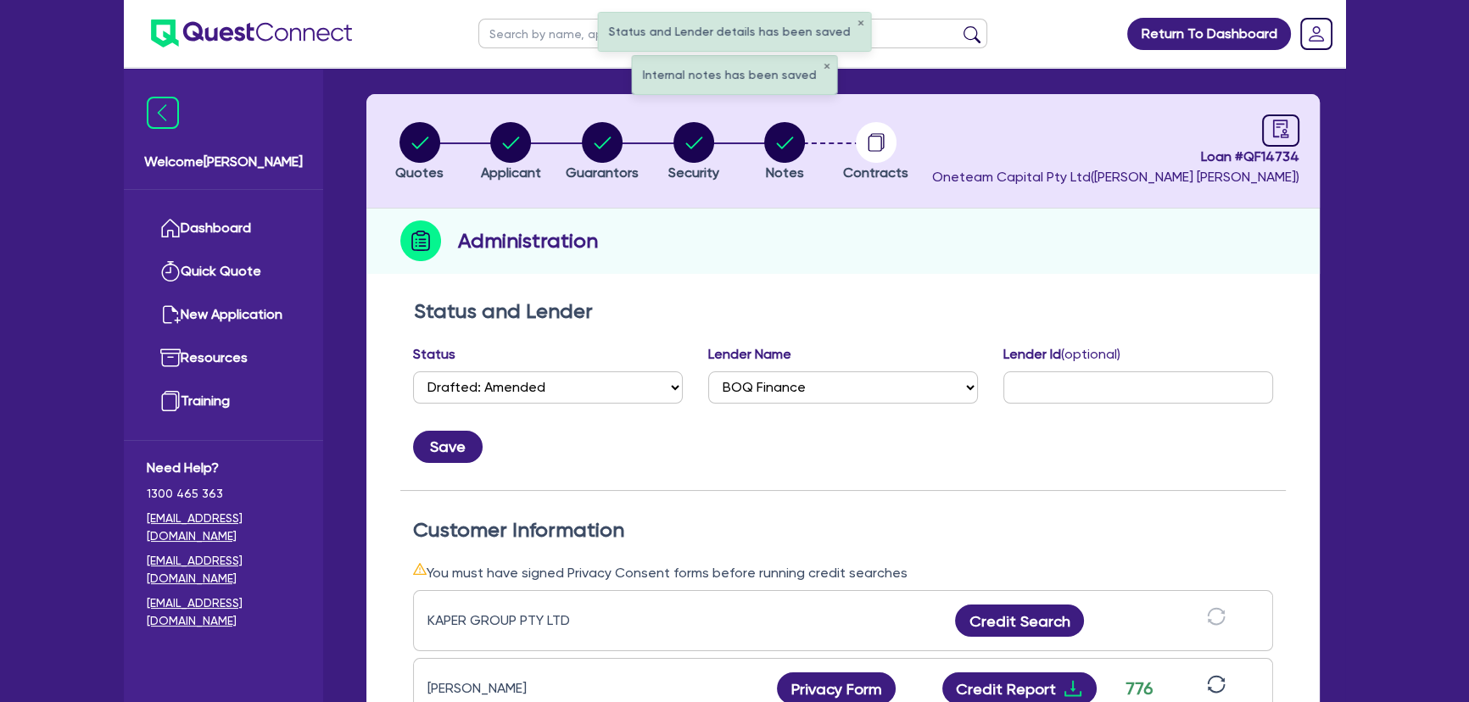
scroll to position [0, 0]
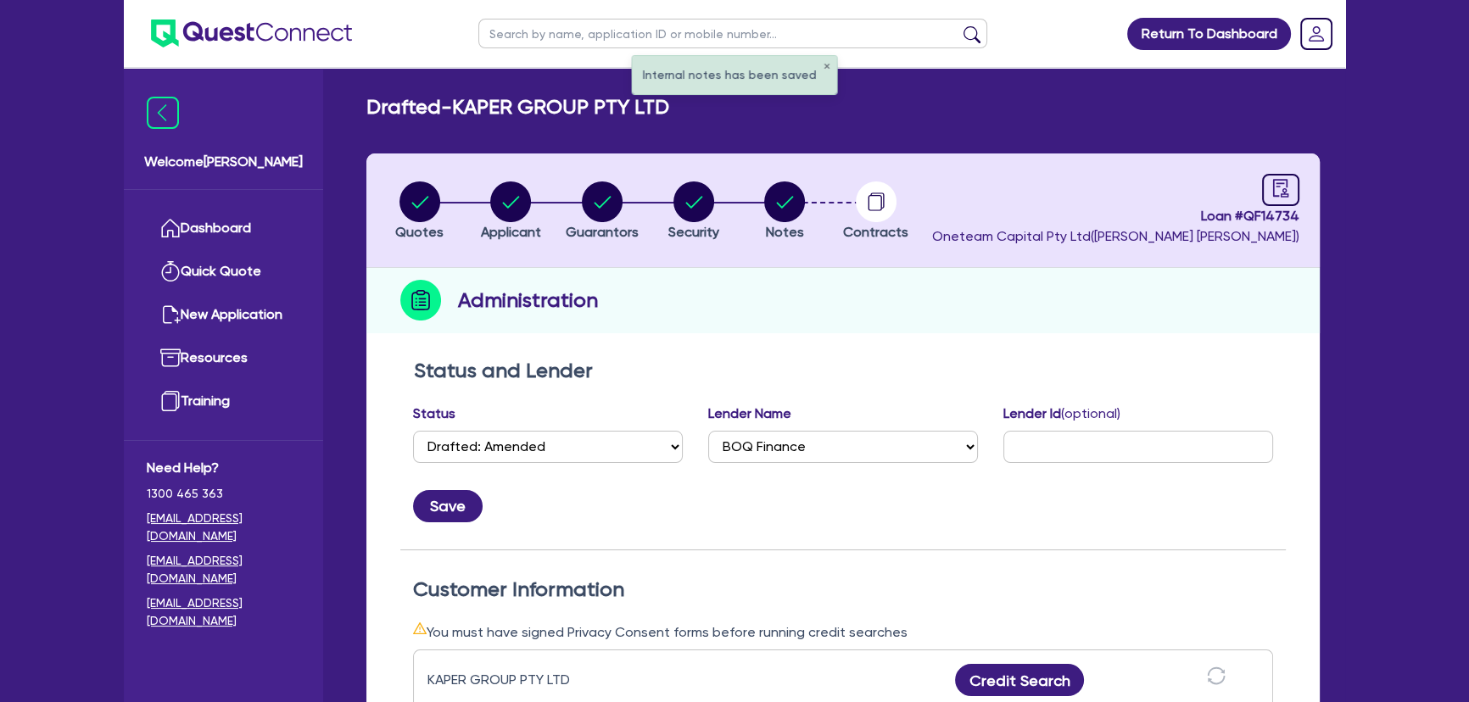
click at [389, 194] on li "Quotes" at bounding box center [420, 210] width 92 height 59
click at [404, 199] on circle "button" at bounding box center [419, 201] width 41 height 41
select select "CARS_AND_LIGHT_TRUCKS"
select select "PASSENGER_VEHICLES"
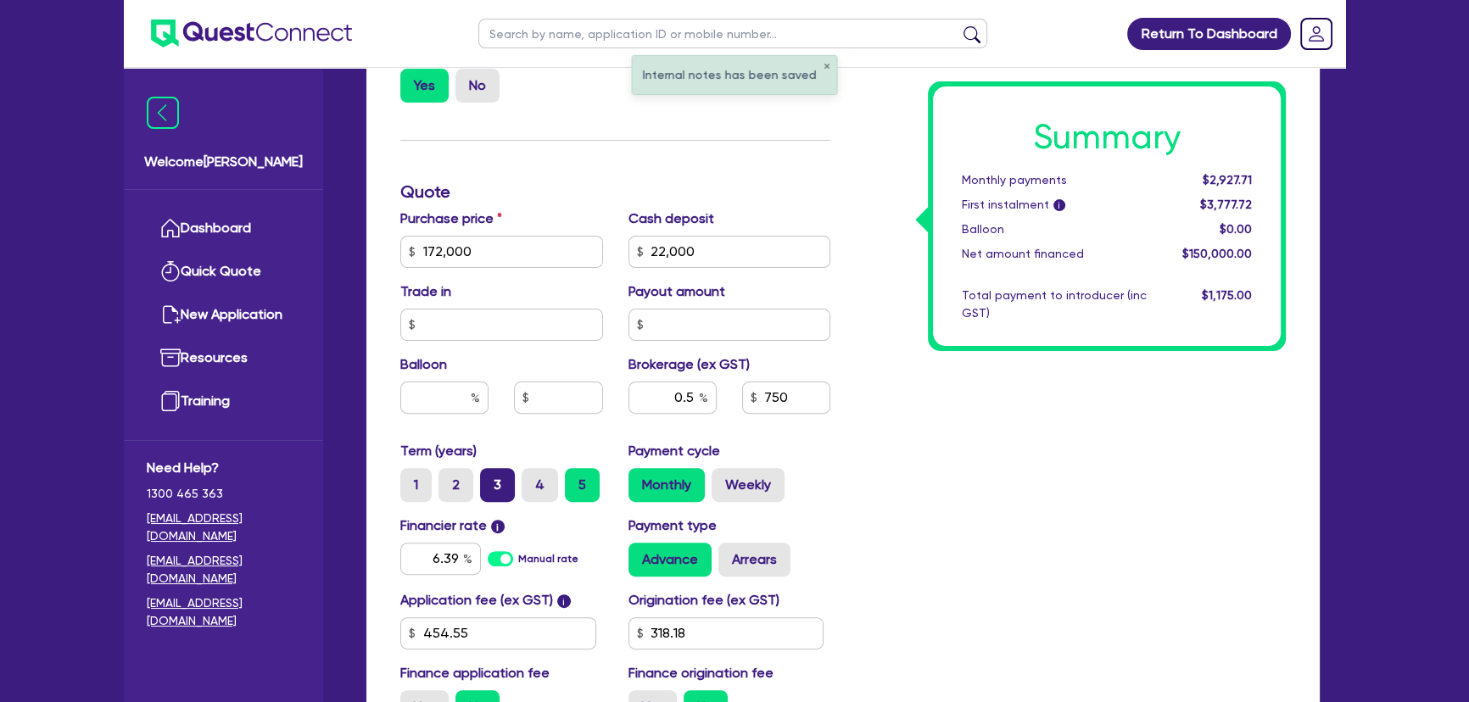
scroll to position [694, 0]
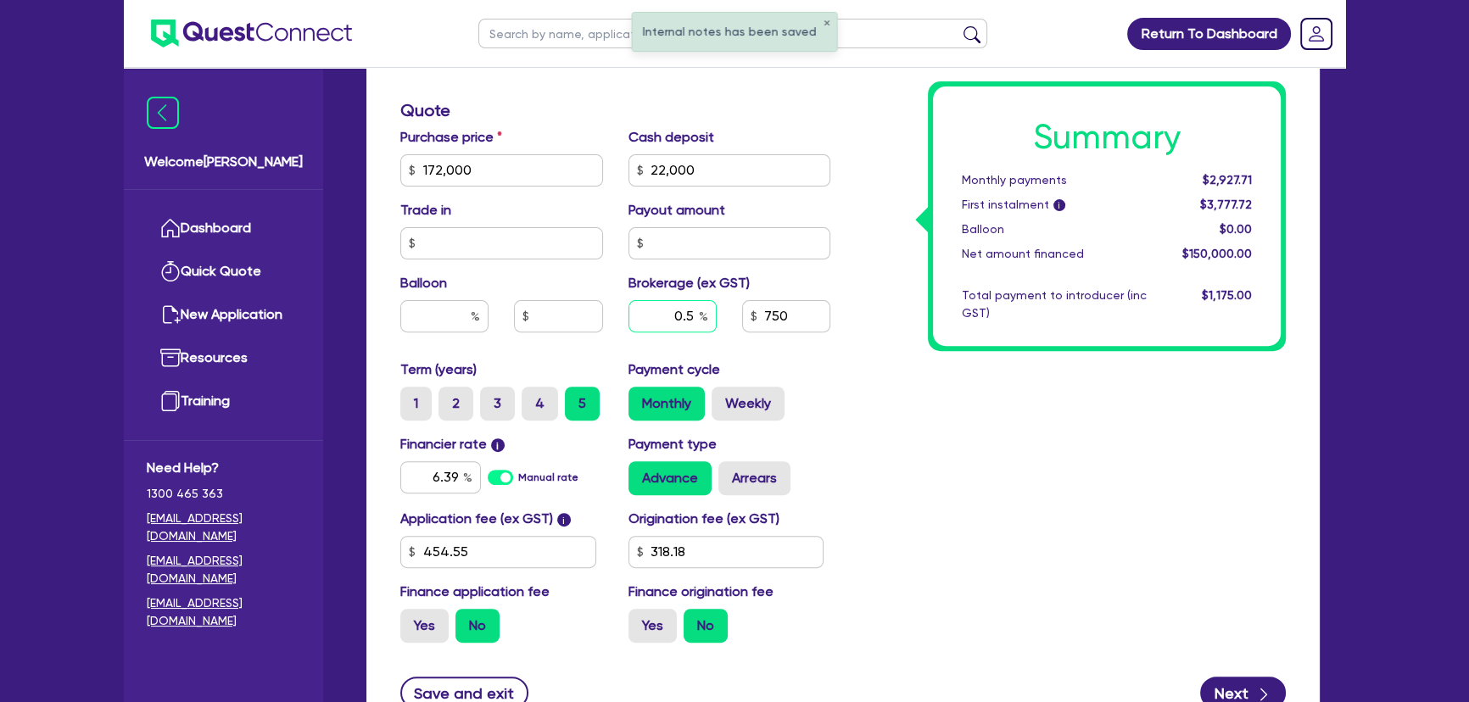
drag, startPoint x: 678, startPoint y: 314, endPoint x: 700, endPoint y: 313, distance: 21.2
click at [701, 314] on div "0.5" at bounding box center [672, 316] width 88 height 32
click at [683, 308] on input "0.5" at bounding box center [672, 316] width 88 height 32
click at [678, 307] on input "0.5" at bounding box center [672, 316] width 88 height 32
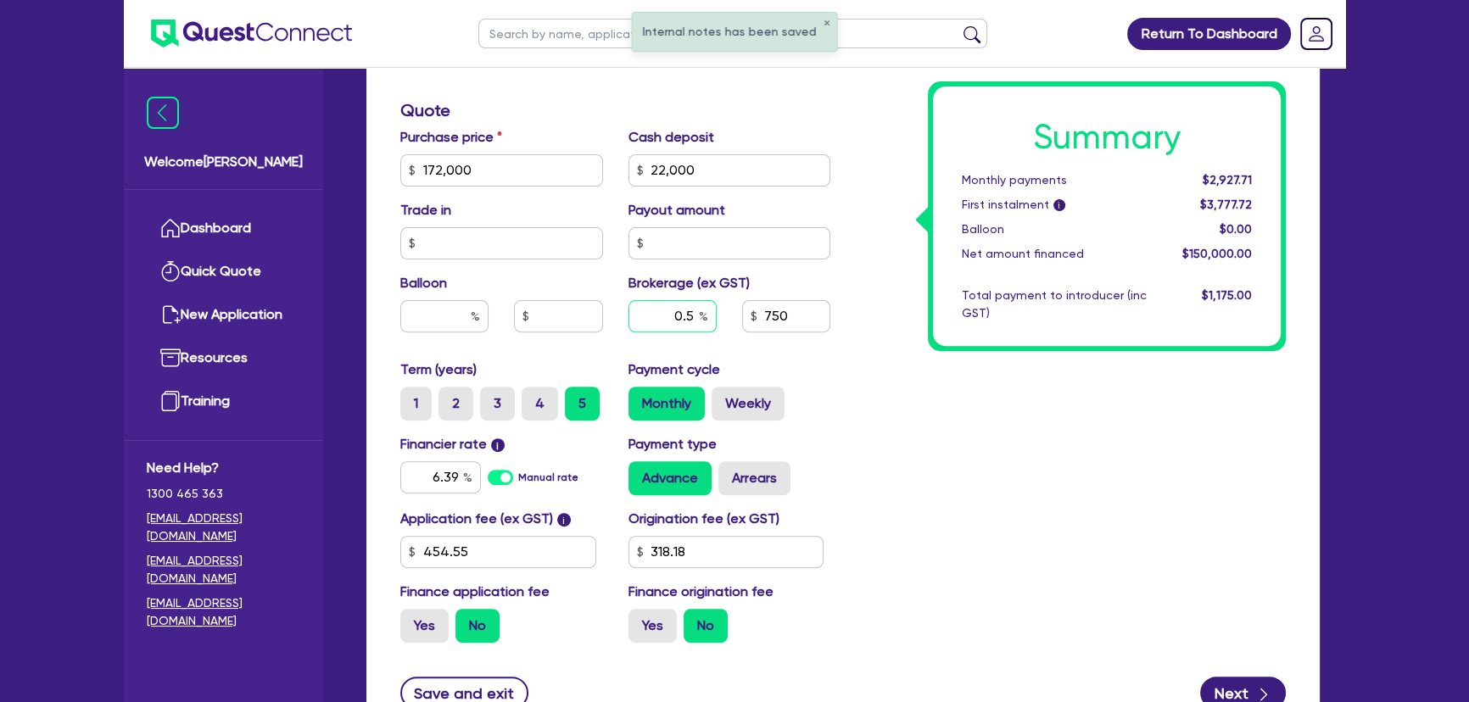
click at [678, 307] on input "0.5" at bounding box center [672, 316] width 88 height 32
type input "1"
type input "172,000"
type input "22,000"
click at [442, 476] on input "6.39" at bounding box center [440, 477] width 81 height 32
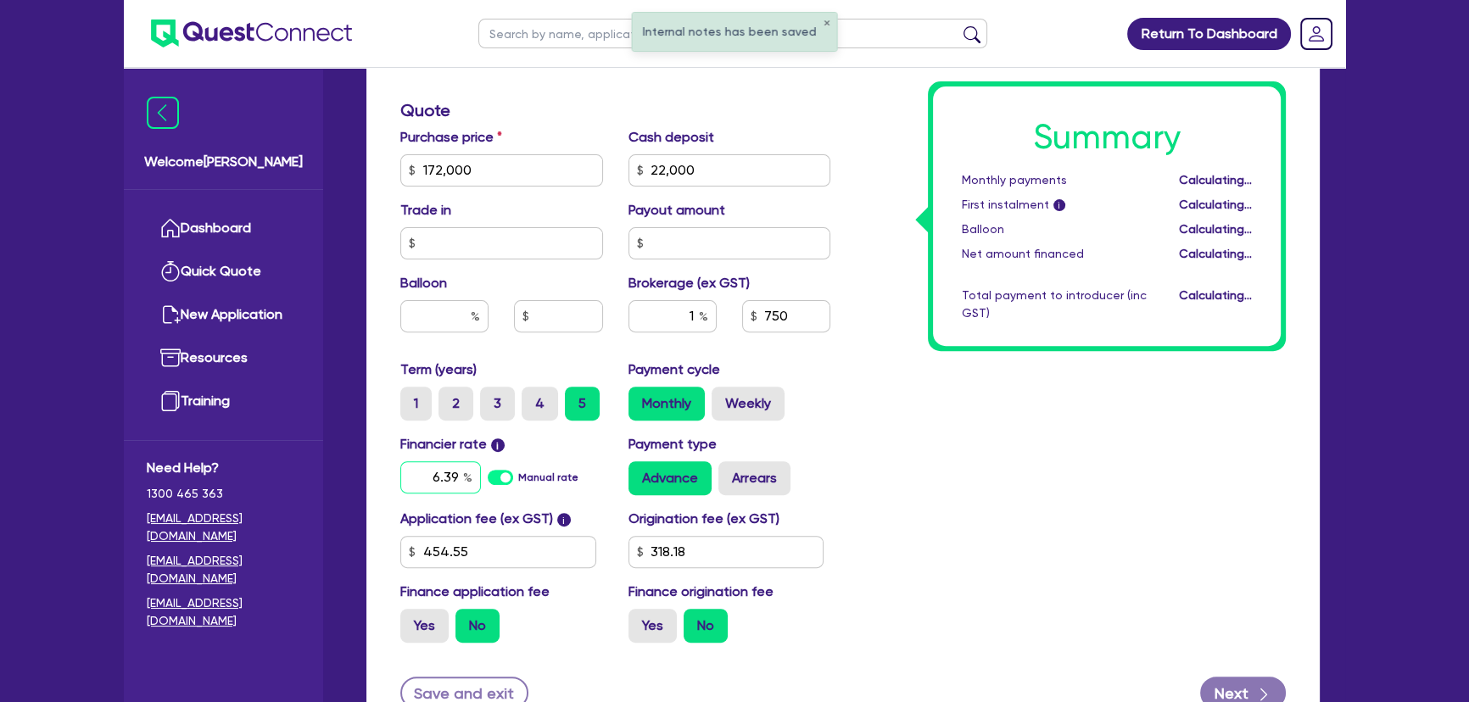
type input "172,000"
type input "22,000"
type input "1,500"
click at [441, 476] on input "6.39" at bounding box center [440, 477] width 81 height 32
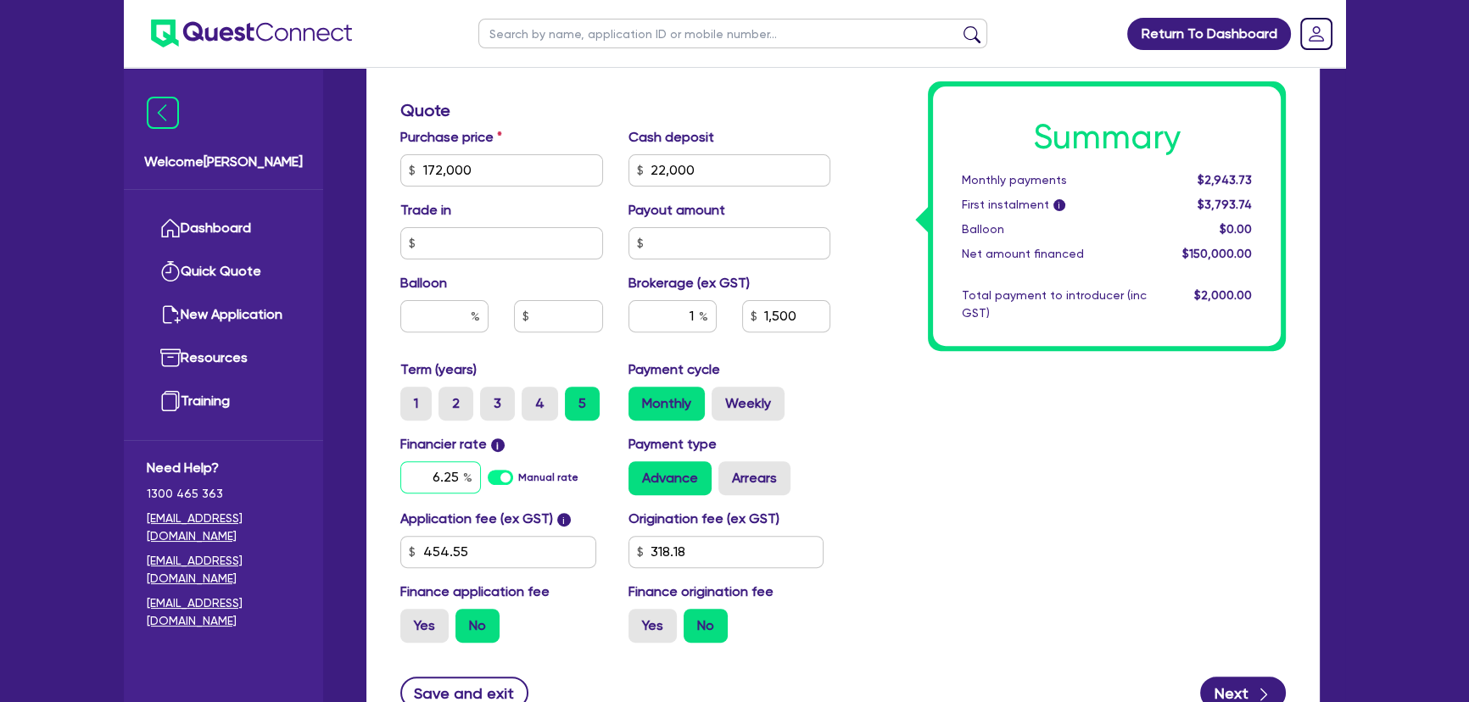
type input "6.25"
type input "172,000"
type input "22,000"
type input "1,500"
type input "172,000"
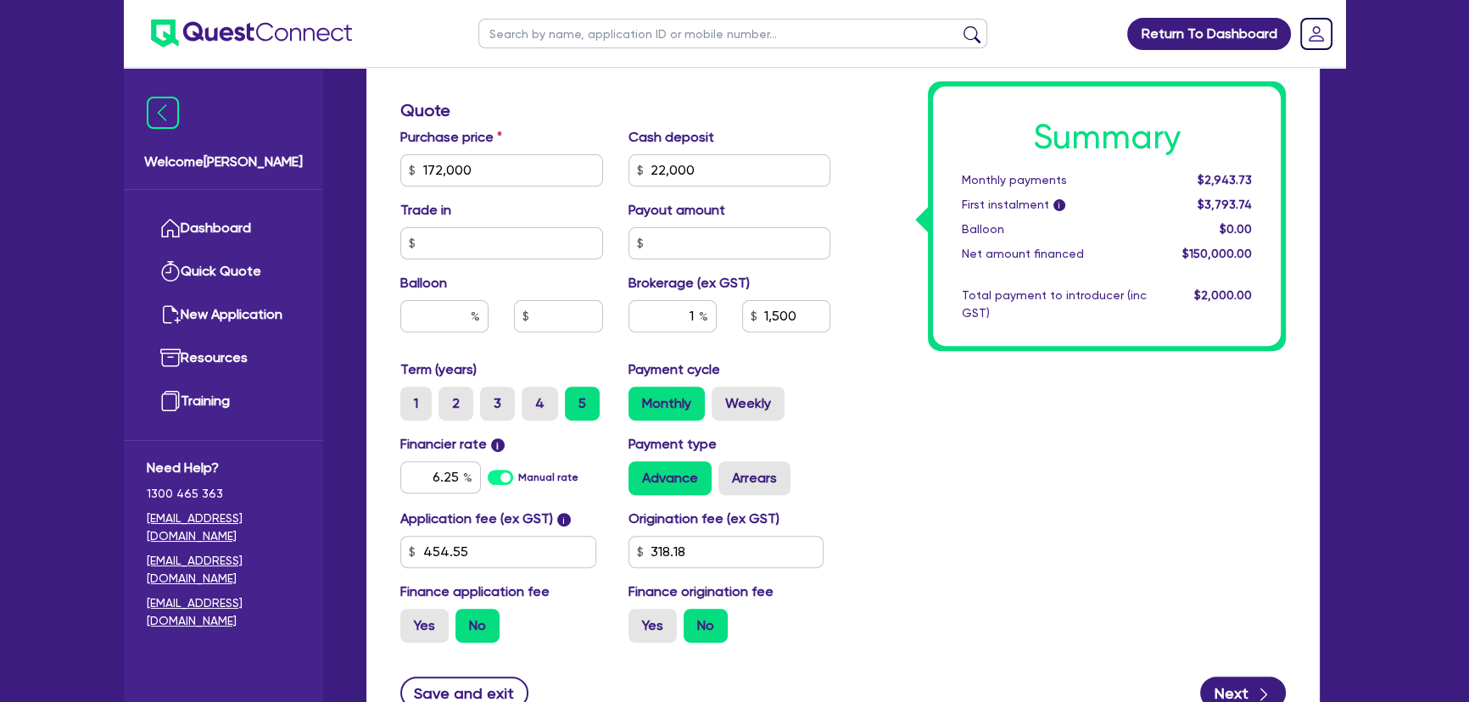
type input "22,000"
type input "1,500"
click at [1128, 486] on div "Summary Monthly payments $2,943.73 First instalment i $3,793.74 Balloon $0.00 N…" at bounding box center [1070, 160] width 455 height 991
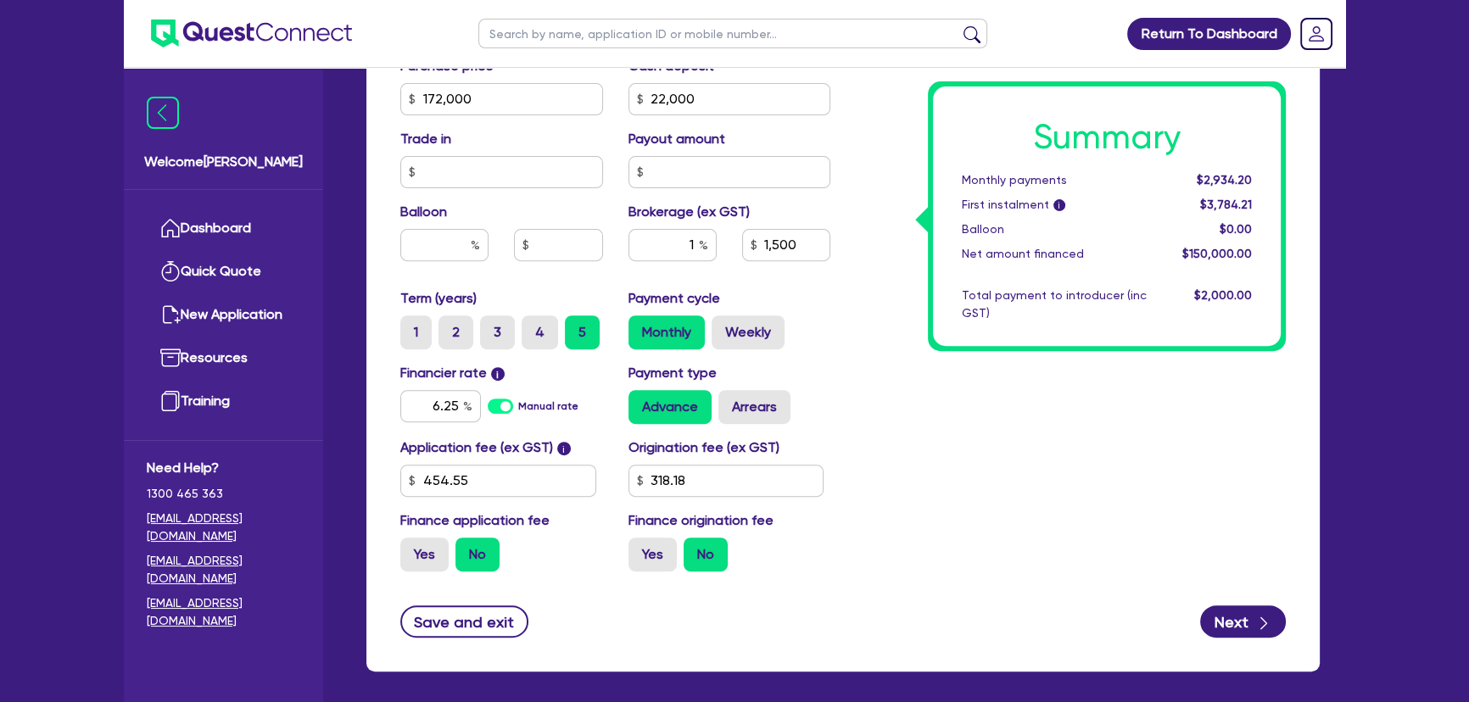
scroll to position [836, 0]
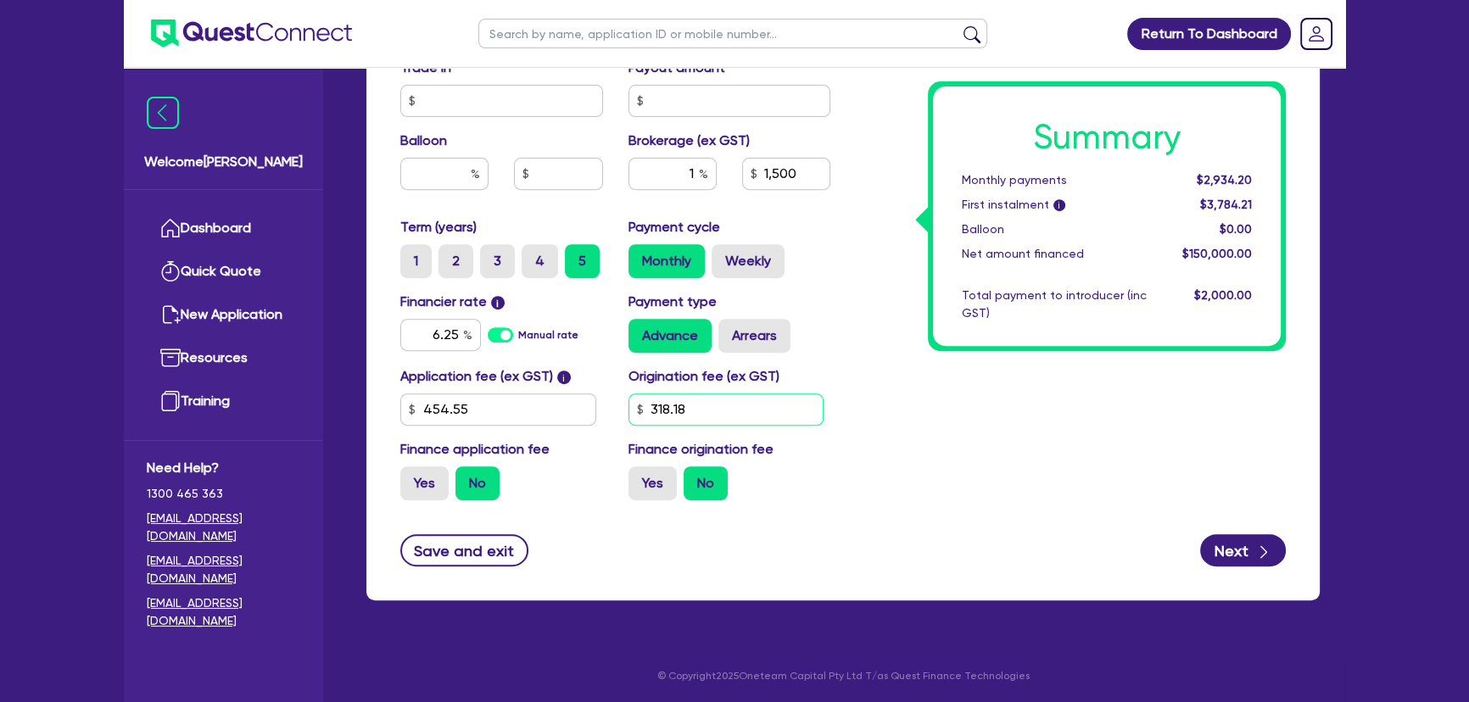
click at [728, 413] on input "318.18" at bounding box center [726, 409] width 196 height 32
type input "100"
type input "172,000"
type input "22,000"
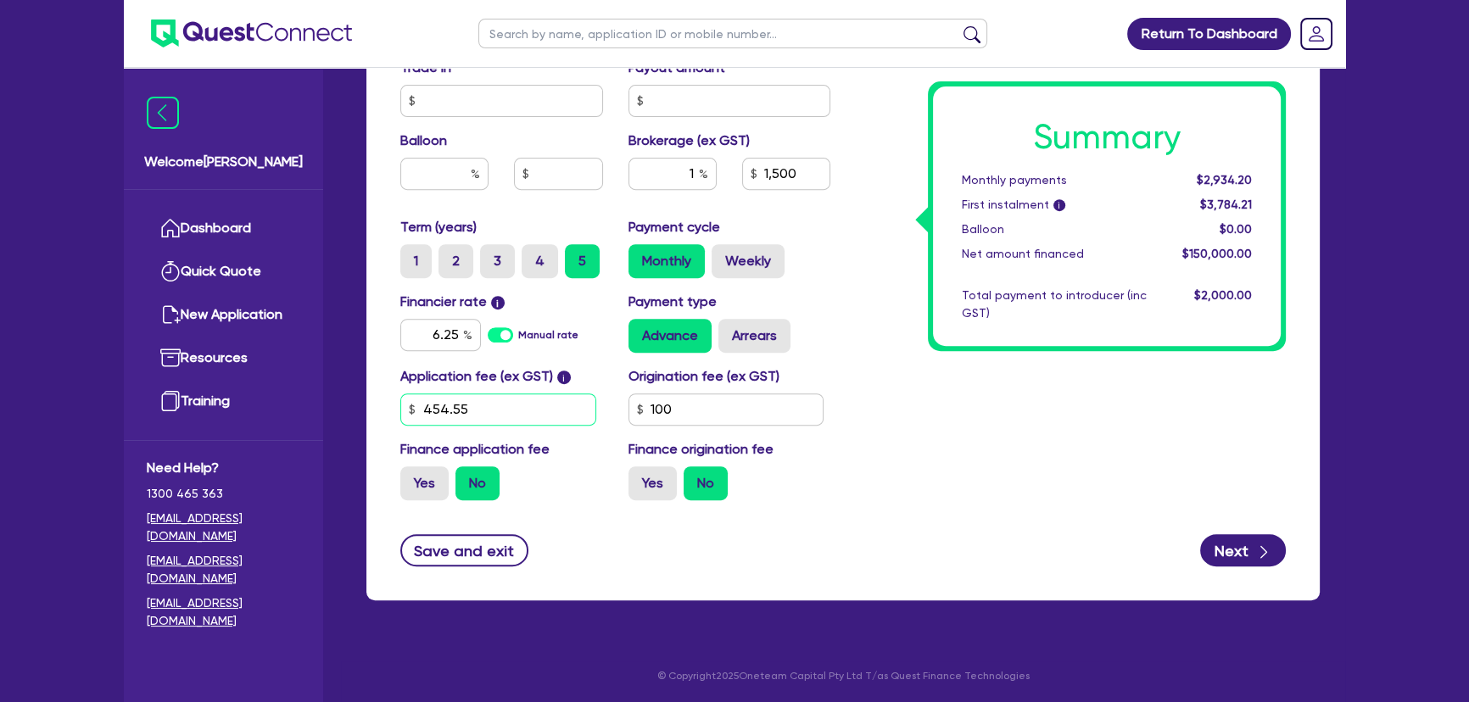
type input "1,500"
type input "172,000"
type input "22,000"
type input "1,500"
click at [545, 408] on input "454.55" at bounding box center [498, 409] width 196 height 32
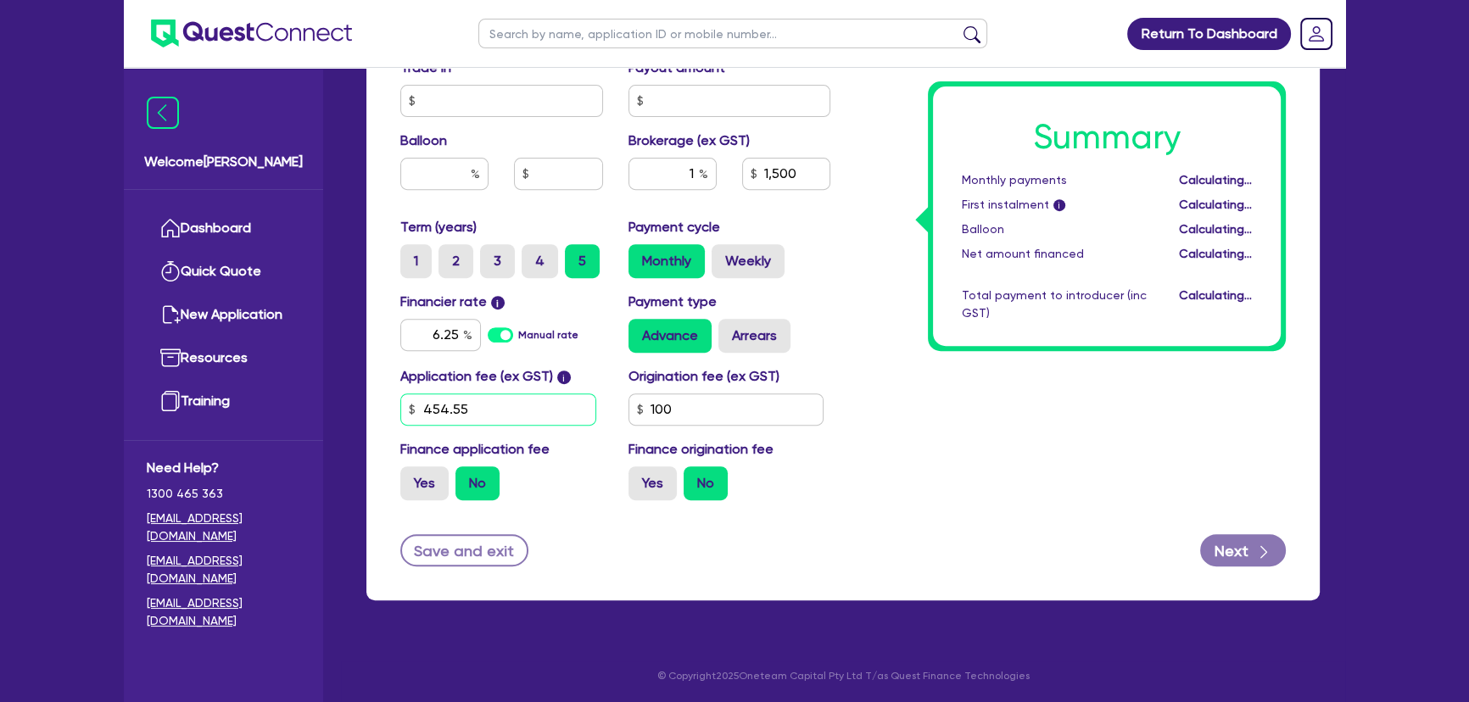
click at [544, 408] on input "454.55" at bounding box center [498, 409] width 196 height 32
type input "450"
type input "172,000"
type input "22,000"
type input "1,500"
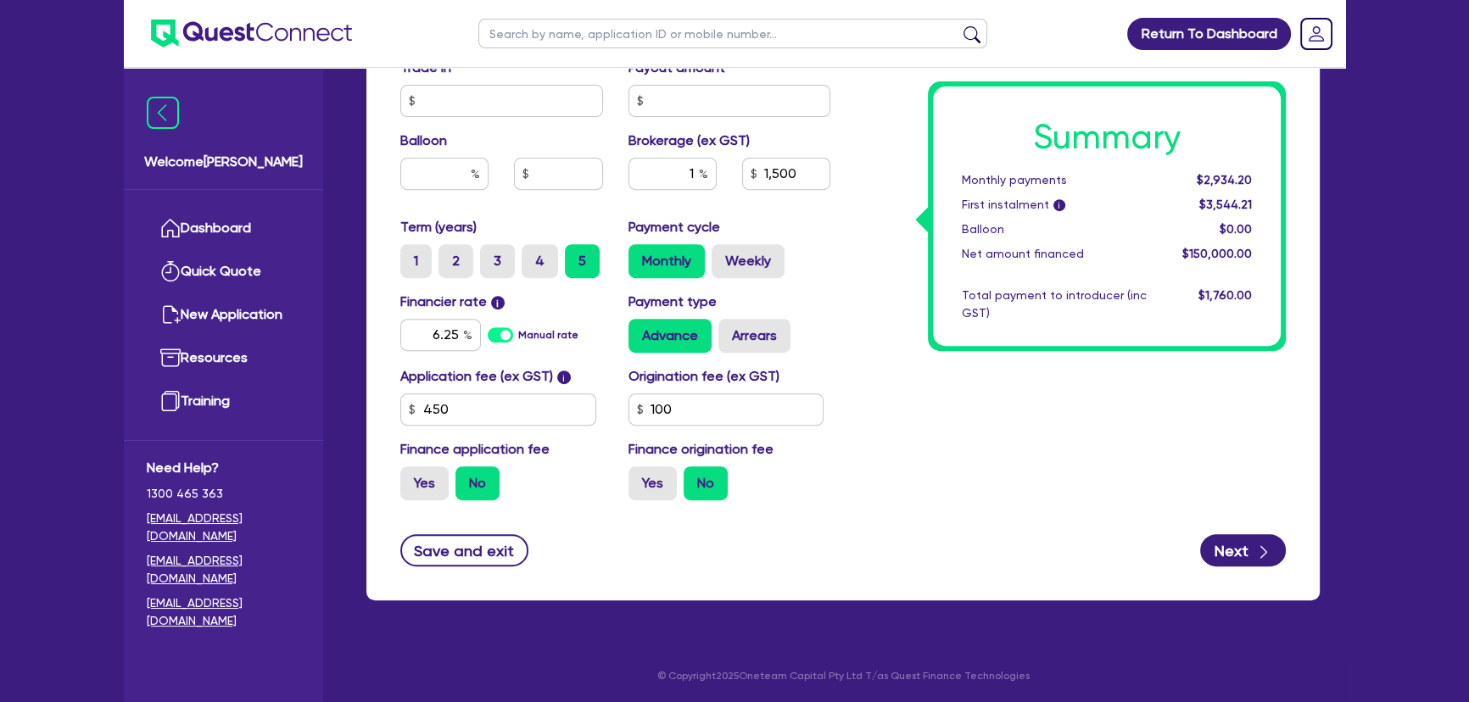
type input "172,000"
type input "22,000"
type input "1,500"
click at [927, 482] on div "Summary Monthly payments $2,934.20 First instalment i $3,544.21 Balloon $0.00 N…" at bounding box center [1070, 18] width 455 height 991
click at [1230, 537] on button "Next" at bounding box center [1243, 550] width 86 height 32
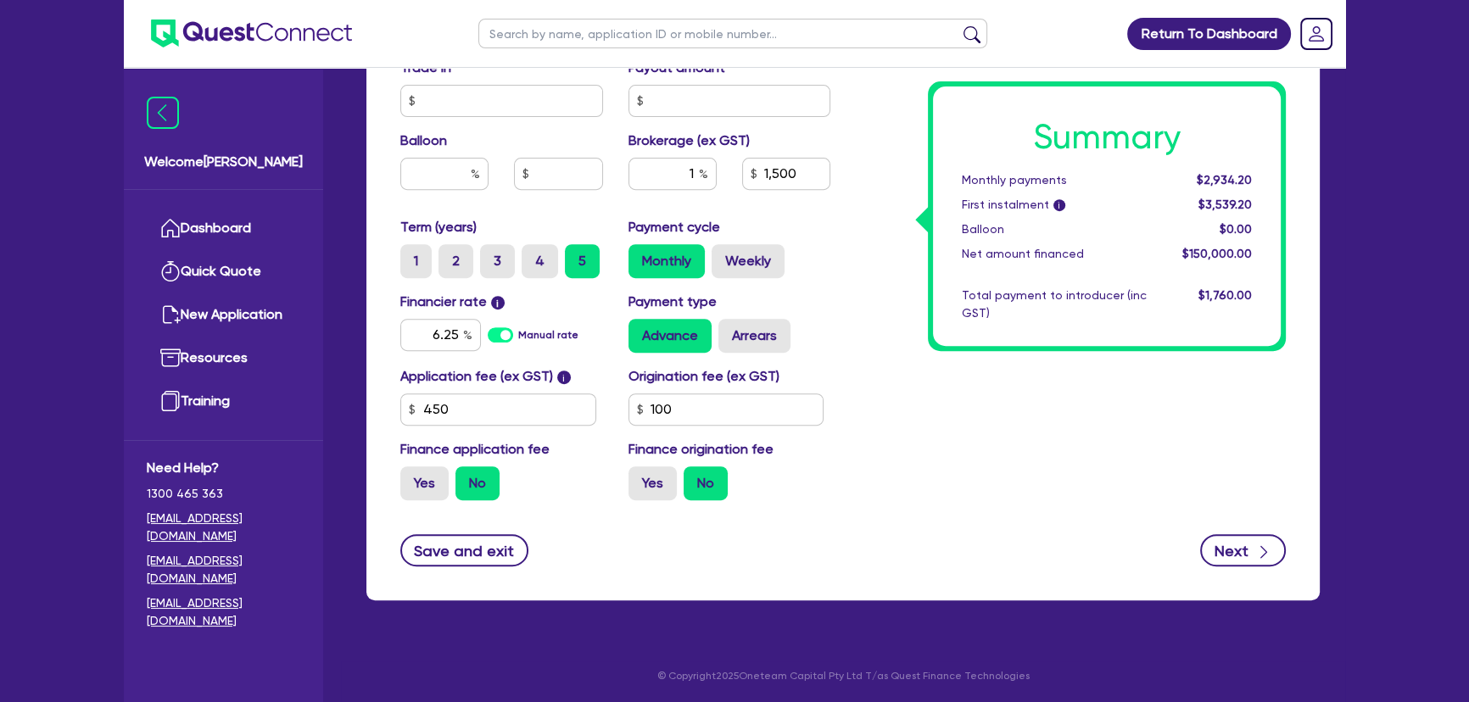
type input "172,000"
type input "22,000"
type input "1,500"
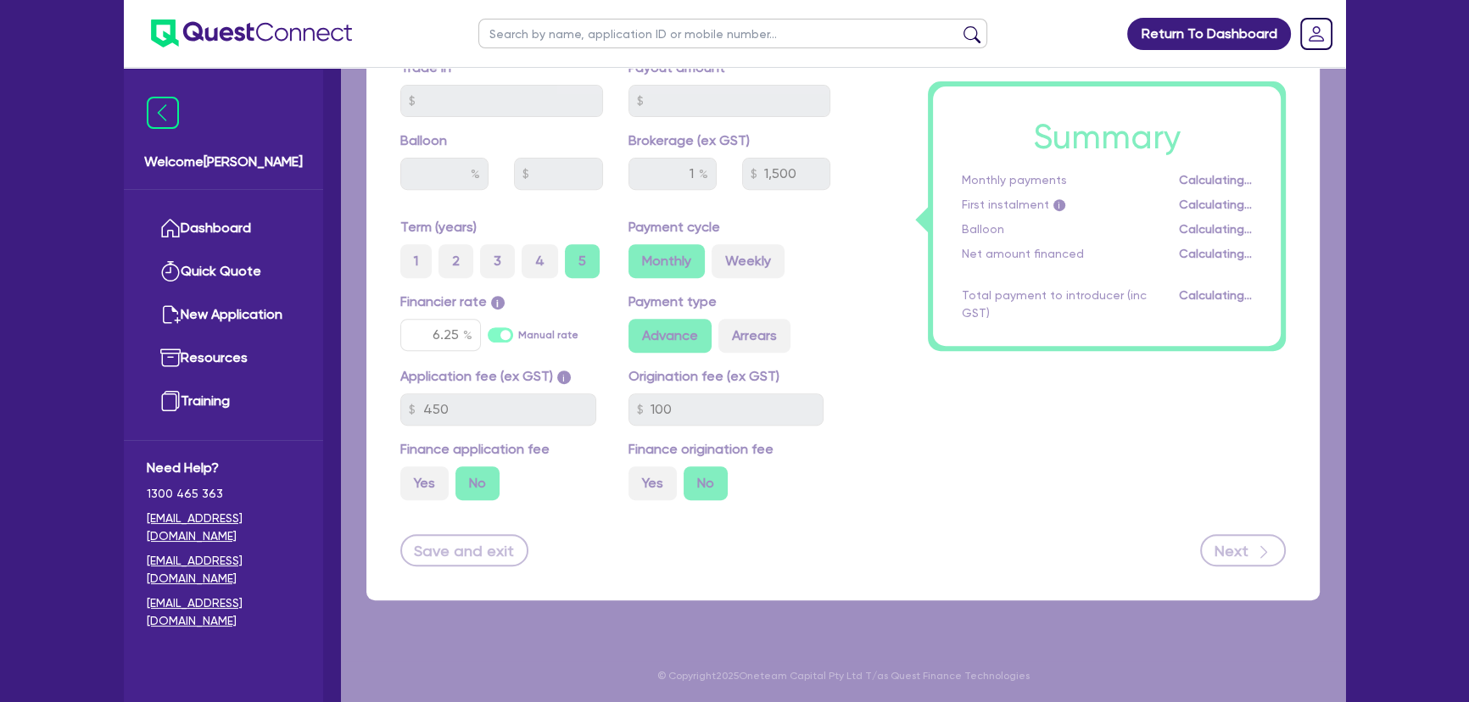
select select "COMPANY"
select select "BUILDING_CONSTRUCTION"
select select "BUSINESSES_CONSTRUCTION_SERVICES"
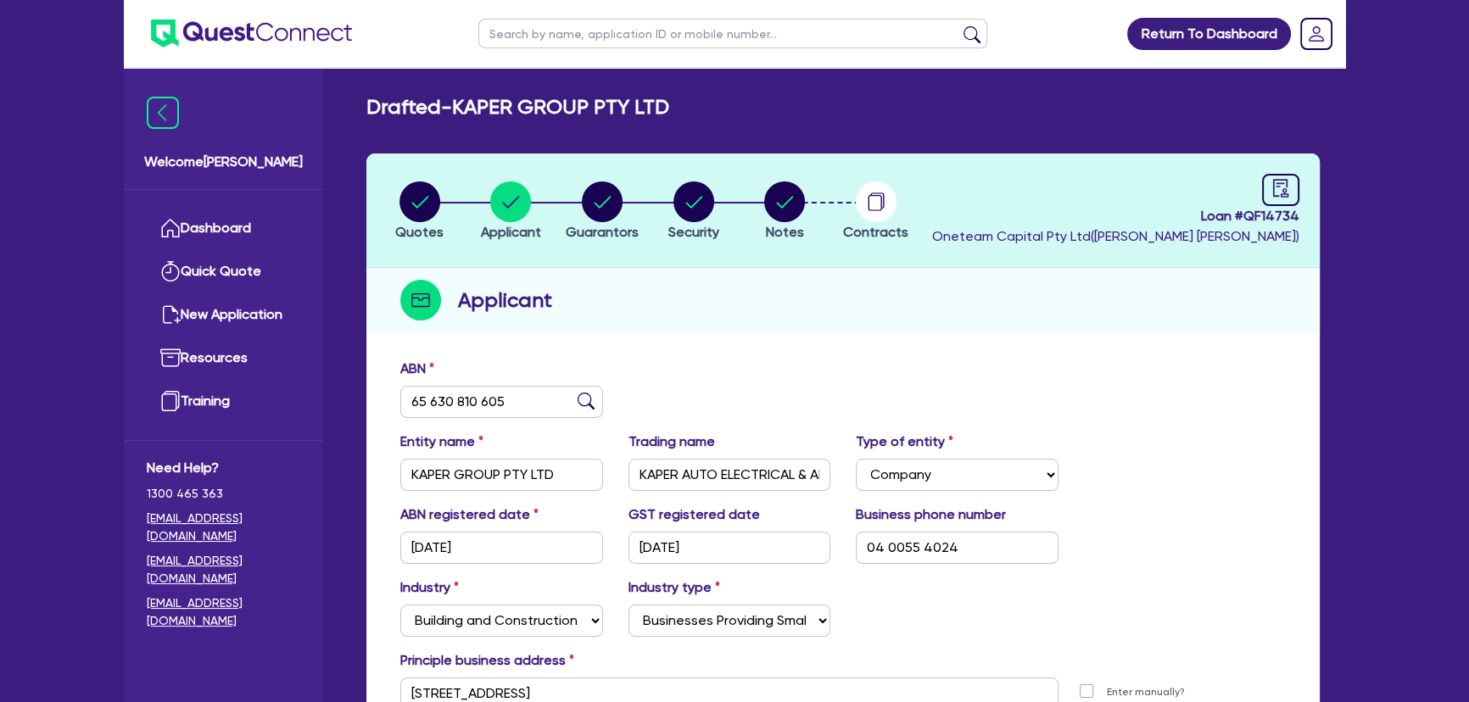
click at [369, 206] on header "Quotes Applicant Guarantors Security Notes Contracts Loan # QF14734 Oneteam Cap…" at bounding box center [842, 210] width 953 height 114
click at [391, 197] on li "Quotes" at bounding box center [420, 210] width 92 height 59
click at [399, 197] on icon "button" at bounding box center [419, 201] width 41 height 41
select select "CARS_AND_LIGHT_TRUCKS"
select select "PASSENGER_VEHICLES"
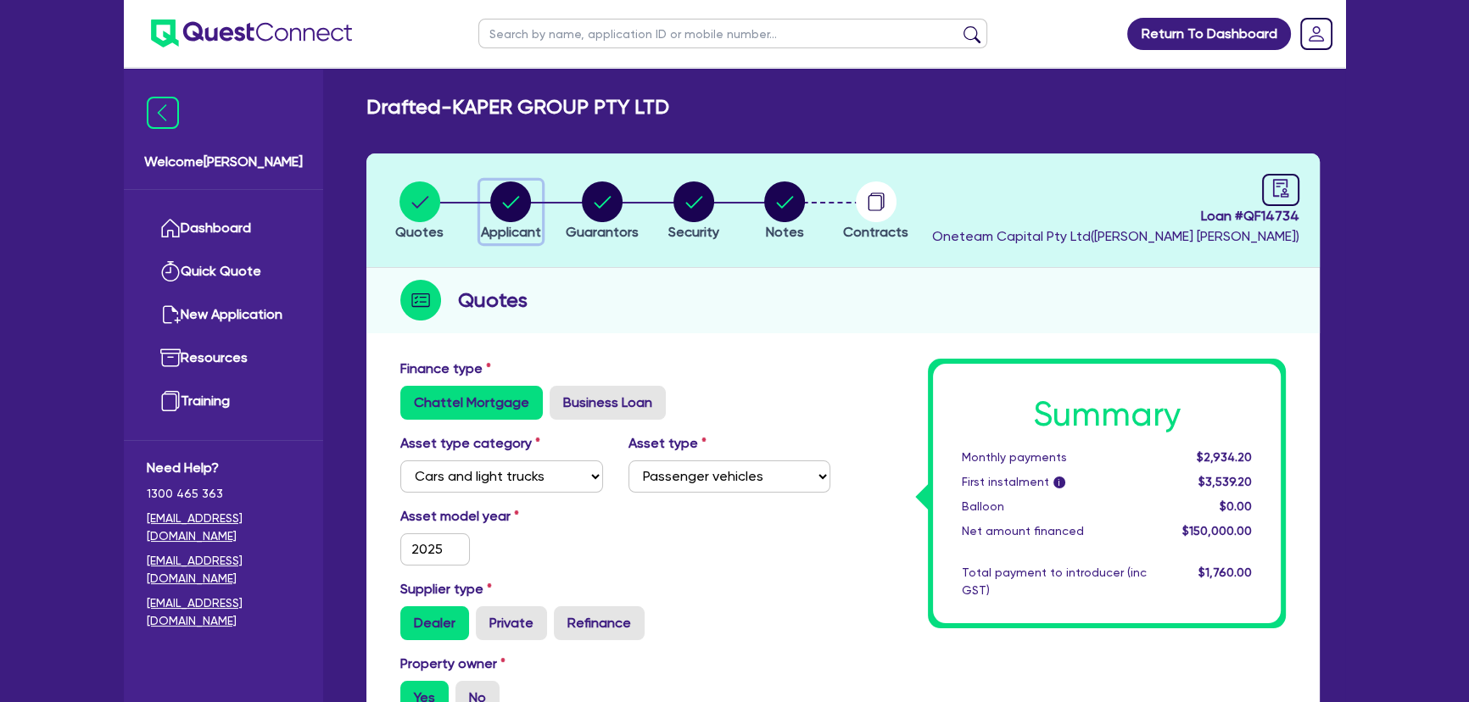
click at [517, 220] on icon "button" at bounding box center [510, 201] width 41 height 41
select select "COMPANY"
select select "BUILDING_CONSTRUCTION"
select select "BUSINESSES_CONSTRUCTION_SERVICES"
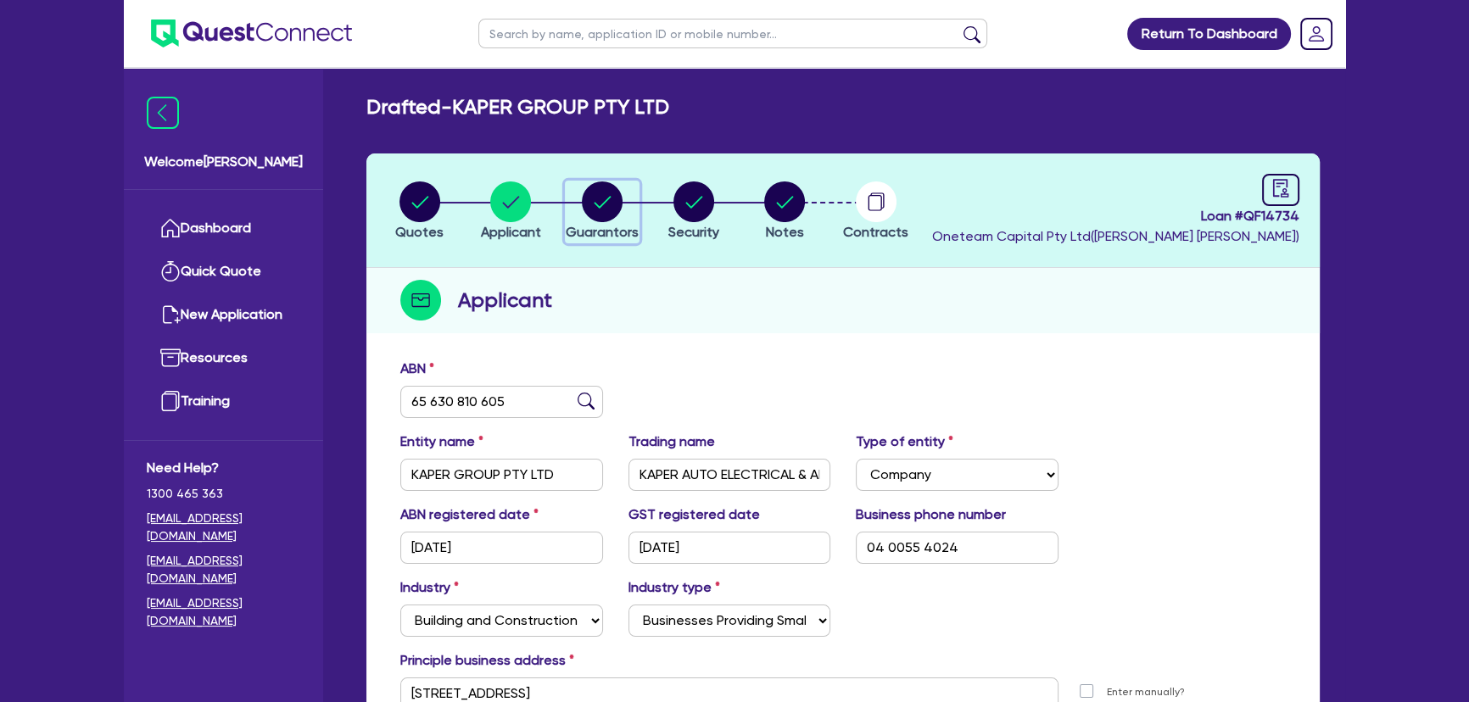
click at [599, 203] on circle "button" at bounding box center [602, 201] width 41 height 41
select select "MR"
select select "[GEOGRAPHIC_DATA]"
select select "MARRIED"
select select "PROPERTY"
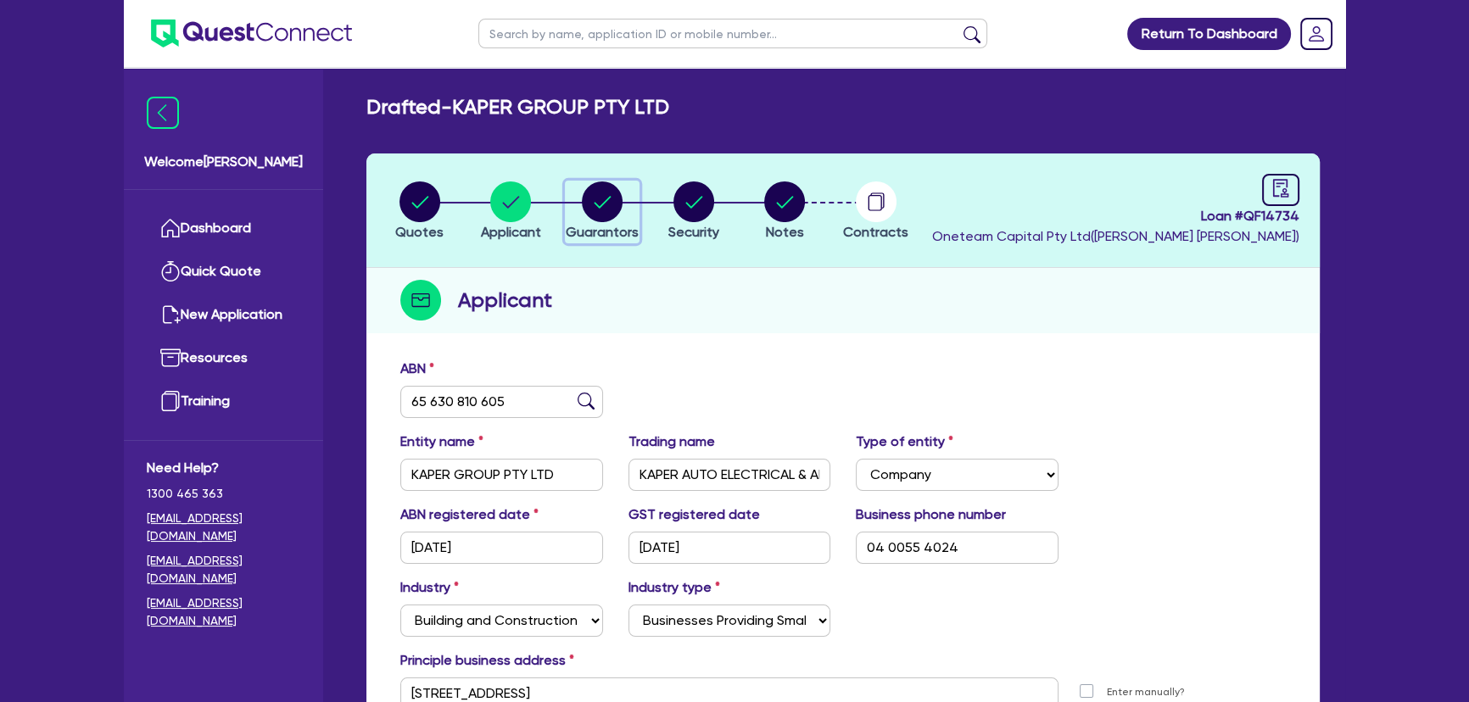
select select "VEHICLE"
select select "OTHER"
select select "VEHICLE"
select select "CASH"
select select "MORTGAGE"
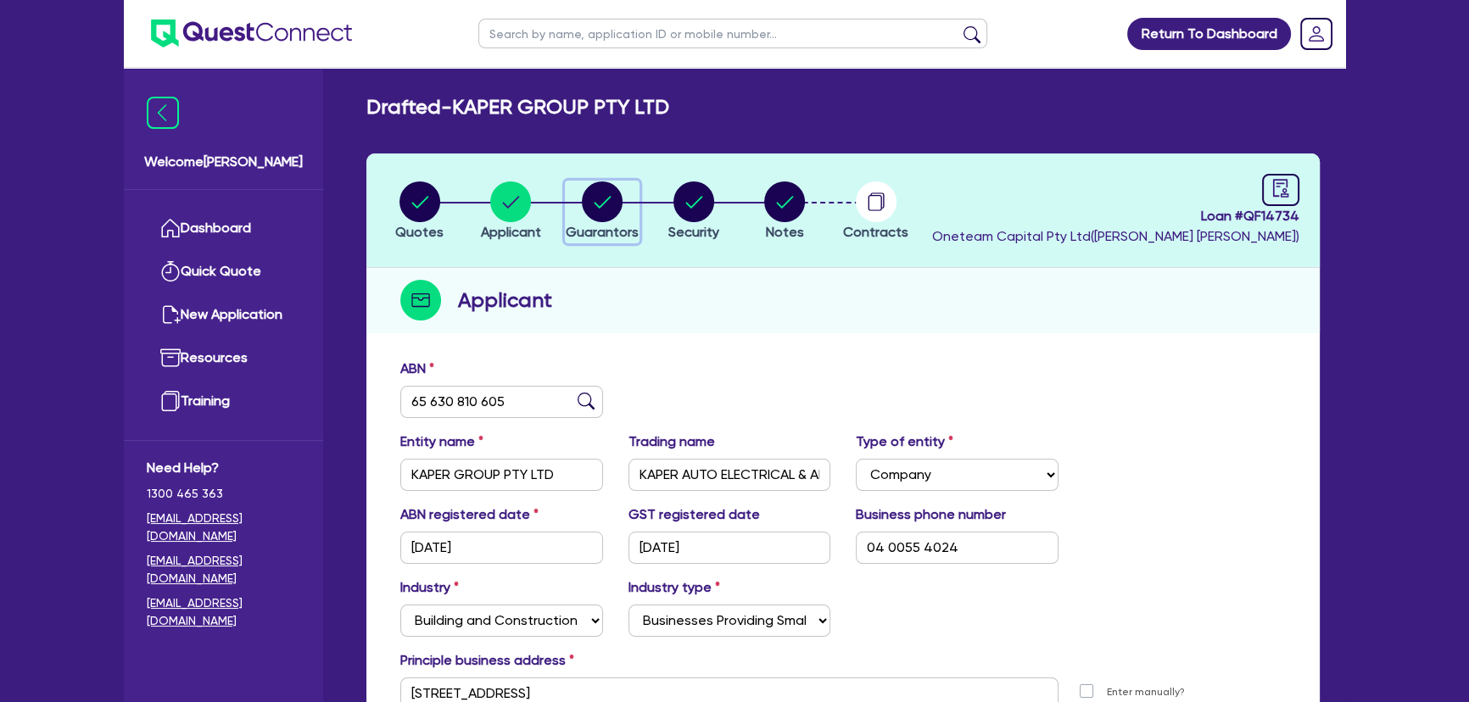
select select "VEHICLE_LOAN"
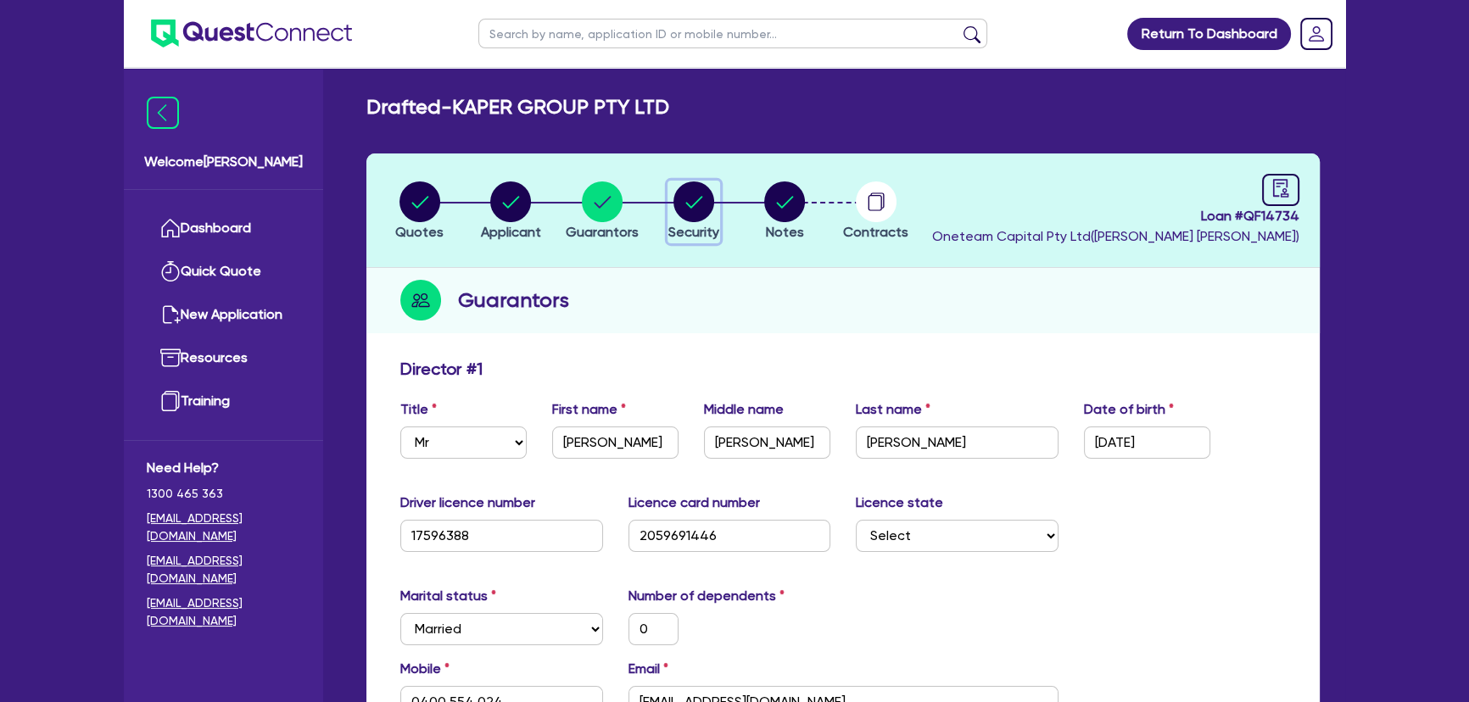
click at [676, 203] on circle "button" at bounding box center [693, 201] width 41 height 41
select select "CARS_AND_LIGHT_TRUCKS"
select select "PASSENGER_VEHICLES"
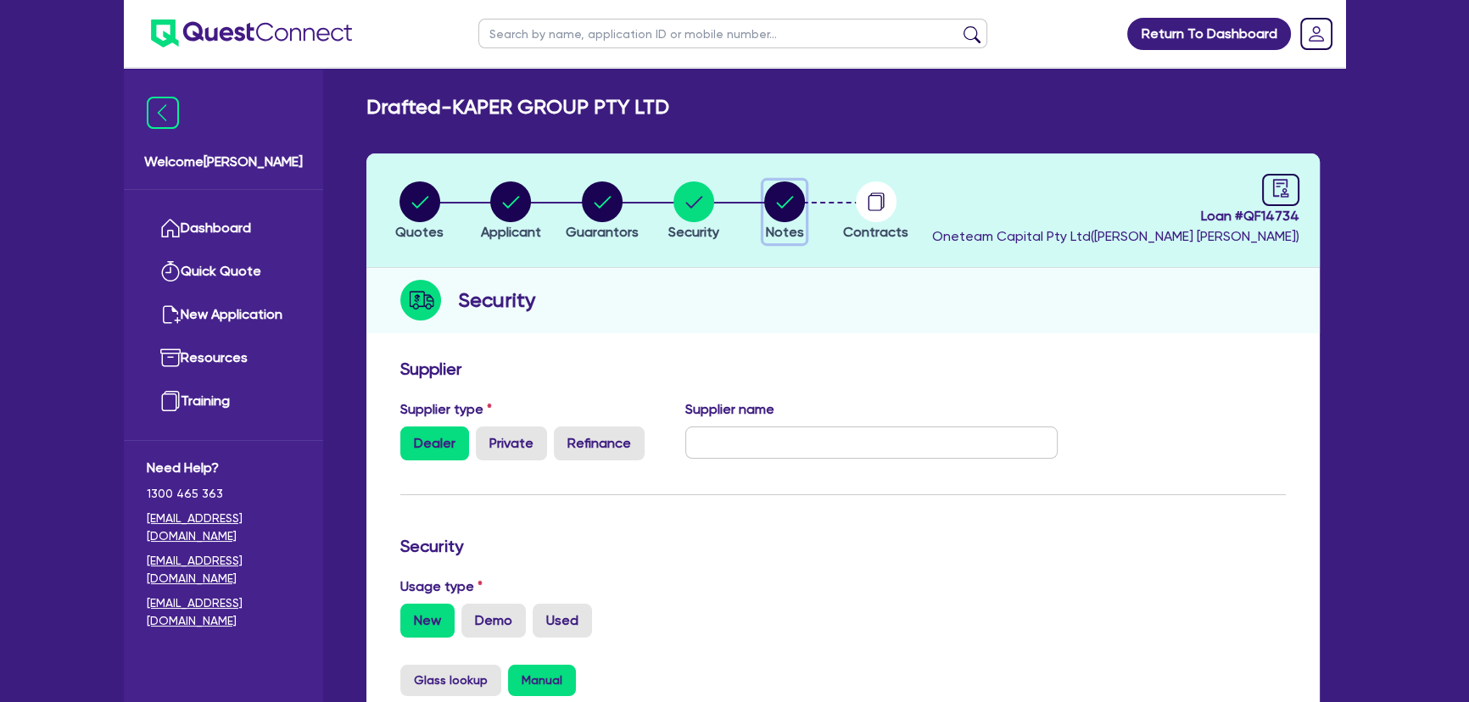
click at [772, 200] on circle "button" at bounding box center [784, 201] width 41 height 41
select select "Other"
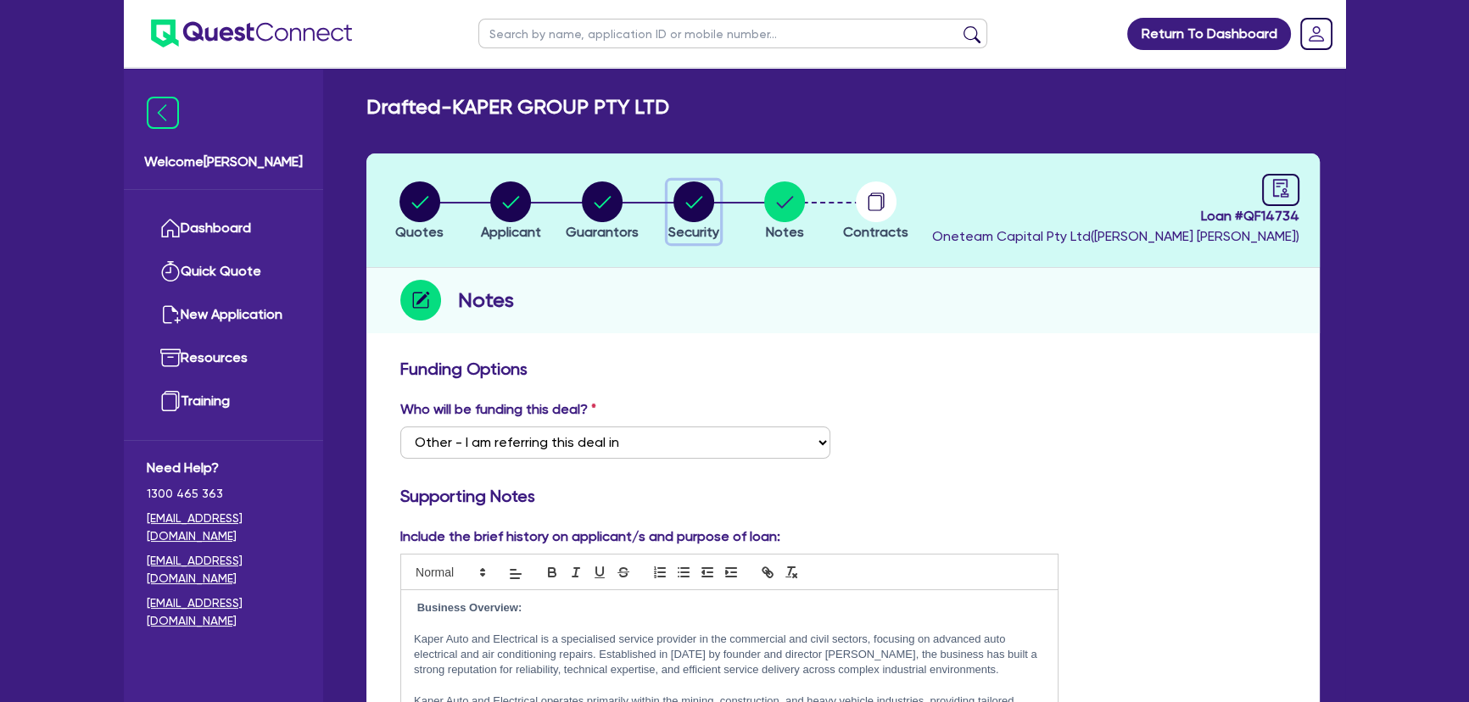
click at [701, 211] on circle "button" at bounding box center [693, 201] width 41 height 41
select select "CARS_AND_LIGHT_TRUCKS"
select select "PASSENGER_VEHICLES"
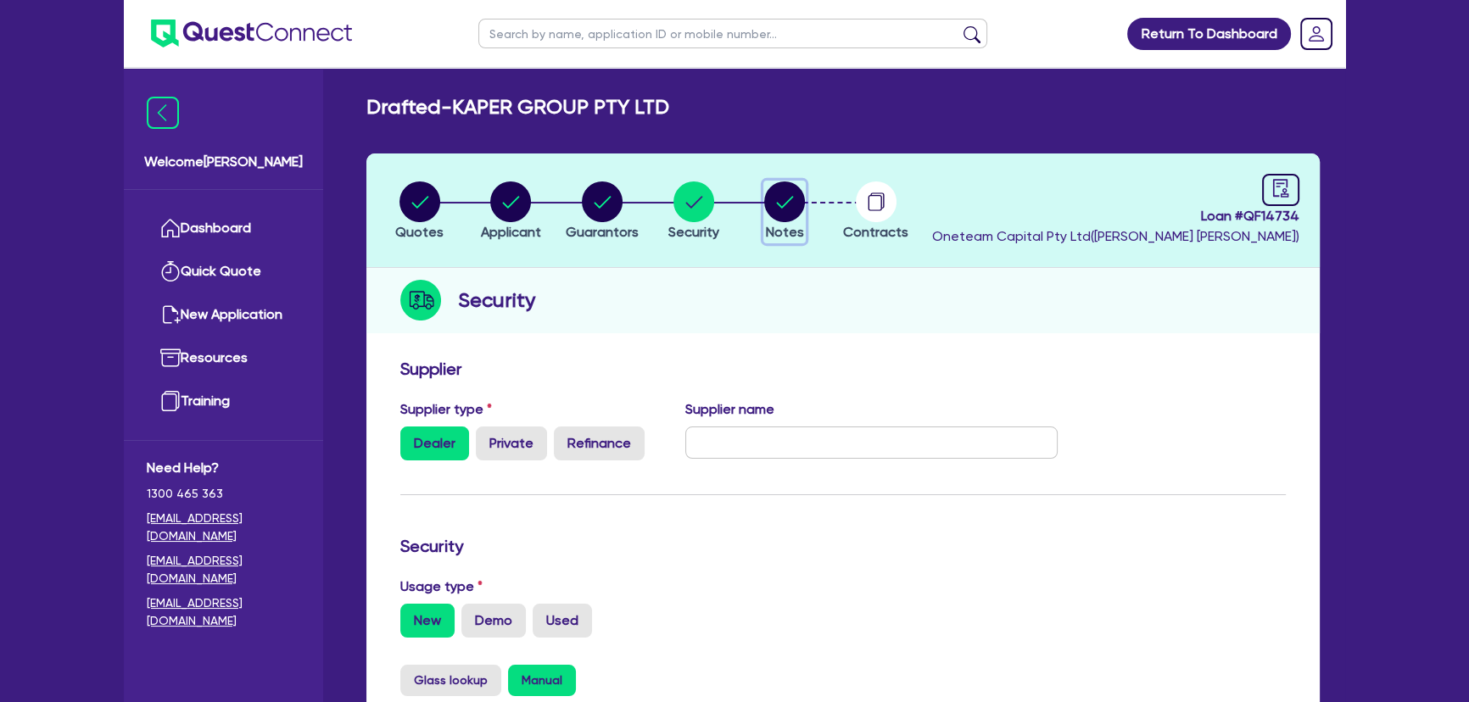
click at [786, 200] on circle "button" at bounding box center [784, 201] width 41 height 41
select select "Other"
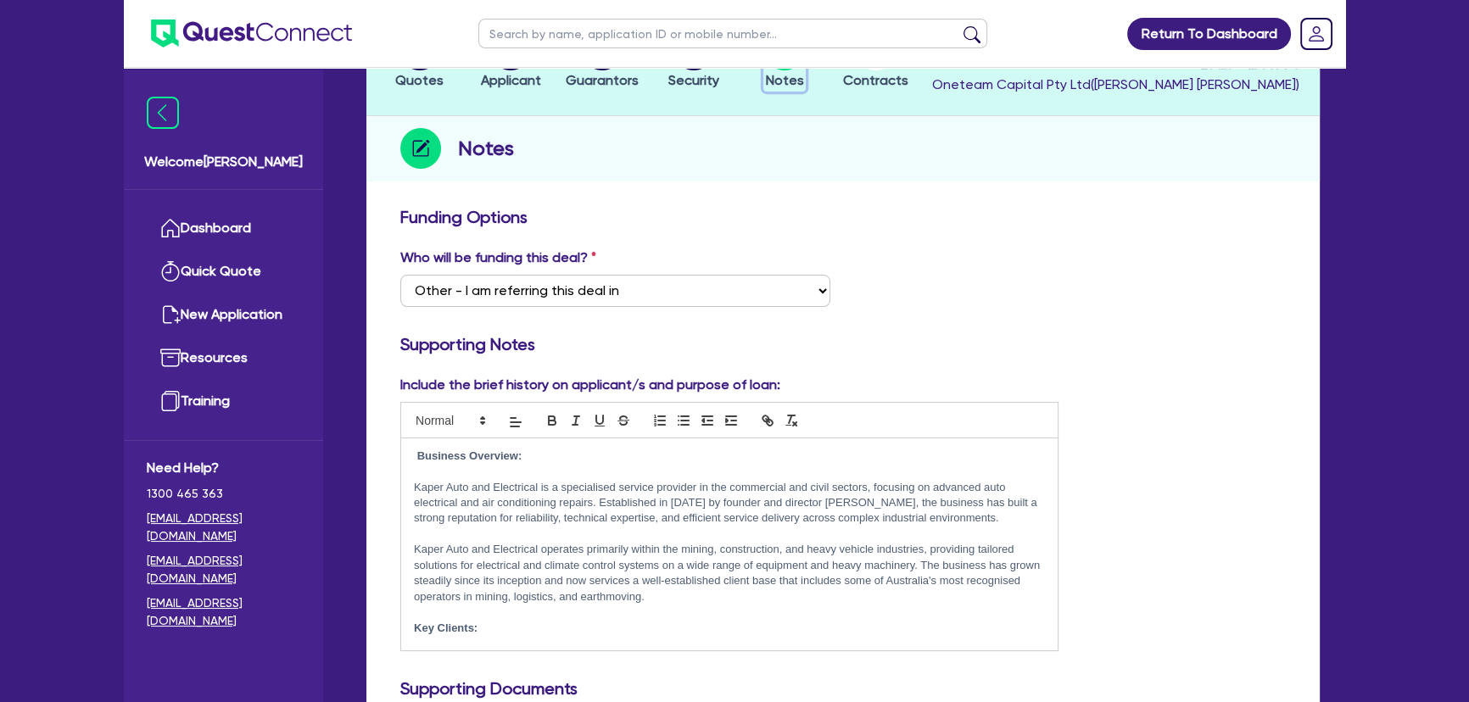
scroll to position [76, 0]
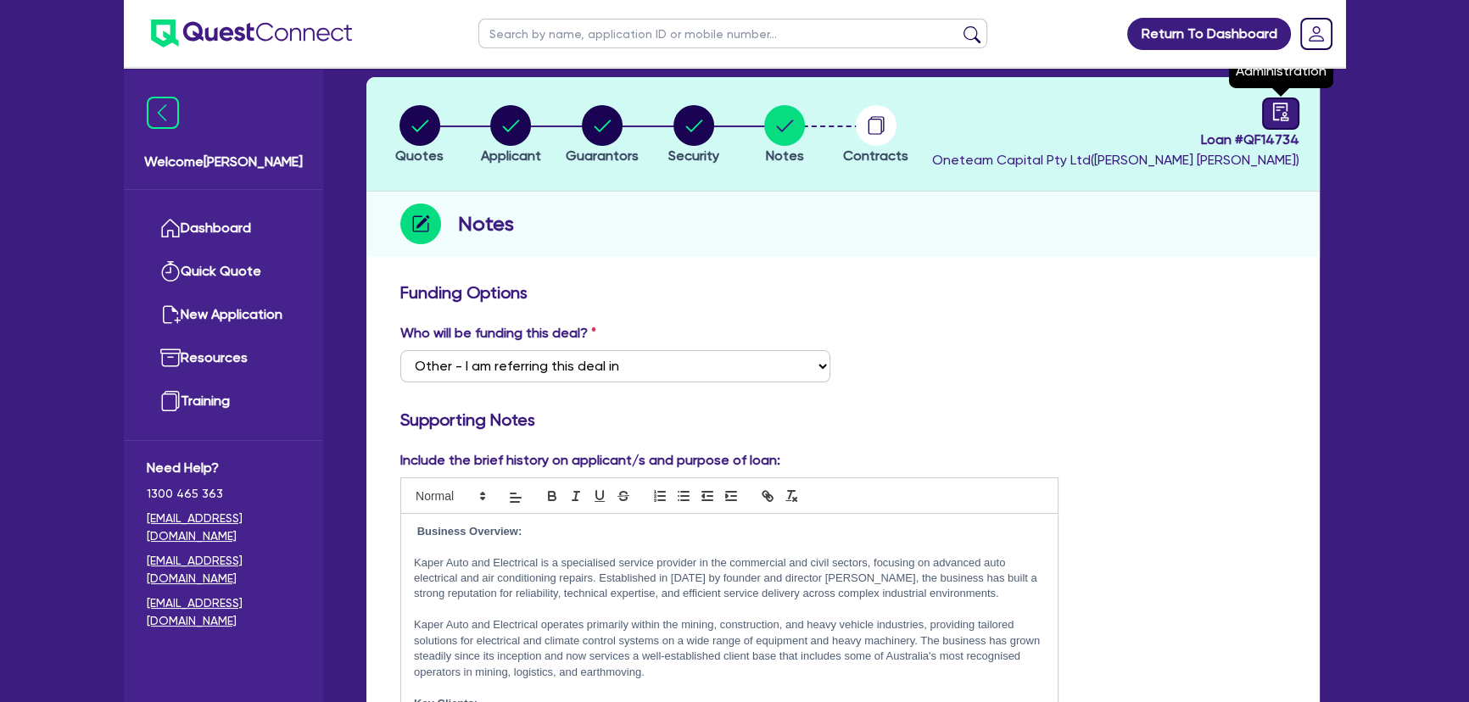
click at [1276, 109] on icon "audit" at bounding box center [1280, 112] width 15 height 18
select select "DRAFTED_AMENDED"
select select "BOQ Finance"
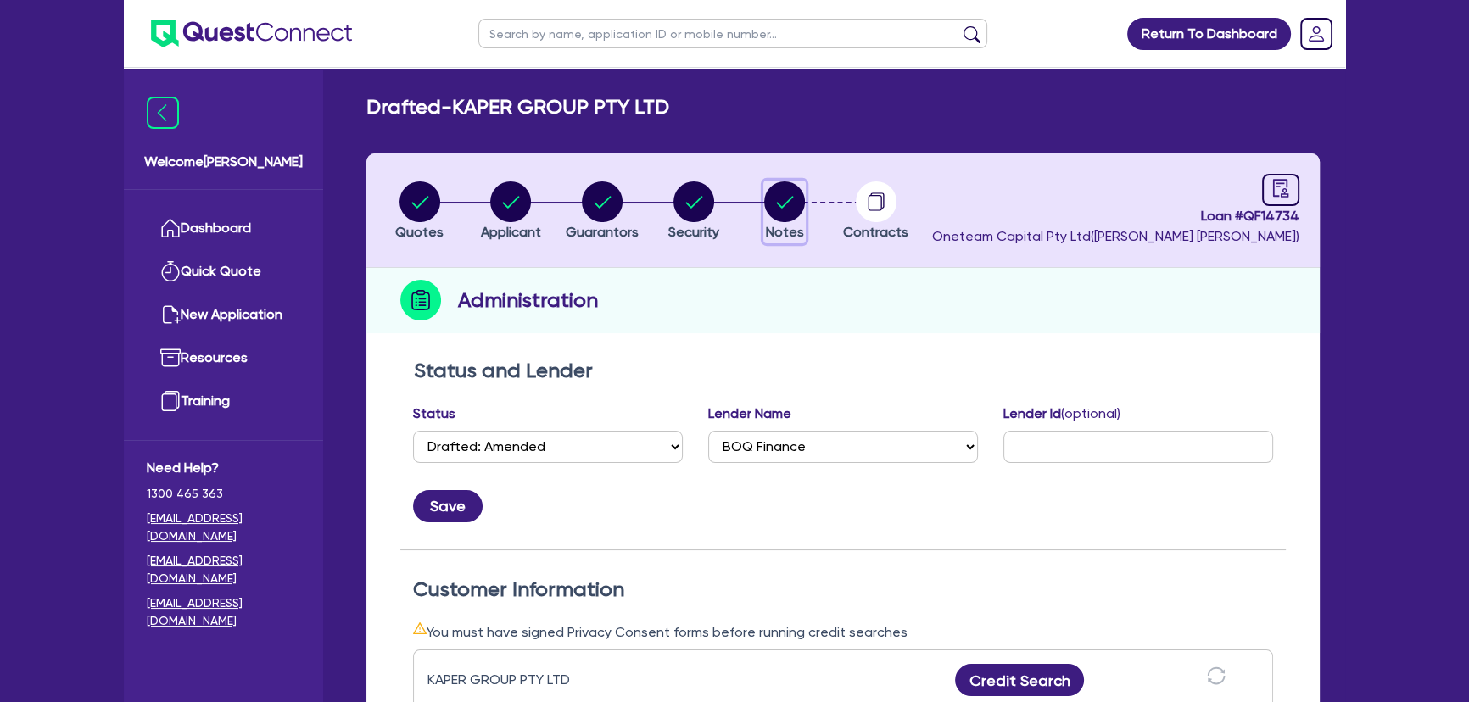
click at [773, 213] on circle "button" at bounding box center [784, 201] width 41 height 41
select select "Other"
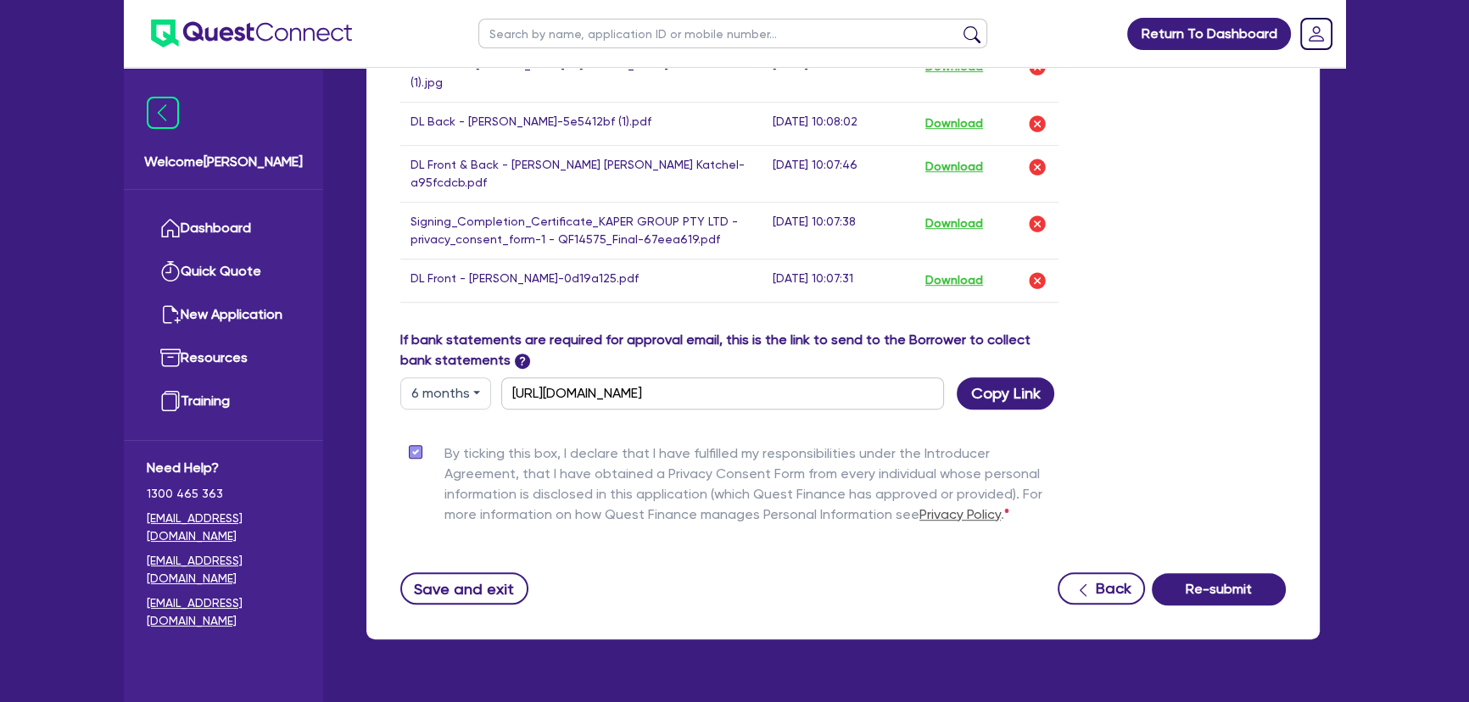
scroll to position [1184, 0]
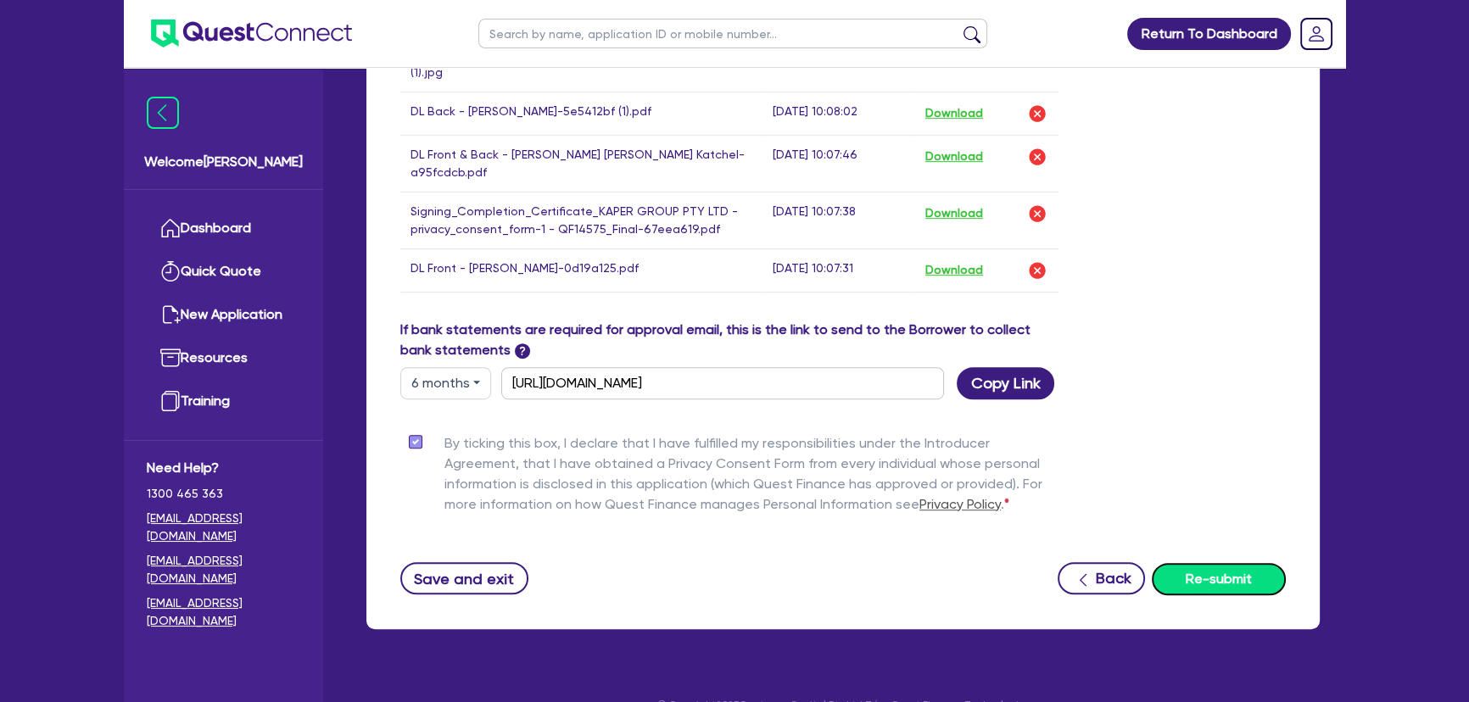
click at [1208, 563] on button "Re-submit" at bounding box center [1218, 579] width 134 height 32
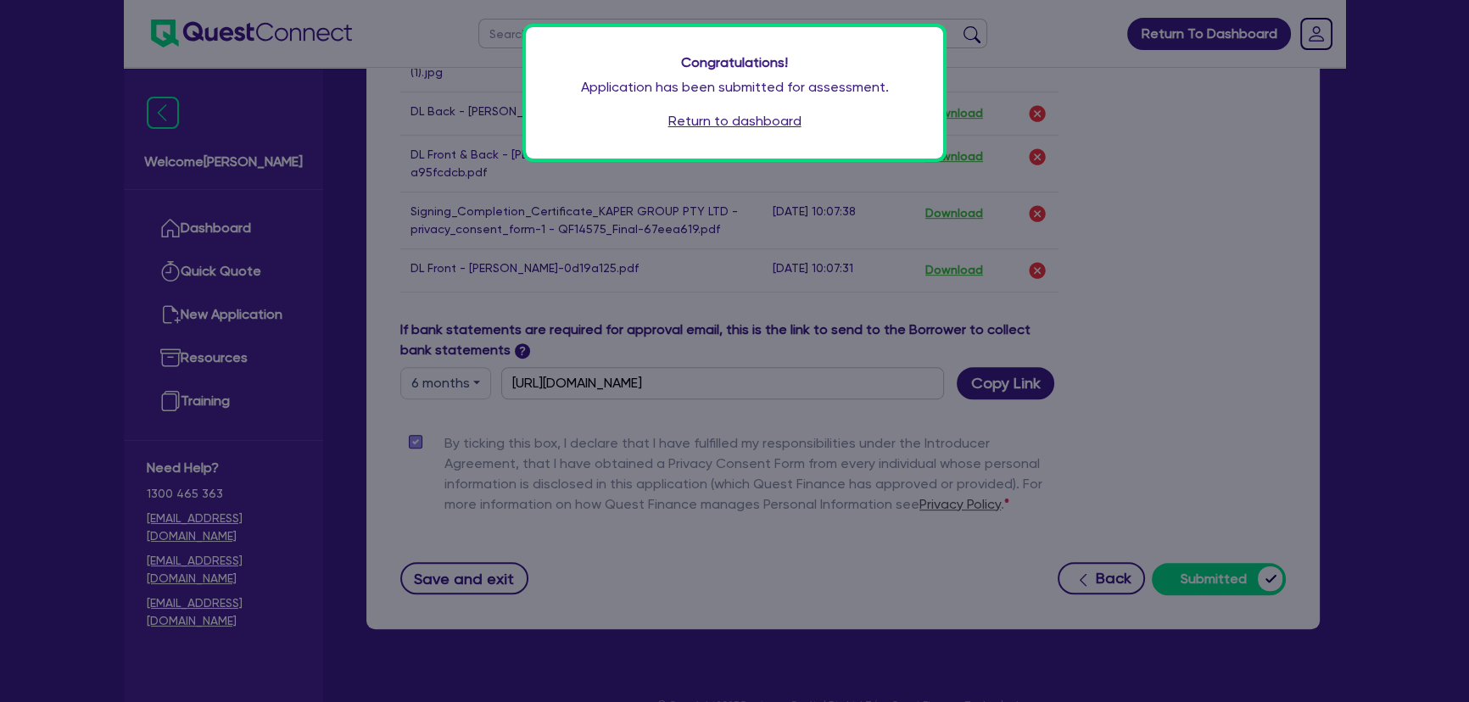
click at [732, 116] on link "Return to dashboard" at bounding box center [734, 121] width 133 height 20
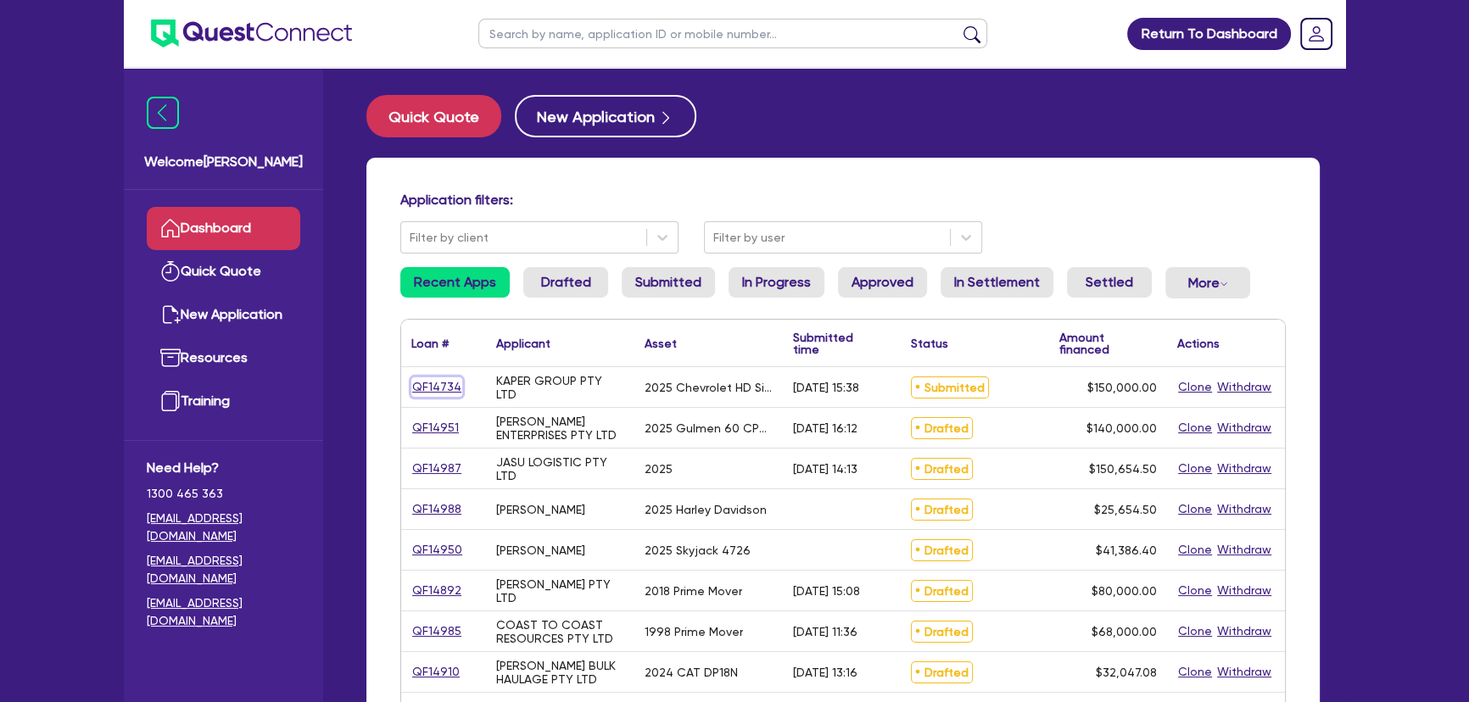
click at [425, 385] on link "QF14734" at bounding box center [436, 387] width 51 height 20
select select "CARS_AND_LIGHT_TRUCKS"
select select "PASSENGER_VEHICLES"
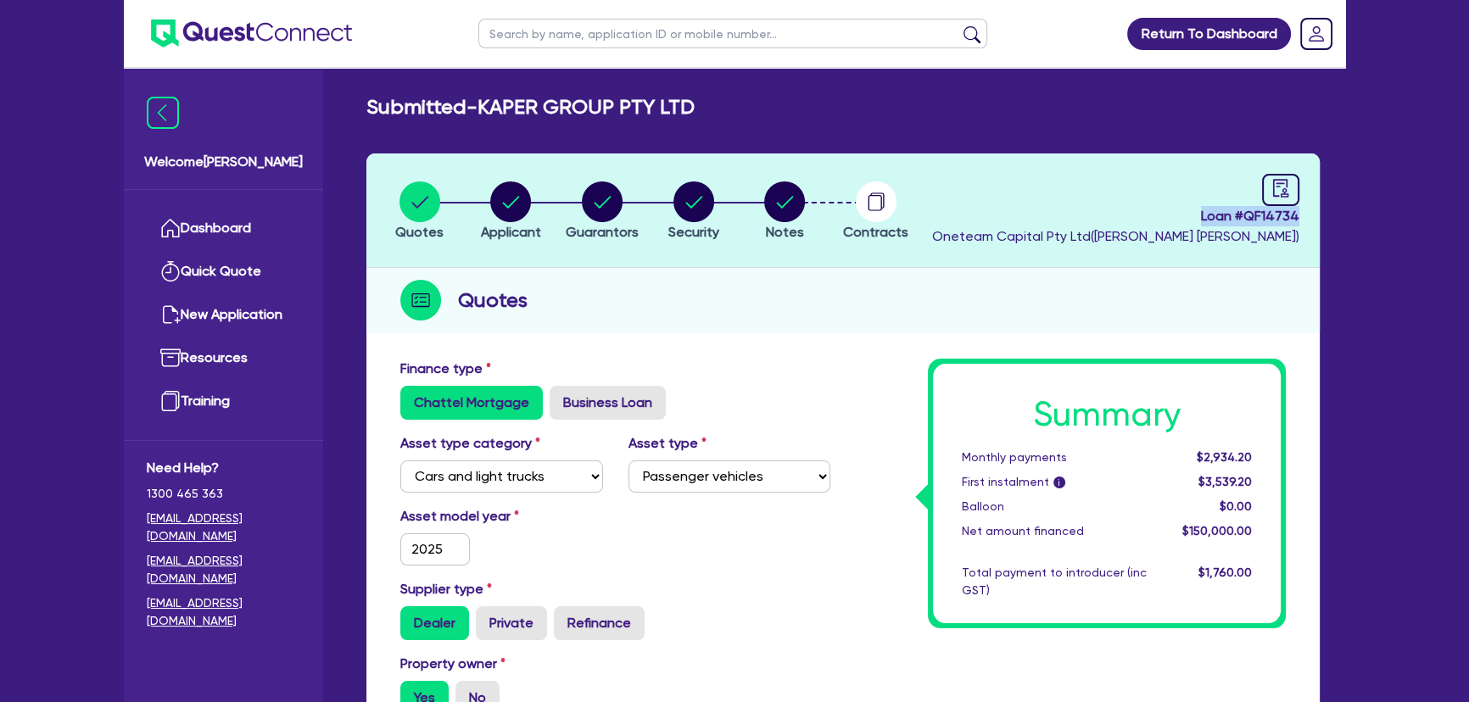
drag, startPoint x: 1176, startPoint y: 204, endPoint x: 1479, endPoint y: 210, distance: 302.8
copy span "Loan # QF14734"
click at [716, 314] on div "Quotes" at bounding box center [842, 300] width 953 height 65
click at [272, 24] on img at bounding box center [251, 34] width 201 height 28
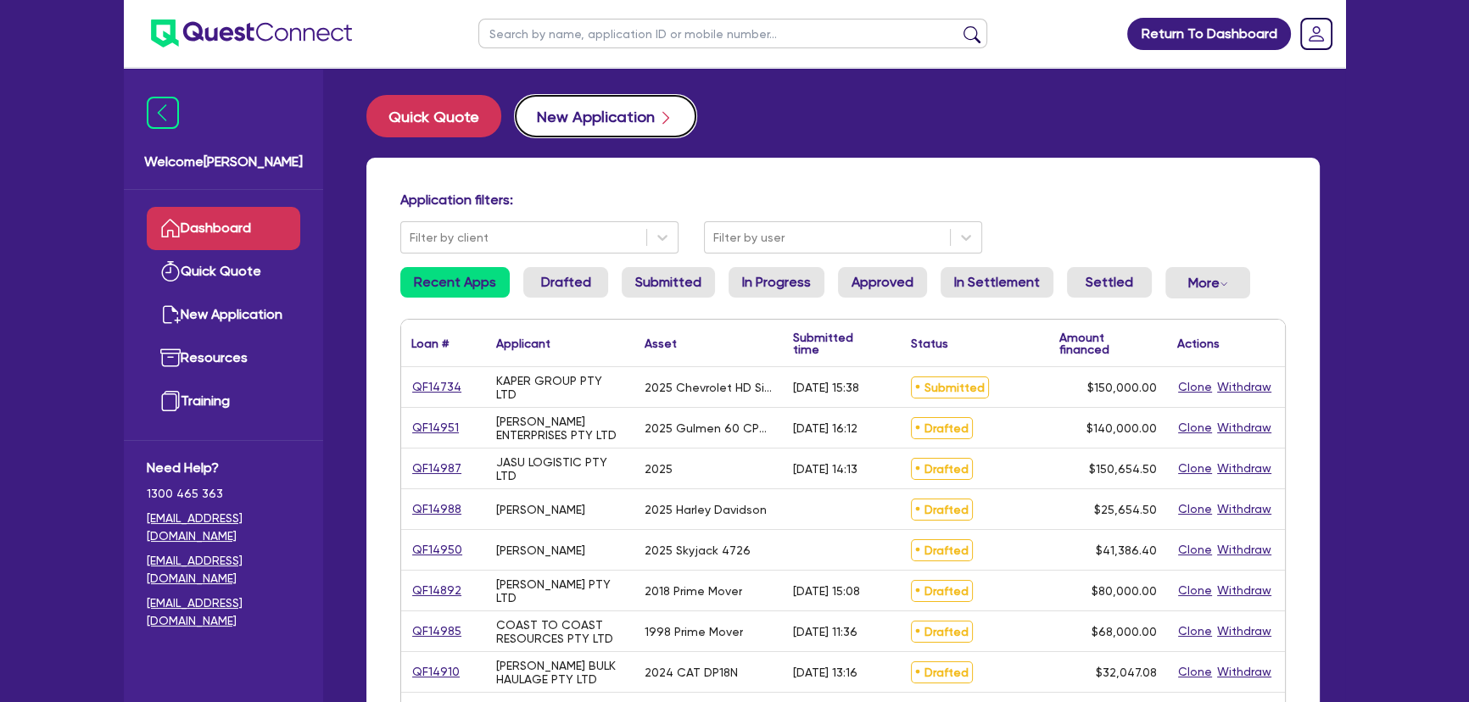
click at [584, 112] on button "New Application" at bounding box center [605, 116] width 181 height 42
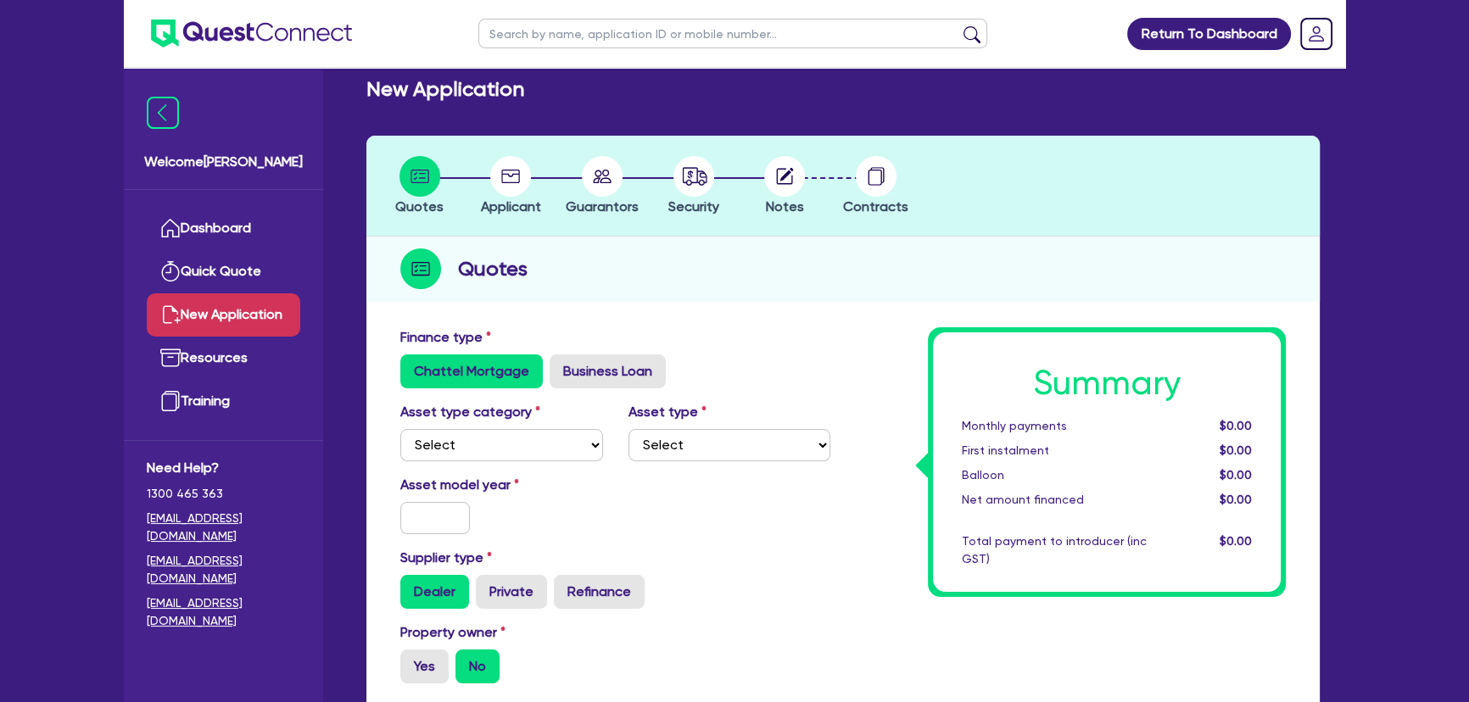
scroll to position [153, 0]
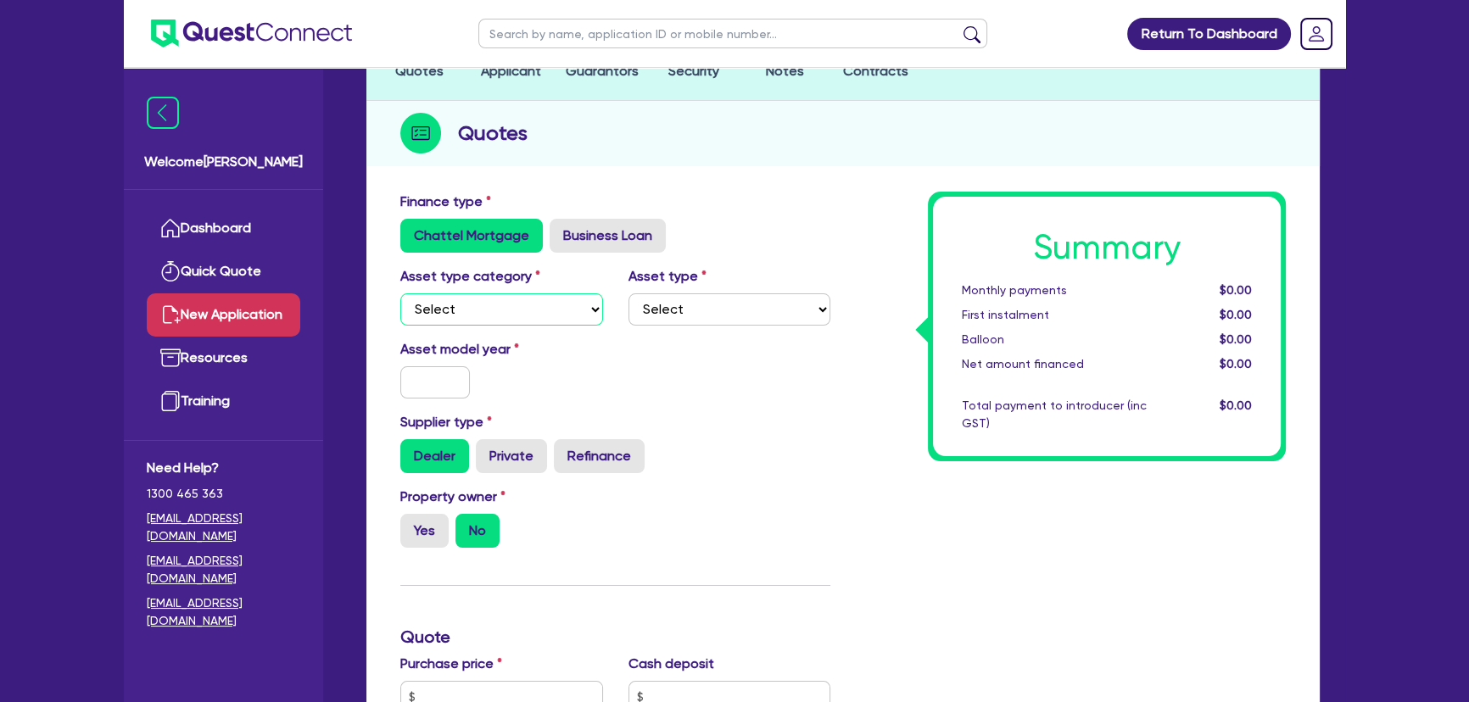
click at [488, 316] on select "Select Cars and light trucks Primary assets Secondary assets Tertiary assets" at bounding box center [501, 309] width 203 height 32
click at [490, 312] on select "Select Cars and light trucks Primary assets Secondary assets Tertiary assets" at bounding box center [501, 309] width 203 height 32
select select "SECONDARY_ASSETS"
click at [400, 293] on select "Select Cars and light trucks Primary assets Secondary assets Tertiary assets" at bounding box center [501, 309] width 203 height 32
click at [740, 293] on select "Select Generators and compressors Engineering and toolmaking Woodworking and me…" at bounding box center [729, 309] width 203 height 32
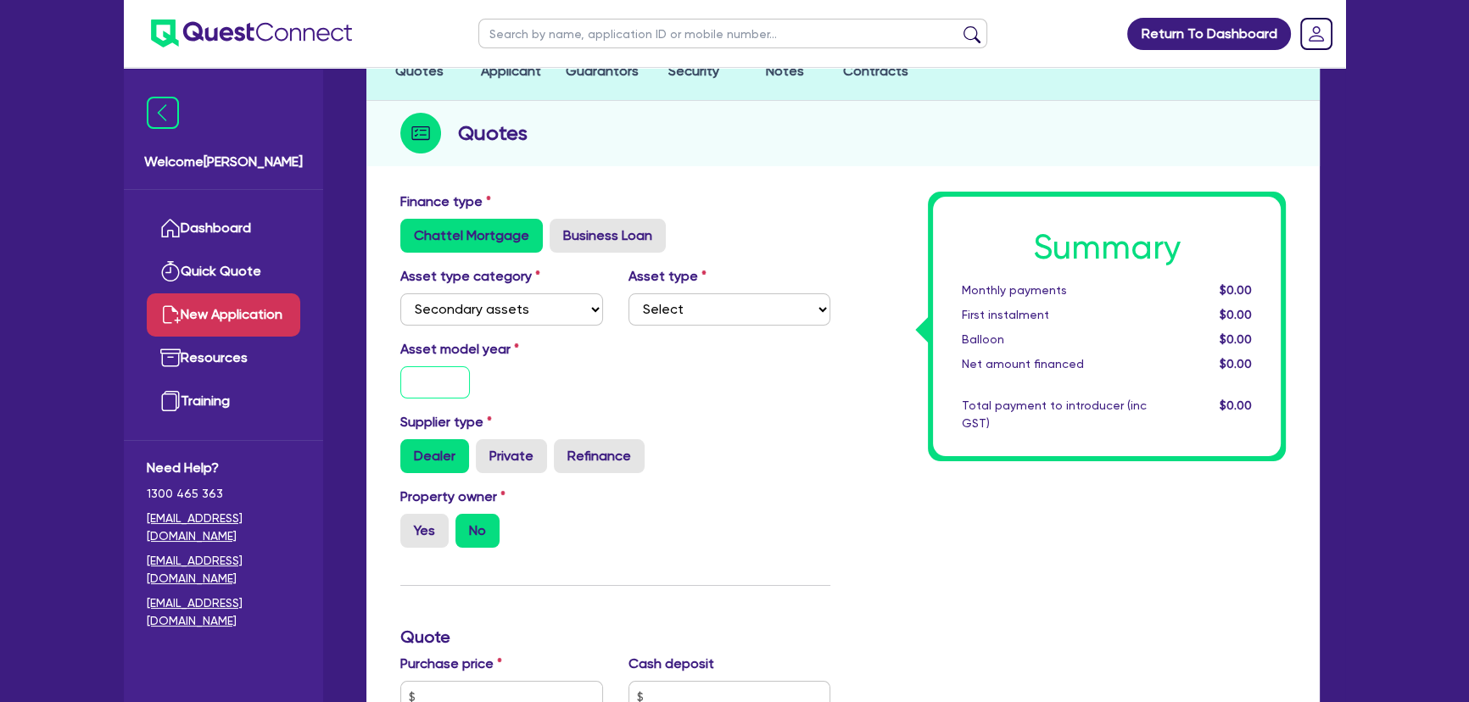
click at [429, 396] on input "text" at bounding box center [435, 382] width 70 height 32
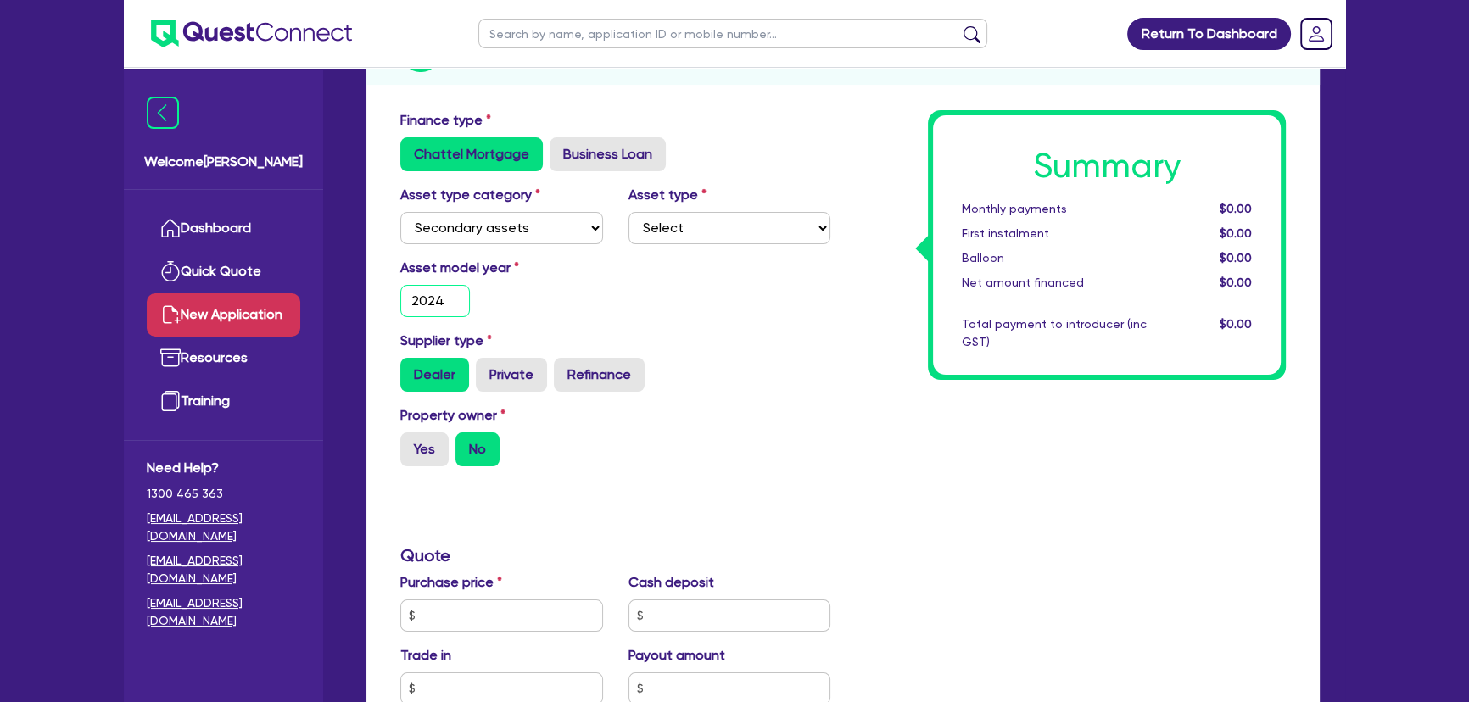
scroll to position [308, 0]
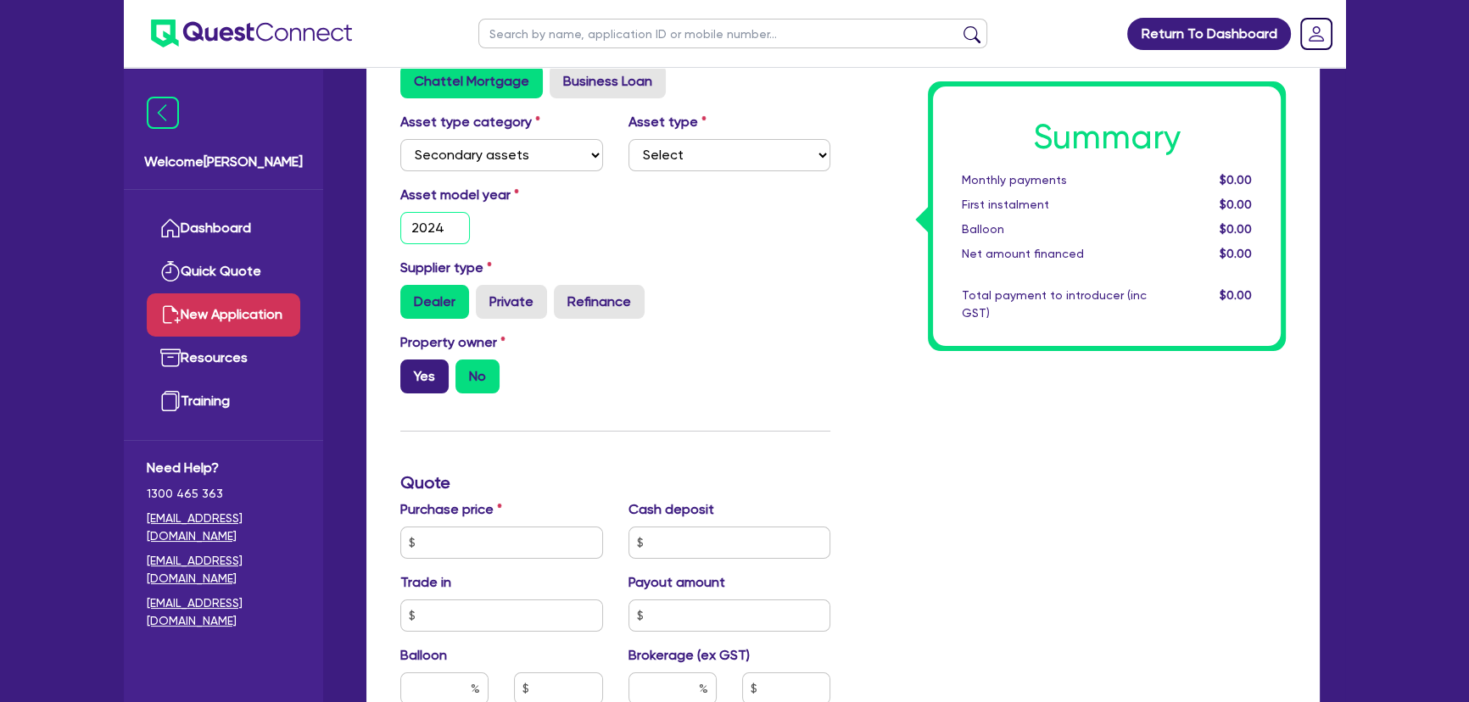
type input "2024"
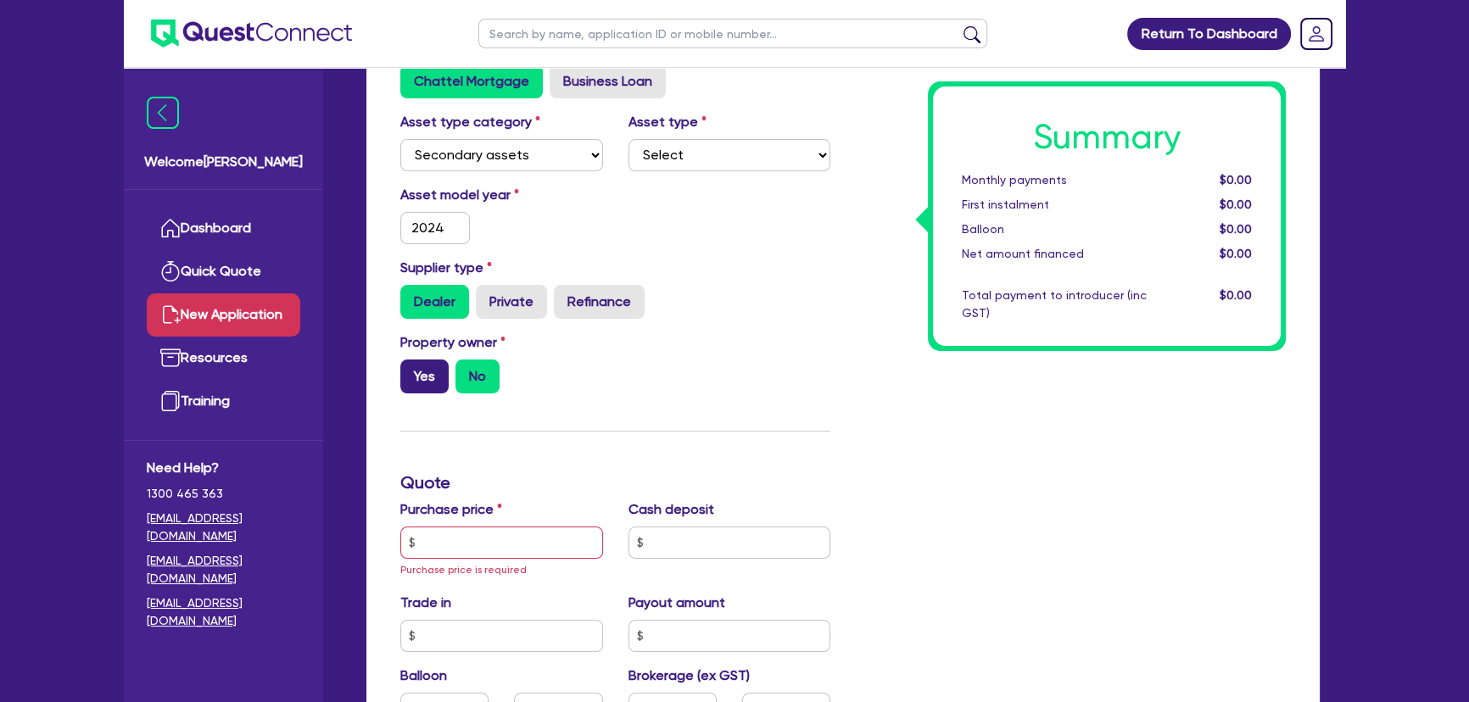
click at [428, 366] on label "Yes" at bounding box center [424, 377] width 48 height 34
click at [411, 366] on input "Yes" at bounding box center [405, 365] width 11 height 11
radio input "true"
click at [462, 381] on label "No" at bounding box center [477, 377] width 44 height 34
click at [462, 371] on input "No" at bounding box center [460, 365] width 11 height 11
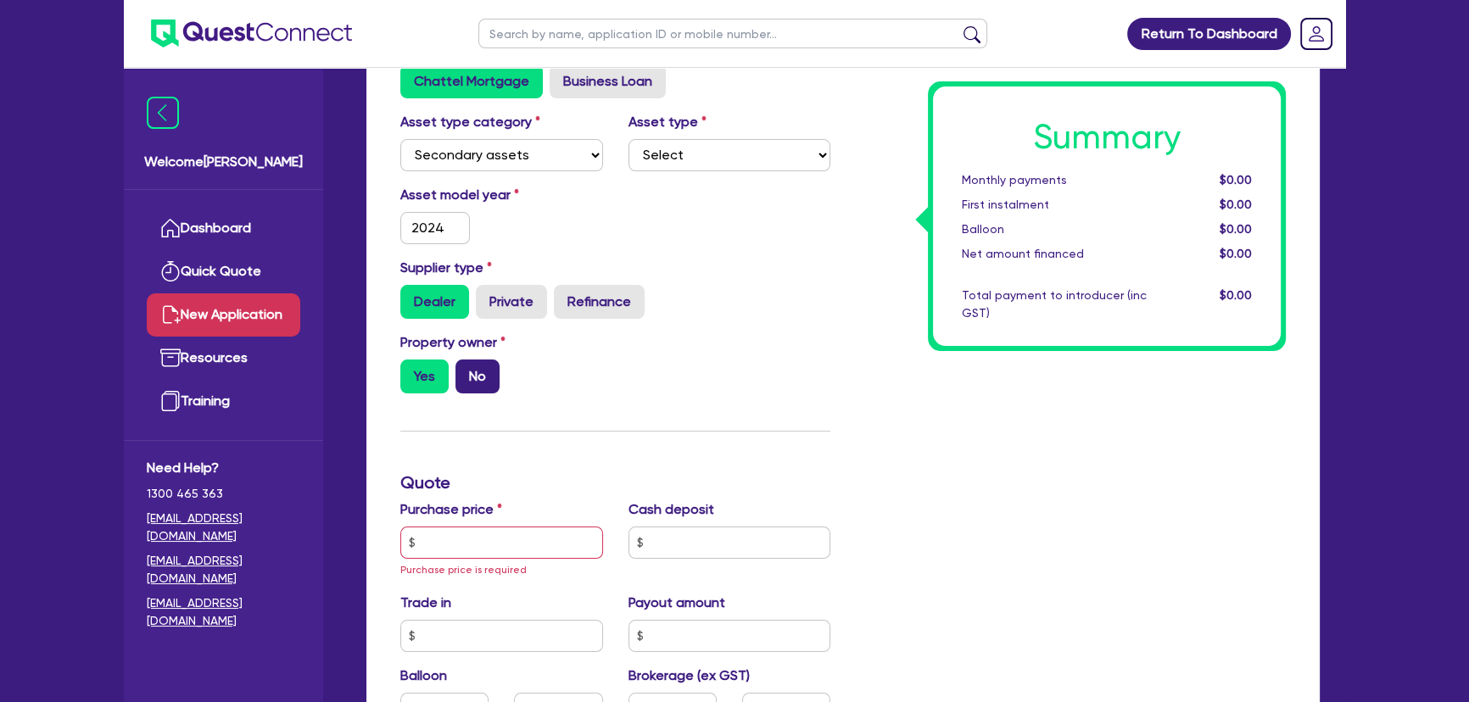
radio input "true"
click at [437, 542] on input "text" at bounding box center [501, 543] width 203 height 32
type input "0"
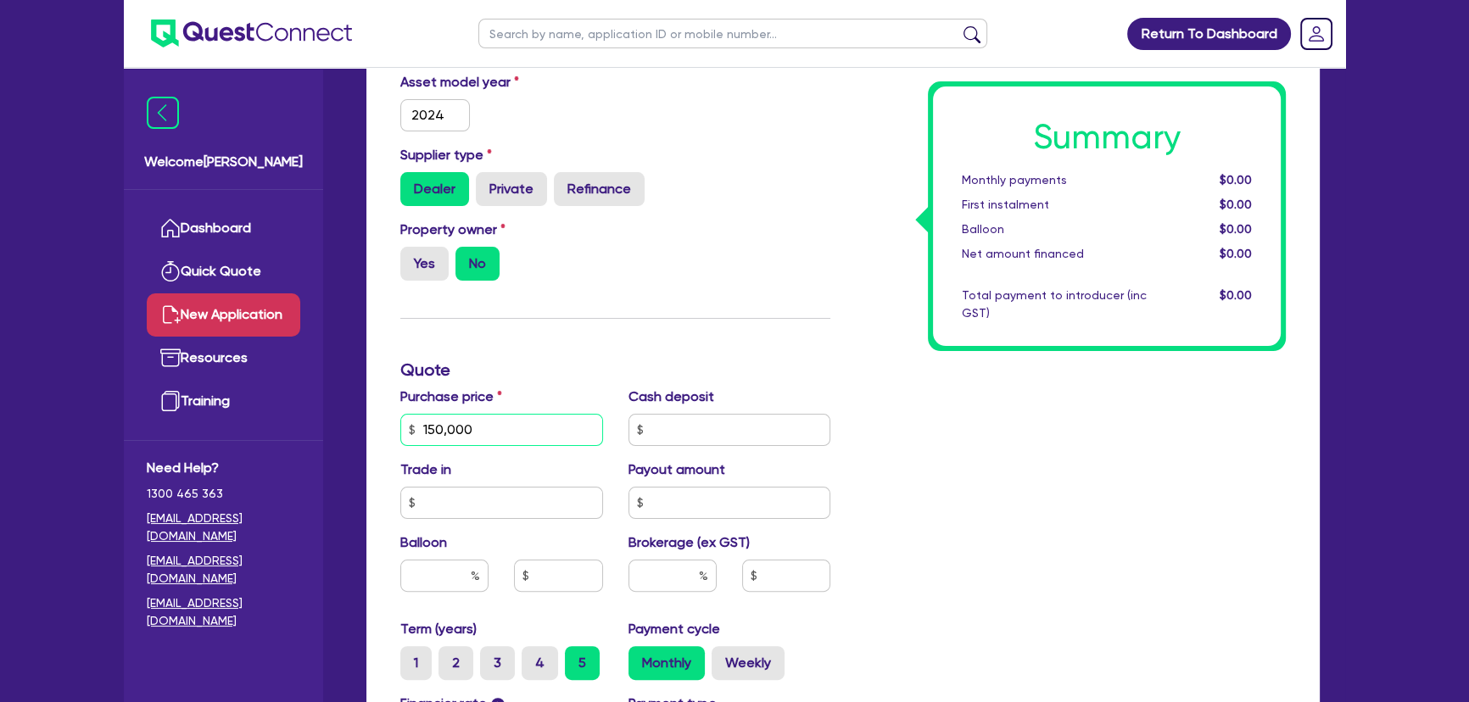
scroll to position [539, 0]
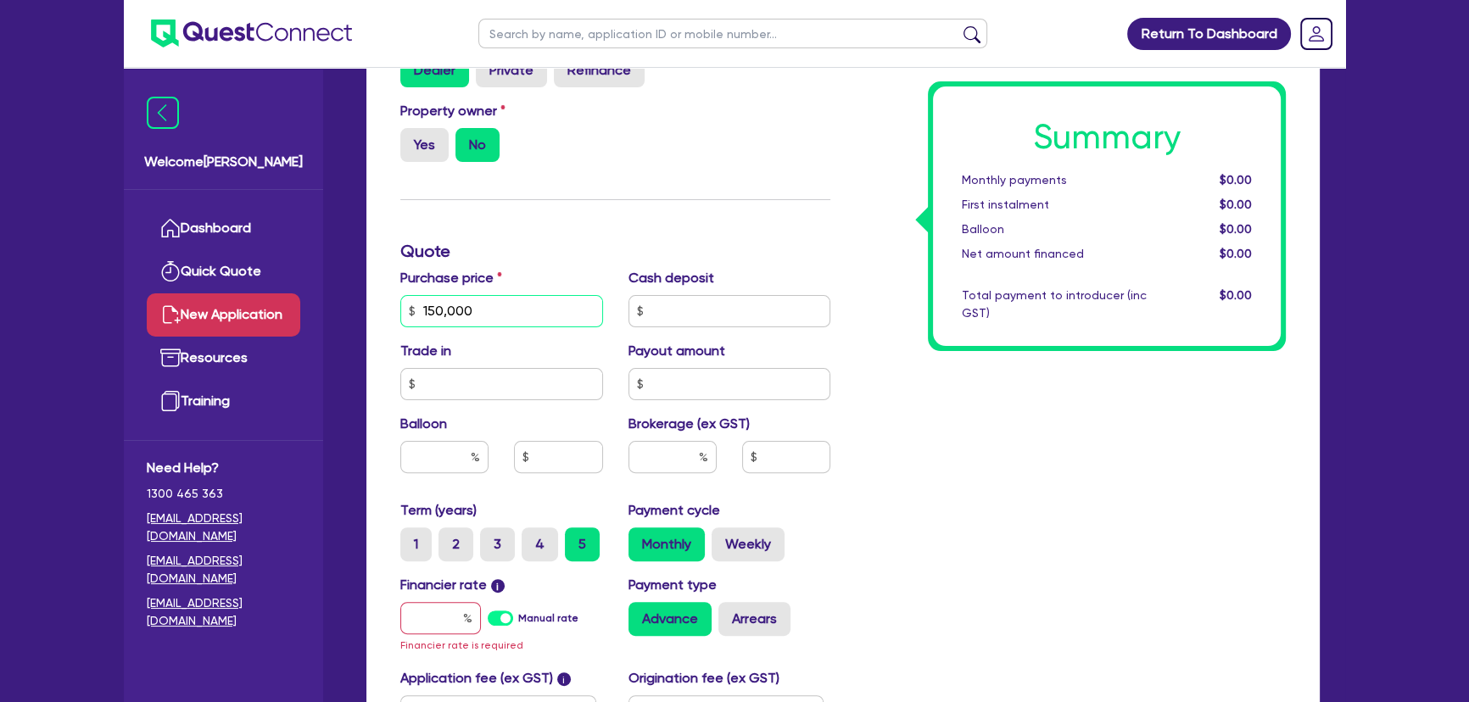
type input "150,000"
click at [441, 629] on input "text" at bounding box center [440, 618] width 81 height 32
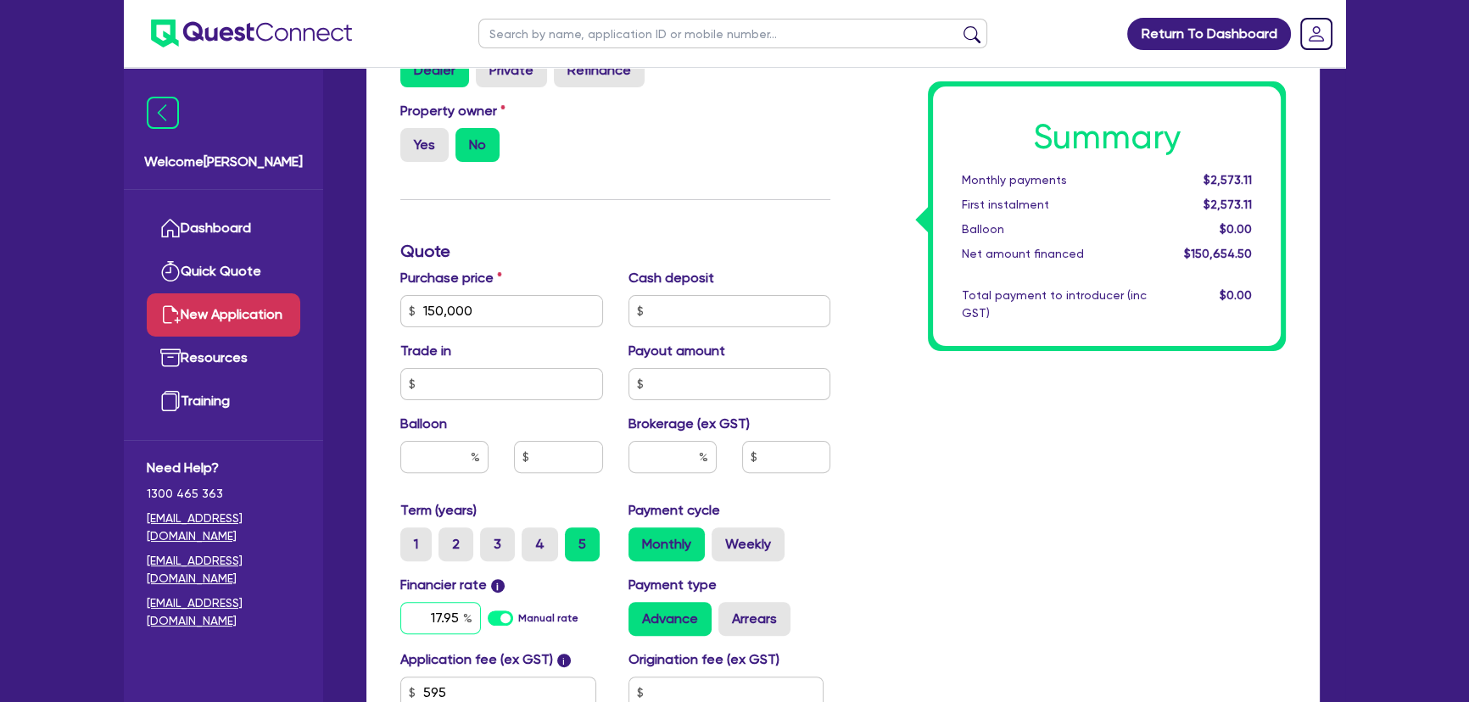
type input "17.95"
click at [660, 461] on input "text" at bounding box center [672, 457] width 88 height 32
type input "8"
click at [1101, 536] on div "Summary Monthly payments $3,765.22 First instalment $3,765.22 Balloon $0.00 Net…" at bounding box center [1070, 301] width 455 height 991
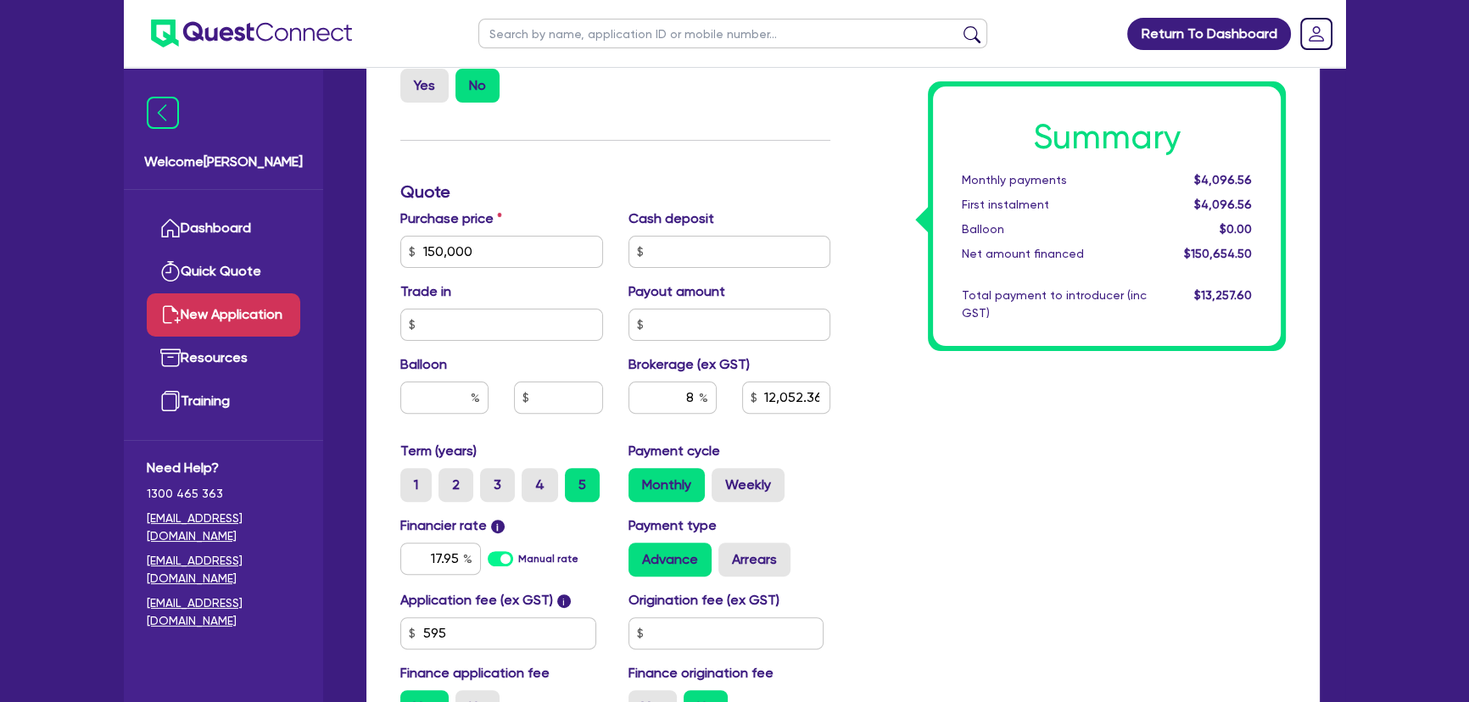
scroll to position [694, 0]
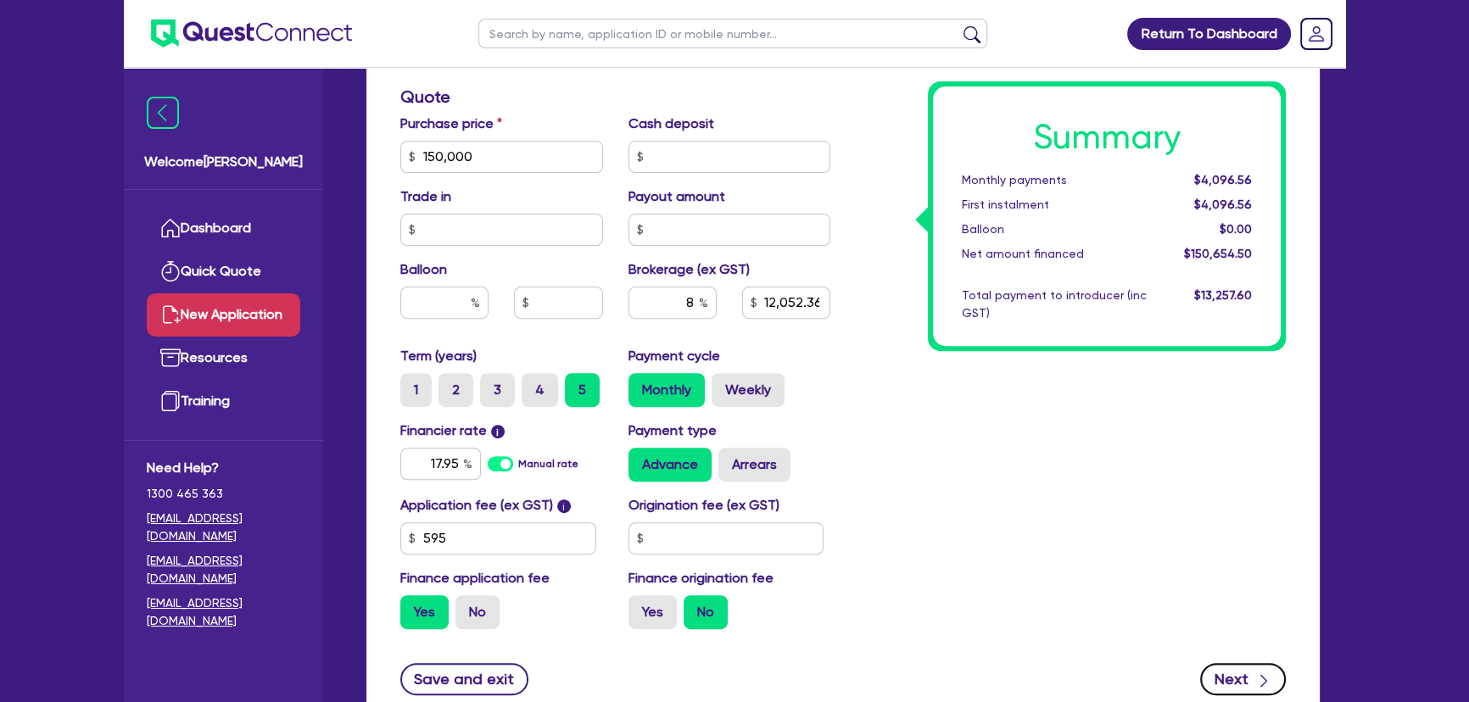
click at [1240, 663] on button "Next" at bounding box center [1243, 679] width 86 height 32
type input "12,052.36"
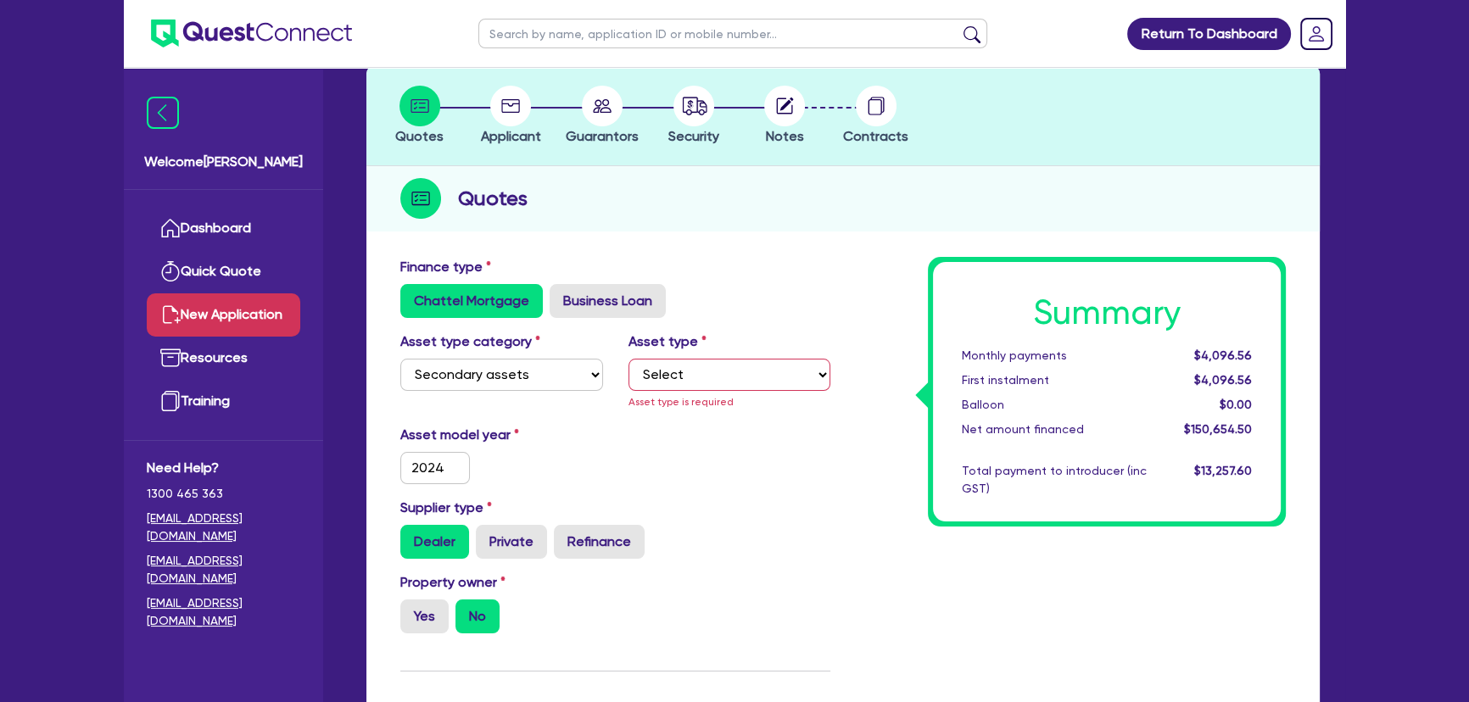
scroll to position [0, 0]
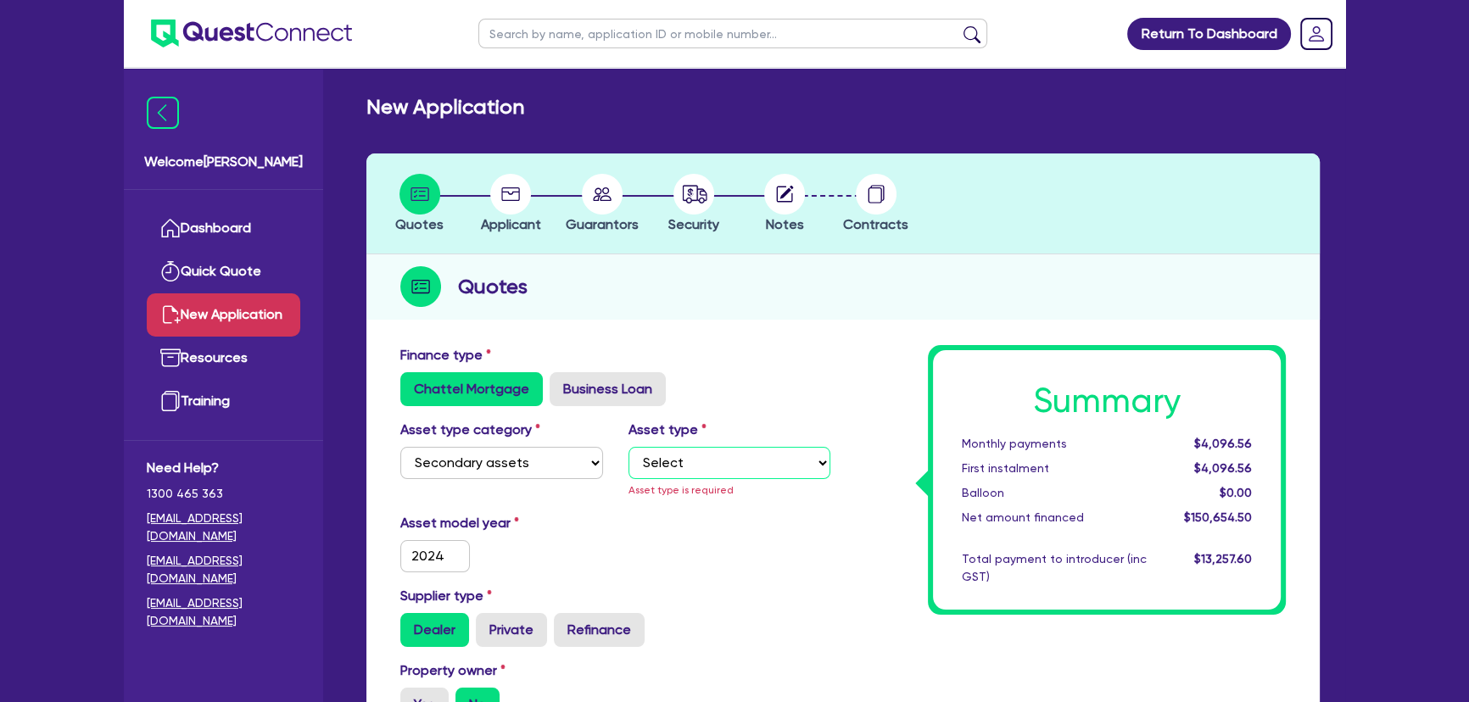
click at [711, 470] on select "Select Generators and compressors Engineering and toolmaking Woodworking and me…" at bounding box center [729, 463] width 203 height 32
select select "OTHER"
click at [628, 447] on select "Select Generators and compressors Engineering and toolmaking Woodworking and me…" at bounding box center [729, 463] width 203 height 32
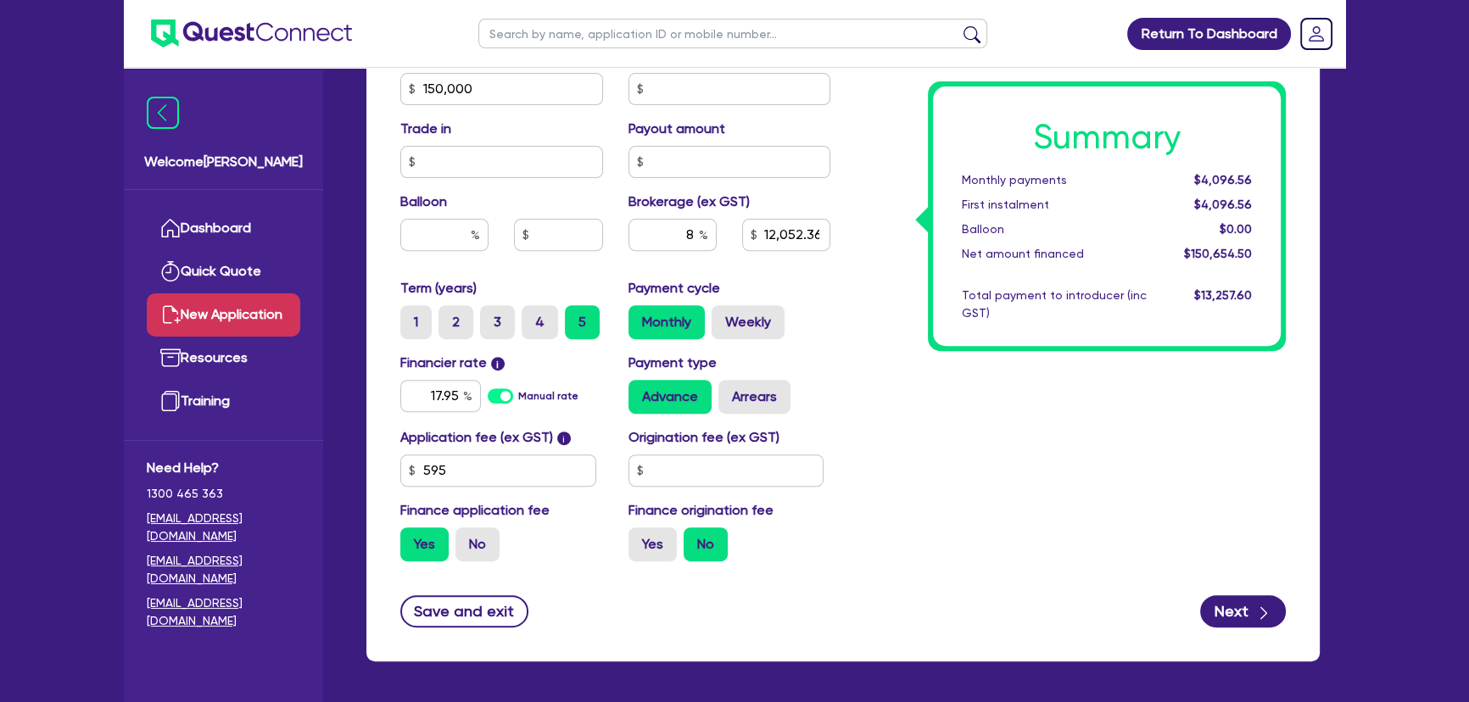
scroll to position [822, 0]
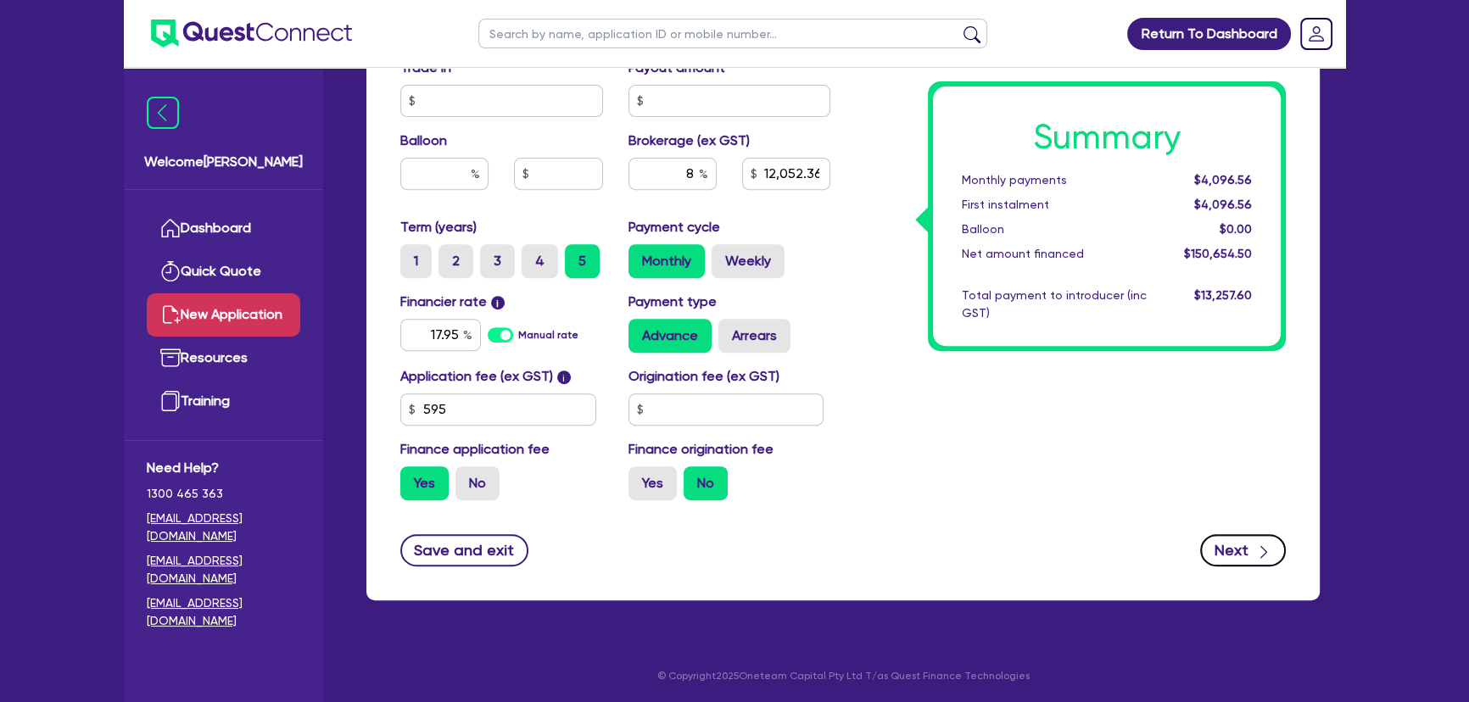
click at [1261, 556] on icon "button" at bounding box center [1263, 552] width 17 height 17
type input "12,052.36"
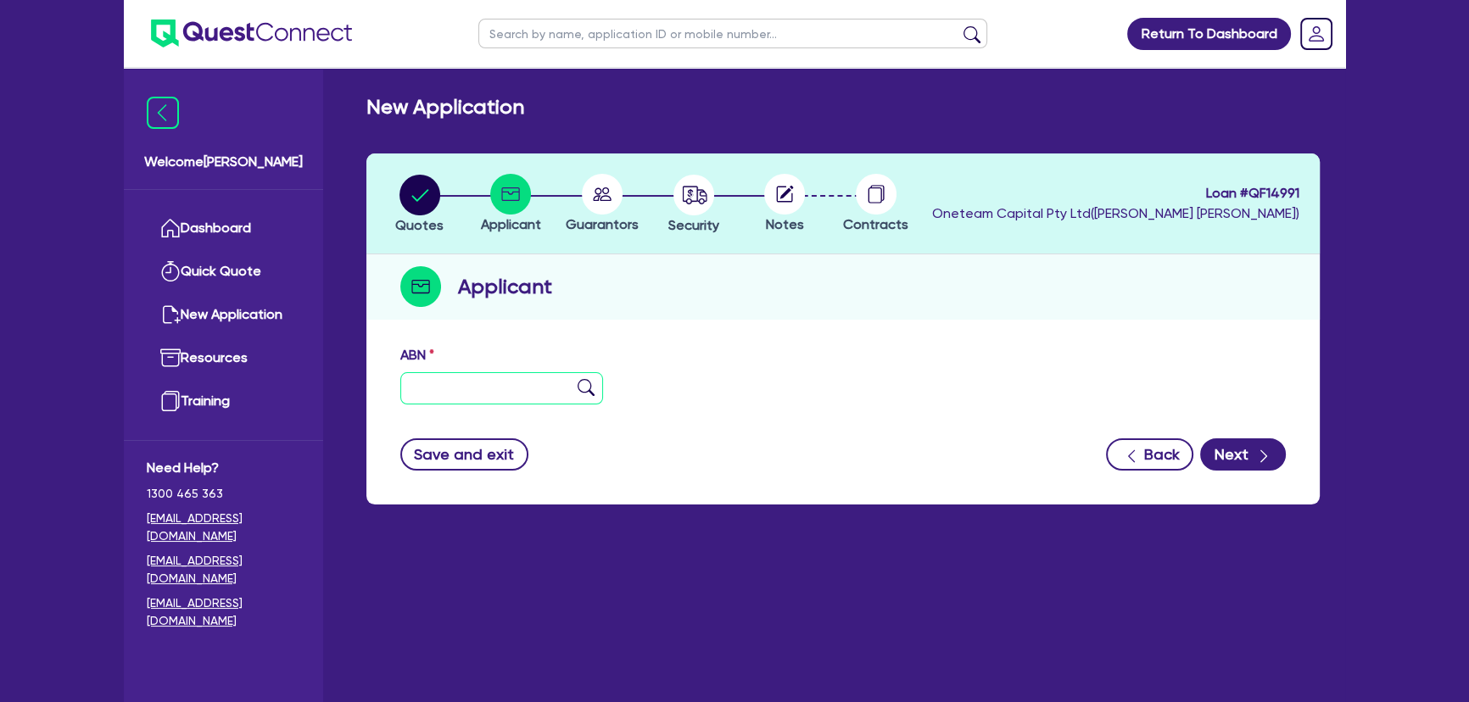
click at [455, 394] on input "text" at bounding box center [501, 388] width 203 height 32
click at [447, 377] on input "text" at bounding box center [501, 388] width 203 height 32
paste input "91 689 455 203"
type input "91 689 455 203"
click at [579, 384] on img at bounding box center [585, 387] width 17 height 17
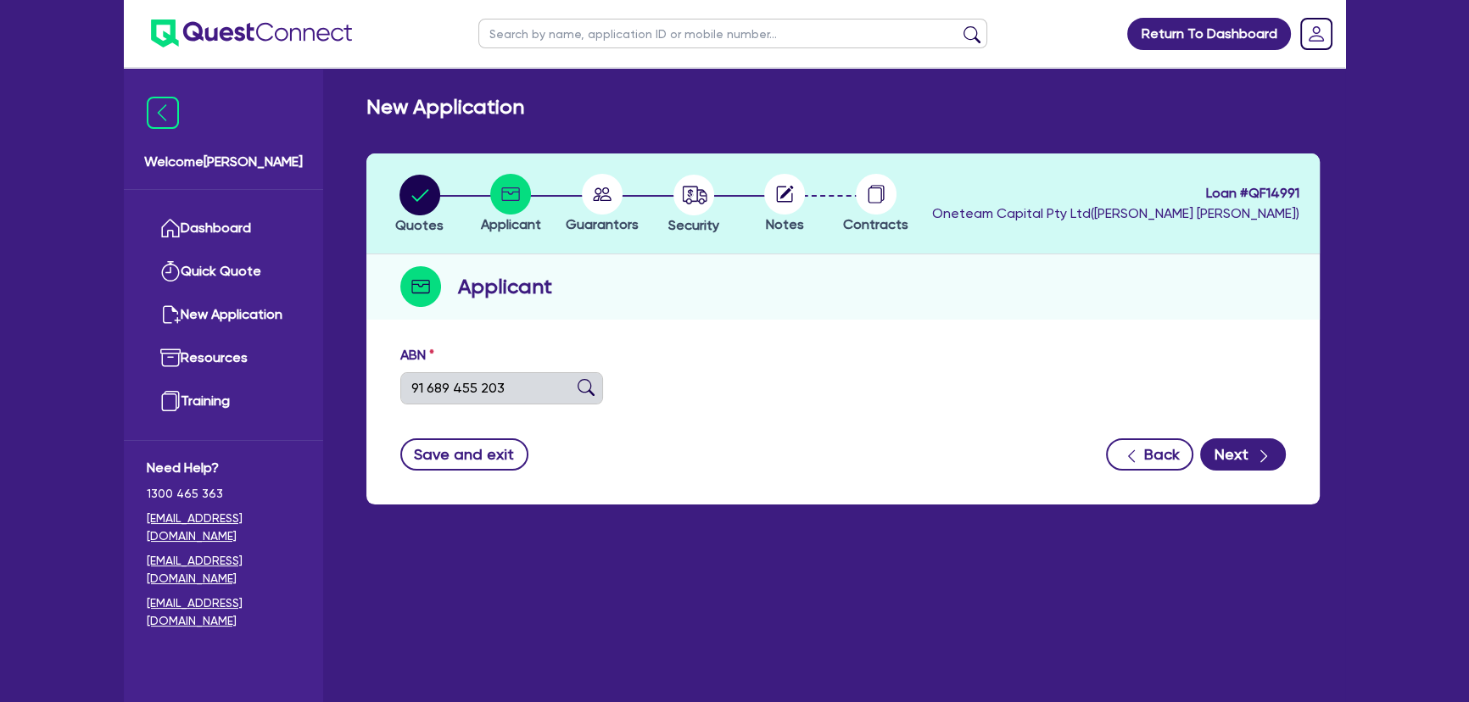
type input "LEA-JAZ PERFORMANCE PTY LTD"
select select "COMPANY"
type input "28/07/2025"
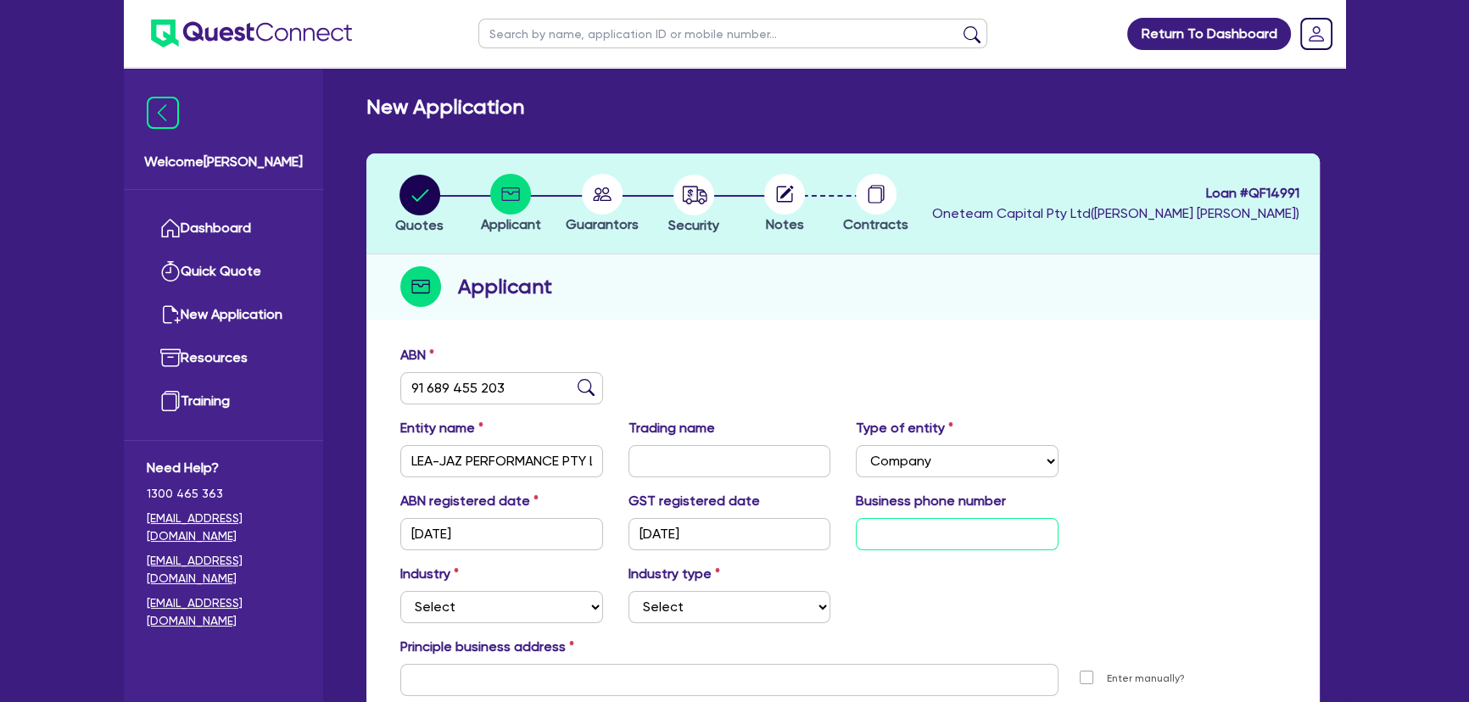
click at [963, 538] on input "text" at bounding box center [957, 534] width 203 height 32
paste input "45 9858 468"
click at [861, 532] on input "45 9858 468" at bounding box center [957, 534] width 203 height 32
type input "04 5985 8468"
click at [533, 617] on select "Select Accomodation & Food Services Administrative & Support Services Agricultu…" at bounding box center [501, 607] width 203 height 32
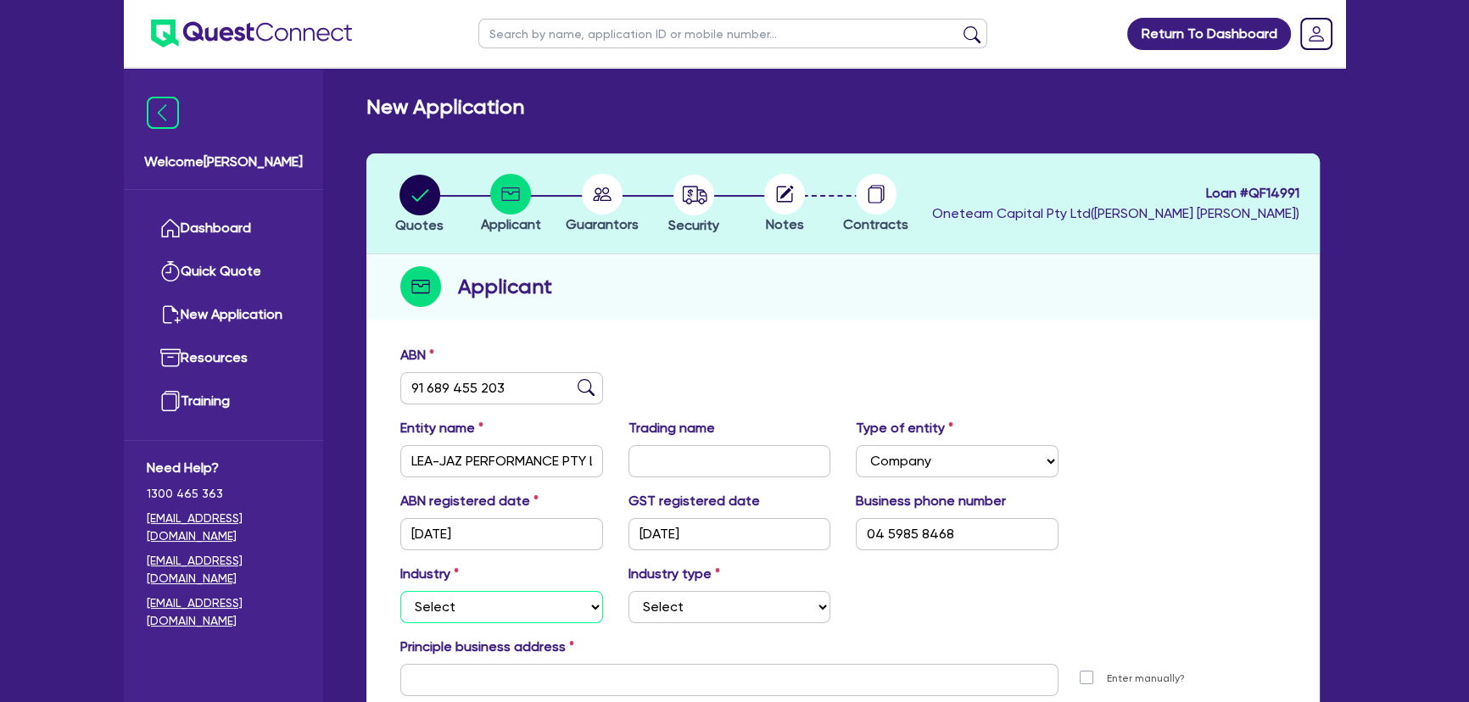
click at [473, 615] on select "Select Accomodation & Food Services Administrative & Support Services Agricultu…" at bounding box center [501, 607] width 203 height 32
click at [400, 591] on select "Select Accomodation & Food Services Administrative & Support Services Agricultu…" at bounding box center [501, 607] width 203 height 32
click at [764, 611] on select "Select Electrical, Electronic & Whitegoods Floor Coverings, Furniture & Housewa…" at bounding box center [729, 607] width 203 height 32
click at [544, 602] on select "Select Accomodation & Food Services Administrative & Support Services Agricultu…" at bounding box center [501, 607] width 203 height 32
click at [400, 591] on select "Select Accomodation & Food Services Administrative & Support Services Agricultu…" at bounding box center [501, 607] width 203 height 32
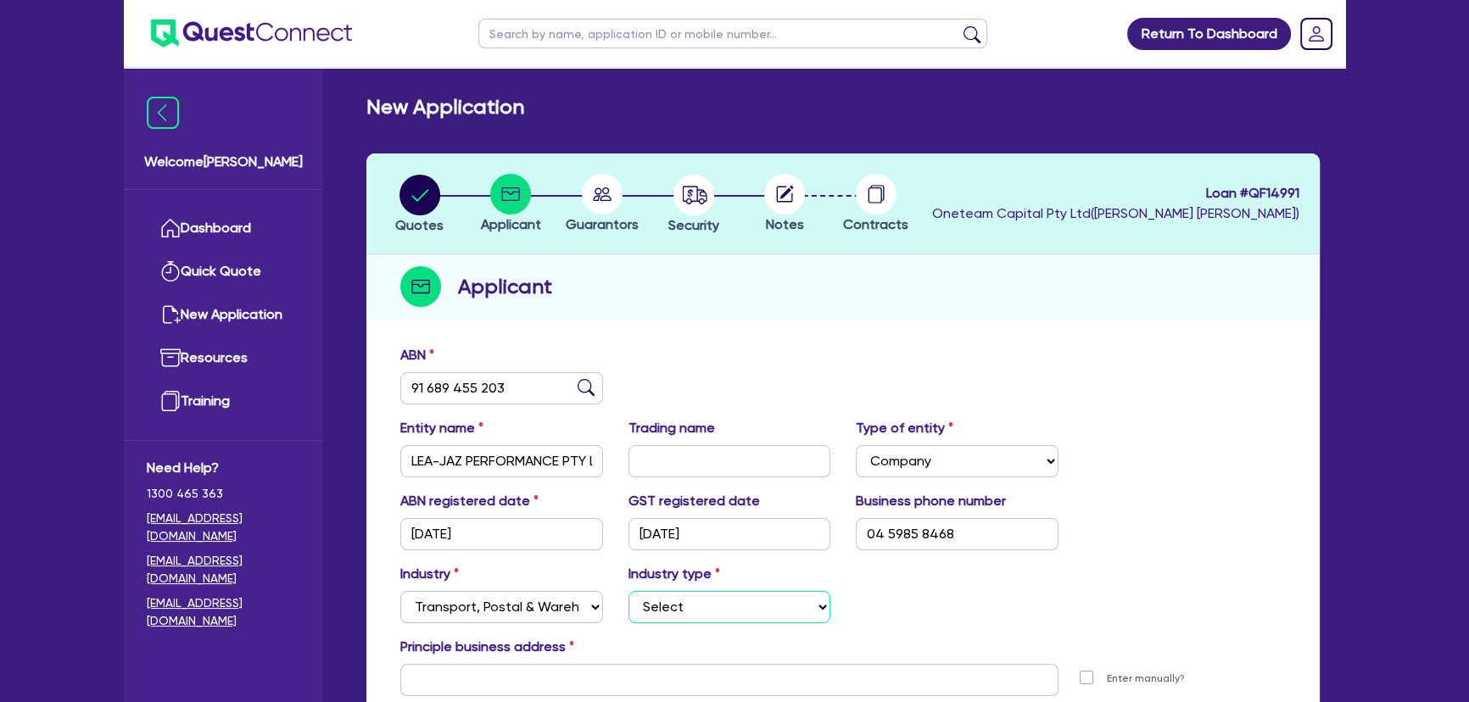
click at [695, 608] on select "Select Taxi & Luxury Car Services Passengers & Freight Transport Services Posta…" at bounding box center [729, 607] width 203 height 32
click at [558, 622] on div "Industry Select Accomodation & Food Services Administrative & Support Services …" at bounding box center [842, 600] width 911 height 73
click at [554, 607] on select "Select Accomodation & Food Services Administrative & Support Services Agricultu…" at bounding box center [501, 607] width 203 height 32
click at [400, 591] on select "Select Accomodation & Food Services Administrative & Support Services Agricultu…" at bounding box center [501, 607] width 203 height 32
click at [711, 588] on div "Industry type Select Scientists Accountants Advertising & Marketing Specialists…" at bounding box center [730, 593] width 228 height 59
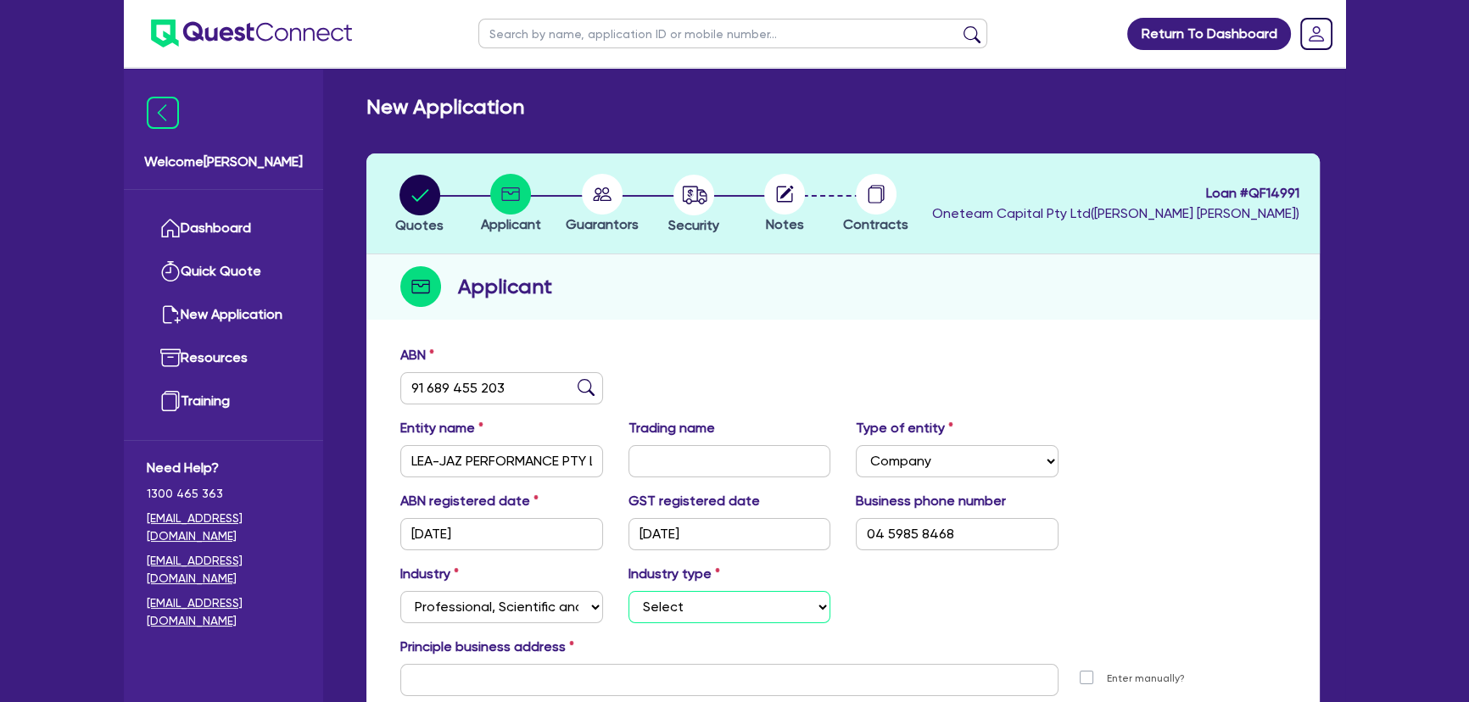
click at [709, 599] on select "Select Scientists Accountants Advertising & Marketing Specialists Lawyers & Sol…" at bounding box center [729, 607] width 203 height 32
click at [553, 604] on select "Select Accomodation & Food Services Administrative & Support Services Agricultu…" at bounding box center [501, 607] width 203 height 32
click at [819, 315] on div "Applicant" at bounding box center [842, 286] width 953 height 65
click at [693, 602] on select "Select Scientists Accountants Advertising & Marketing Specialists Lawyers & Sol…" at bounding box center [729, 607] width 203 height 32
click at [536, 604] on select "Select Accomodation & Food Services Administrative & Support Services Agricultu…" at bounding box center [501, 607] width 203 height 32
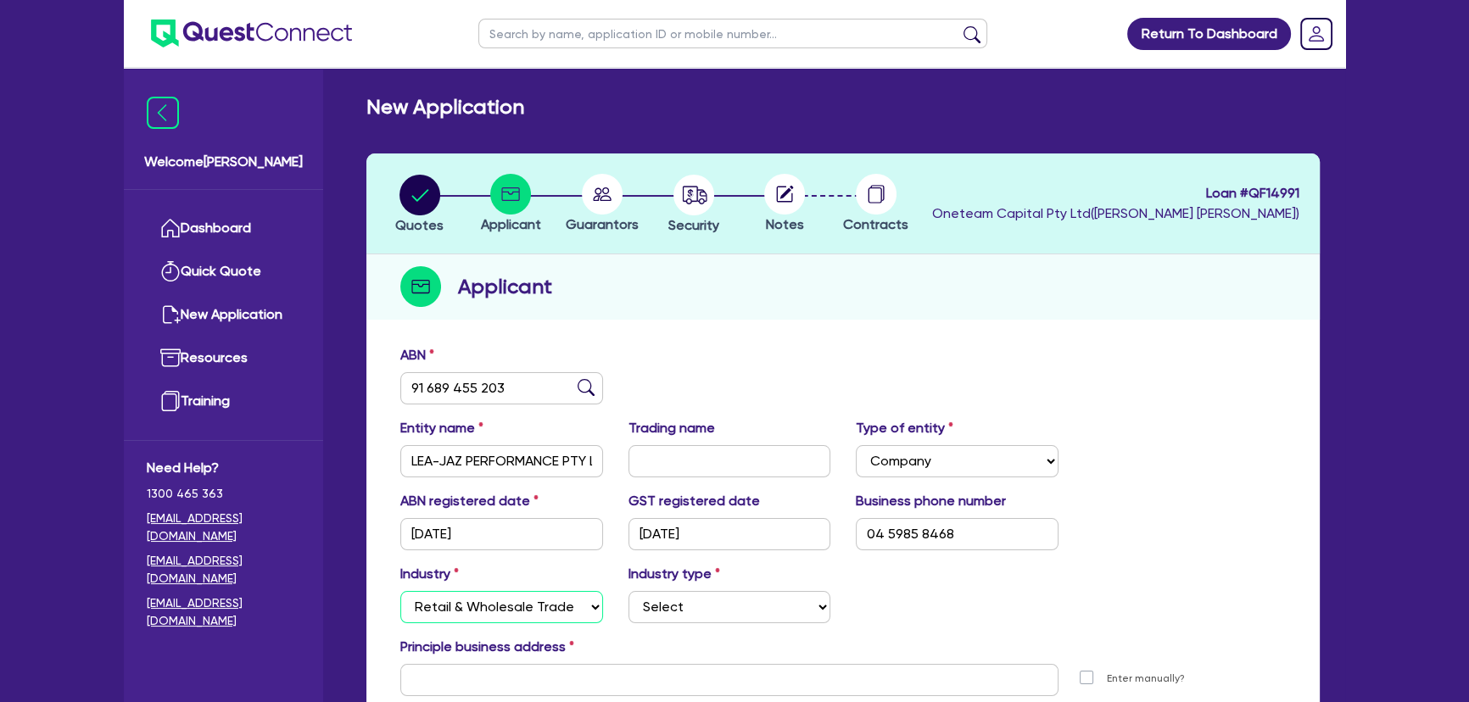
click at [400, 591] on select "Select Accomodation & Food Services Administrative & Support Services Agricultu…" at bounding box center [501, 607] width 203 height 32
click at [683, 602] on select "Select Electrical, Electronic & Whitegoods Floor Coverings, Furniture & Housewa…" at bounding box center [729, 607] width 203 height 32
click at [583, 605] on select "Select Accomodation & Food Services Administrative & Support Services Agricultu…" at bounding box center [501, 607] width 203 height 32
click at [400, 591] on select "Select Accomodation & Food Services Administrative & Support Services Agricultu…" at bounding box center [501, 607] width 203 height 32
click at [659, 609] on select "Select Taxi & Luxury Car Services Passengers & Freight Transport Services Posta…" at bounding box center [729, 607] width 203 height 32
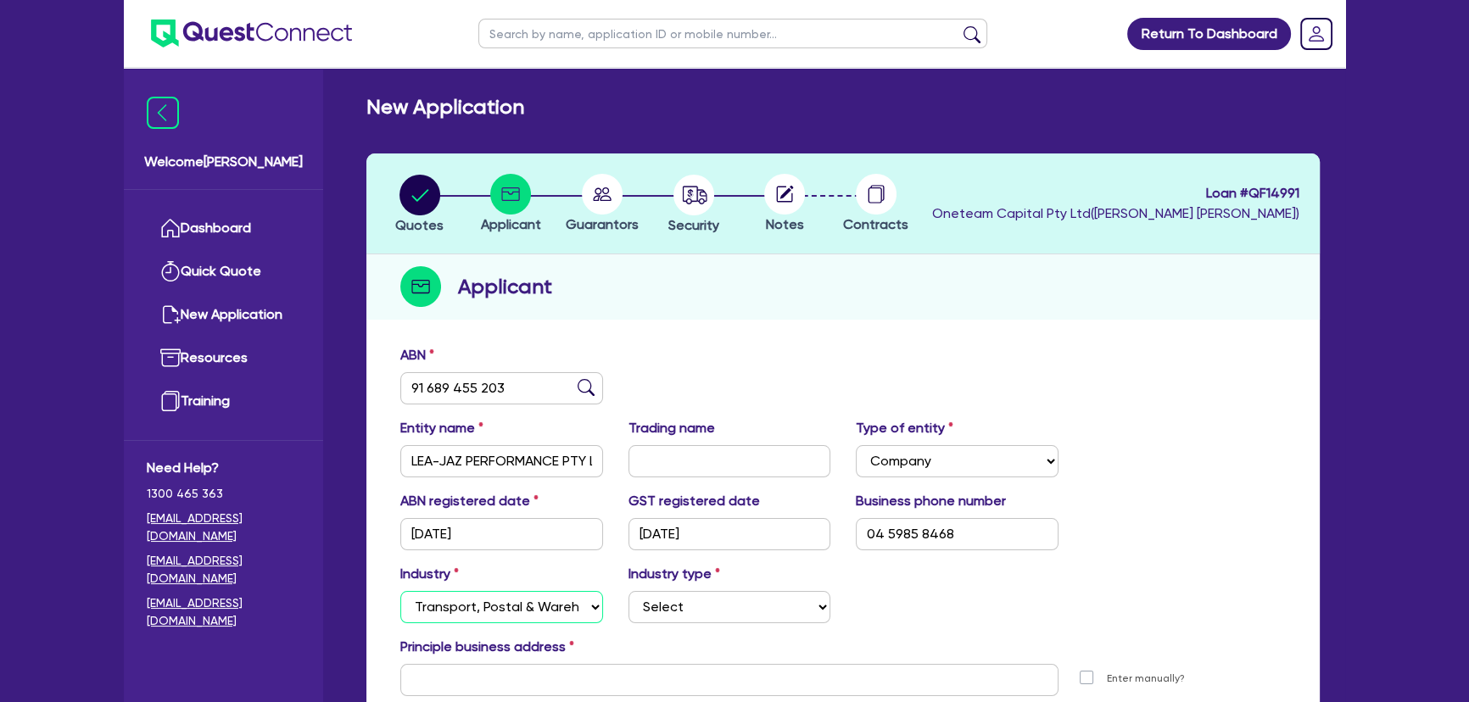
click at [554, 614] on select "Select Accomodation & Food Services Administrative & Support Services Agricultu…" at bounding box center [501, 607] width 203 height 32
click at [400, 591] on select "Select Accomodation & Food Services Administrative & Support Services Agricultu…" at bounding box center [501, 607] width 203 height 32
click at [678, 602] on select "Select Artists Musicians Writers Performers Venue Operators Sports Venue Gyms S…" at bounding box center [729, 607] width 203 height 32
click at [560, 600] on select "Select Accomodation & Food Services Administrative & Support Services Agricultu…" at bounding box center [501, 607] width 203 height 32
select select "RETAIL_WHOLESALE_TRADE"
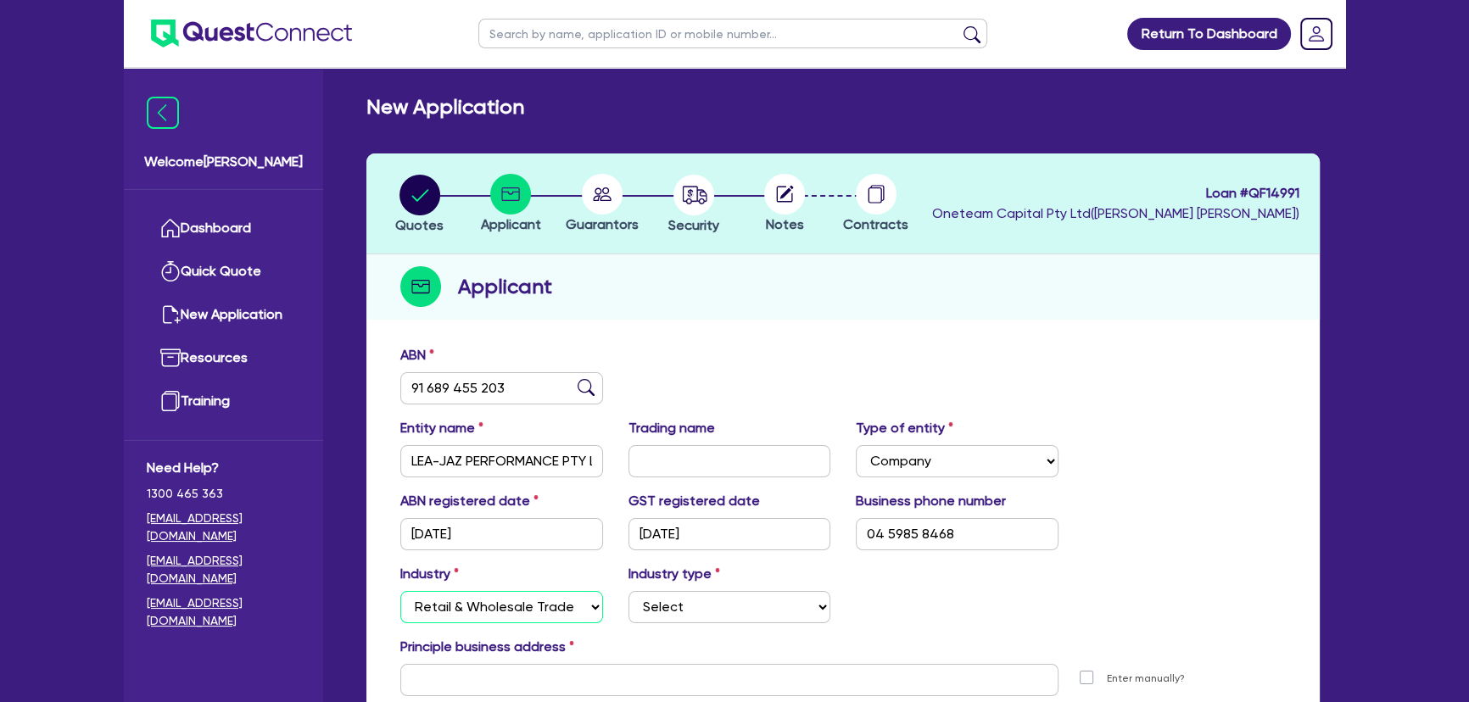
click at [400, 591] on select "Select Accomodation & Food Services Administrative & Support Services Agricultu…" at bounding box center [501, 607] width 203 height 32
click at [687, 594] on select "Select Electrical, Electronic & Whitegoods Floor Coverings, Furniture & Housewa…" at bounding box center [729, 607] width 203 height 32
select select "MOTOR_VEHICLES"
click at [628, 591] on select "Select Electrical, Electronic & Whitegoods Floor Coverings, Furniture & Housewa…" at bounding box center [729, 607] width 203 height 32
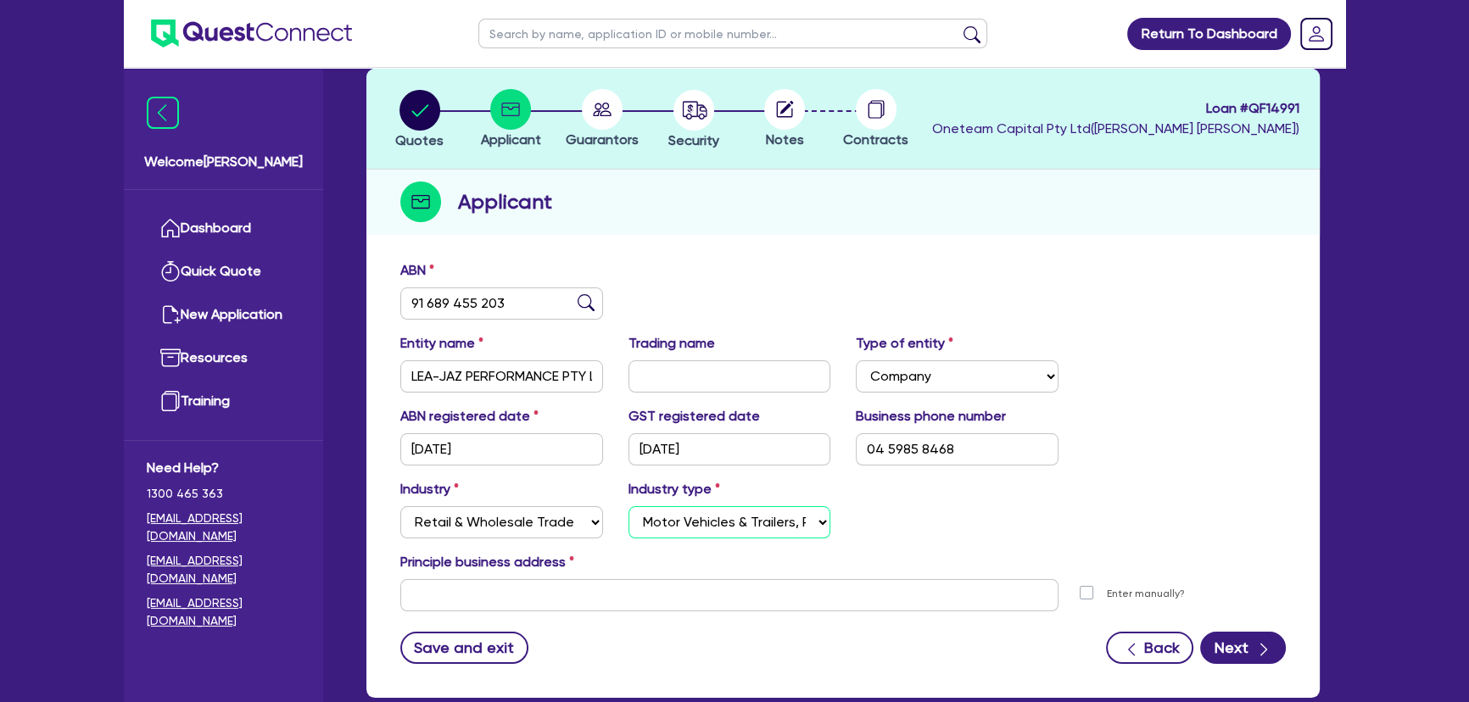
scroll to position [183, 0]
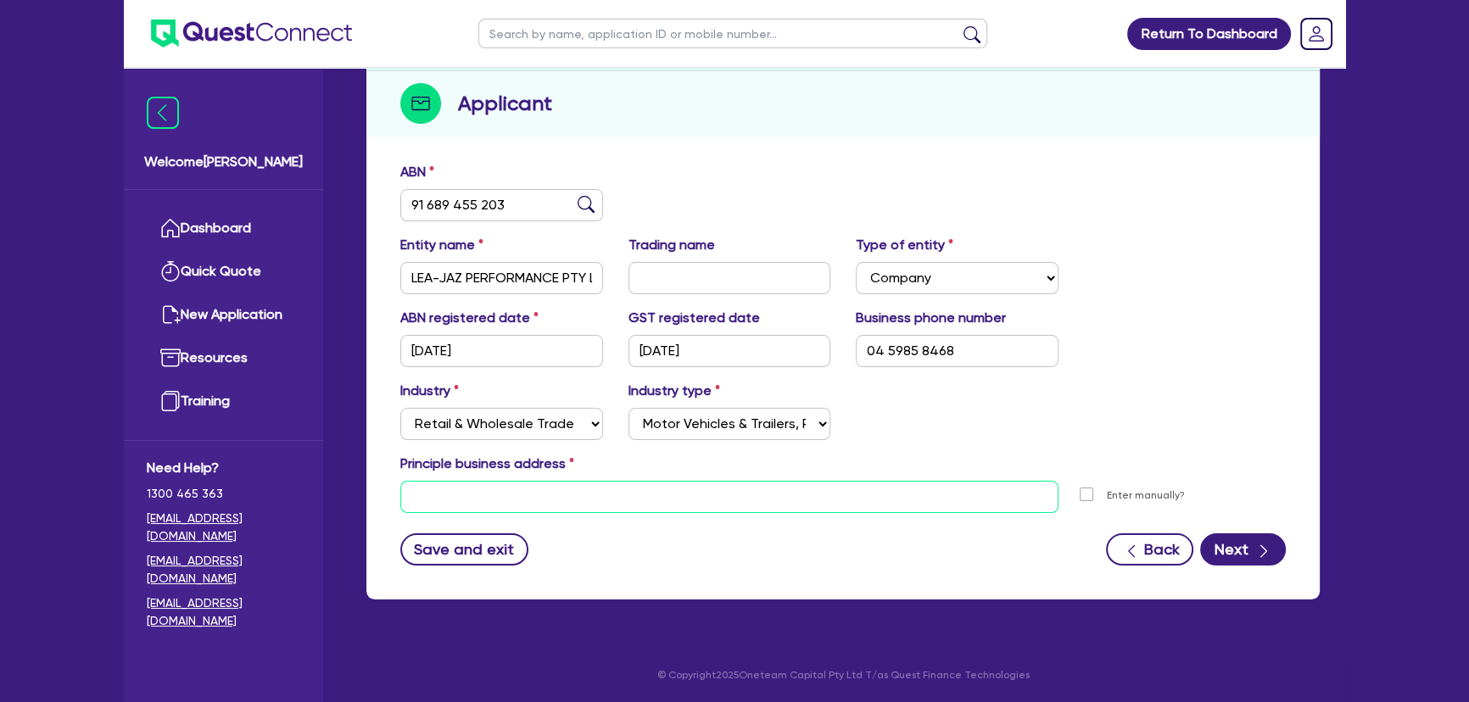
click at [631, 505] on input "text" at bounding box center [729, 497] width 658 height 32
click at [1127, 466] on div "Principle business address" at bounding box center [842, 467] width 911 height 27
click at [725, 483] on input "text" at bounding box center [729, 497] width 658 height 32
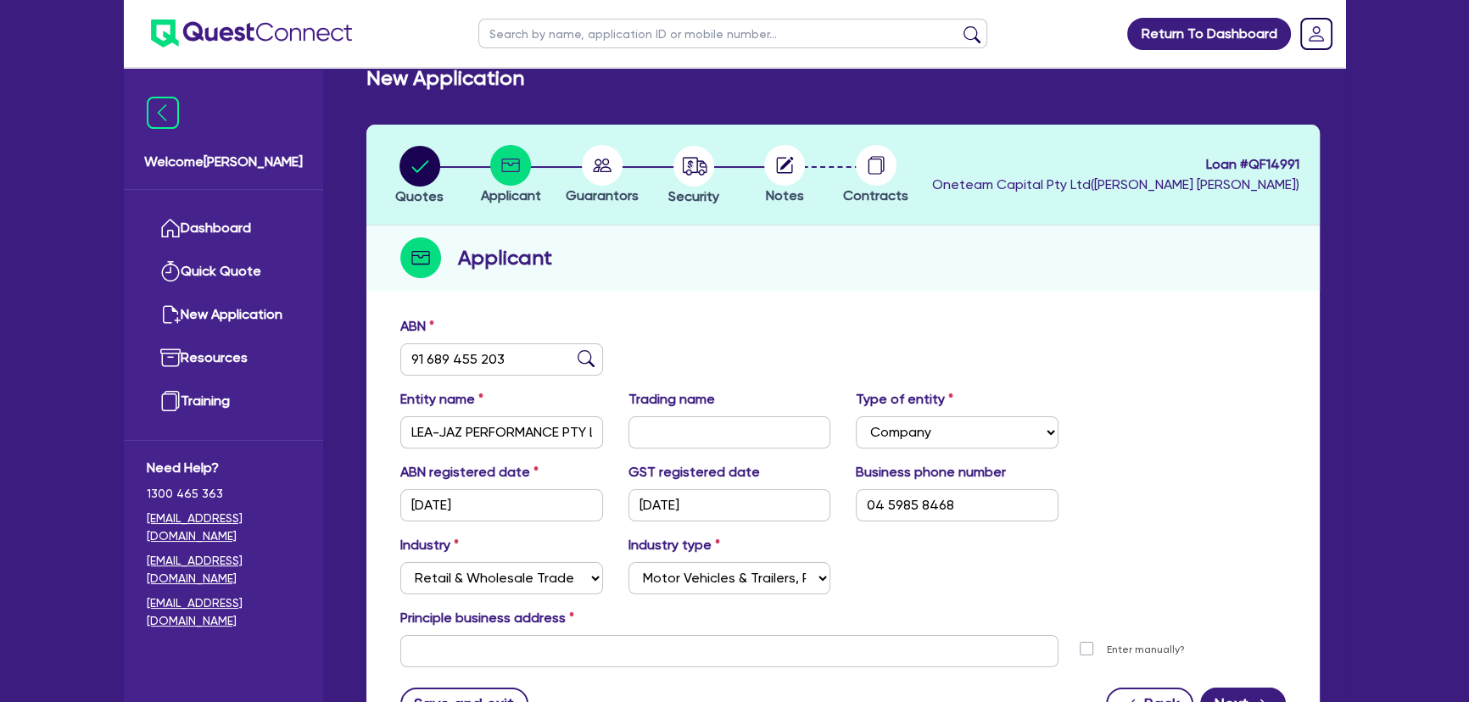
click at [815, 318] on div "ABN 91 689 455 203" at bounding box center [842, 352] width 911 height 73
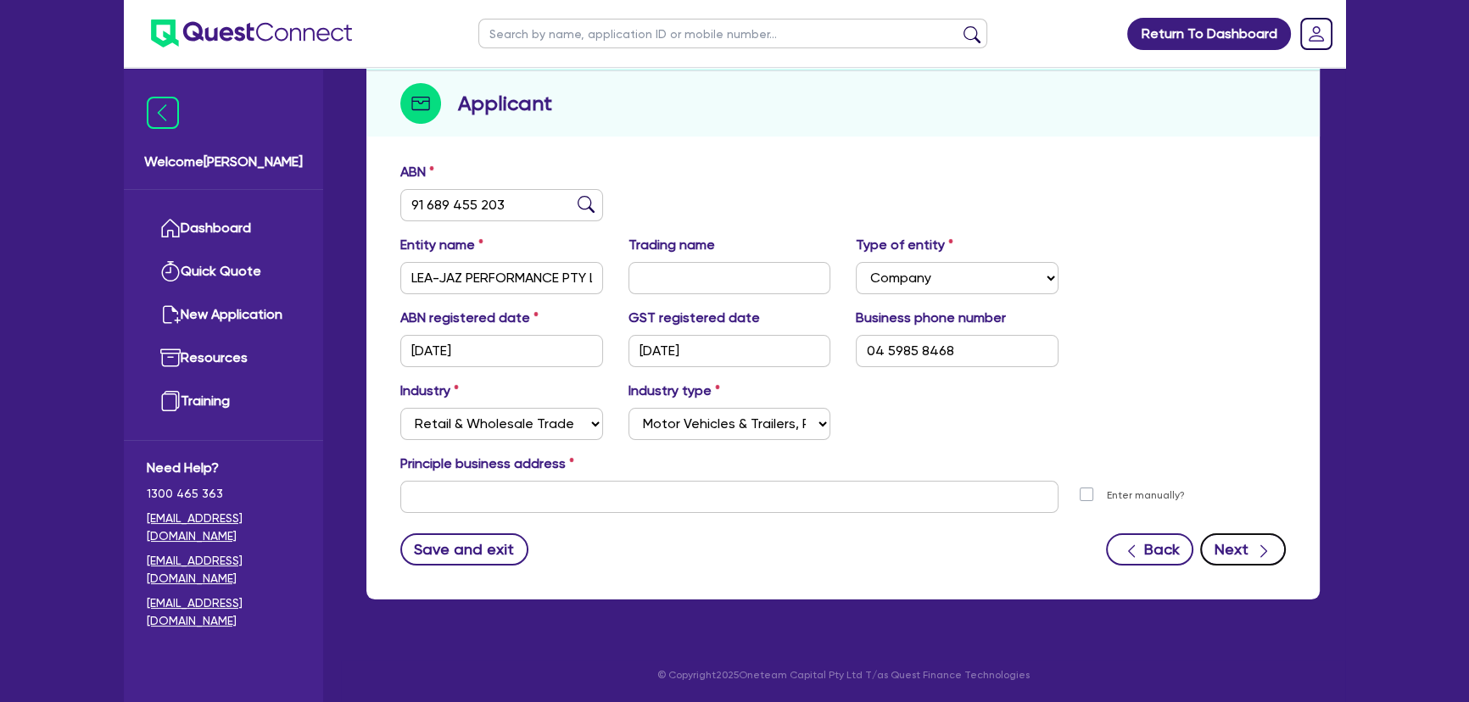
click at [1237, 549] on button "Next" at bounding box center [1243, 549] width 86 height 32
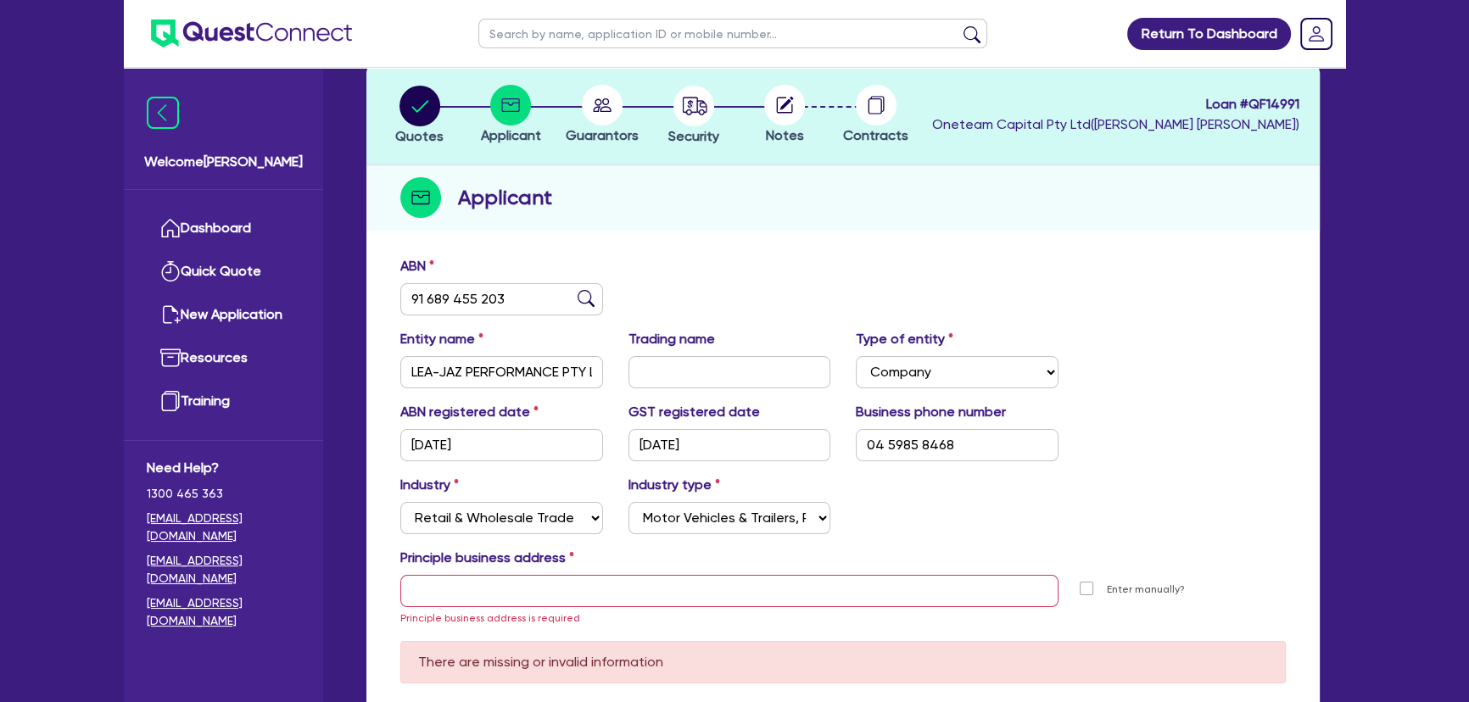
scroll to position [0, 0]
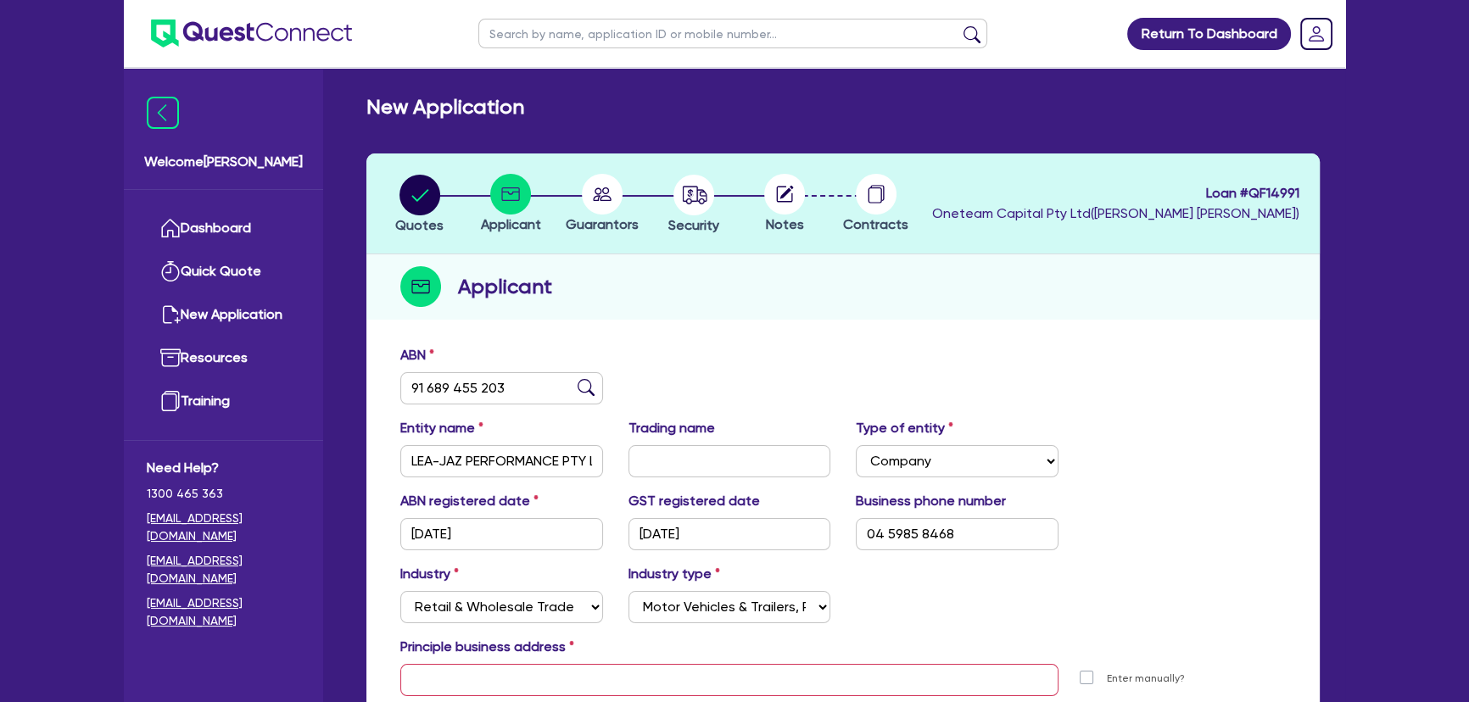
click at [627, 192] on div at bounding box center [602, 194] width 92 height 41
click at [697, 203] on circle "button" at bounding box center [693, 195] width 41 height 41
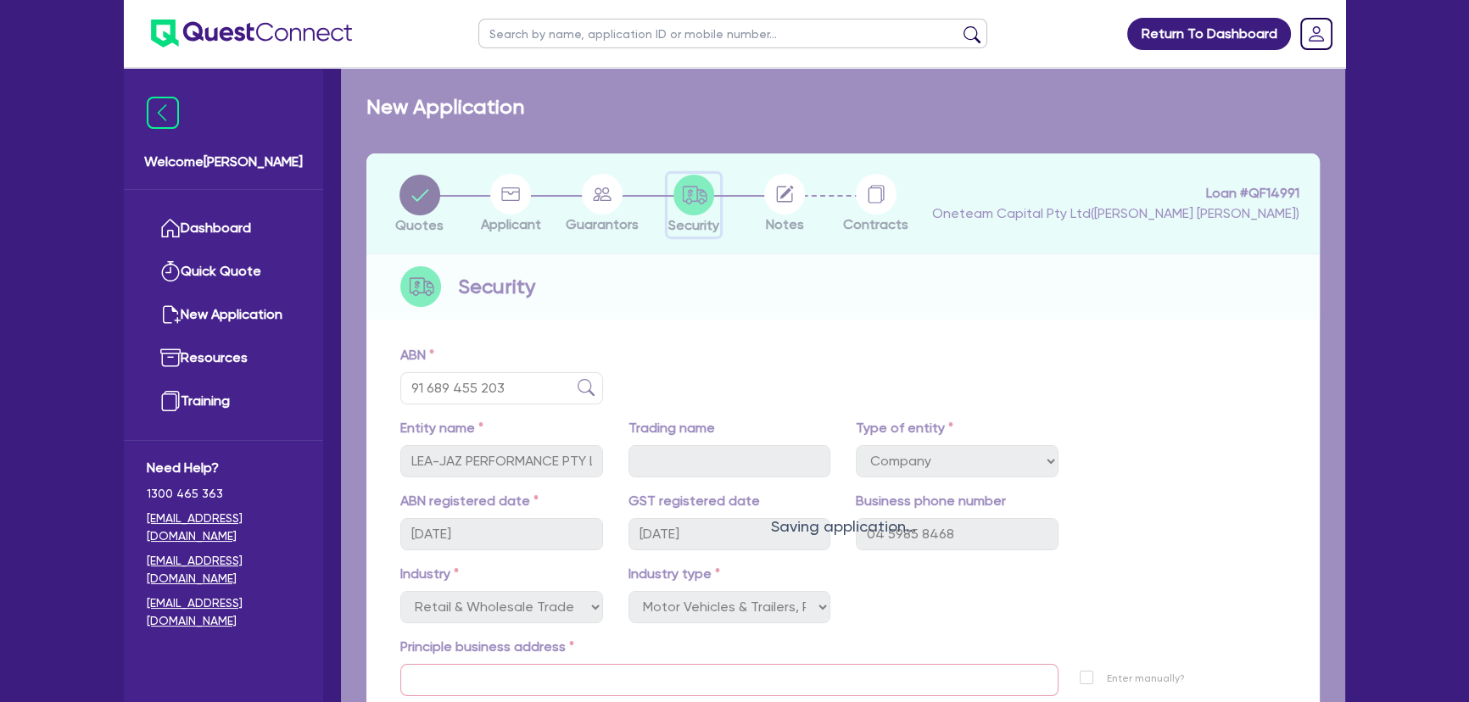
select select "SECONDARY_ASSETS"
select select "OTHER"
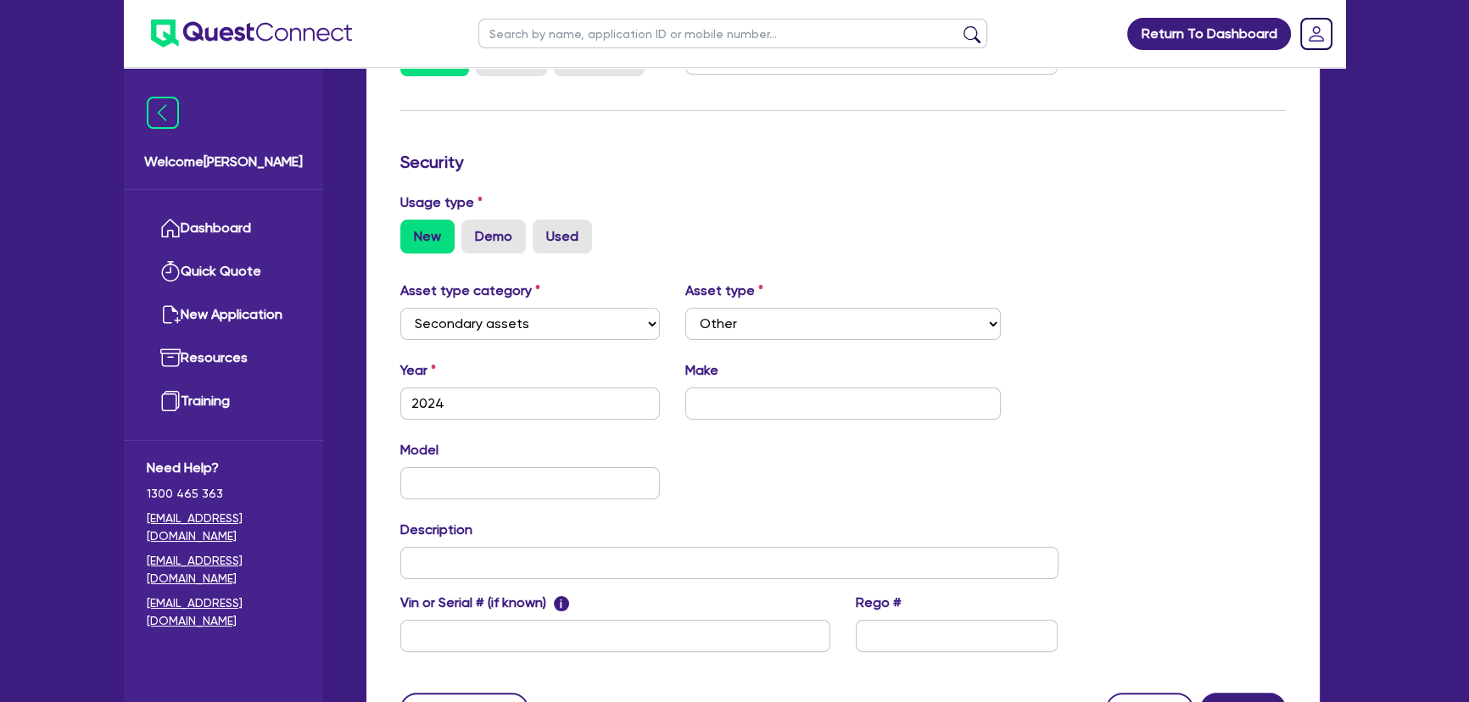
scroll to position [529, 0]
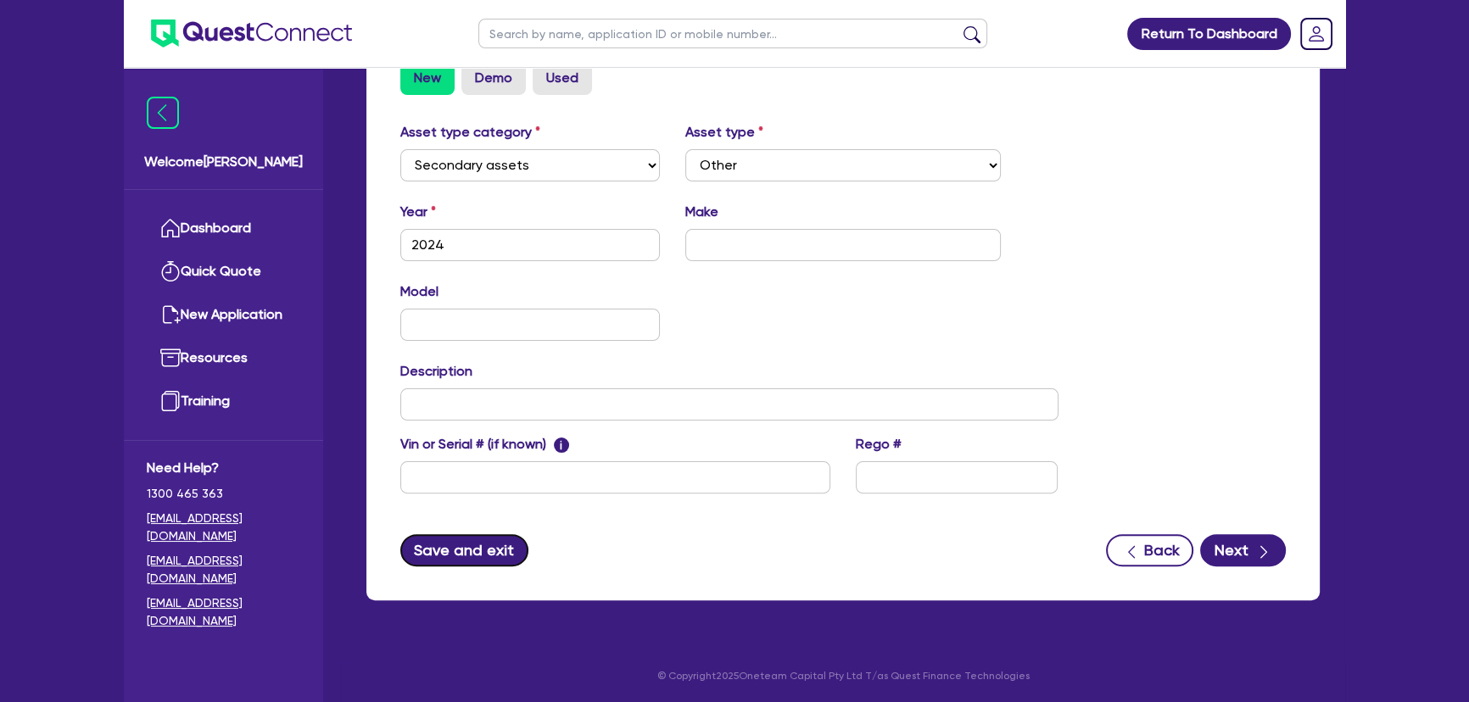
click at [447, 546] on button "Save and exit" at bounding box center [464, 550] width 128 height 32
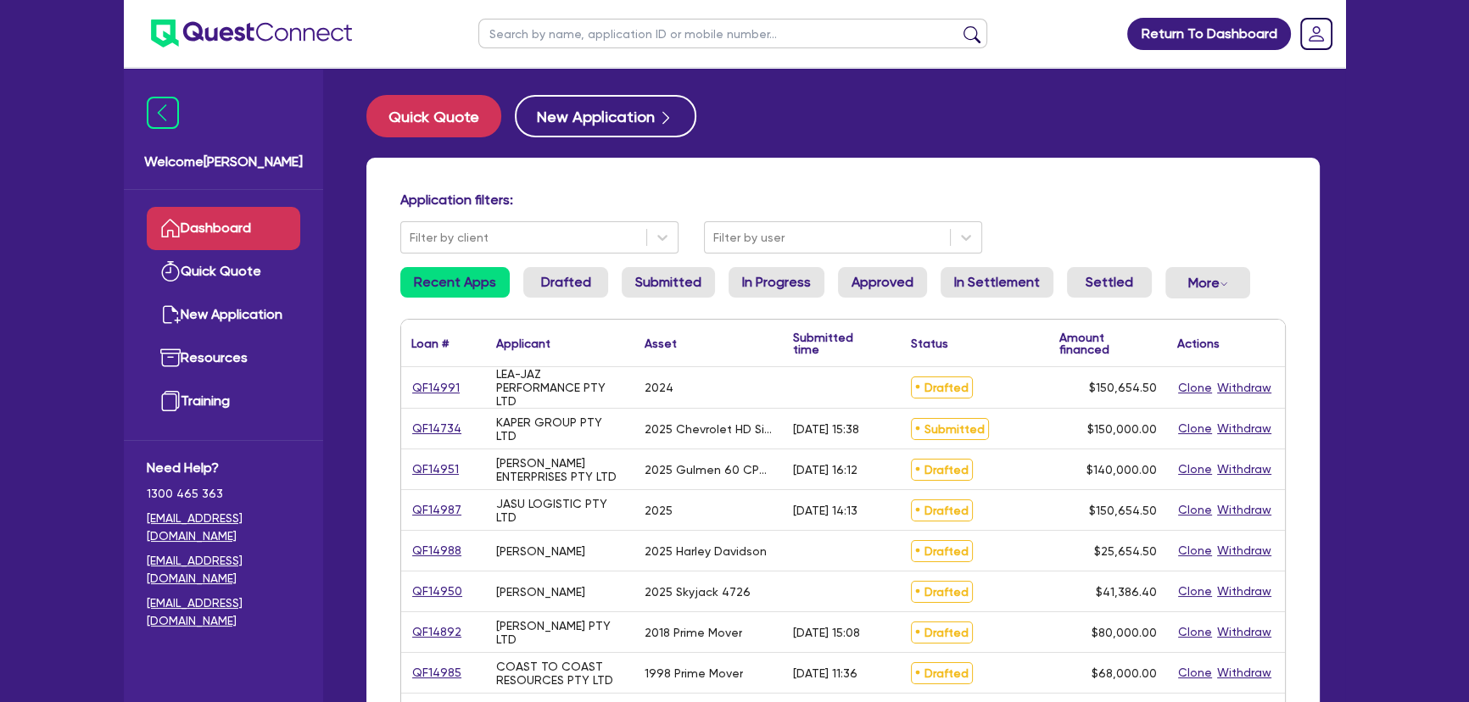
click at [789, 148] on div "Quick Quote New Application Application filters: Filter by client Filter by use…" at bounding box center [843, 690] width 1004 height 1190
click at [434, 386] on link "QF14991" at bounding box center [435, 388] width 49 height 20
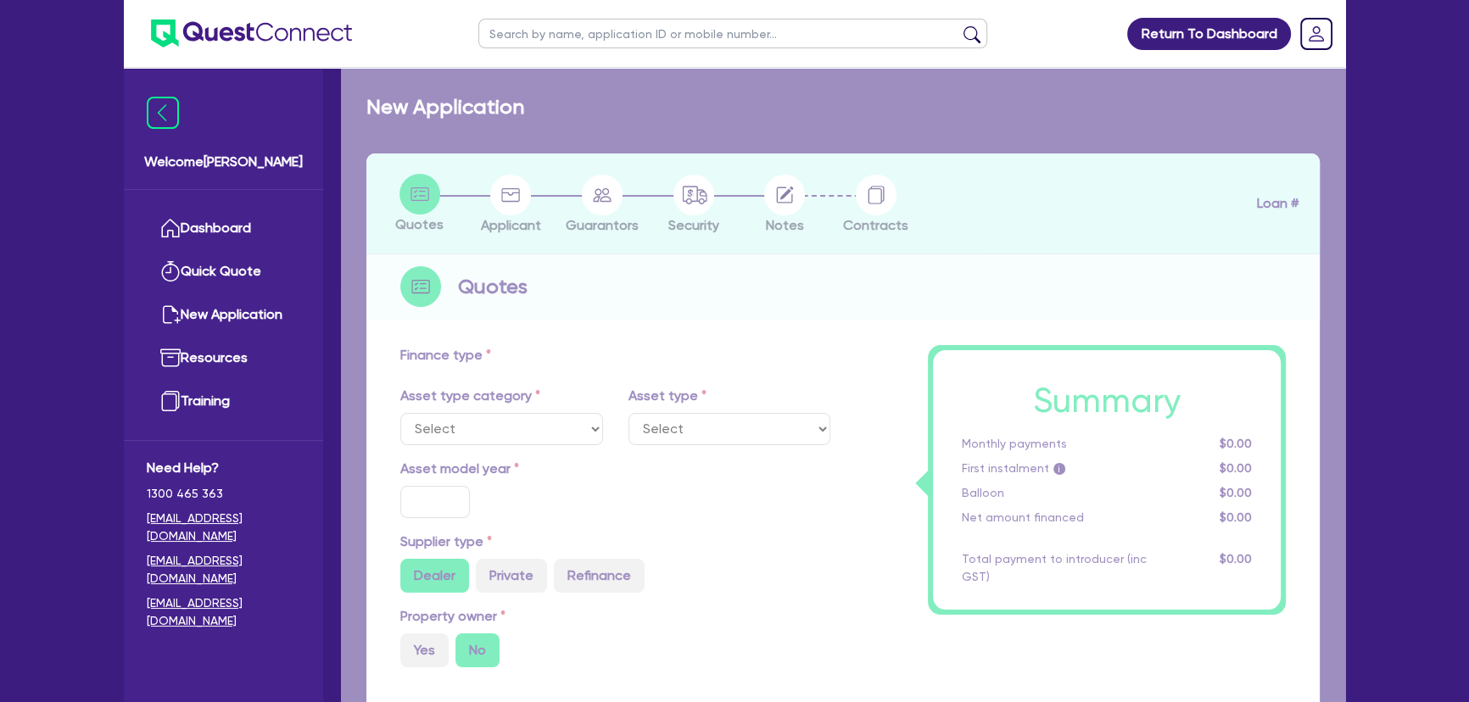
select select "SECONDARY_ASSETS"
type input "2024"
type input "150,000"
type input "8"
type input "12,052.36"
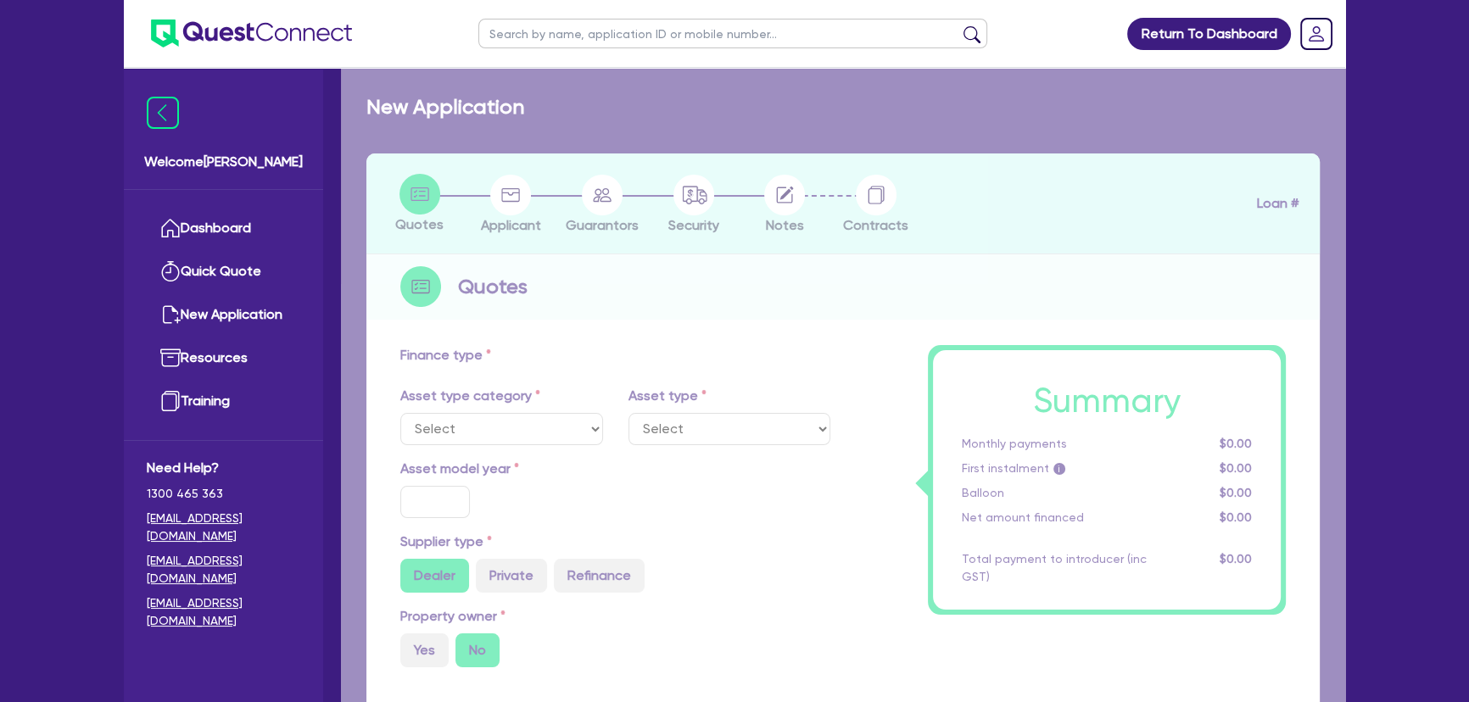
type input "17.95"
select select "OTHER"
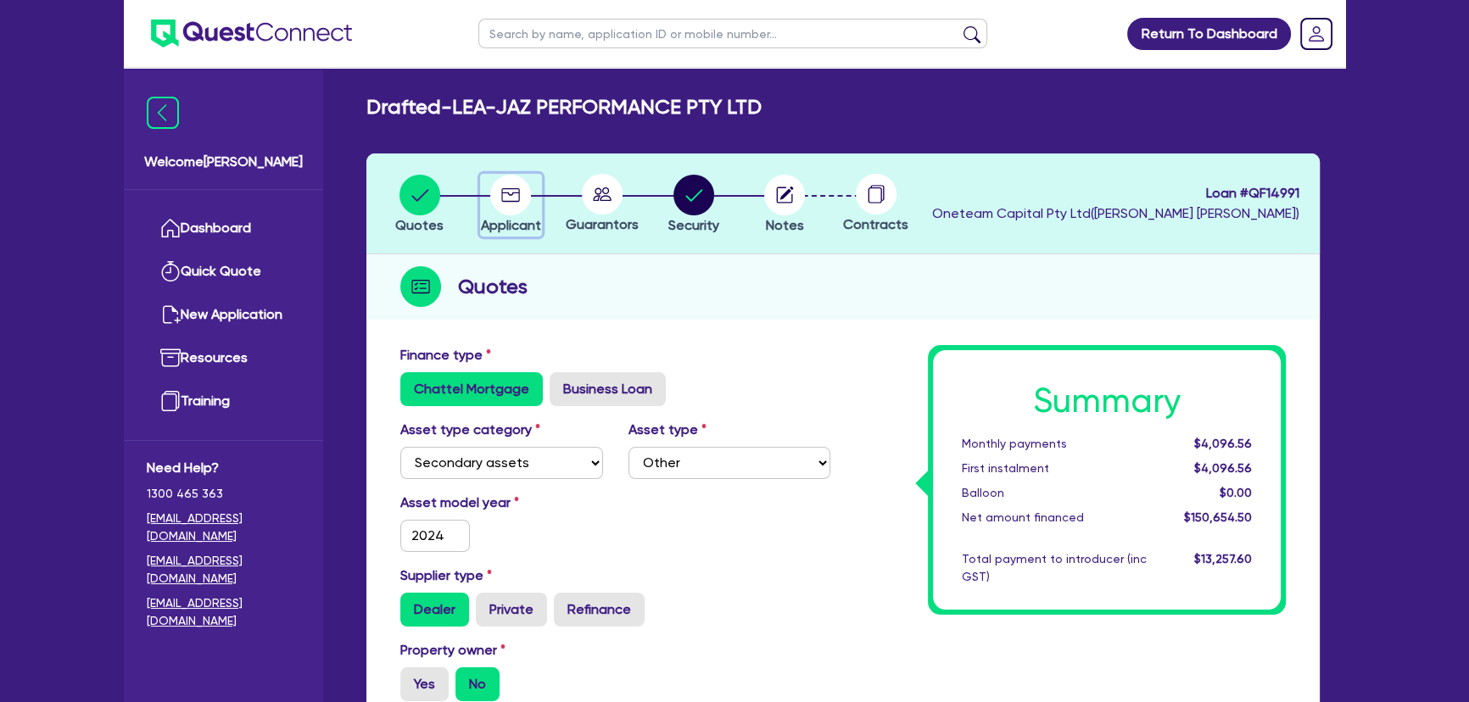
click at [521, 185] on circle "button" at bounding box center [510, 195] width 41 height 41
select select "COMPANY"
select select "RETAIL_WHOLESALE_TRADE"
select select "MOTOR_VEHICLES"
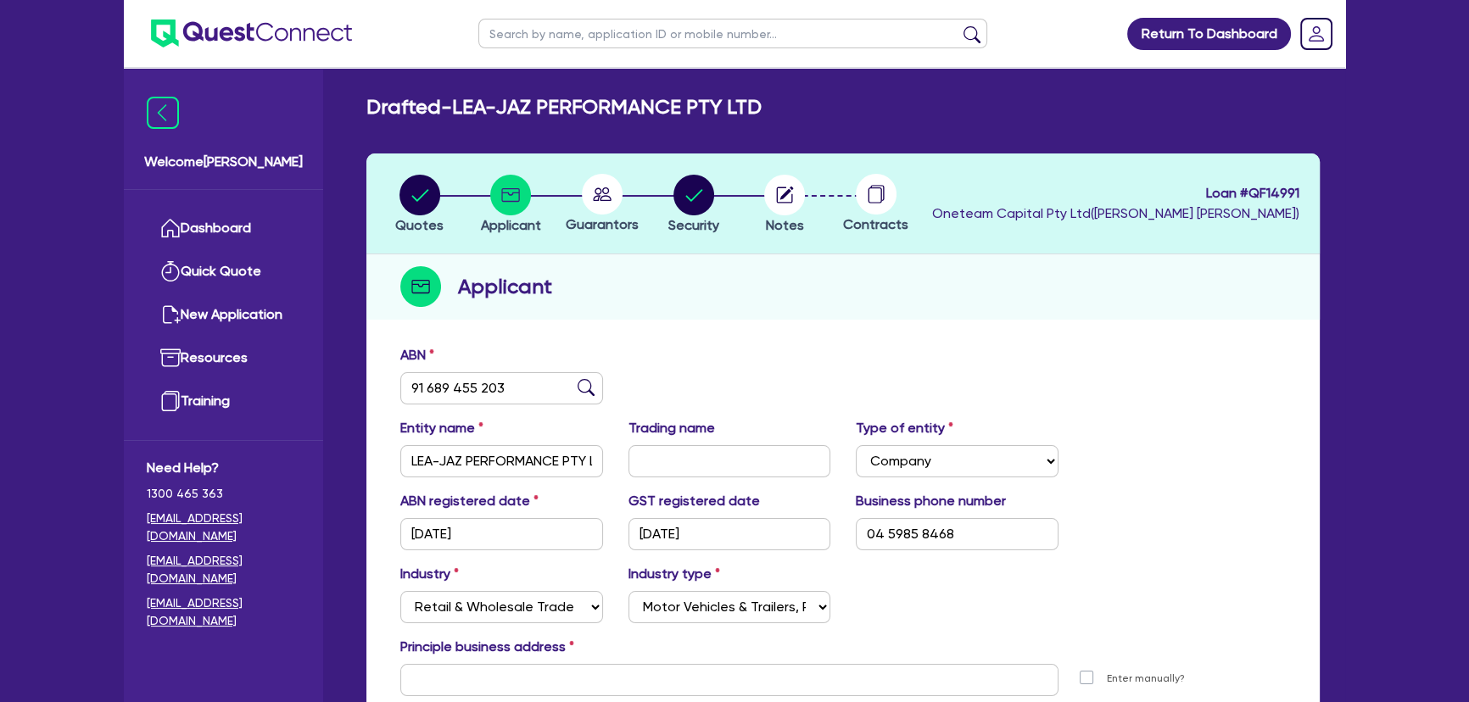
click at [622, 182] on div at bounding box center [602, 194] width 92 height 41
click at [605, 187] on icon at bounding box center [602, 194] width 19 height 14
click at [686, 204] on circle "button" at bounding box center [693, 195] width 41 height 41
select select "SECONDARY_ASSETS"
select select "OTHER"
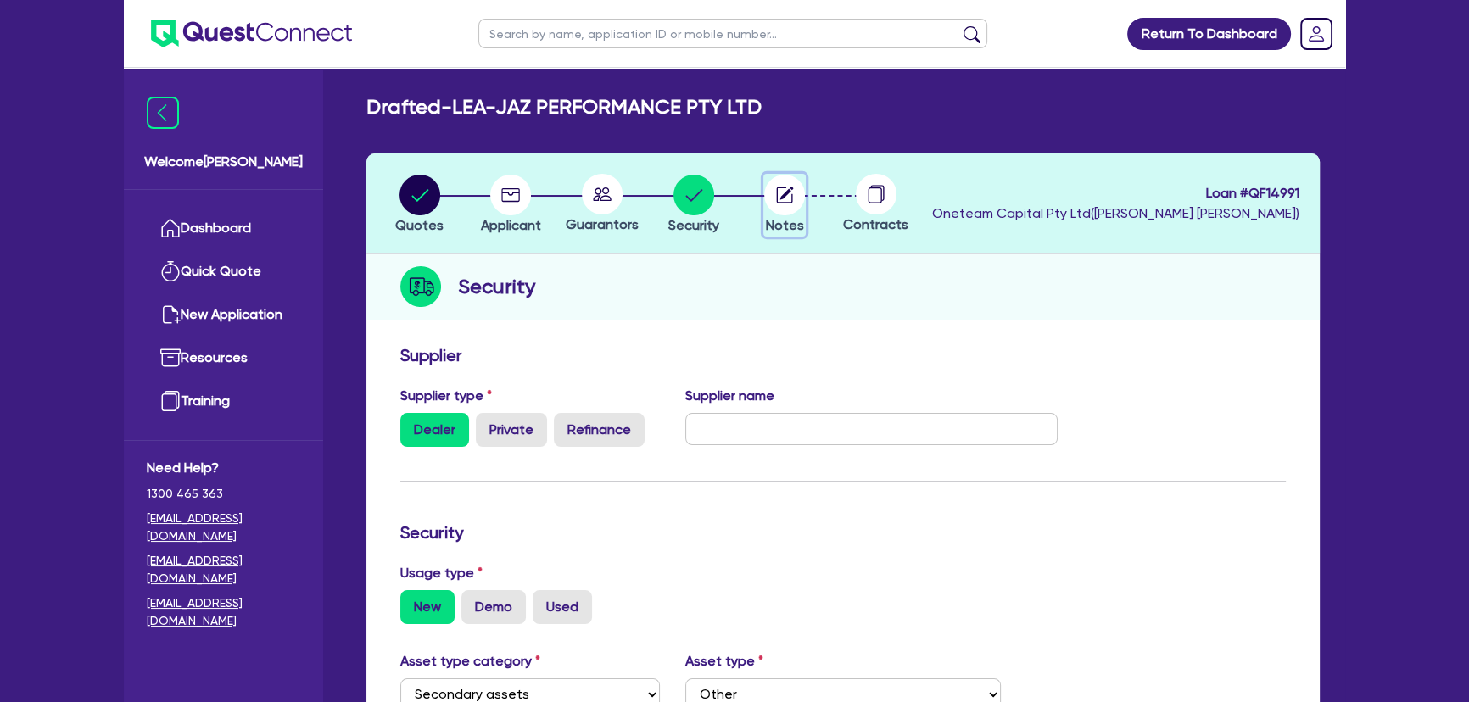
click at [792, 201] on circle "button" at bounding box center [784, 195] width 41 height 41
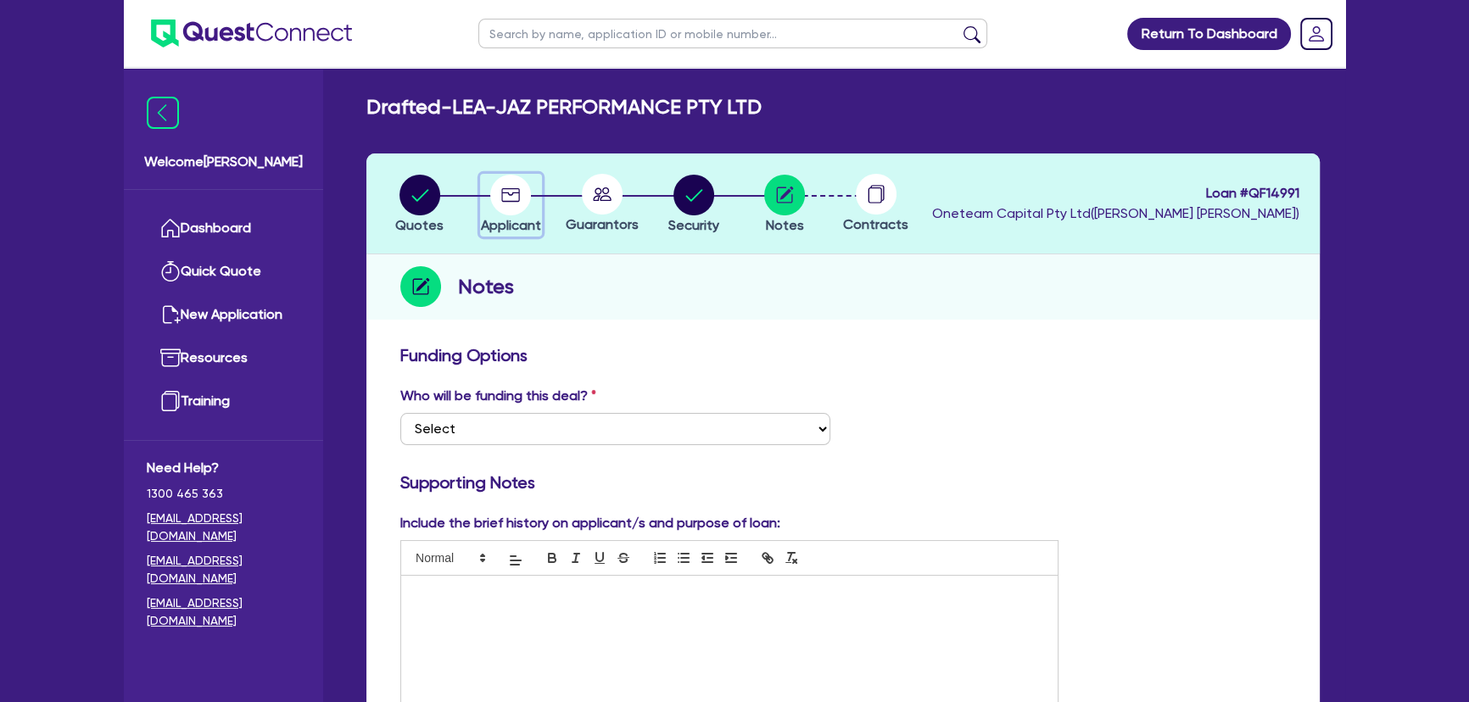
click at [500, 198] on circle "button" at bounding box center [510, 195] width 41 height 41
select select "COMPANY"
select select "RETAIL_WHOLESALE_TRADE"
select select "MOTOR_VEHICLES"
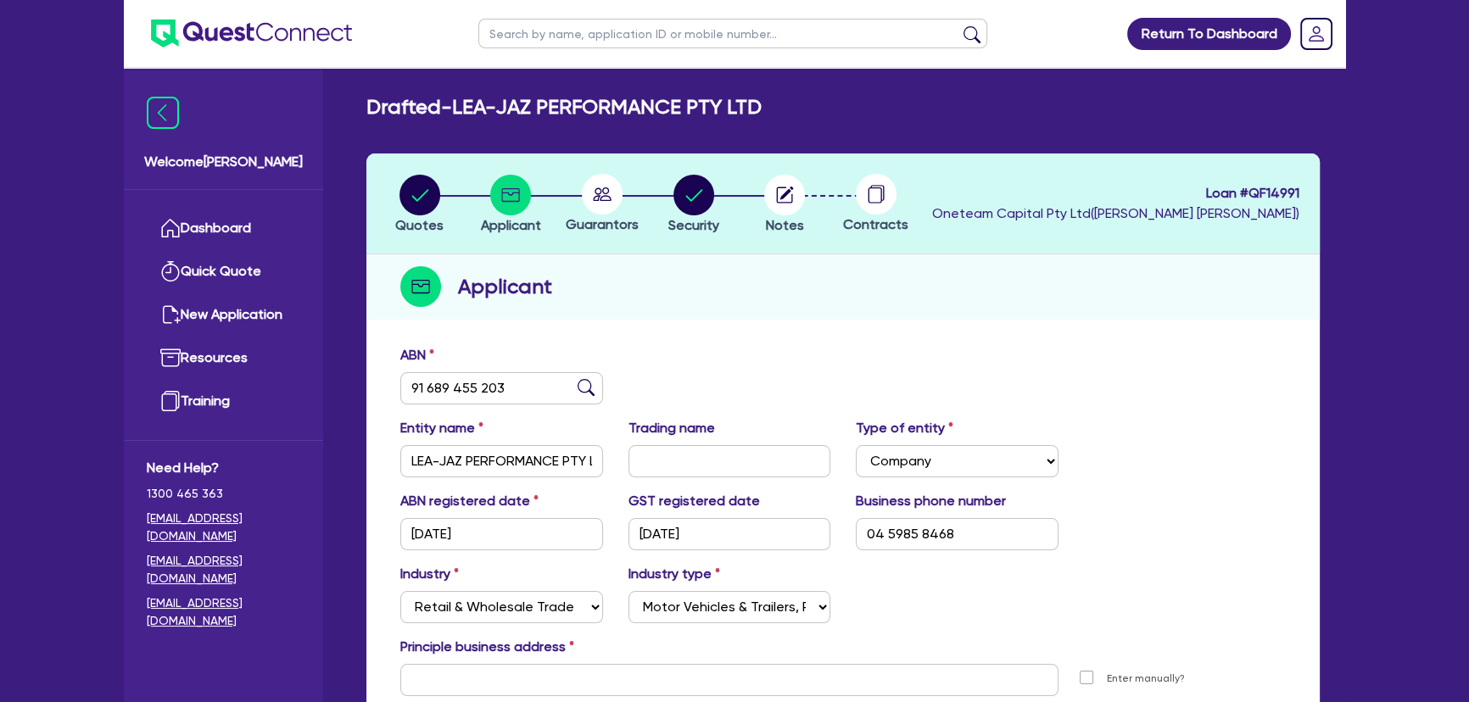
click at [757, 199] on li "Notes" at bounding box center [785, 203] width 92 height 59
click at [777, 199] on icon "button" at bounding box center [785, 195] width 16 height 16
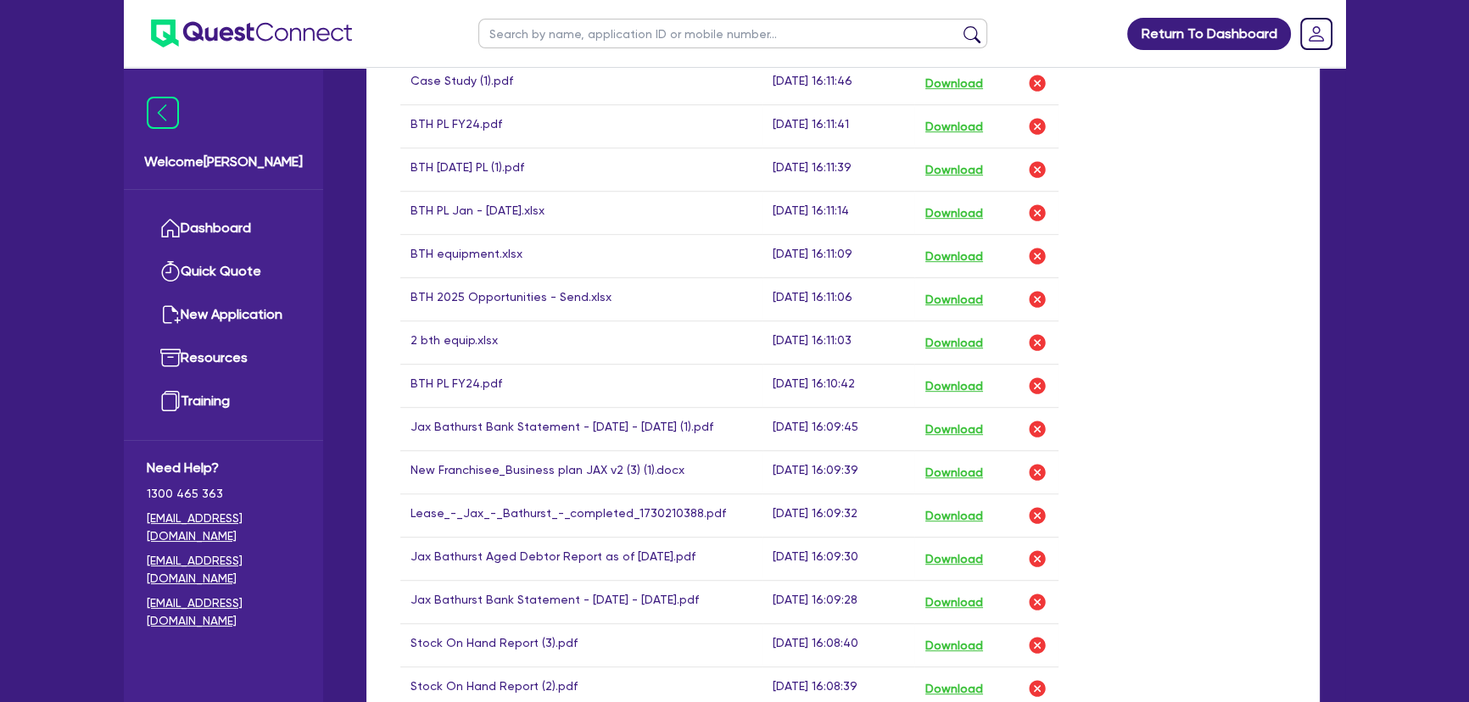
scroll to position [1156, 0]
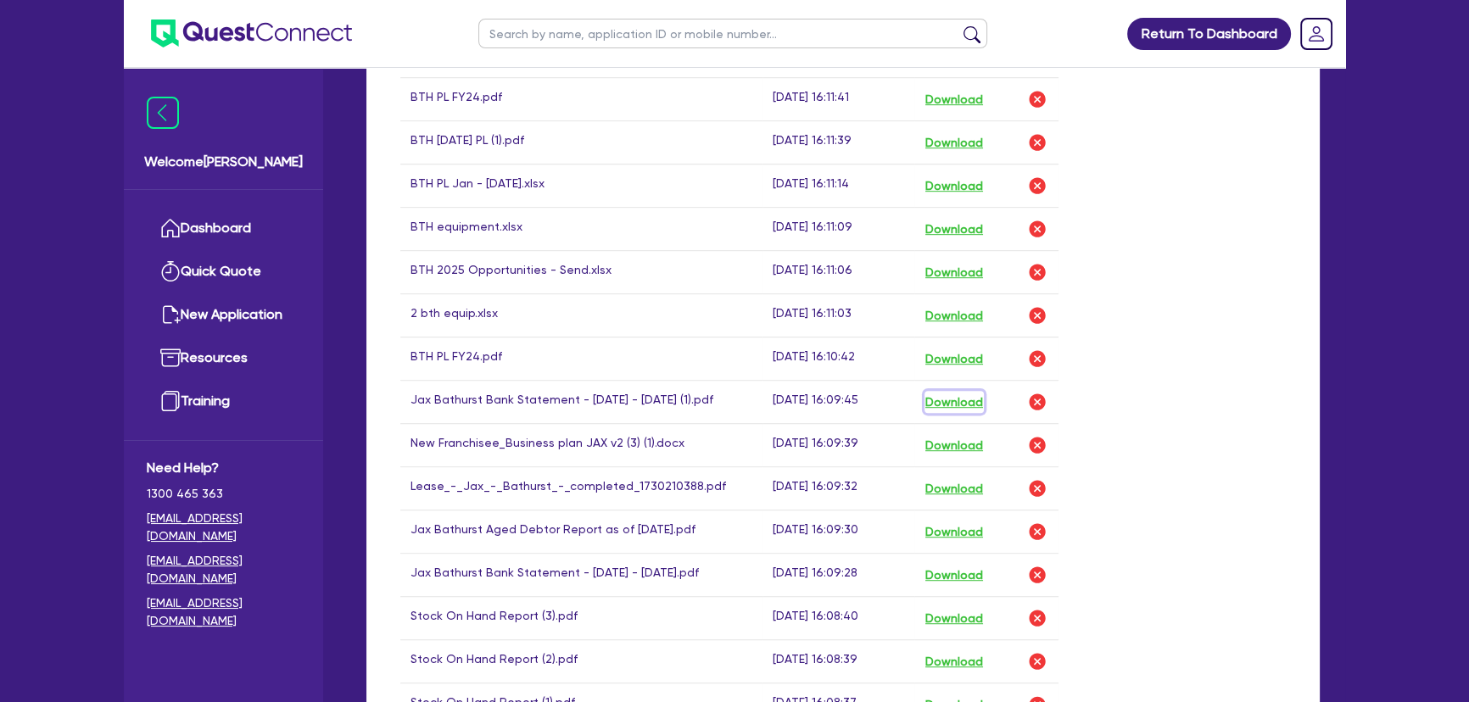
click at [943, 391] on button "Download" at bounding box center [953, 402] width 59 height 22
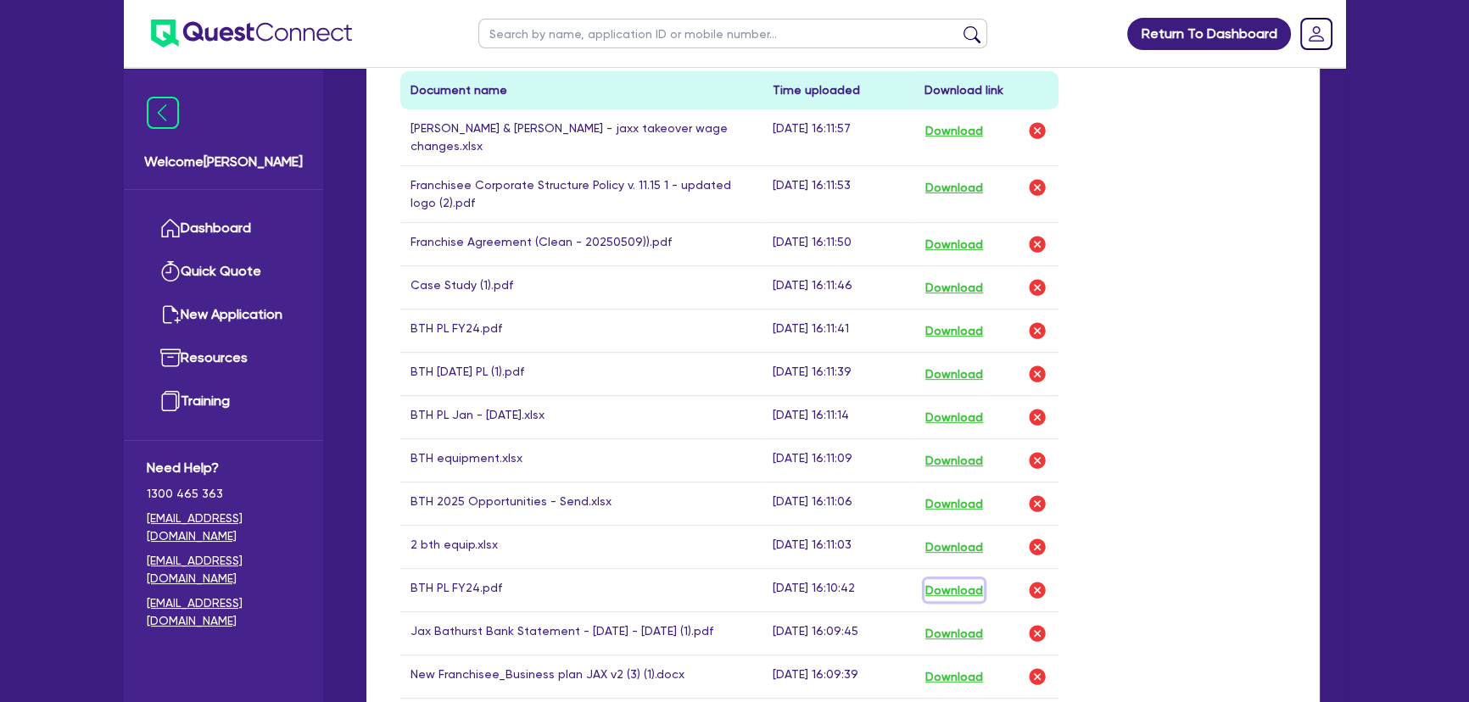
click at [939, 579] on button "Download" at bounding box center [953, 590] width 59 height 22
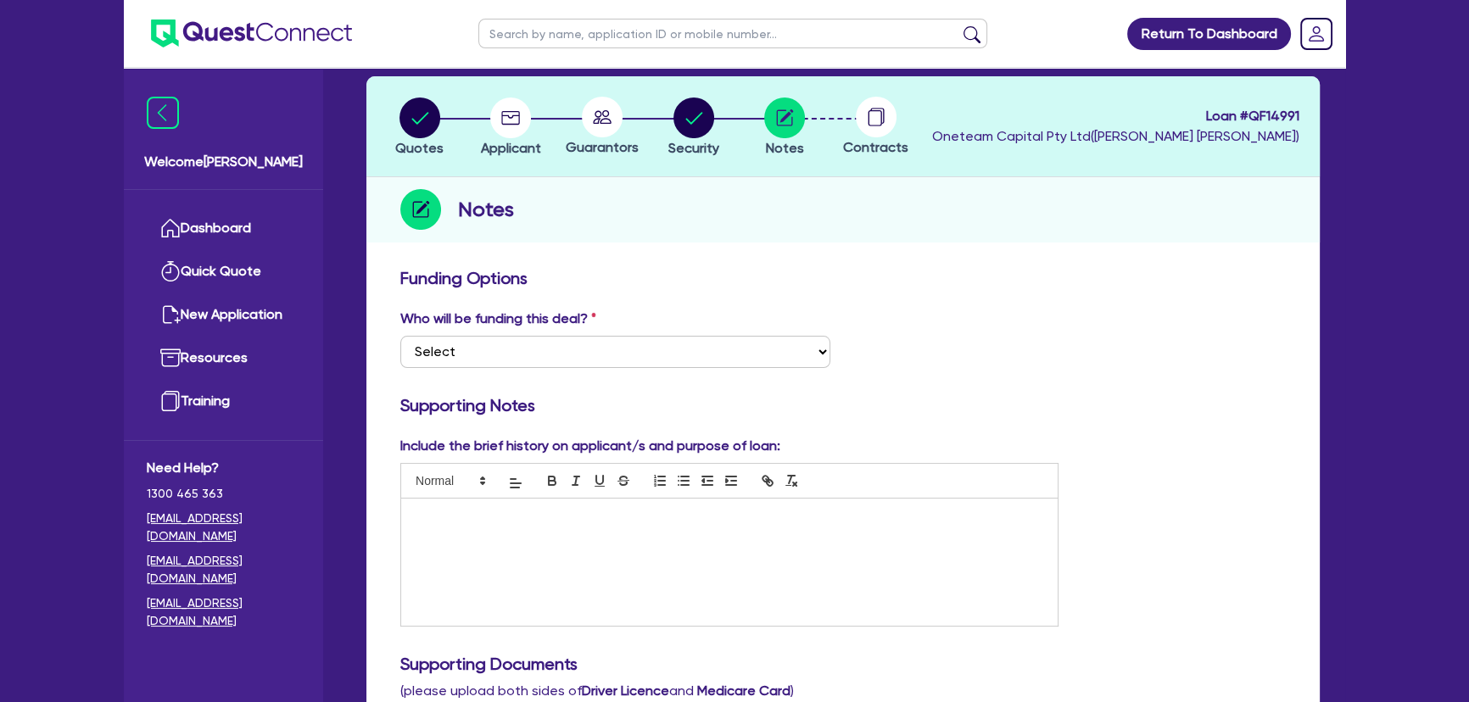
scroll to position [76, 0]
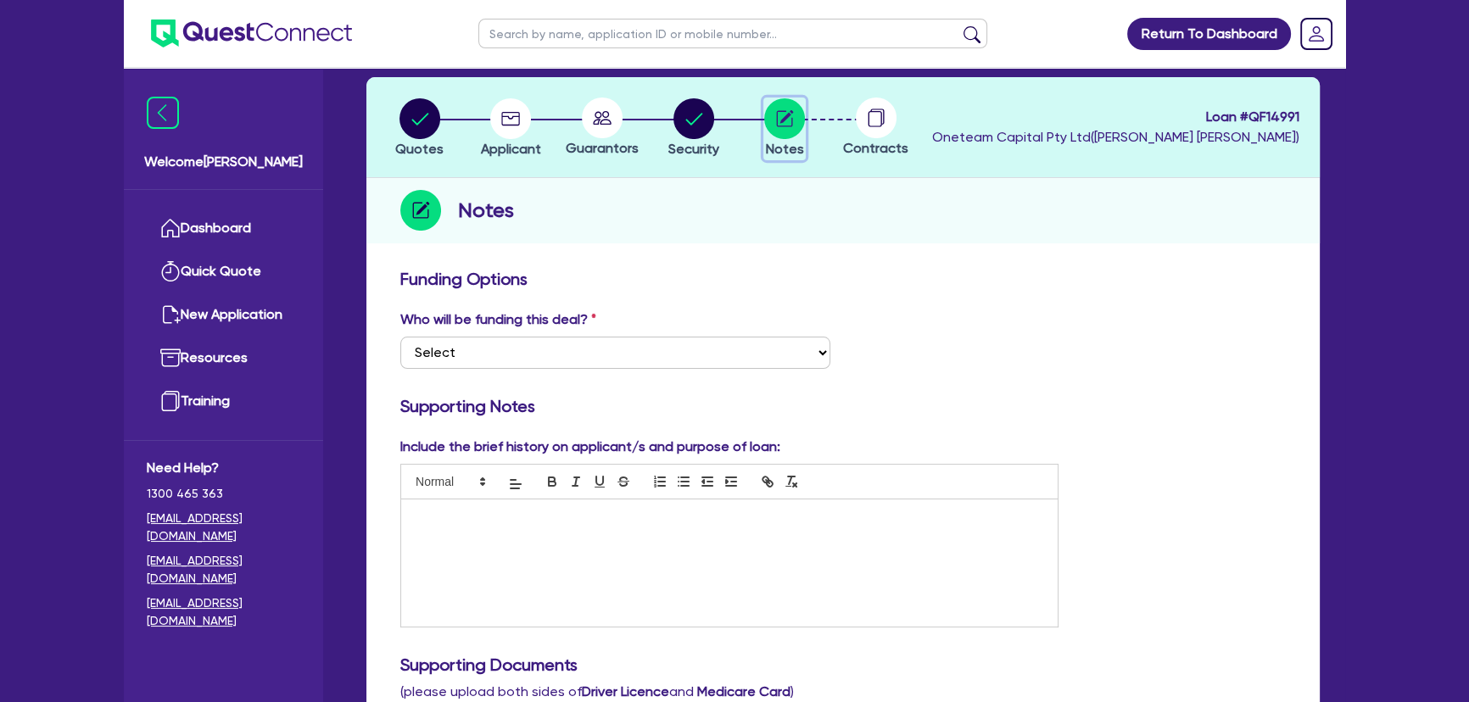
click at [775, 125] on circle "button" at bounding box center [784, 118] width 41 height 41
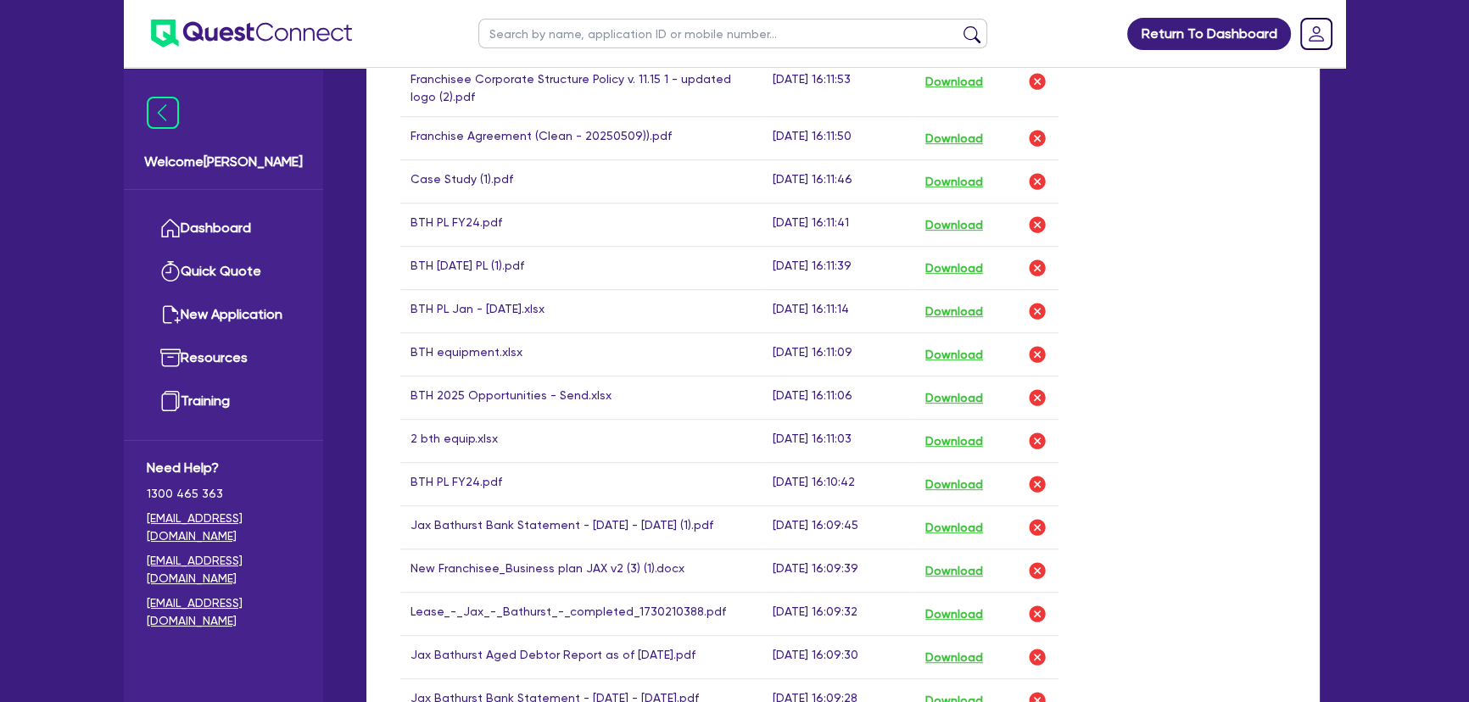
scroll to position [1001, 0]
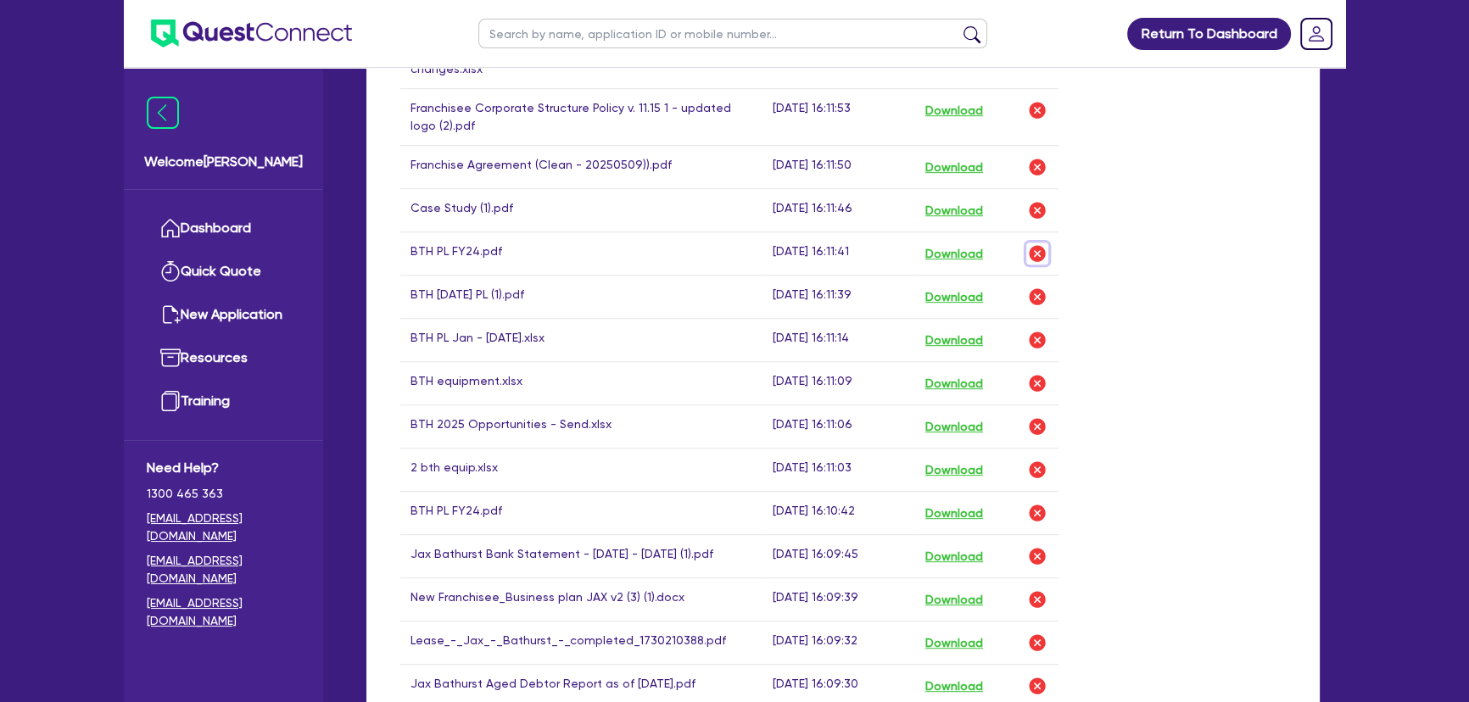
click at [1039, 243] on img "button" at bounding box center [1037, 253] width 20 height 20
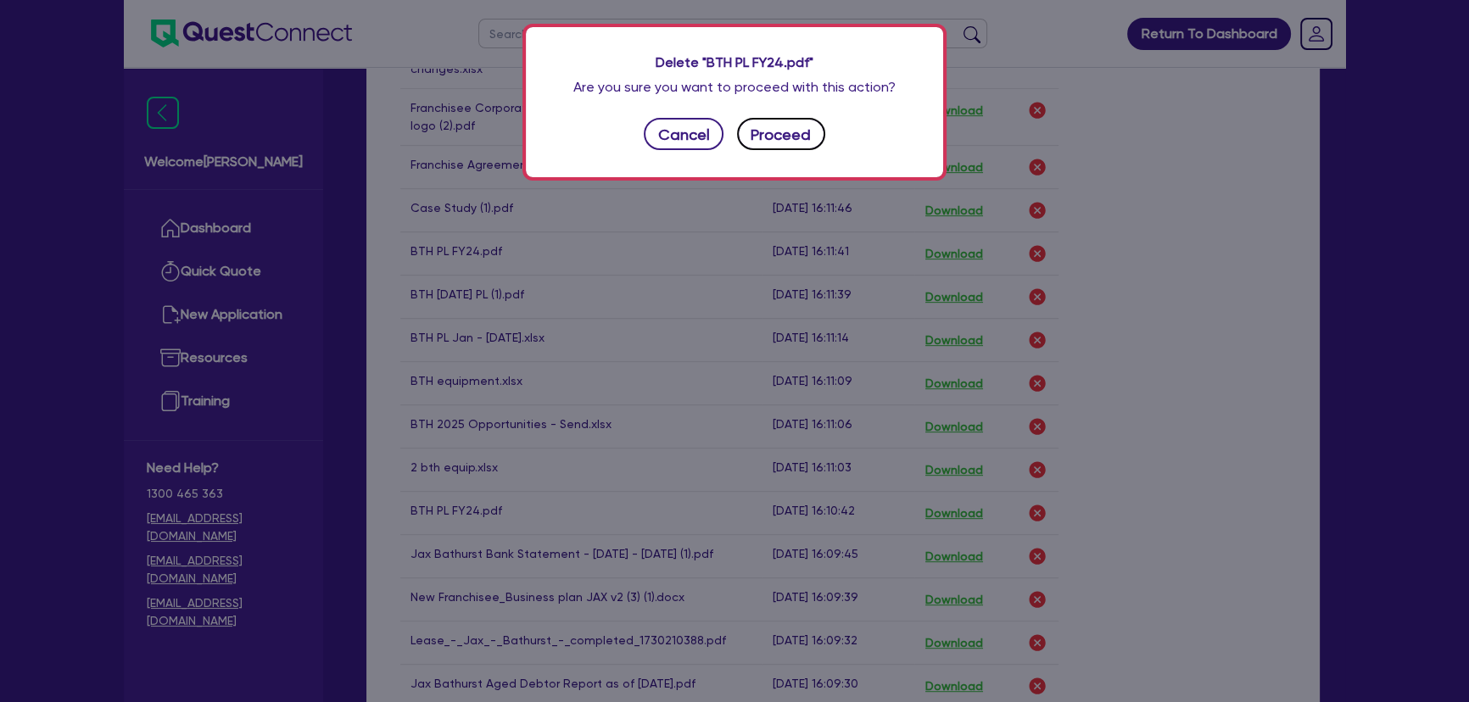
click at [806, 137] on button "Proceed" at bounding box center [781, 134] width 88 height 32
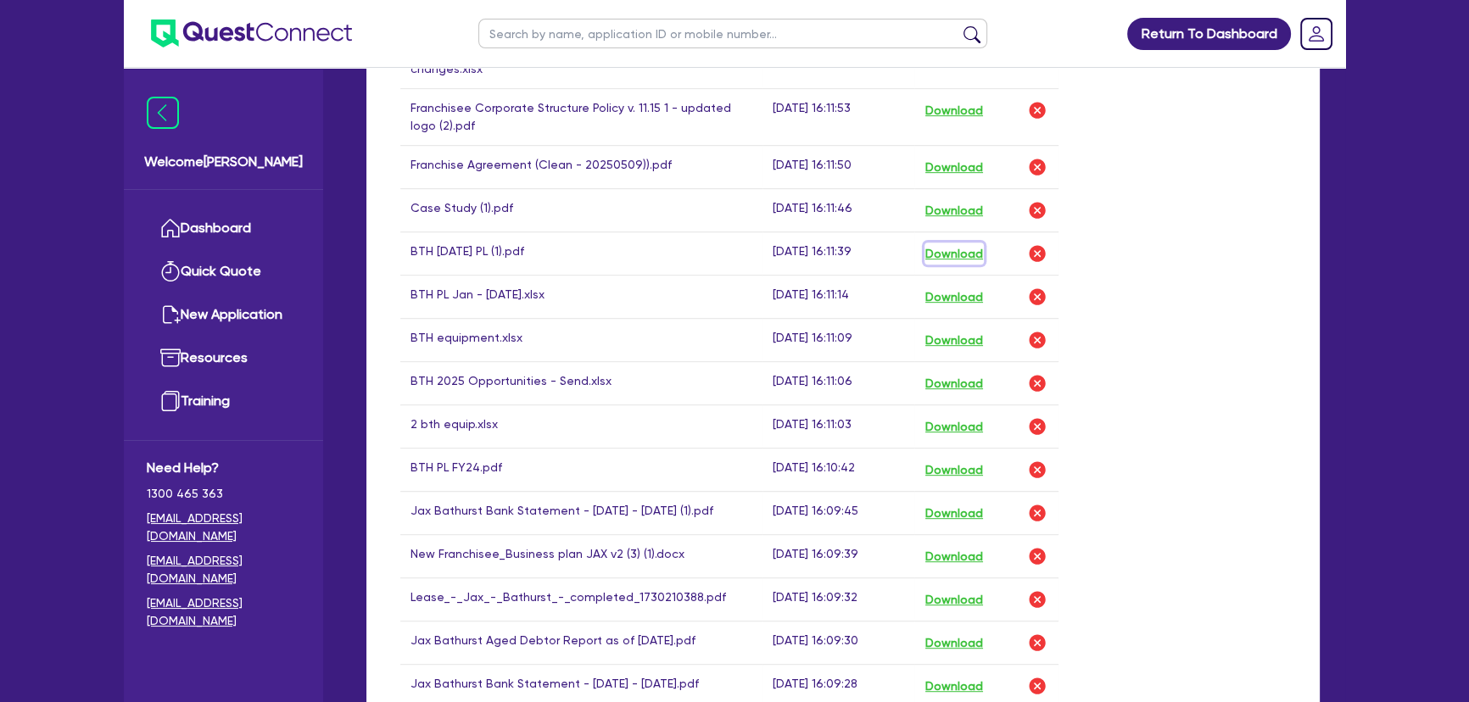
click at [976, 242] on button "Download" at bounding box center [953, 253] width 59 height 22
click at [1032, 243] on img "button" at bounding box center [1037, 253] width 20 height 20
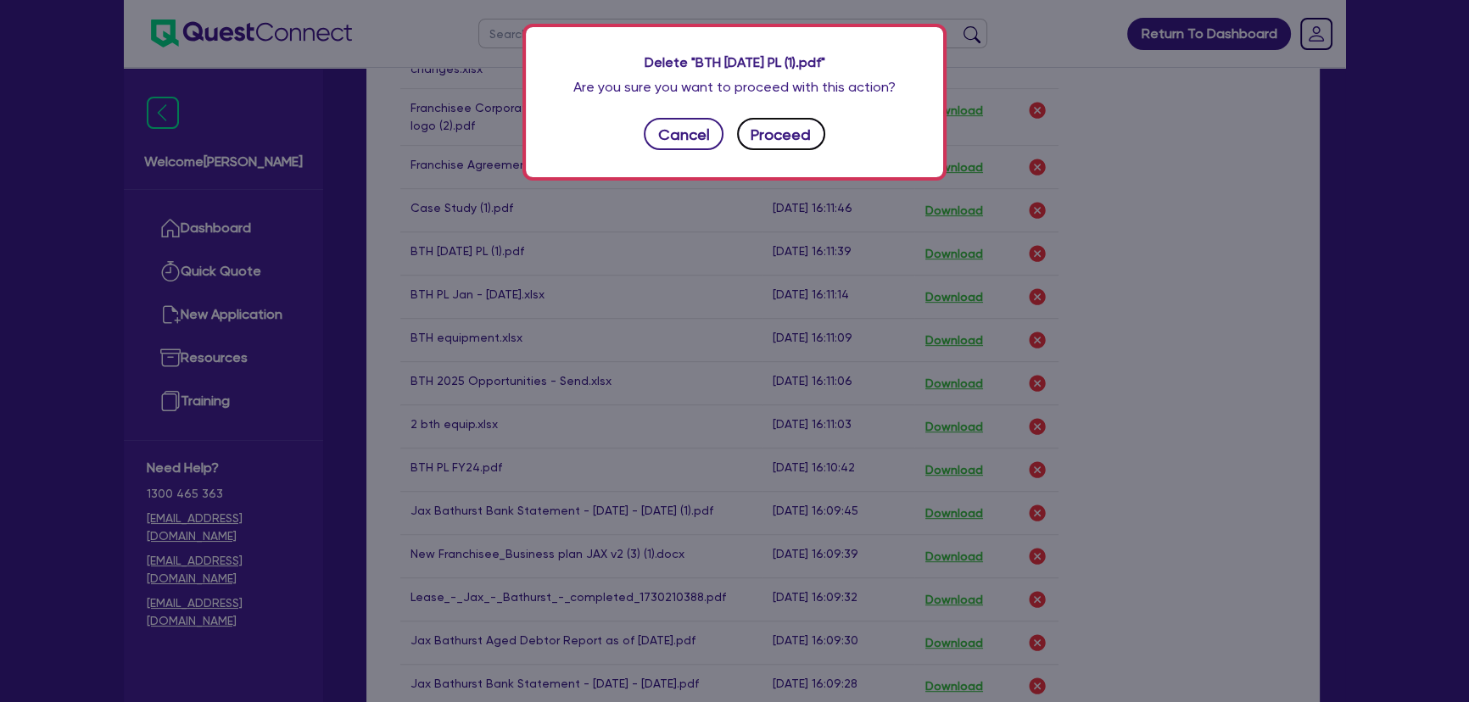
click at [780, 129] on button "Proceed" at bounding box center [781, 134] width 88 height 32
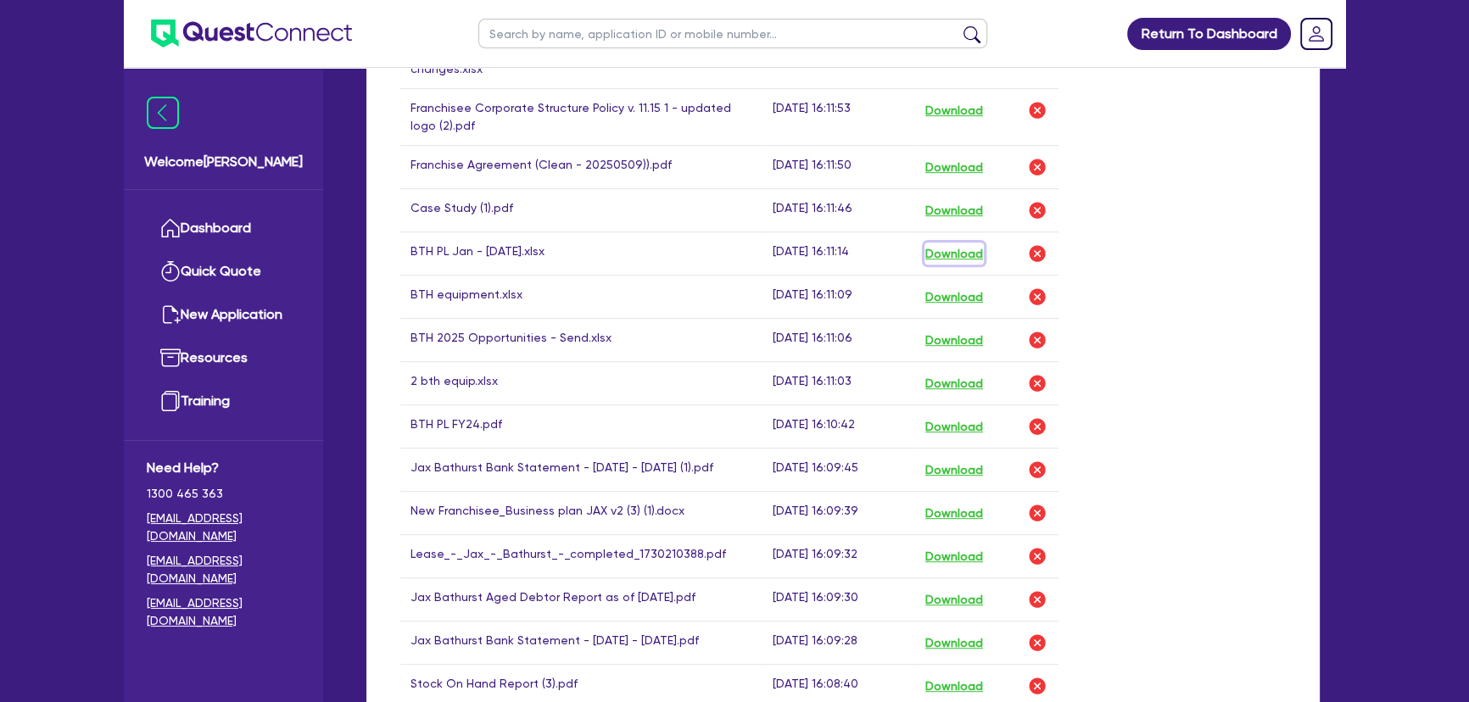
click at [949, 242] on button "Download" at bounding box center [953, 253] width 59 height 22
click at [1040, 243] on img "button" at bounding box center [1037, 253] width 20 height 20
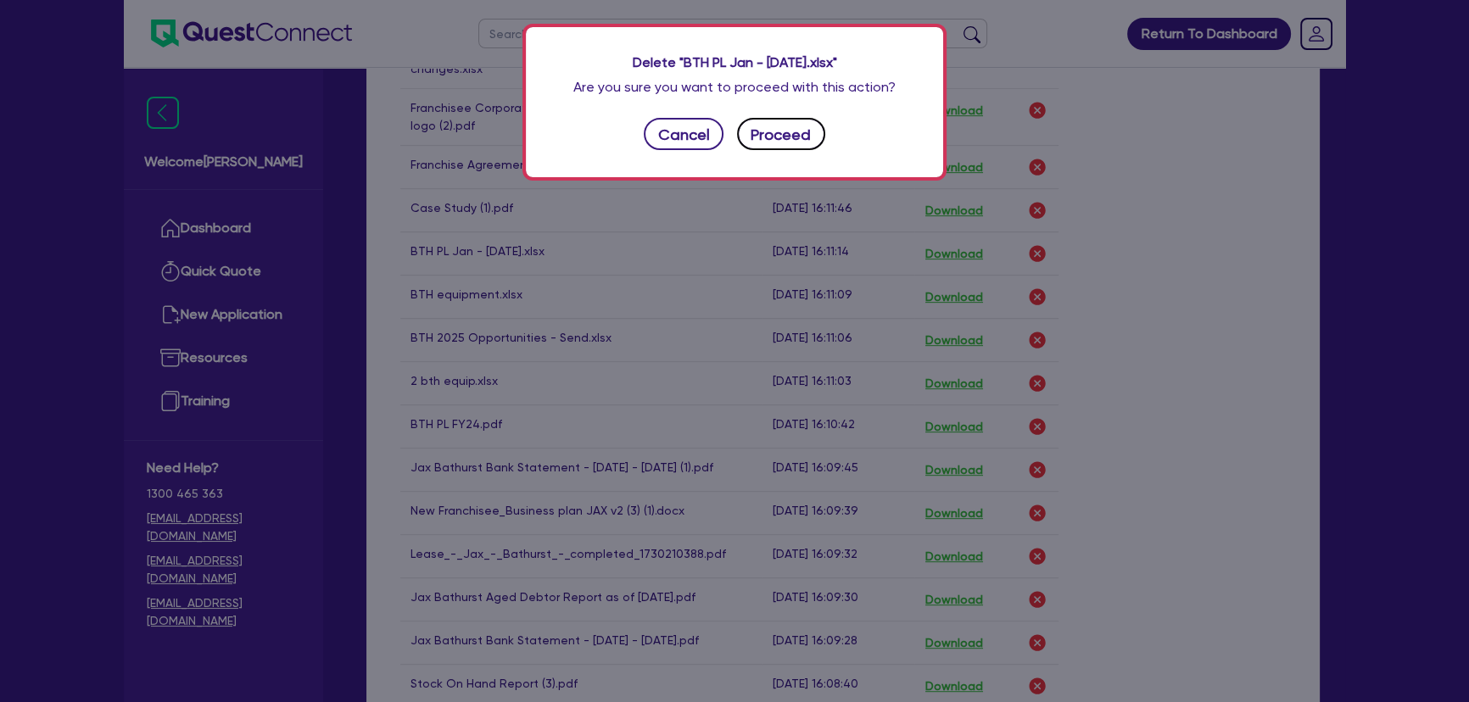
click at [799, 132] on button "Proceed" at bounding box center [781, 134] width 88 height 32
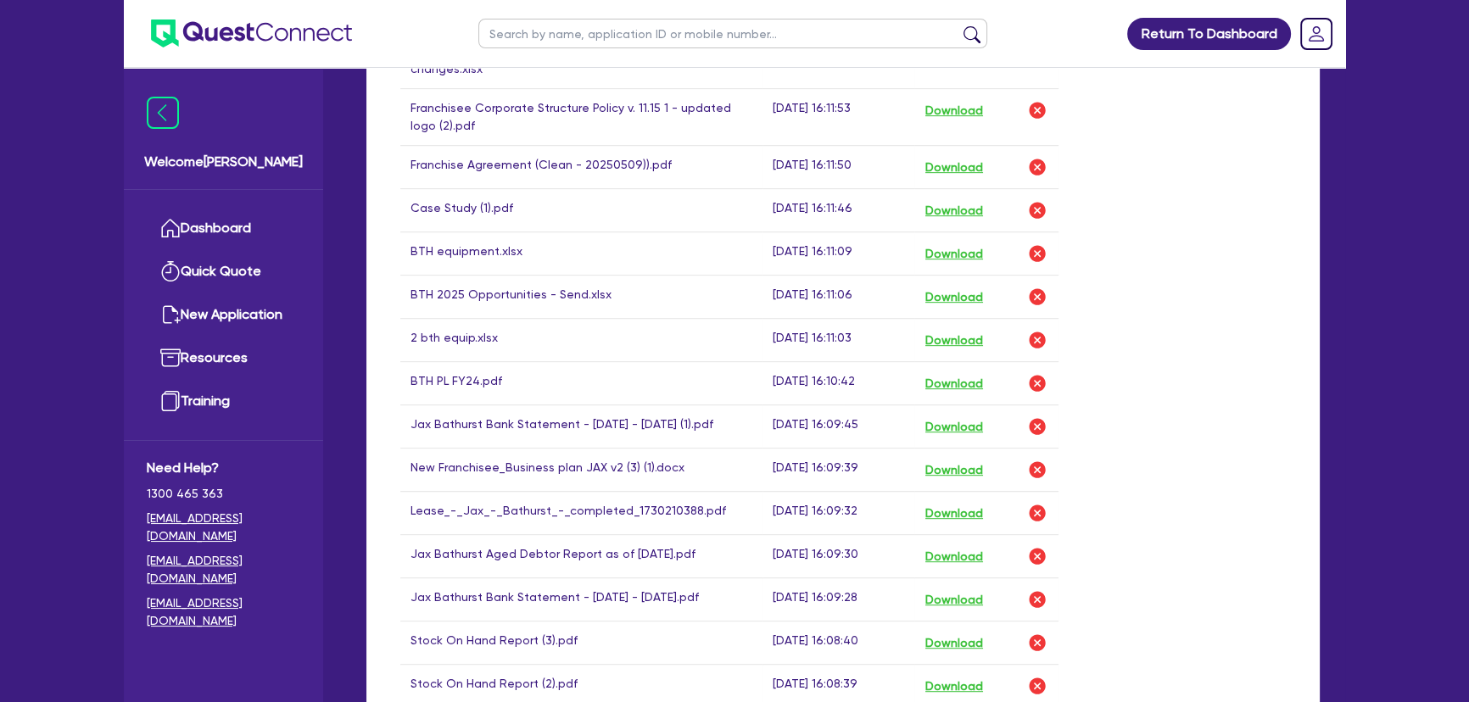
click at [625, 199] on td "Case Study (1).pdf" at bounding box center [581, 210] width 362 height 43
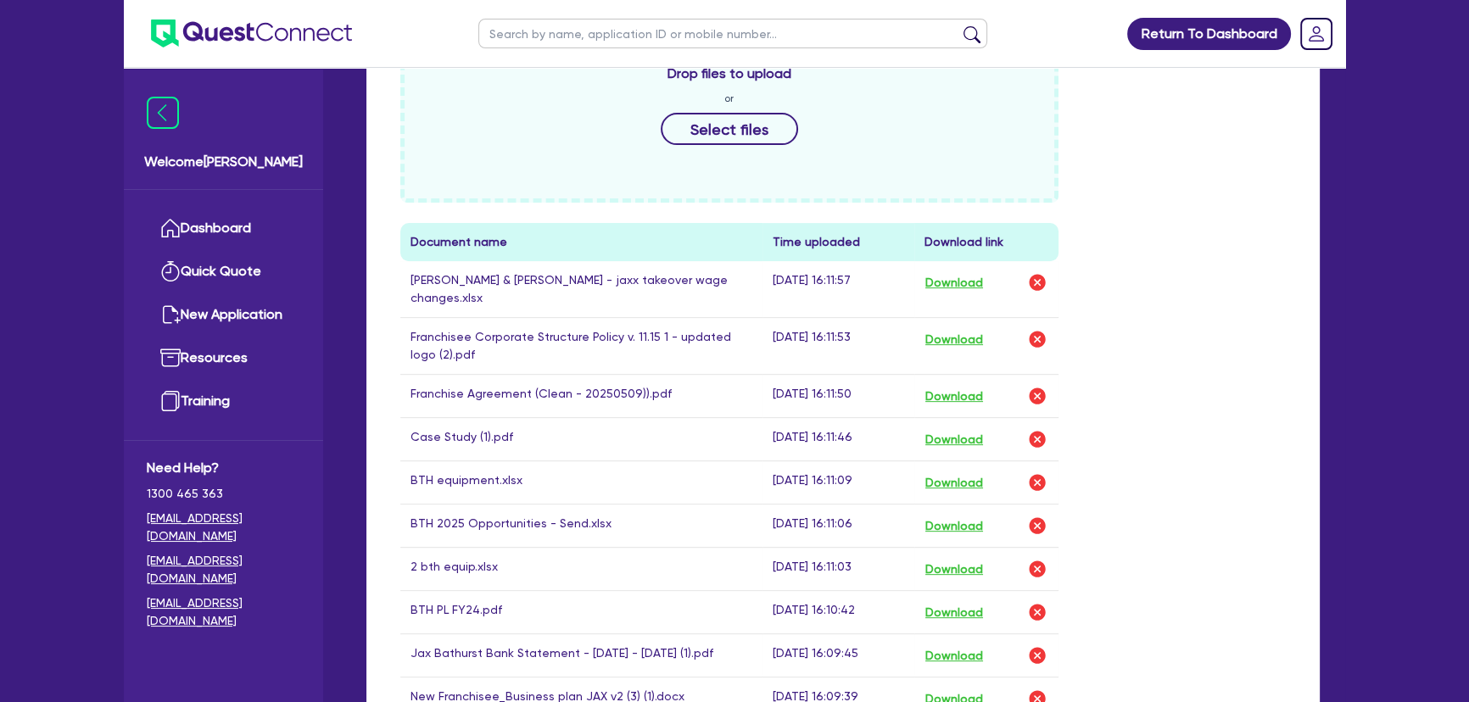
scroll to position [771, 0]
click at [500, 332] on td "Franchisee Corporate Structure Policy v. 11.15 1 - updated logo (2).pdf" at bounding box center [581, 348] width 362 height 57
click at [958, 388] on button "Download" at bounding box center [953, 398] width 59 height 22
click at [977, 281] on button "Download" at bounding box center [953, 284] width 59 height 22
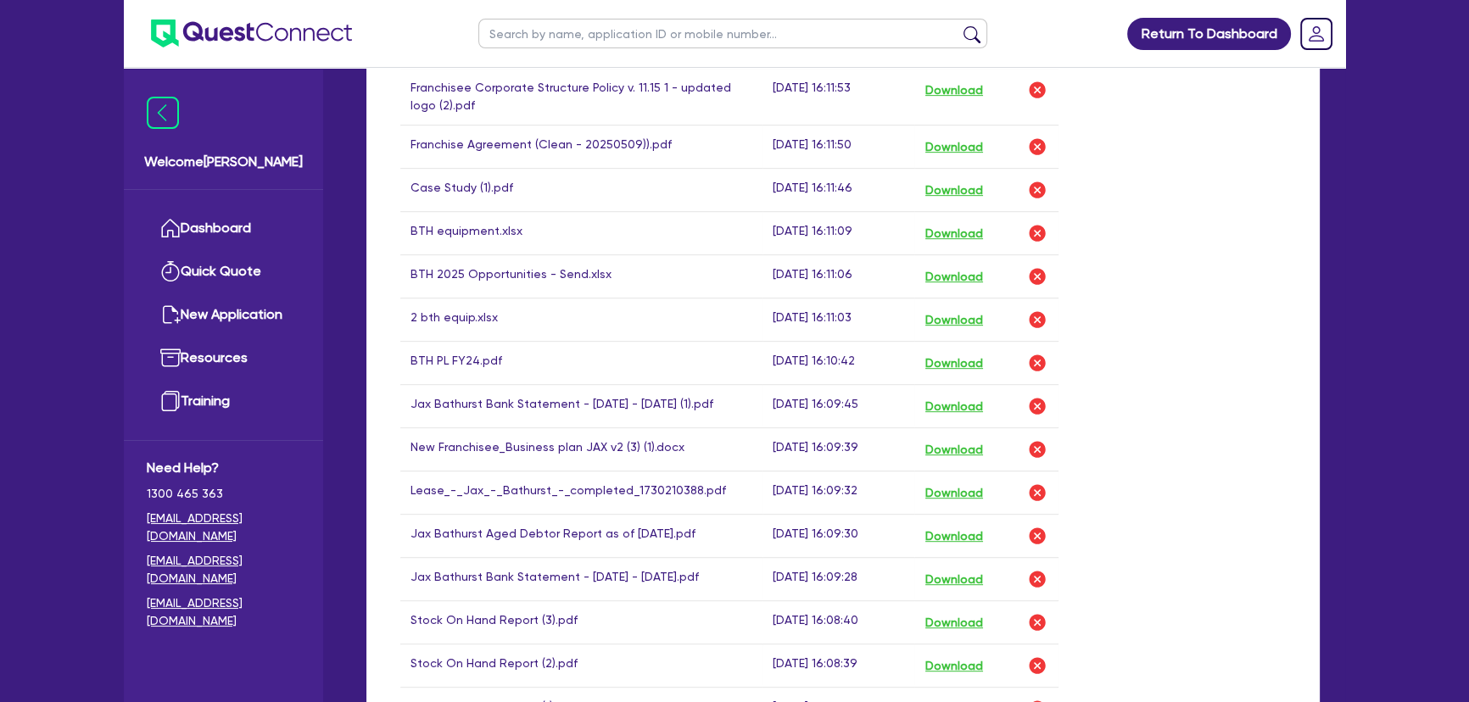
scroll to position [1079, 0]
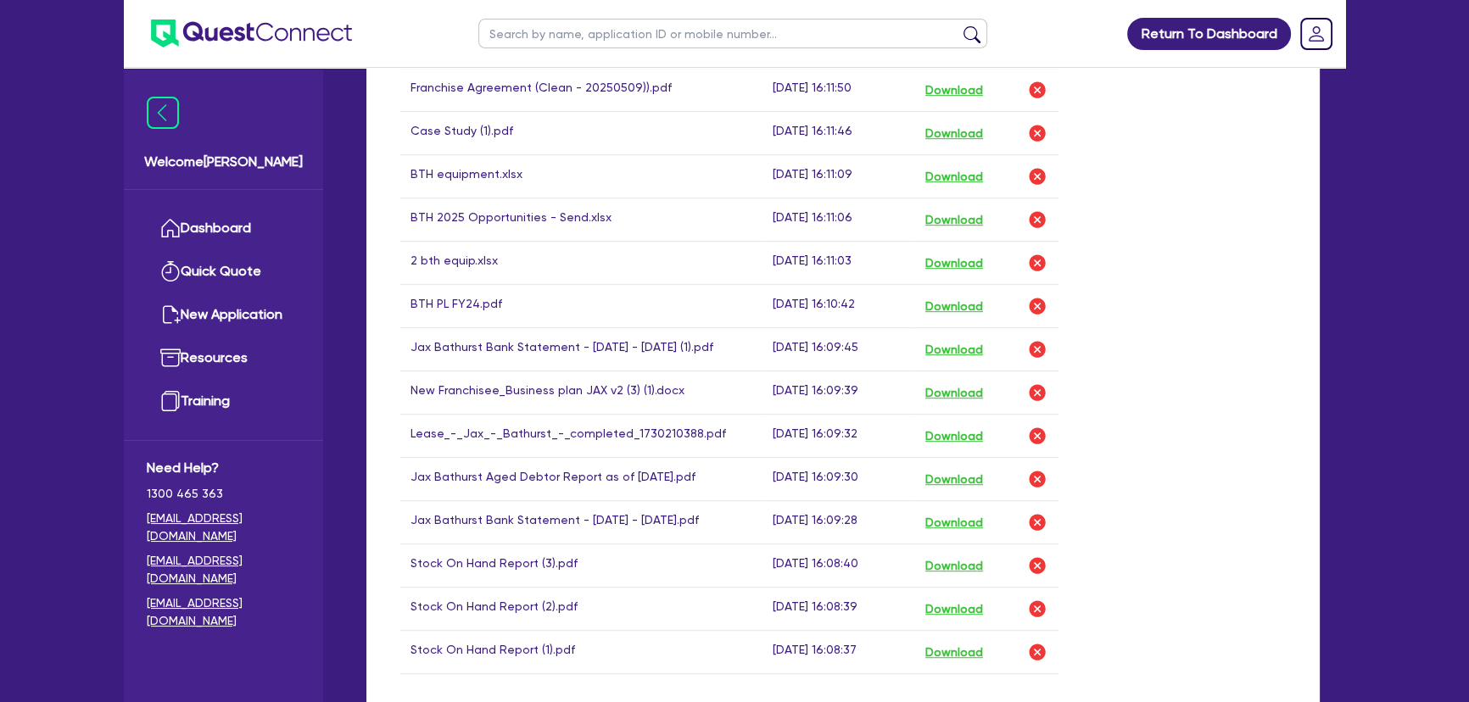
click at [485, 285] on td "BTH PL FY24.pdf" at bounding box center [581, 306] width 362 height 43
click at [948, 295] on button "Download" at bounding box center [953, 306] width 59 height 22
click at [1035, 296] on img "button" at bounding box center [1037, 306] width 20 height 20
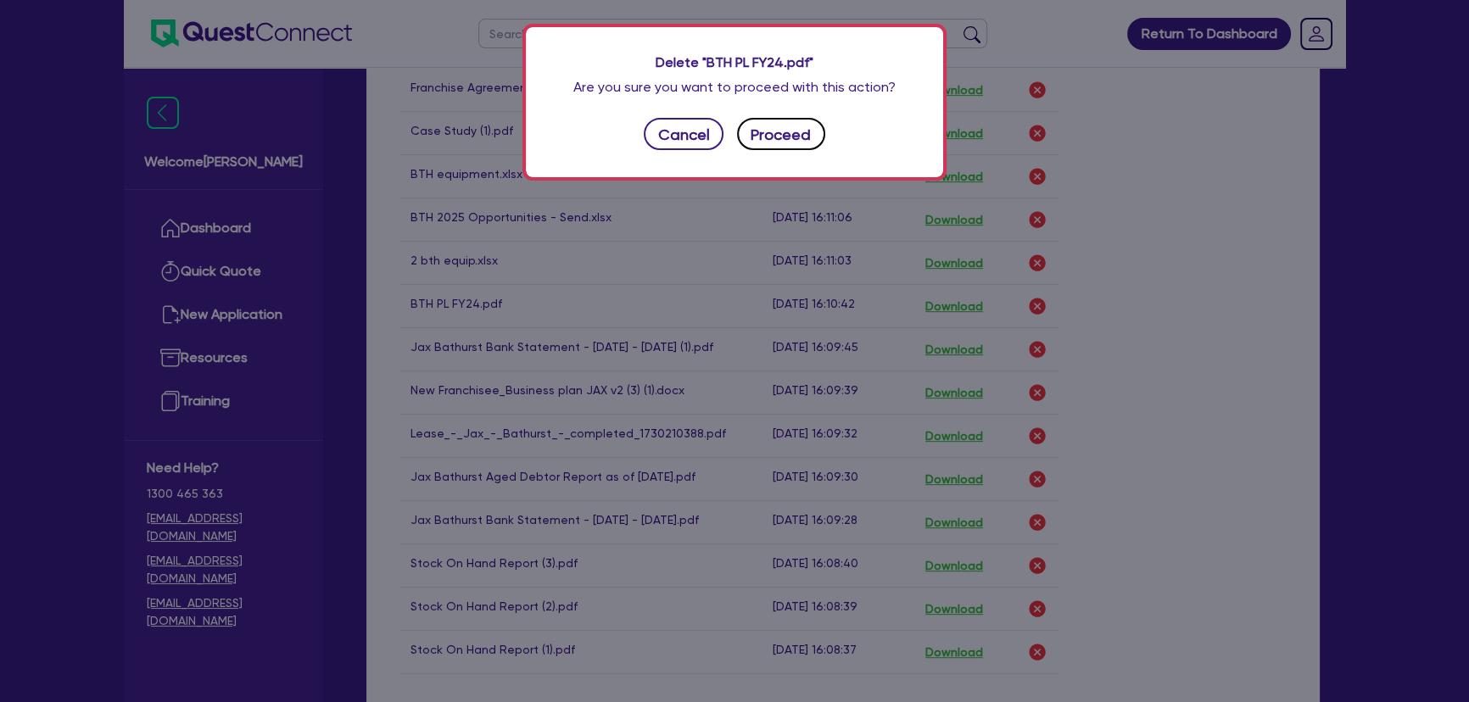
click at [793, 143] on button "Proceed" at bounding box center [781, 134] width 88 height 32
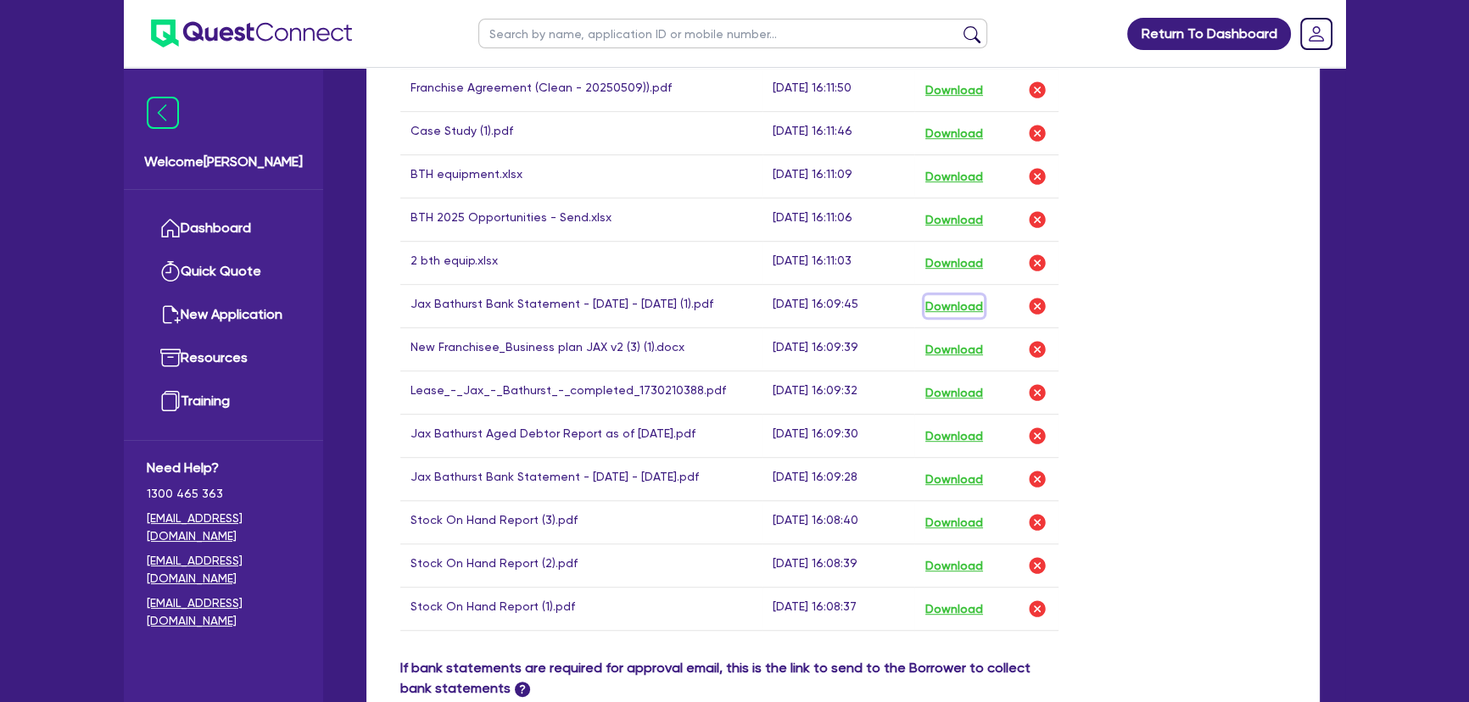
click at [945, 295] on button "Download" at bounding box center [953, 306] width 59 height 22
click at [588, 337] on td "New Franchisee_Business plan JAX v2 (3) (1).docx" at bounding box center [581, 349] width 362 height 43
click at [972, 338] on button "Download" at bounding box center [953, 349] width 59 height 22
click at [1197, 417] on div "Drop files to upload or Select files Document name Time uploaded Download link …" at bounding box center [842, 185] width 911 height 945
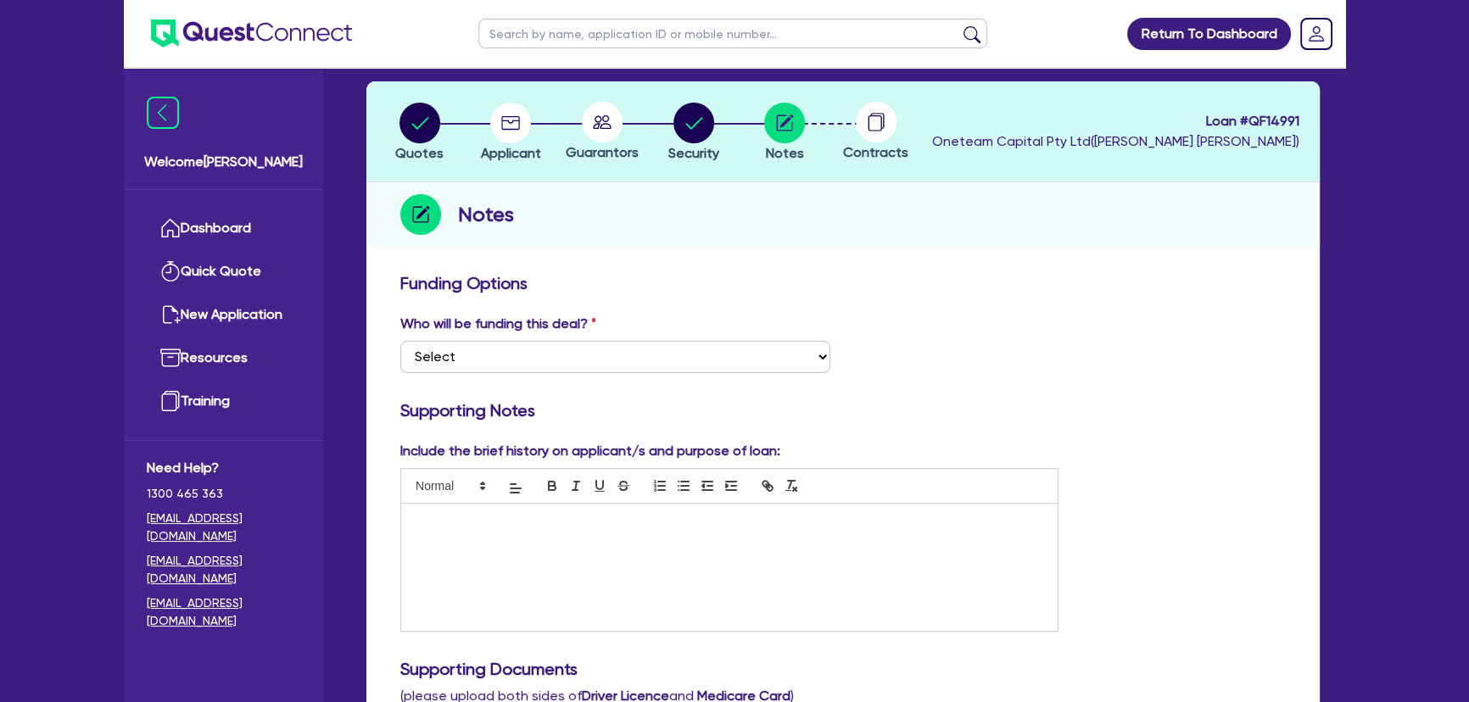
scroll to position [0, 0]
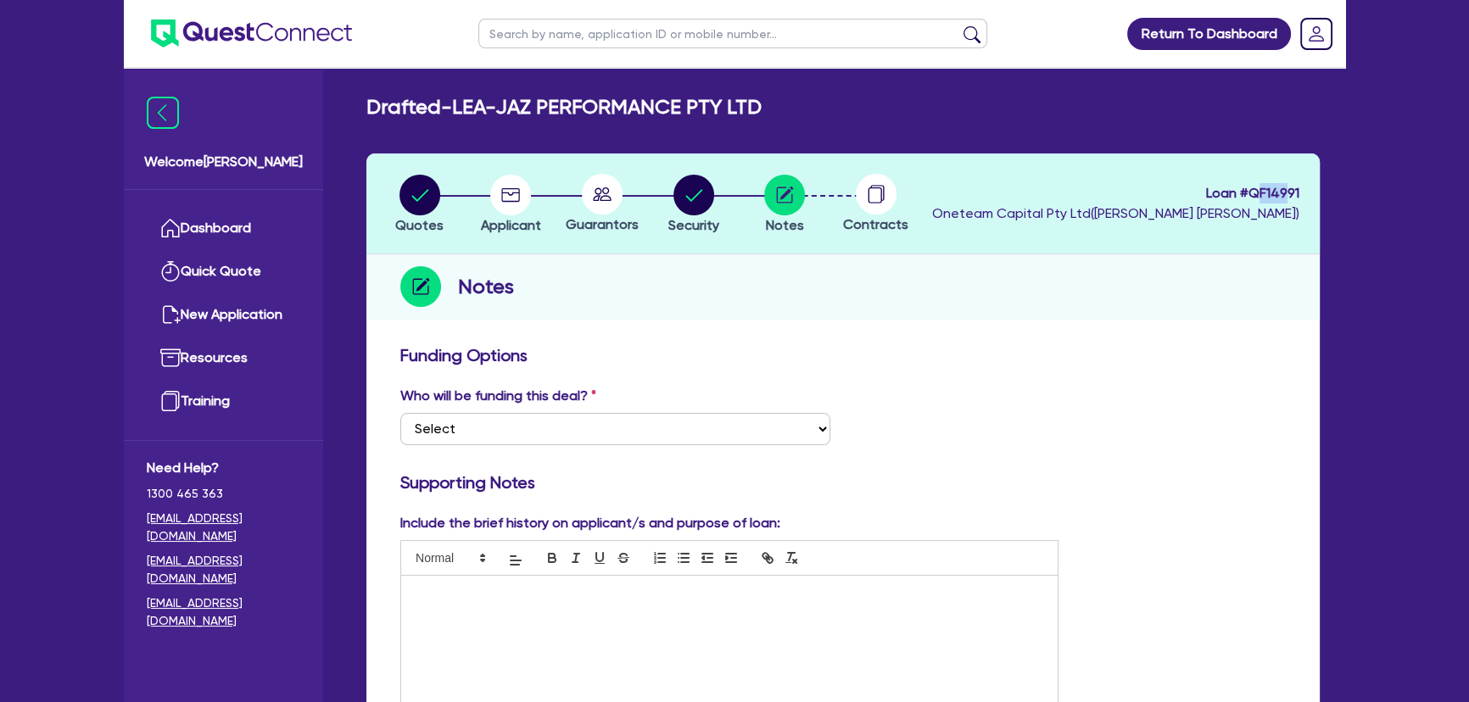
drag, startPoint x: 1255, startPoint y: 191, endPoint x: 1285, endPoint y: 191, distance: 30.5
click at [1285, 191] on span "Loan # QF14991" at bounding box center [1115, 193] width 367 height 20
drag, startPoint x: 1250, startPoint y: 196, endPoint x: 1323, endPoint y: 196, distance: 72.9
copy span "QF14991"
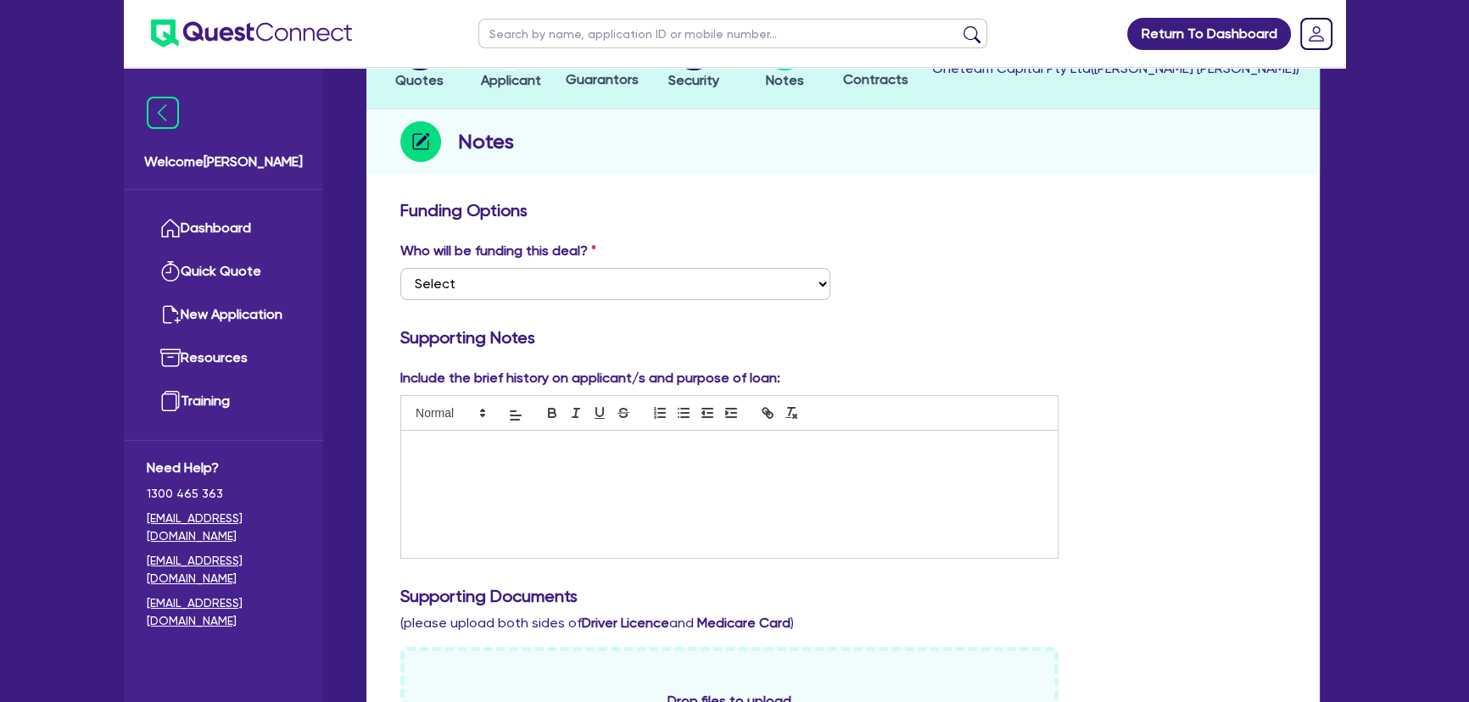
scroll to position [231, 0]
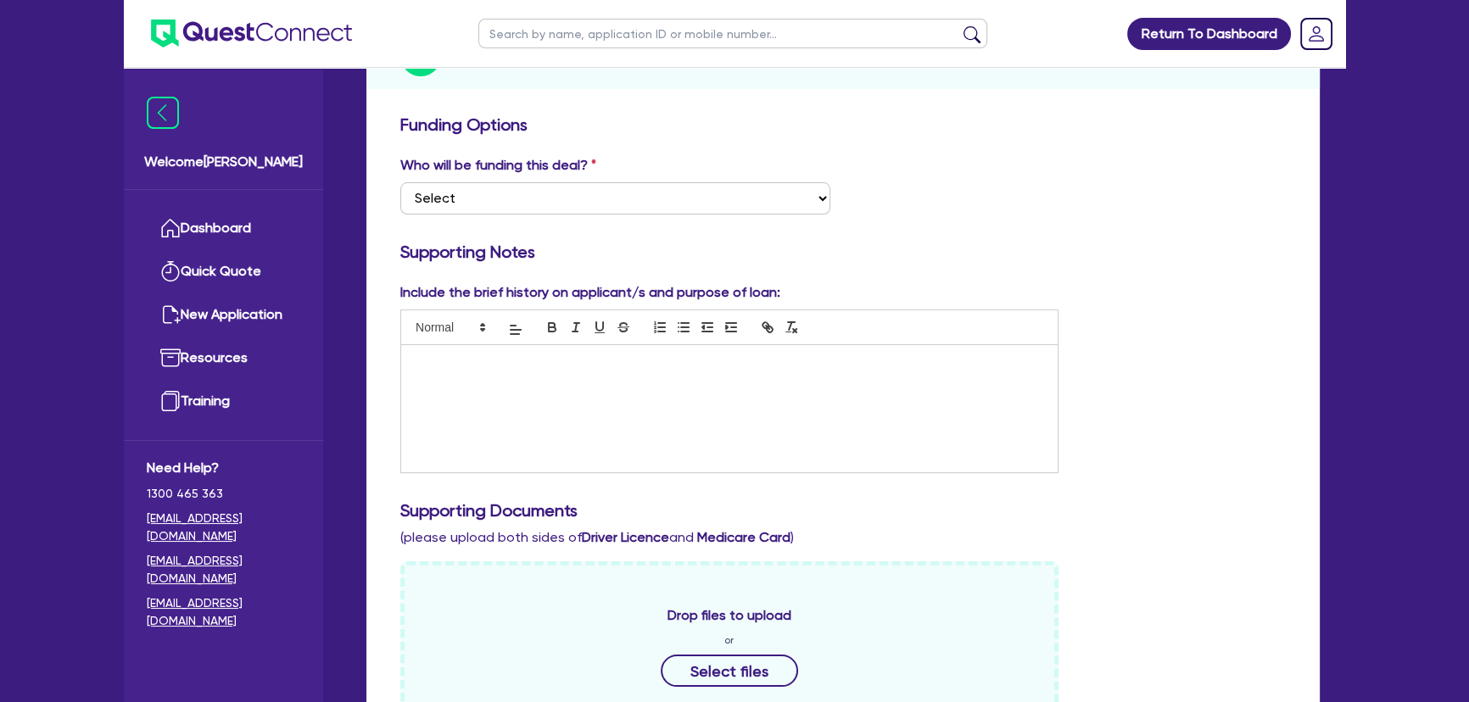
click at [514, 418] on div at bounding box center [729, 408] width 656 height 127
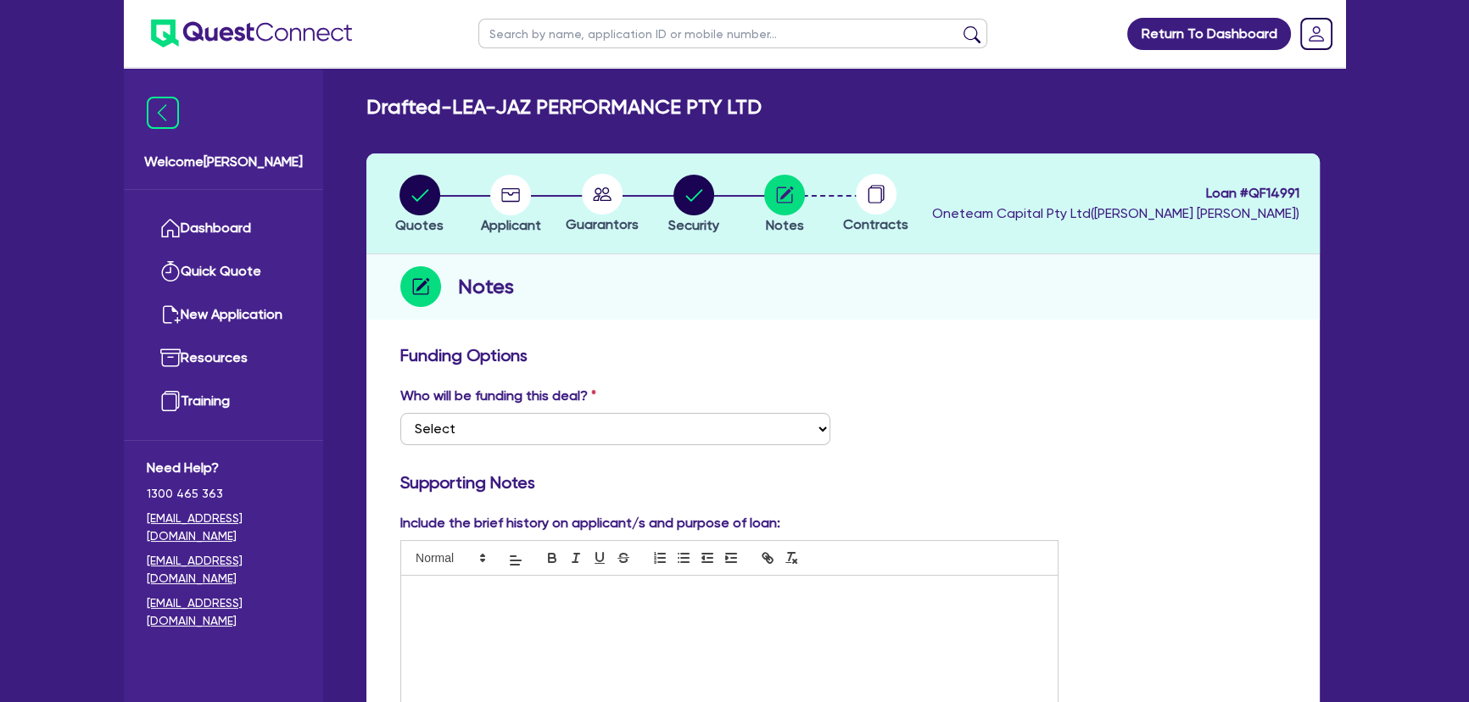
click at [203, 41] on img at bounding box center [251, 34] width 201 height 28
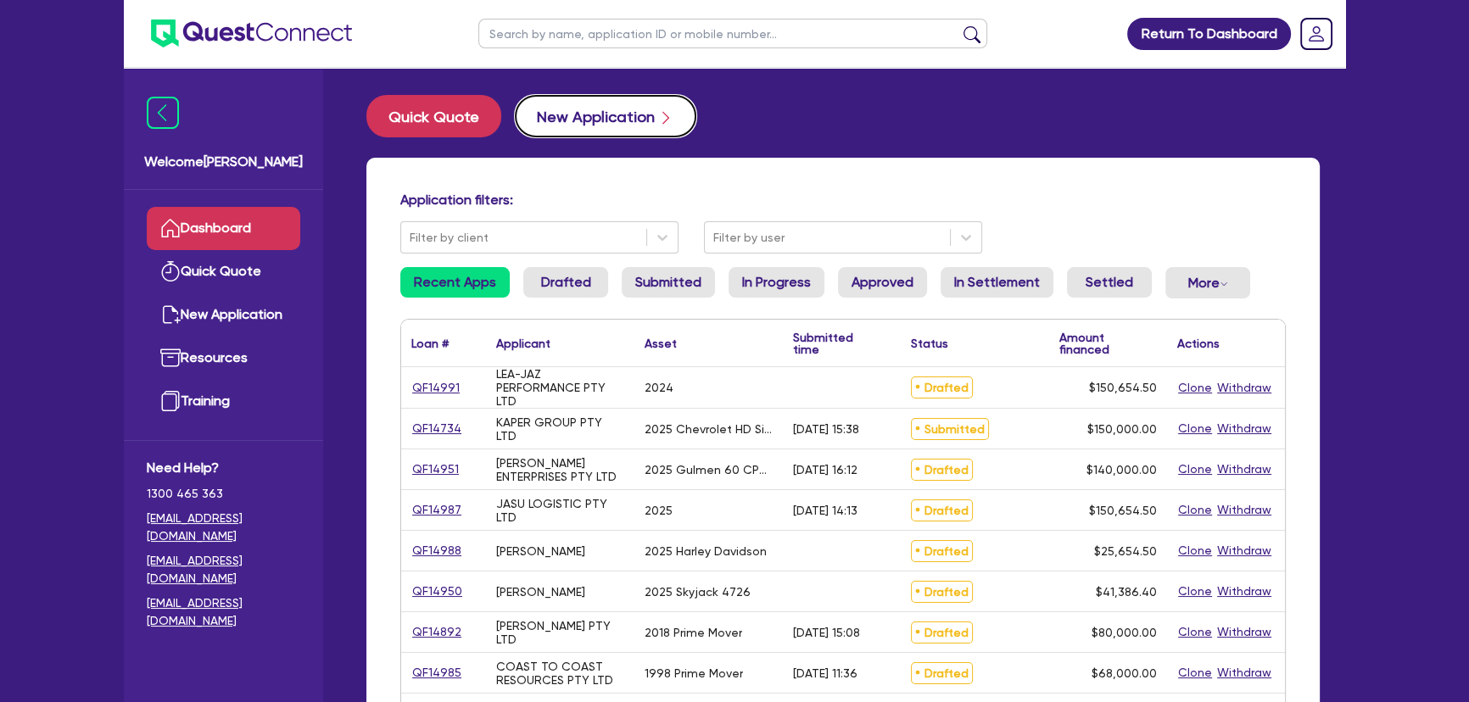
click at [619, 119] on button "New Application" at bounding box center [605, 116] width 181 height 42
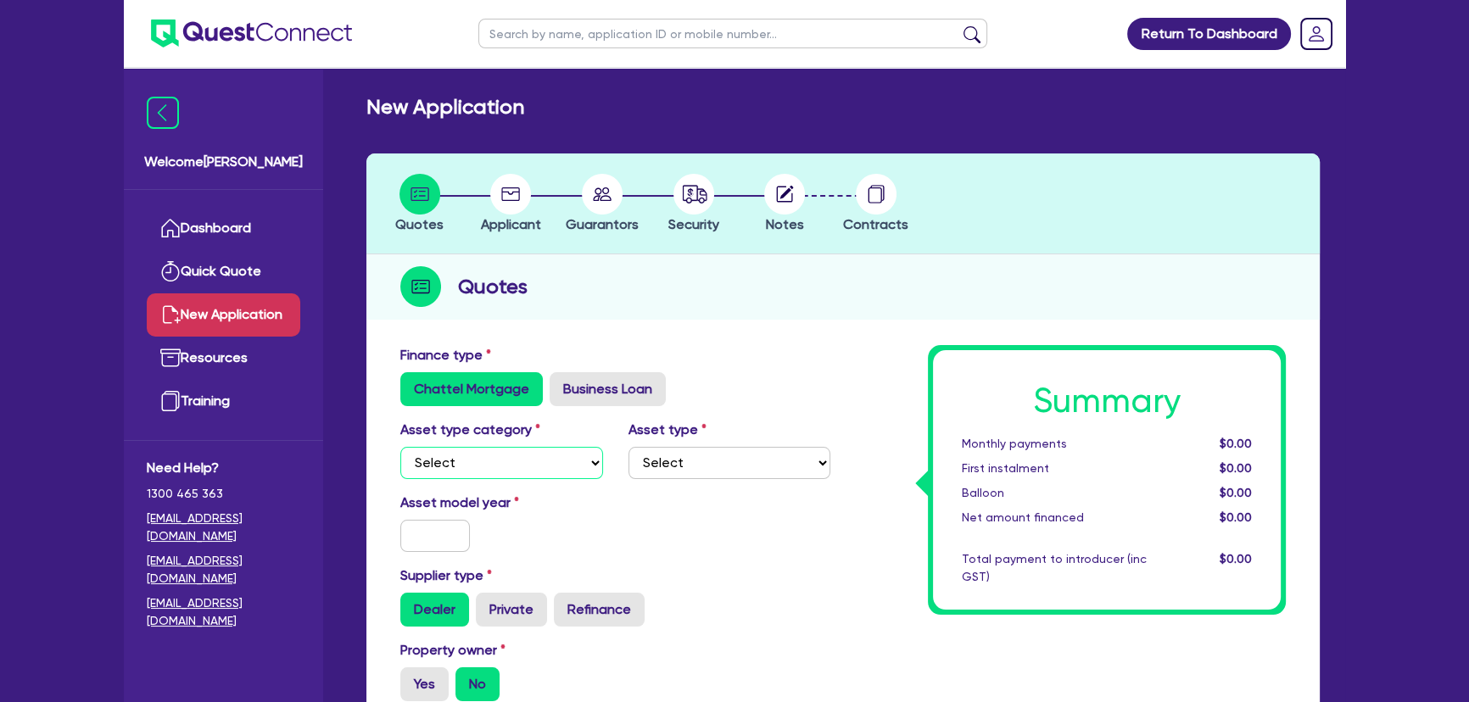
click at [538, 462] on select "Select Cars and light trucks Primary assets Secondary assets Tertiary assets" at bounding box center [501, 463] width 203 height 32
select select "SECONDARY_ASSETS"
click at [400, 447] on select "Select Cars and light trucks Primary assets Secondary assets Tertiary assets" at bounding box center [501, 463] width 203 height 32
click at [661, 482] on div "Asset type category Select Cars and light trucks Primary assets Secondary asset…" at bounding box center [614, 456] width 455 height 73
click at [672, 457] on select "Select Generators and compressors Engineering and toolmaking Woodworking and me…" at bounding box center [729, 463] width 203 height 32
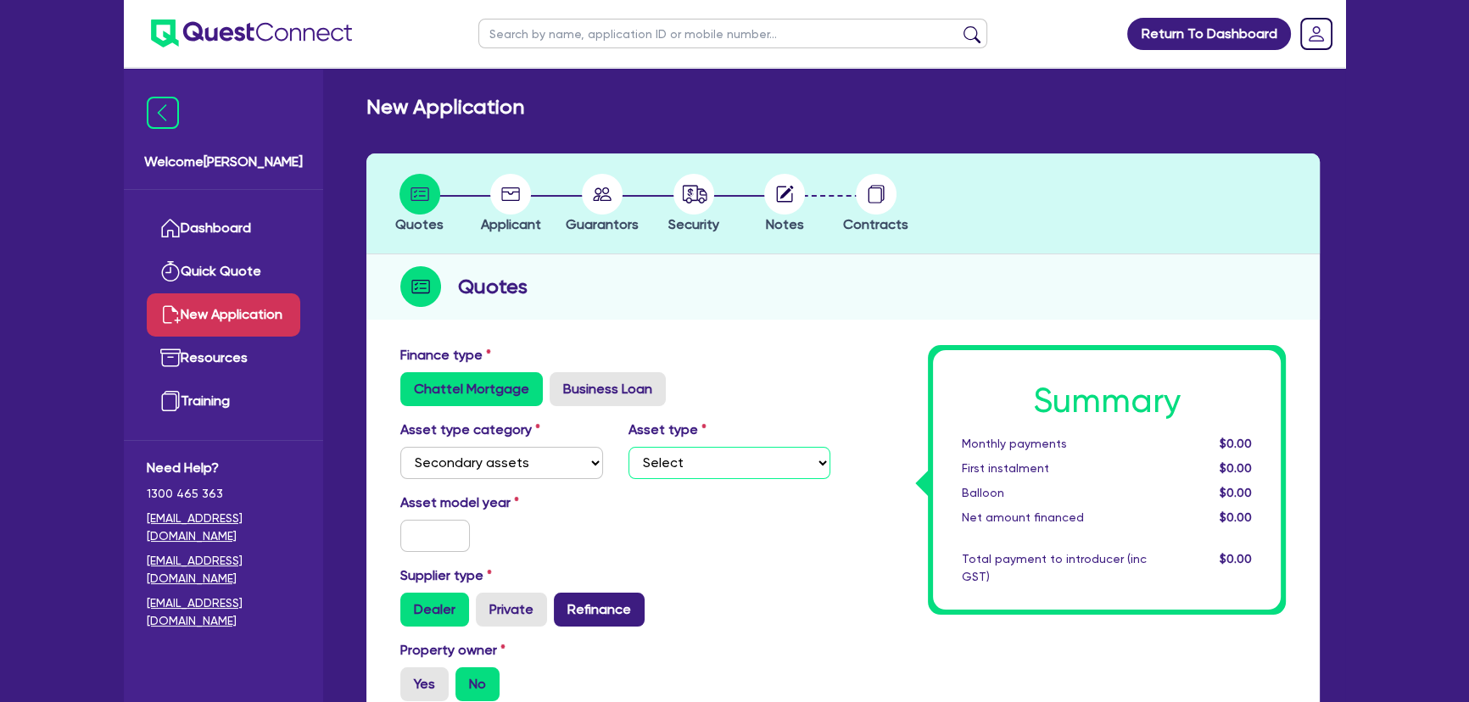
select select "OTHER"
click at [628, 447] on select "Select Generators and compressors Engineering and toolmaking Woodworking and me…" at bounding box center [729, 463] width 203 height 32
click at [448, 549] on input "text" at bounding box center [435, 536] width 70 height 32
type input "1"
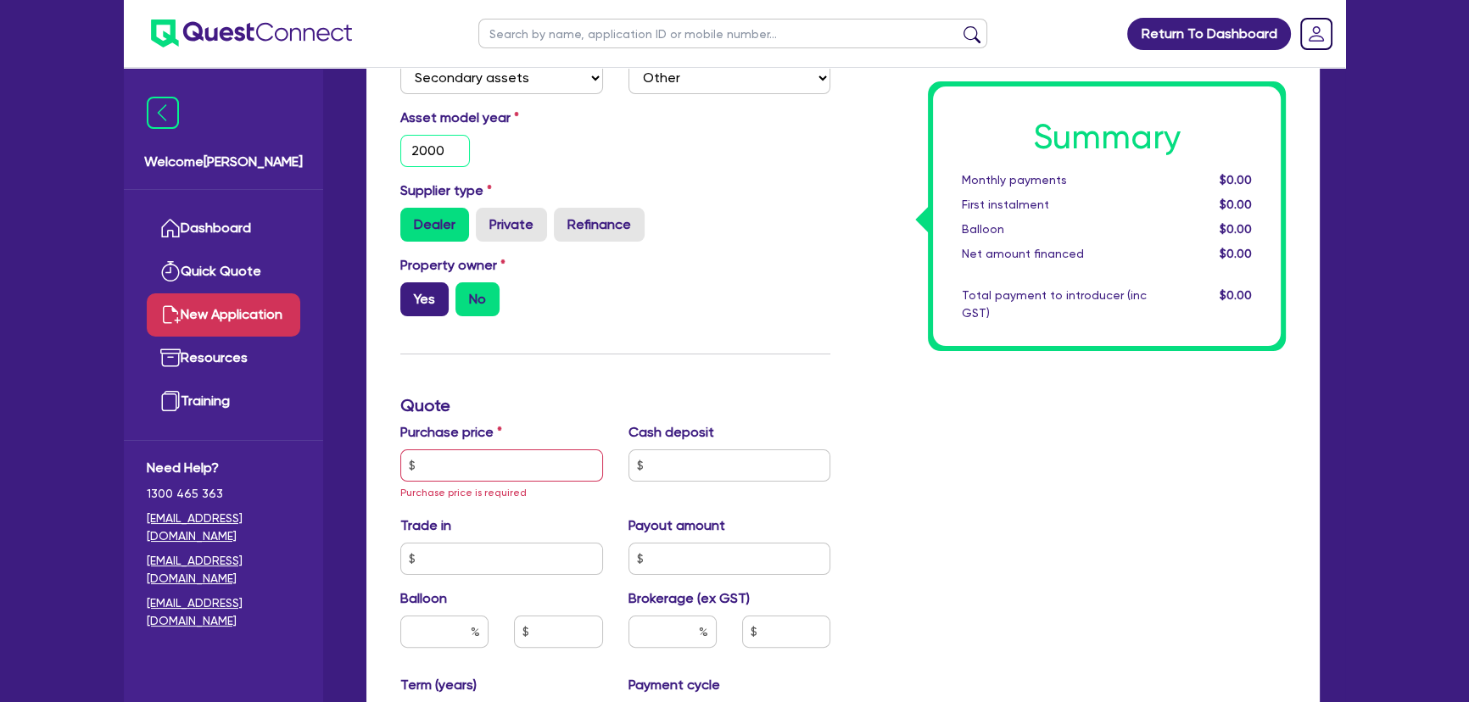
type input "2000"
click at [415, 293] on label "Yes" at bounding box center [424, 299] width 48 height 34
click at [411, 293] on input "Yes" at bounding box center [405, 287] width 11 height 11
radio input "true"
click at [467, 324] on div "Property owner Yes No" at bounding box center [614, 292] width 455 height 75
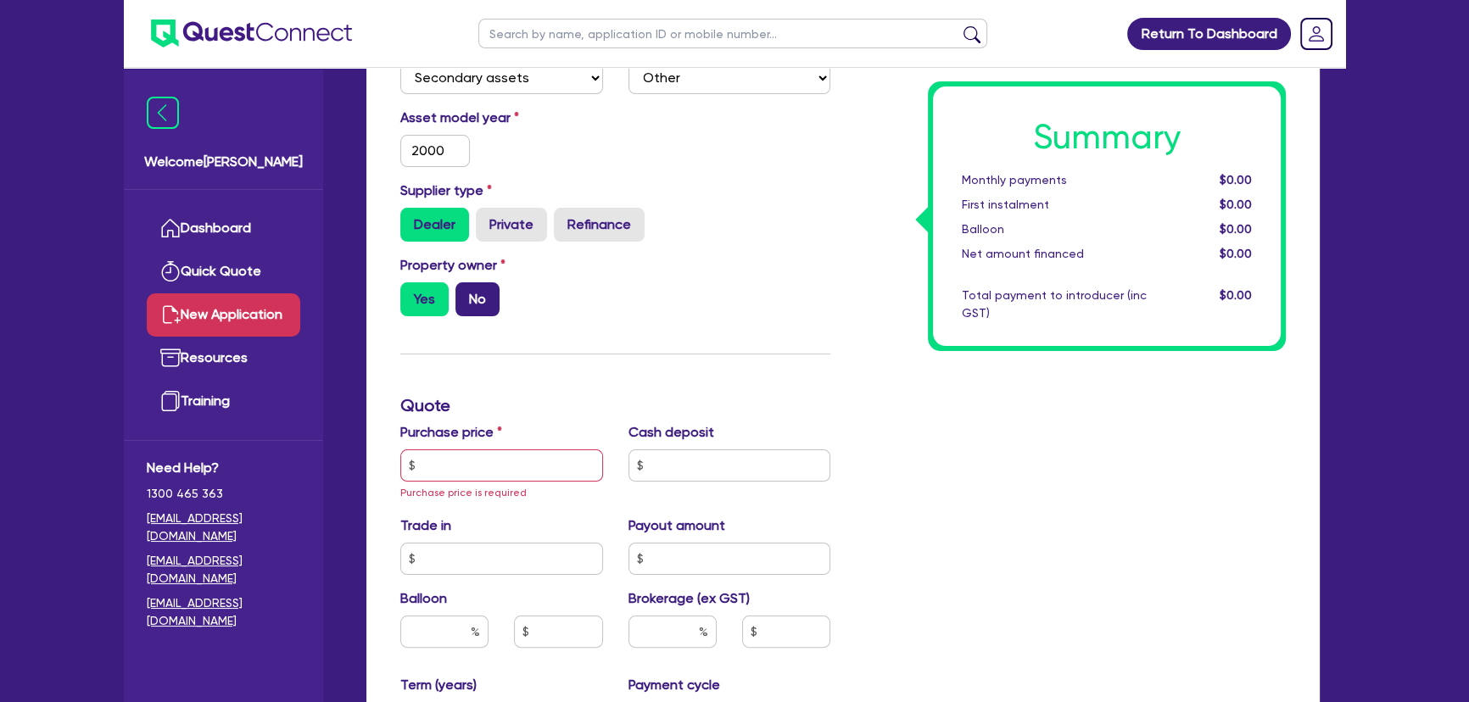
click at [471, 298] on label "No" at bounding box center [477, 299] width 44 height 34
click at [466, 293] on input "No" at bounding box center [460, 287] width 11 height 11
radio input "true"
click at [460, 474] on input "text" at bounding box center [501, 465] width 203 height 32
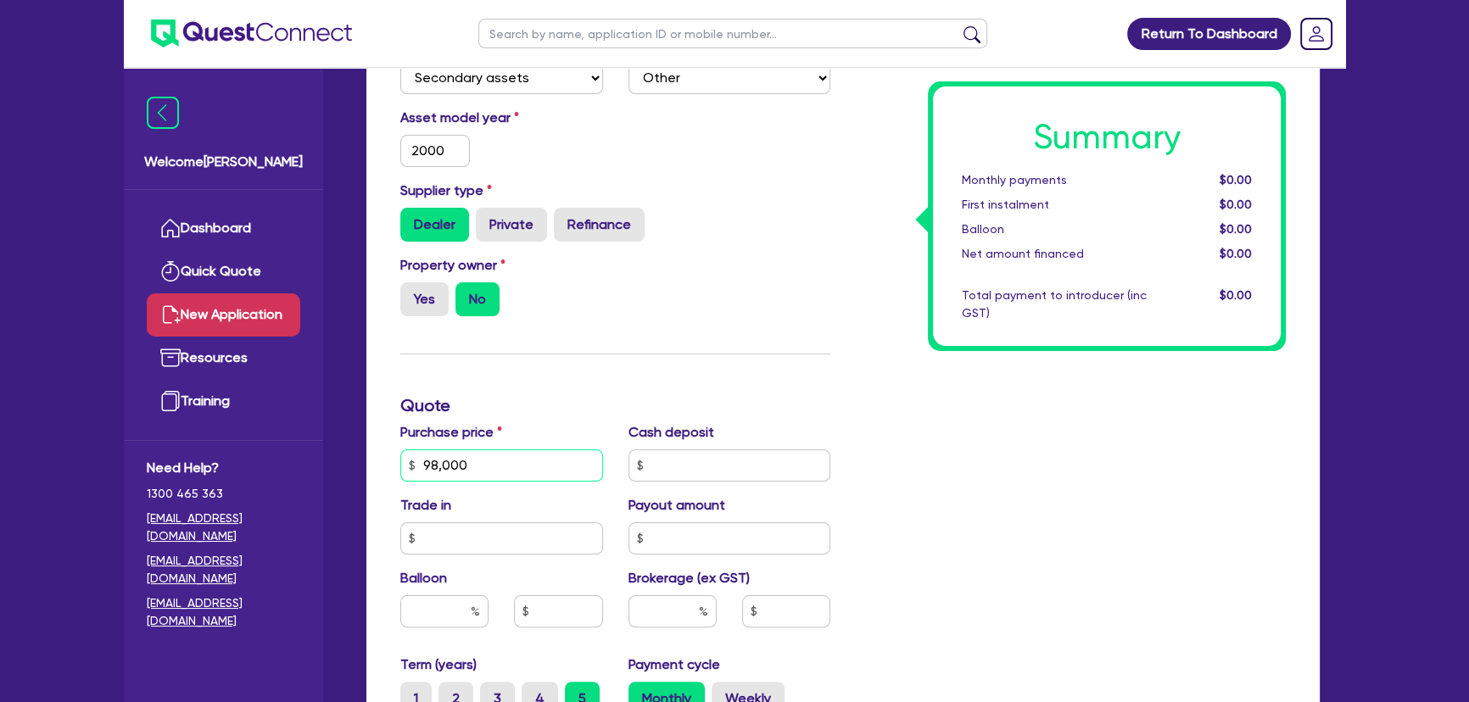
type input "98,000"
click at [670, 243] on div "Supplier type Dealer Private Refinance" at bounding box center [614, 218] width 455 height 75
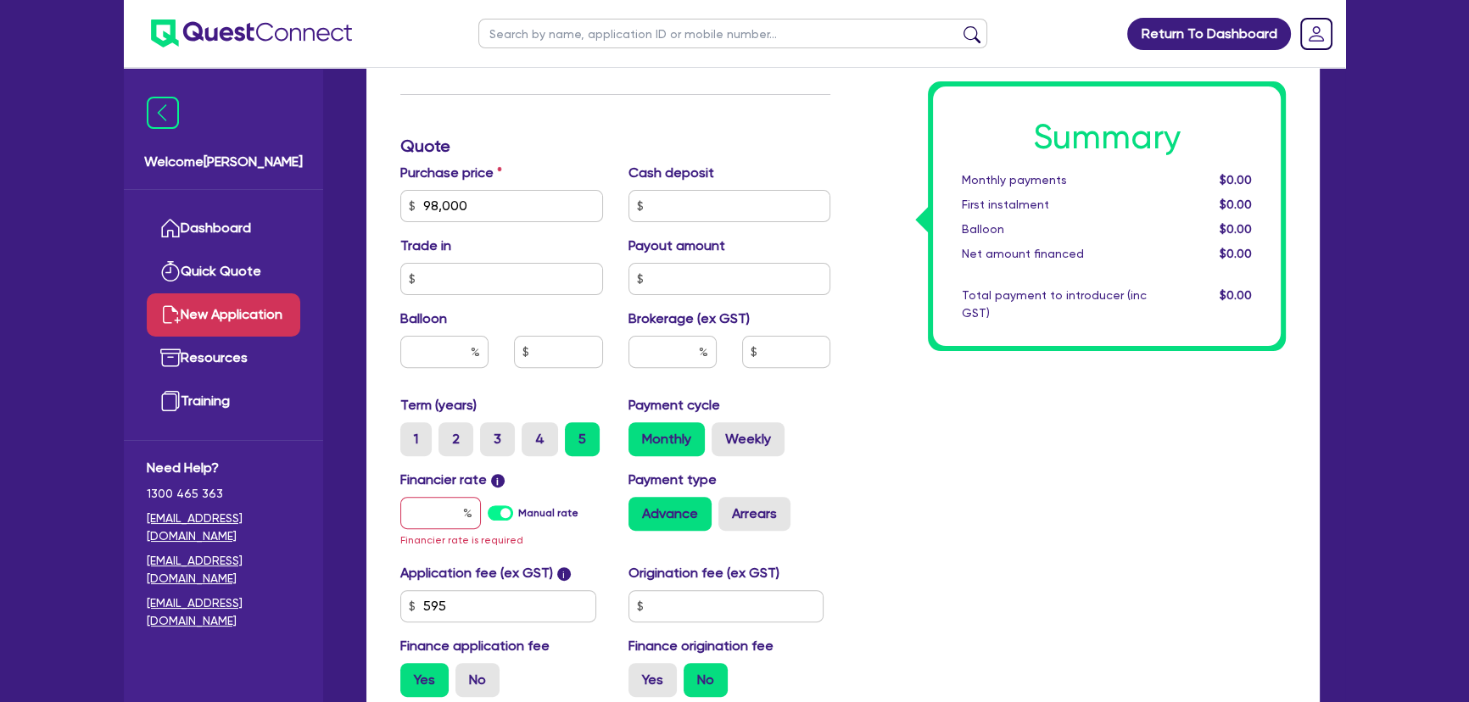
scroll to position [884, 0]
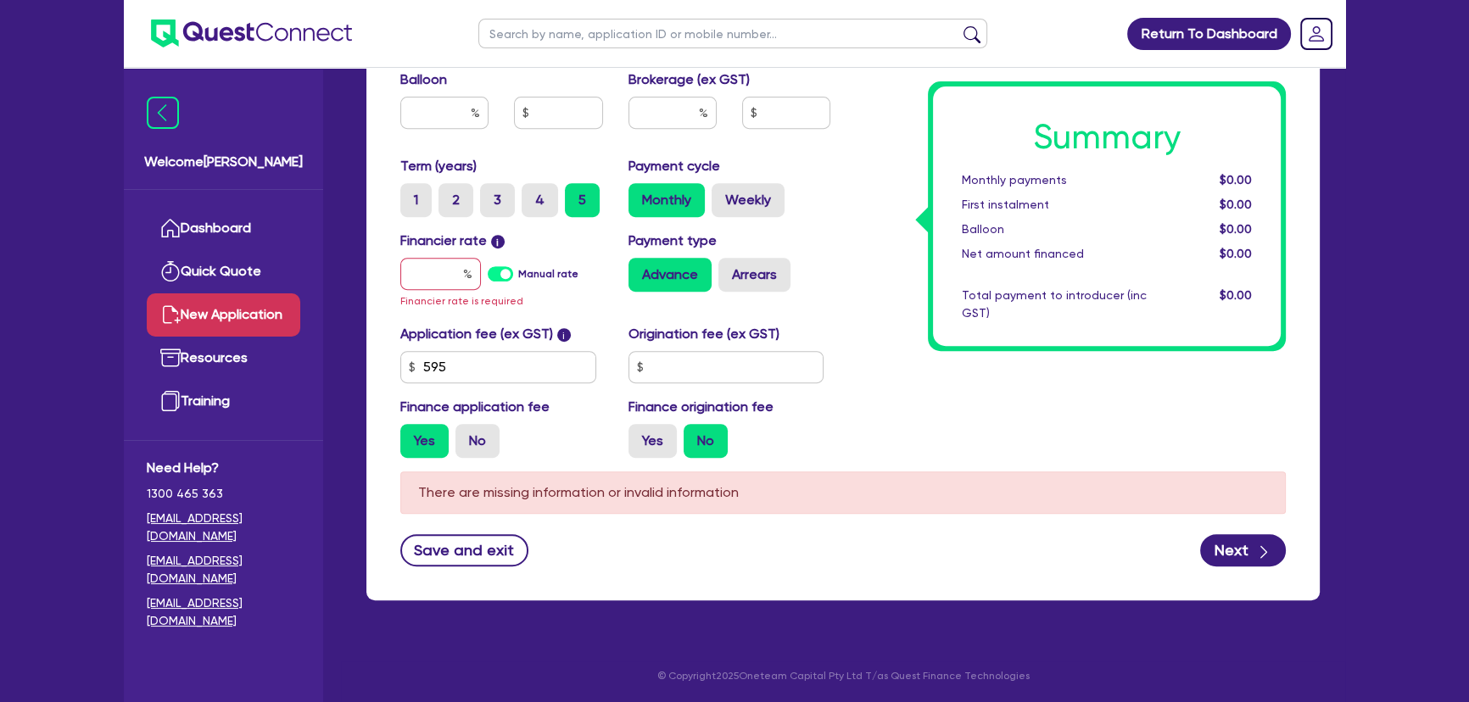
click at [439, 293] on div "Financier rate i Manual rate Financier rate is required" at bounding box center [501, 271] width 228 height 80
click at [438, 283] on input "text" at bounding box center [440, 274] width 81 height 32
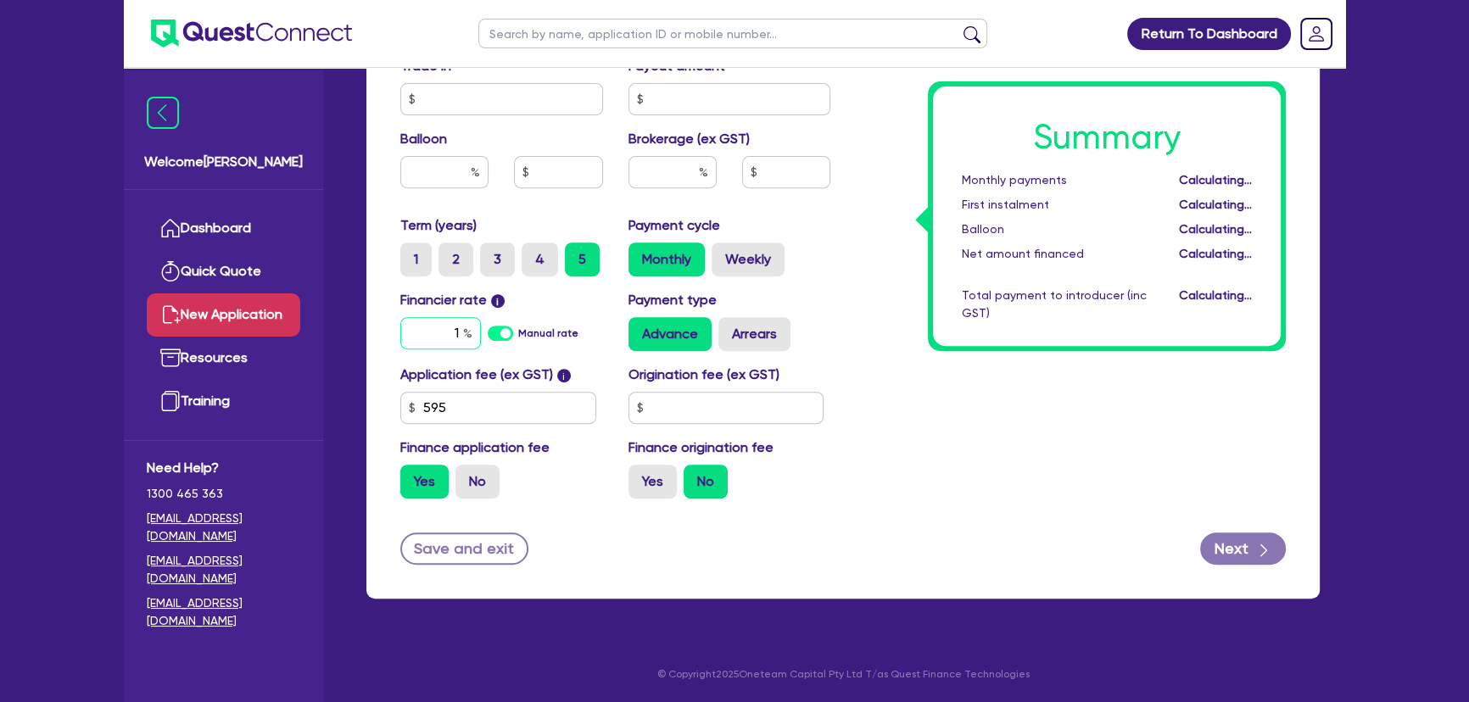
scroll to position [822, 0]
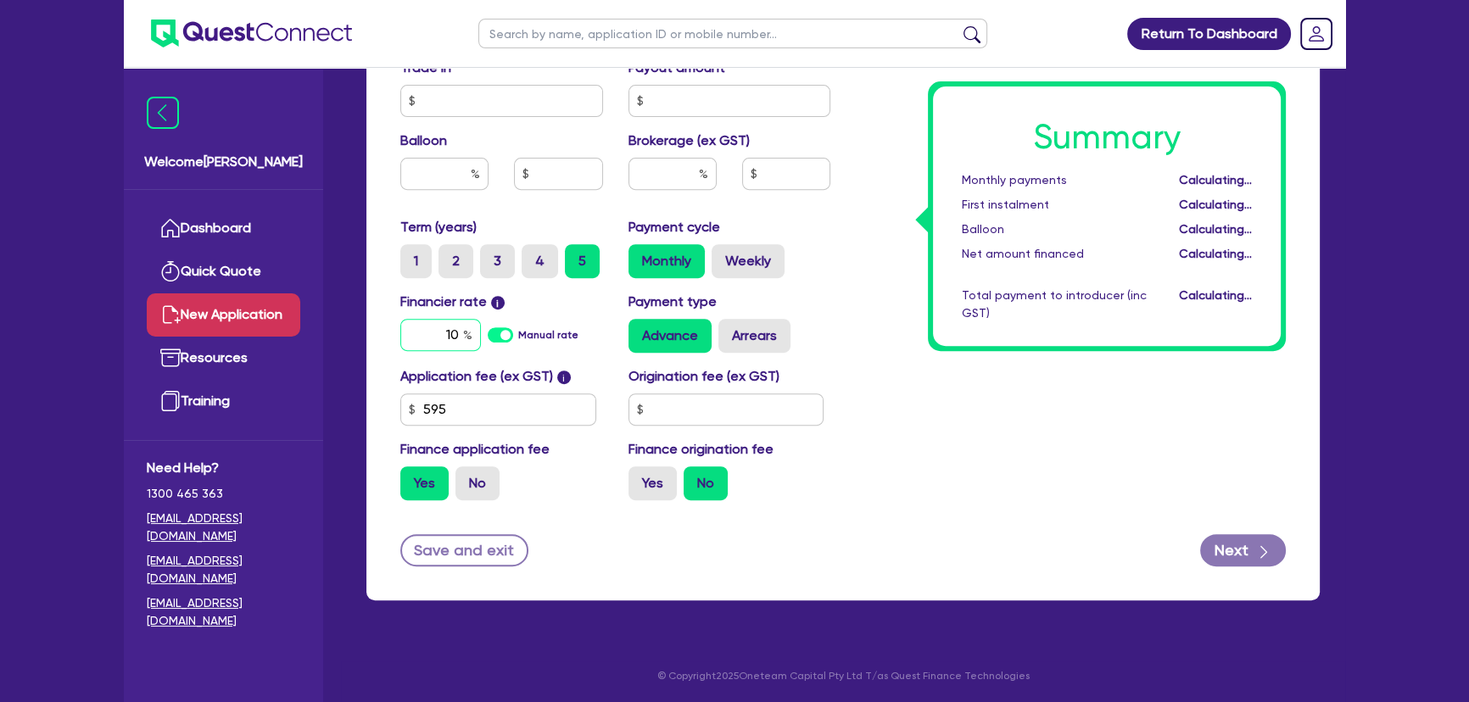
type input "1"
type input "9"
click at [649, 164] on input "text" at bounding box center [672, 174] width 88 height 32
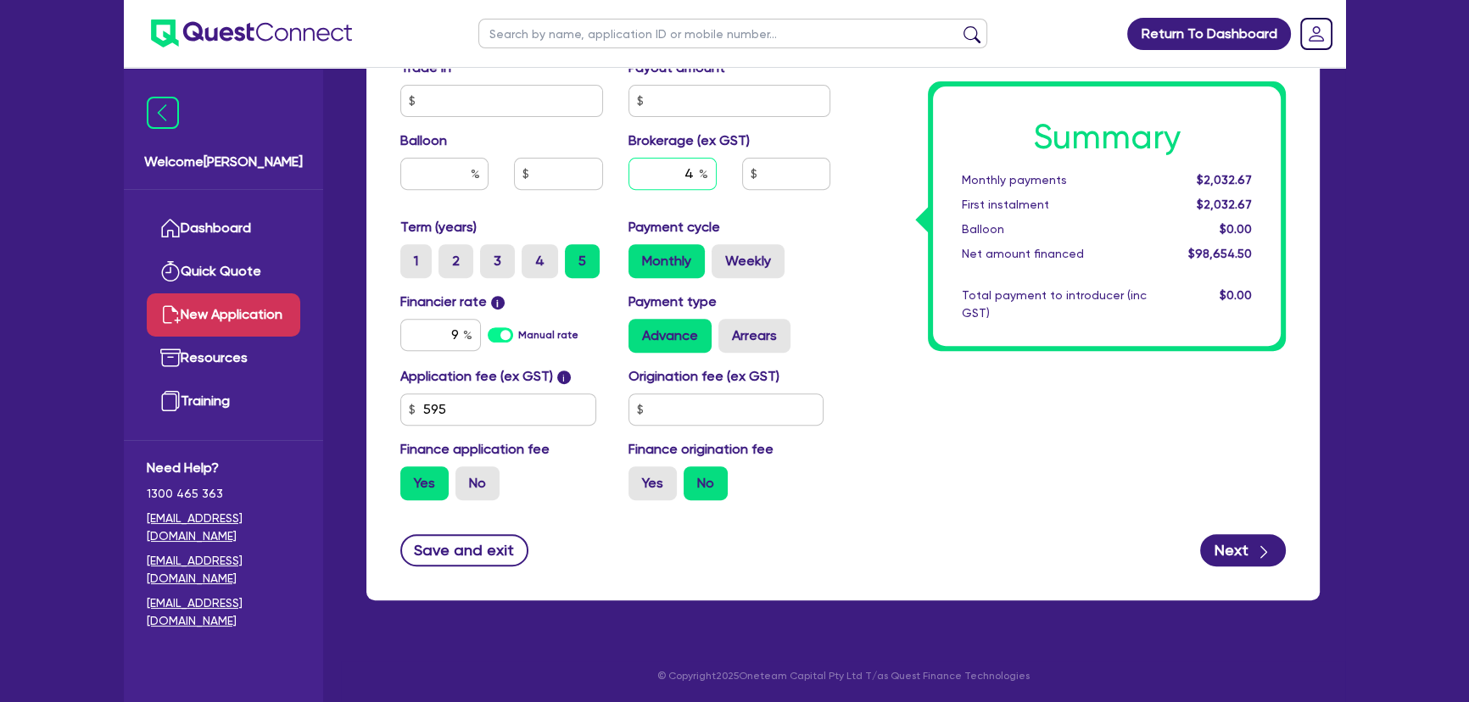
type input "4"
drag, startPoint x: 948, startPoint y: 426, endPoint x: 961, endPoint y: 434, distance: 14.8
click at [949, 426] on div "Summary Monthly payments $2,122.10 First instalment $2,122.10 Balloon $0.00 Net…" at bounding box center [1070, 18] width 455 height 991
click at [1239, 550] on button "Next" at bounding box center [1243, 550] width 86 height 32
type input "3,946.18"
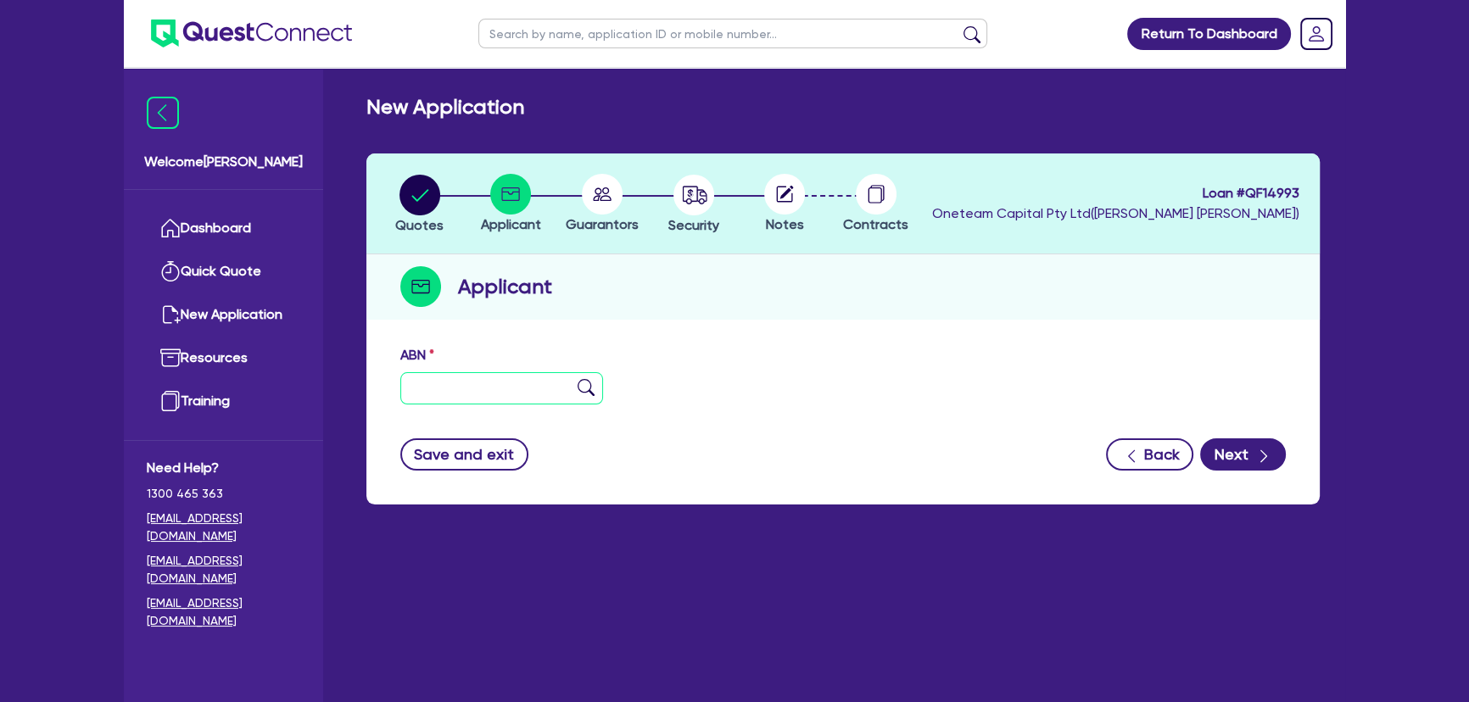
click at [462, 380] on input "text" at bounding box center [501, 388] width 203 height 32
drag, startPoint x: 595, startPoint y: 381, endPoint x: 581, endPoint y: 387, distance: 15.6
click at [591, 382] on div "11 111 111 111" at bounding box center [501, 388] width 203 height 32
type input "11 111 111 111"
click at [581, 387] on img at bounding box center [585, 387] width 17 height 17
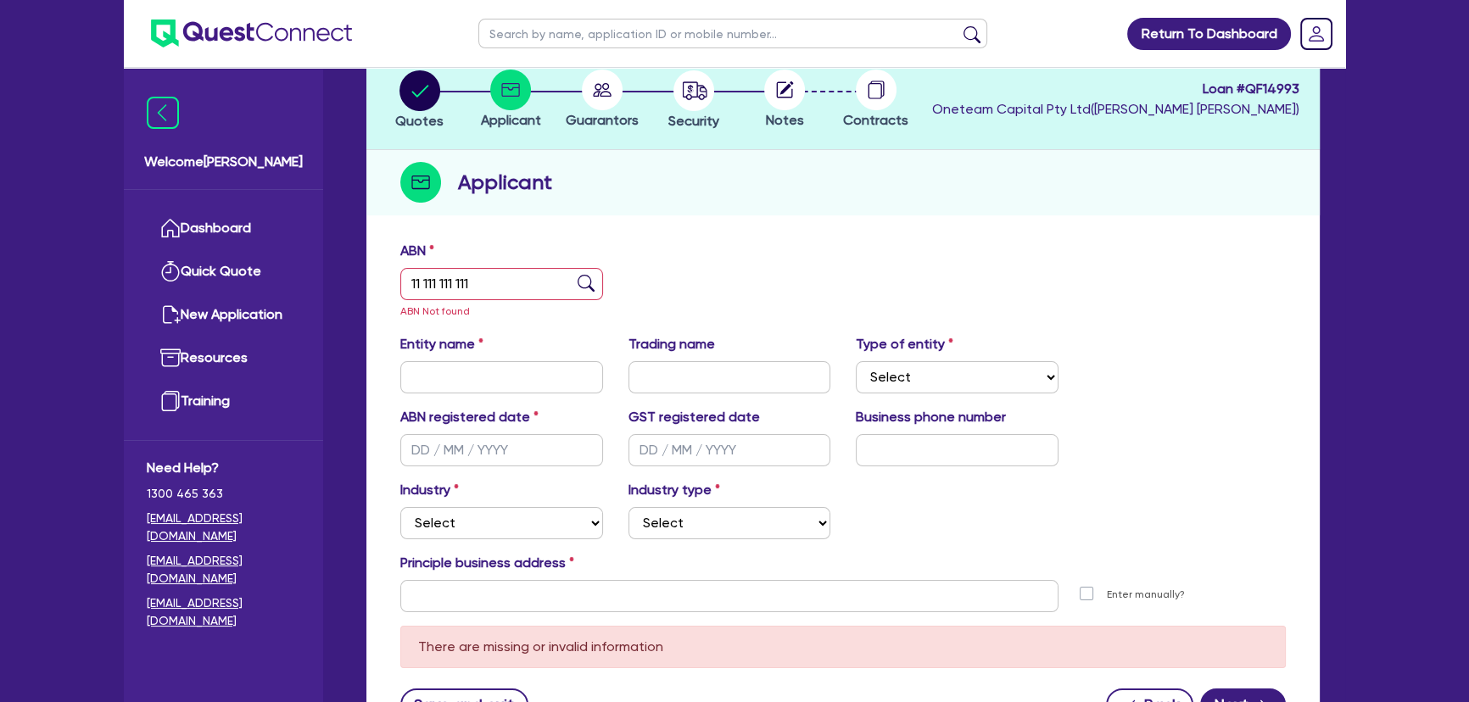
scroll to position [259, 0]
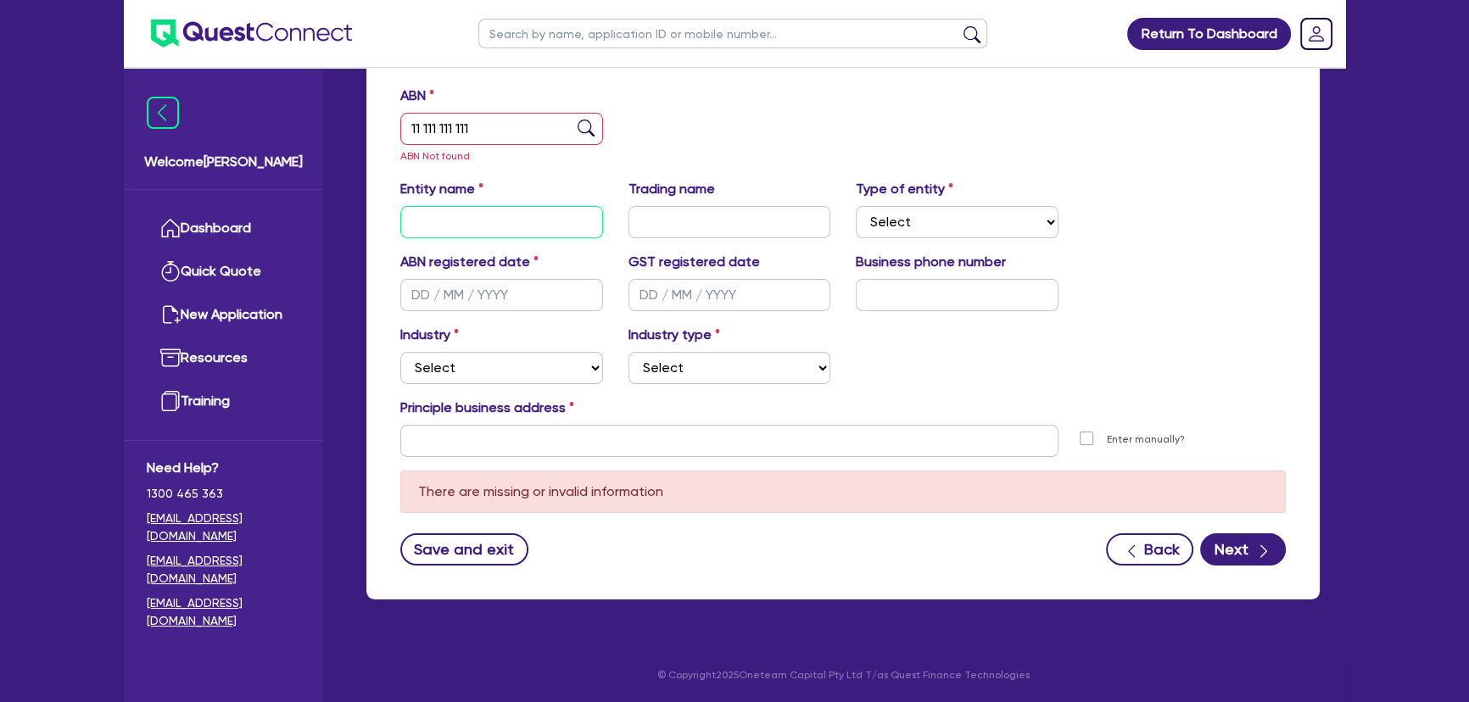
click at [509, 216] on input "text" at bounding box center [501, 222] width 203 height 32
drag, startPoint x: 543, startPoint y: 219, endPoint x: 408, endPoint y: 217, distance: 134.8
click at [408, 217] on input "Reece Allen" at bounding box center [501, 222] width 203 height 32
type input "Reece Allen"
click at [673, 242] on div "Entity name Reece Allen Trading name Type of entity Select Sole Trader Company …" at bounding box center [842, 215] width 911 height 73
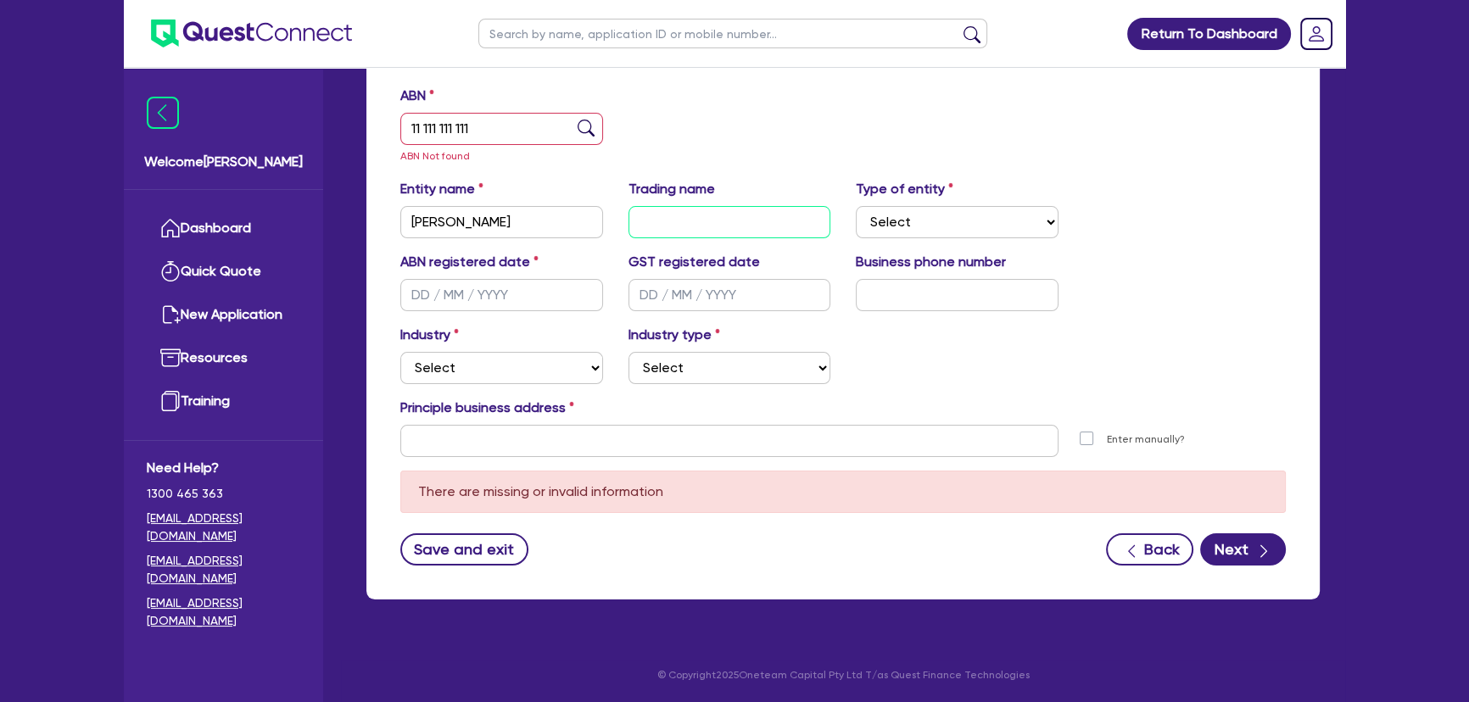
click at [670, 231] on input "text" at bounding box center [729, 222] width 203 height 32
paste input "Reece Allen"
type input "Reece Allen"
click at [1272, 542] on button "Next" at bounding box center [1243, 549] width 86 height 32
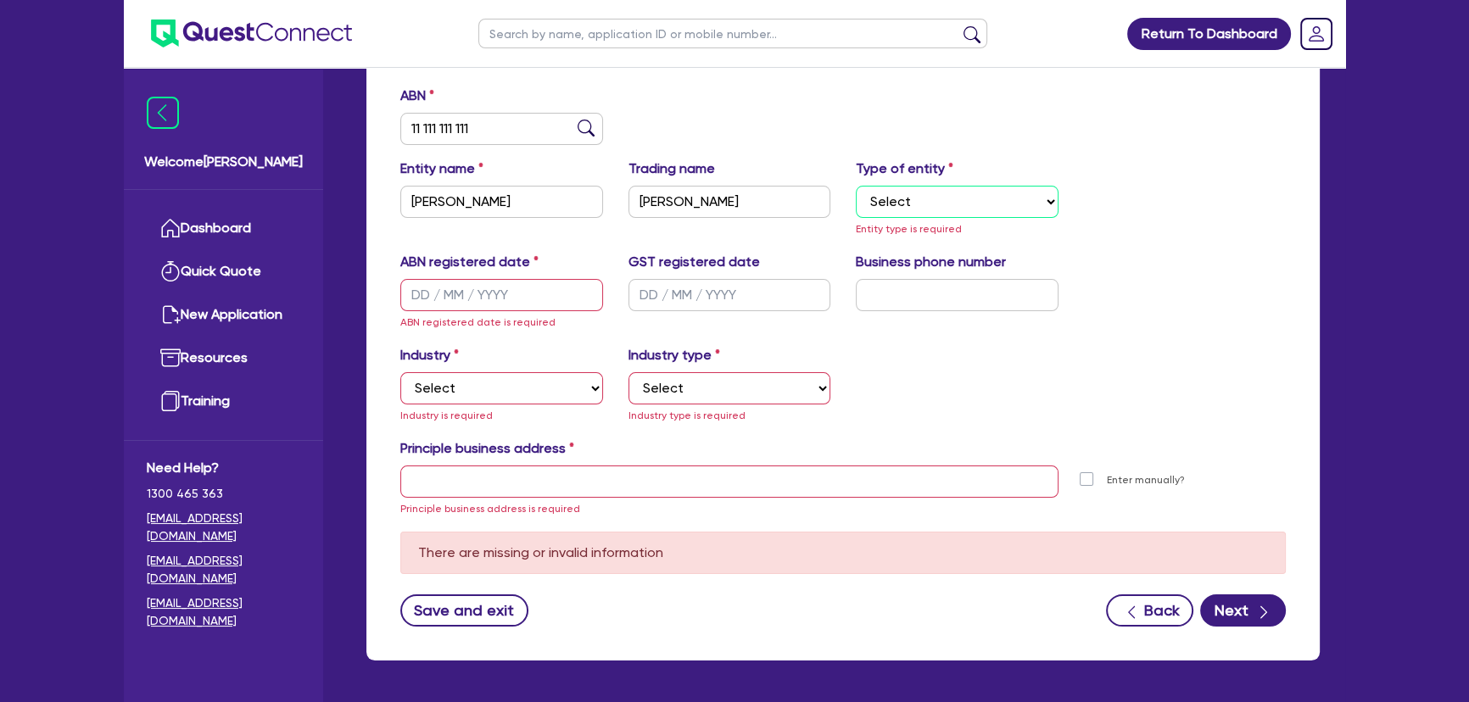
click at [979, 186] on select "Select Sole Trader Company Partnership Trust" at bounding box center [957, 202] width 203 height 32
select select "SOLE_TRADER"
click at [856, 186] on select "Select Sole Trader Company Partnership Trust" at bounding box center [957, 202] width 203 height 32
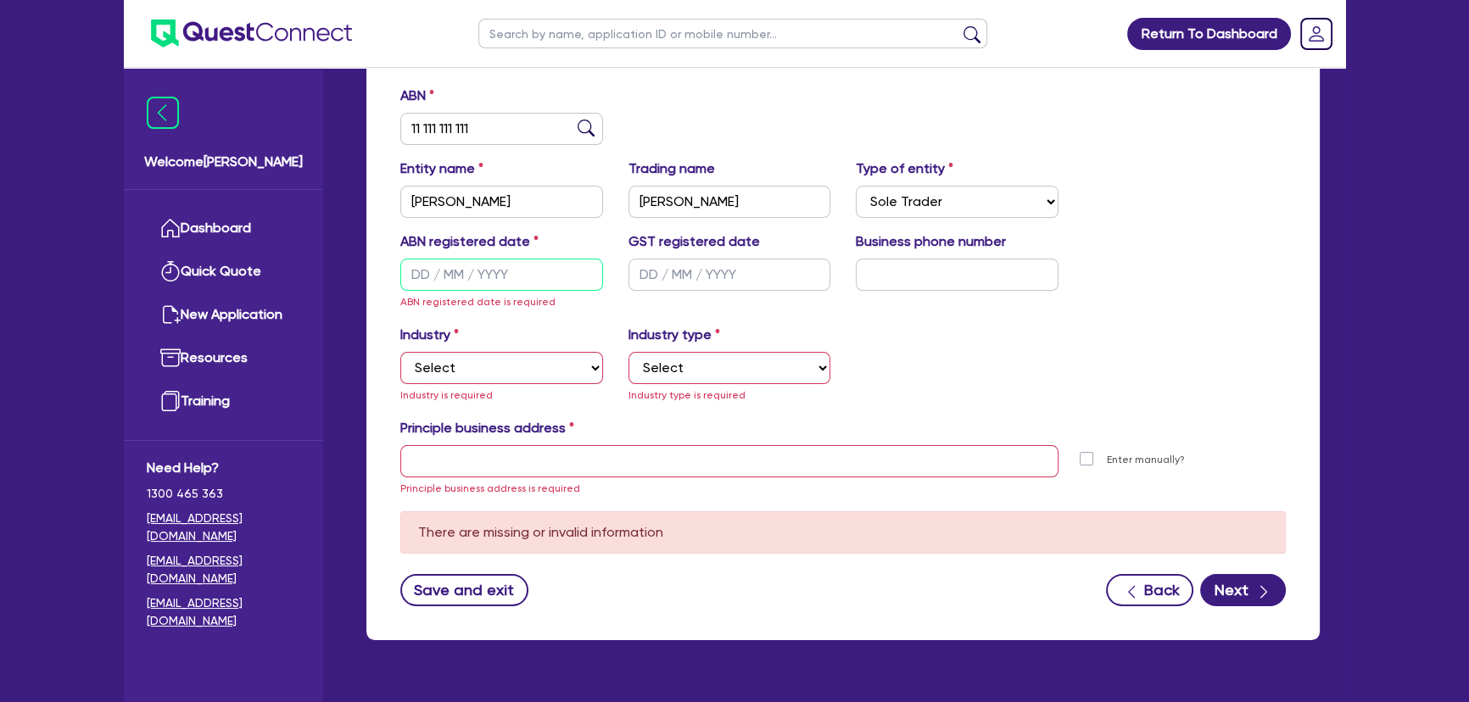
click at [475, 275] on input "text" at bounding box center [501, 275] width 203 height 32
click at [471, 275] on input "text" at bounding box center [501, 275] width 203 height 32
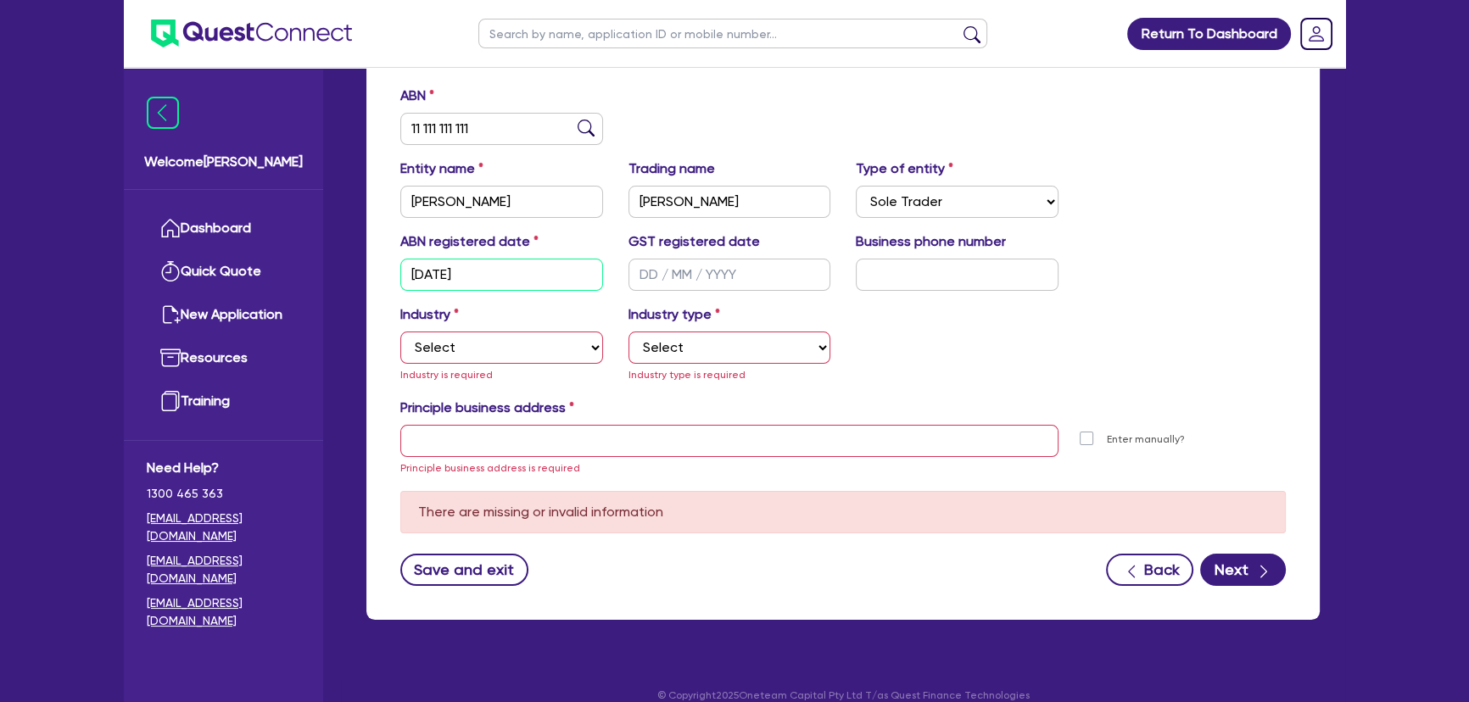
type input "12/12/2025"
click at [667, 287] on input "text" at bounding box center [729, 275] width 203 height 32
type input "12/ /"
click at [441, 267] on input "12/12/2025" at bounding box center [501, 275] width 203 height 32
type input "12/08/2025"
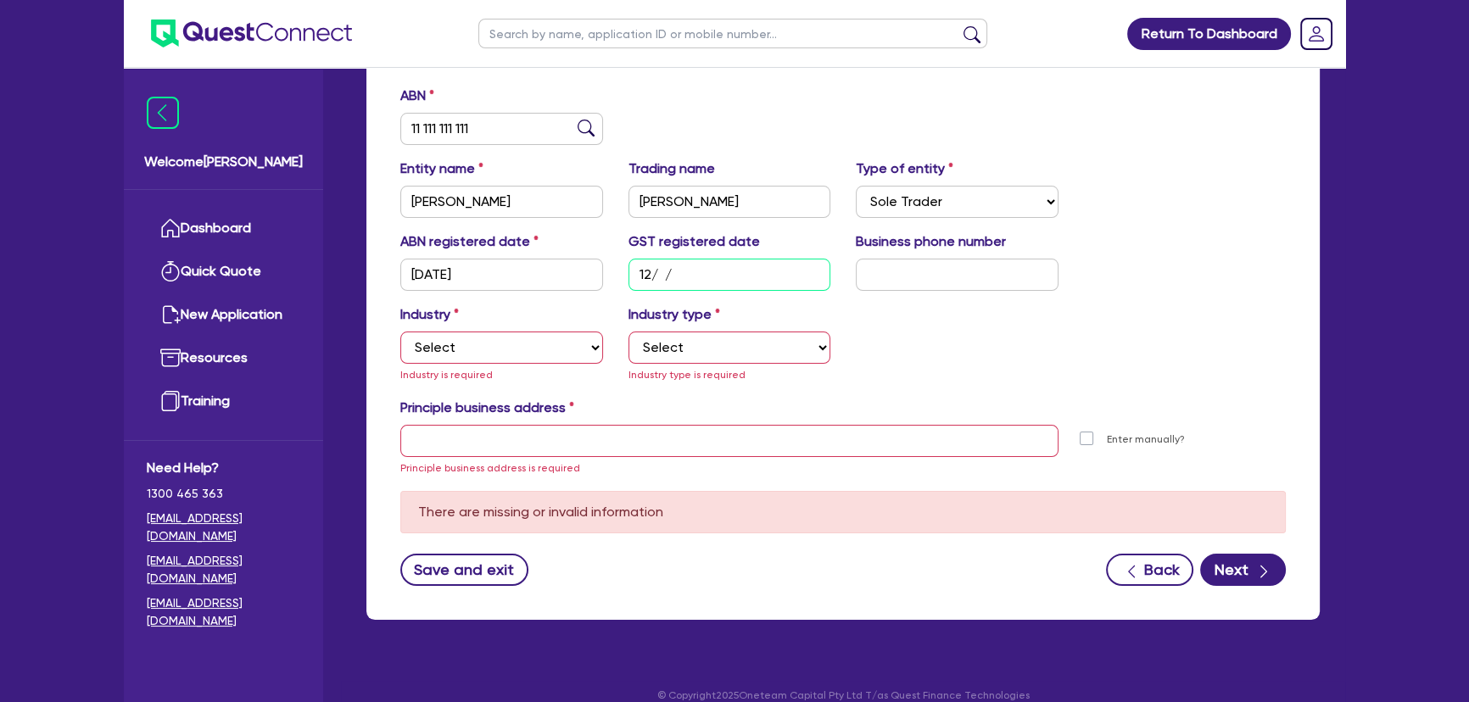
click at [658, 264] on input "12/ /" at bounding box center [729, 275] width 203 height 32
type input "12/08/2025"
drag, startPoint x: 891, startPoint y: 278, endPoint x: 794, endPoint y: 276, distance: 96.7
click at [891, 277] on input "text" at bounding box center [957, 275] width 203 height 32
click at [927, 252] on div "Business phone number" at bounding box center [957, 260] width 228 height 59
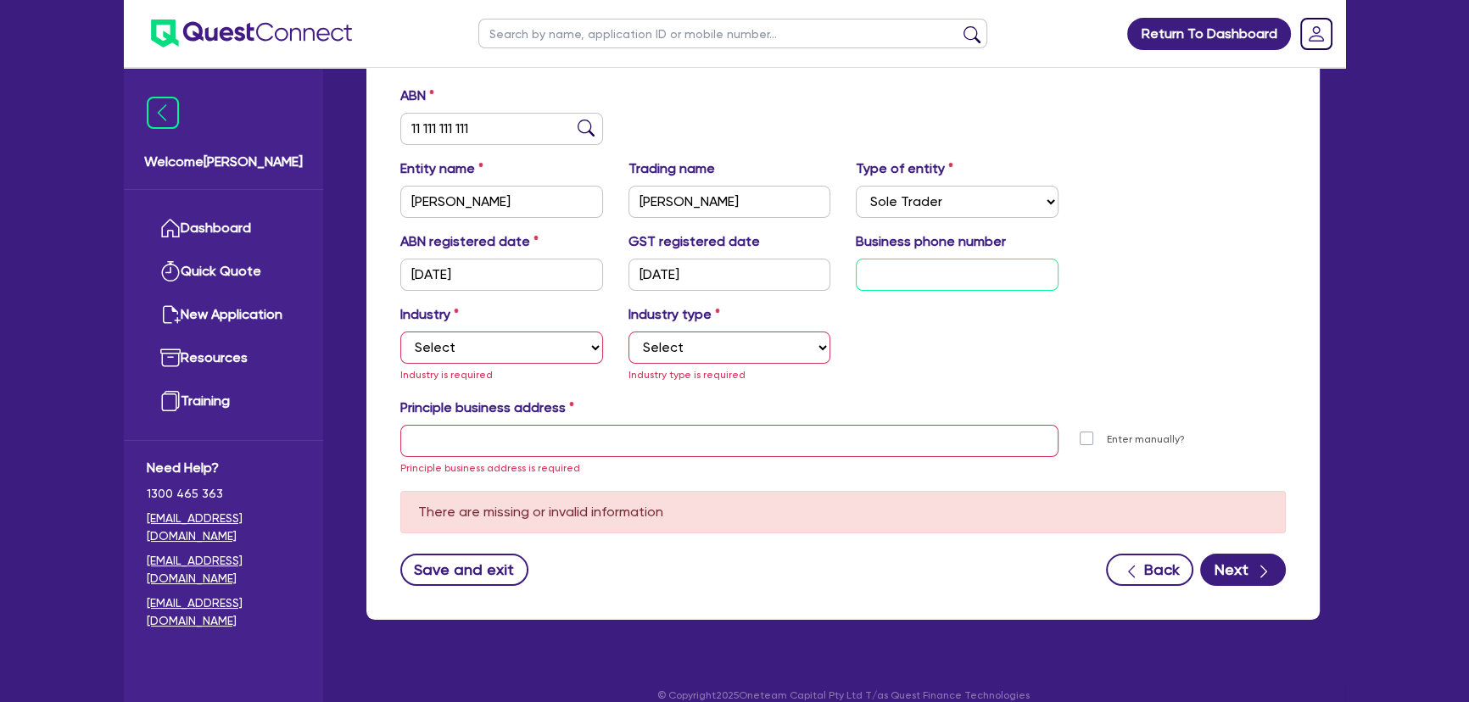
click at [924, 264] on input "text" at bounding box center [957, 275] width 203 height 32
click at [929, 275] on input "text" at bounding box center [957, 275] width 203 height 32
paste input "4 2782 4924"
type input "04 2782 4924"
click at [515, 344] on select "Select Accomodation & Food Services Administrative & Support Services Agricultu…" at bounding box center [501, 348] width 203 height 32
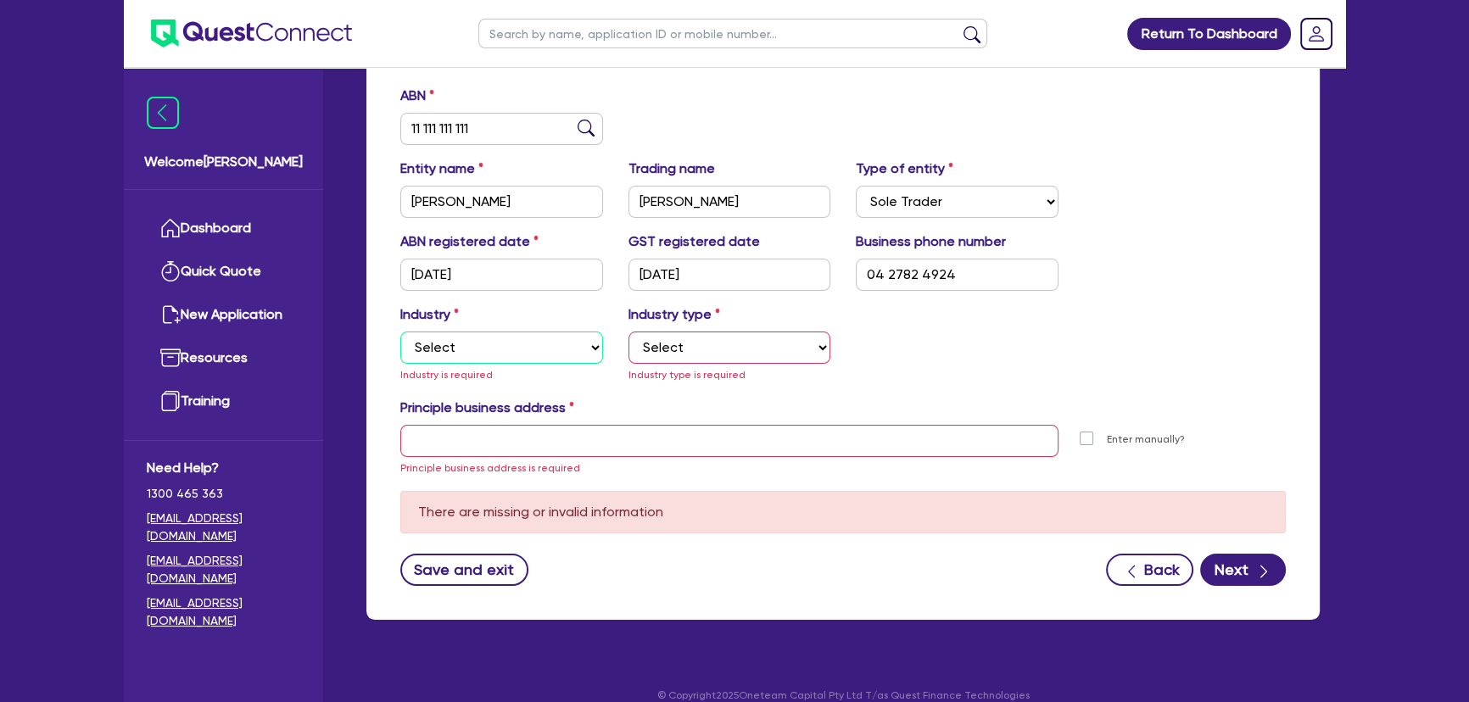
select select "BUILDING_CONSTRUCTION"
click at [400, 332] on select "Select Accomodation & Food Services Administrative & Support Services Agricultu…" at bounding box center [501, 348] width 203 height 32
click at [691, 342] on select "Select Trades People Providing Services Direct to Consumers Trades People Provi…" at bounding box center [729, 348] width 203 height 32
select select "TRADES_SERVICES_CONSUMERS"
click at [628, 332] on select "Select Trades People Providing Services Direct to Consumers Trades People Provi…" at bounding box center [729, 348] width 203 height 32
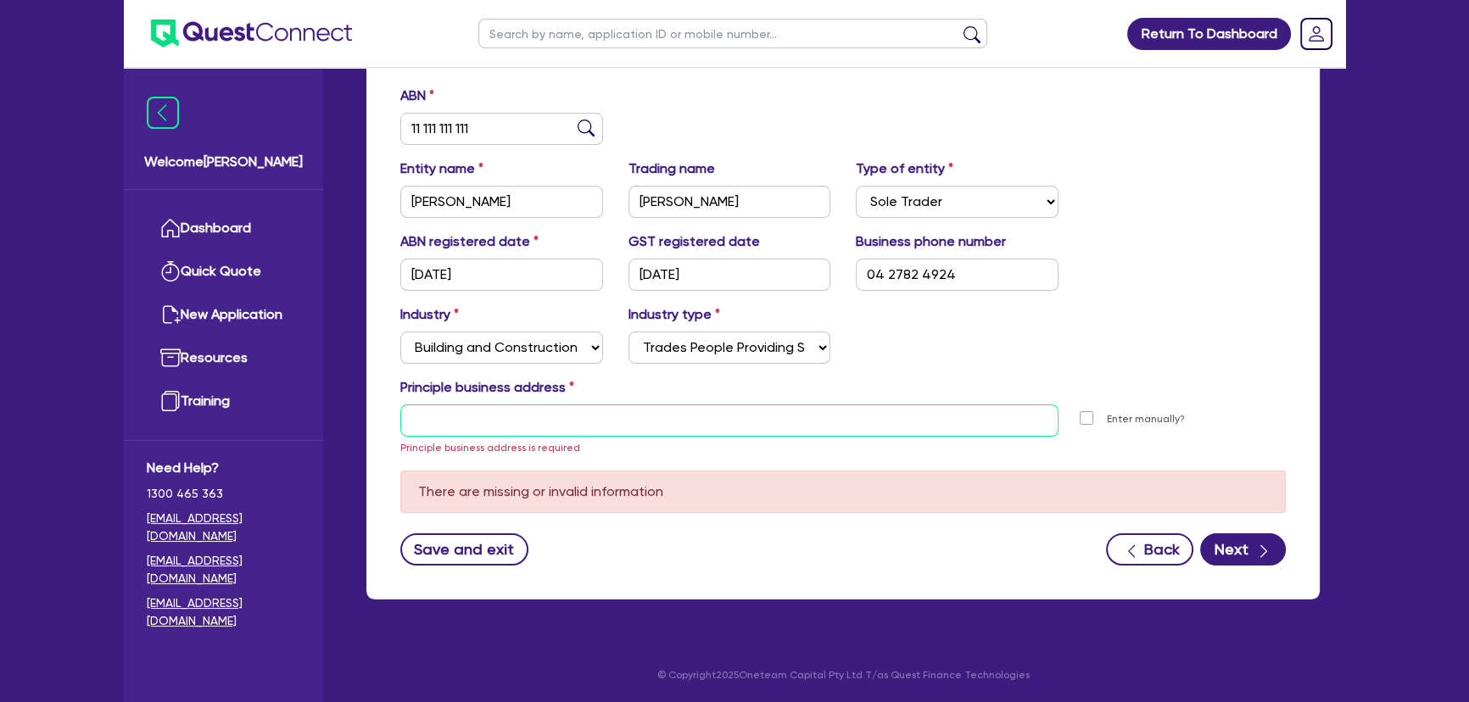
click at [577, 430] on input "text" at bounding box center [729, 420] width 658 height 32
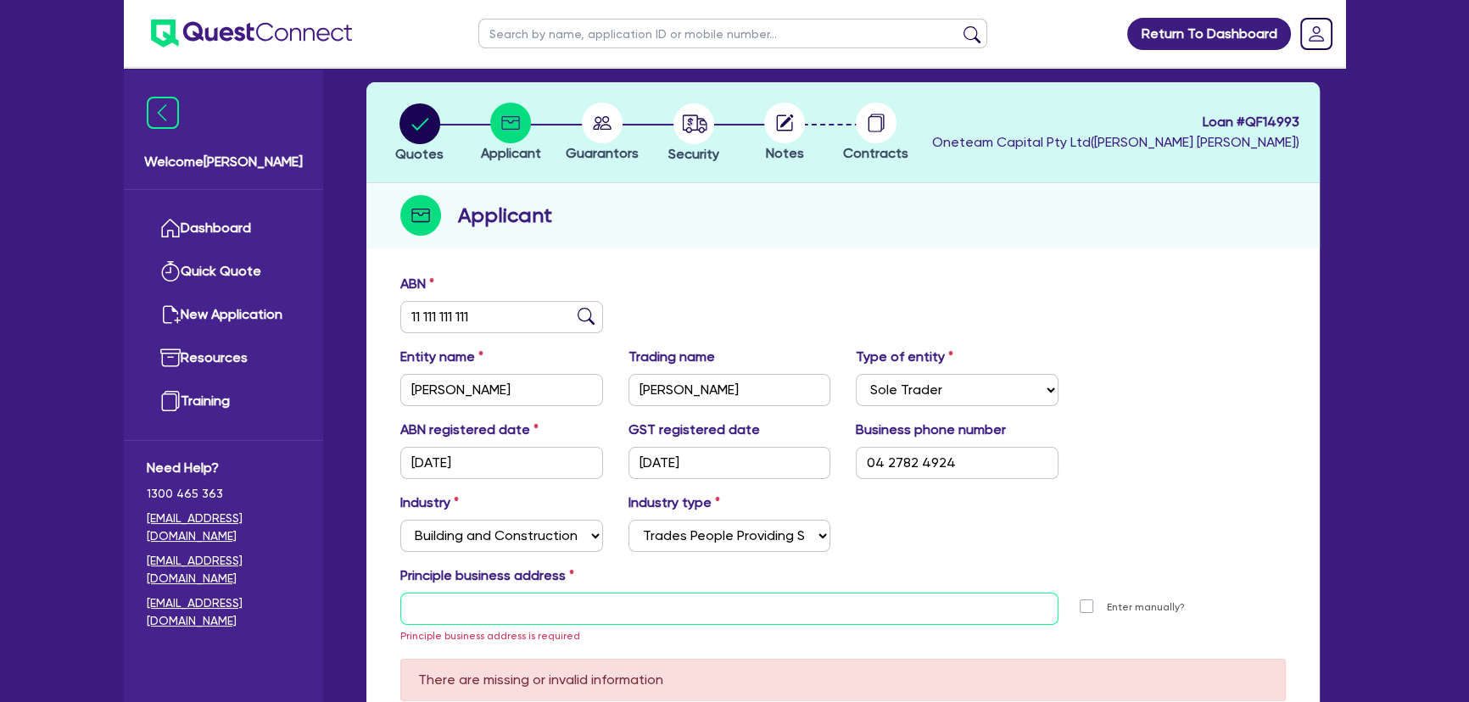
scroll to position [0, 0]
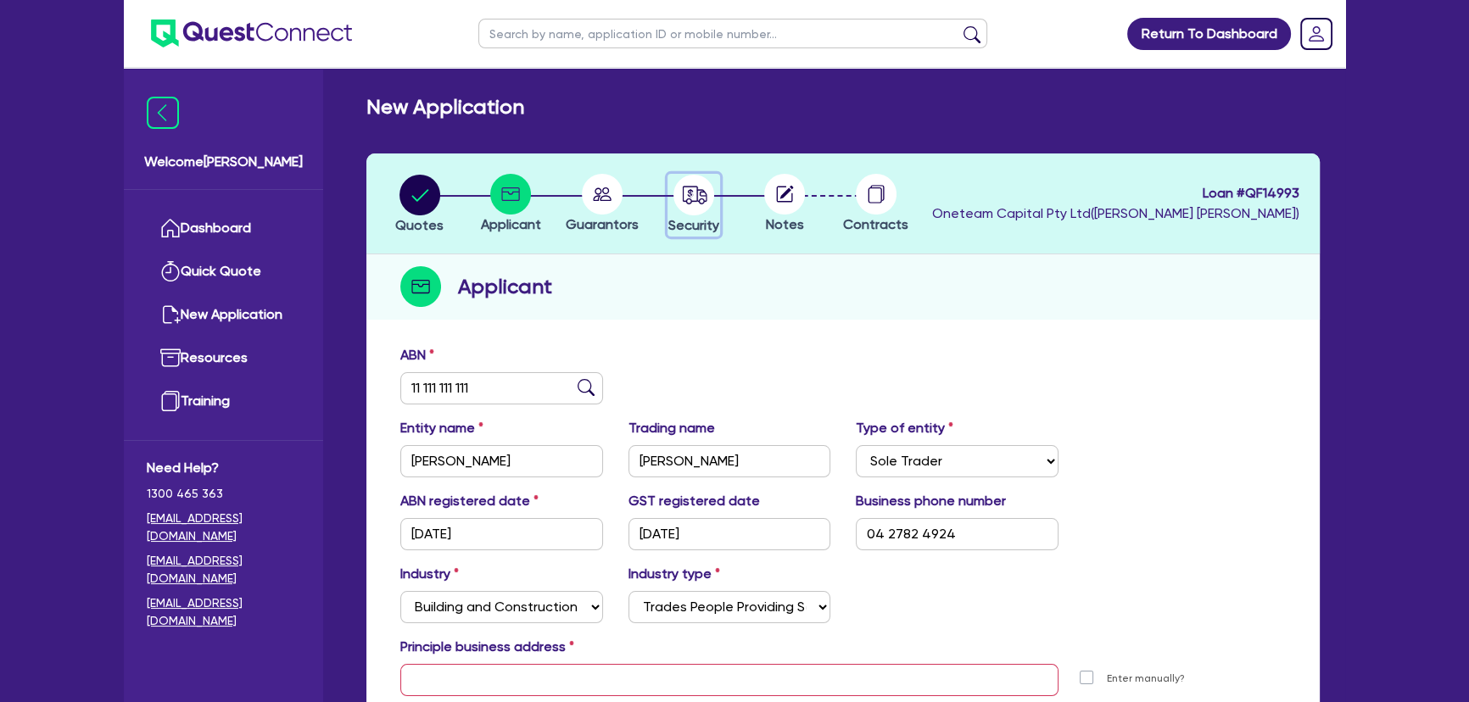
click at [679, 214] on icon "button" at bounding box center [693, 195] width 41 height 41
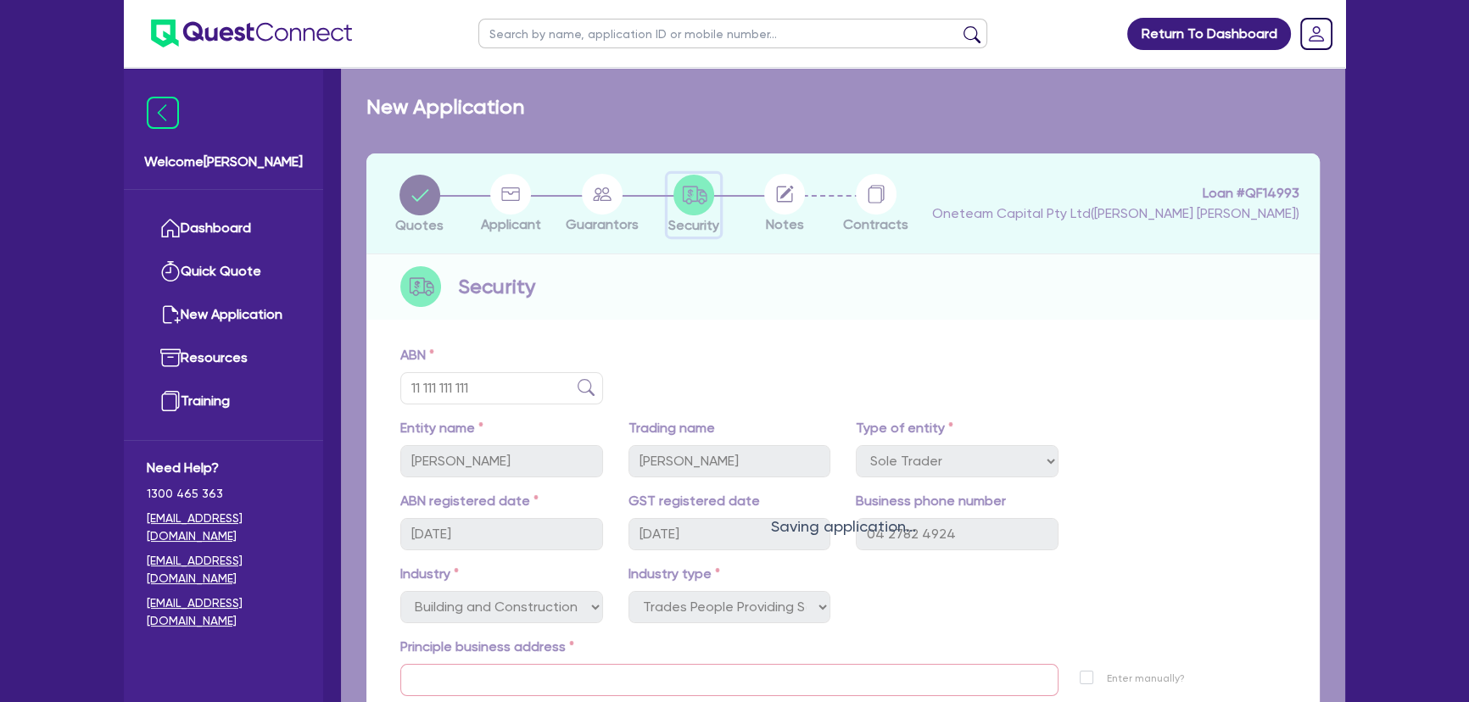
select select "SECONDARY_ASSETS"
select select "OTHER"
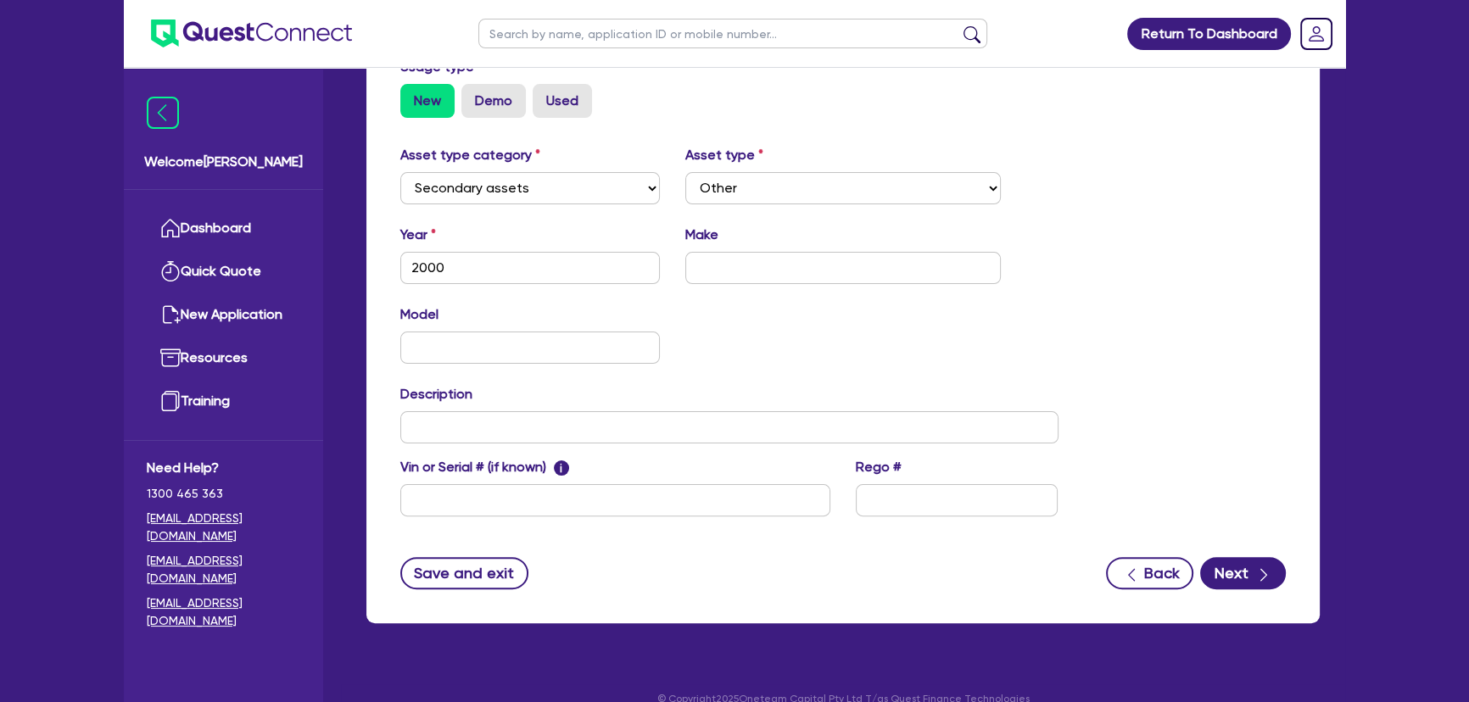
scroll to position [529, 0]
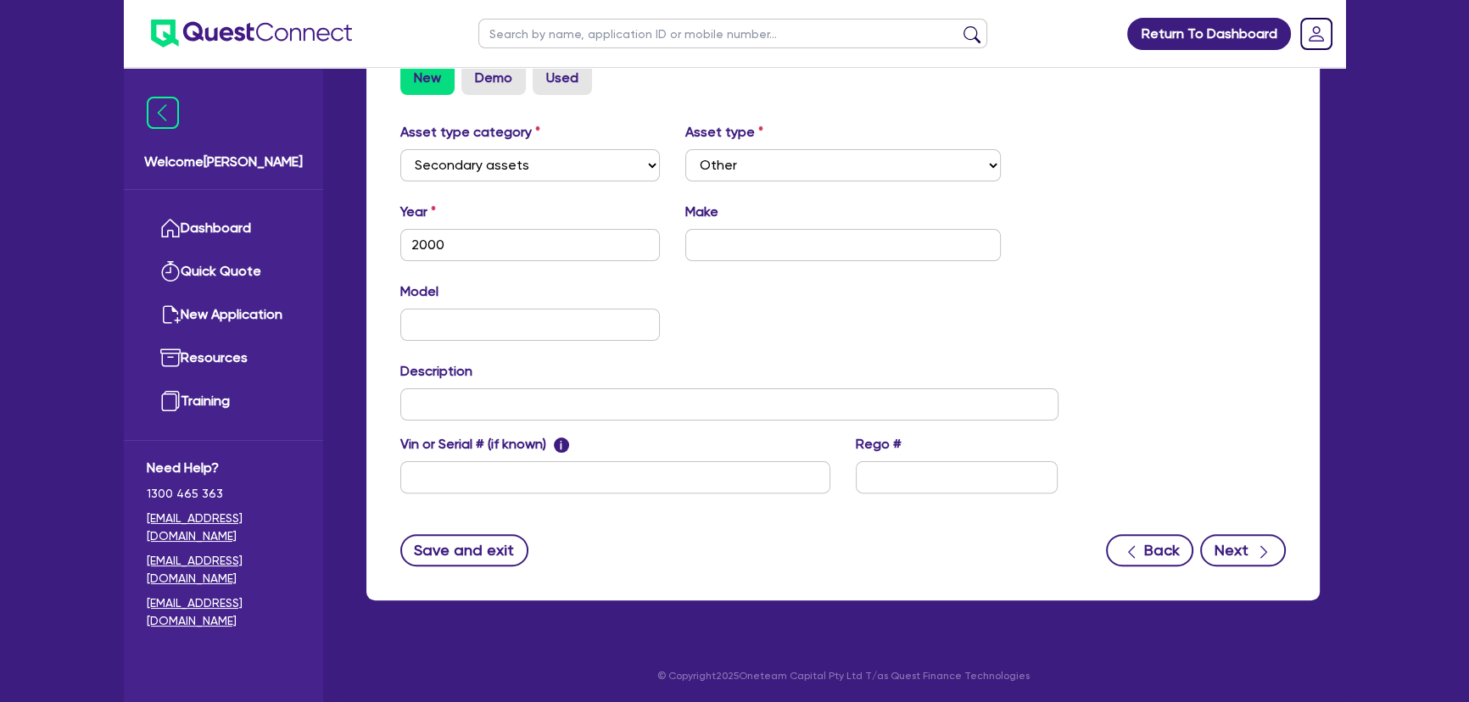
drag, startPoint x: 1249, startPoint y: 566, endPoint x: 1246, endPoint y: 556, distance: 9.9
click at [1249, 564] on div "Supplier Supplier type Dealer Private Refinance Supplier name Security Usage ty…" at bounding box center [842, 204] width 953 height 793
click at [1239, 549] on button "Next" at bounding box center [1243, 550] width 86 height 32
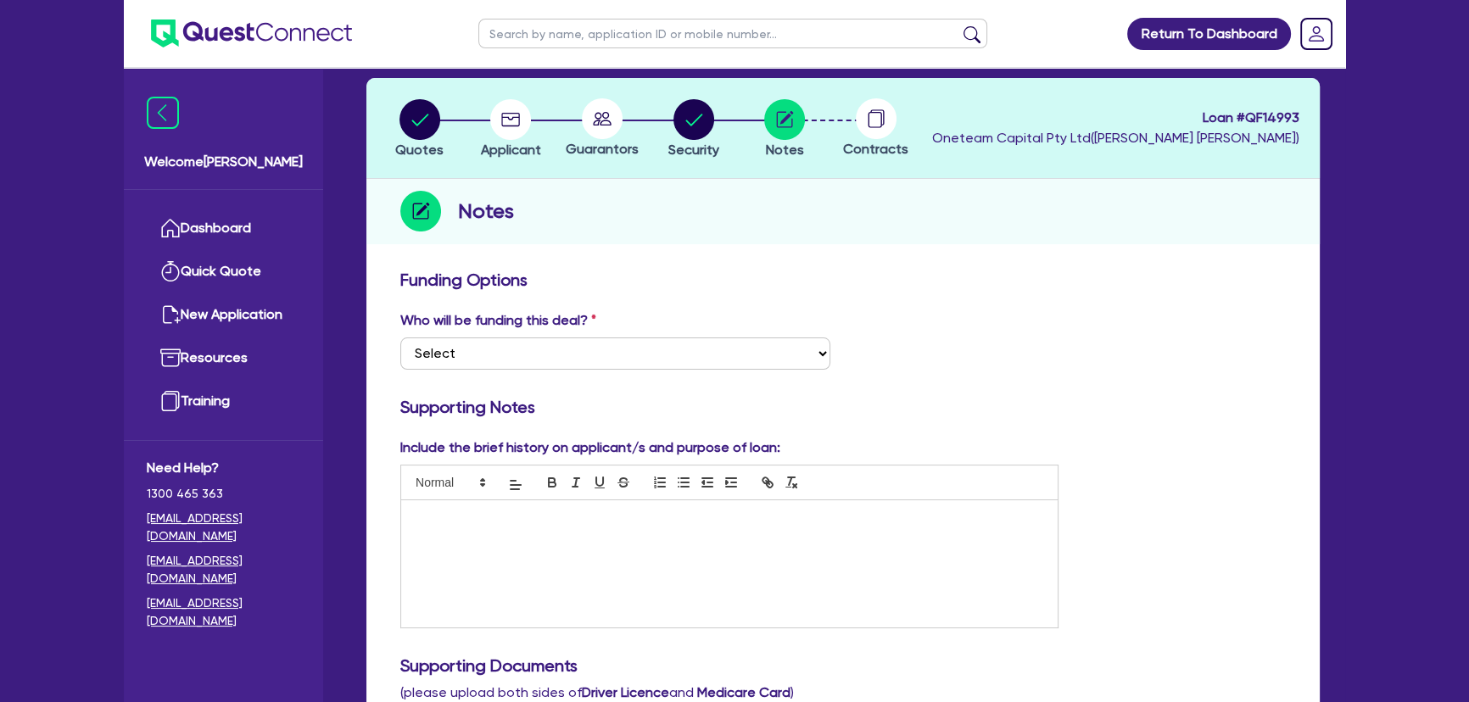
scroll to position [153, 0]
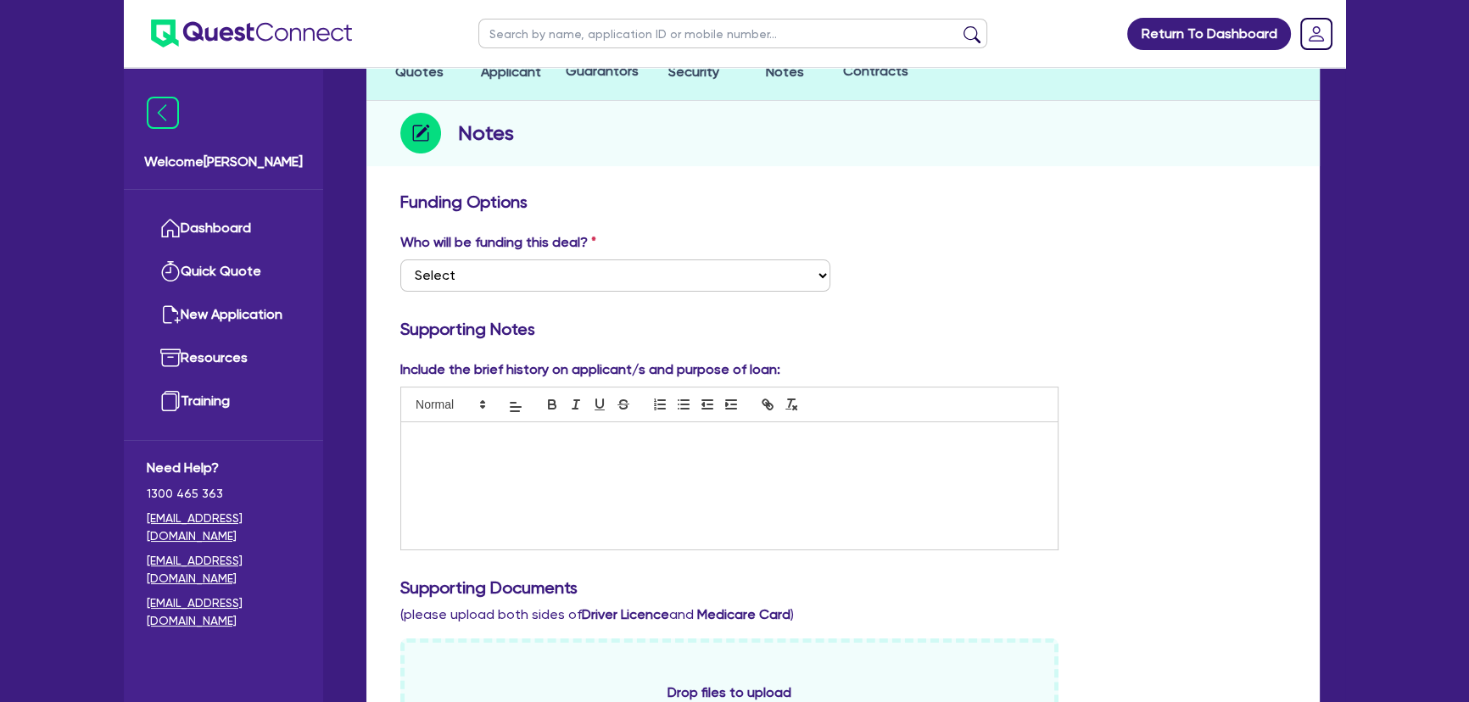
click at [609, 489] on div at bounding box center [729, 485] width 656 height 127
click at [467, 461] on div at bounding box center [729, 485] width 656 height 127
click at [415, 434] on p "arin assessing on the railway" at bounding box center [729, 439] width 631 height 15
drag, startPoint x: 573, startPoint y: 442, endPoint x: 492, endPoint y: 442, distance: 81.4
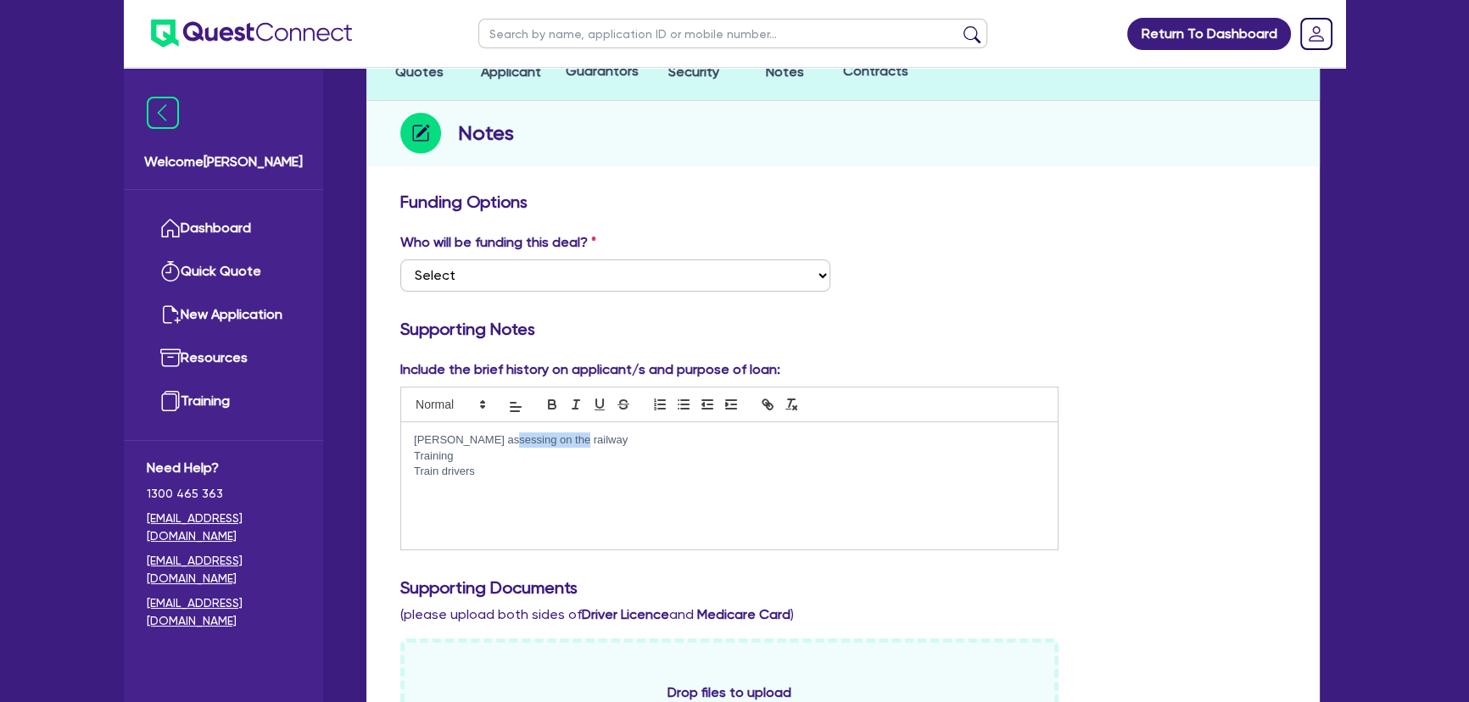
click at [492, 442] on p "Tarin assessing on the railway" at bounding box center [729, 439] width 631 height 15
click at [492, 461] on p "Training" at bounding box center [729, 456] width 631 height 15
click at [492, 478] on p "Train drivers" at bounding box center [729, 471] width 631 height 15
click at [415, 473] on p "Train drivers" at bounding box center [729, 471] width 631 height 15
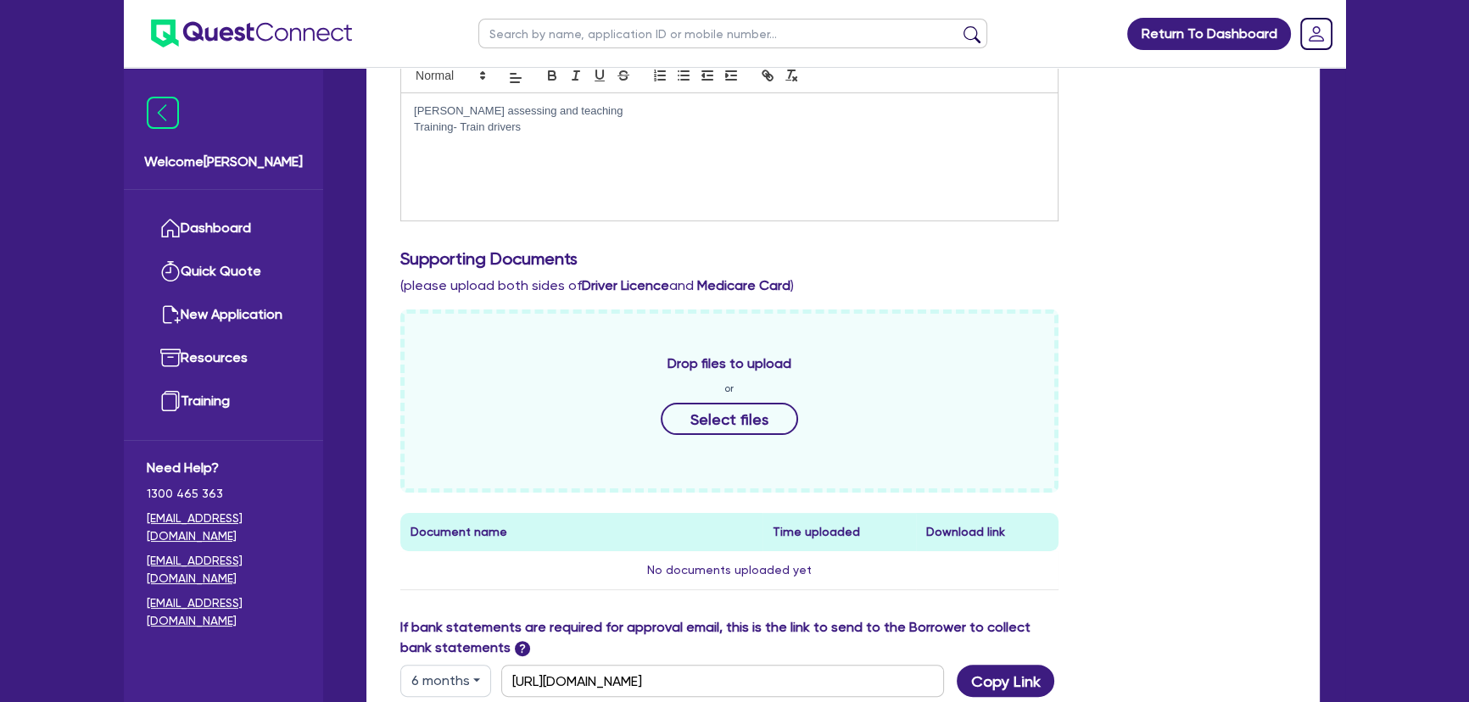
scroll to position [616, 0]
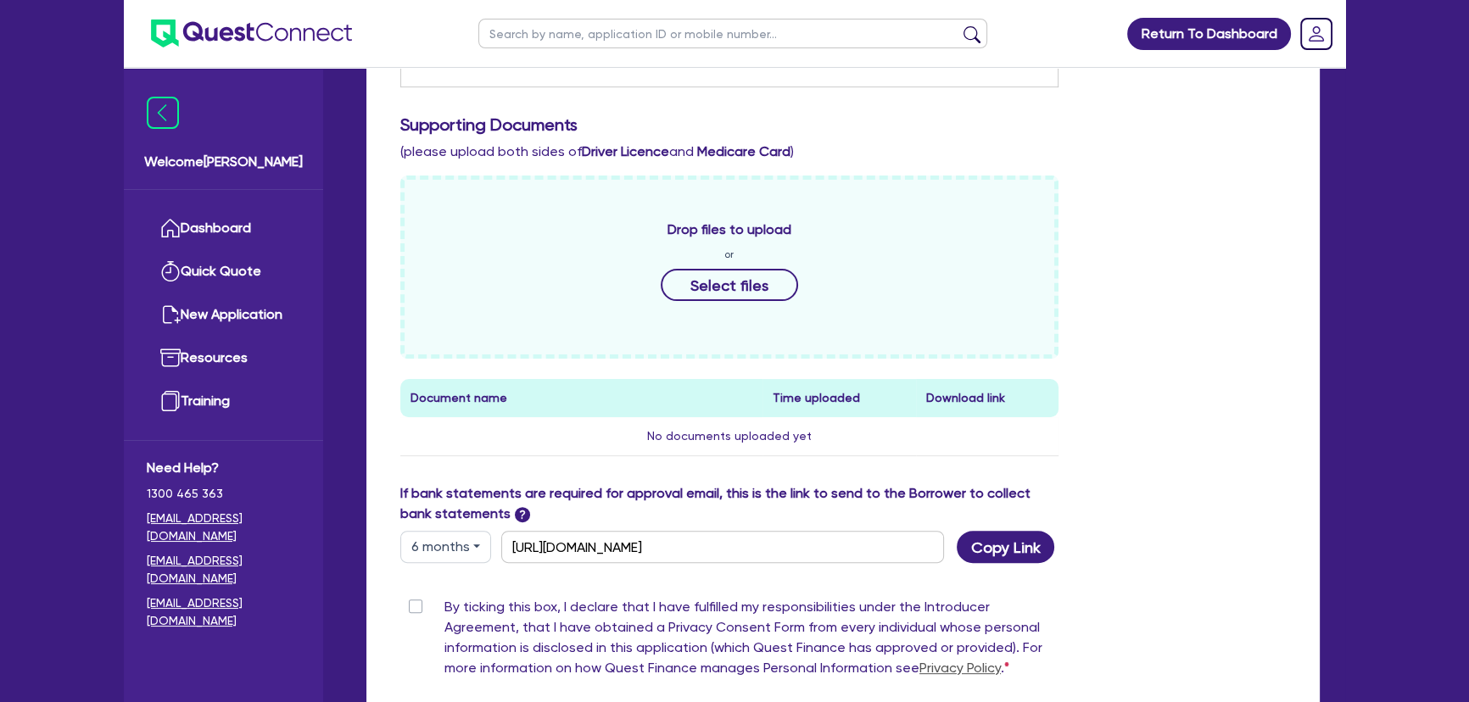
click at [1051, 552] on div "Copy Link" at bounding box center [1013, 547] width 114 height 32
click at [1035, 551] on button "Copy Link" at bounding box center [1005, 547] width 98 height 32
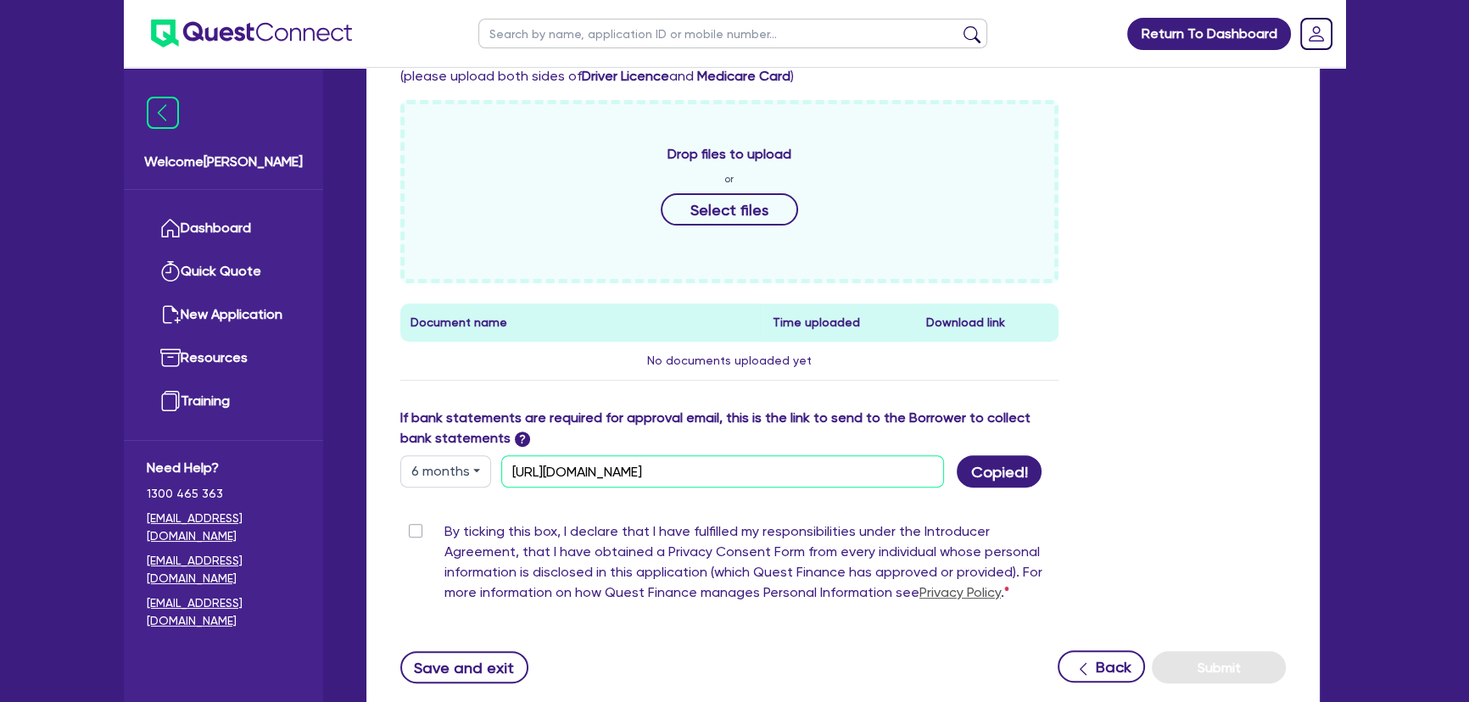
scroll to position [810, 0]
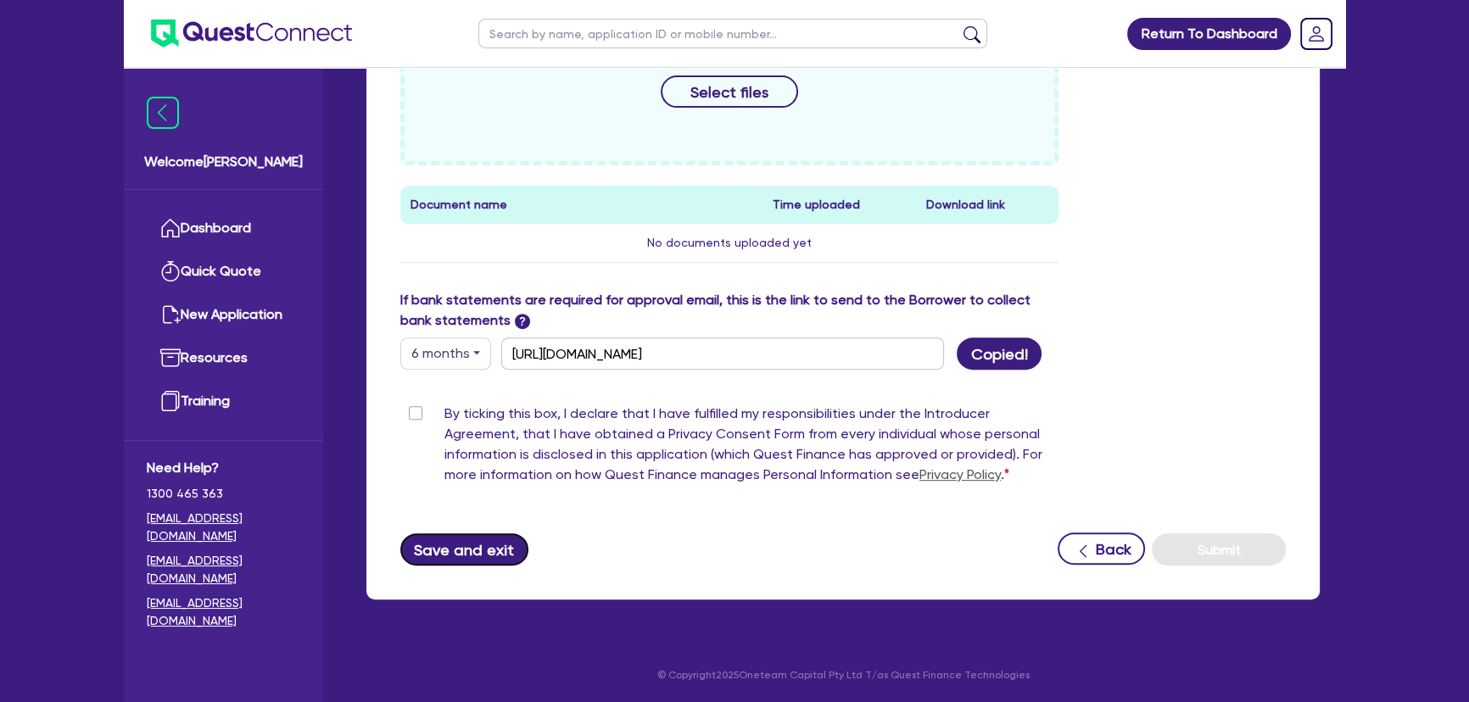
click at [471, 541] on button "Save and exit" at bounding box center [464, 549] width 128 height 32
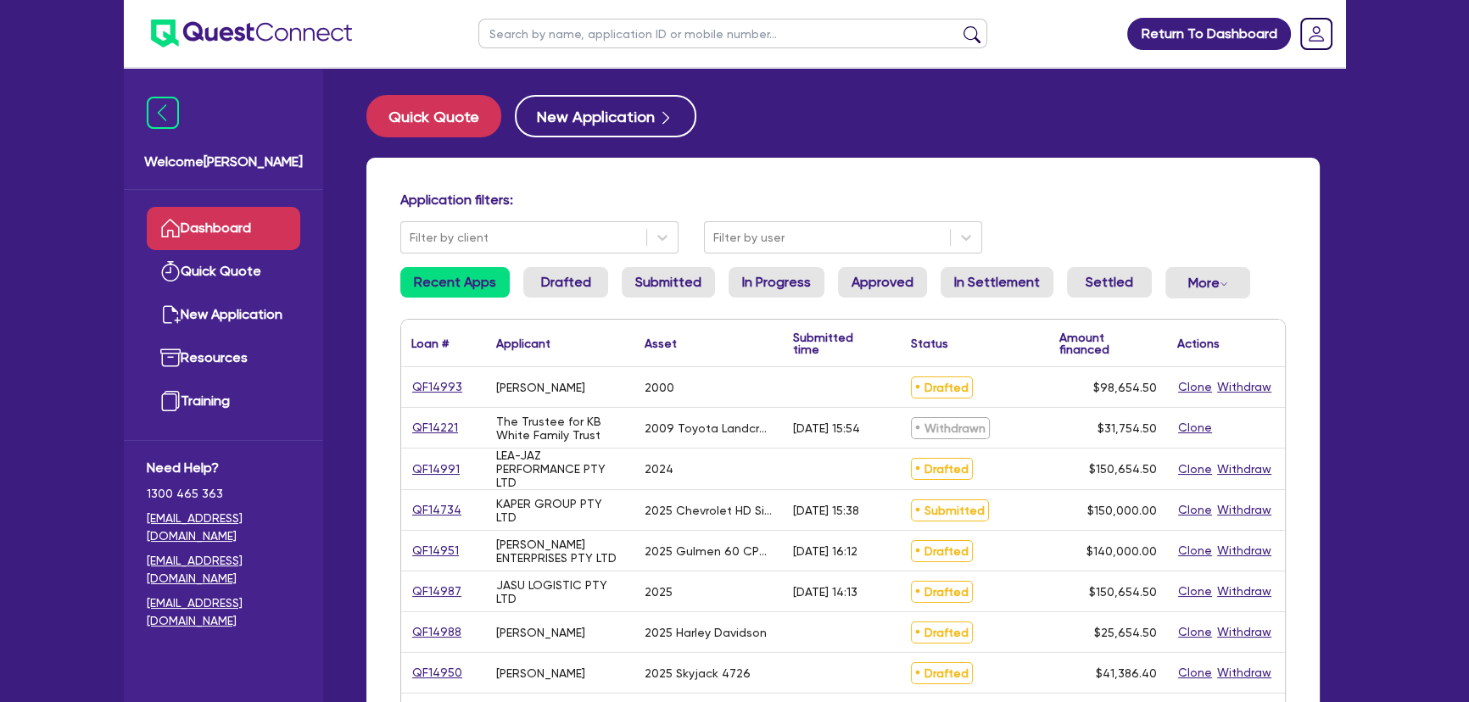
click at [1119, 158] on div "Application filters: Filter by client Filter by user Recent Apps Drafted Submit…" at bounding box center [842, 711] width 953 height 1107
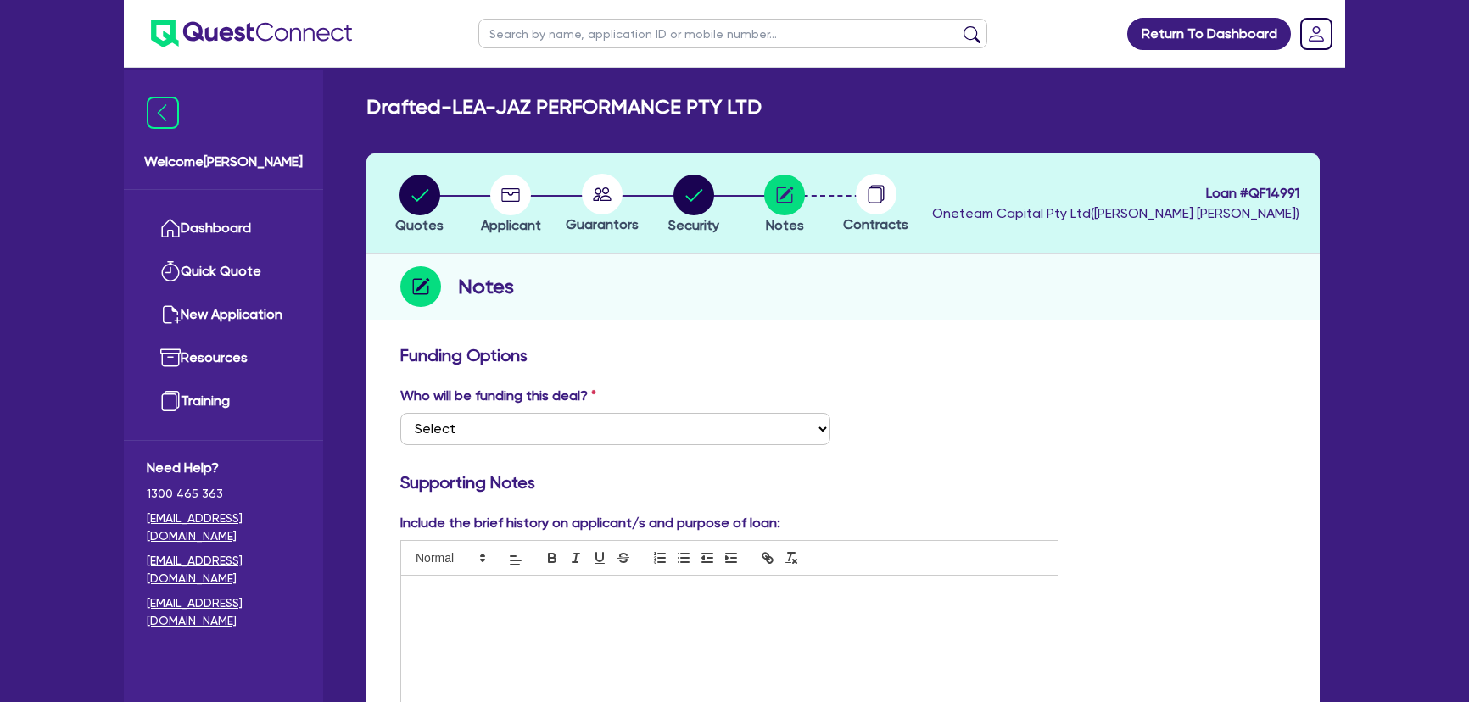
scroll to position [848, 0]
